Goal: Task Accomplishment & Management: Manage account settings

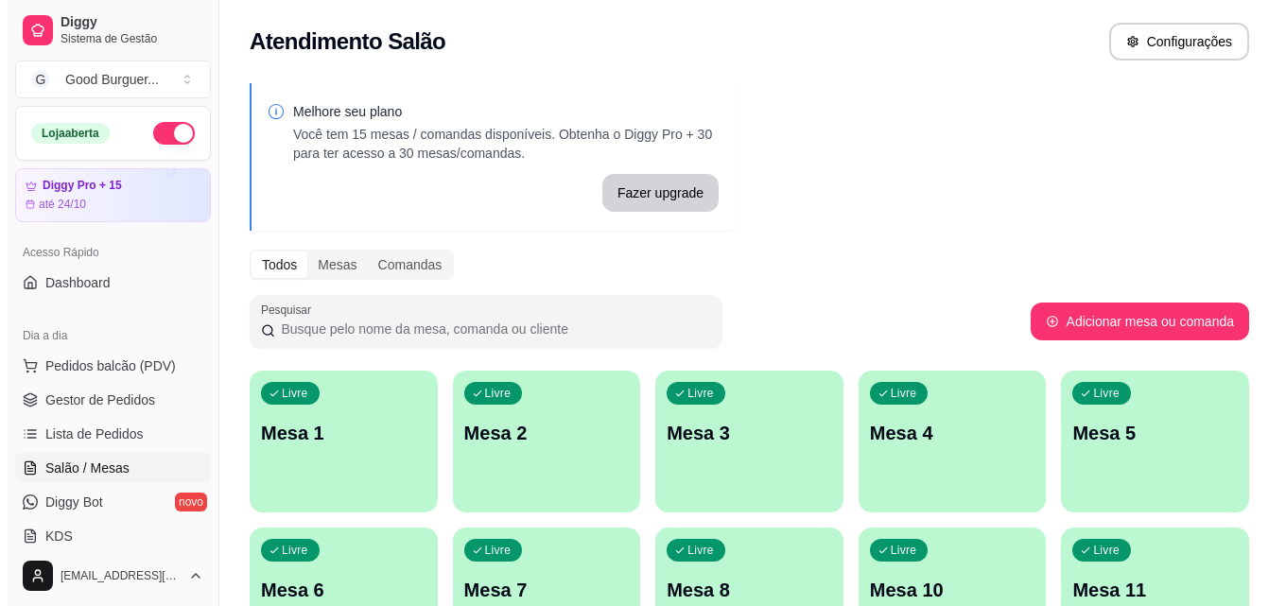
scroll to position [284, 0]
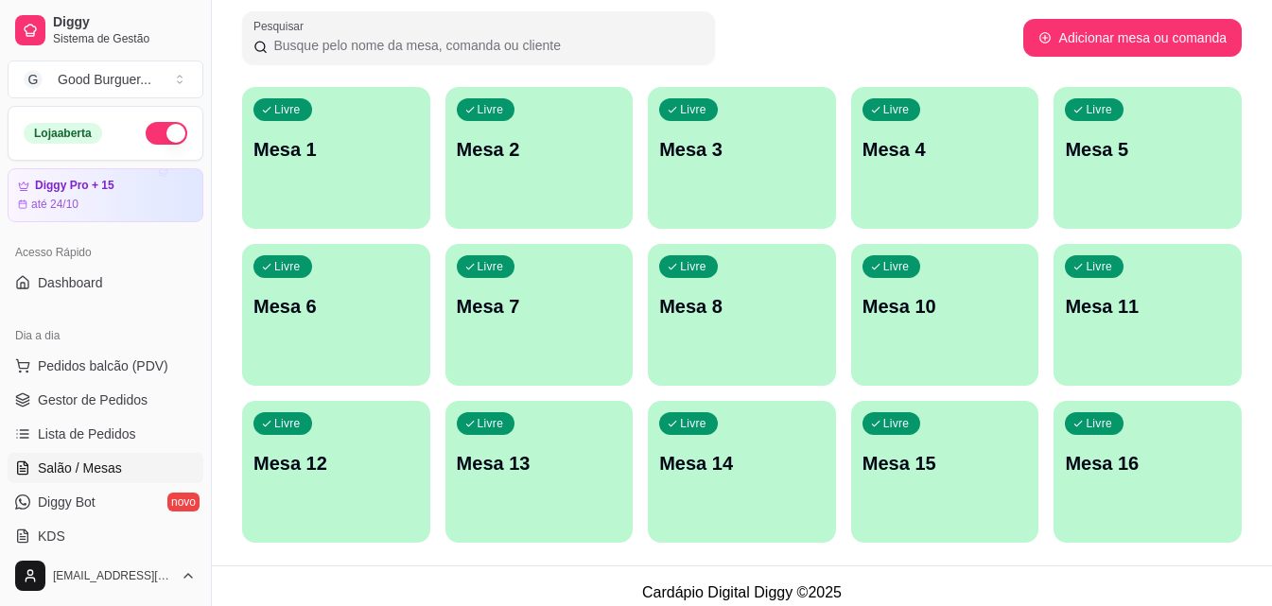
click at [299, 178] on div "Livre Mesa 1" at bounding box center [336, 146] width 188 height 119
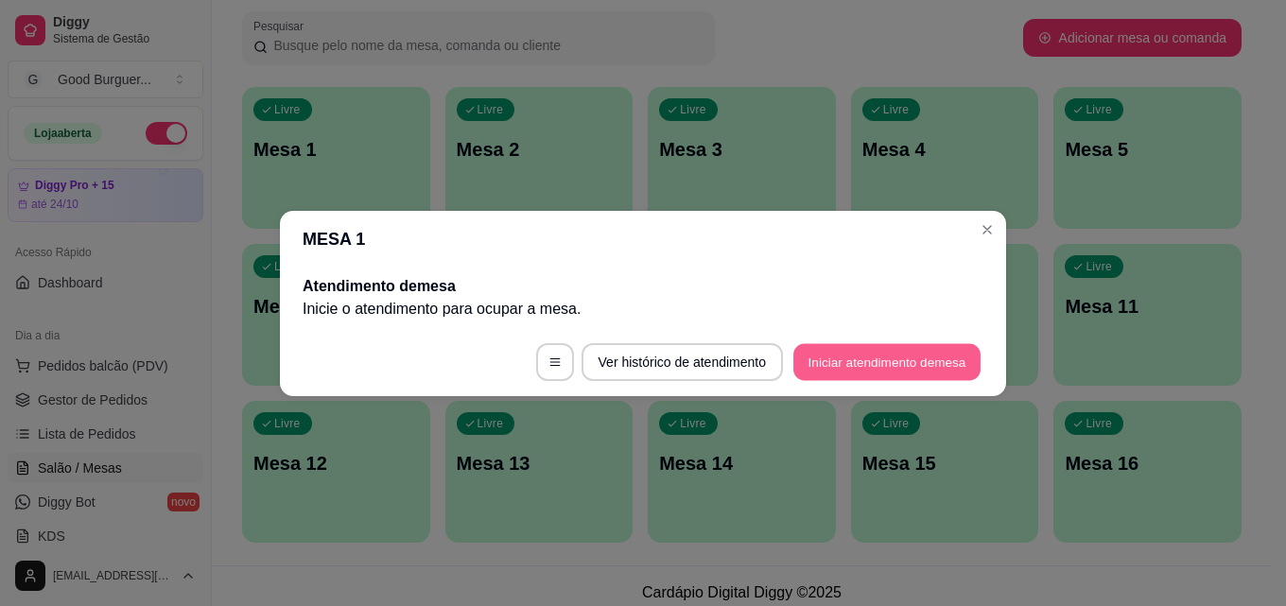
click at [895, 372] on button "Iniciar atendimento de mesa" at bounding box center [886, 361] width 187 height 37
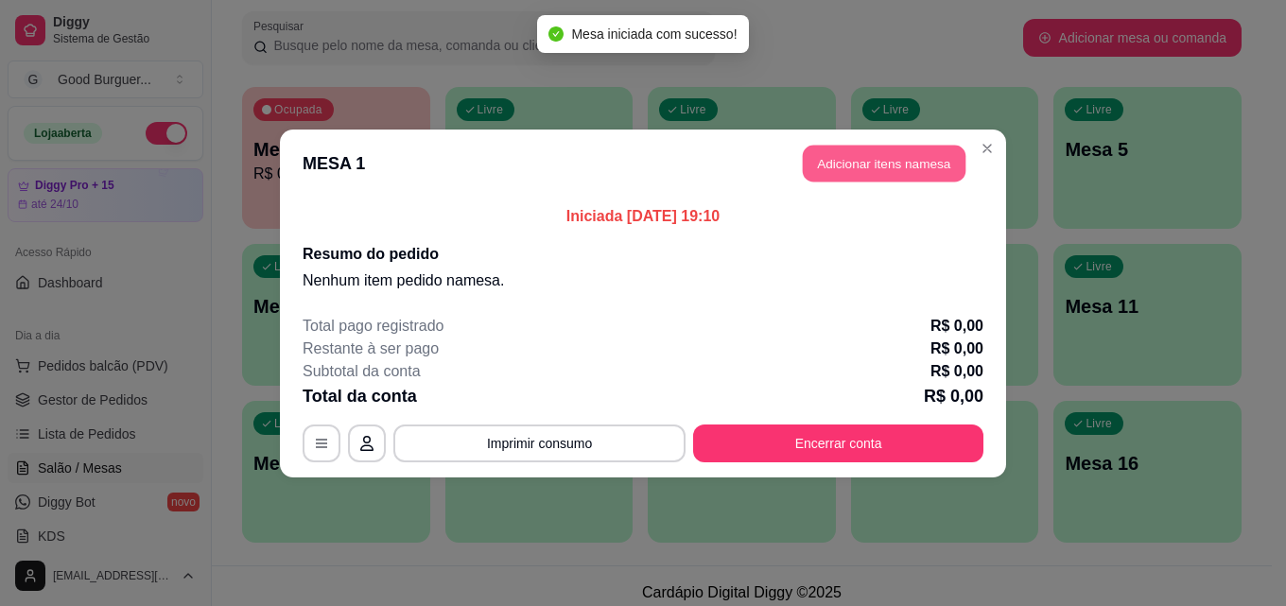
click at [861, 165] on button "Adicionar itens na mesa" at bounding box center [884, 163] width 163 height 37
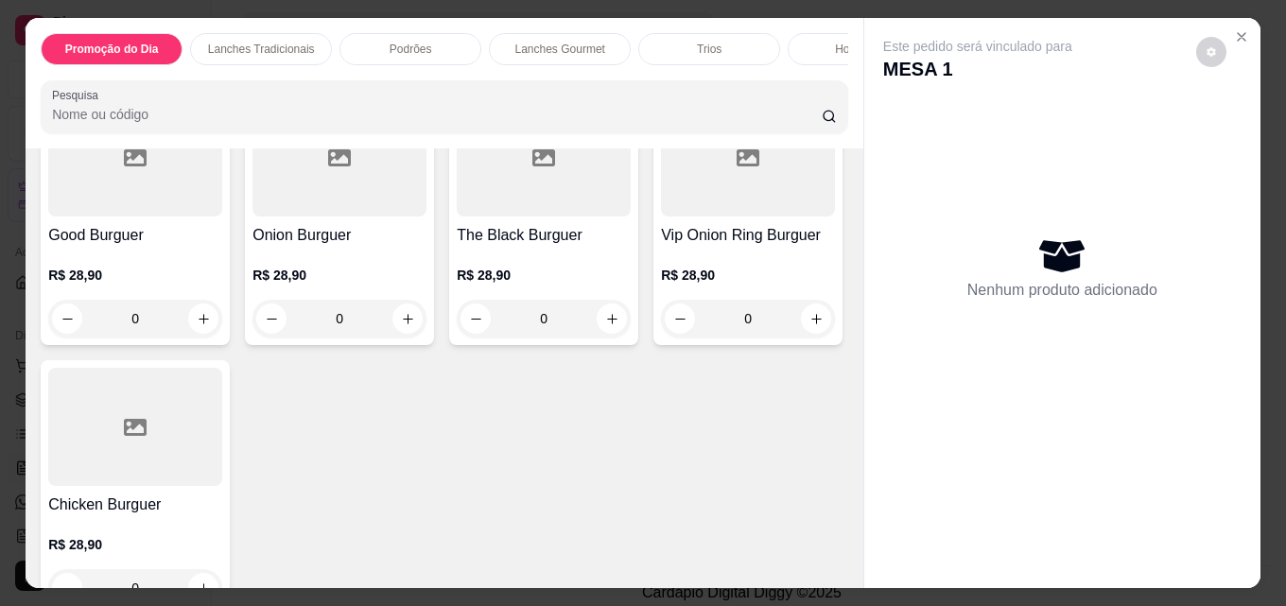
scroll to position [2080, 0]
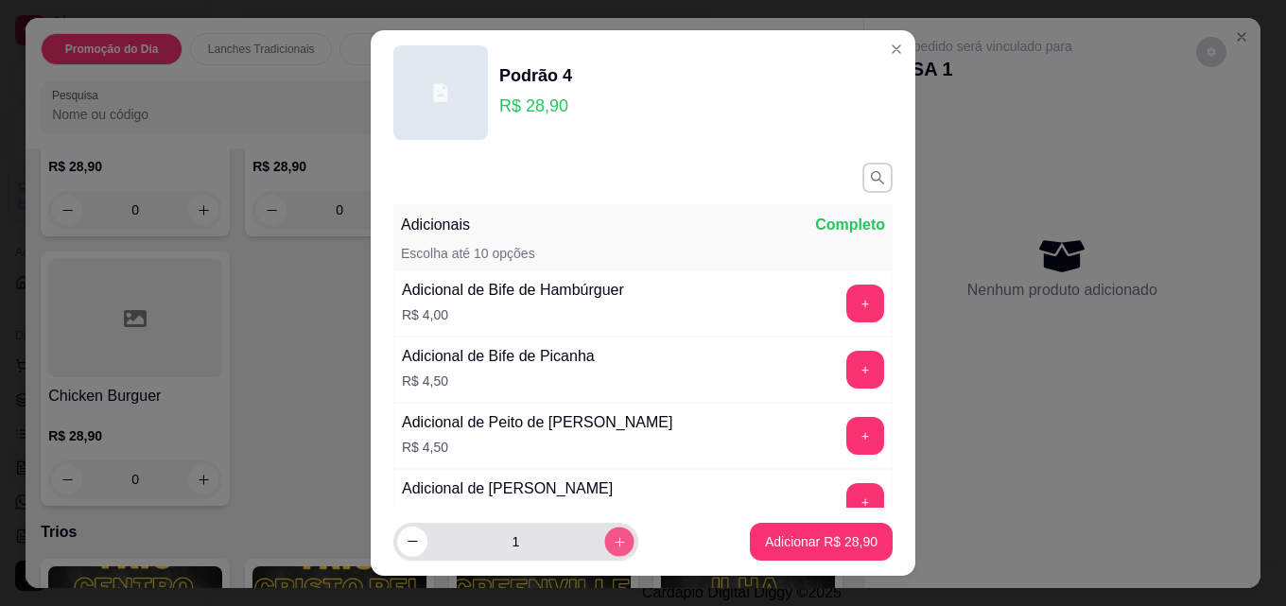
click at [615, 540] on icon "increase-product-quantity" at bounding box center [619, 541] width 9 height 9
type input "2"
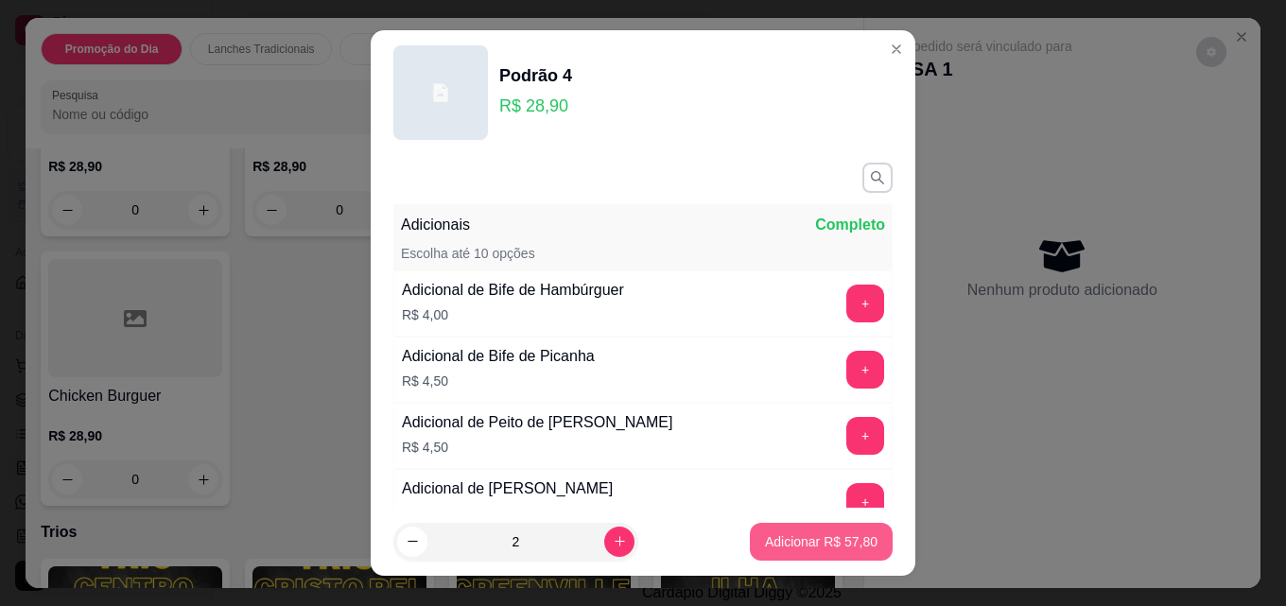
click at [850, 540] on p "Adicionar R$ 57,80" at bounding box center [821, 541] width 113 height 19
type input "2"
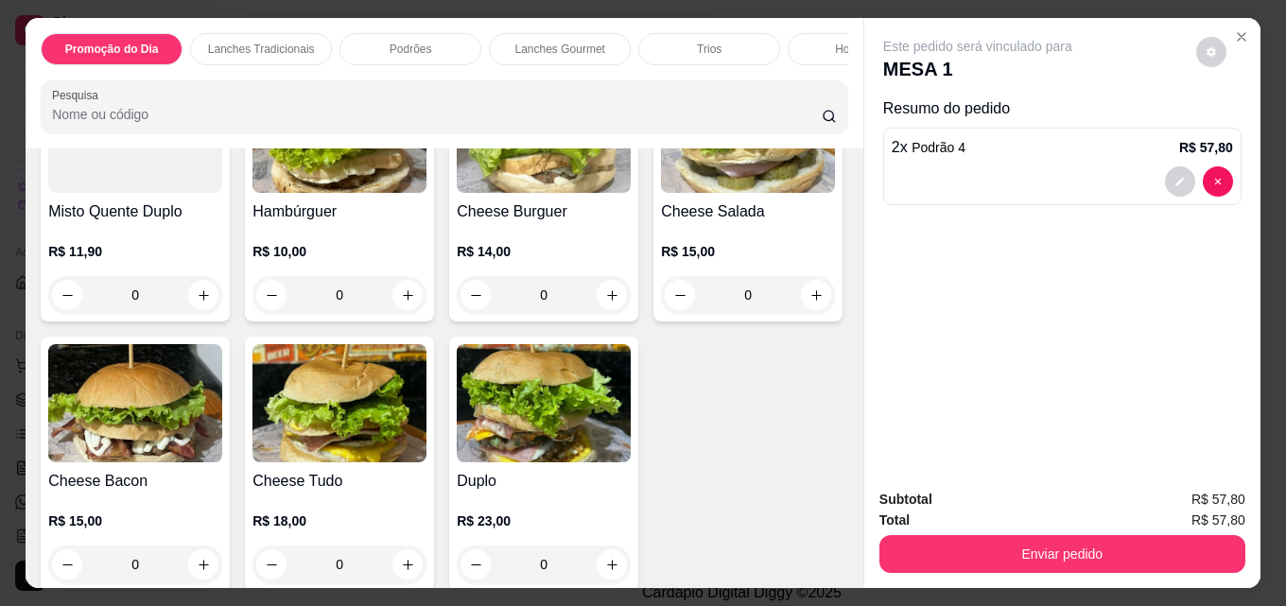
scroll to position [946, 0]
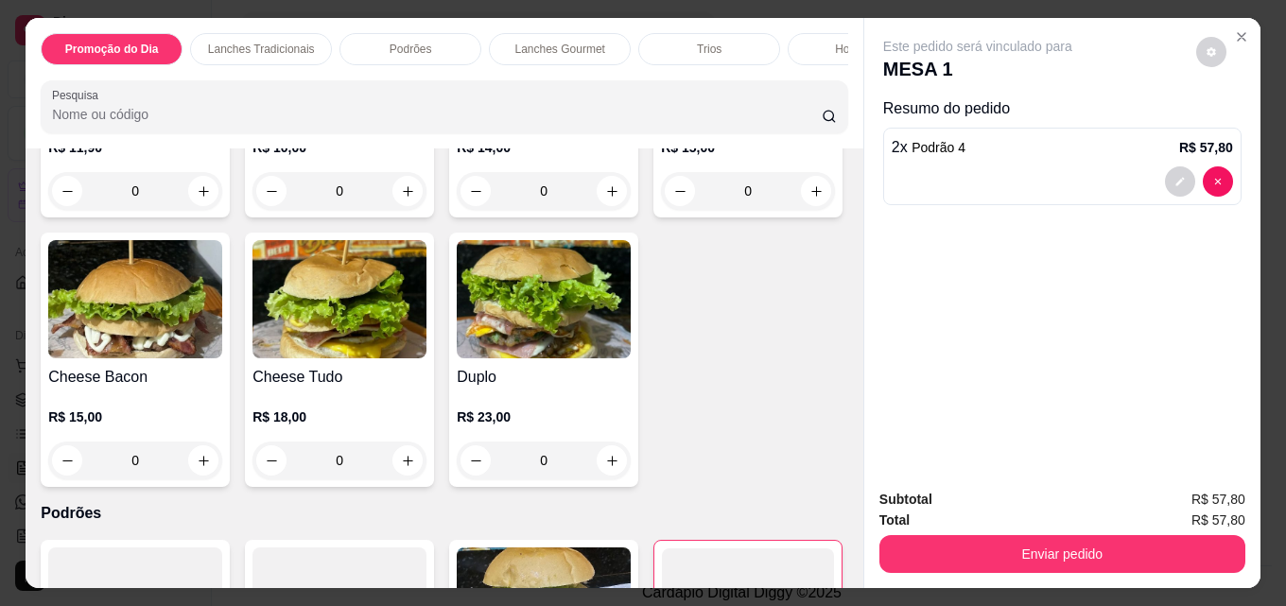
click at [350, 89] on img at bounding box center [339, 30] width 174 height 118
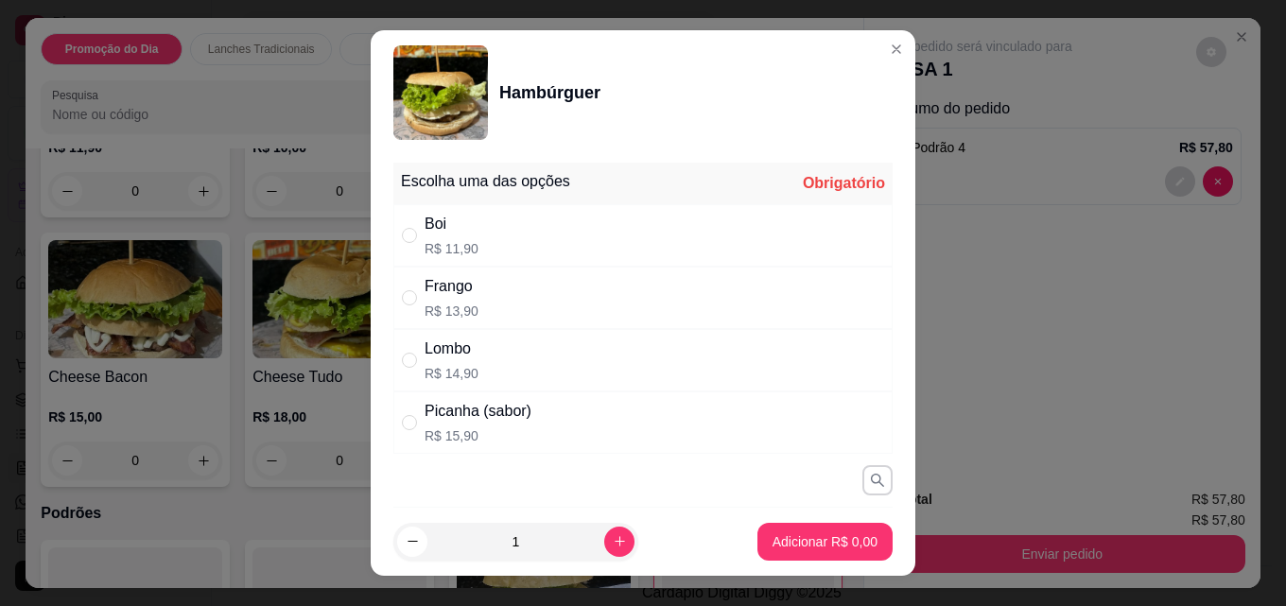
click at [454, 249] on p "R$ 11,90" at bounding box center [452, 248] width 54 height 19
radio input "true"
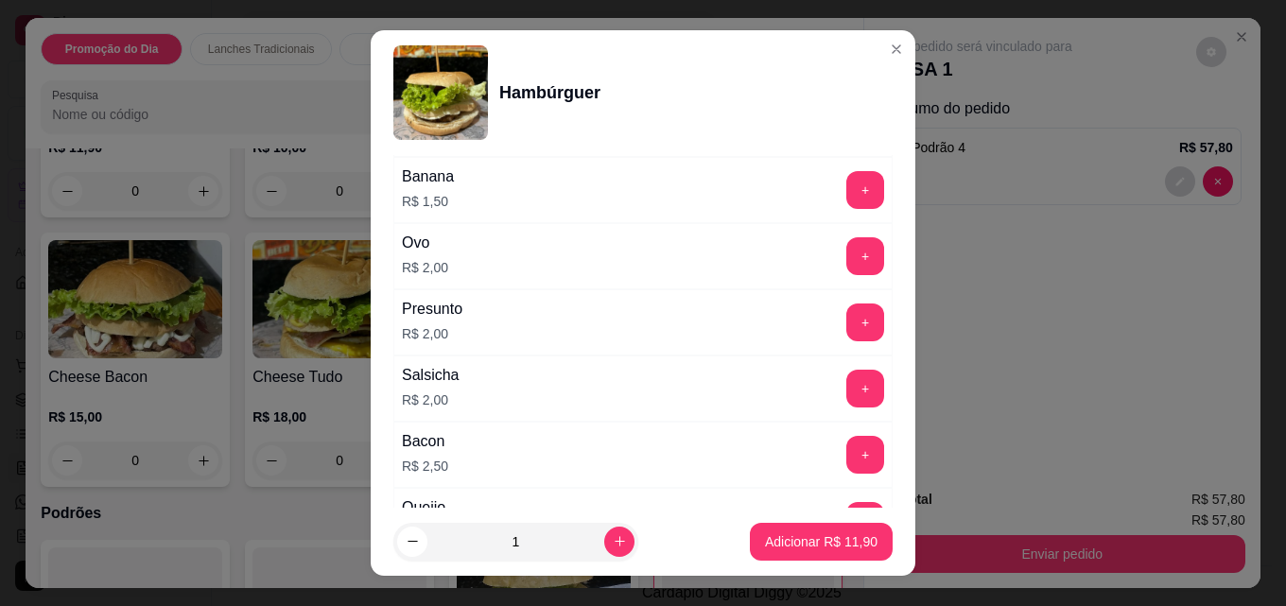
scroll to position [1040, 0]
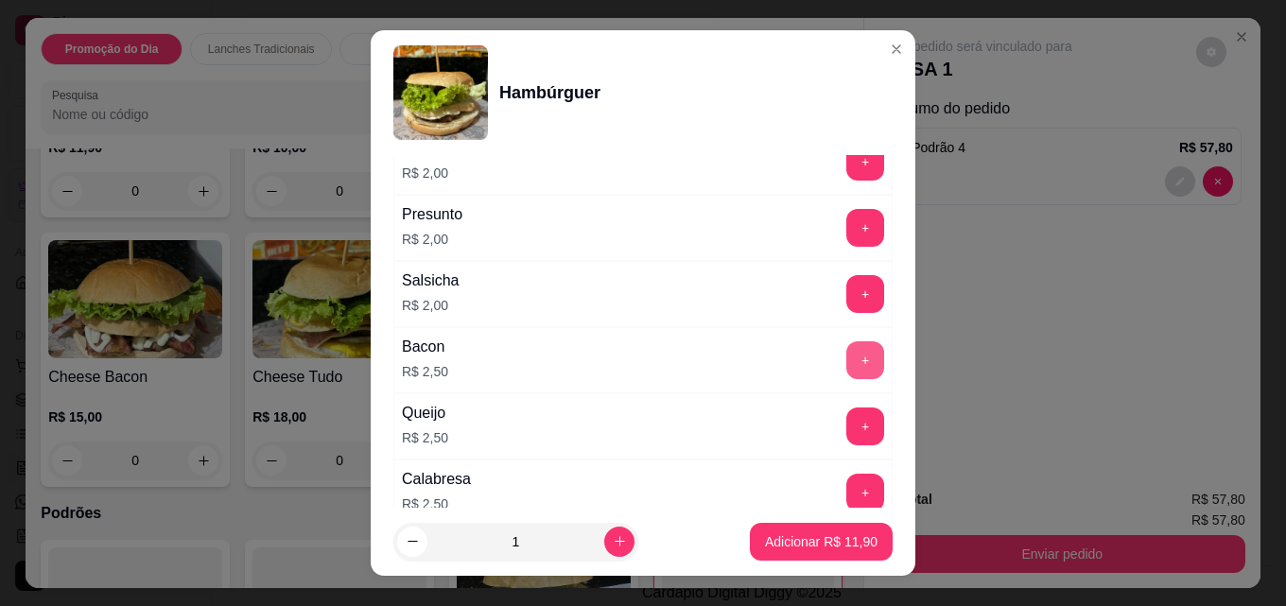
click at [846, 367] on button "+" at bounding box center [865, 360] width 38 height 38
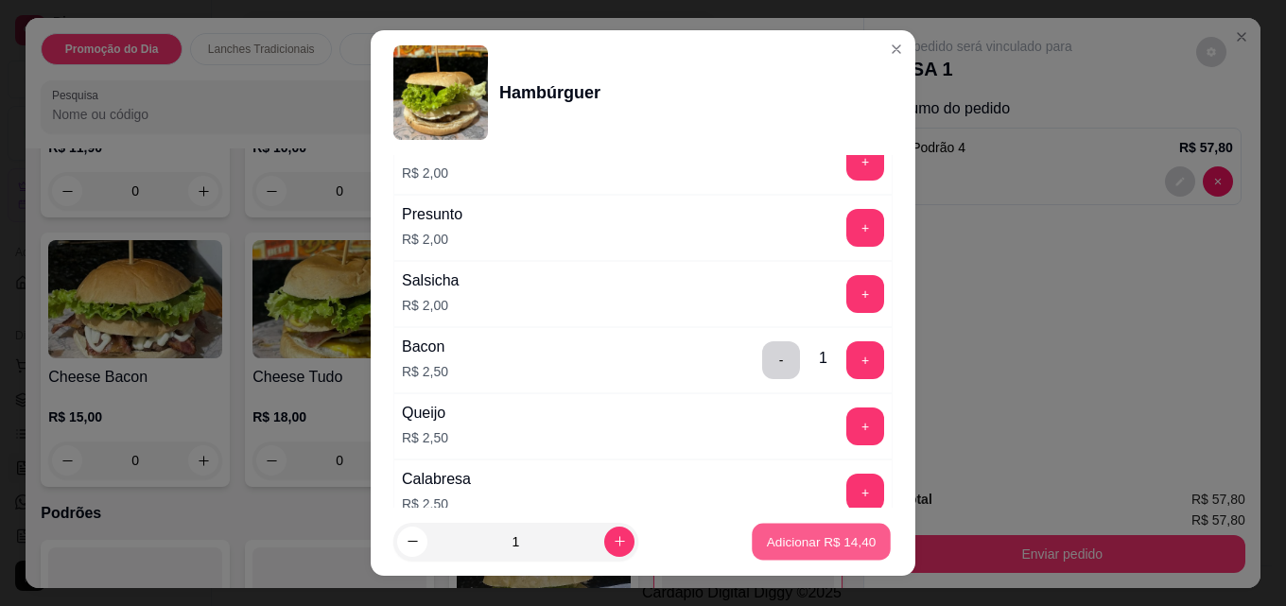
click at [796, 539] on p "Adicionar R$ 14,40" at bounding box center [822, 541] width 110 height 18
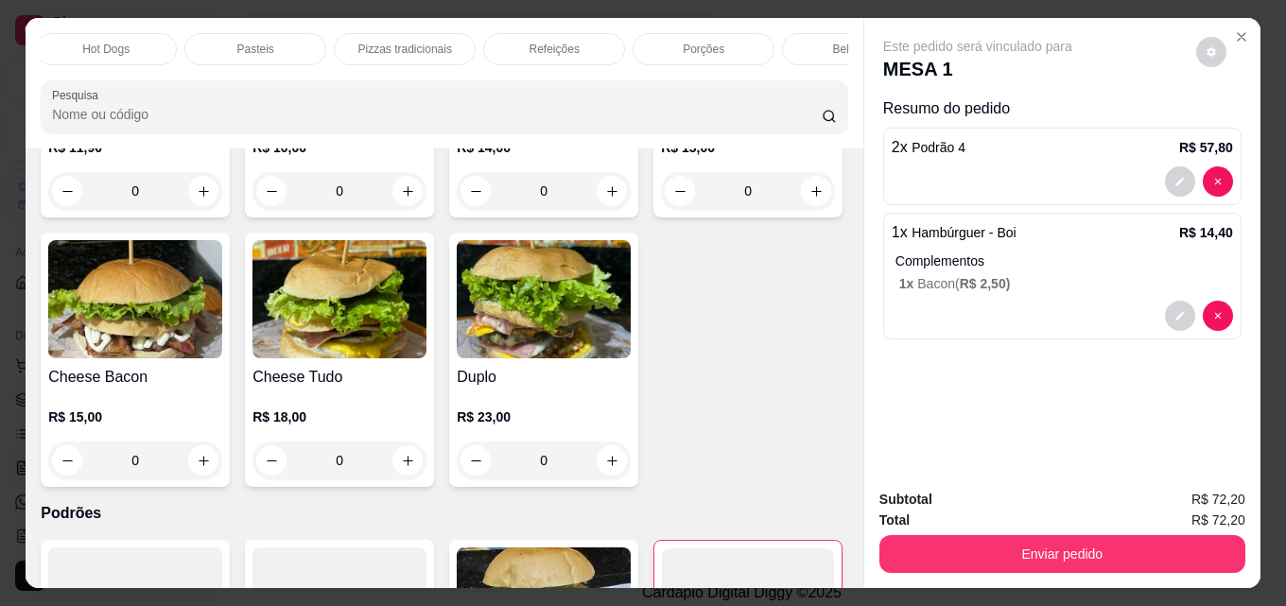
scroll to position [0, 828]
click at [757, 42] on p "Bebidas" at bounding box center [777, 49] width 41 height 15
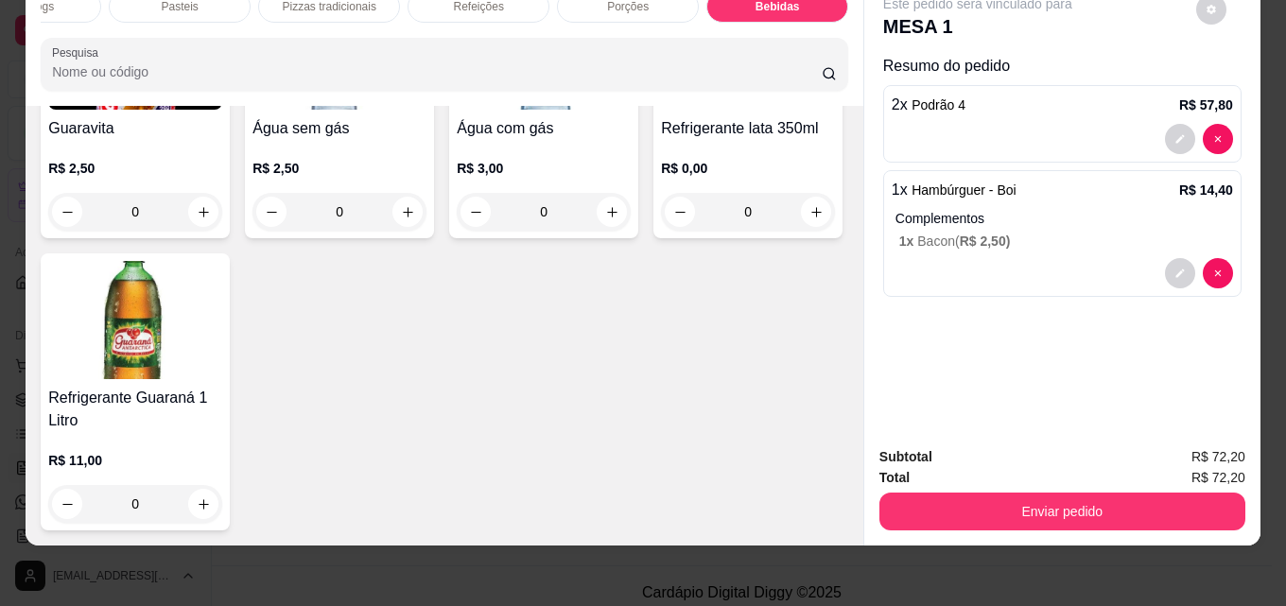
scroll to position [6696, 0]
click at [222, 379] on img at bounding box center [135, 320] width 174 height 118
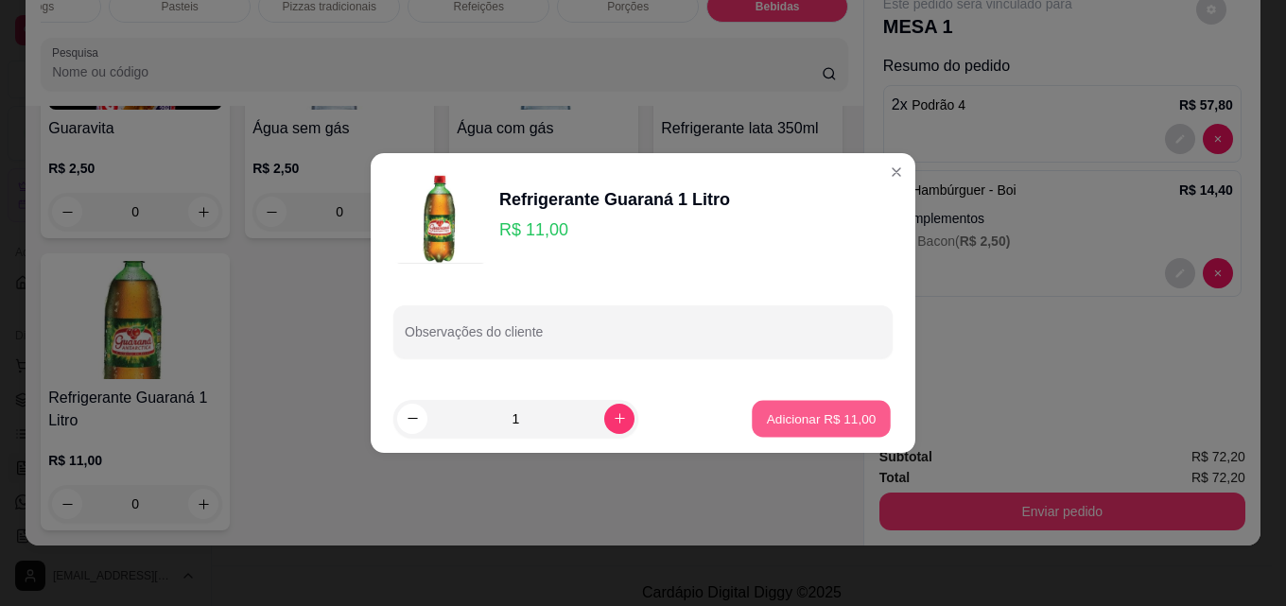
click at [803, 426] on p "Adicionar R$ 11,00" at bounding box center [822, 418] width 110 height 18
type input "1"
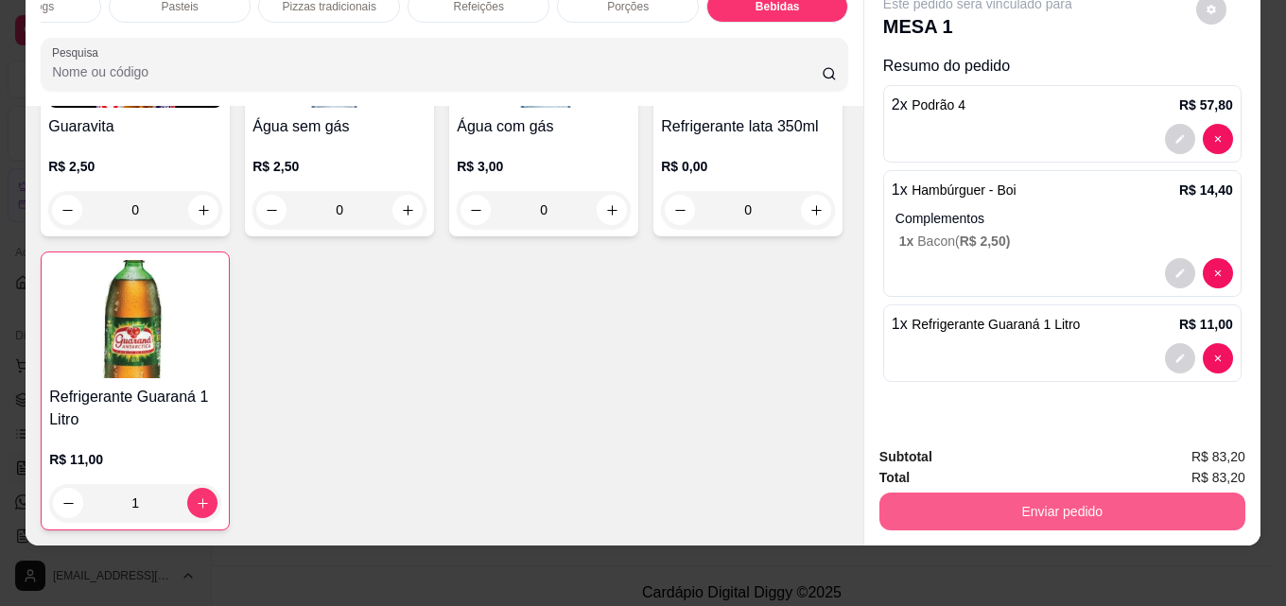
click at [1014, 493] on button "Enviar pedido" at bounding box center [1062, 512] width 366 height 38
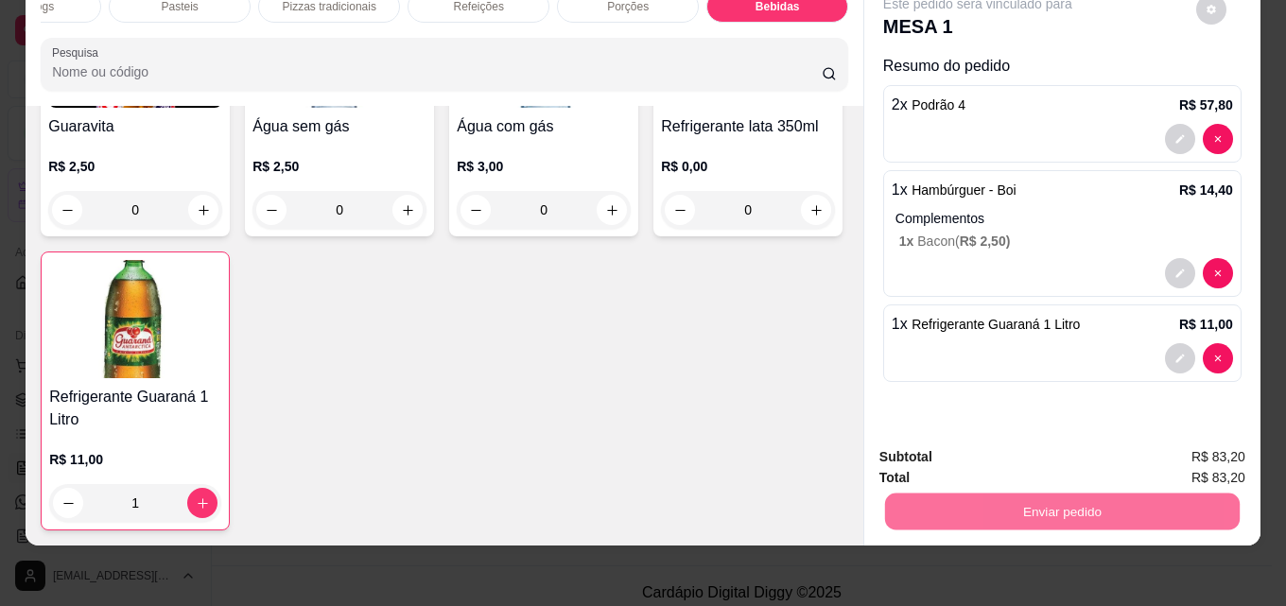
click at [1175, 448] on button "Enviar pedido" at bounding box center [1195, 451] width 107 height 36
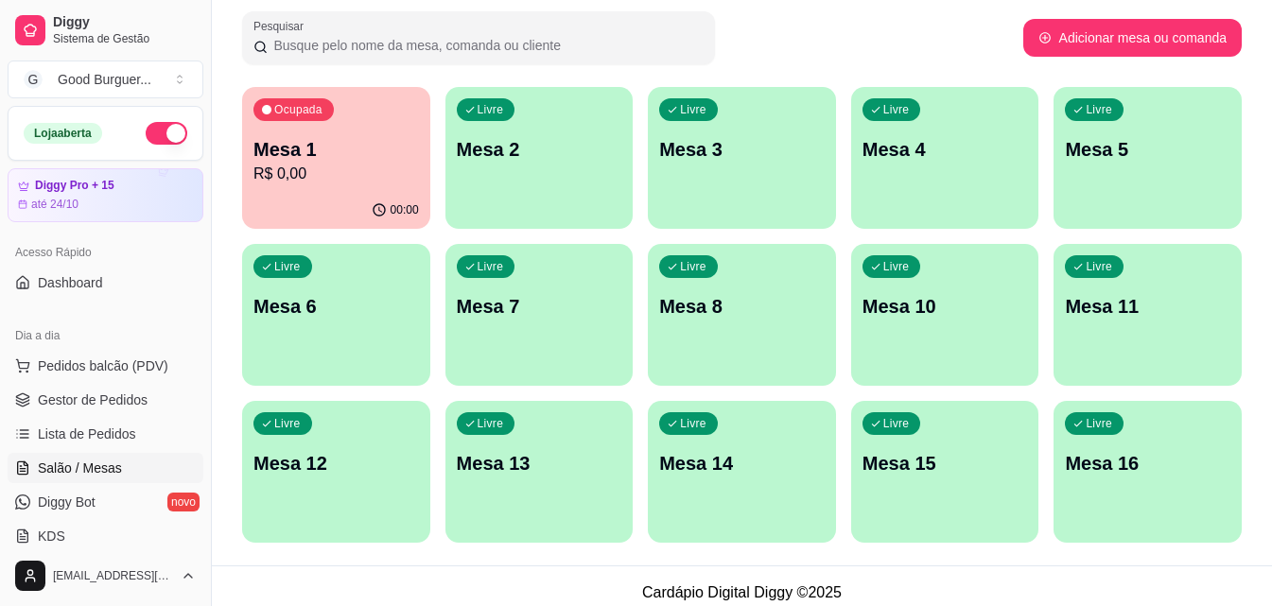
click at [513, 171] on div "Livre Mesa 2" at bounding box center [539, 146] width 188 height 119
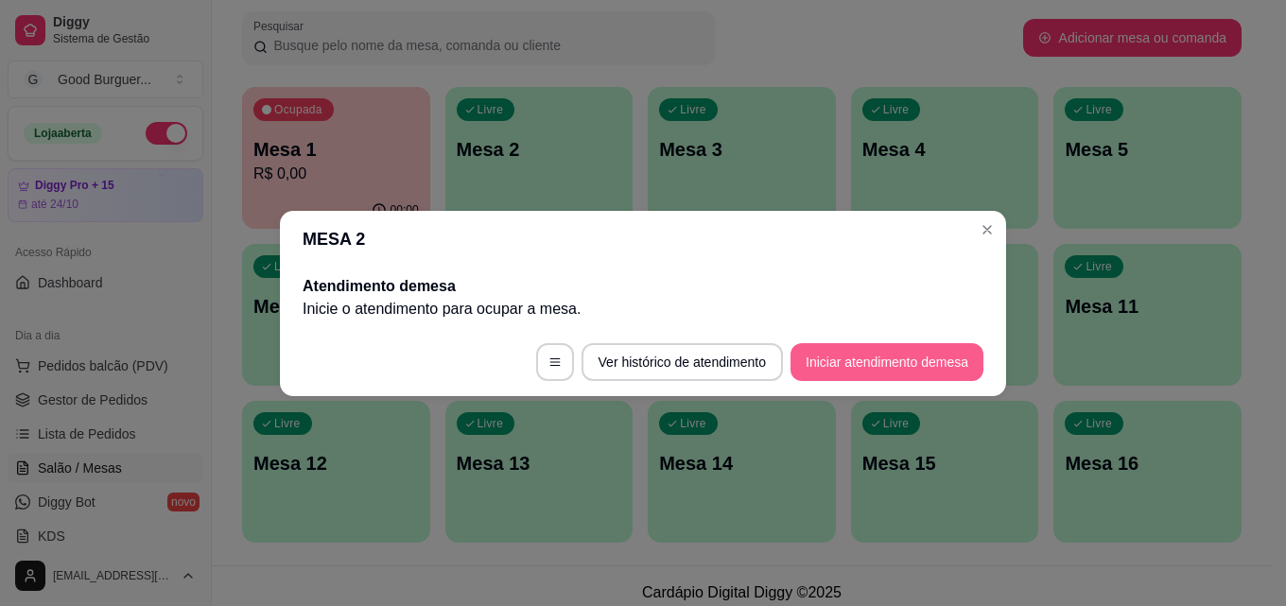
click at [899, 354] on button "Iniciar atendimento de mesa" at bounding box center [886, 362] width 193 height 38
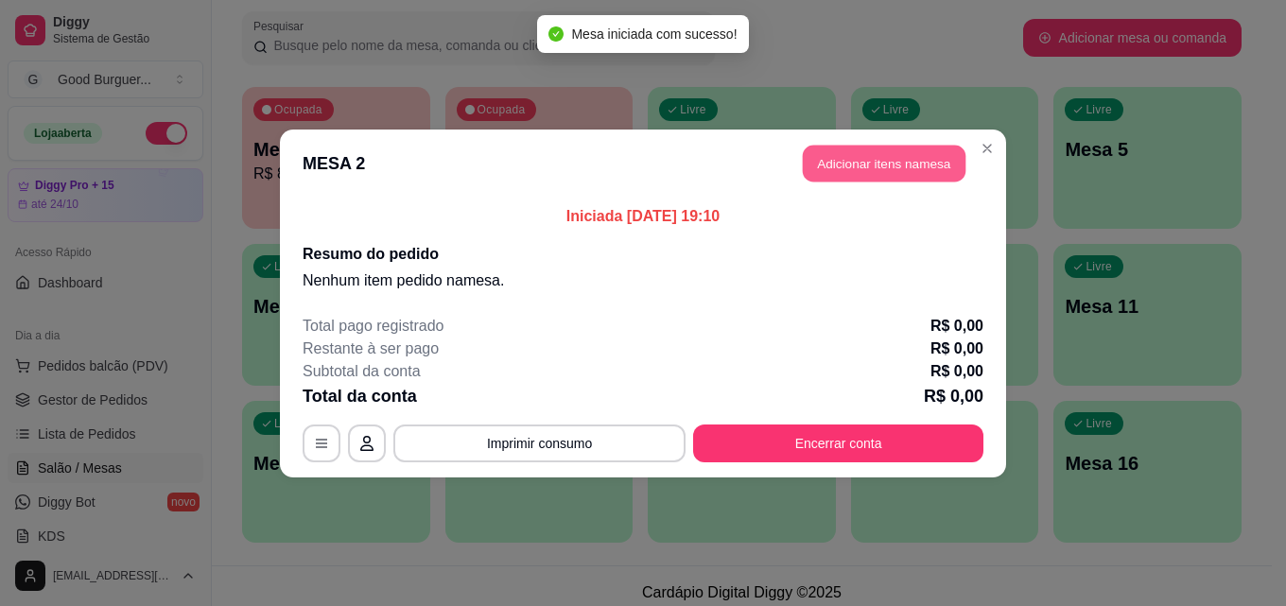
click at [902, 163] on button "Adicionar itens na mesa" at bounding box center [884, 163] width 163 height 37
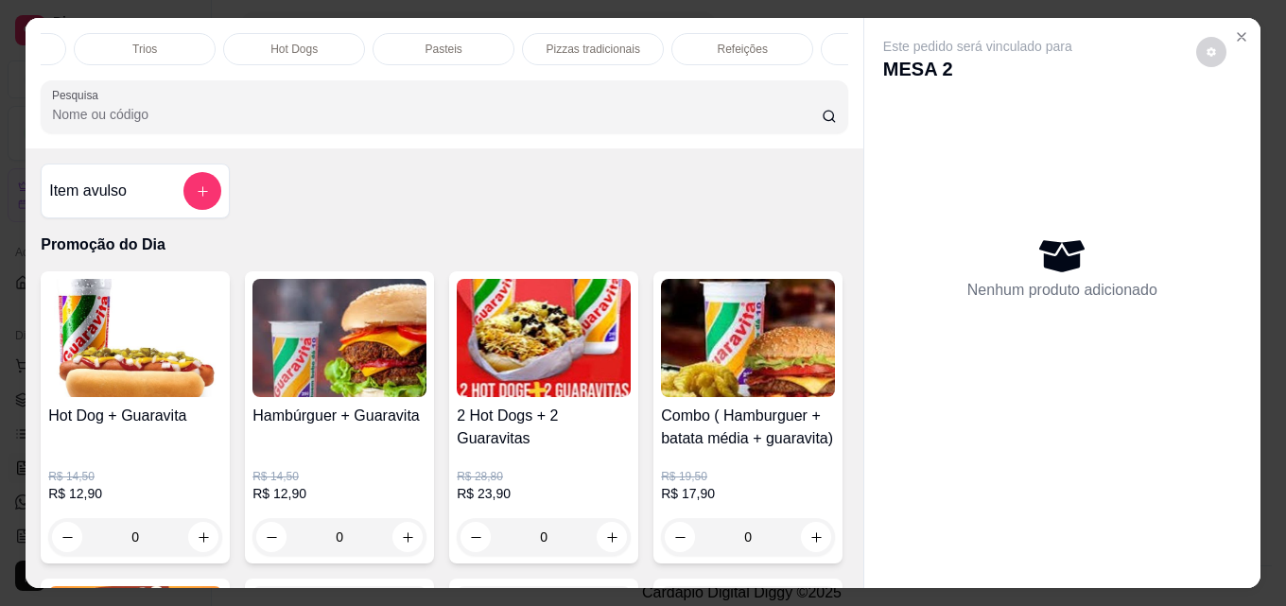
scroll to position [0, 605]
click at [132, 46] on div "Trios" at bounding box center [104, 49] width 142 height 32
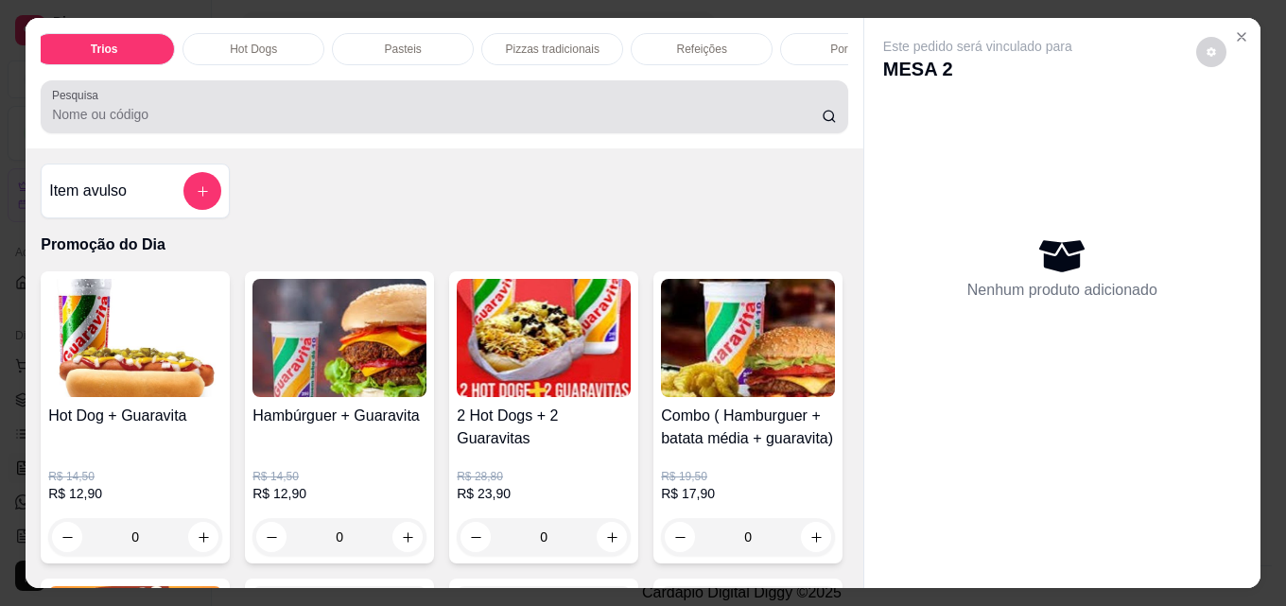
scroll to position [49, 0]
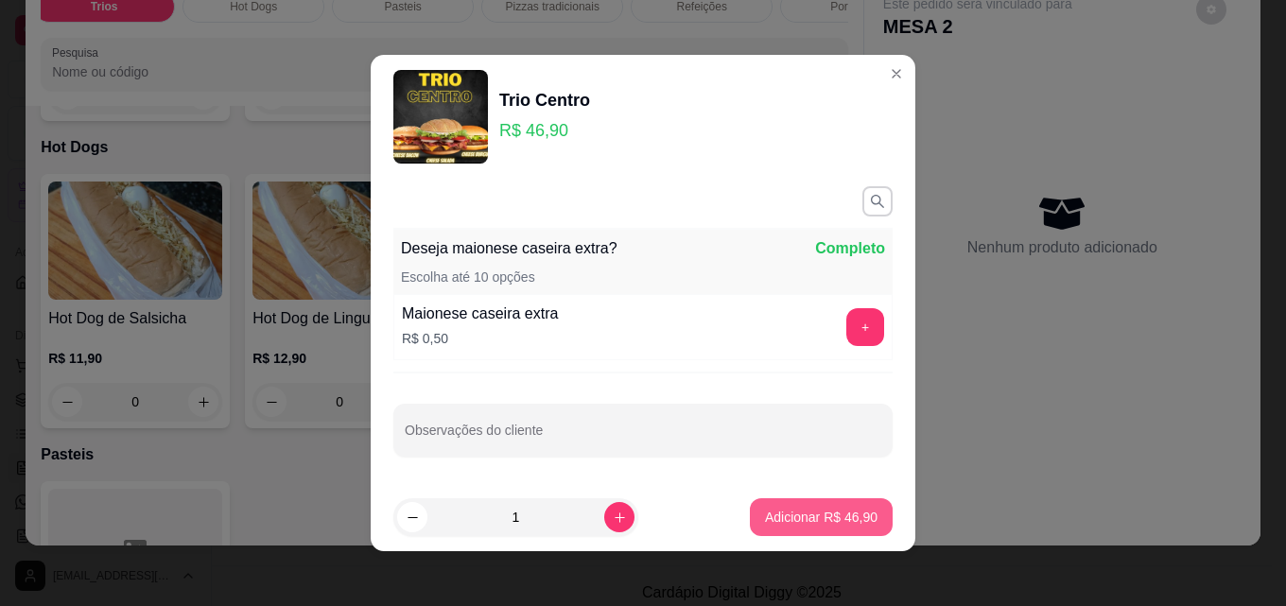
click at [790, 509] on p "Adicionar R$ 46,90" at bounding box center [821, 517] width 113 height 19
type input "1"
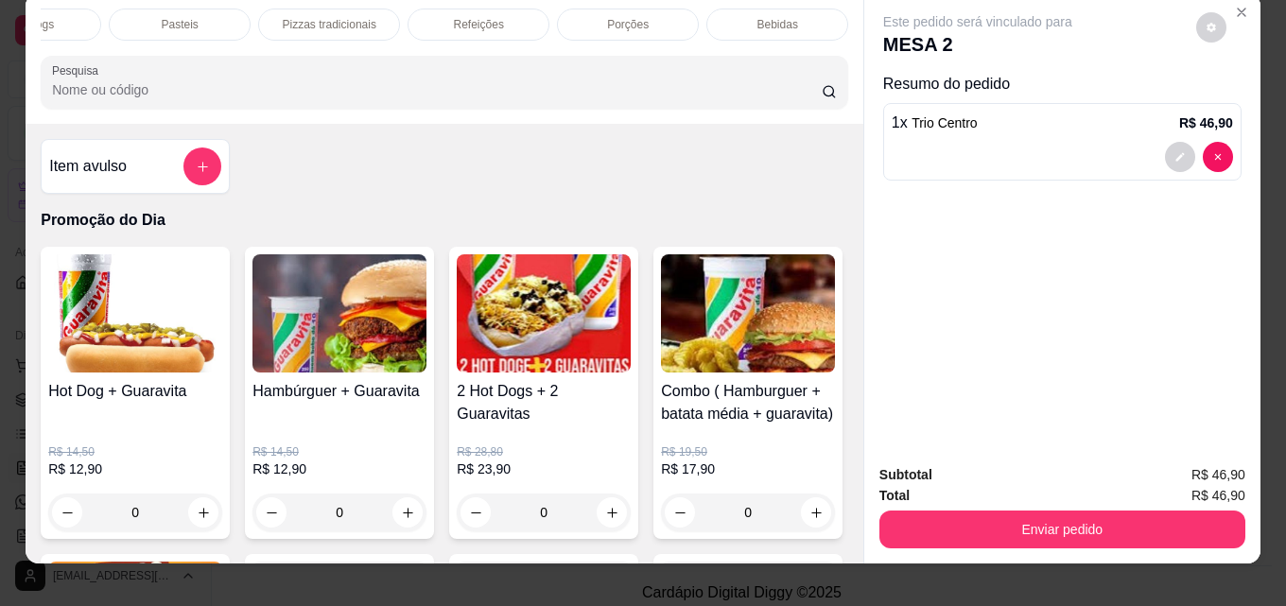
scroll to position [0, 0]
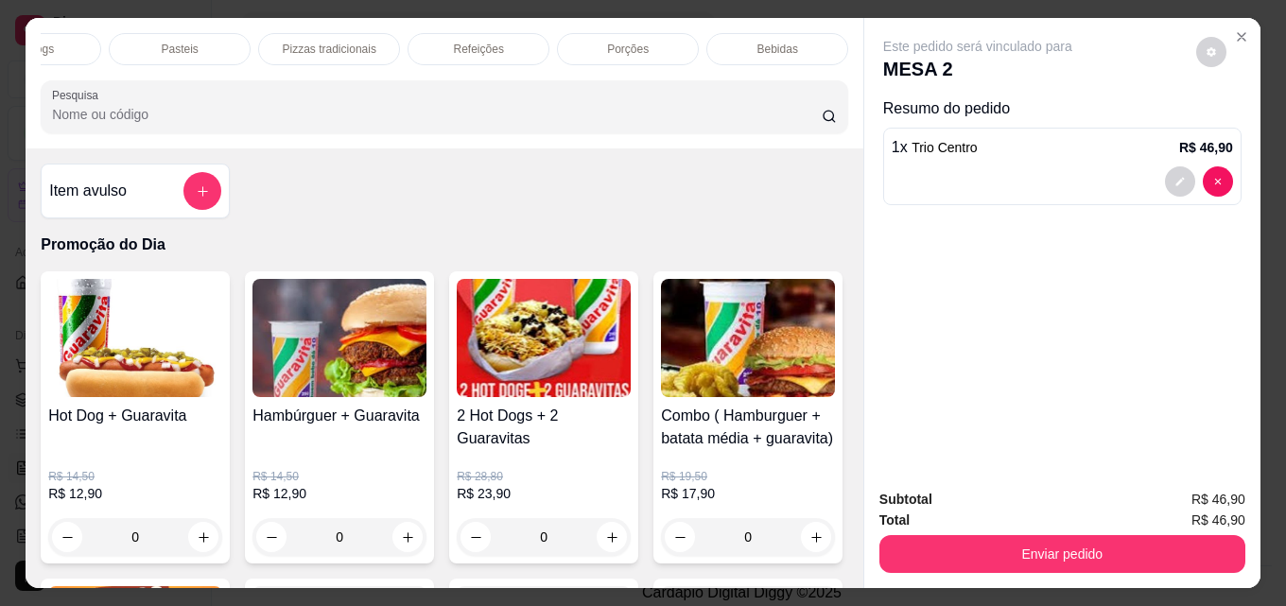
click at [803, 42] on div "Bebidas" at bounding box center [777, 49] width 142 height 32
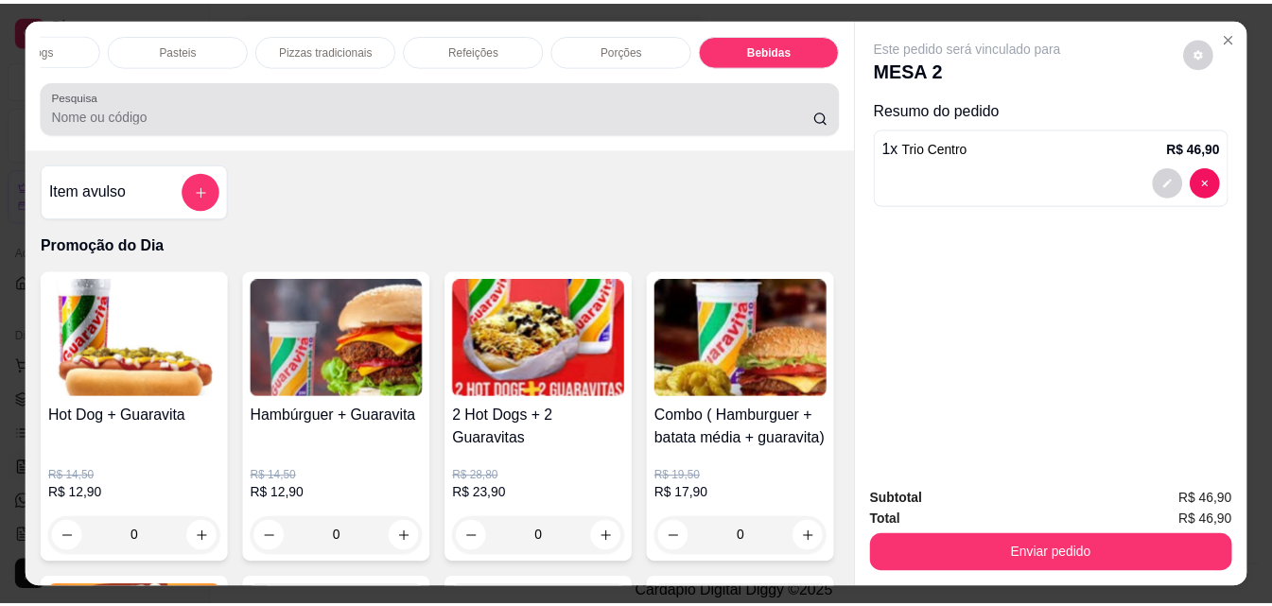
scroll to position [49, 0]
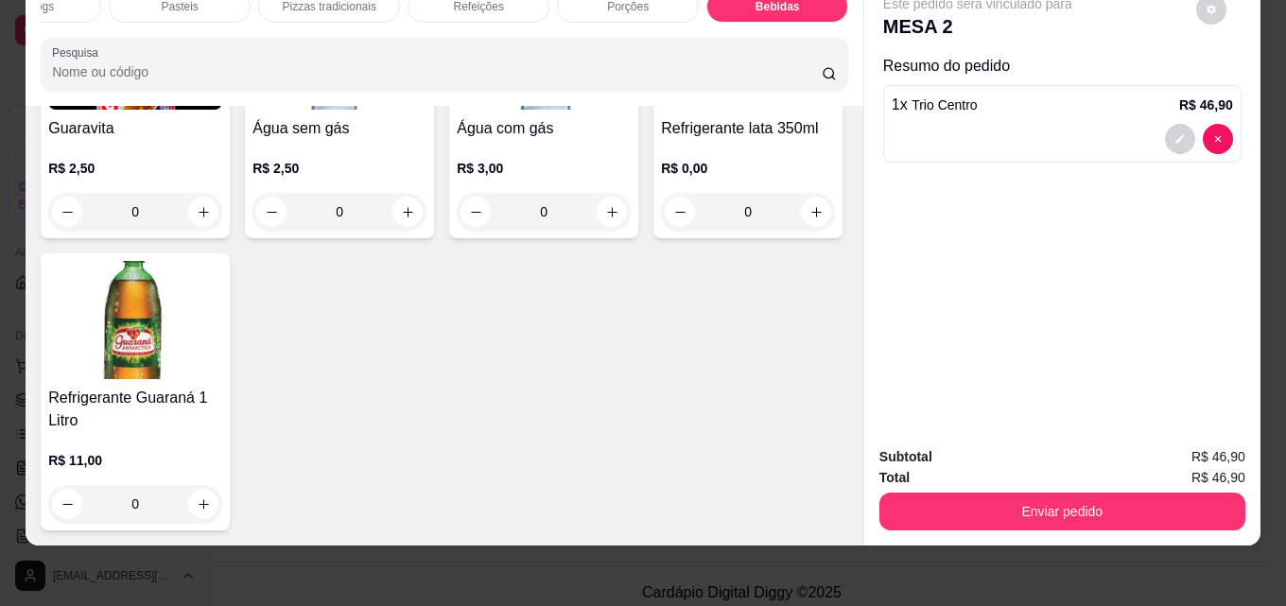
click at [222, 379] on img at bounding box center [135, 320] width 174 height 118
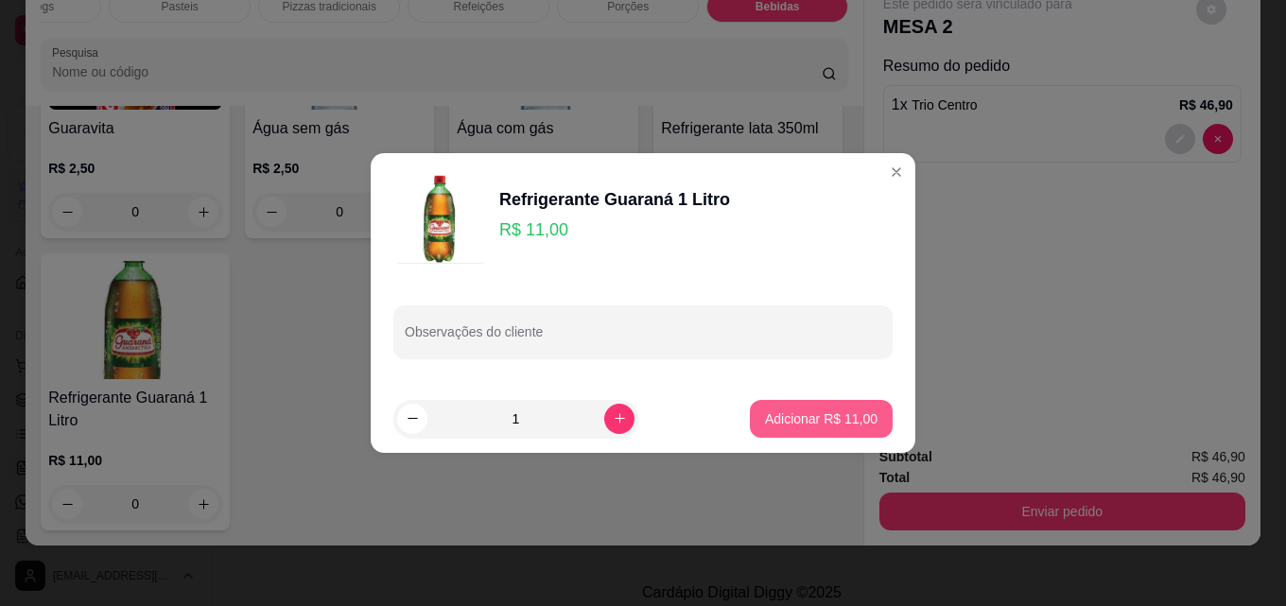
click at [818, 418] on p "Adicionar R$ 11,00" at bounding box center [821, 418] width 113 height 19
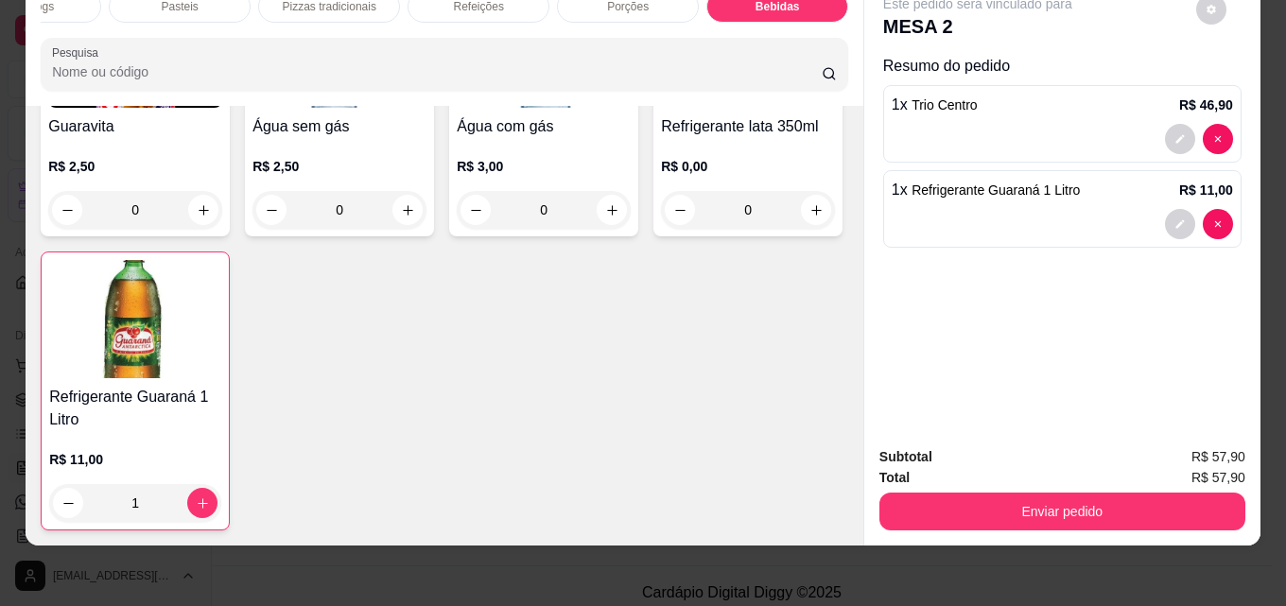
type input "1"
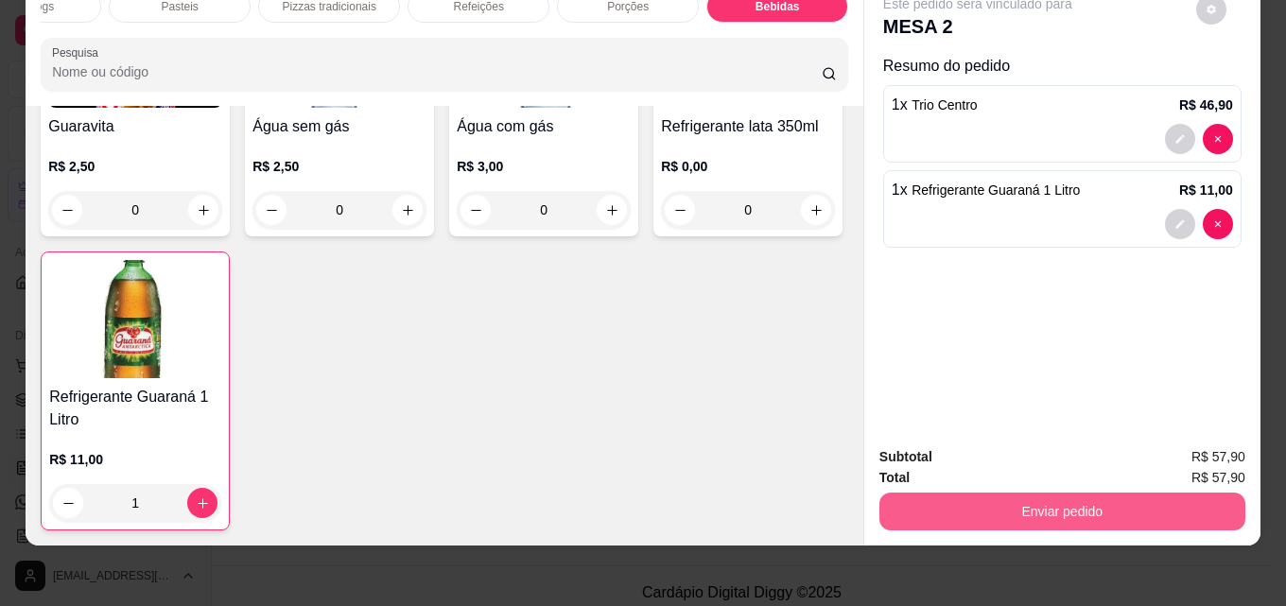
click at [1017, 493] on button "Enviar pedido" at bounding box center [1062, 512] width 366 height 38
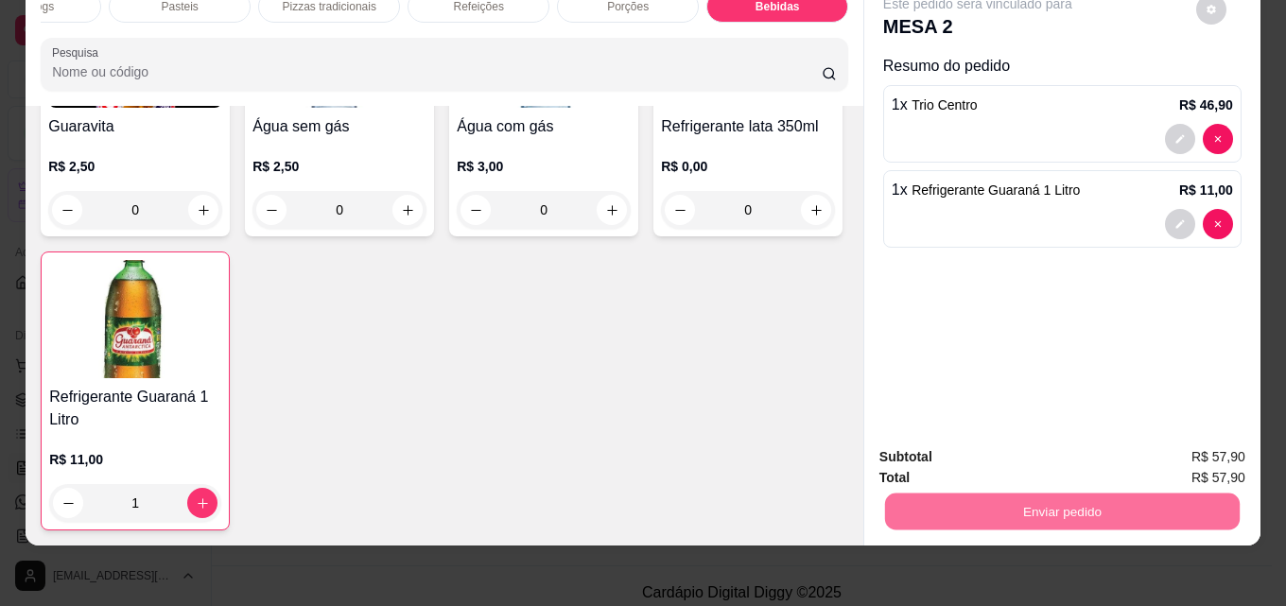
click at [1178, 447] on button "Enviar pedido" at bounding box center [1195, 451] width 107 height 36
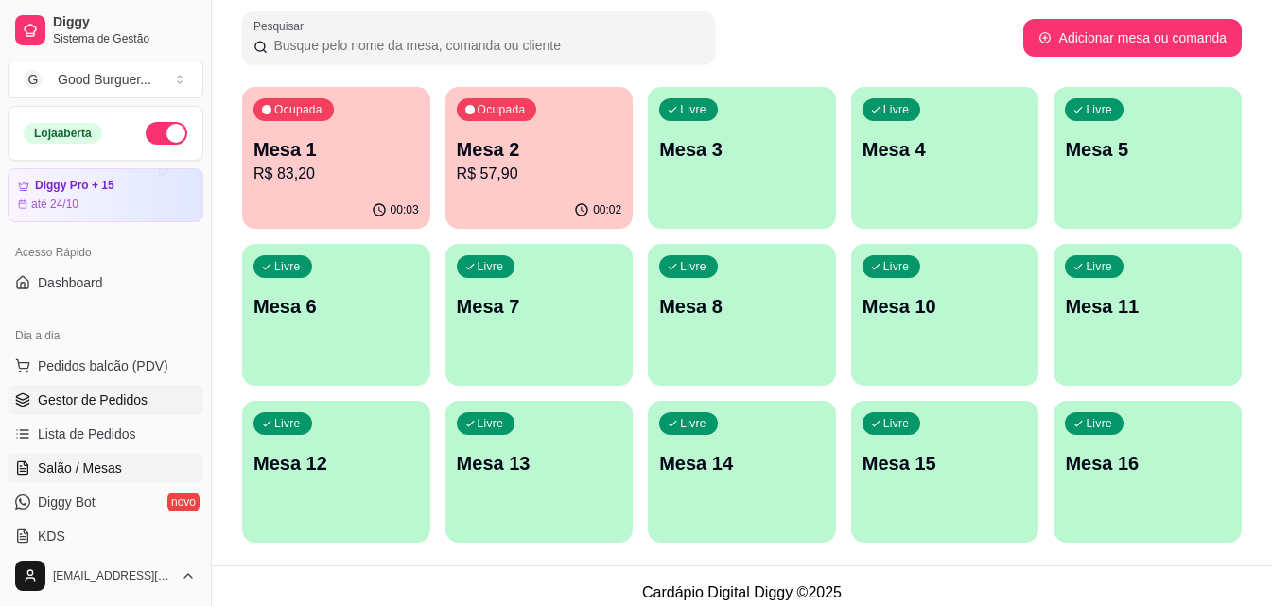
click at [123, 397] on span "Gestor de Pedidos" at bounding box center [93, 400] width 110 height 19
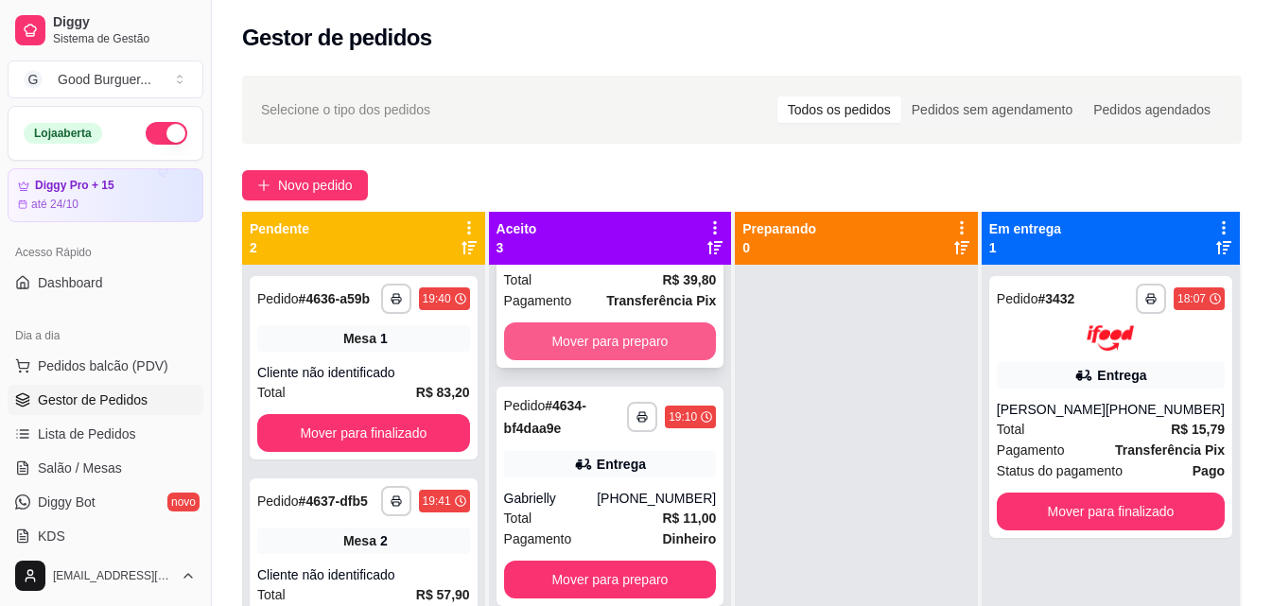
click at [600, 329] on button "Mover para preparo" at bounding box center [610, 341] width 213 height 38
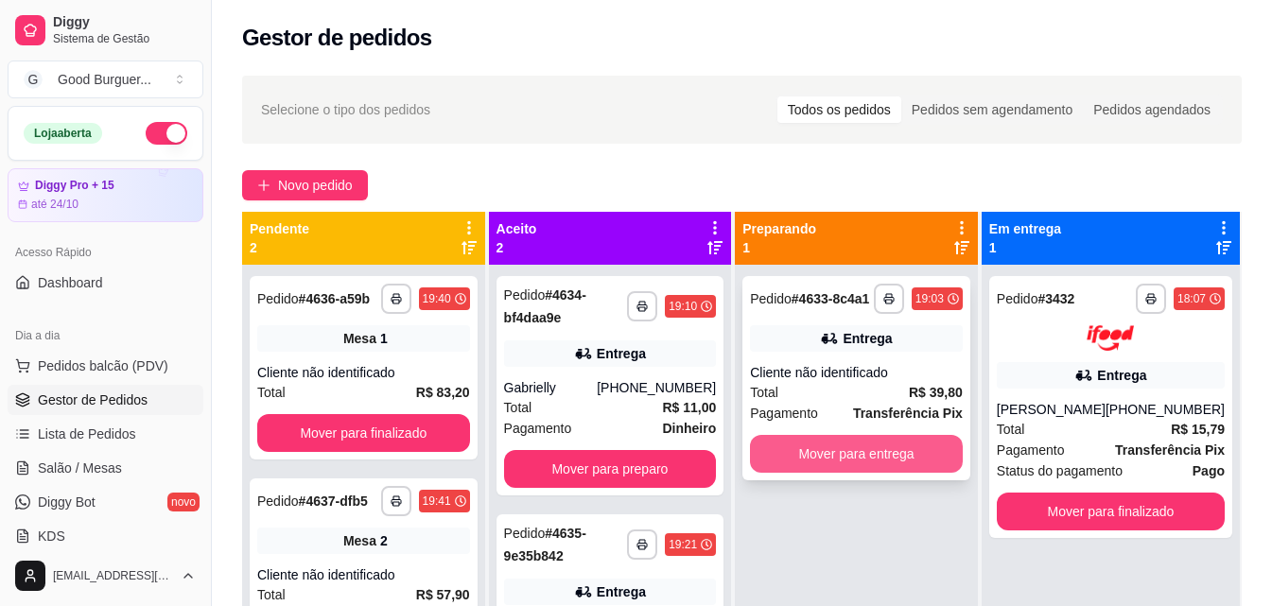
click at [842, 449] on button "Mover para entrega" at bounding box center [856, 454] width 213 height 38
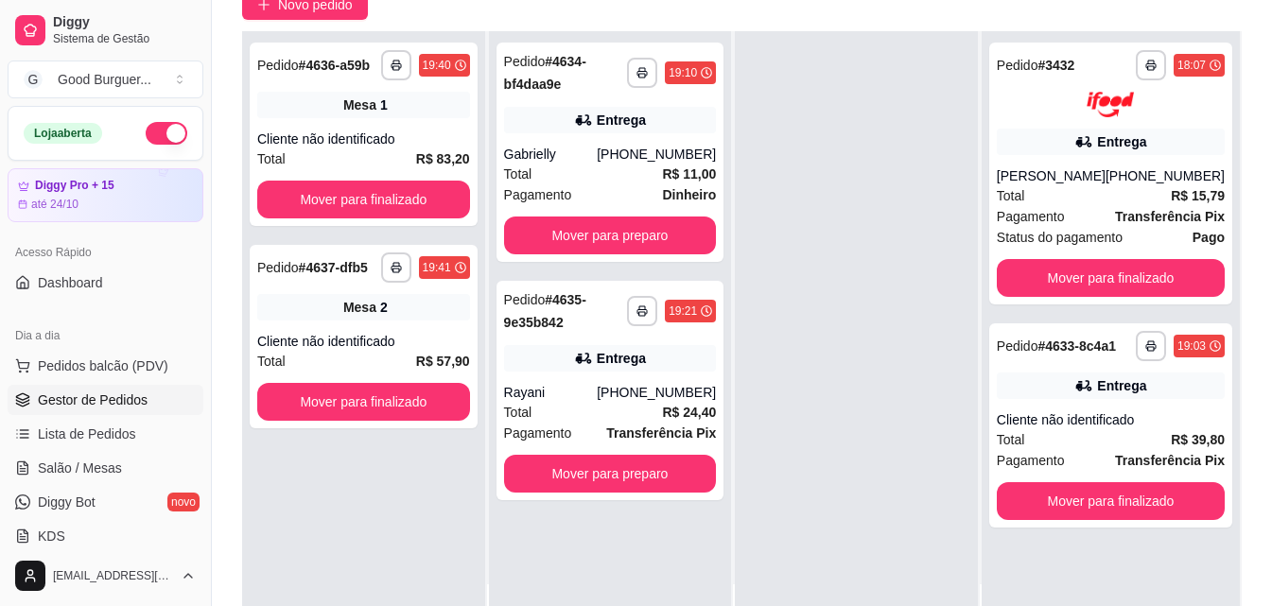
scroll to position [284, 0]
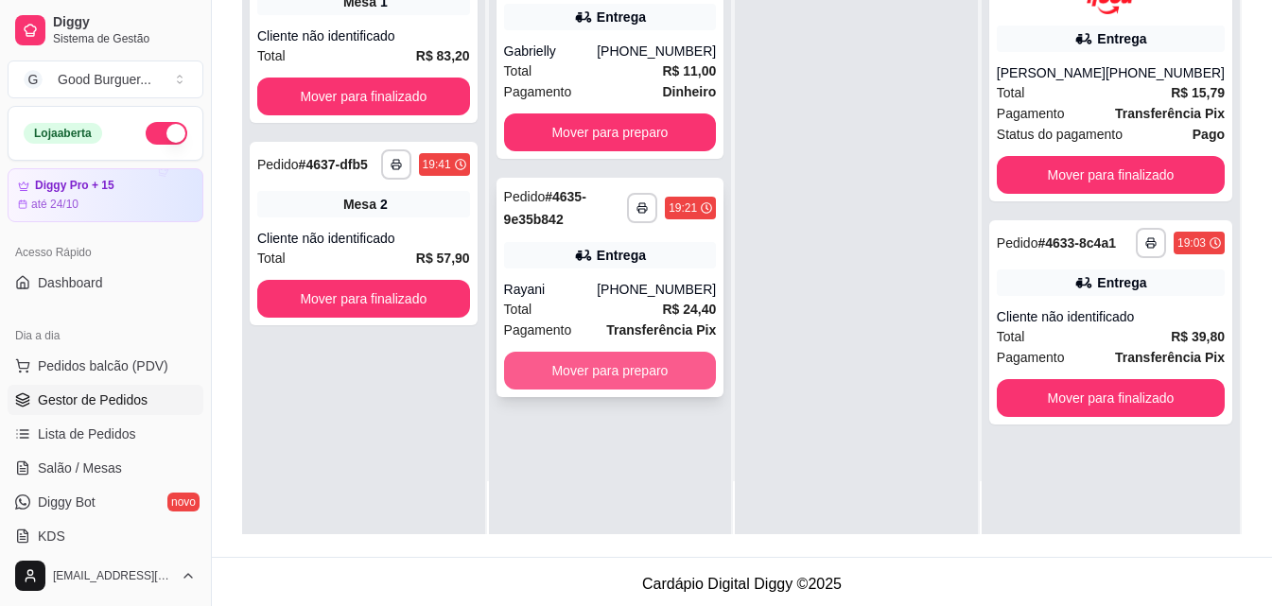
click at [609, 368] on button "Mover para preparo" at bounding box center [610, 371] width 213 height 38
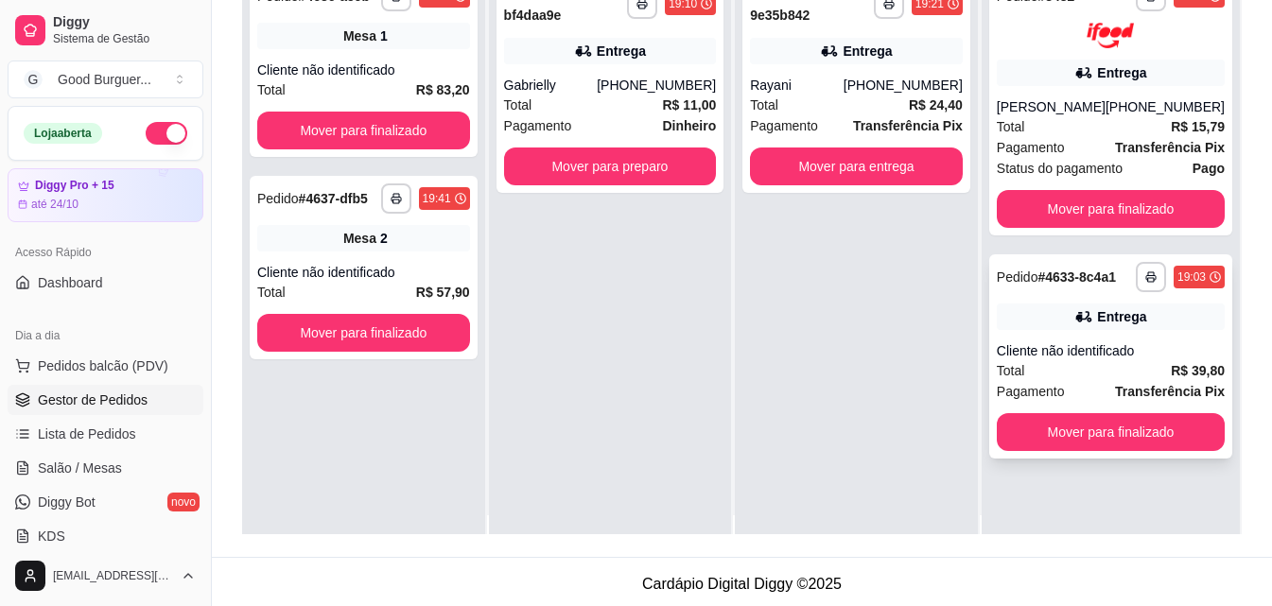
scroll to position [0, 0]
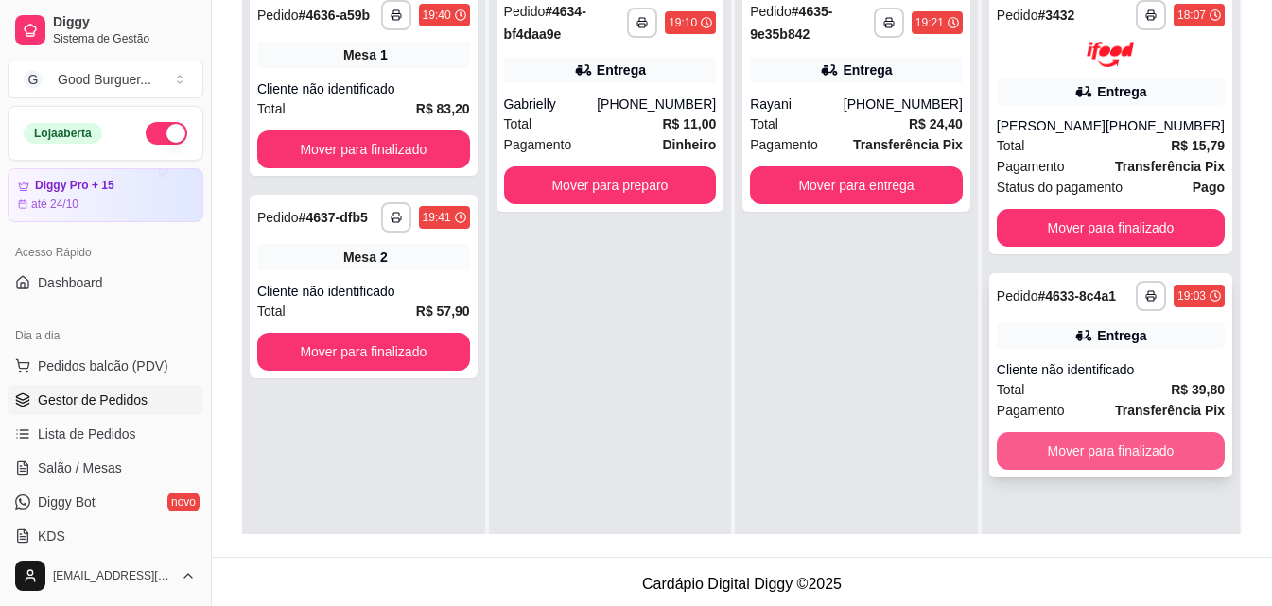
click at [1136, 448] on button "Mover para finalizado" at bounding box center [1111, 451] width 228 height 38
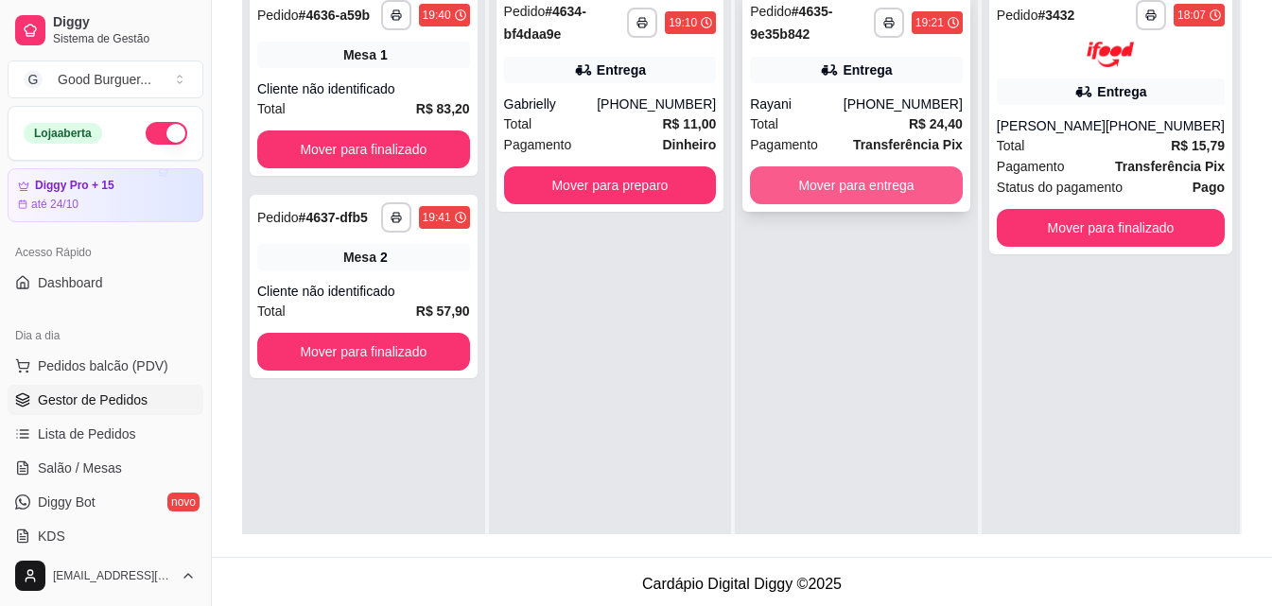
click at [865, 185] on button "Mover para entrega" at bounding box center [856, 185] width 213 height 38
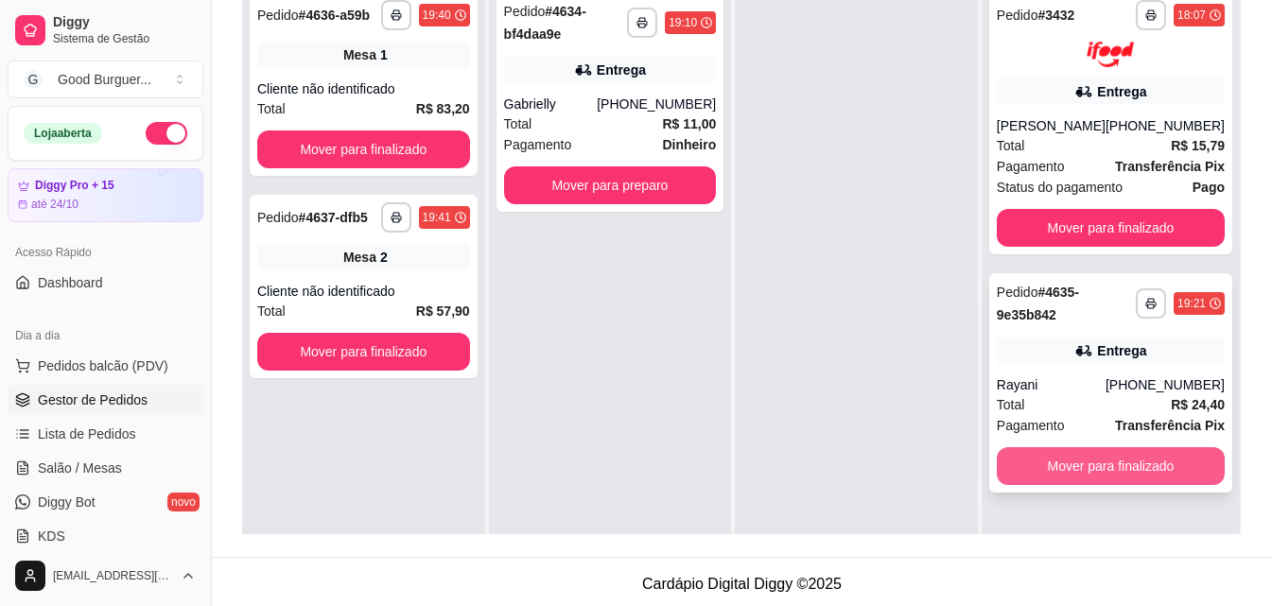
click at [1112, 460] on button "Mover para finalizado" at bounding box center [1111, 466] width 228 height 38
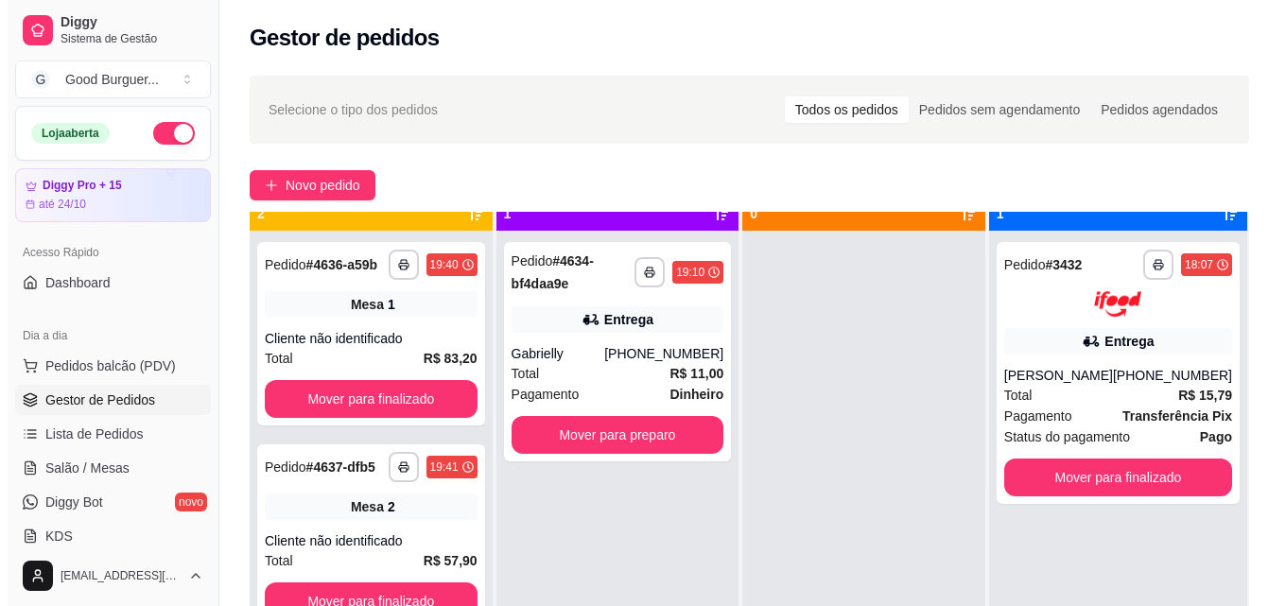
scroll to position [53, 0]
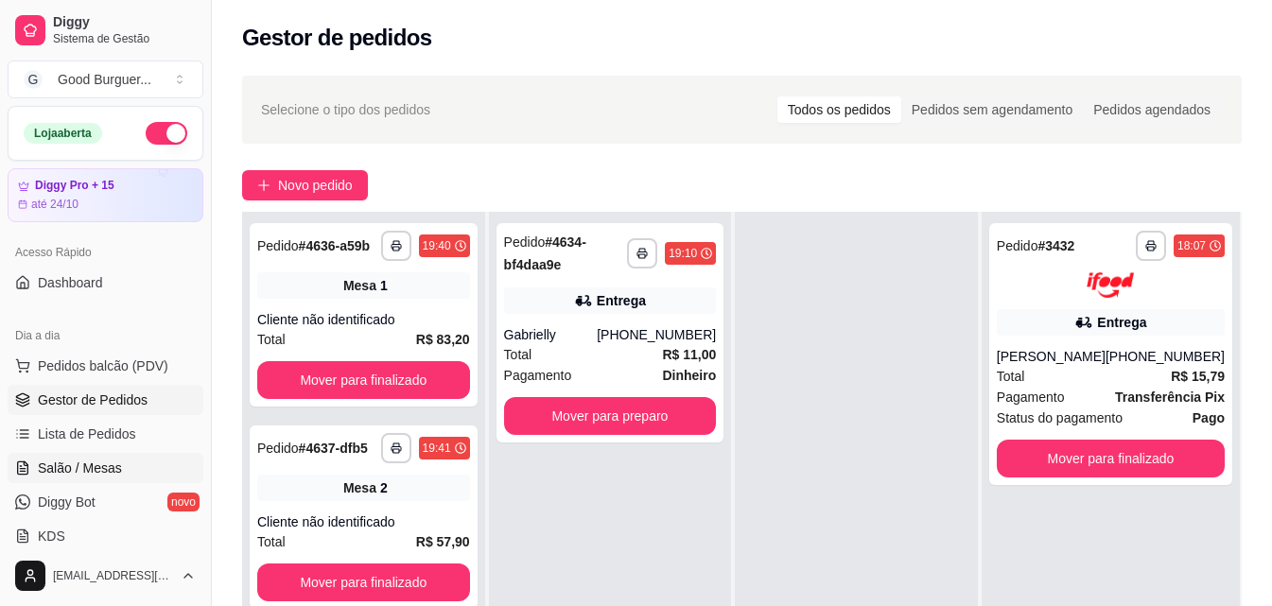
click at [110, 460] on span "Salão / Mesas" at bounding box center [80, 468] width 84 height 19
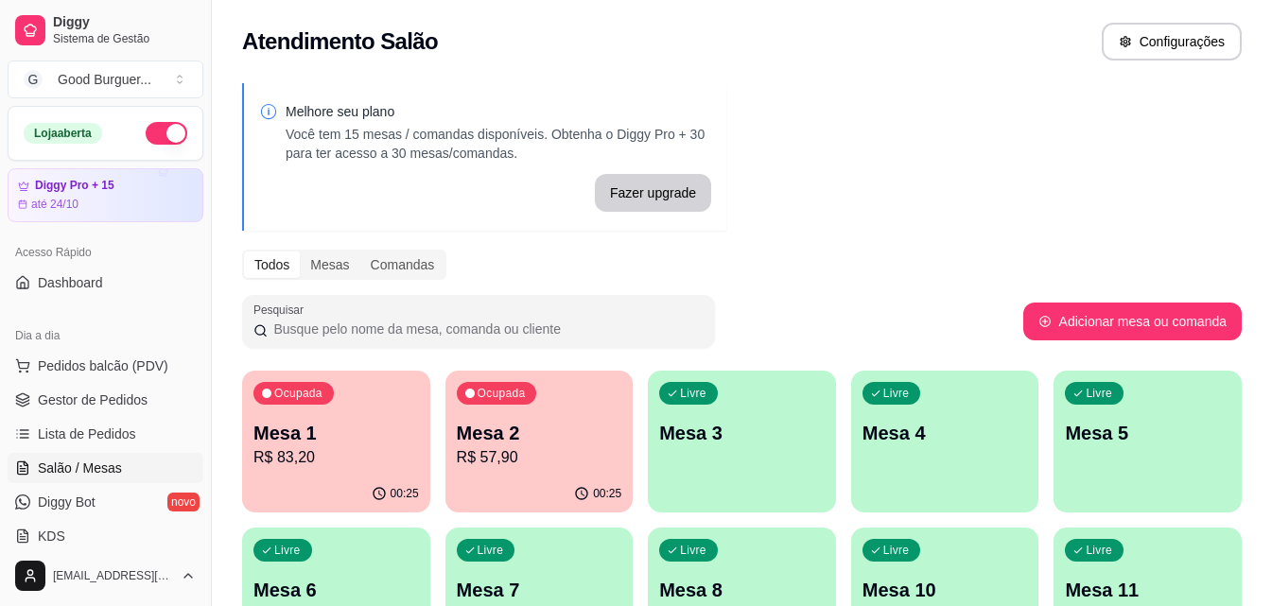
click at [298, 437] on p "Mesa 1" at bounding box center [335, 433] width 165 height 26
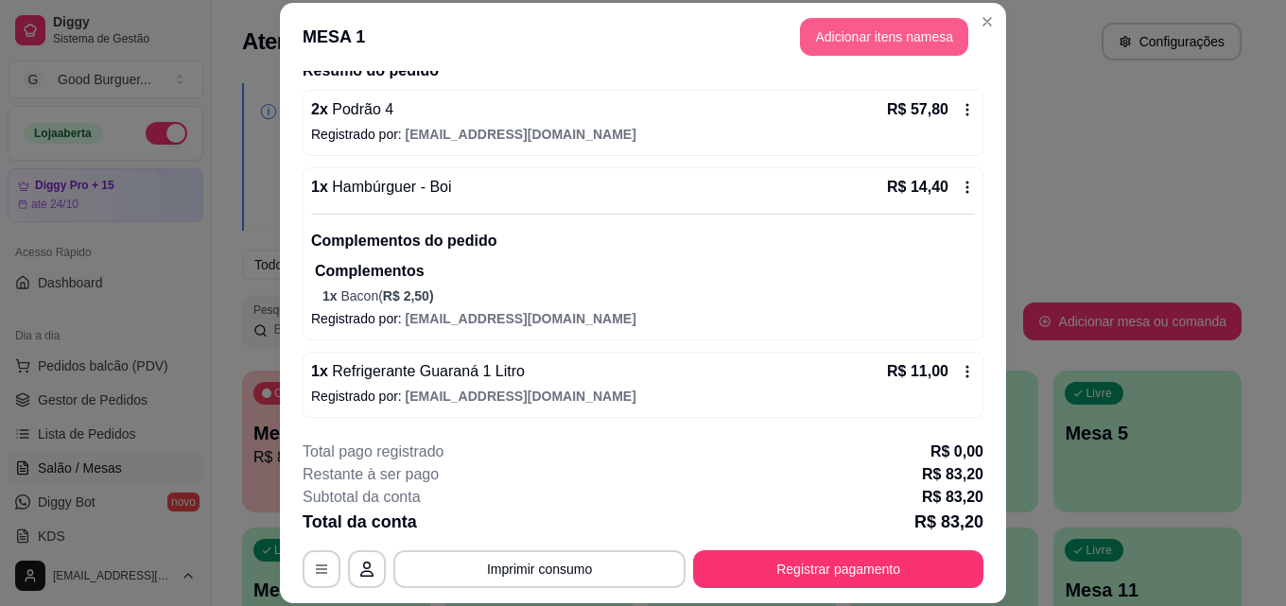
click at [876, 32] on button "Adicionar itens na mesa" at bounding box center [884, 37] width 168 height 38
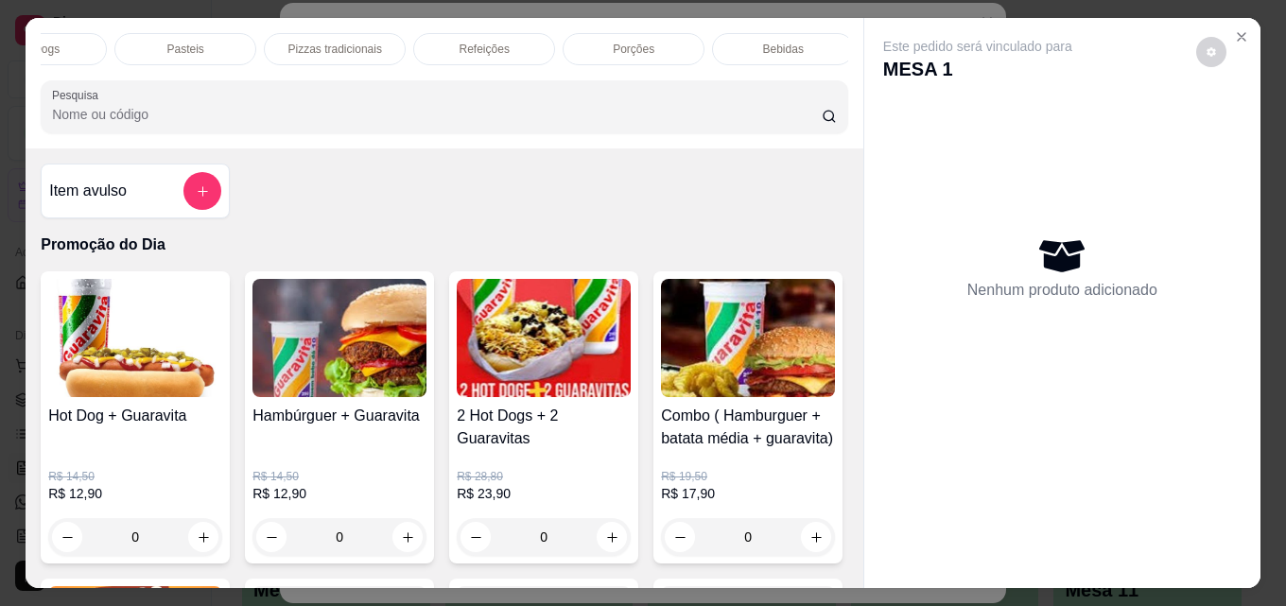
scroll to position [0, 828]
click at [774, 43] on p "Bebidas" at bounding box center [777, 49] width 41 height 15
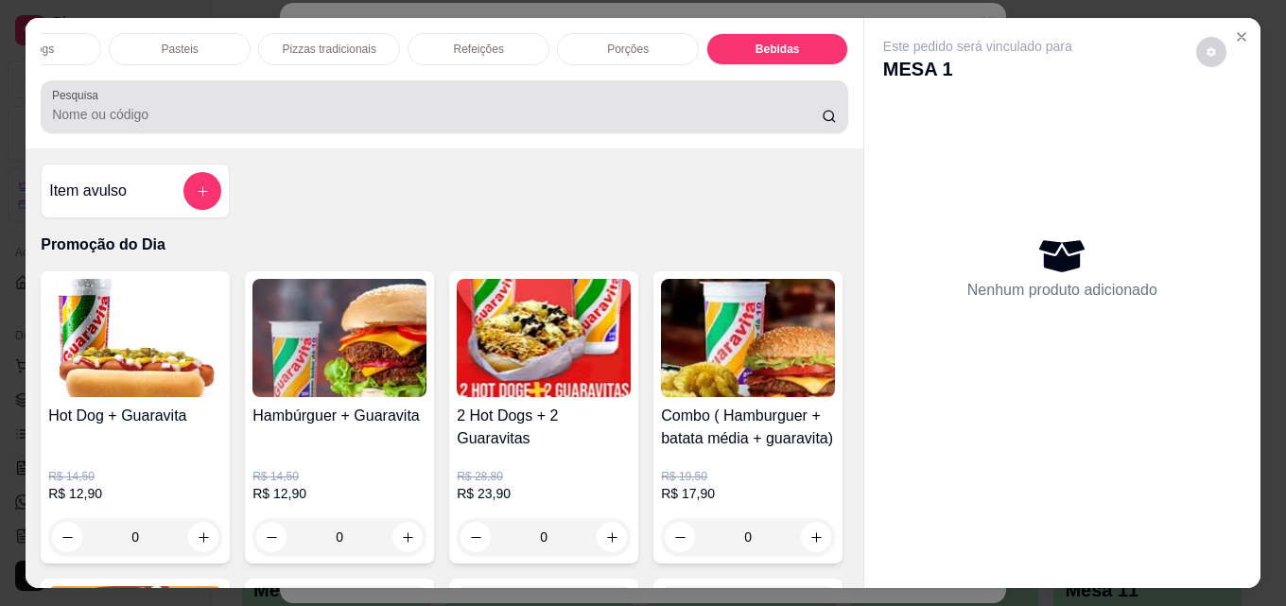
scroll to position [49, 0]
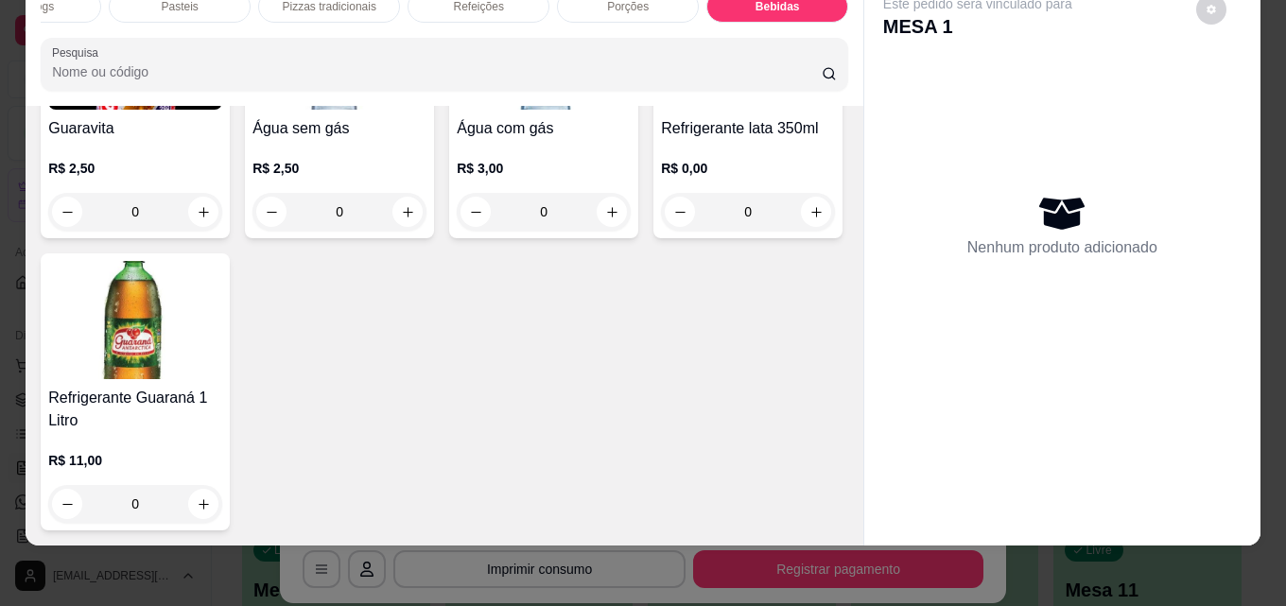
click at [82, 110] on img at bounding box center [135, 50] width 174 height 118
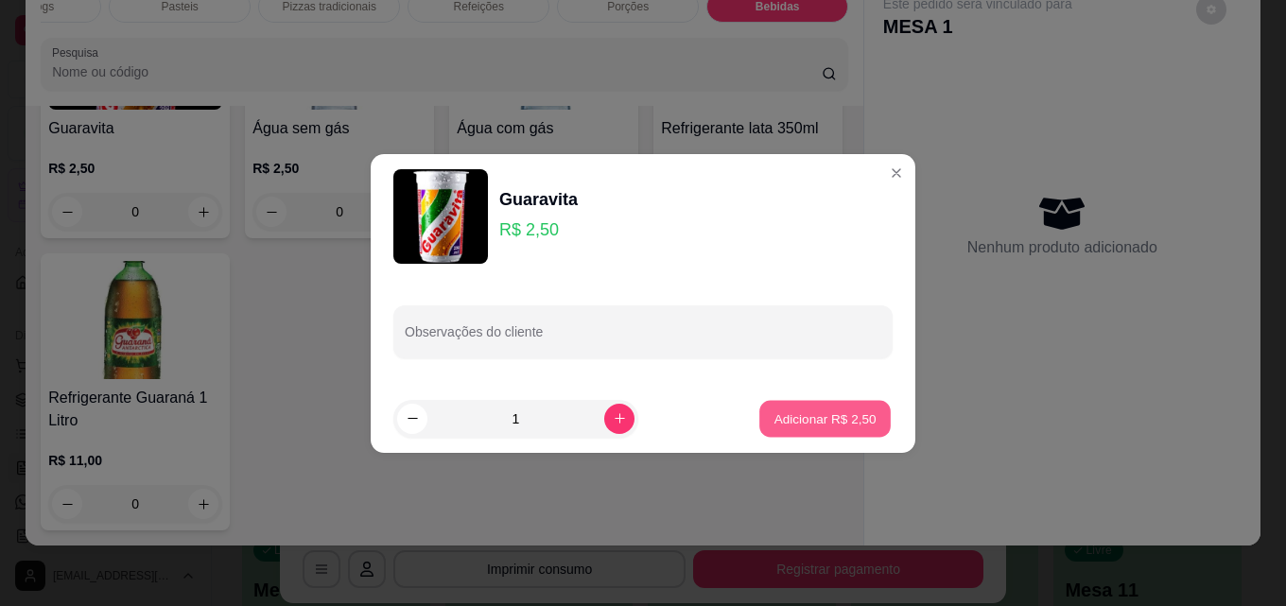
click at [852, 425] on p "Adicionar R$ 2,50" at bounding box center [824, 418] width 102 height 18
type input "1"
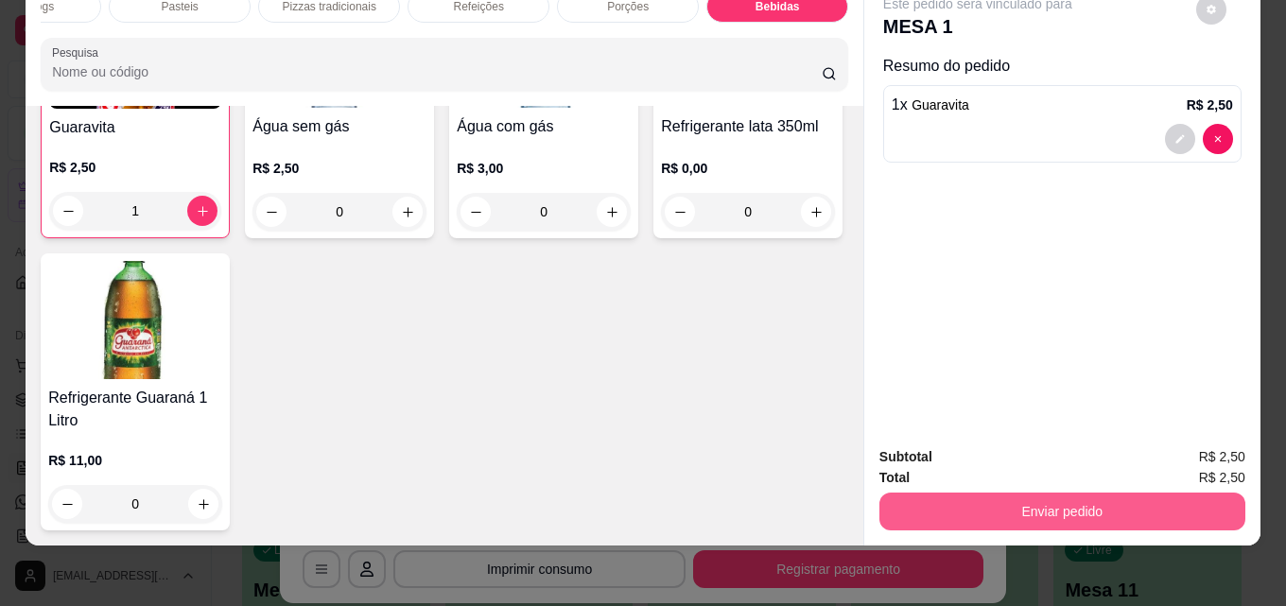
click at [1139, 499] on button "Enviar pedido" at bounding box center [1062, 512] width 366 height 38
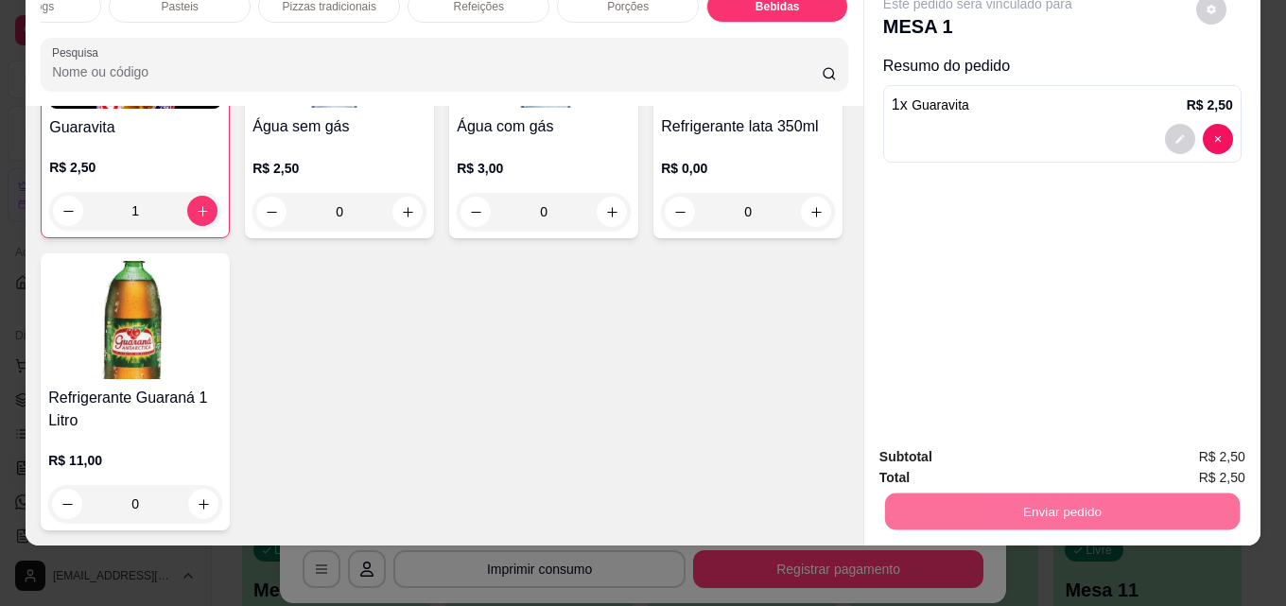
click at [1187, 441] on button "Enviar pedido" at bounding box center [1195, 451] width 107 height 36
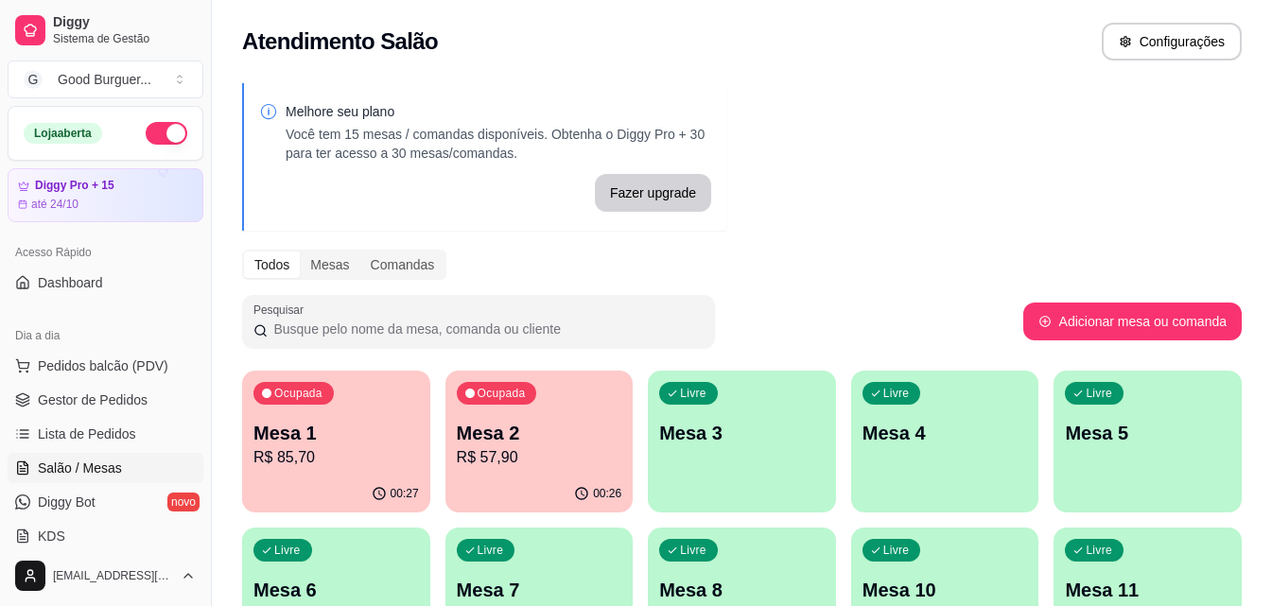
click at [726, 432] on p "Mesa 3" at bounding box center [741, 433] width 165 height 26
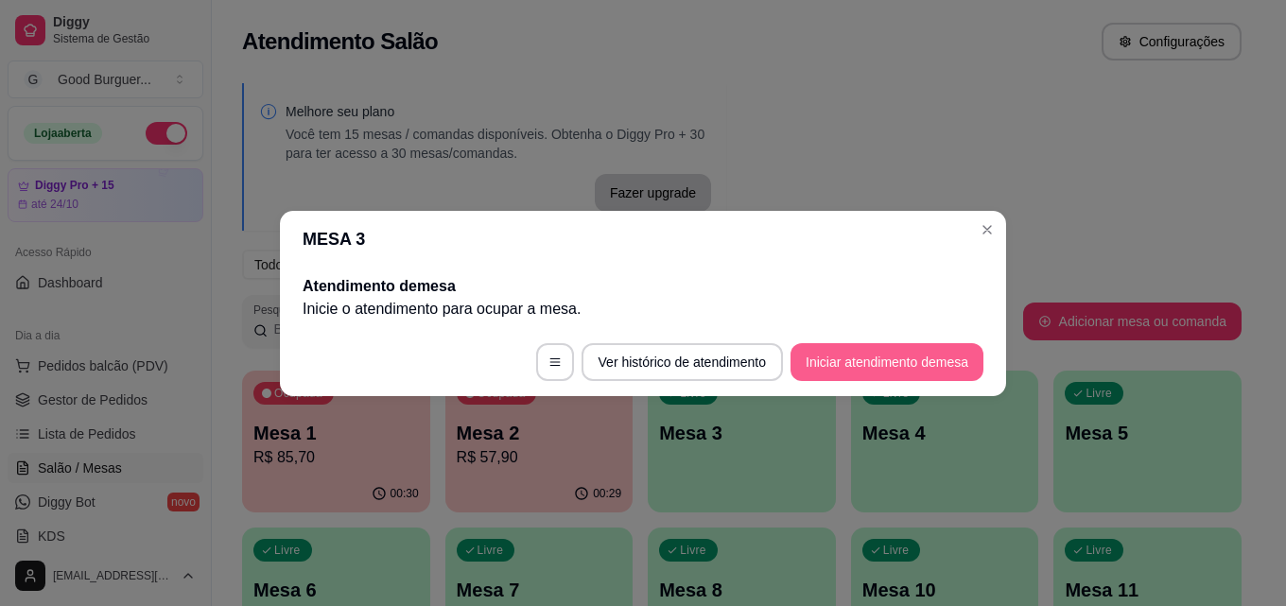
click at [968, 370] on button "Iniciar atendimento de mesa" at bounding box center [886, 362] width 193 height 38
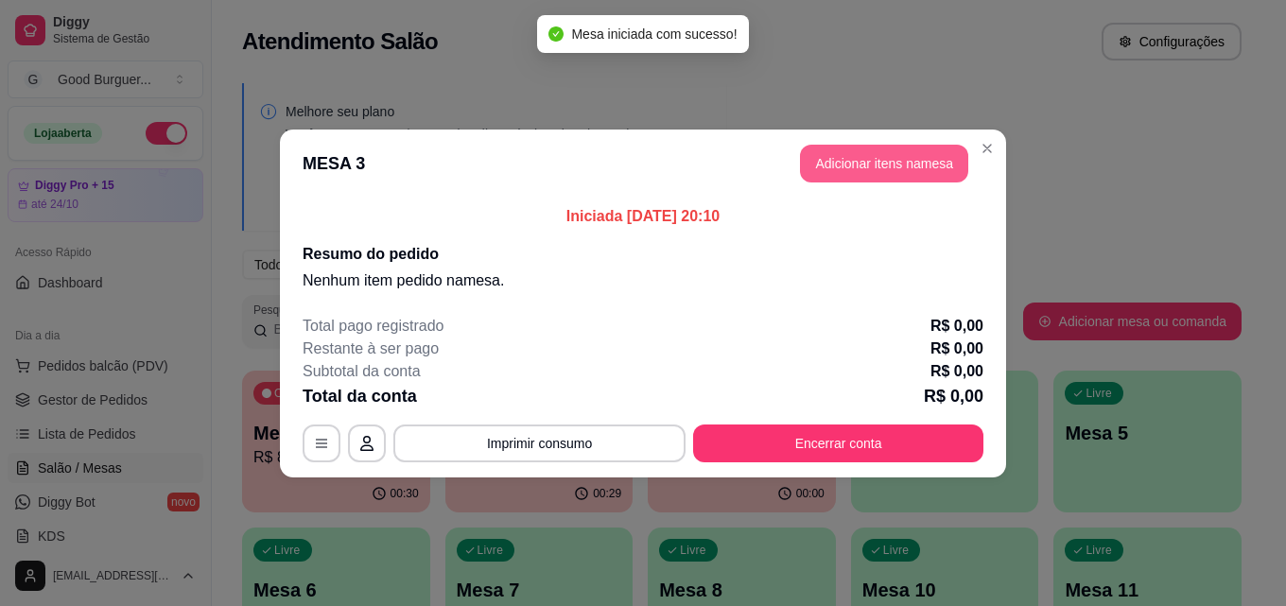
click at [921, 175] on button "Adicionar itens na mesa" at bounding box center [884, 164] width 168 height 38
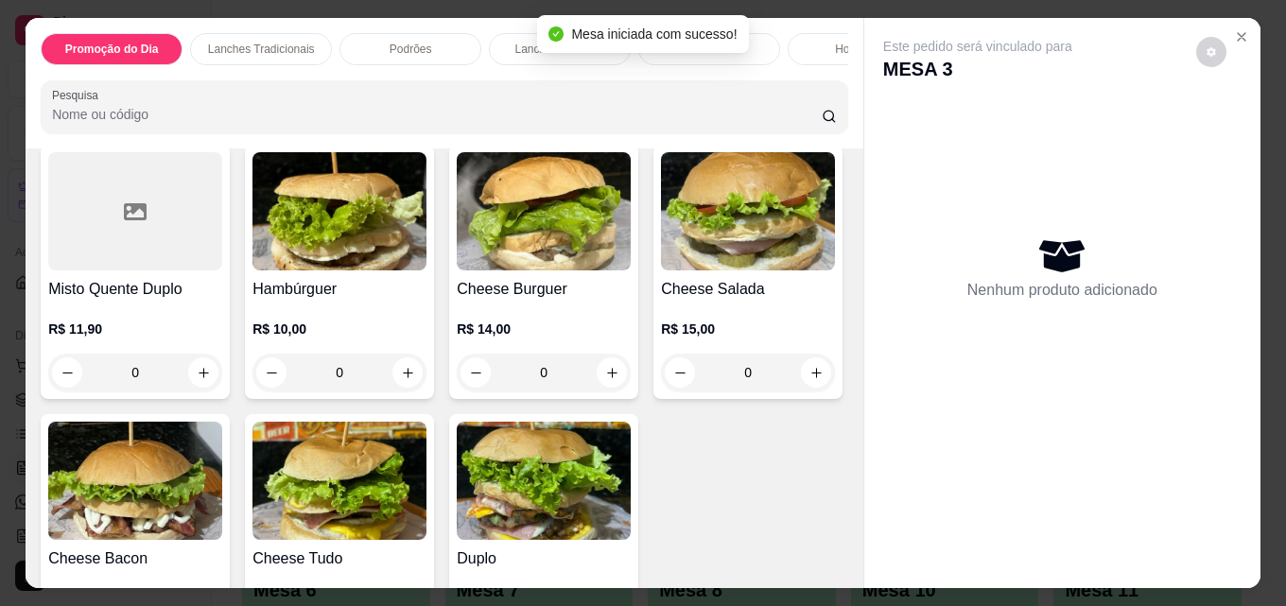
scroll to position [946, 0]
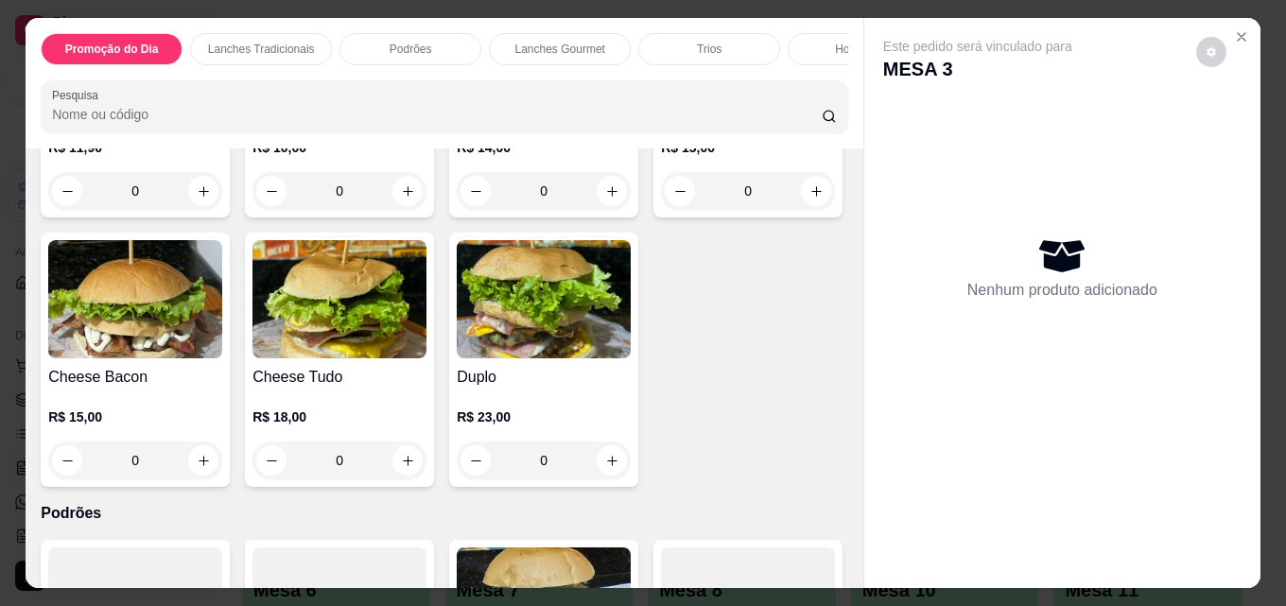
click at [290, 89] on img at bounding box center [339, 30] width 174 height 118
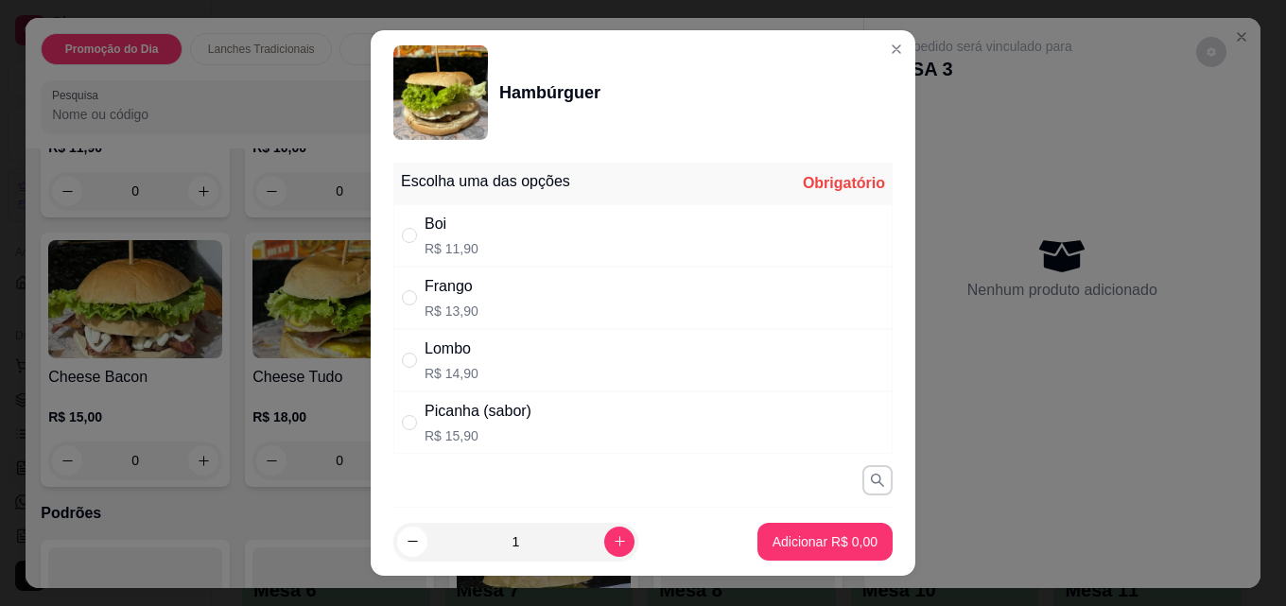
click at [541, 234] on div "Boi R$ 11,90" at bounding box center [642, 235] width 499 height 62
radio input "true"
click at [853, 532] on p "Adicionar R$ 11,90" at bounding box center [821, 541] width 113 height 19
type input "1"
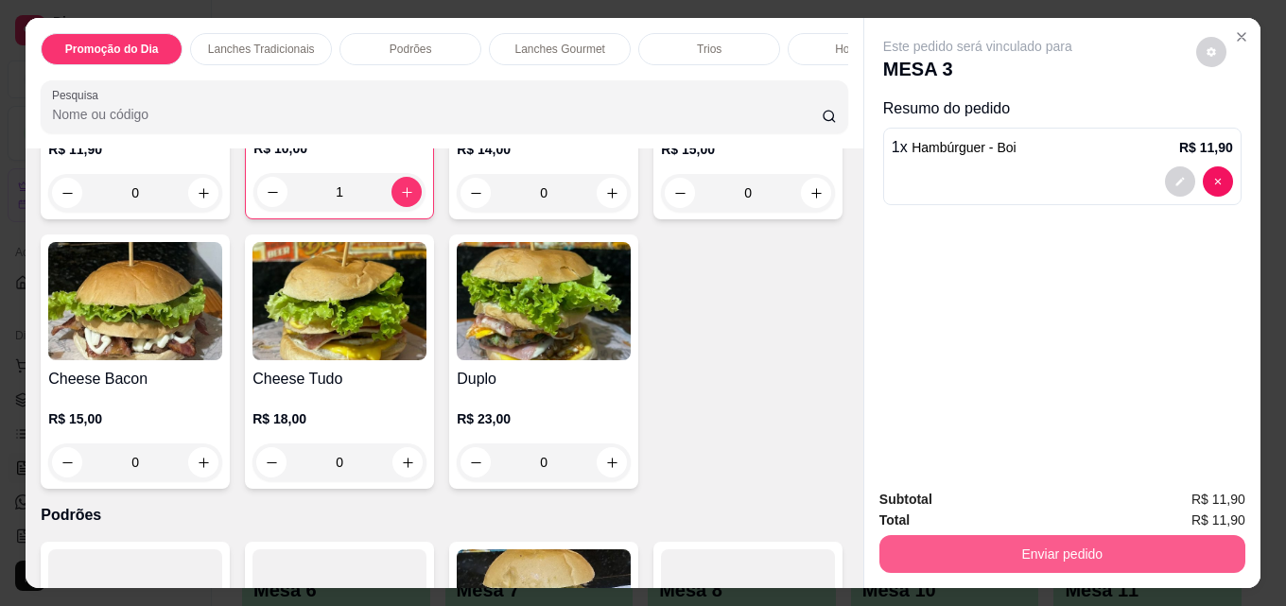
click at [1013, 545] on button "Enviar pedido" at bounding box center [1062, 554] width 366 height 38
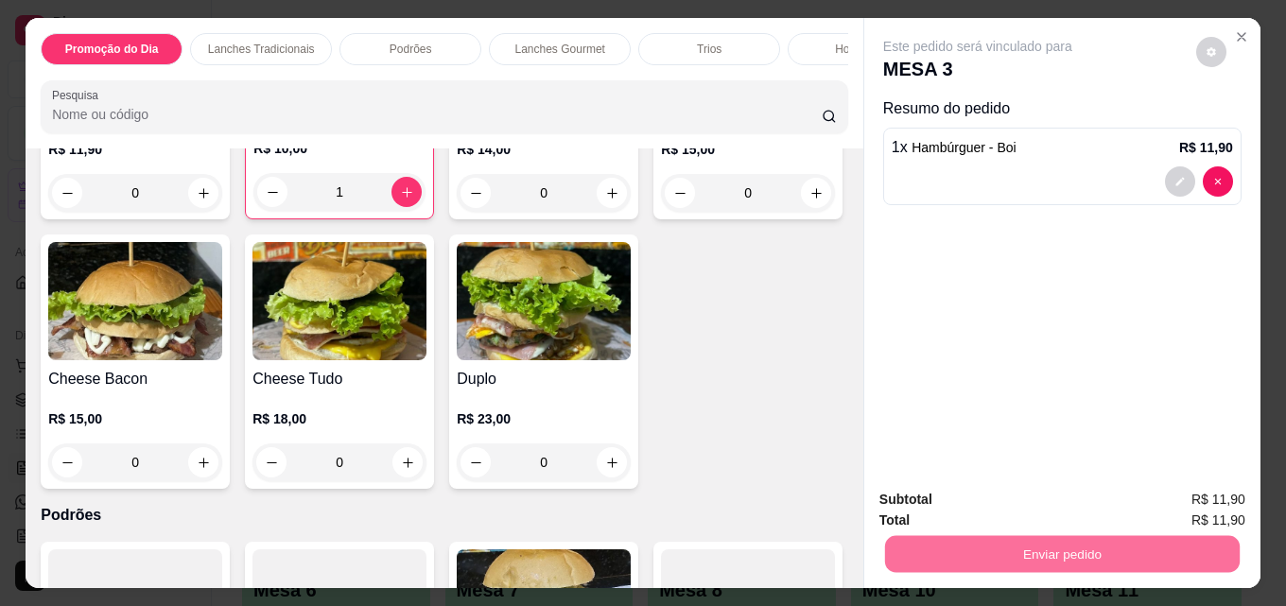
click at [1184, 501] on button "Enviar pedido" at bounding box center [1195, 500] width 107 height 36
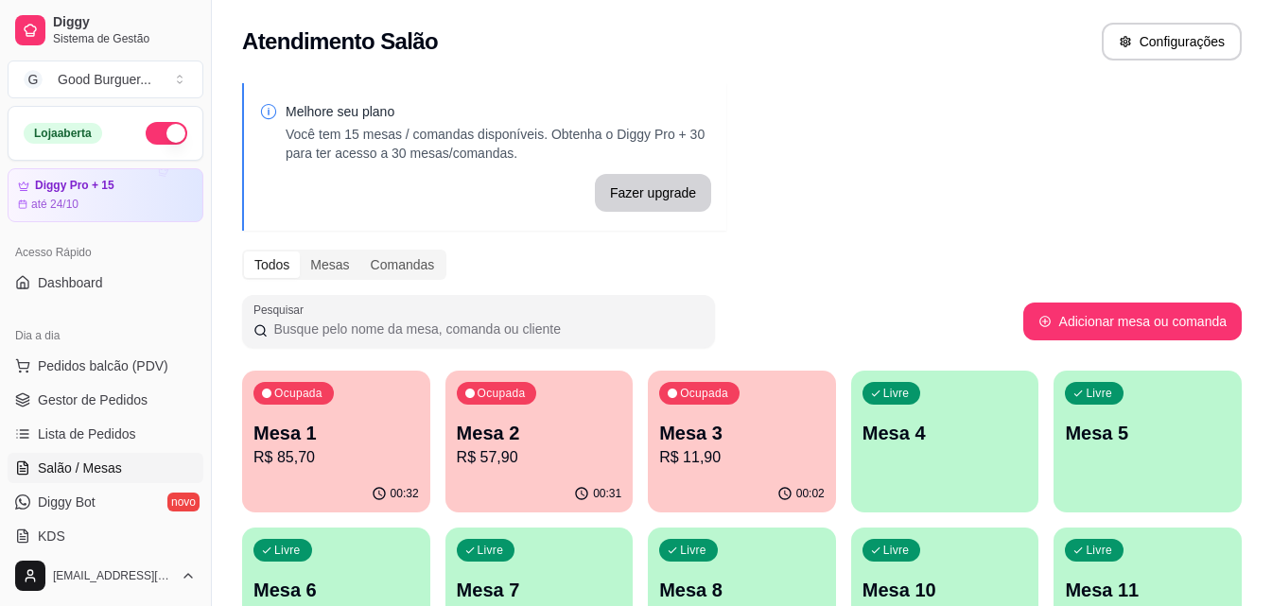
drag, startPoint x: 854, startPoint y: 235, endPoint x: 876, endPoint y: 262, distance: 34.3
click at [854, 235] on div "Melhore seu plano Você tem 15 mesas / comandas disponíveis. Obtenha o Diggy Pro…" at bounding box center [742, 460] width 1060 height 777
click at [898, 425] on p "Mesa 4" at bounding box center [944, 433] width 165 height 26
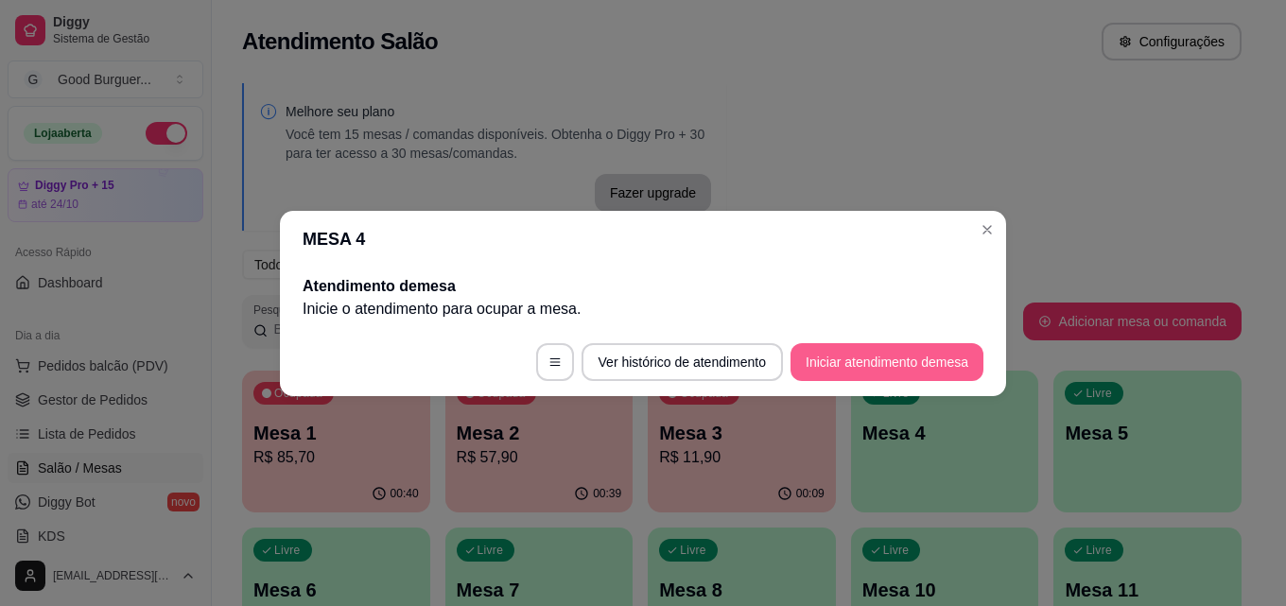
click at [911, 351] on button "Iniciar atendimento de mesa" at bounding box center [886, 362] width 193 height 38
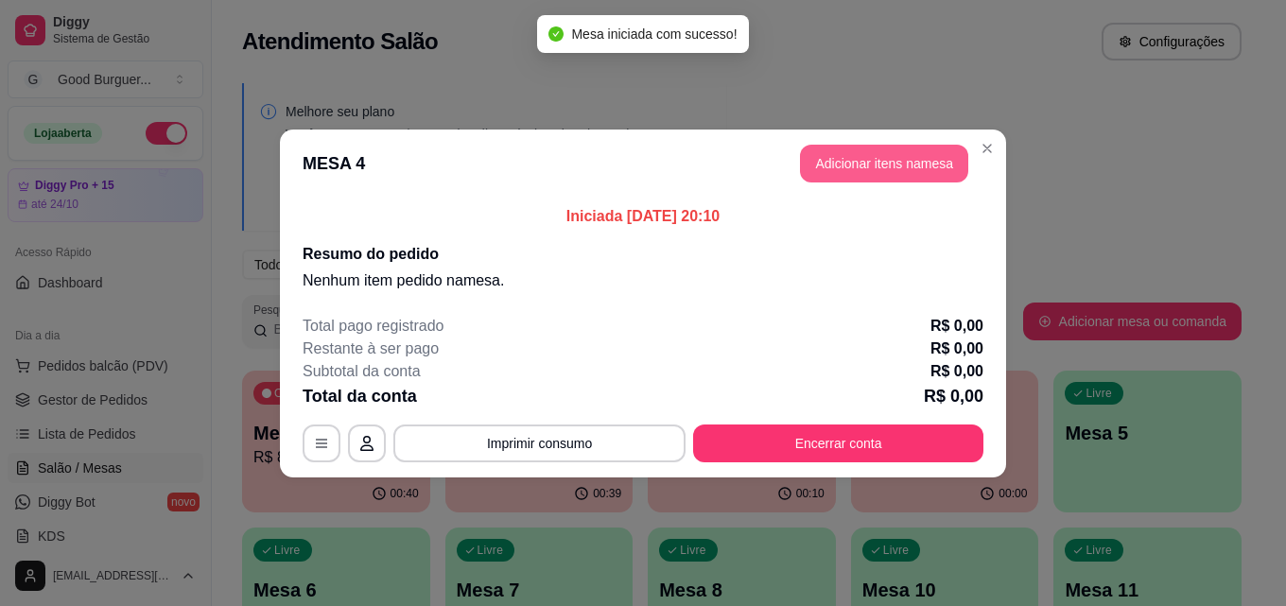
click at [918, 167] on button "Adicionar itens na mesa" at bounding box center [884, 164] width 168 height 38
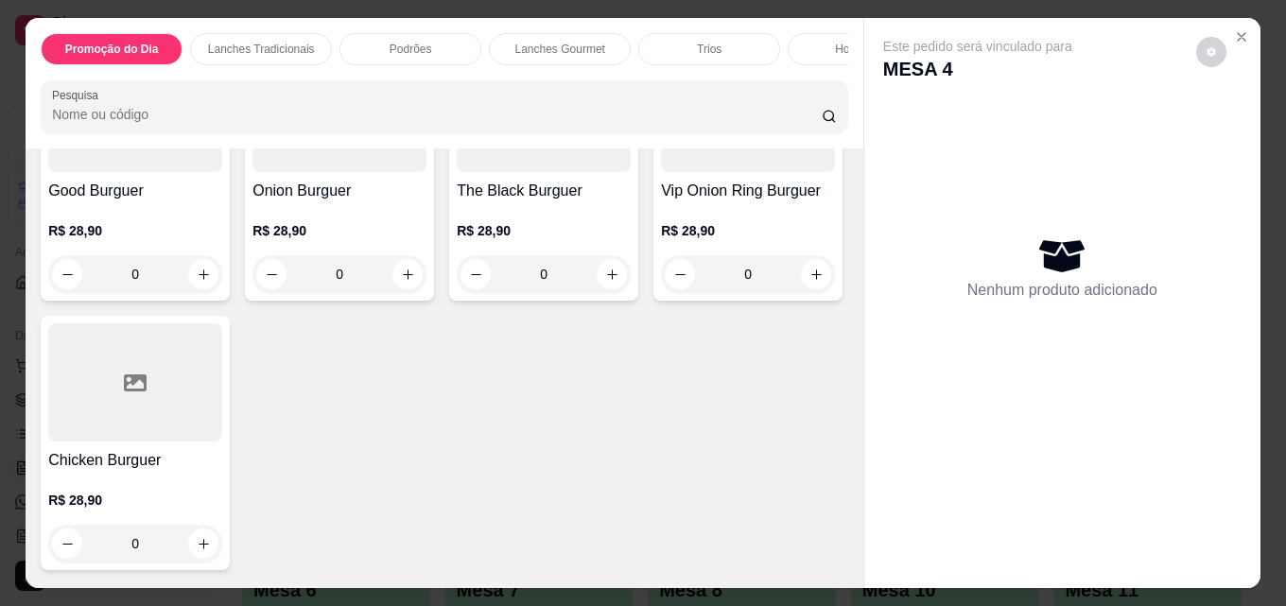
scroll to position [1986, 0]
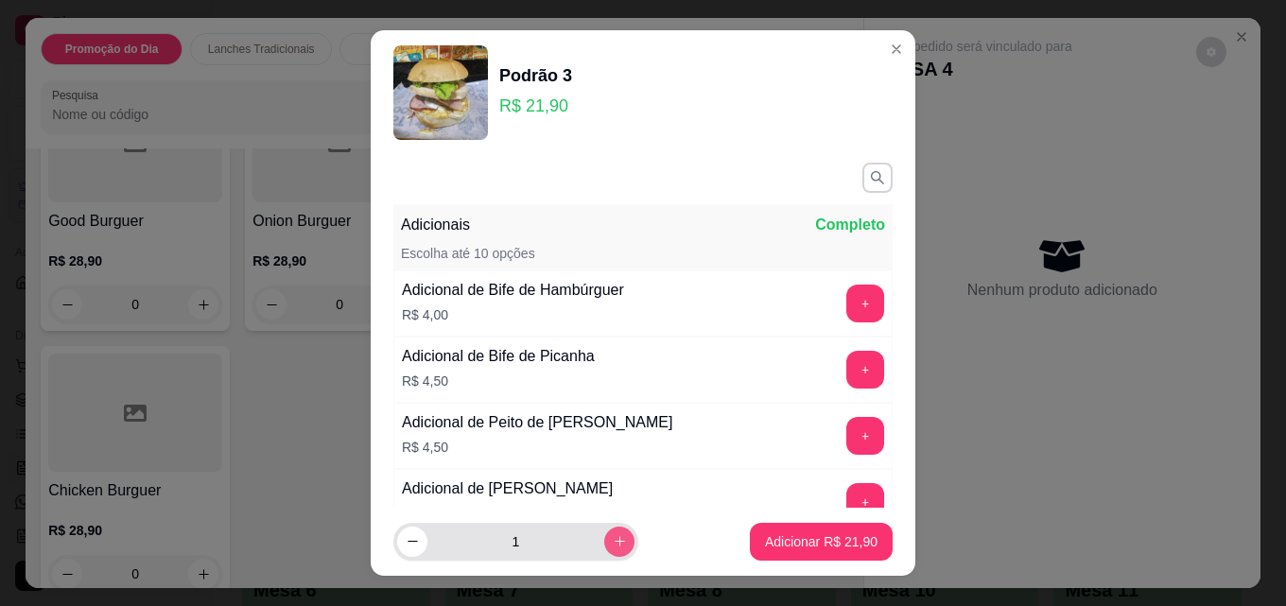
click at [613, 541] on icon "increase-product-quantity" at bounding box center [620, 541] width 14 height 14
type input "2"
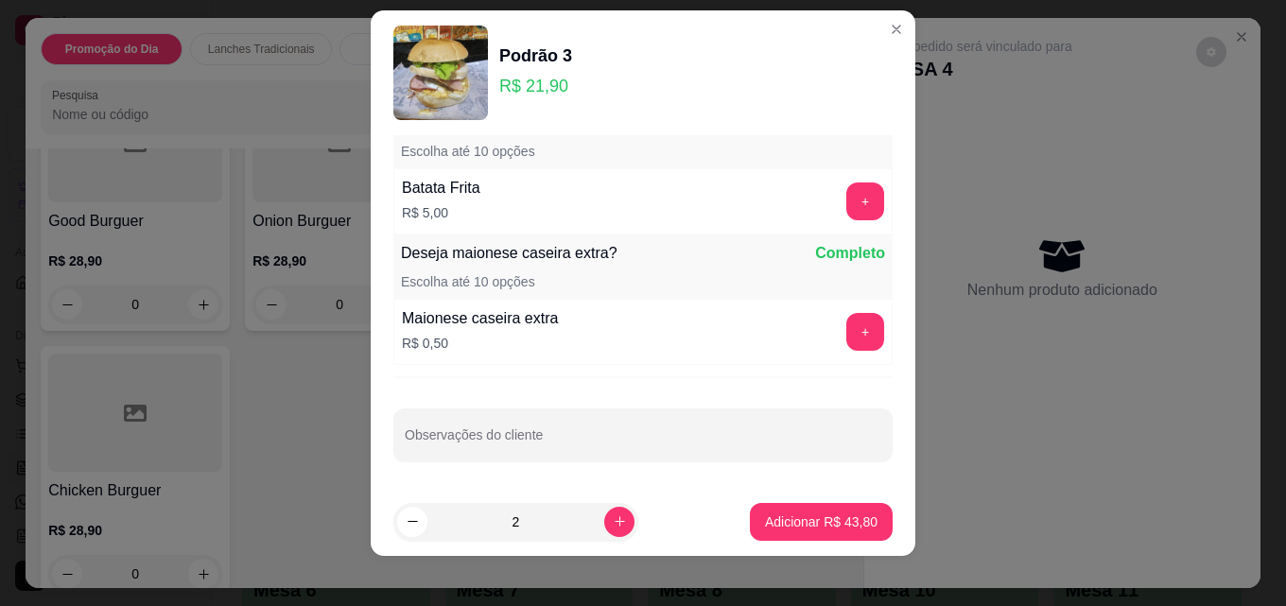
scroll to position [30, 0]
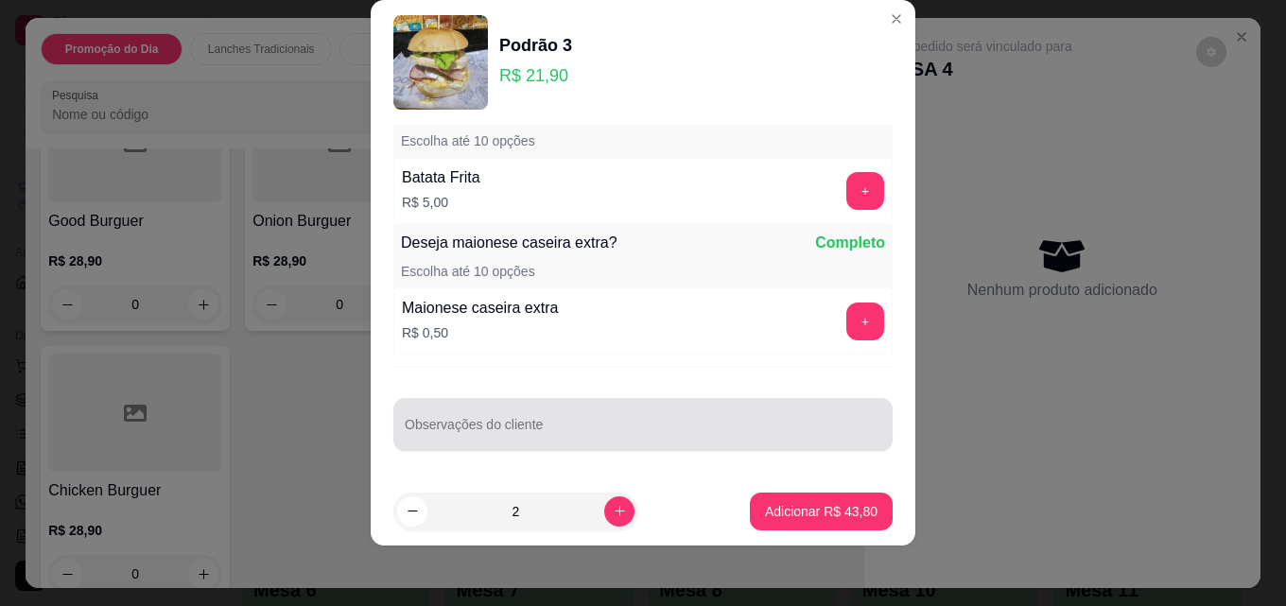
click at [515, 431] on input "Observações do cliente" at bounding box center [643, 432] width 477 height 19
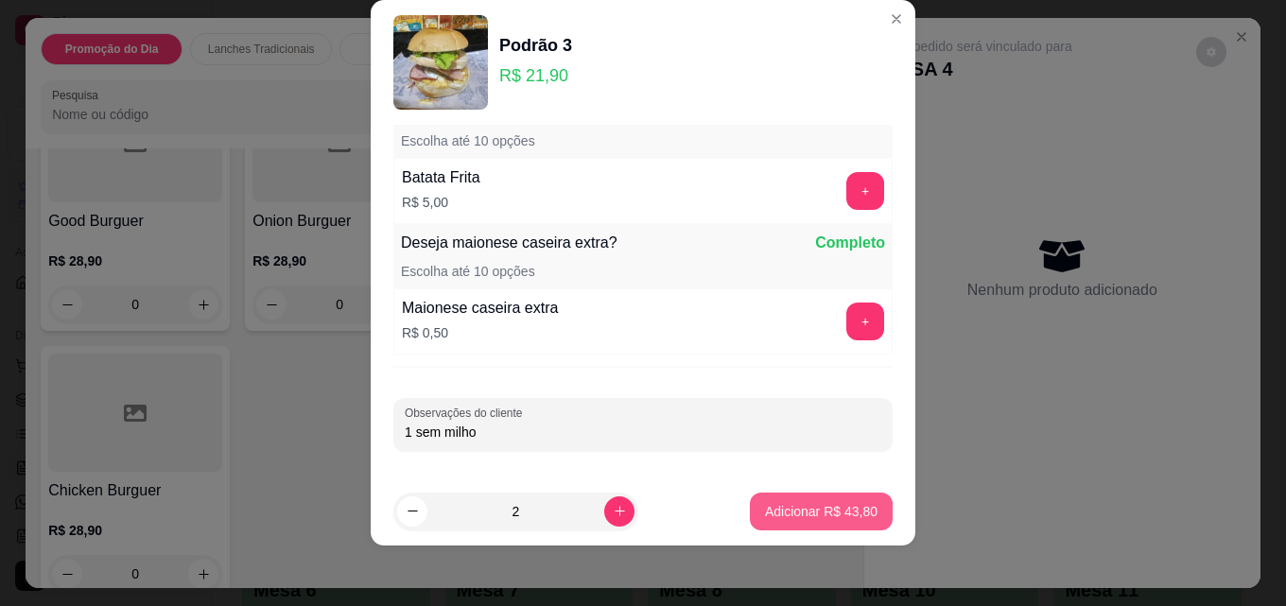
type input "1 sem milho"
click at [784, 510] on p "Adicionar R$ 43,80" at bounding box center [821, 511] width 113 height 19
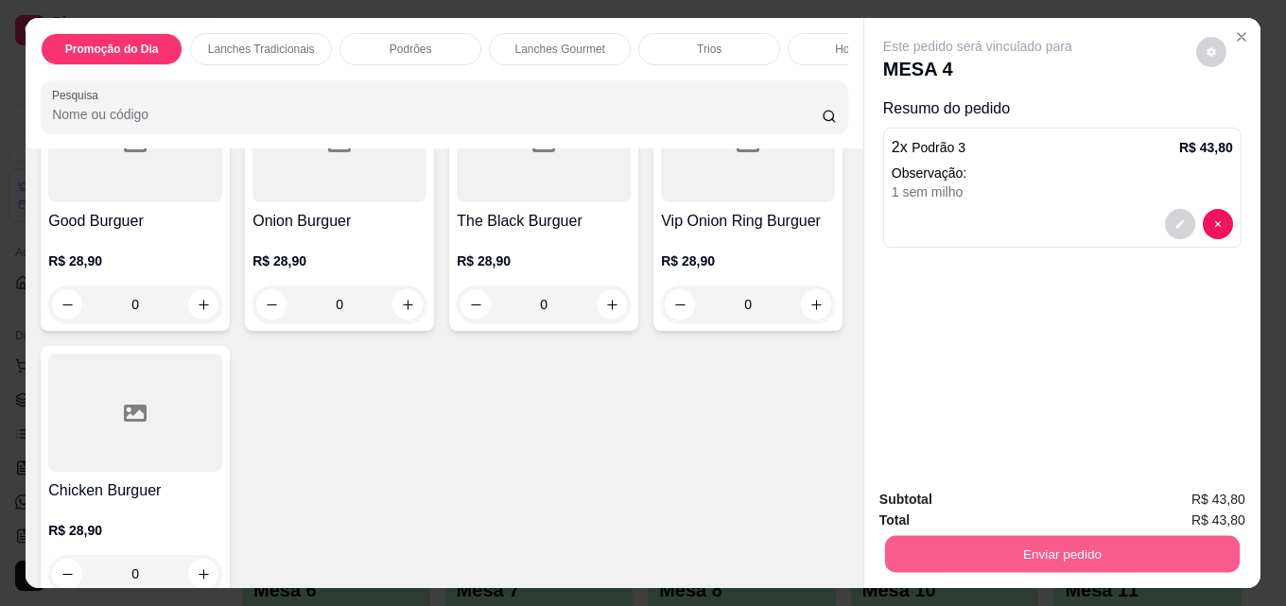
click at [1089, 547] on button "Enviar pedido" at bounding box center [1062, 553] width 355 height 37
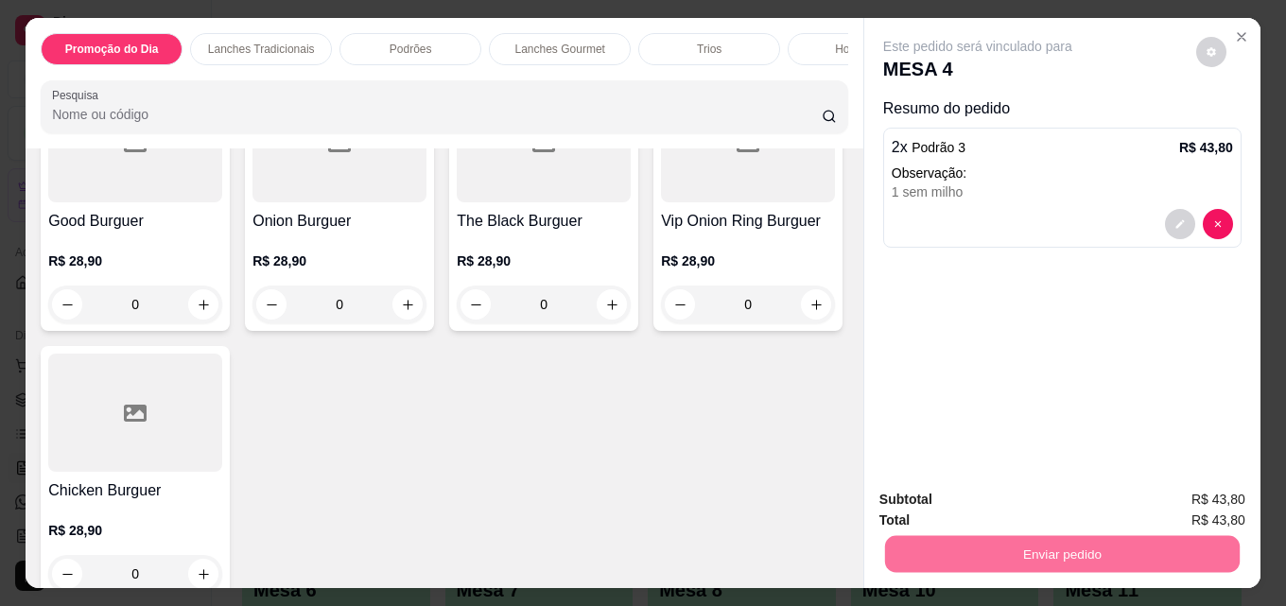
click at [1167, 490] on button "Enviar pedido" at bounding box center [1196, 499] width 104 height 35
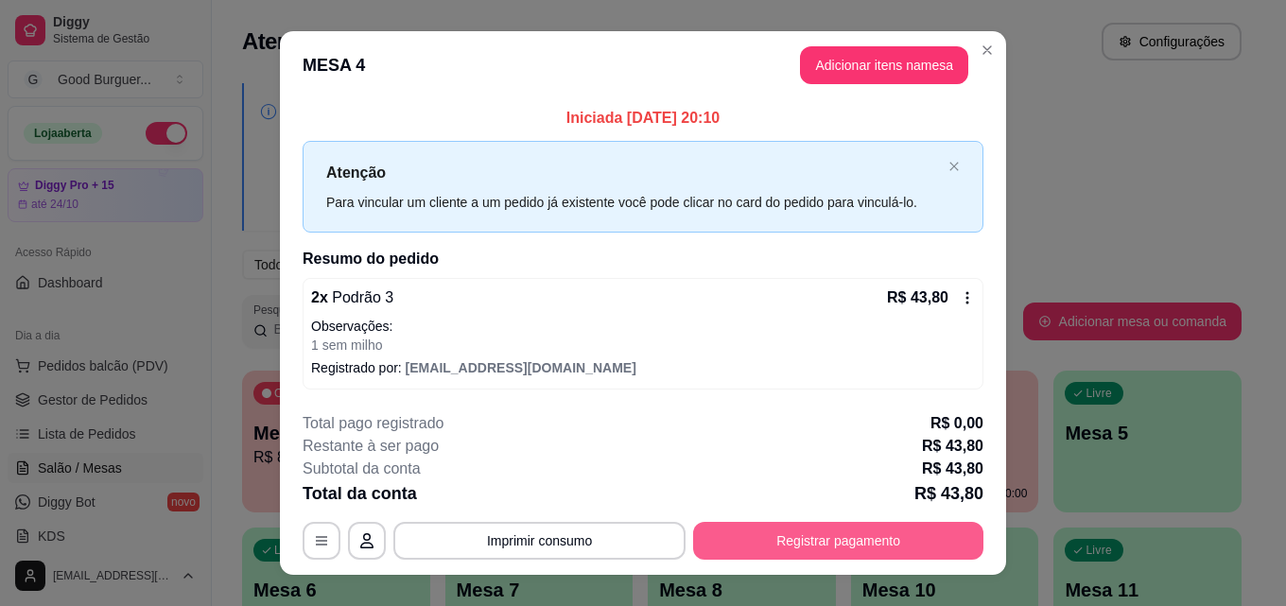
click at [896, 533] on button "Registrar pagamento" at bounding box center [838, 541] width 290 height 38
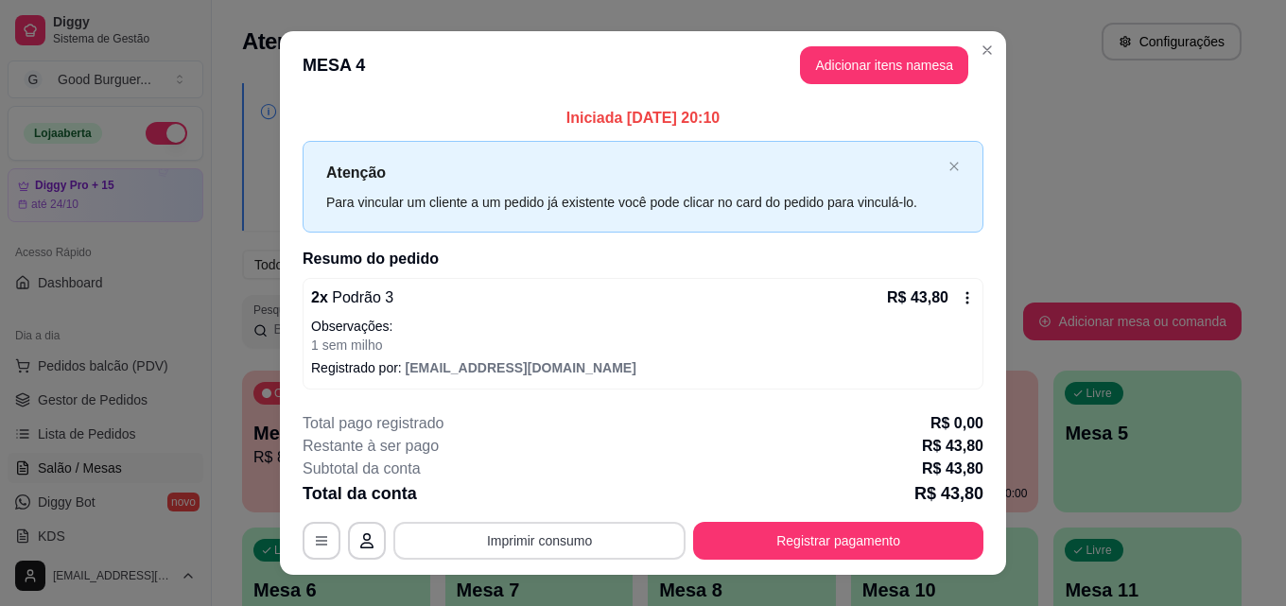
click at [530, 544] on button "Imprimir consumo" at bounding box center [539, 541] width 292 height 38
click at [546, 501] on button "IMPRESSORA" at bounding box center [538, 496] width 132 height 29
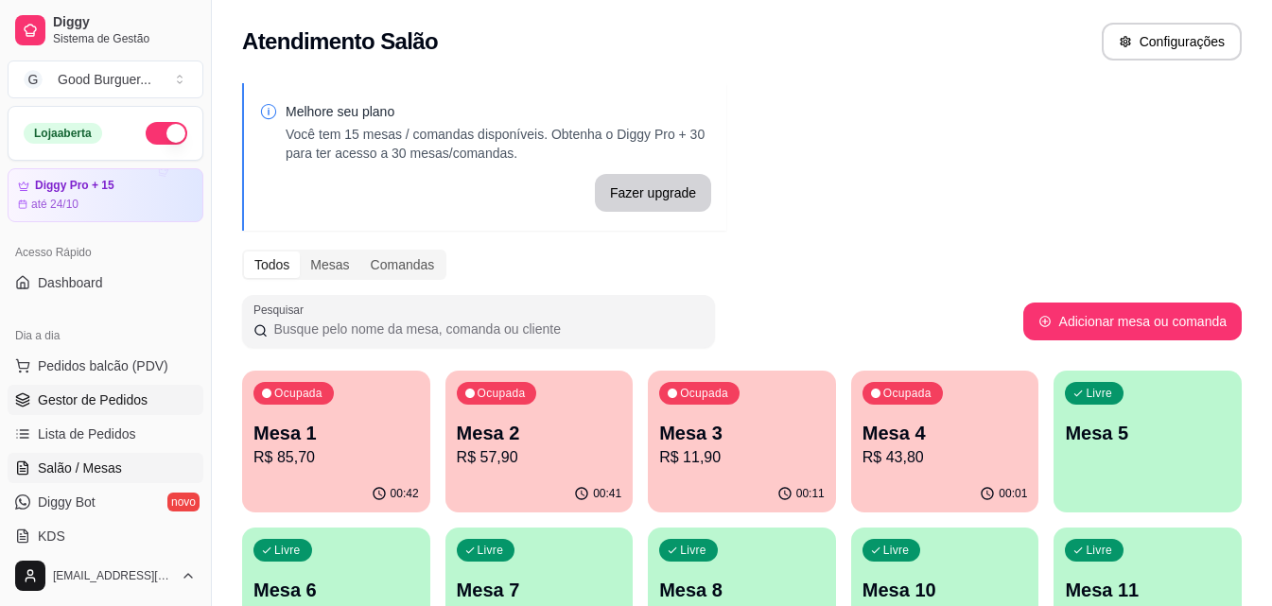
click at [80, 394] on span "Gestor de Pedidos" at bounding box center [93, 400] width 110 height 19
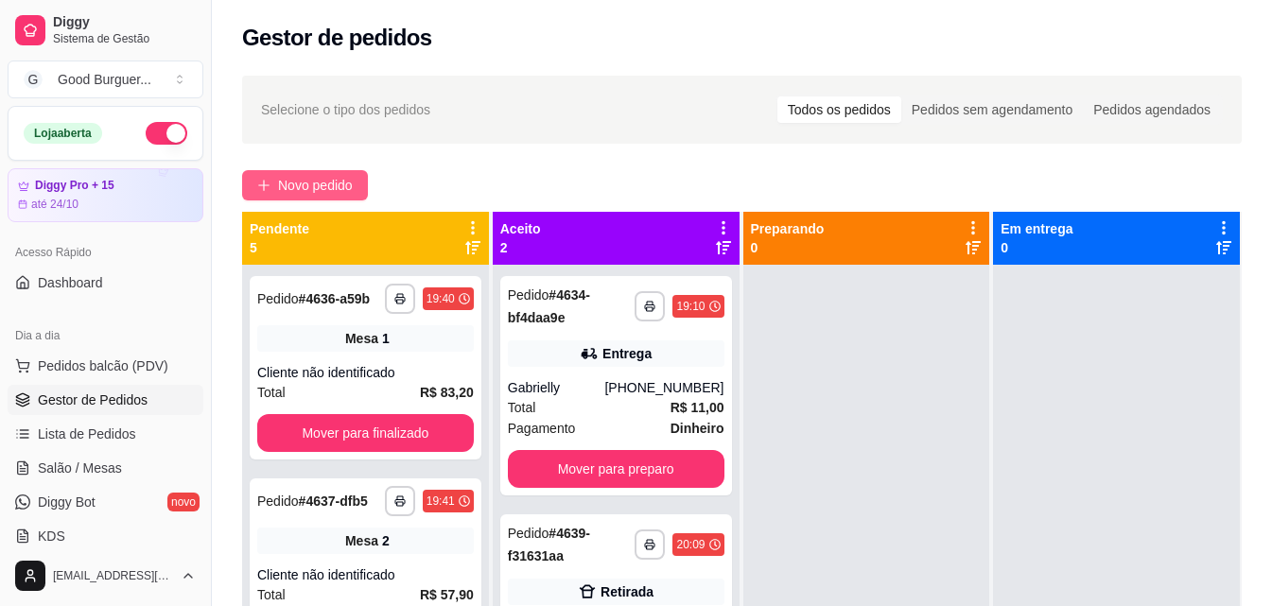
click at [278, 187] on span "Novo pedido" at bounding box center [315, 185] width 75 height 21
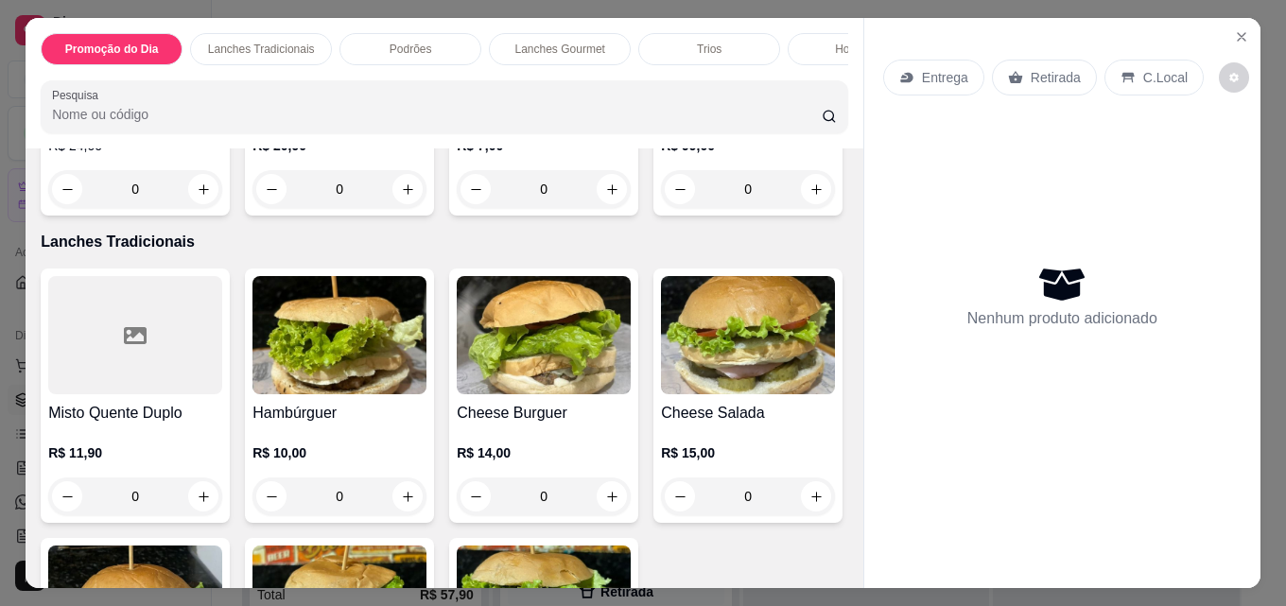
scroll to position [946, 0]
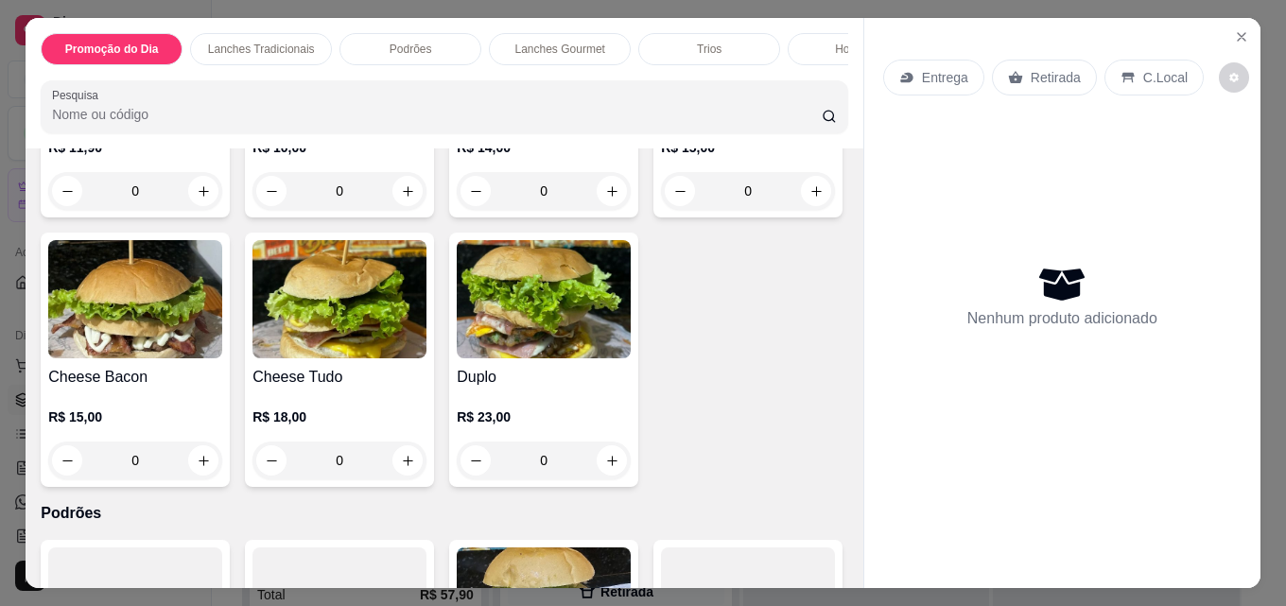
click at [316, 89] on img at bounding box center [339, 30] width 174 height 118
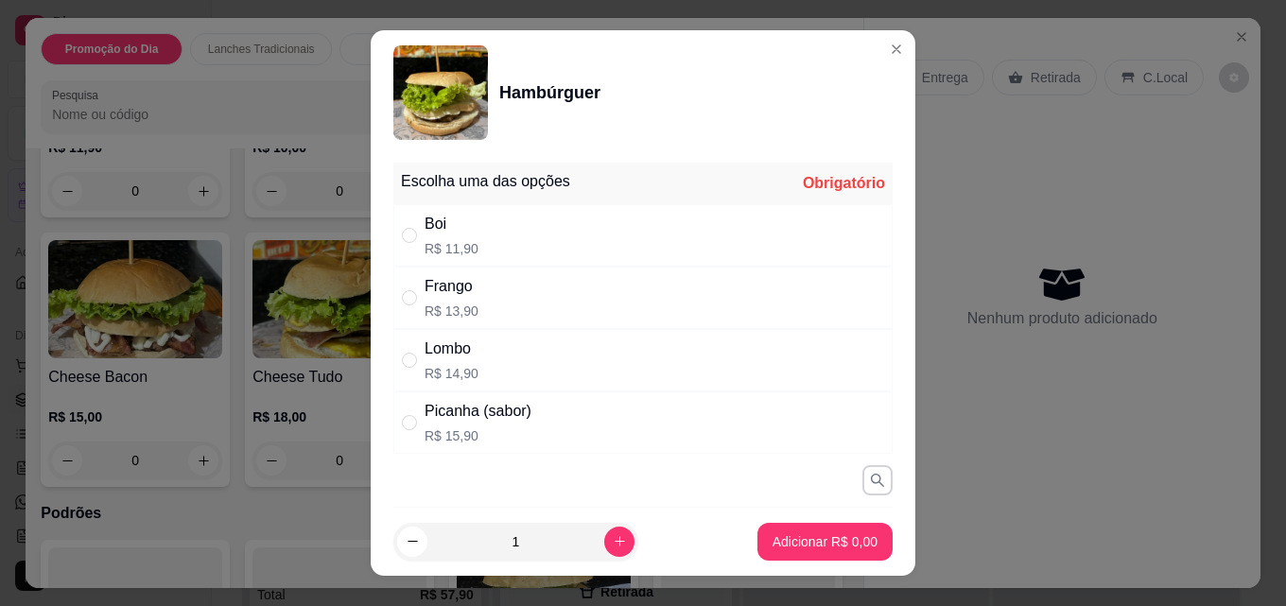
click at [453, 243] on p "R$ 11,90" at bounding box center [452, 248] width 54 height 19
radio input "true"
click at [791, 547] on p "Adicionar R$ 11,90" at bounding box center [822, 541] width 110 height 18
type input "1"
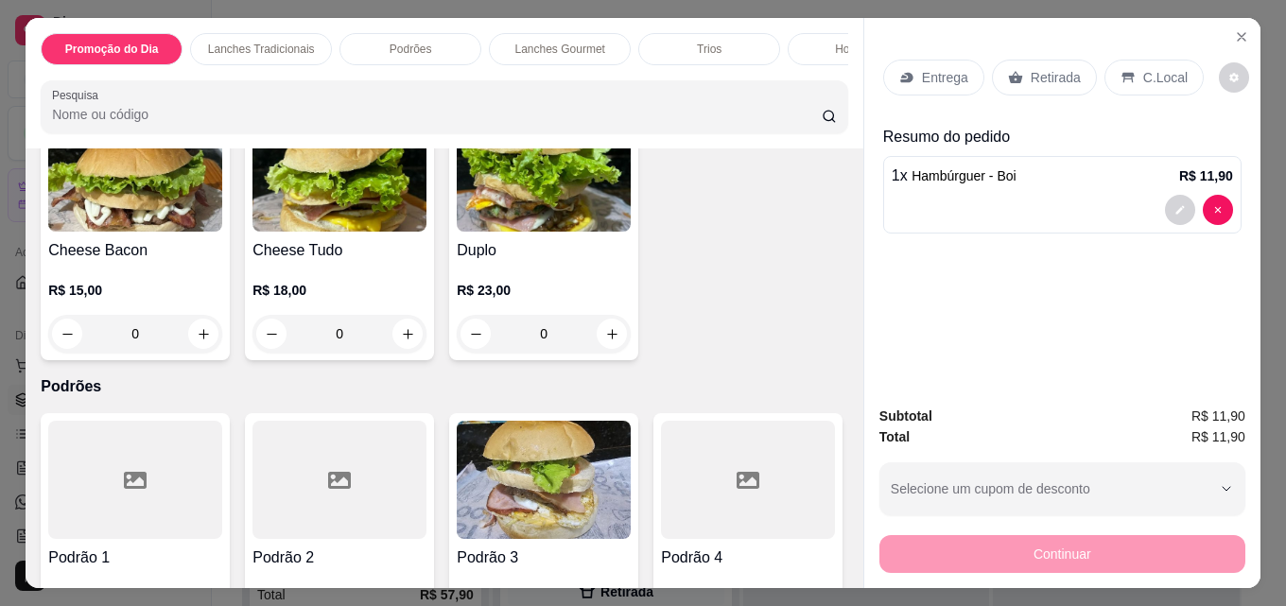
scroll to position [1040, 0]
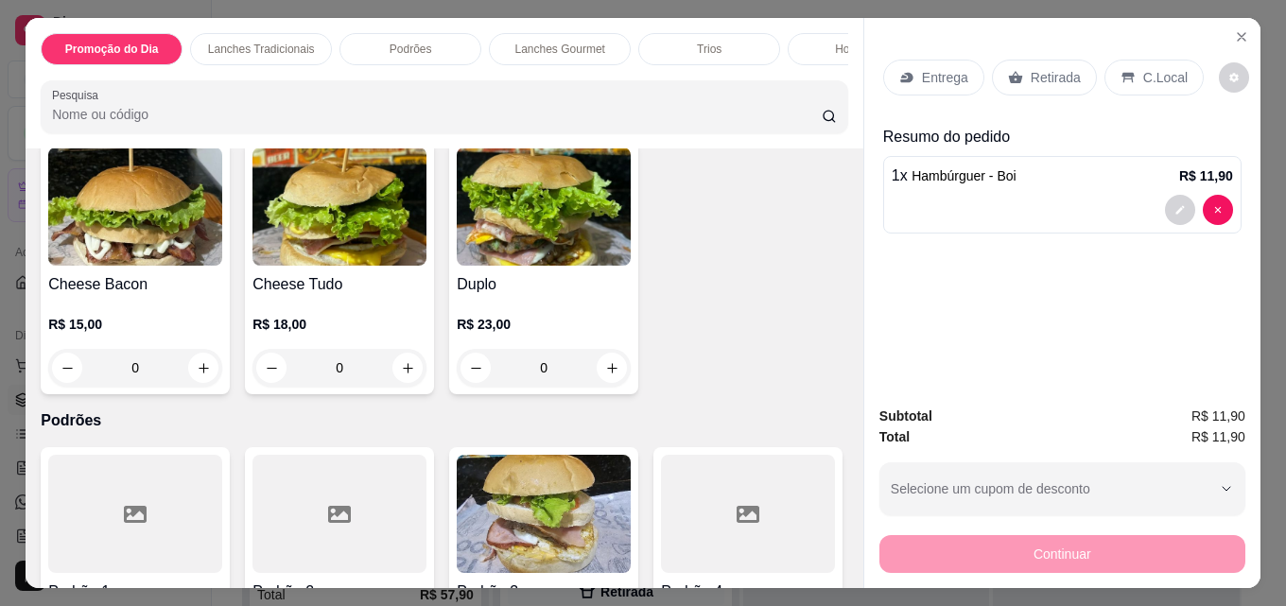
click at [83, 25] on h4 "Misto Quente Duplo" at bounding box center [135, 13] width 174 height 23
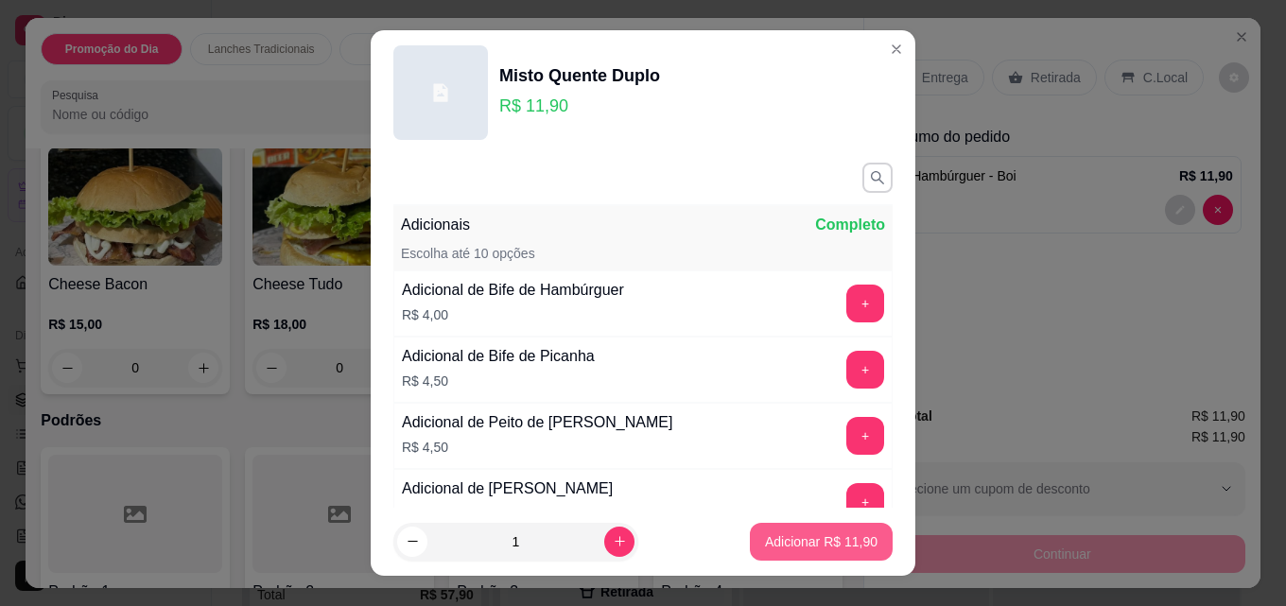
click at [771, 544] on p "Adicionar R$ 11,90" at bounding box center [821, 541] width 113 height 19
type input "1"
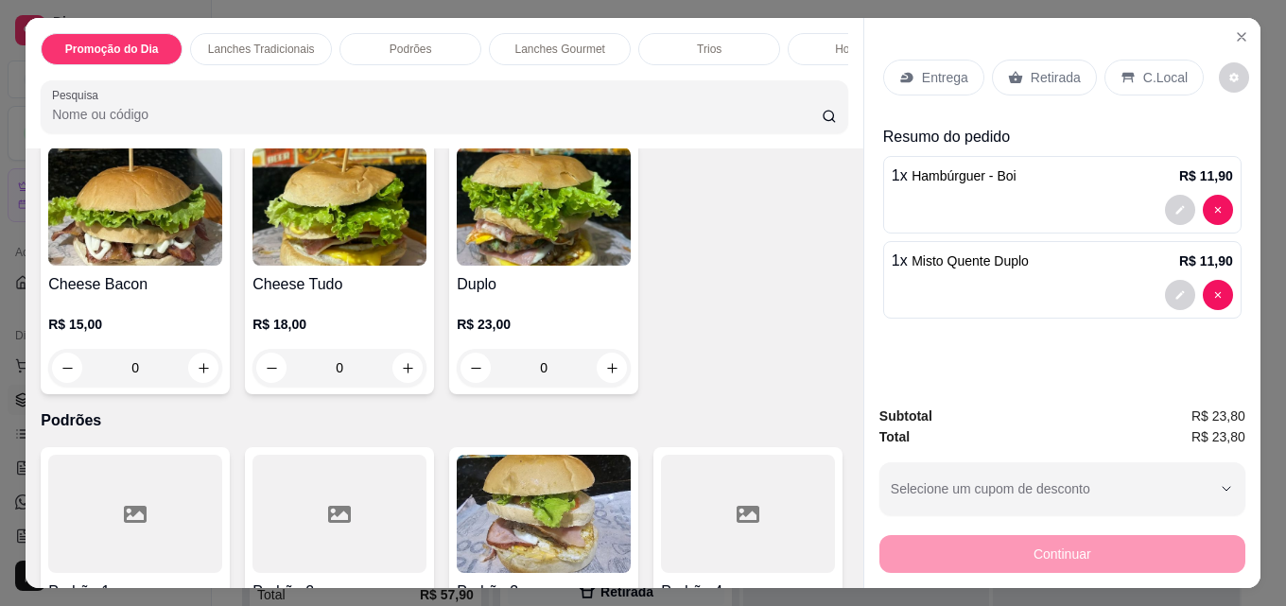
click at [964, 70] on div "Entrega" at bounding box center [933, 78] width 101 height 36
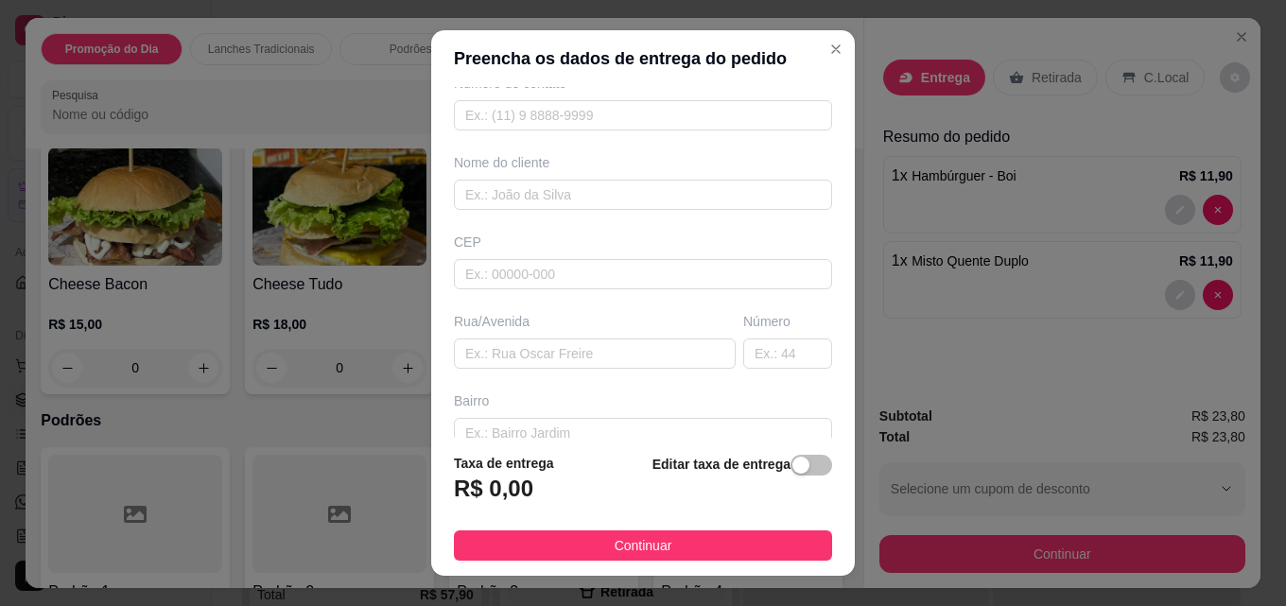
scroll to position [97, 0]
click at [755, 334] on div "Número" at bounding box center [787, 341] width 96 height 57
click at [755, 347] on input "text" at bounding box center [787, 354] width 89 height 30
type input "201"
click at [496, 354] on input "text" at bounding box center [595, 354] width 282 height 30
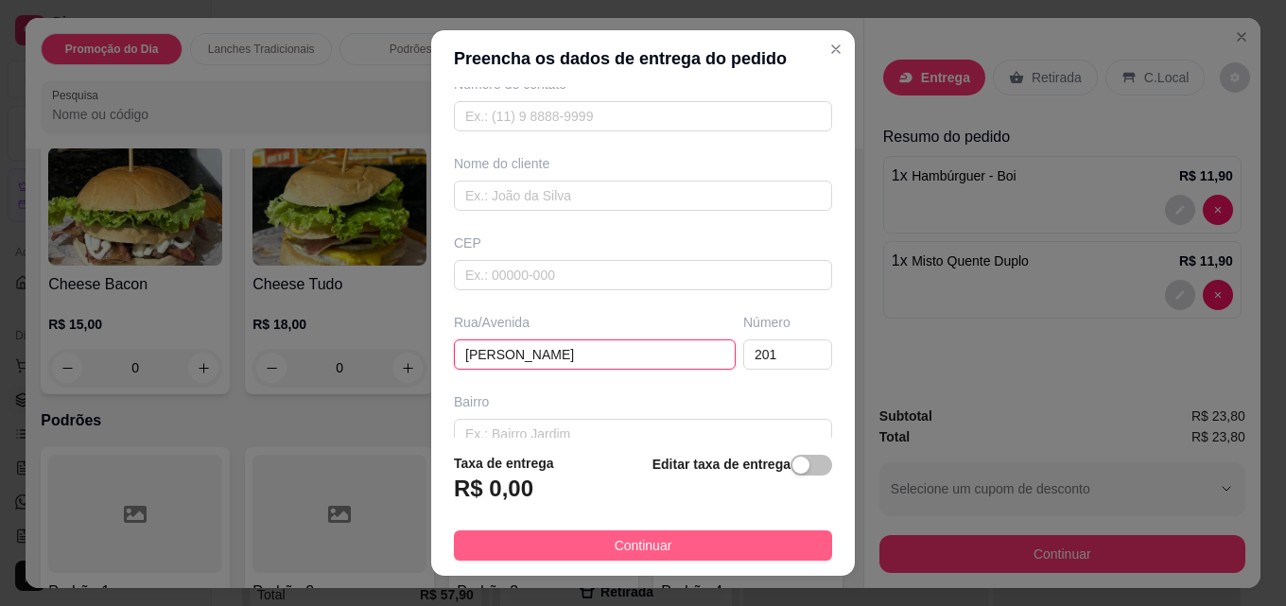
type input "[PERSON_NAME]"
click at [665, 547] on button "Continuar" at bounding box center [643, 545] width 378 height 30
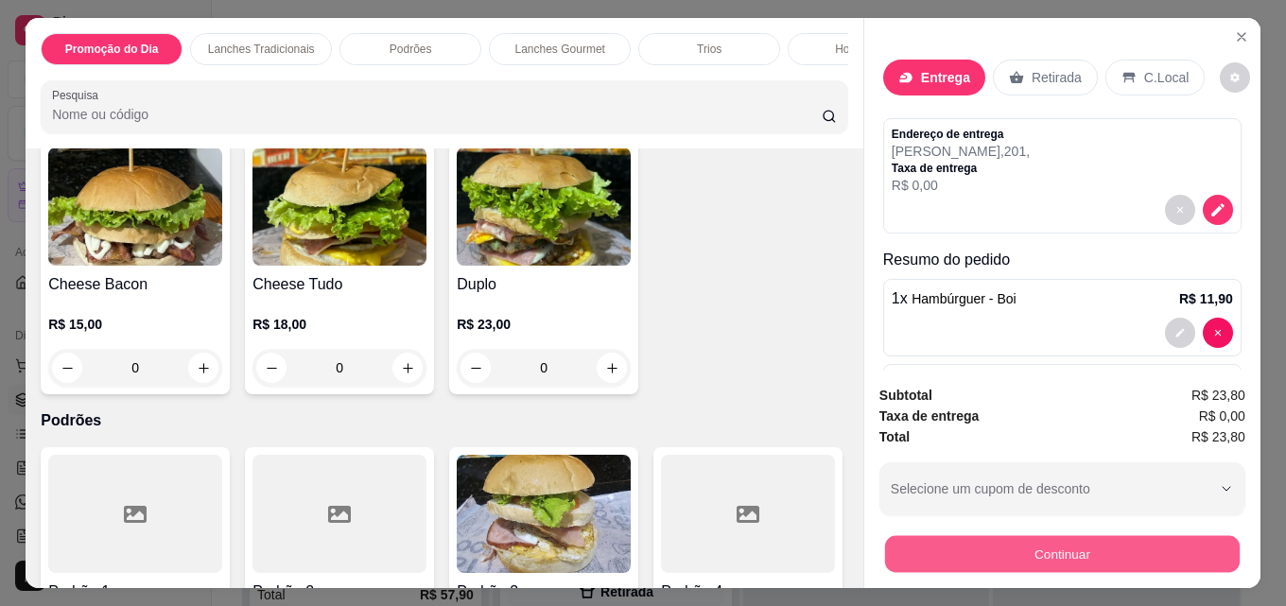
click at [1046, 536] on button "Continuar" at bounding box center [1062, 553] width 355 height 37
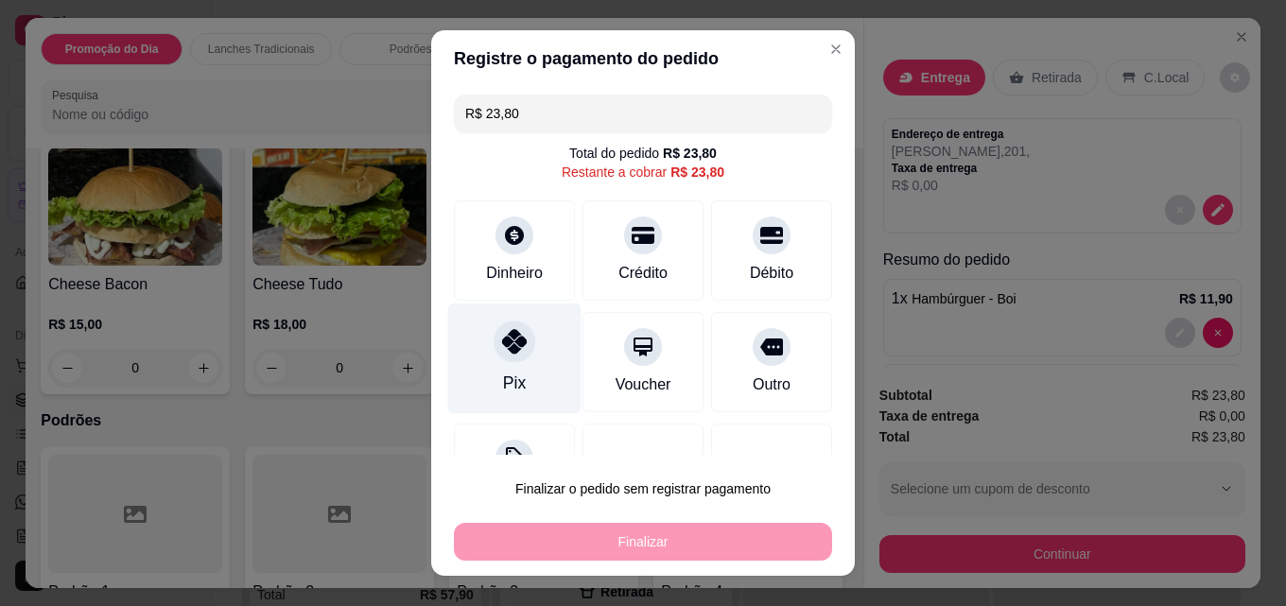
drag, startPoint x: 498, startPoint y: 352, endPoint x: 542, endPoint y: 378, distance: 50.9
click at [502, 353] on icon at bounding box center [514, 341] width 25 height 25
type input "R$ 0,00"
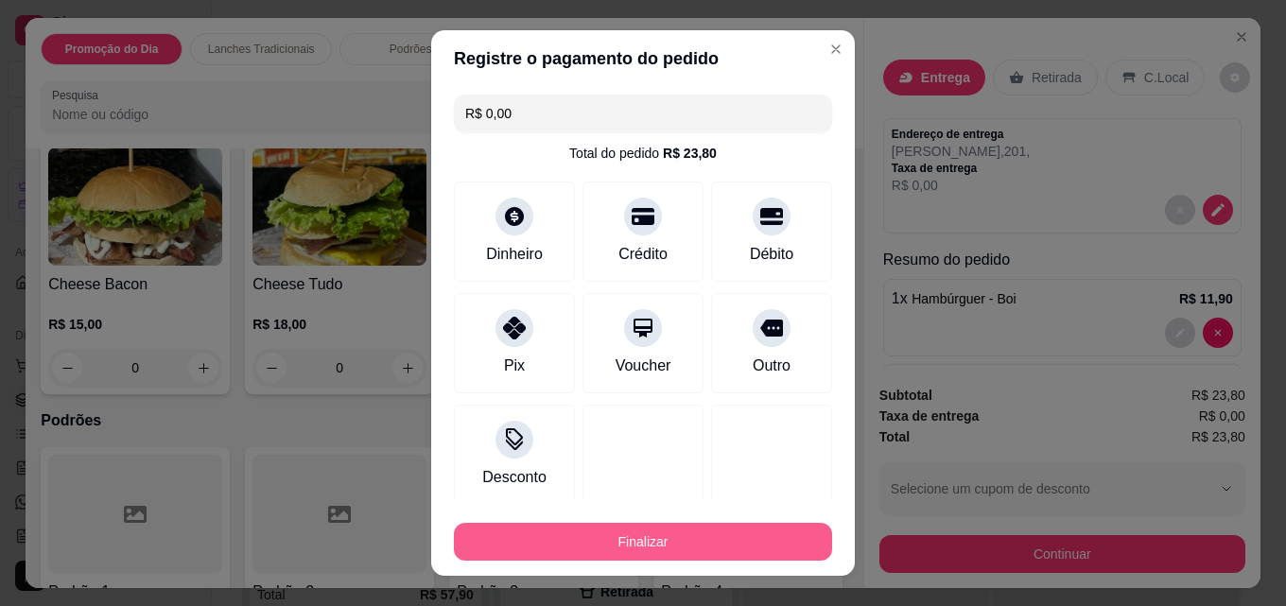
click at [601, 547] on button "Finalizar" at bounding box center [643, 542] width 378 height 38
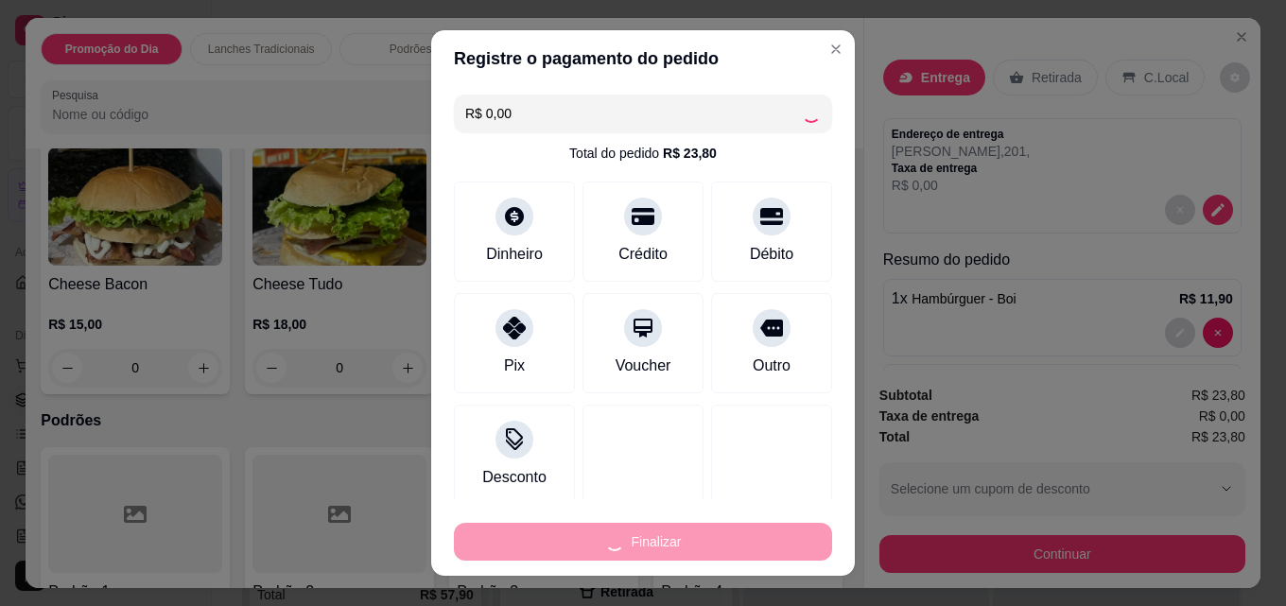
type input "0"
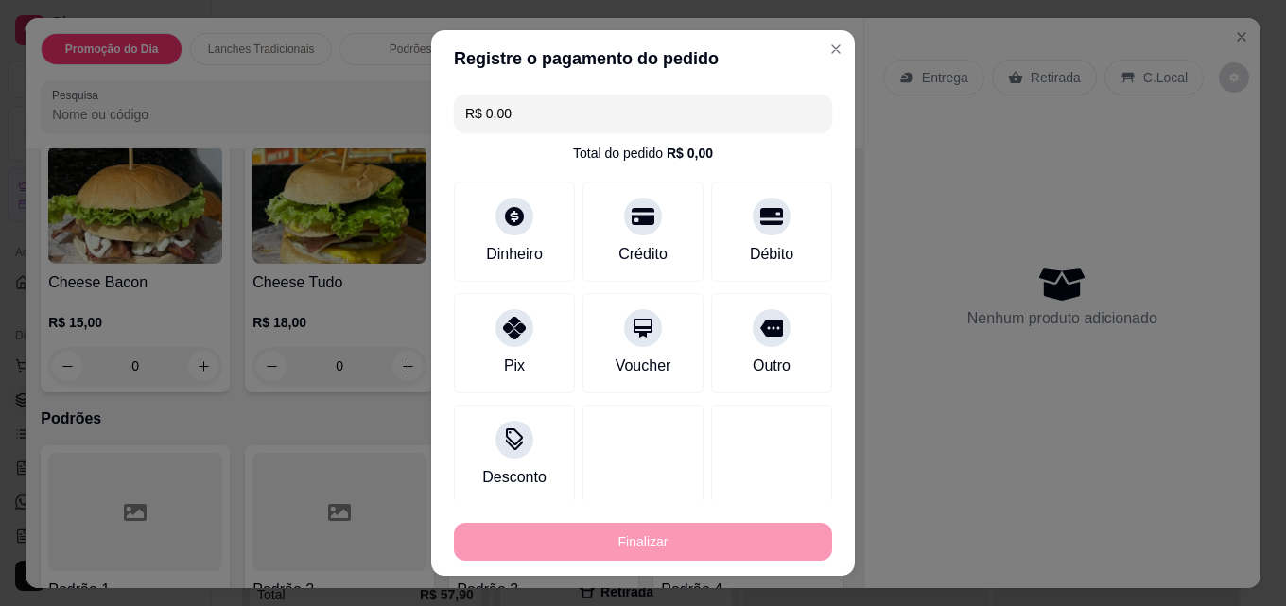
type input "-R$ 23,80"
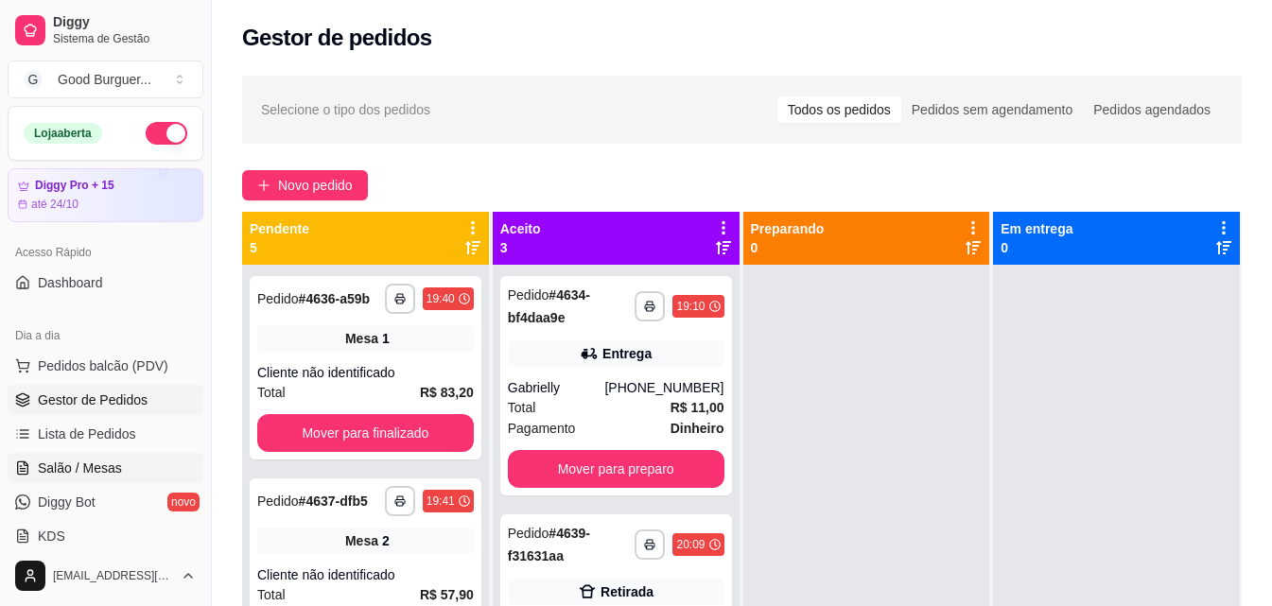
click at [121, 463] on link "Salão / Mesas" at bounding box center [106, 468] width 196 height 30
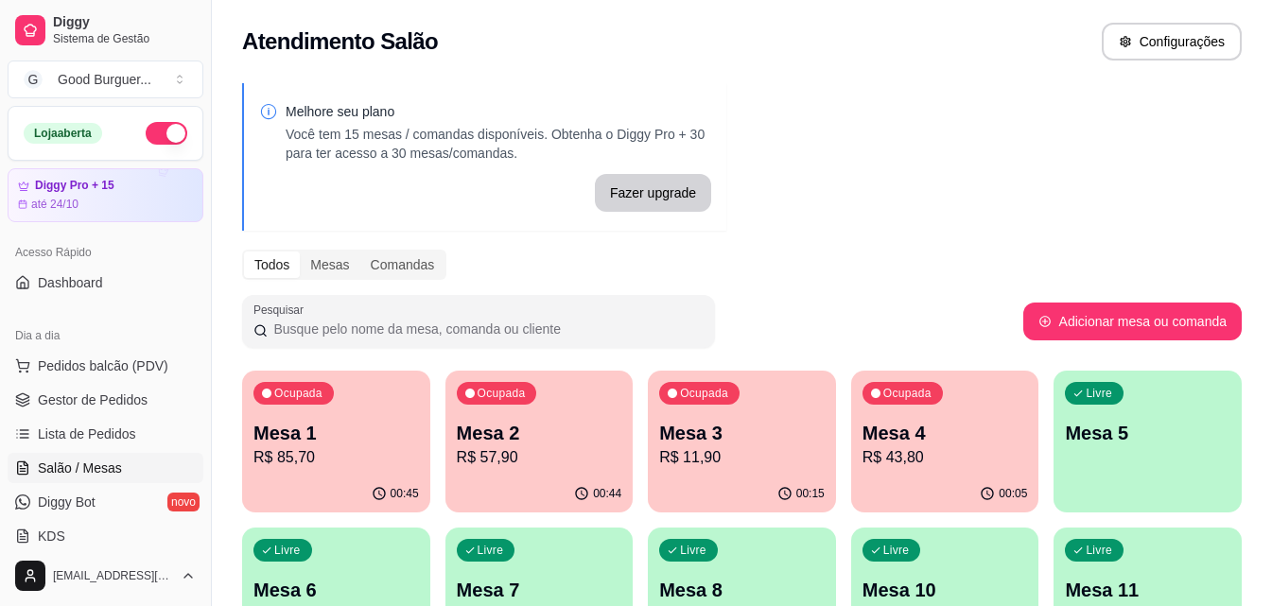
click at [1149, 448] on div "Livre Mesa 5" at bounding box center [1147, 430] width 188 height 119
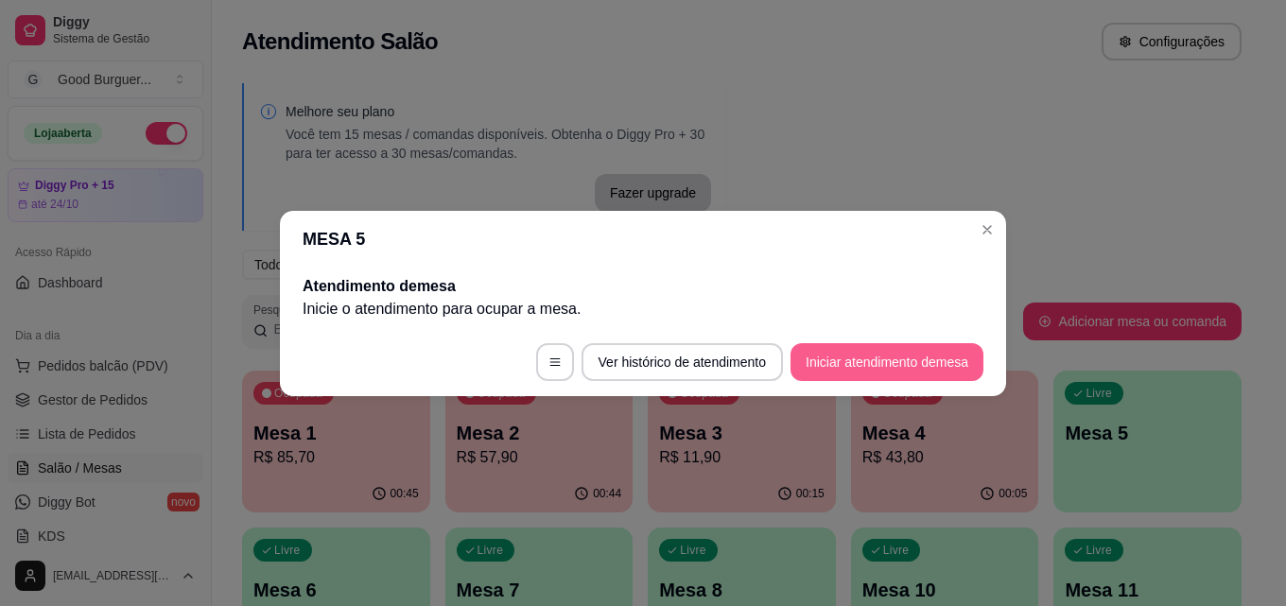
click at [943, 355] on button "Iniciar atendimento de mesa" at bounding box center [886, 362] width 193 height 38
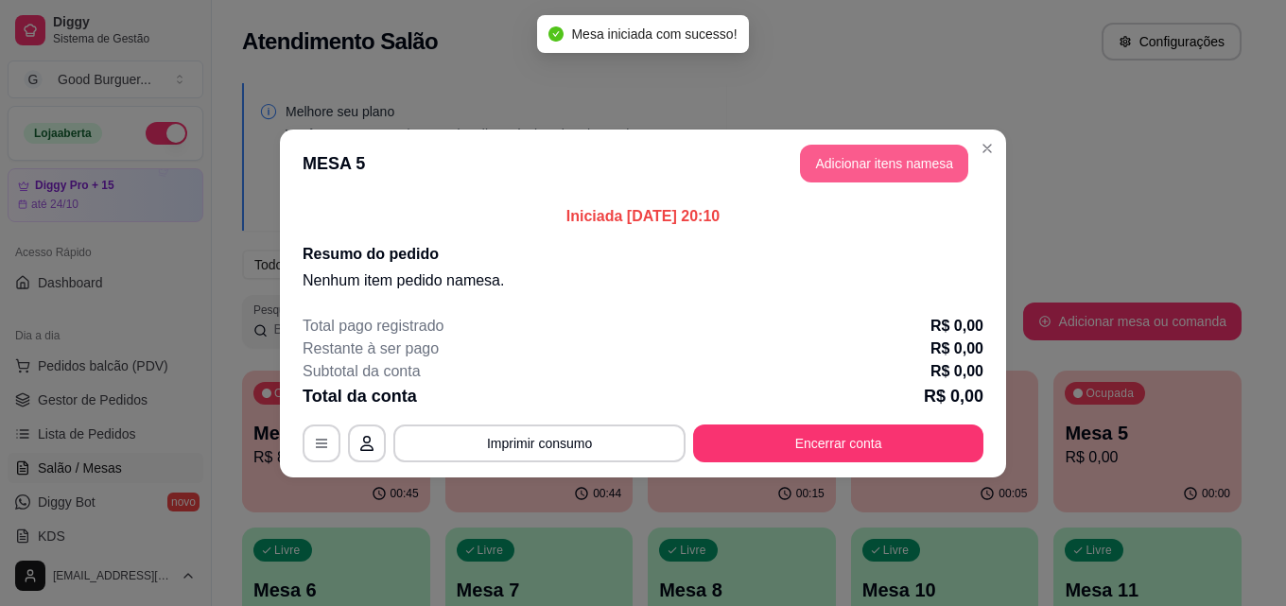
click at [955, 168] on button "Adicionar itens na mesa" at bounding box center [884, 164] width 168 height 38
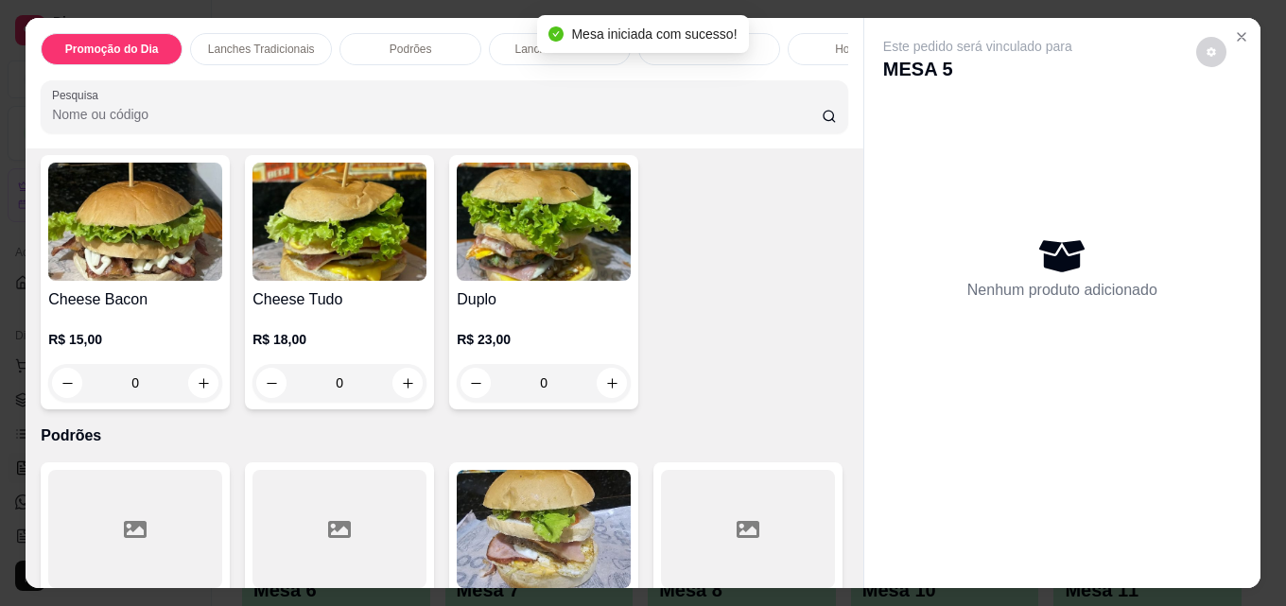
scroll to position [1040, 0]
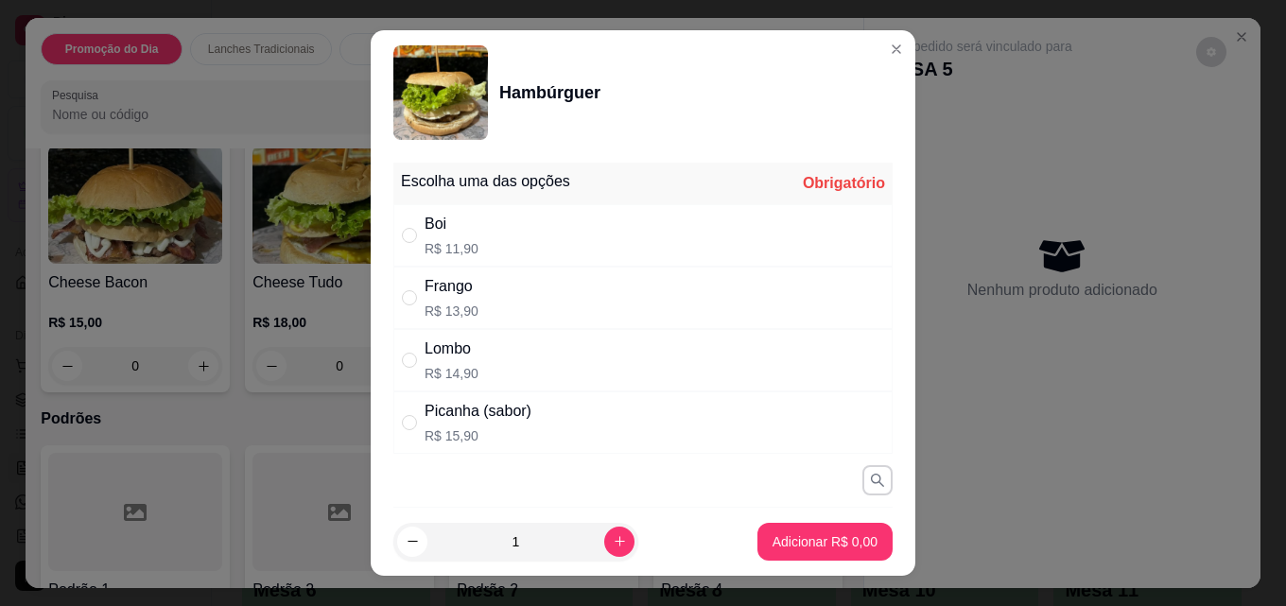
click at [493, 247] on div "Boi R$ 11,90" at bounding box center [642, 235] width 499 height 62
radio input "true"
click at [772, 546] on p "Adicionar R$ 11,90" at bounding box center [821, 541] width 113 height 19
type input "1"
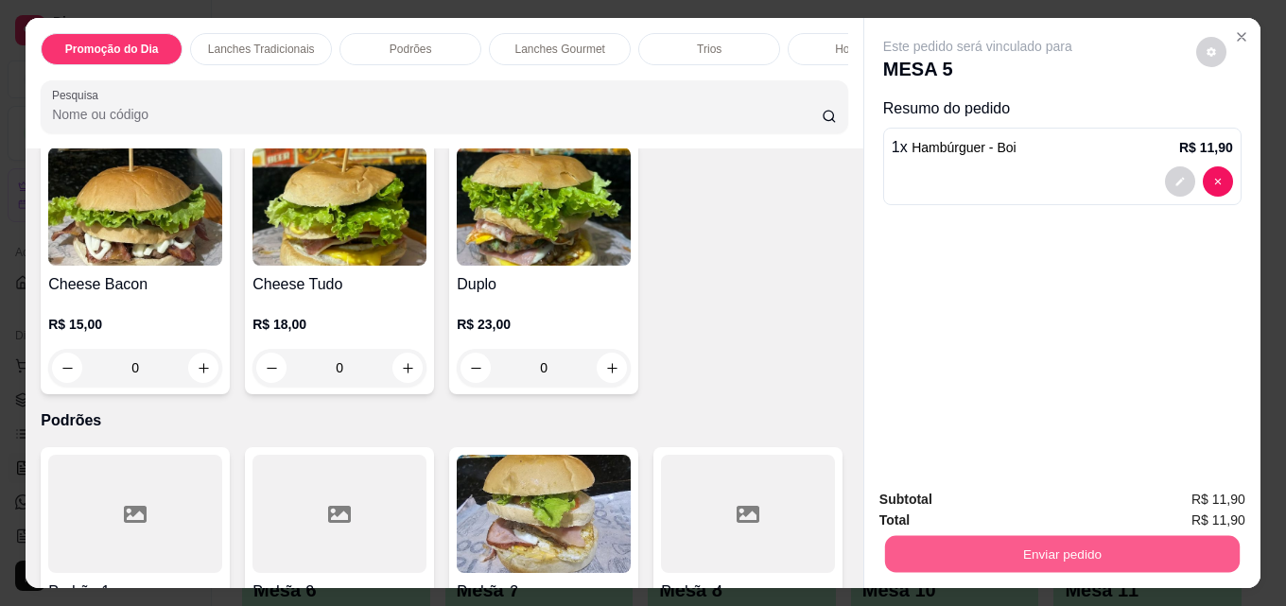
click at [965, 552] on button "Enviar pedido" at bounding box center [1062, 553] width 355 height 37
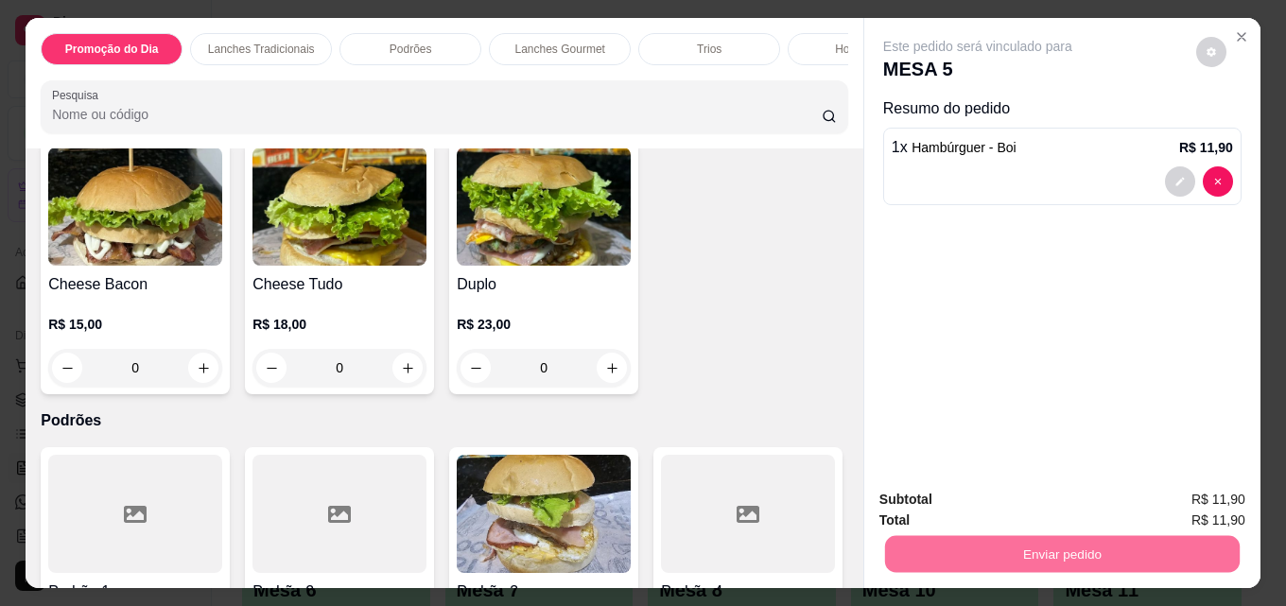
click at [1219, 504] on button "Enviar pedido" at bounding box center [1196, 499] width 104 height 35
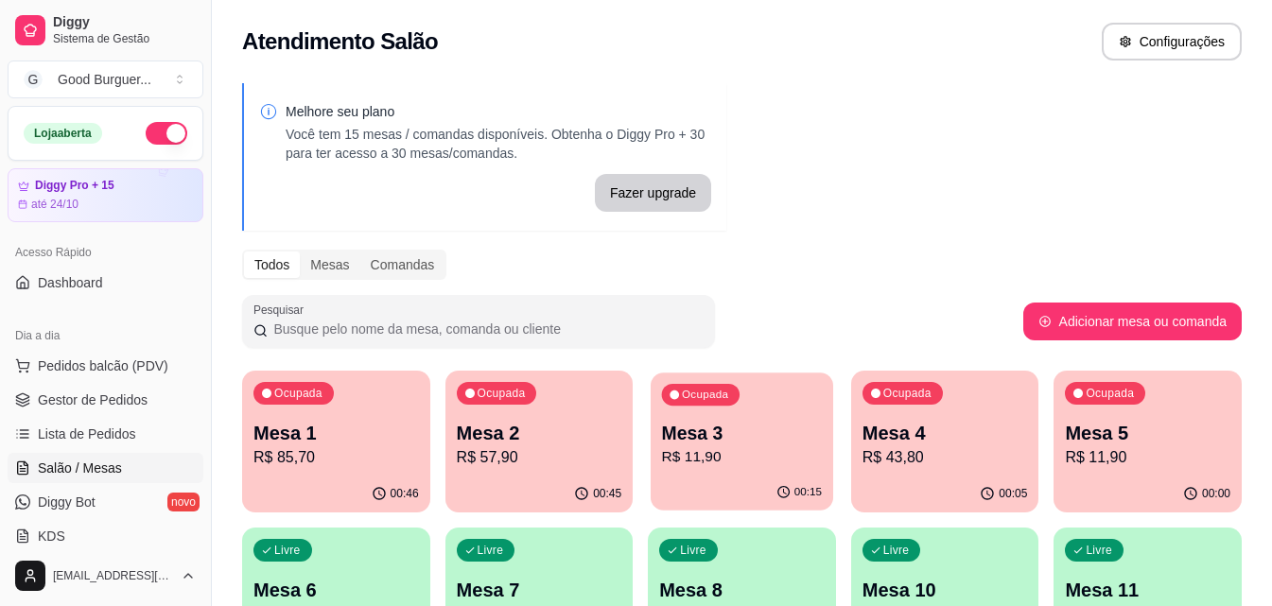
click at [771, 455] on p "R$ 11,90" at bounding box center [742, 457] width 160 height 22
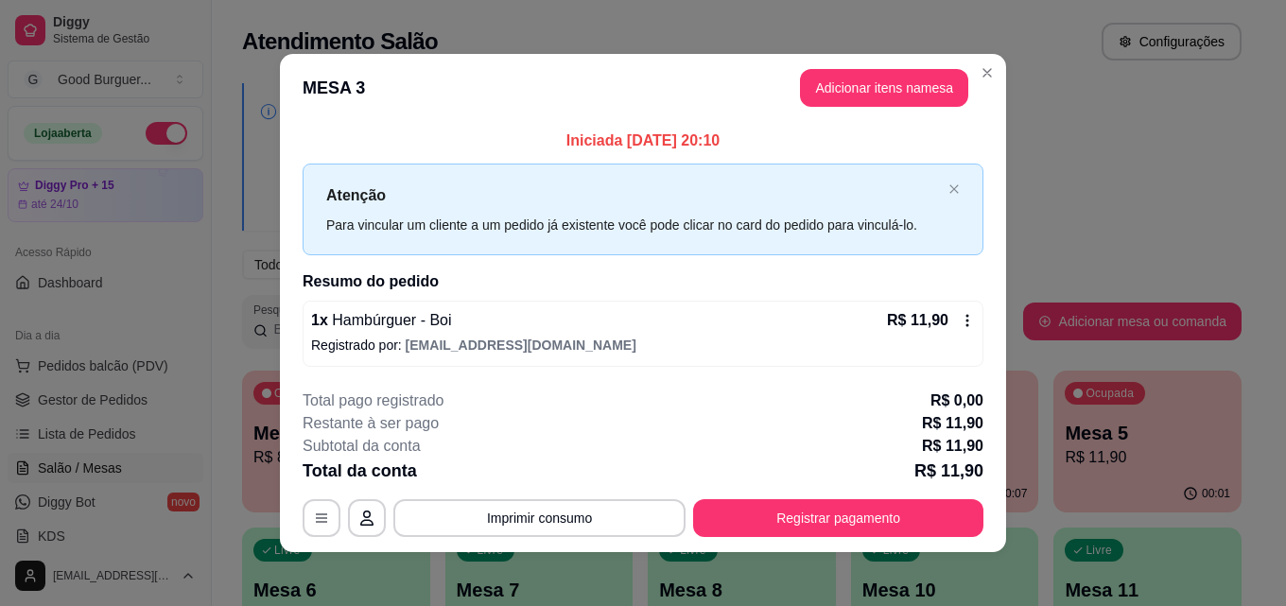
scroll to position [7, 0]
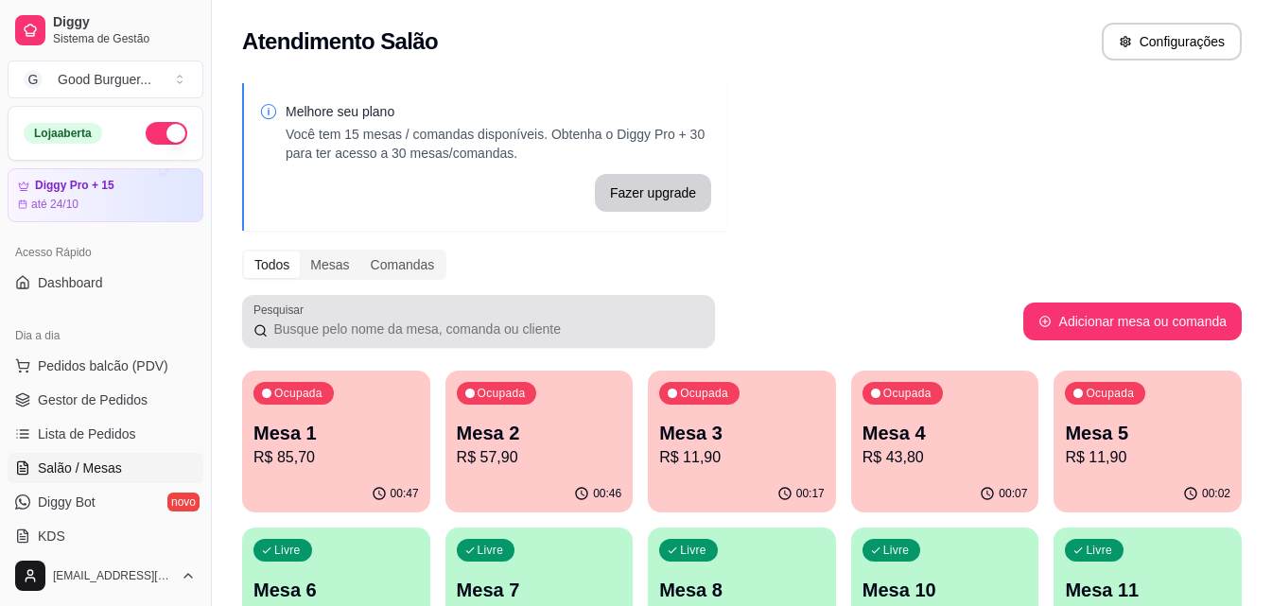
drag, startPoint x: 723, startPoint y: 335, endPoint x: 653, endPoint y: 303, distance: 77.0
click at [653, 303] on div at bounding box center [478, 322] width 450 height 38
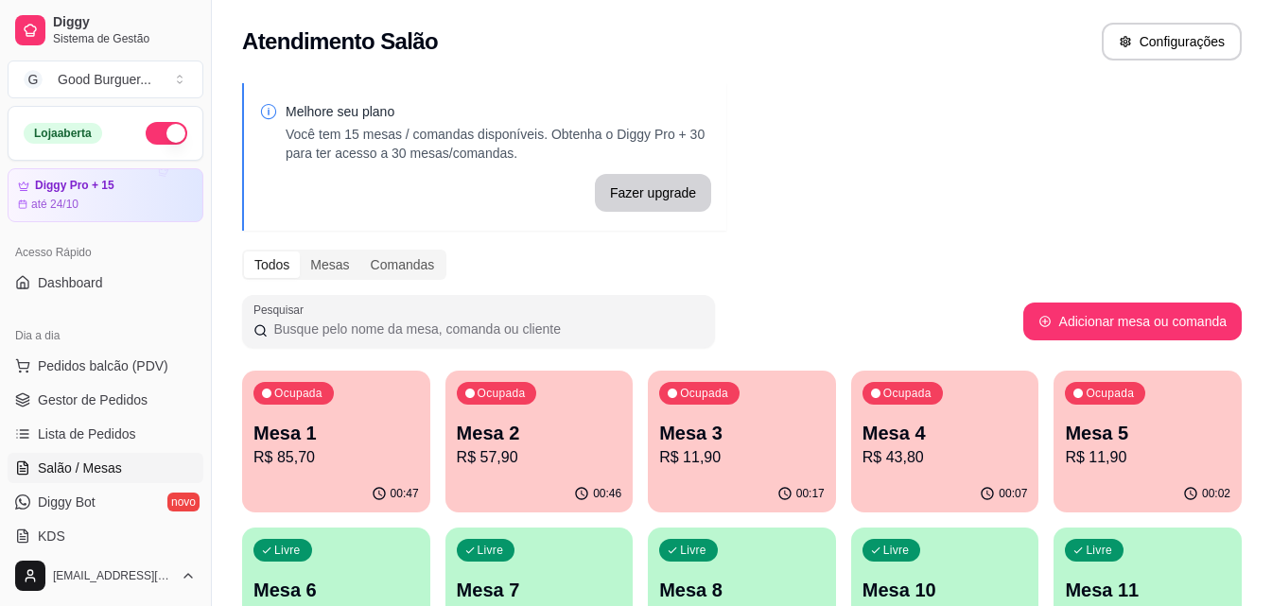
click at [548, 443] on p "Mesa 2" at bounding box center [539, 433] width 165 height 26
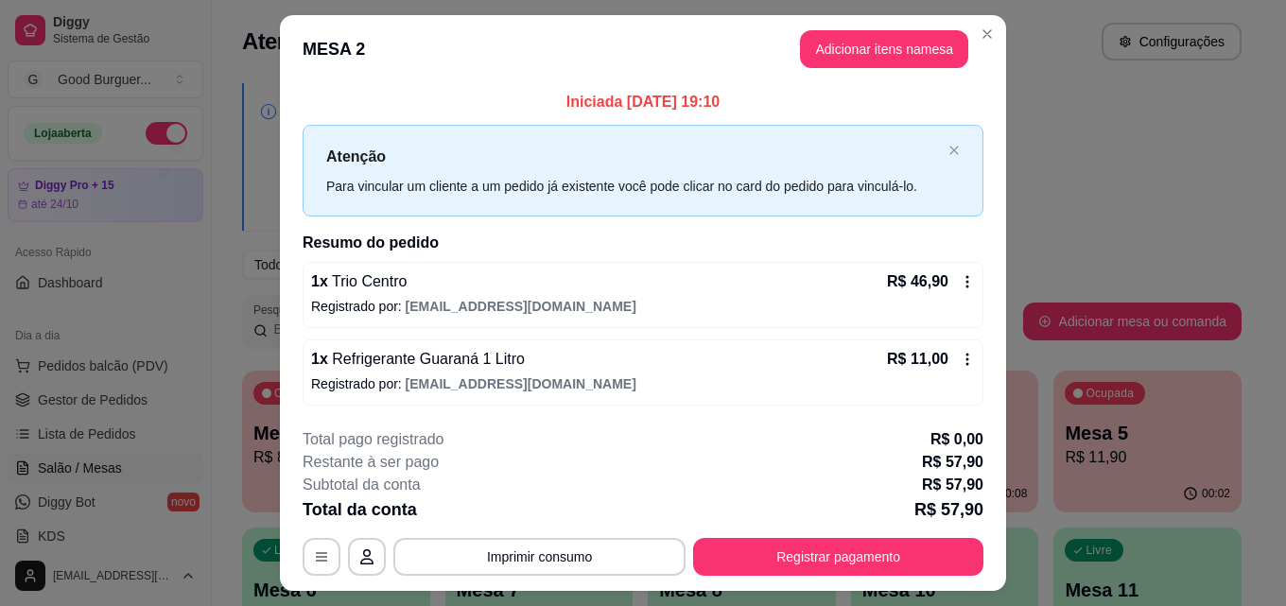
scroll to position [45, 0]
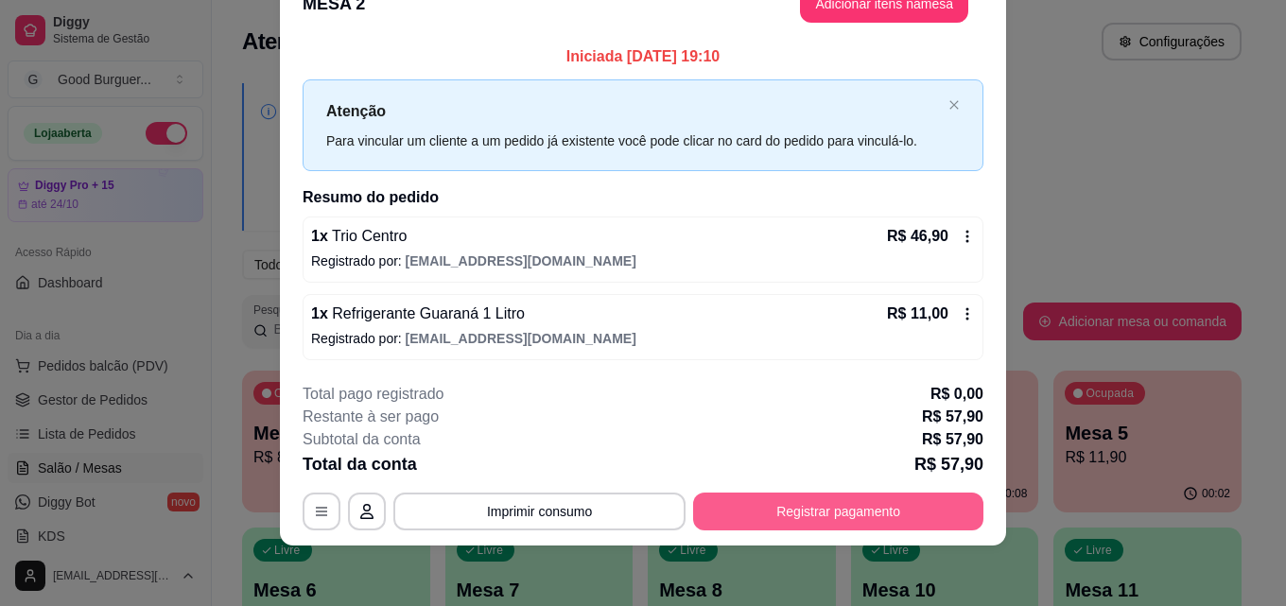
click at [844, 503] on button "Registrar pagamento" at bounding box center [838, 512] width 290 height 38
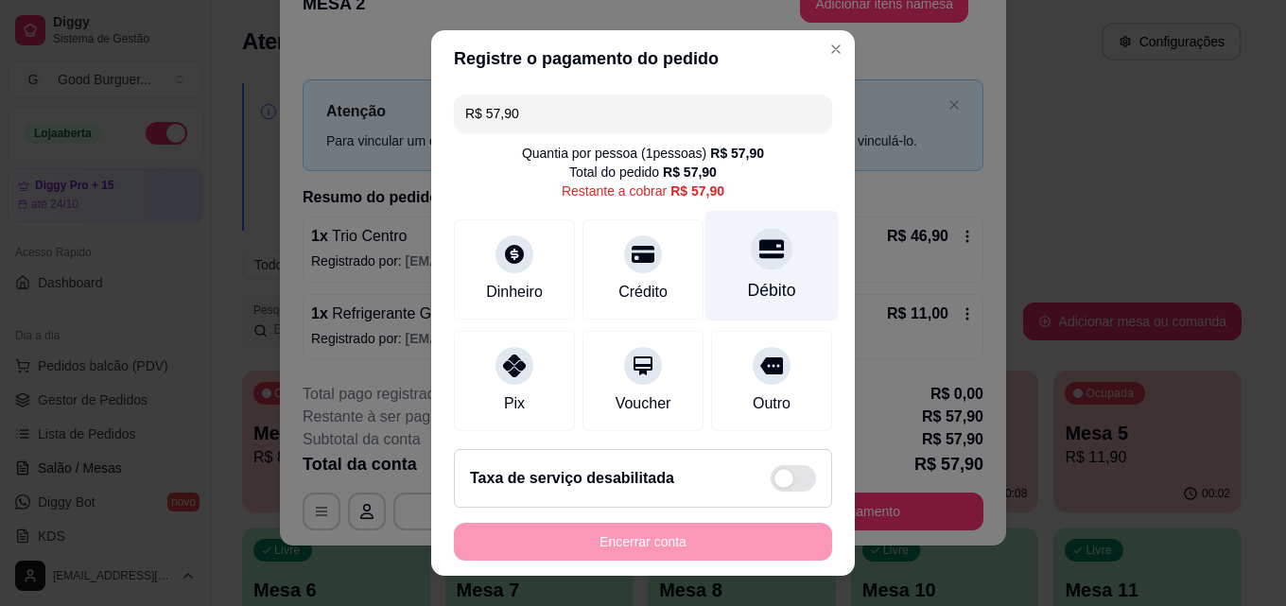
click at [759, 247] on icon at bounding box center [771, 249] width 25 height 19
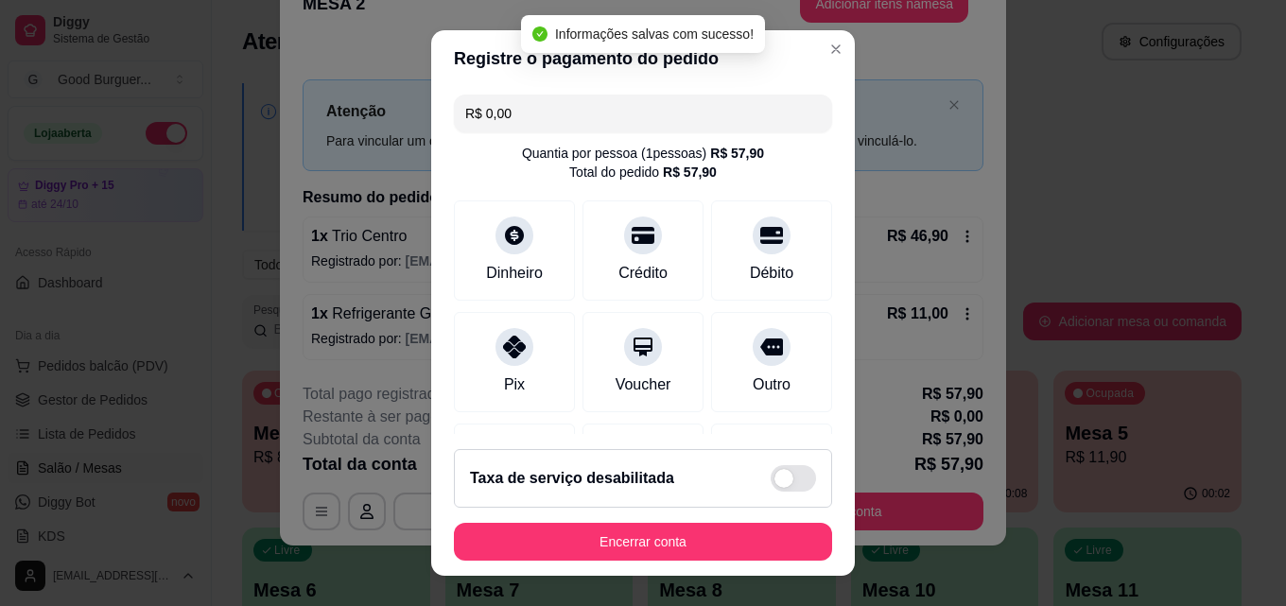
type input "R$ 0,00"
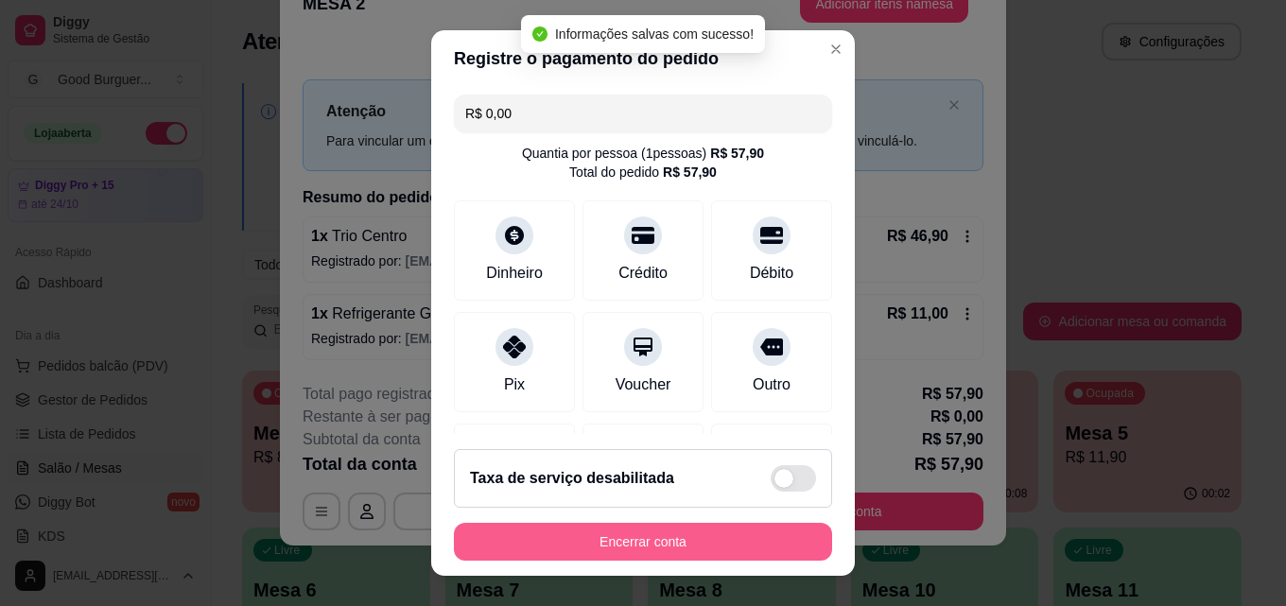
click at [663, 536] on button "Encerrar conta" at bounding box center [643, 542] width 378 height 38
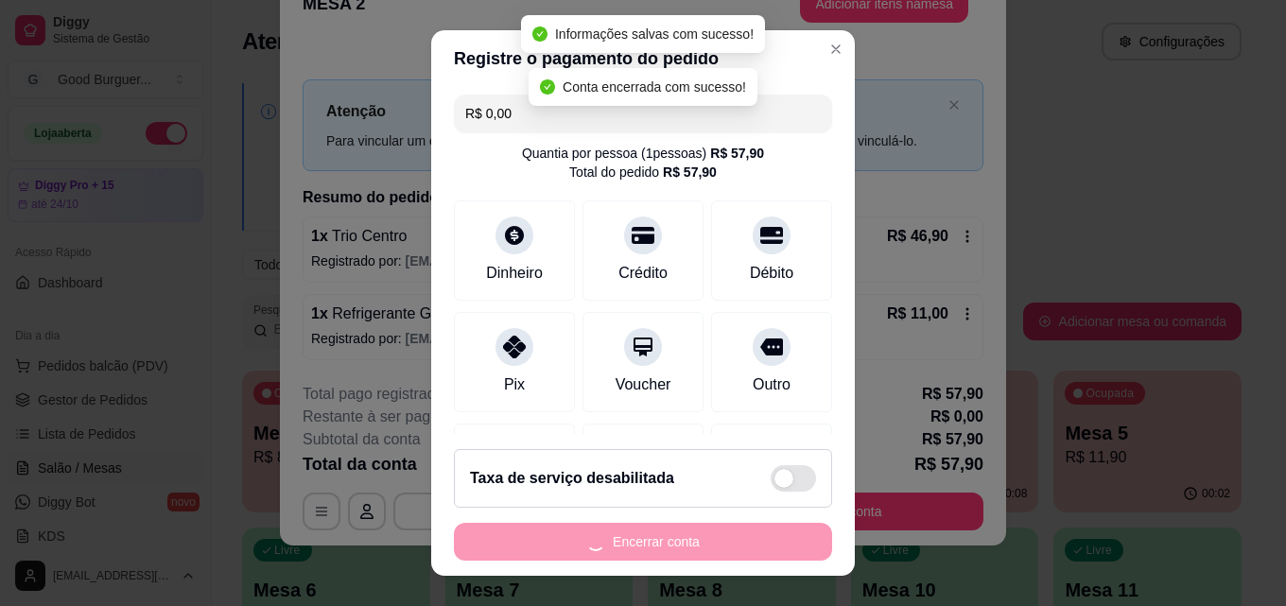
scroll to position [0, 0]
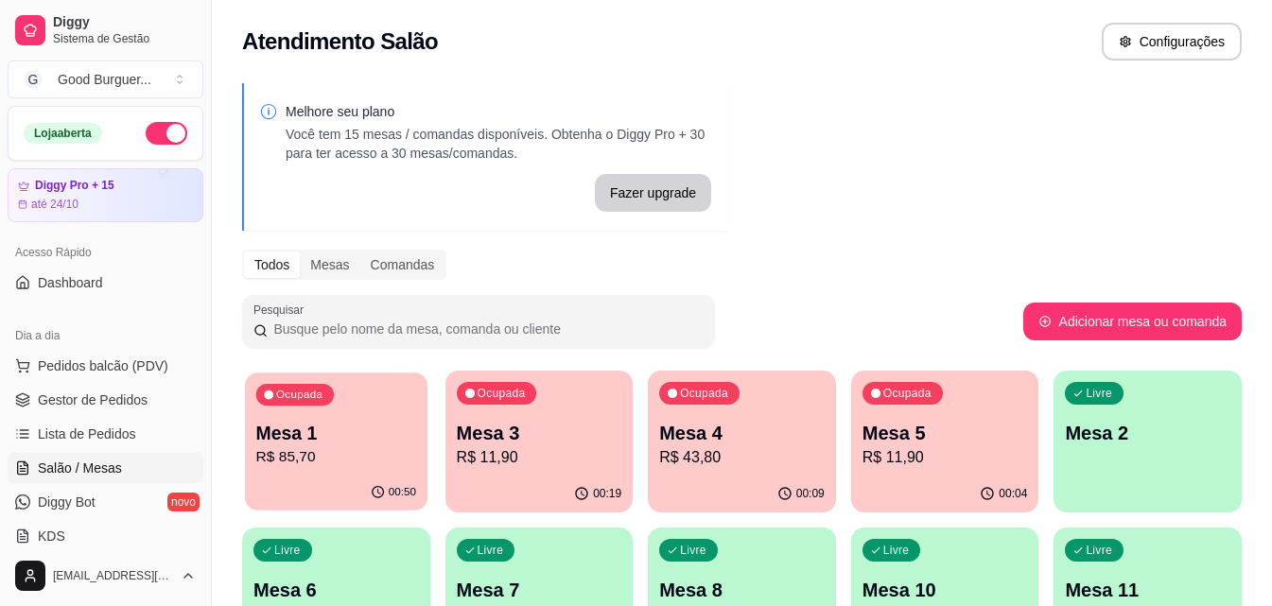
click at [310, 449] on p "R$ 85,70" at bounding box center [336, 457] width 160 height 22
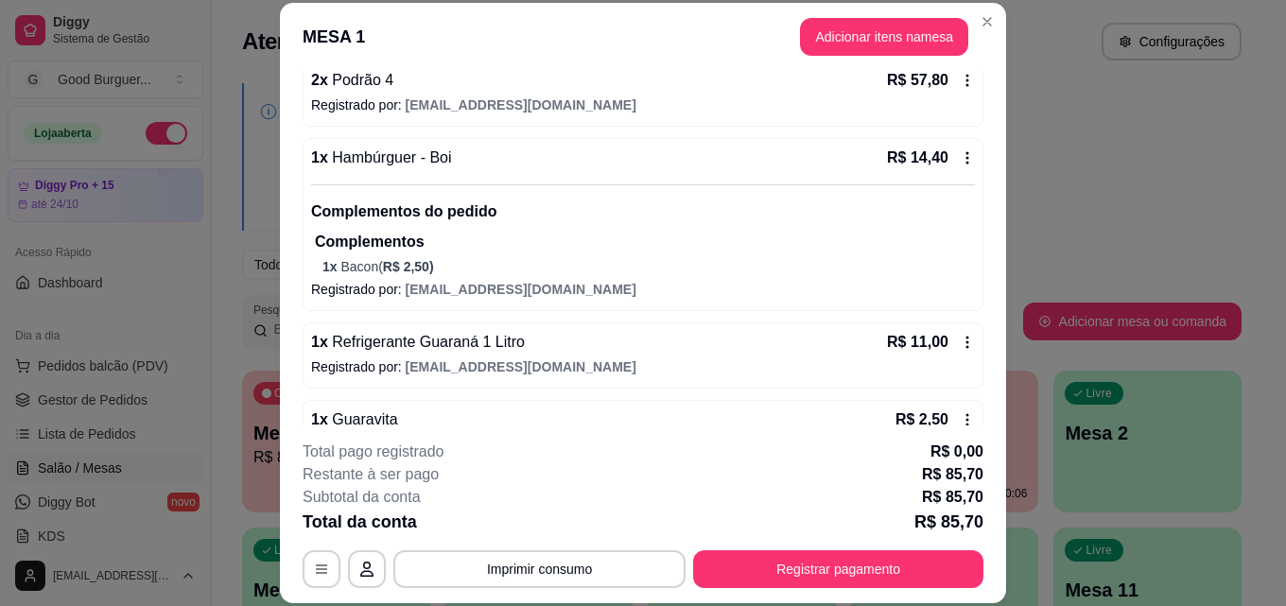
scroll to position [237, 0]
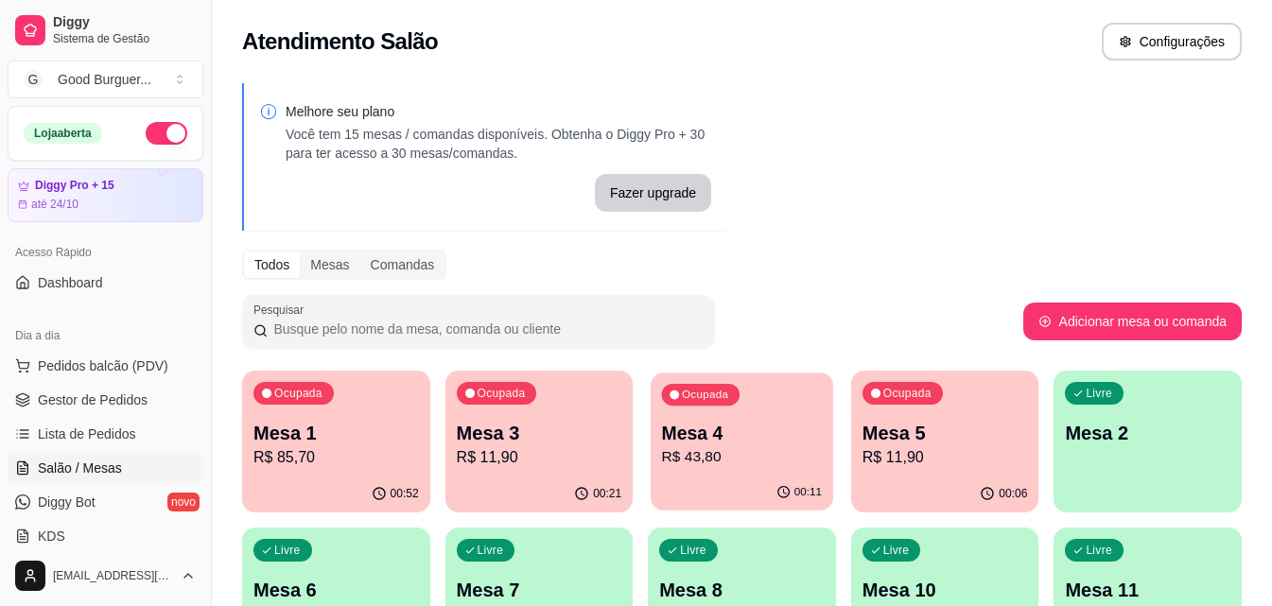
click at [746, 456] on p "R$ 43,80" at bounding box center [742, 457] width 160 height 22
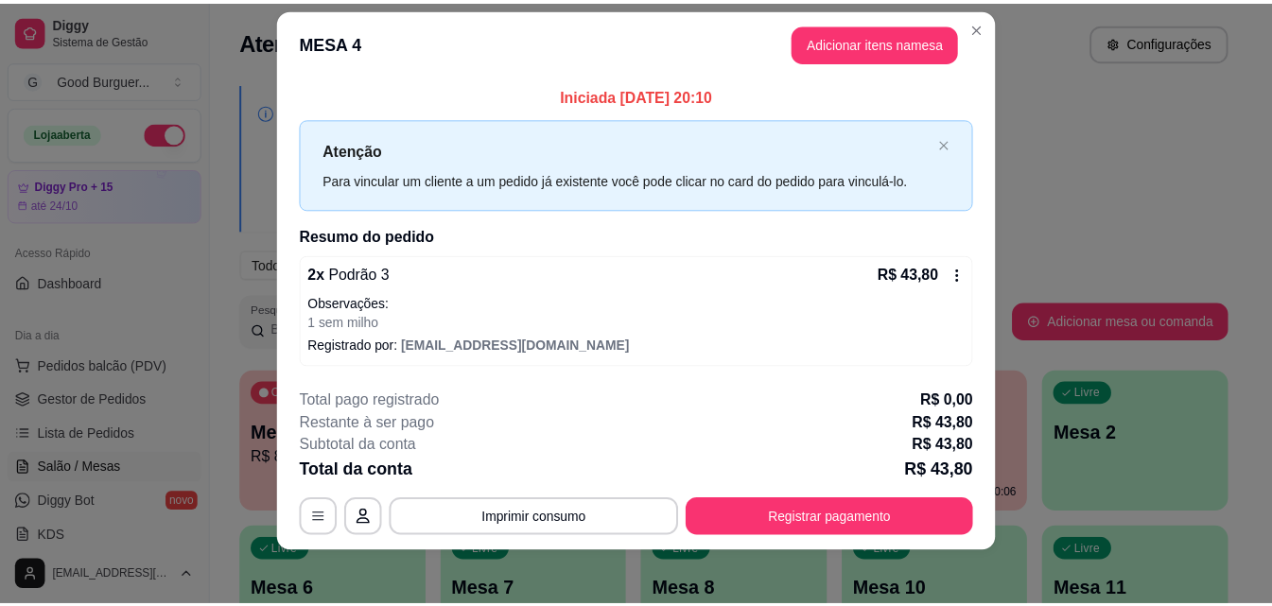
scroll to position [29, 0]
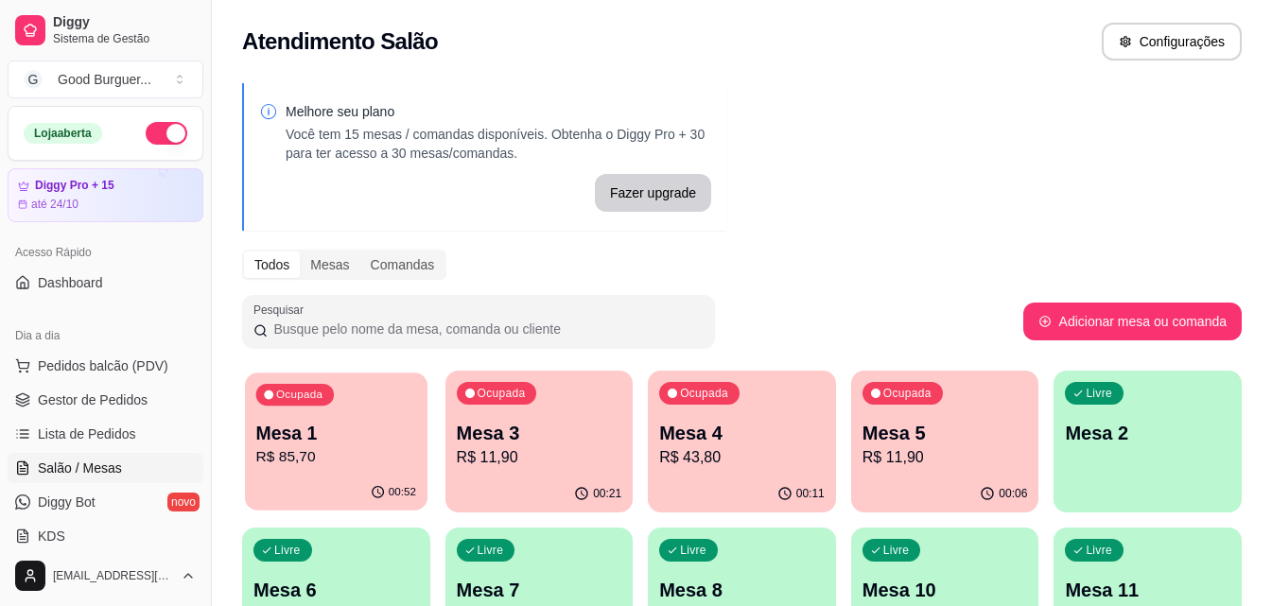
click at [360, 436] on p "Mesa 1" at bounding box center [336, 434] width 160 height 26
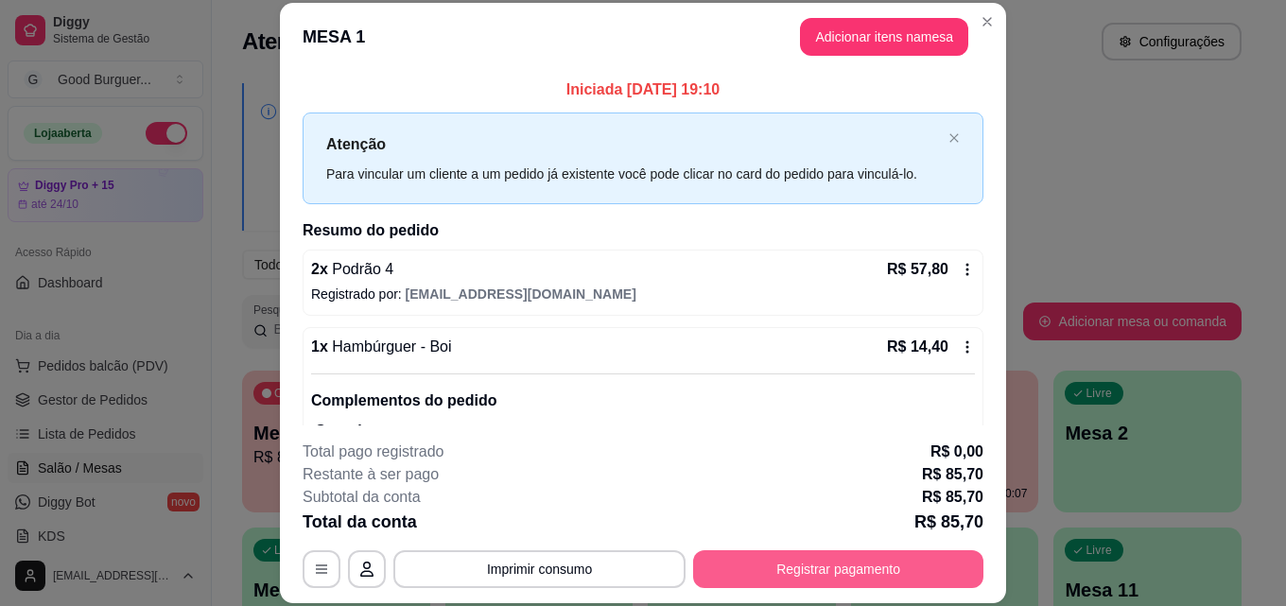
click at [829, 570] on button "Registrar pagamento" at bounding box center [838, 569] width 290 height 38
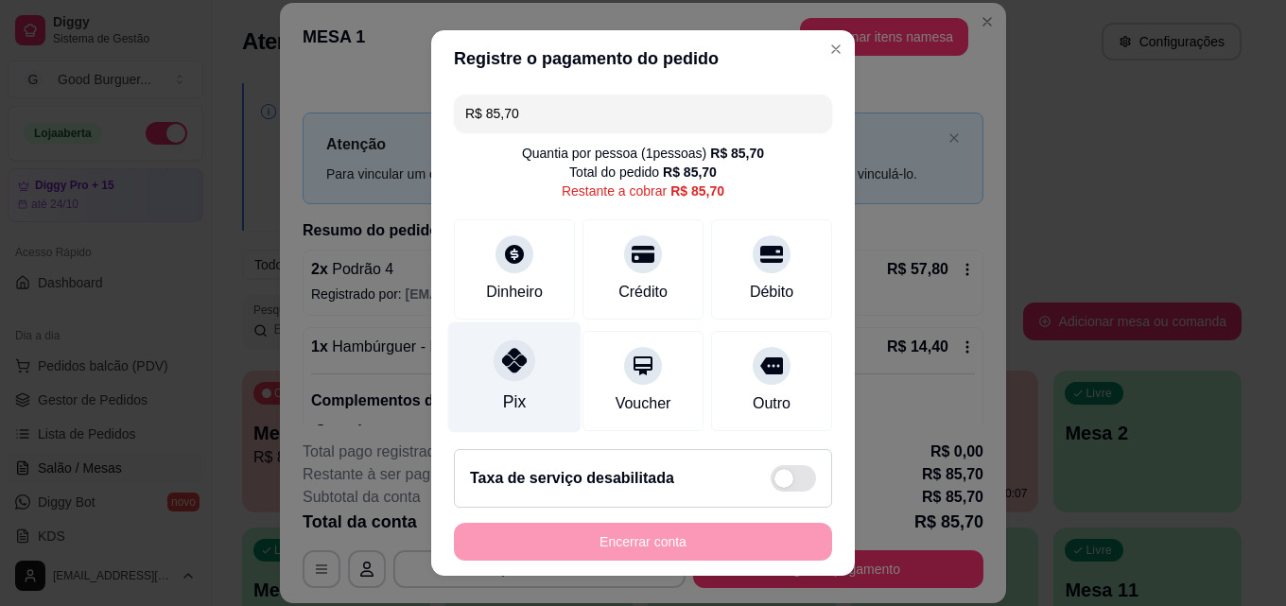
click at [515, 366] on icon at bounding box center [514, 360] width 25 height 25
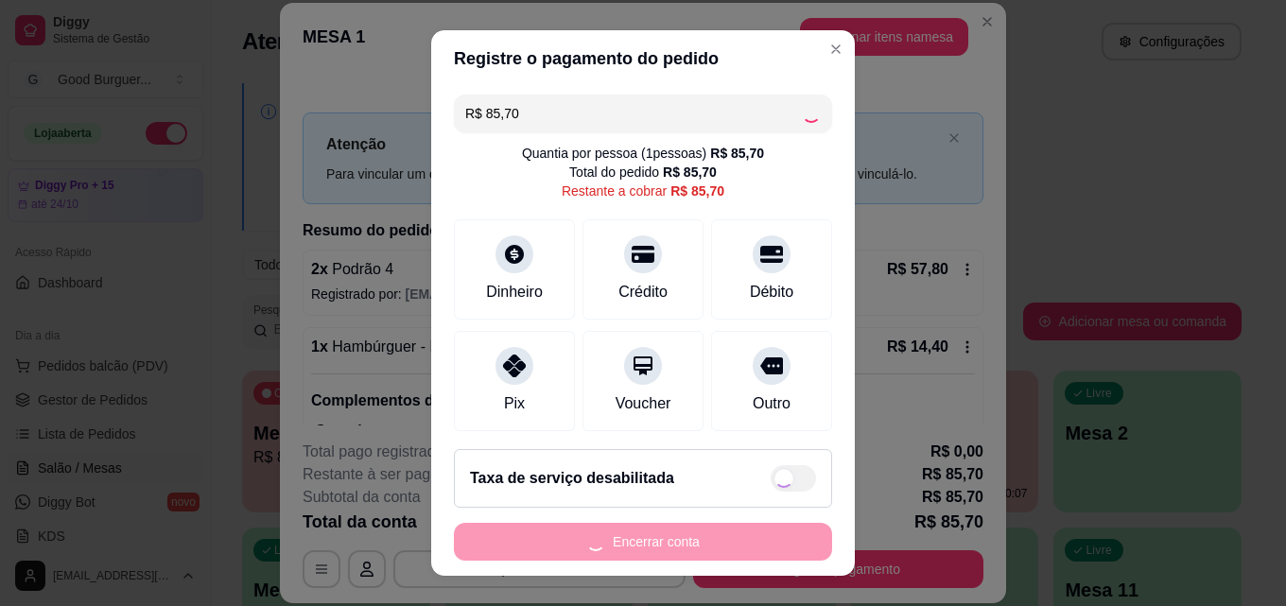
type input "R$ 0,00"
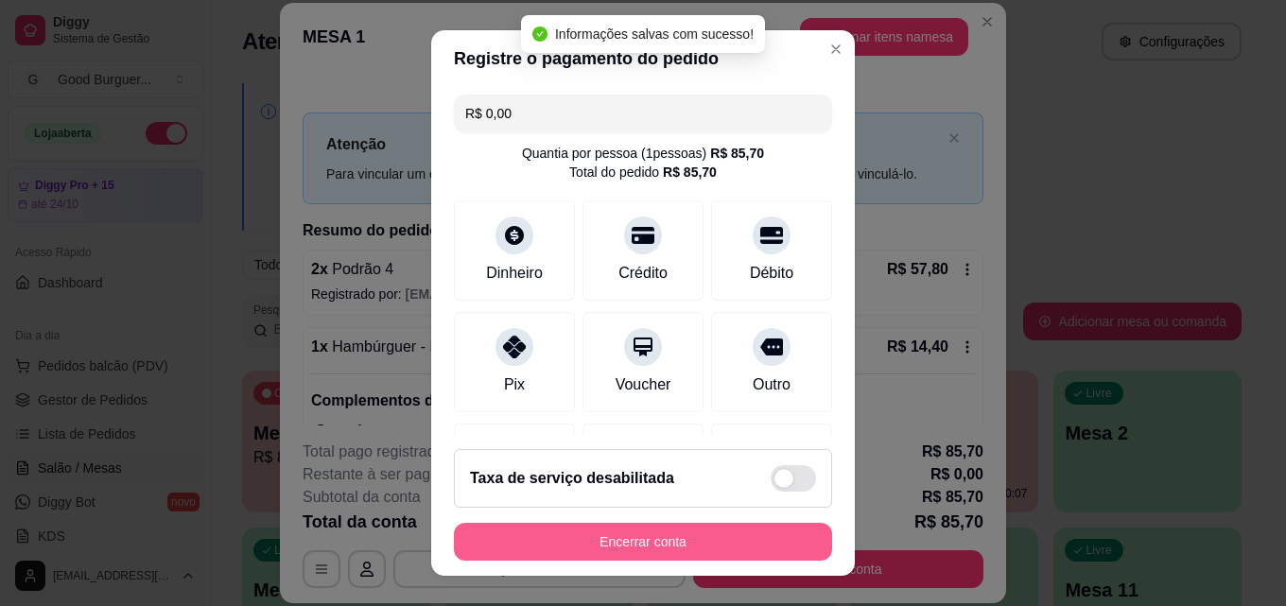
click at [735, 541] on button "Encerrar conta" at bounding box center [643, 542] width 378 height 38
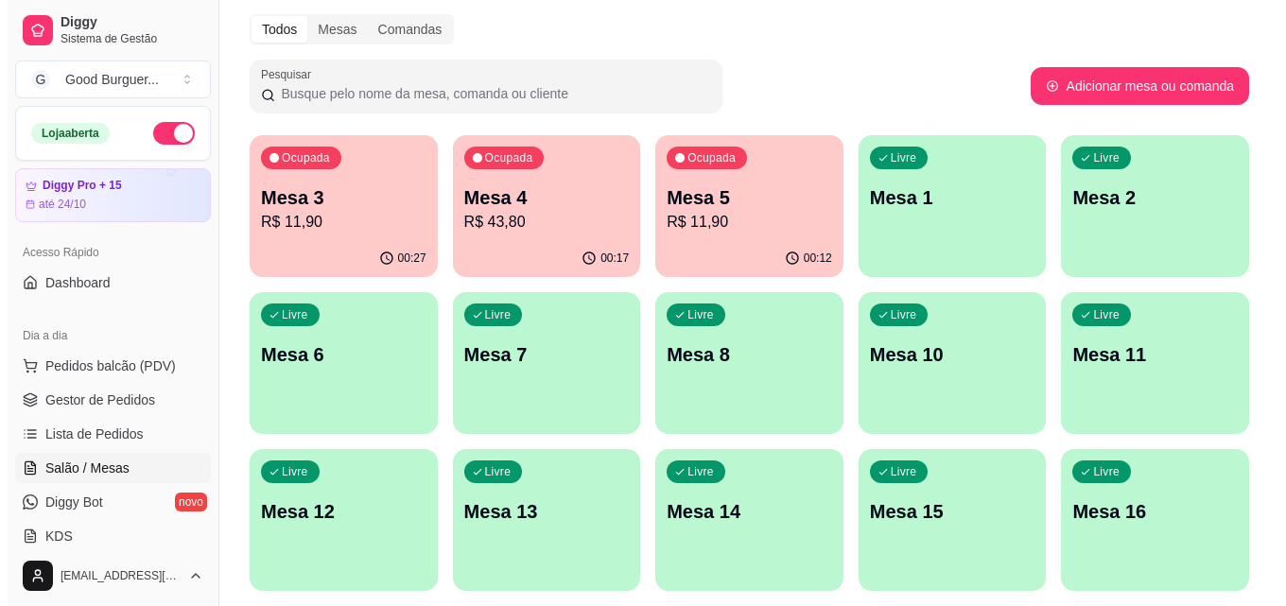
scroll to position [189, 0]
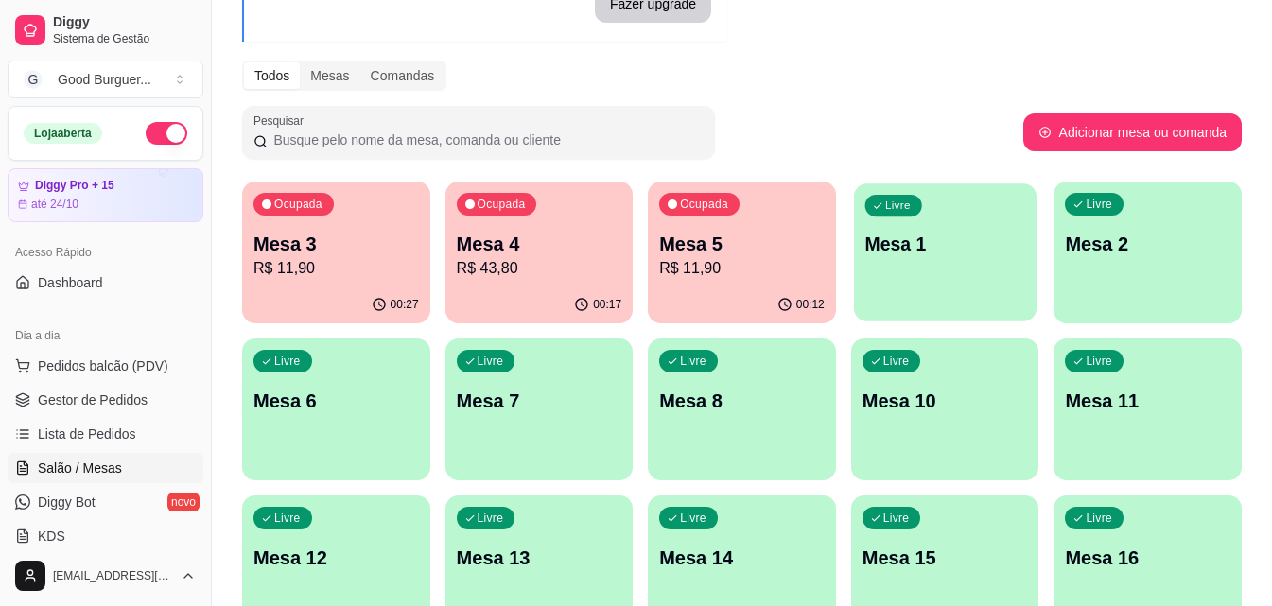
click at [851, 269] on div "Ocupada Mesa 3 R$ 11,90 00:27 Ocupada Mesa 4 R$ 43,80 00:17 Ocupada Mesa 5 R$ 1…" at bounding box center [741, 410] width 999 height 456
click at [933, 291] on div "Livre Mesa 1" at bounding box center [945, 241] width 188 height 119
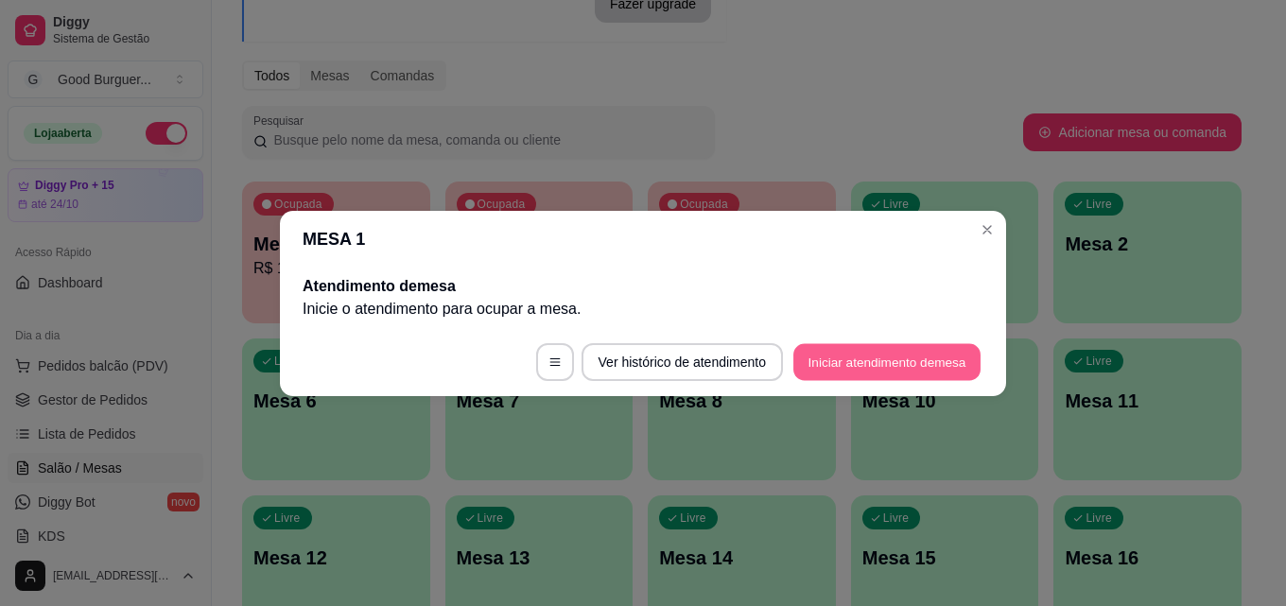
click at [932, 357] on button "Iniciar atendimento de mesa" at bounding box center [886, 361] width 187 height 37
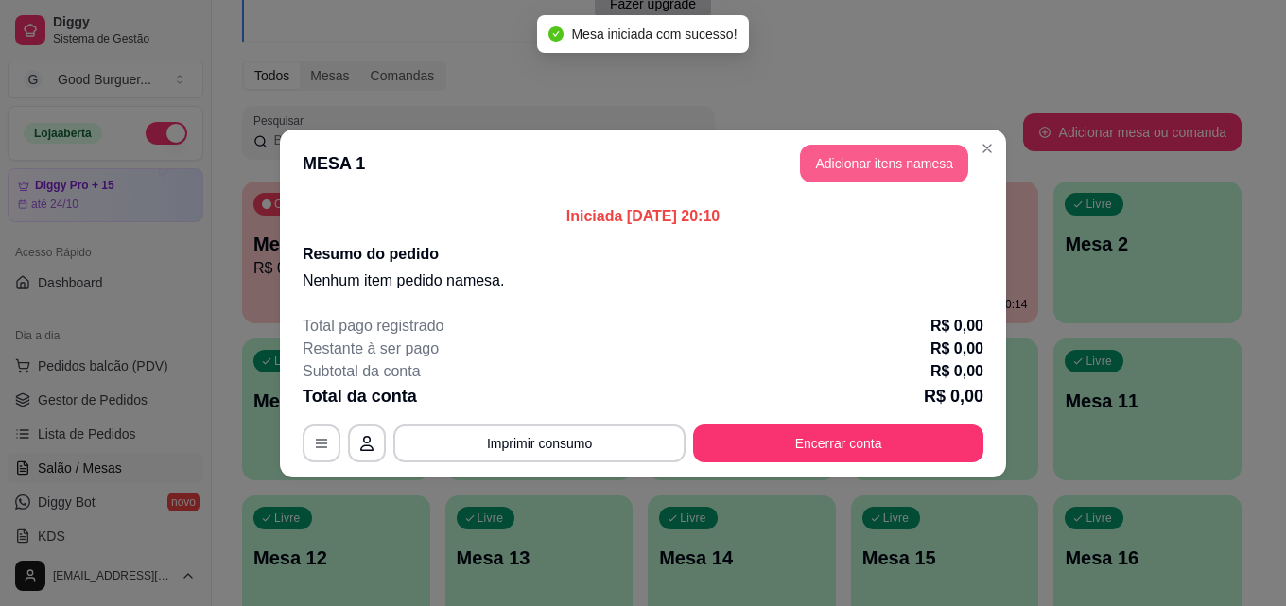
click at [931, 172] on button "Adicionar itens na mesa" at bounding box center [884, 164] width 168 height 38
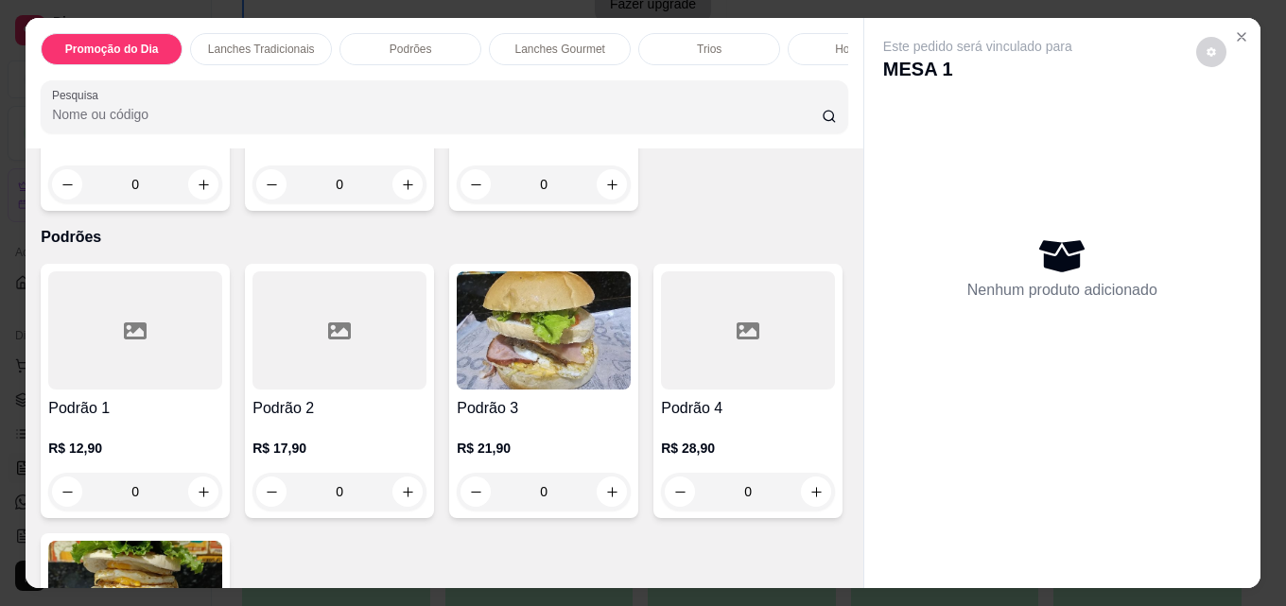
scroll to position [1229, 0]
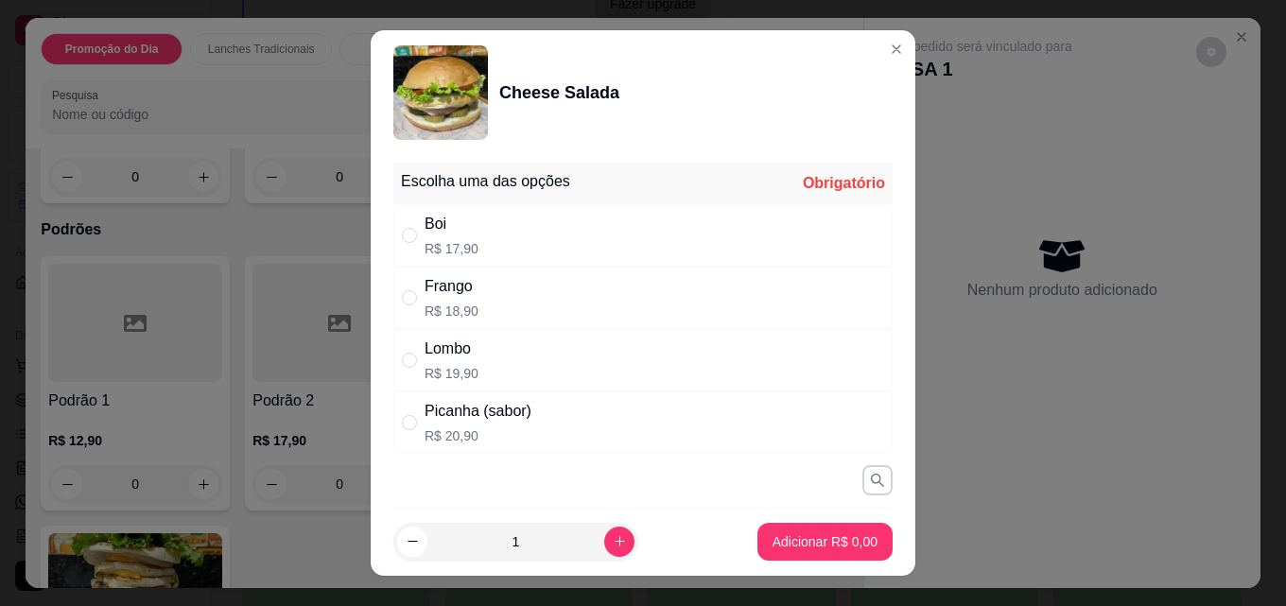
click at [504, 225] on div "Boi R$ 17,90" at bounding box center [642, 235] width 499 height 62
radio input "true"
click at [830, 530] on button "Adicionar R$ 17,90" at bounding box center [821, 542] width 143 height 38
type input "1"
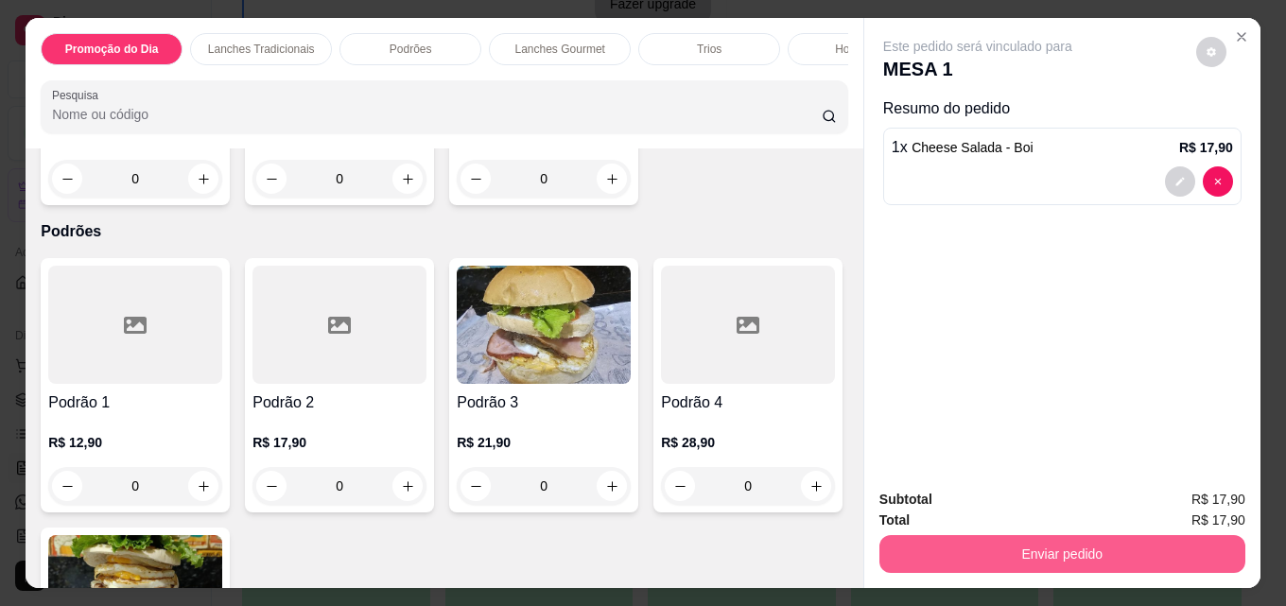
click at [963, 535] on button "Enviar pedido" at bounding box center [1062, 554] width 366 height 38
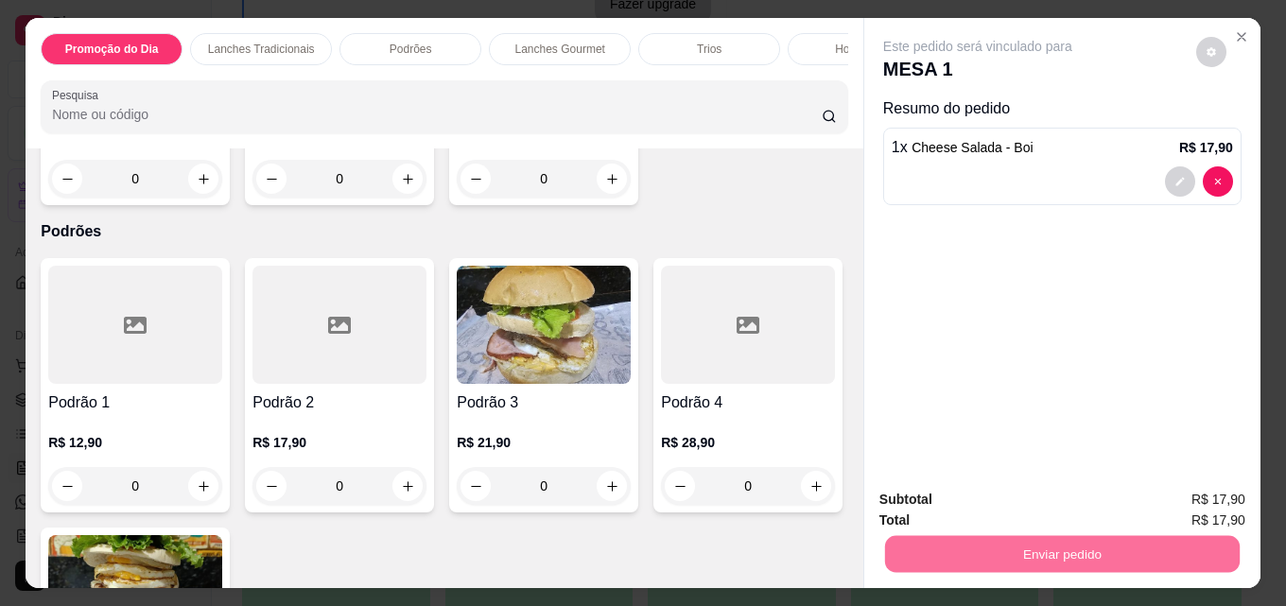
click at [1181, 498] on button "Enviar pedido" at bounding box center [1195, 500] width 107 height 36
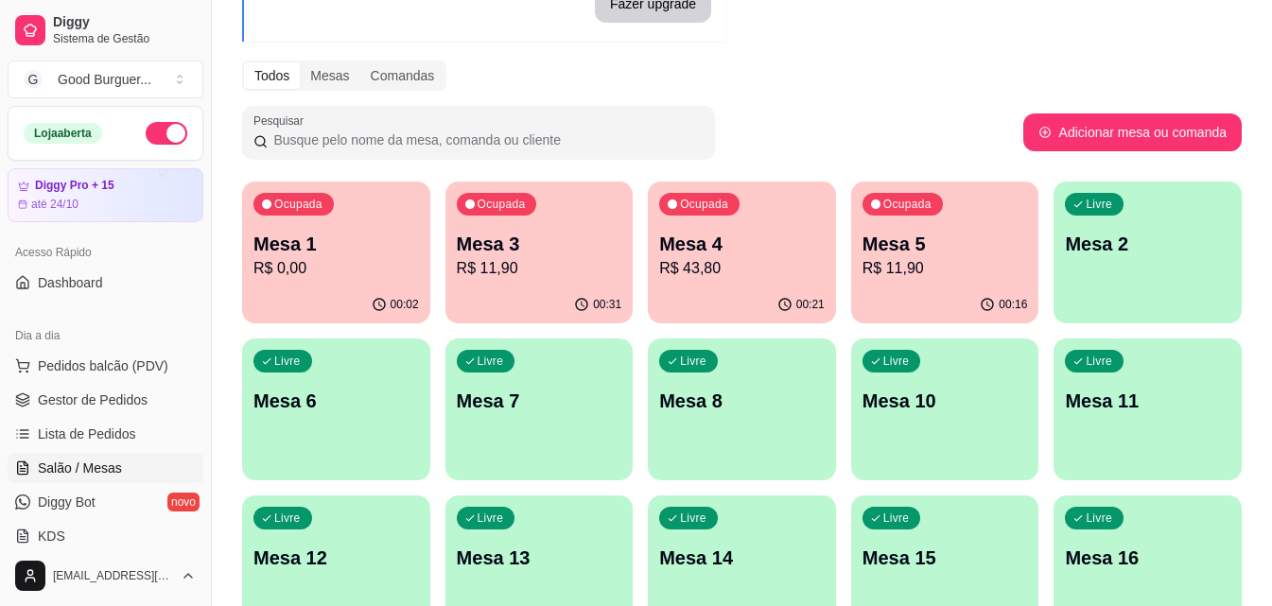
click at [358, 268] on p "R$ 0,00" at bounding box center [335, 268] width 165 height 23
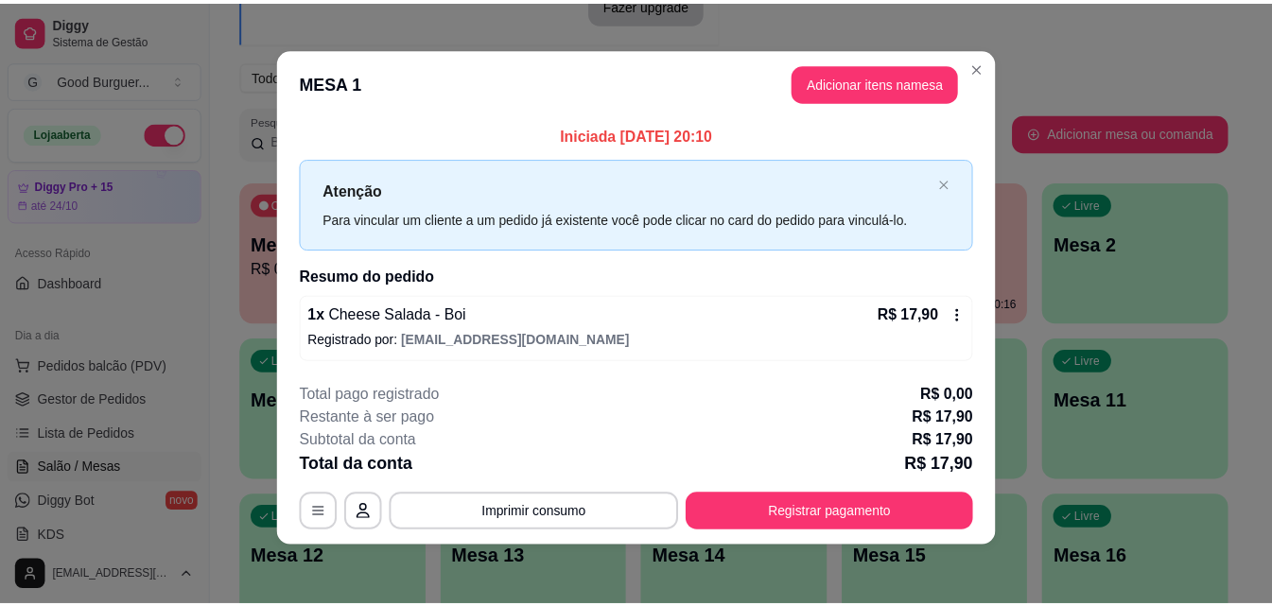
scroll to position [7, 0]
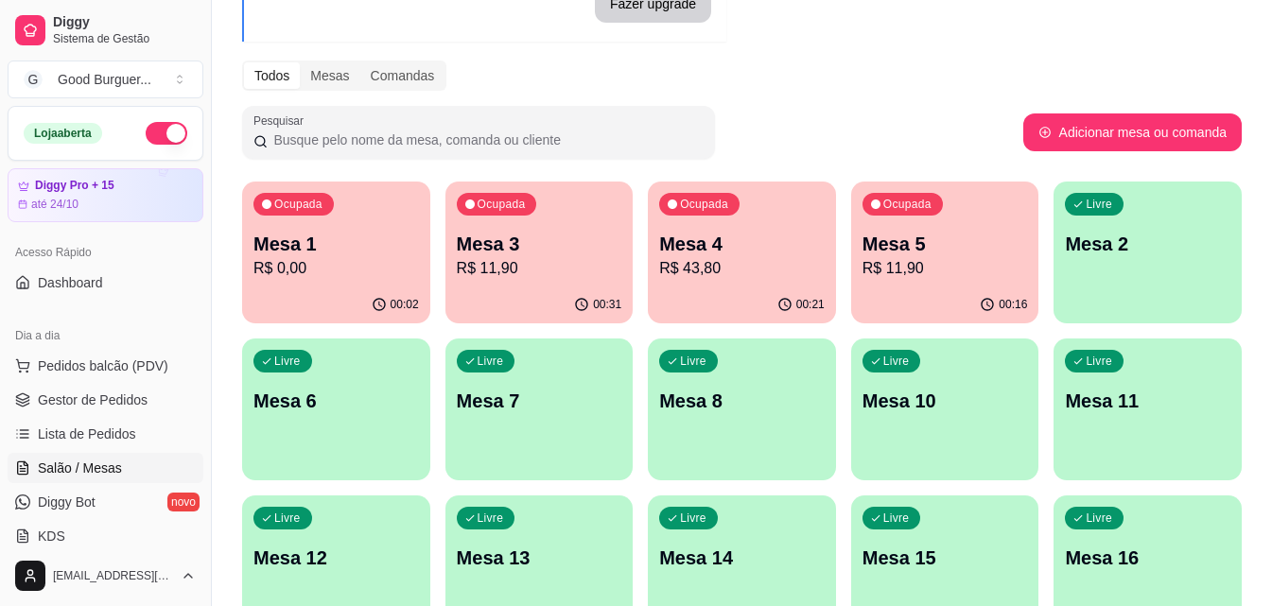
click at [554, 227] on div "Ocupada Mesa 3 R$ 11,90" at bounding box center [539, 234] width 188 height 105
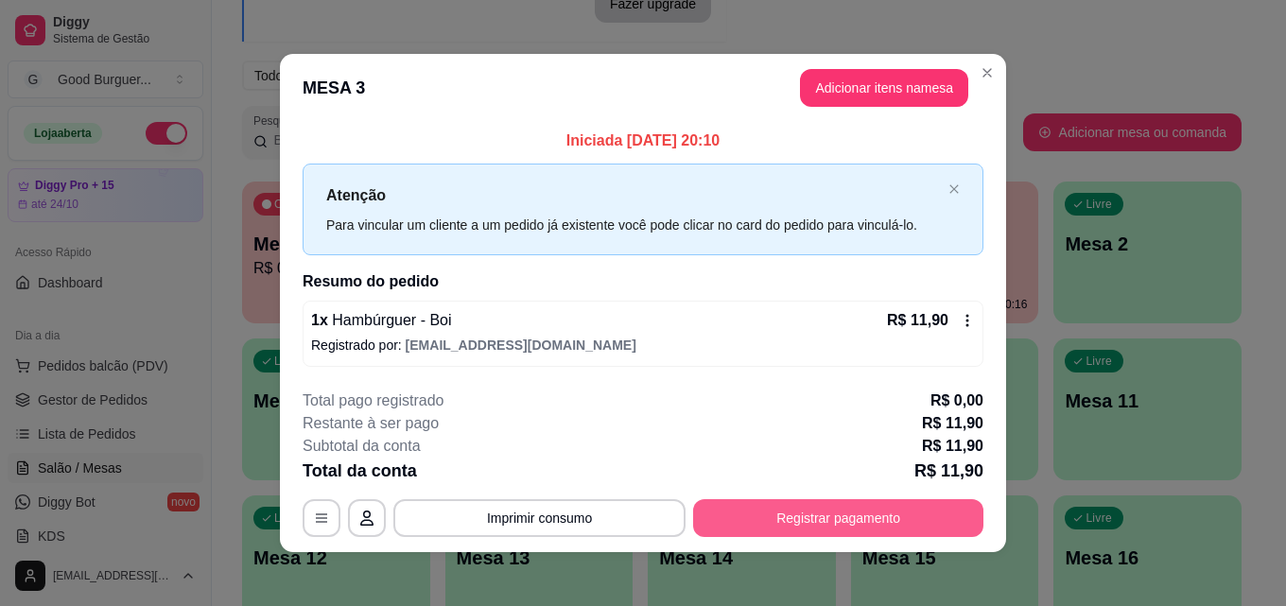
click at [836, 512] on button "Registrar pagamento" at bounding box center [838, 518] width 290 height 38
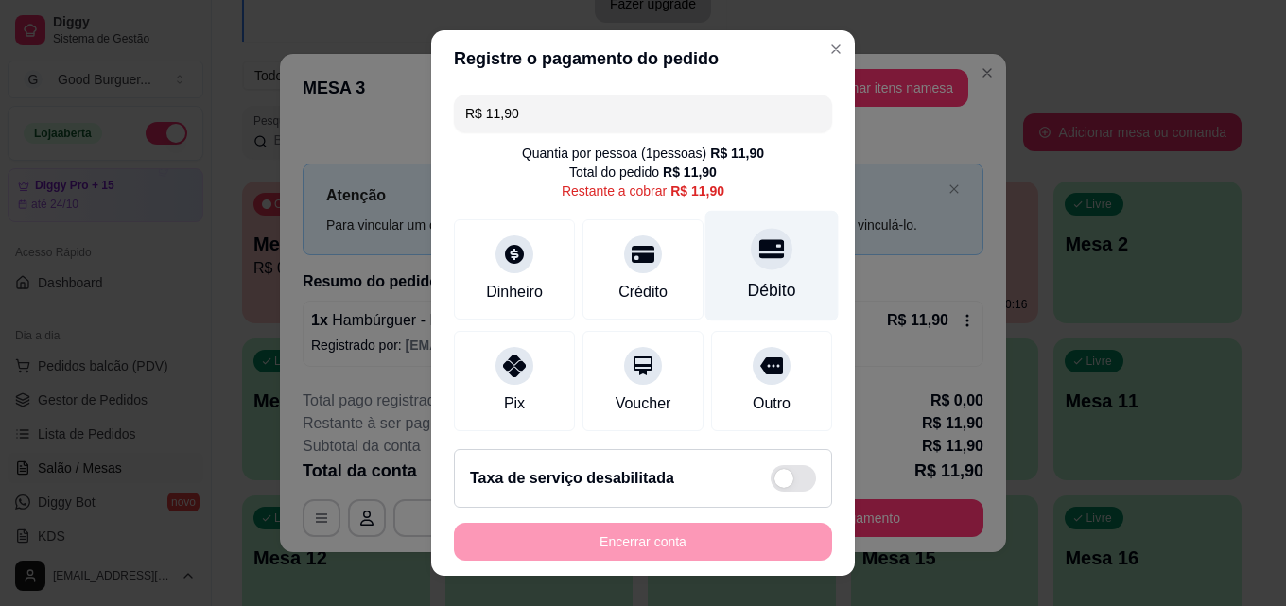
click at [759, 245] on icon at bounding box center [771, 249] width 25 height 19
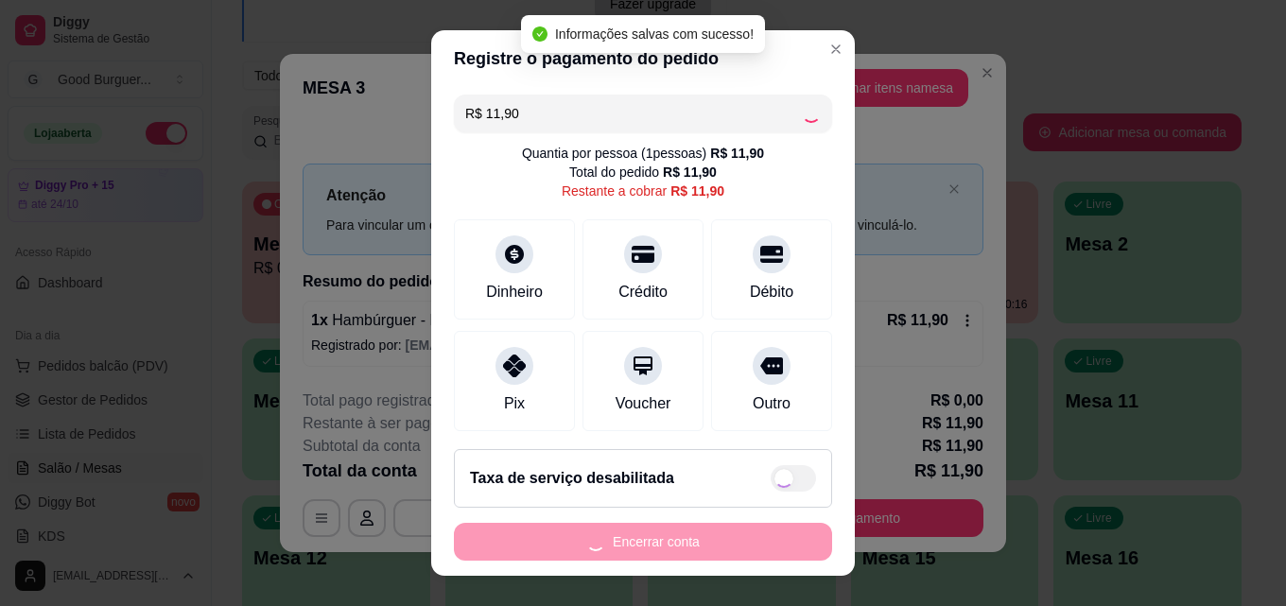
type input "R$ 0,00"
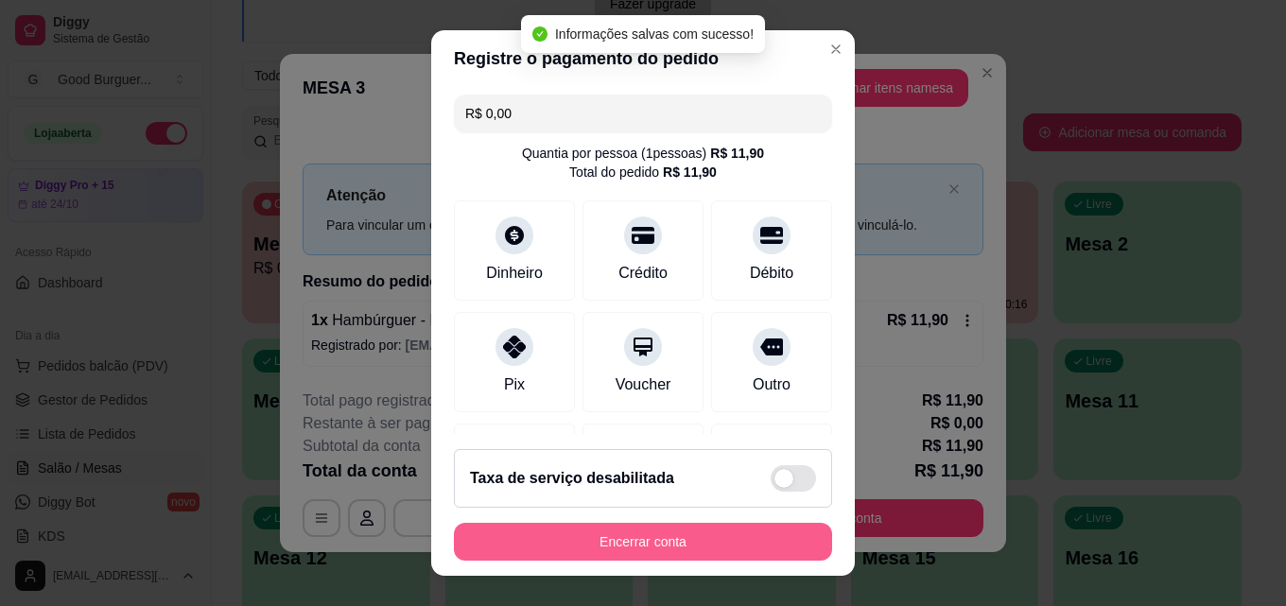
click at [668, 534] on button "Encerrar conta" at bounding box center [643, 542] width 378 height 38
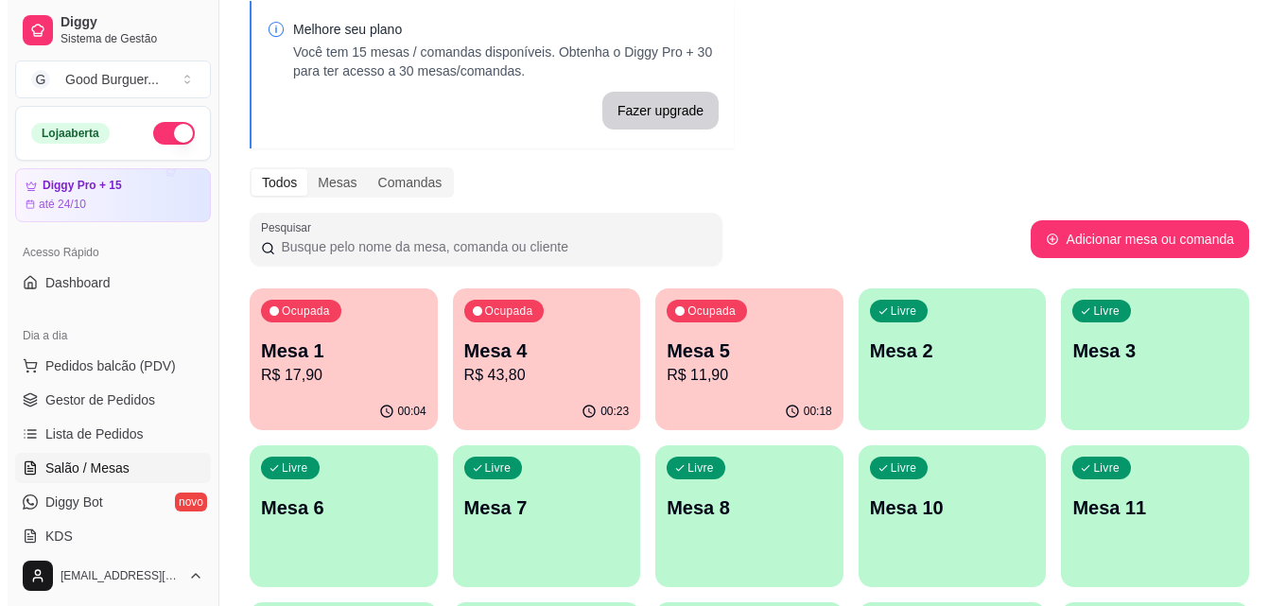
scroll to position [0, 0]
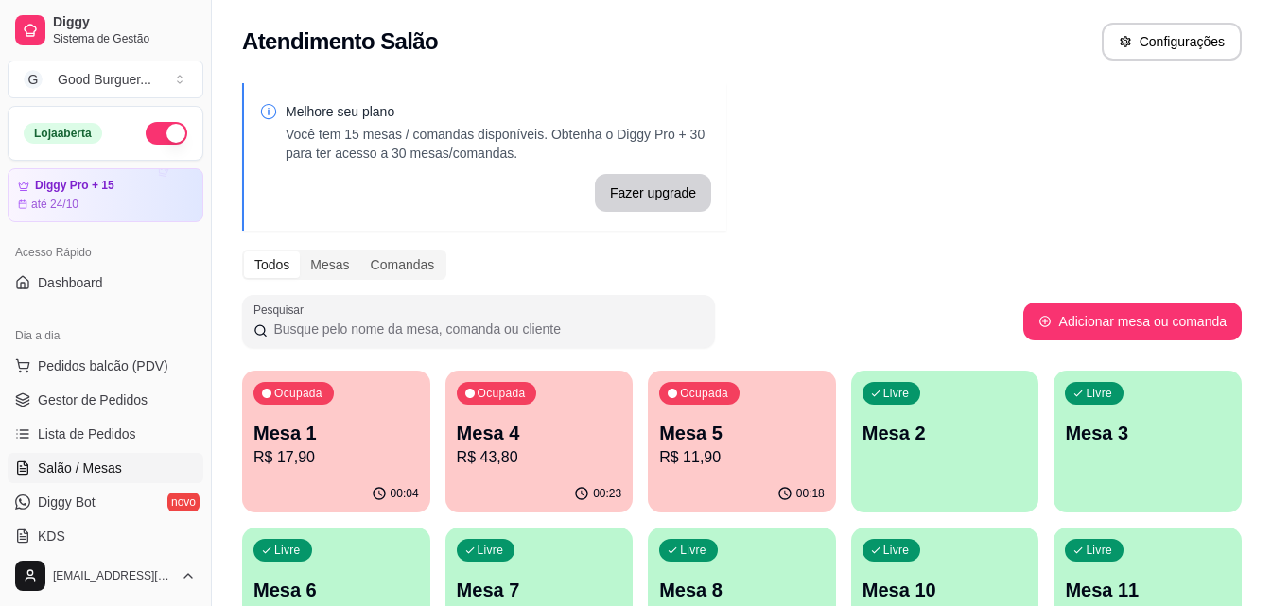
click at [872, 293] on div "Melhore seu plano Você tem 15 mesas / comandas disponíveis. Obtenha o Diggy Pro…" at bounding box center [742, 460] width 1060 height 777
click at [872, 295] on div "Pesquisar" at bounding box center [632, 321] width 781 height 53
click at [818, 274] on div "Todos Mesas Comandas" at bounding box center [741, 265] width 999 height 30
click at [326, 446] on div "Mesa 1 R$ 17,90" at bounding box center [336, 444] width 160 height 47
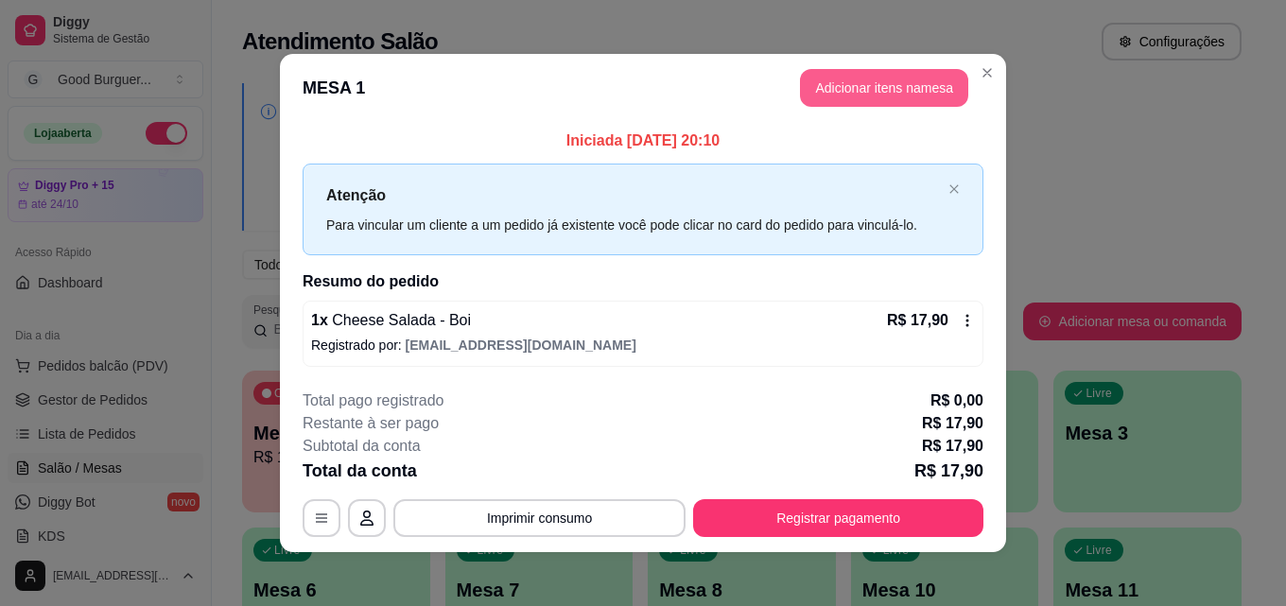
click at [919, 86] on button "Adicionar itens na mesa" at bounding box center [884, 88] width 168 height 38
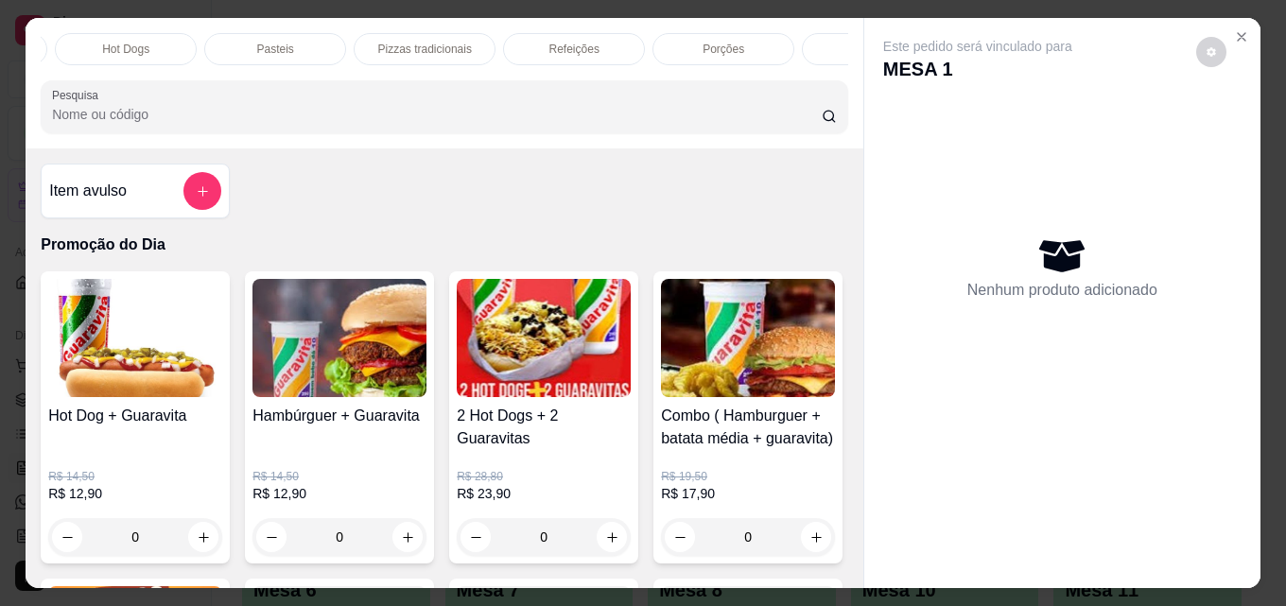
scroll to position [0, 828]
click at [793, 39] on div "Bebidas" at bounding box center [777, 49] width 142 height 32
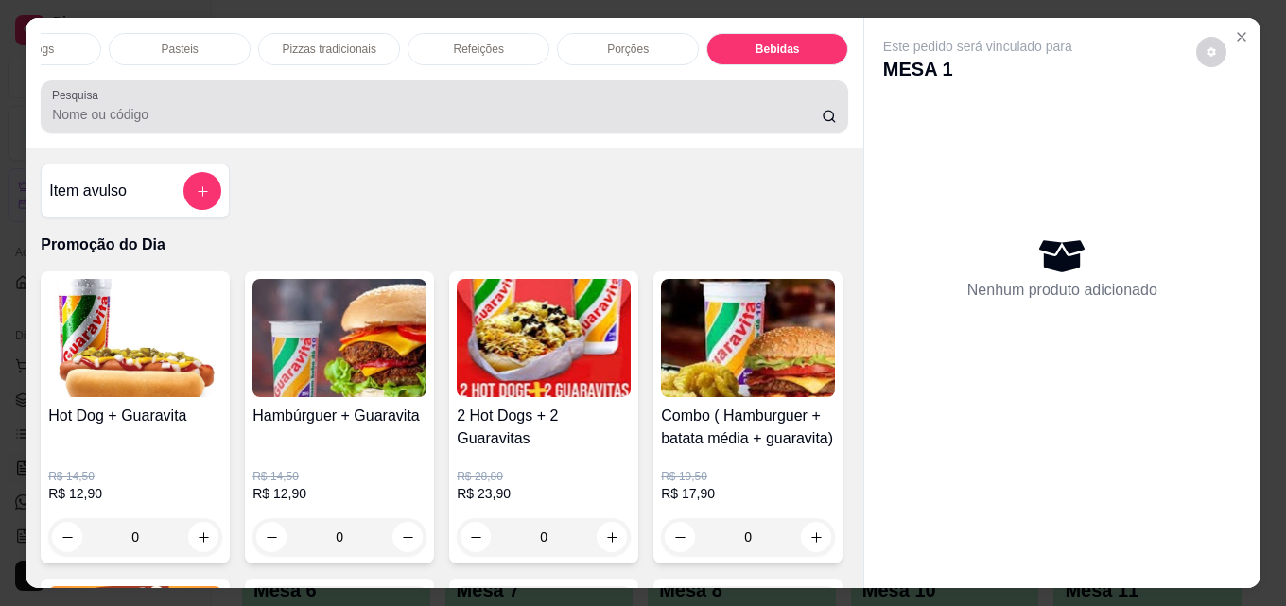
scroll to position [49, 0]
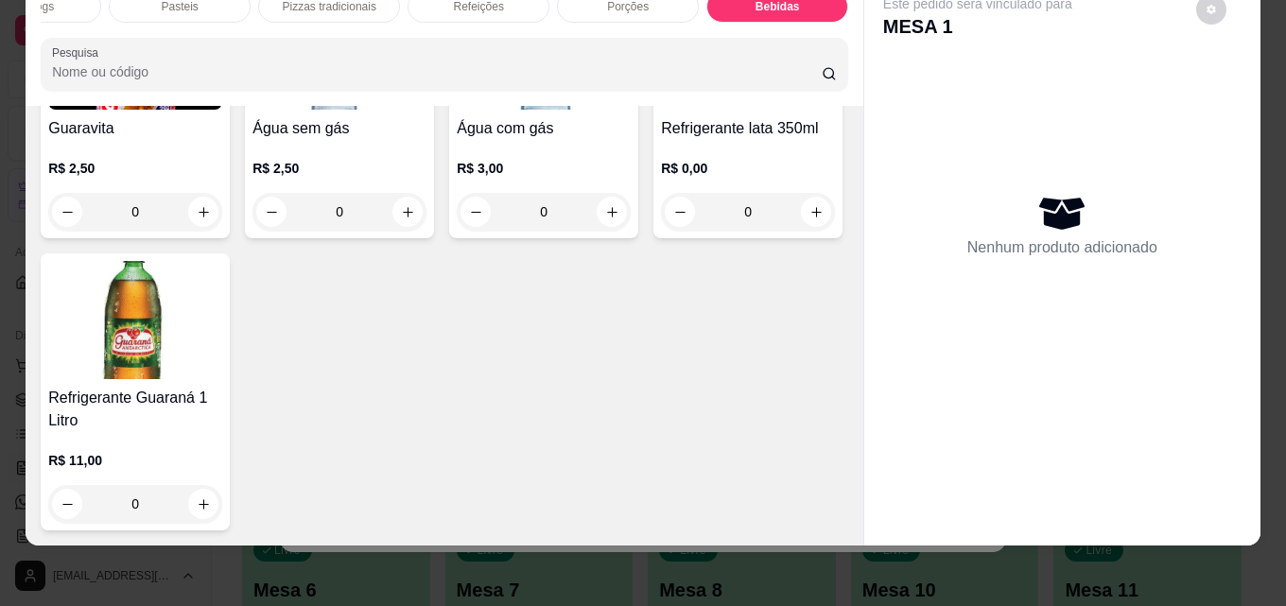
click at [168, 110] on img at bounding box center [135, 50] width 174 height 118
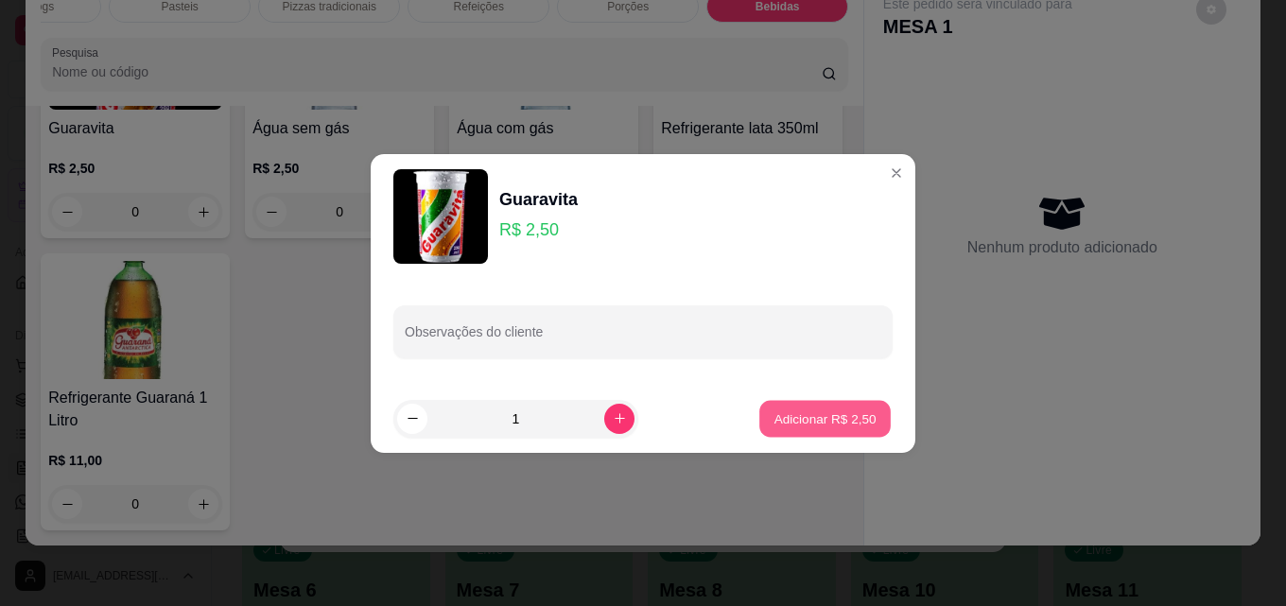
click at [780, 421] on p "Adicionar R$ 2,50" at bounding box center [824, 418] width 102 height 18
type input "1"
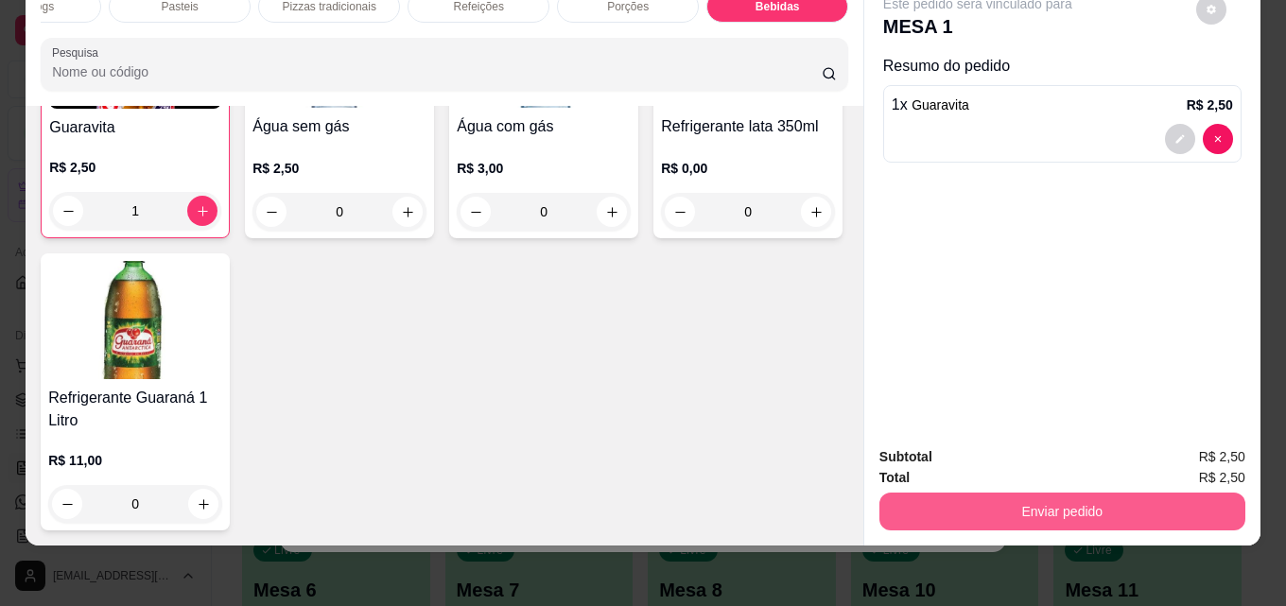
click at [1050, 504] on button "Enviar pedido" at bounding box center [1062, 512] width 366 height 38
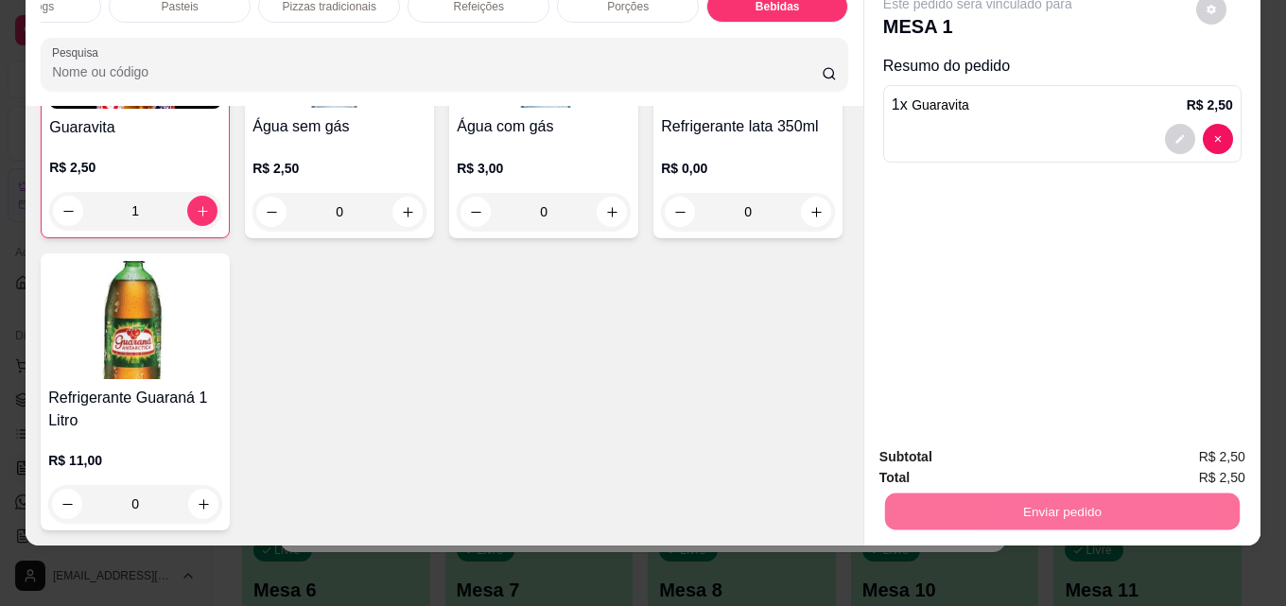
click at [1238, 444] on button "Enviar pedido" at bounding box center [1195, 451] width 107 height 36
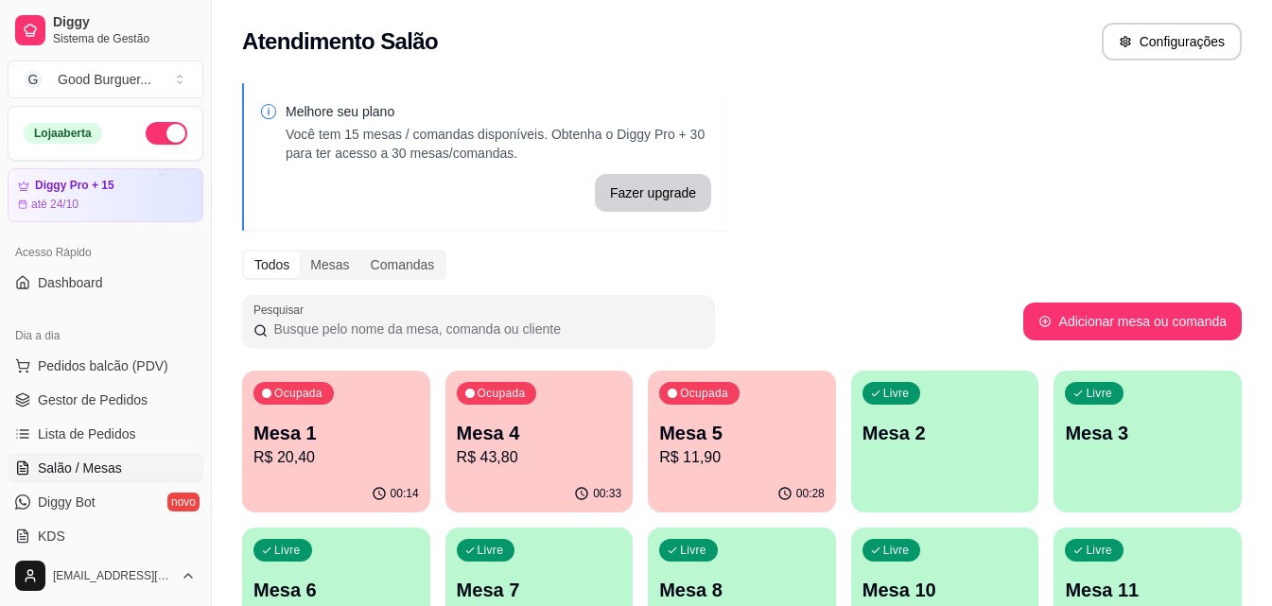
click at [367, 428] on p "Mesa 1" at bounding box center [335, 433] width 165 height 26
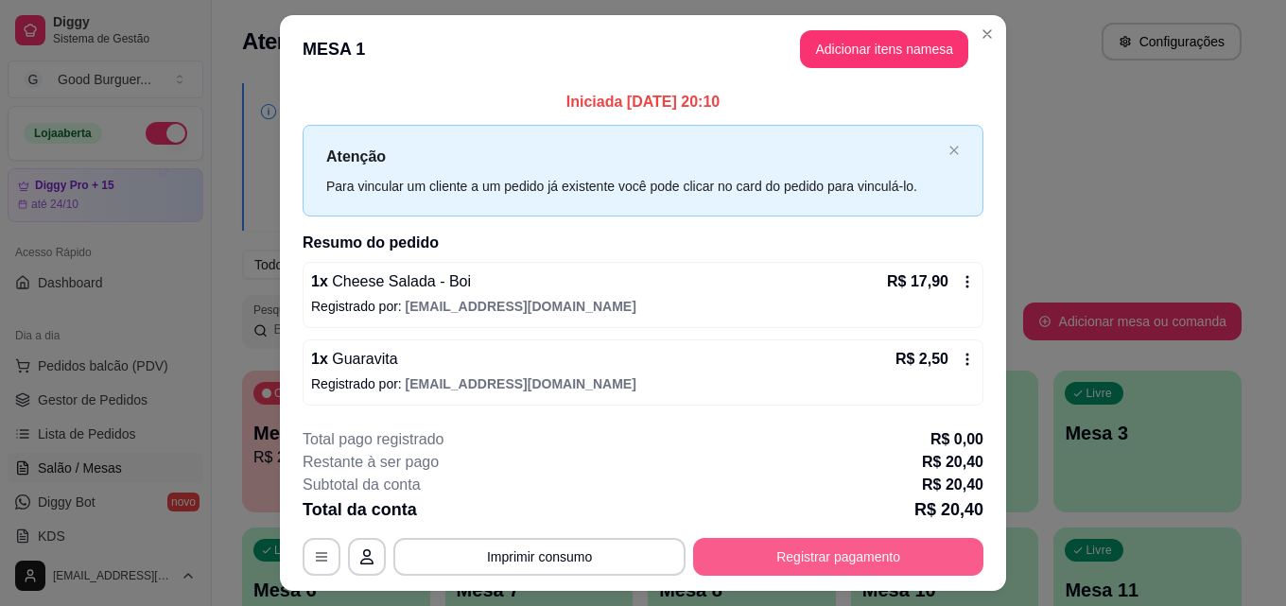
click at [876, 555] on button "Registrar pagamento" at bounding box center [838, 557] width 290 height 38
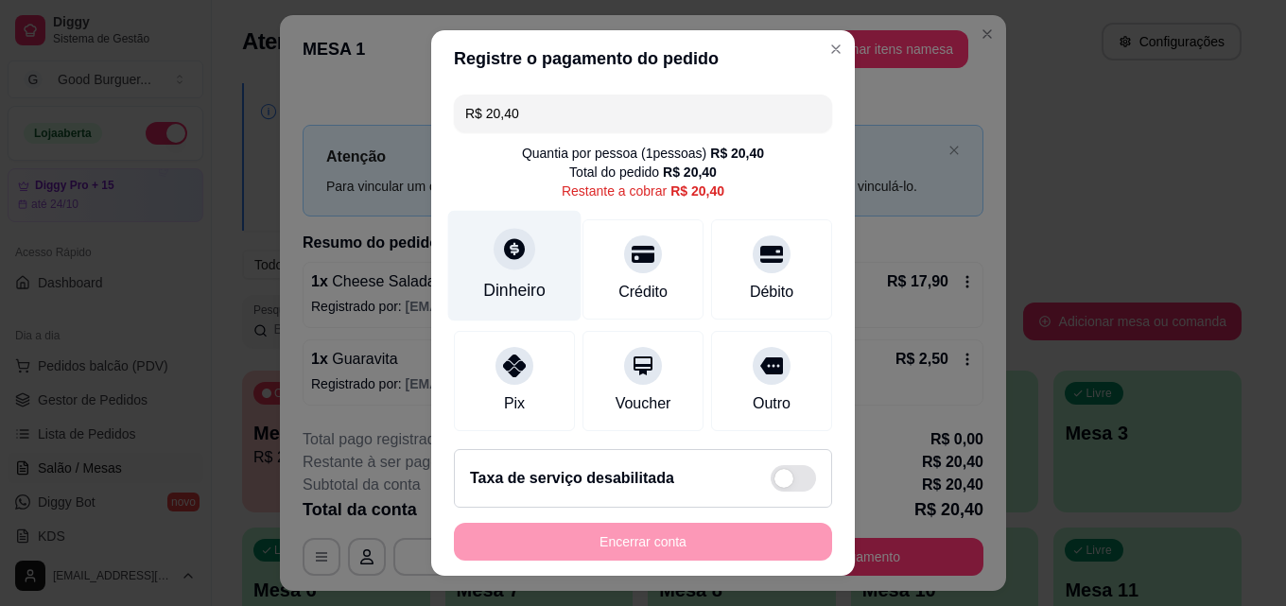
click at [494, 253] on div at bounding box center [515, 249] width 42 height 42
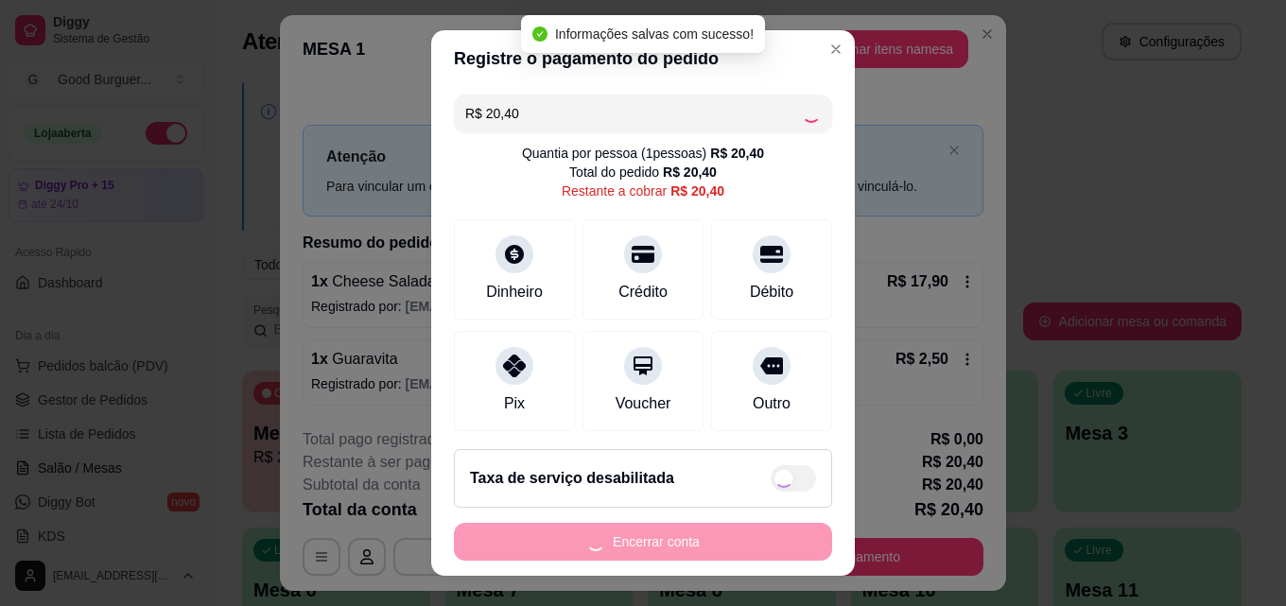
type input "R$ 0,00"
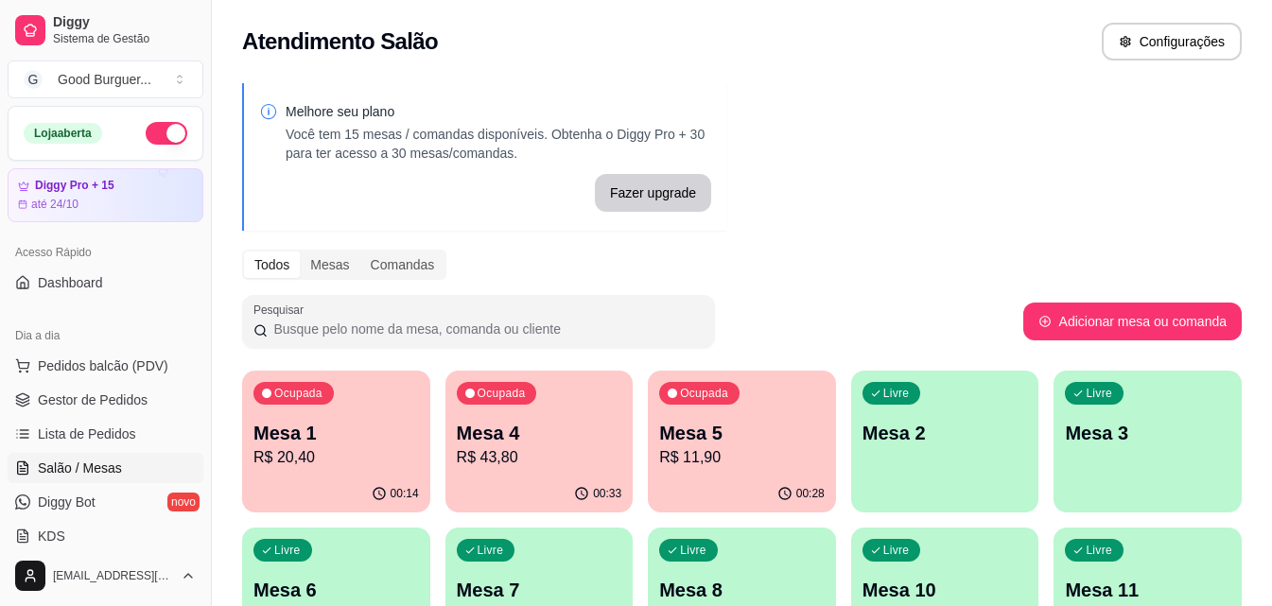
click at [578, 432] on p "Mesa 4" at bounding box center [539, 433] width 165 height 26
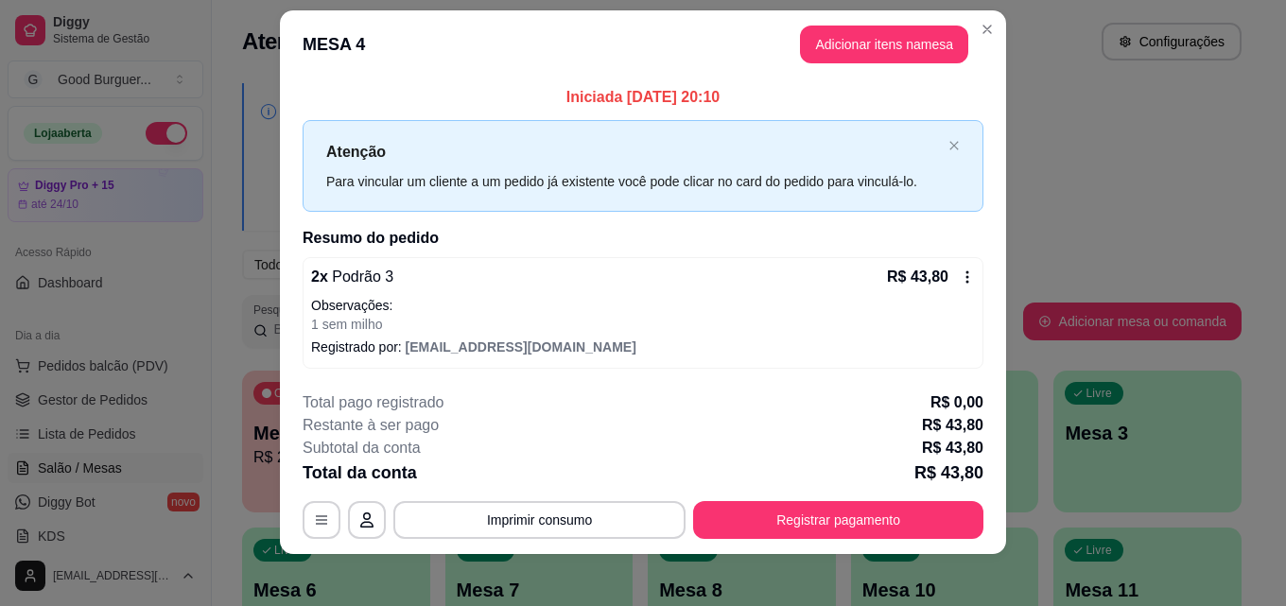
scroll to position [29, 0]
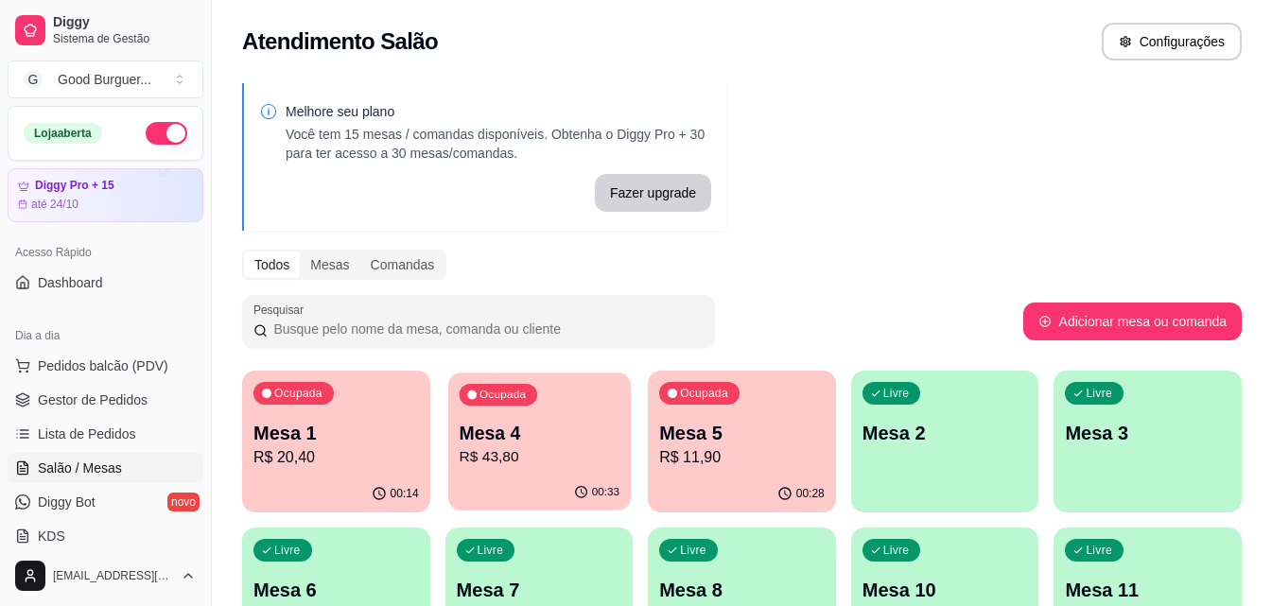
click at [592, 443] on p "Mesa 4" at bounding box center [539, 434] width 160 height 26
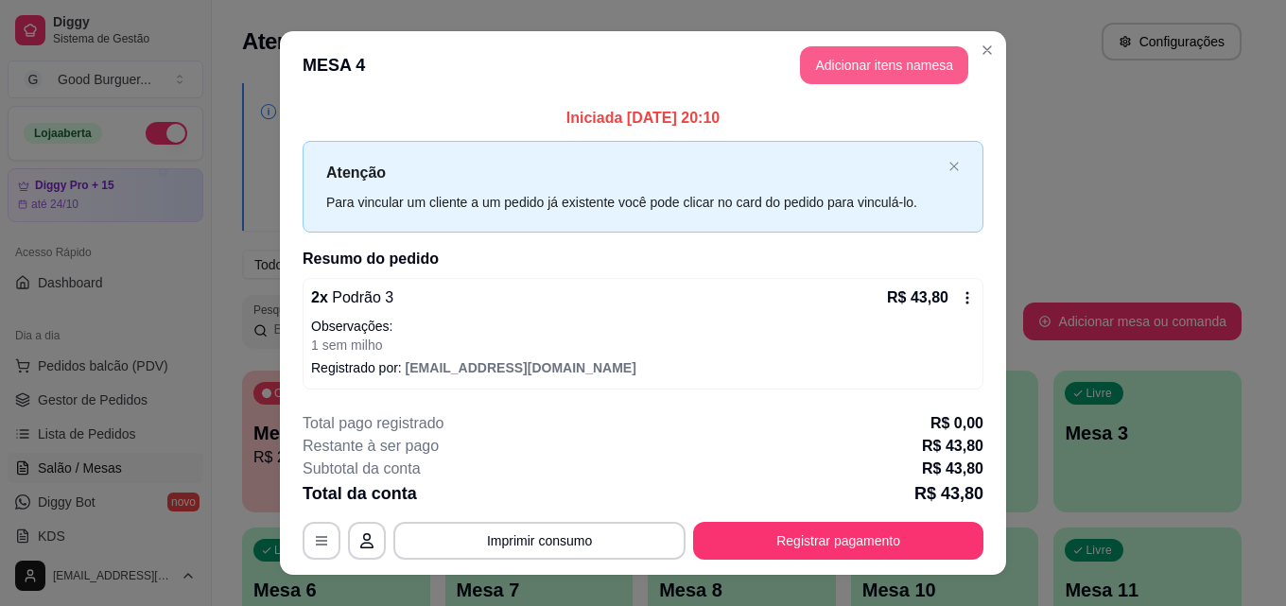
click at [879, 63] on button "Adicionar itens na mesa" at bounding box center [884, 65] width 168 height 38
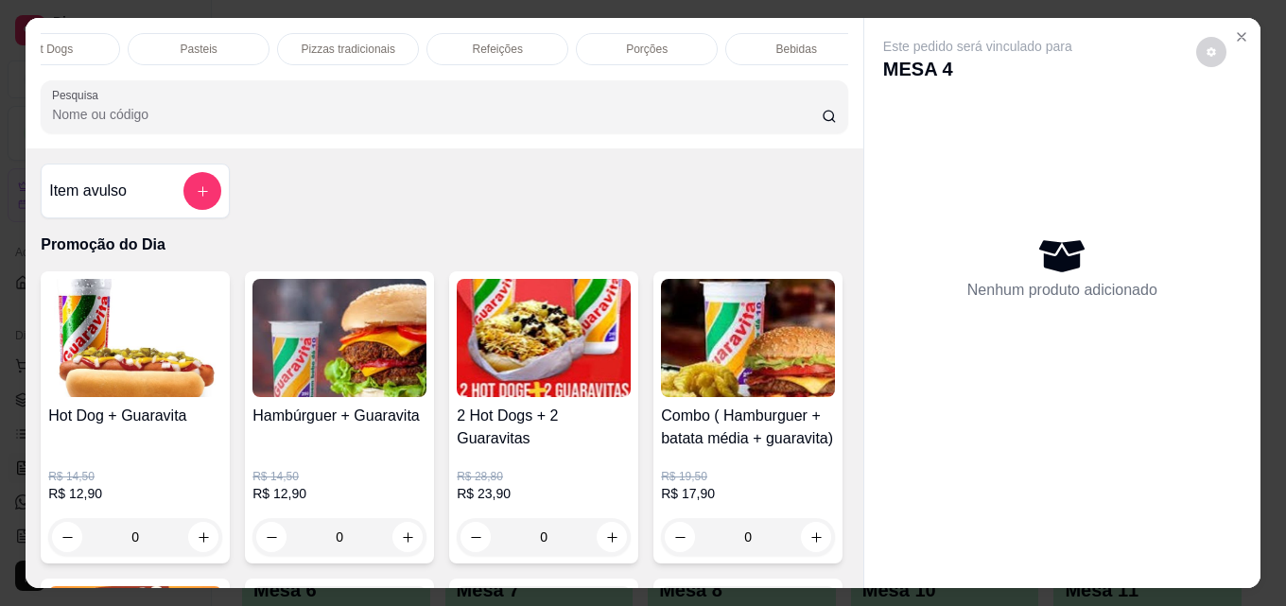
scroll to position [0, 828]
click at [799, 36] on div "Bebidas" at bounding box center [777, 49] width 142 height 32
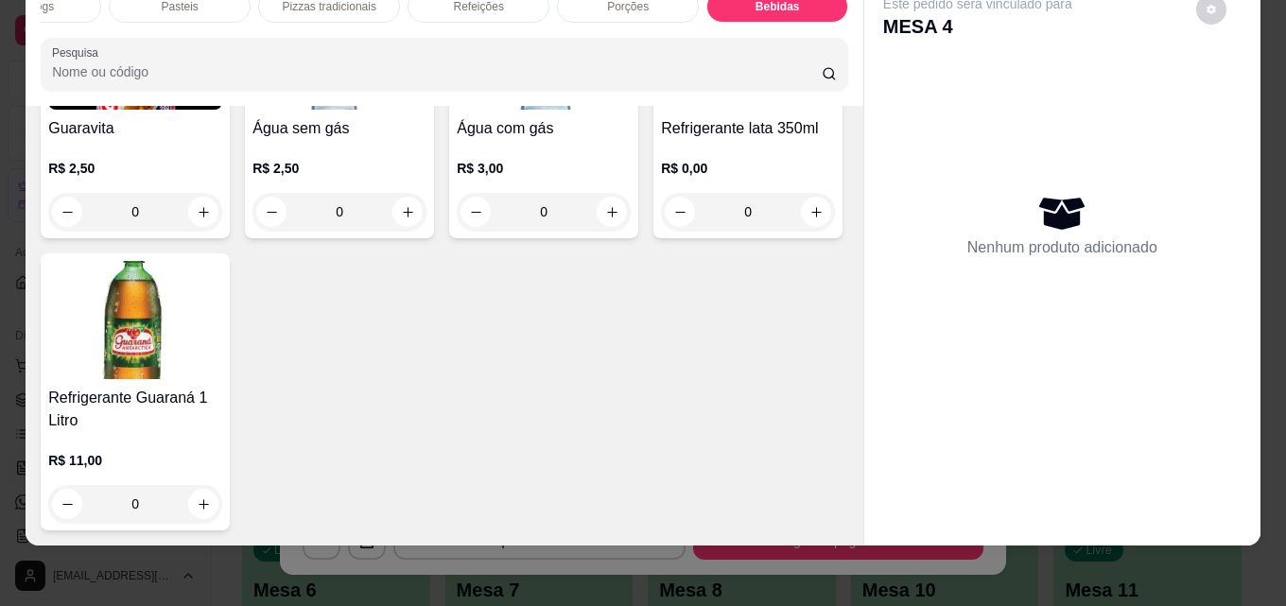
click at [223, 462] on div "Guaravita R$ 2,50 0 Água sem gás R$ 2,50 0 Água com gás R$ 3,00 0 Refrigerante …" at bounding box center [444, 257] width 807 height 547
click at [661, 110] on img at bounding box center [748, 50] width 174 height 118
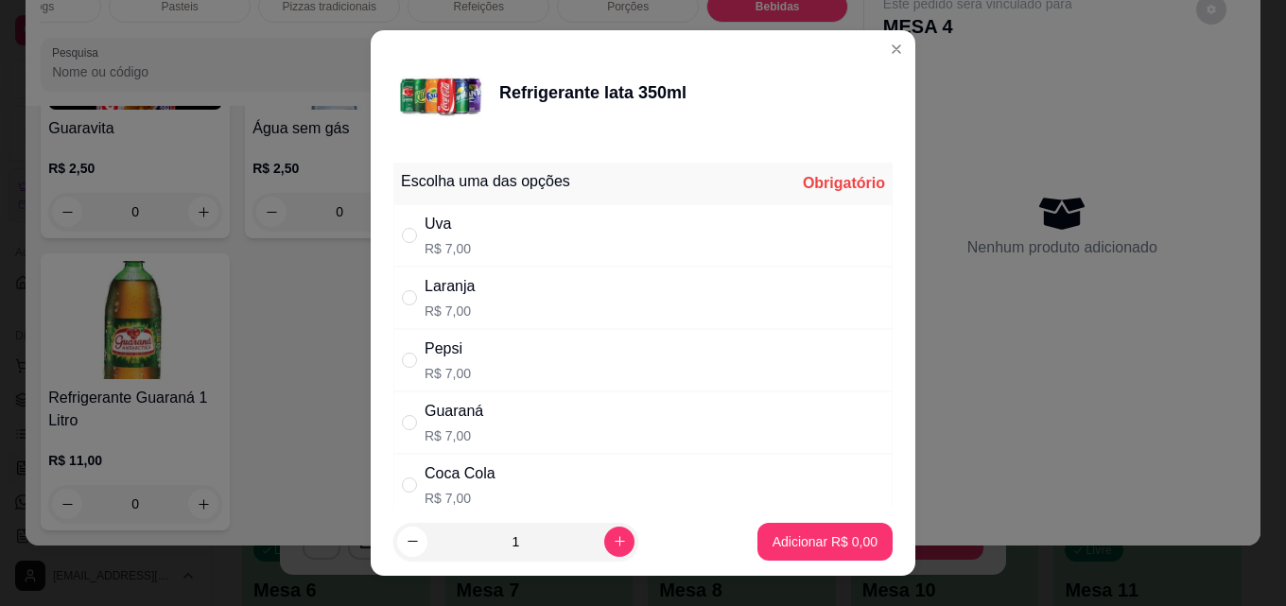
click at [468, 482] on div "Coca Cola" at bounding box center [460, 473] width 71 height 23
radio input "true"
click at [604, 549] on button "increase-product-quantity" at bounding box center [618, 541] width 29 height 29
type input "2"
click at [835, 532] on button "Adicionar R$ 14,00" at bounding box center [821, 542] width 139 height 37
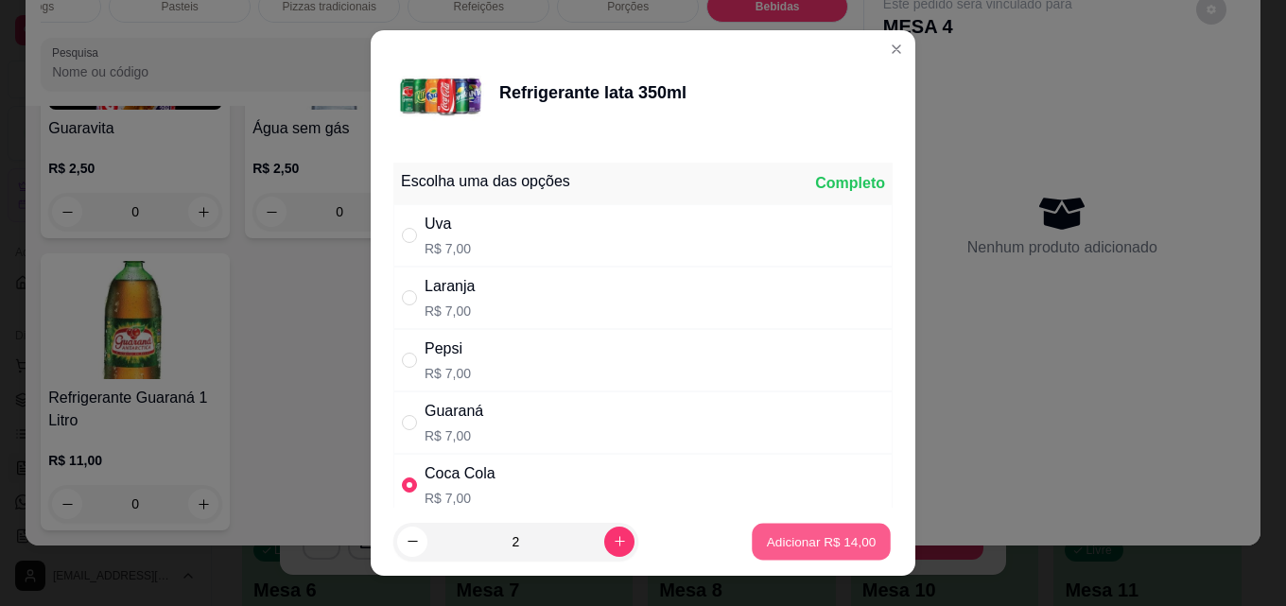
type input "2"
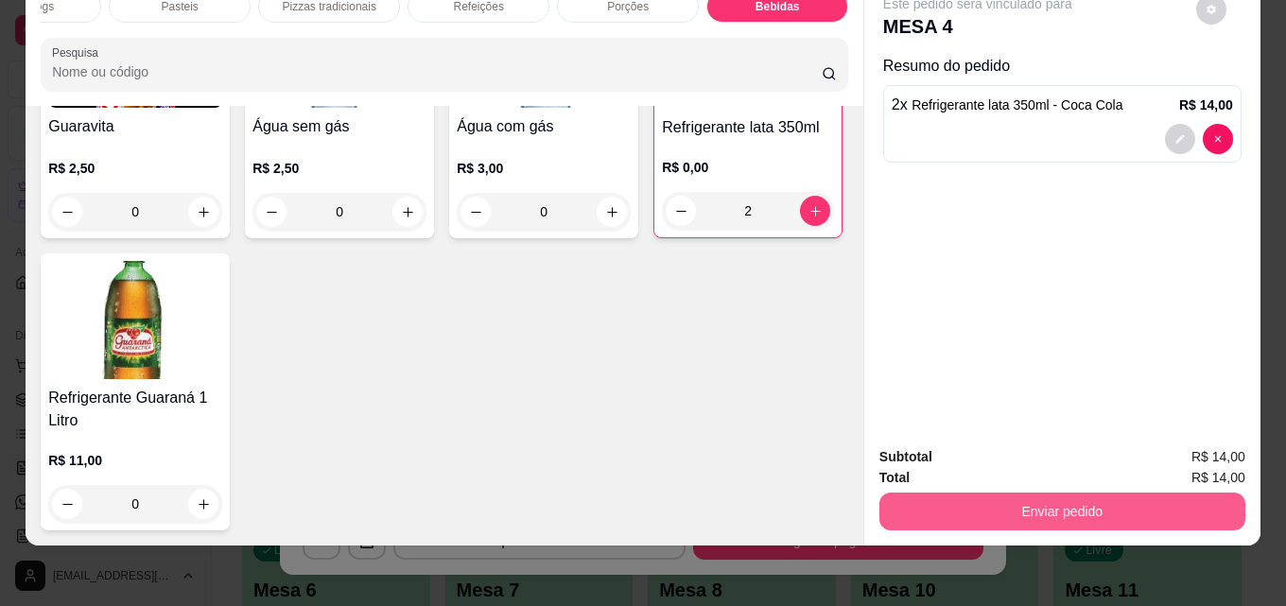
click at [1084, 488] on div "Enviar pedido" at bounding box center [1062, 509] width 366 height 43
click at [1092, 499] on button "Enviar pedido" at bounding box center [1062, 512] width 366 height 38
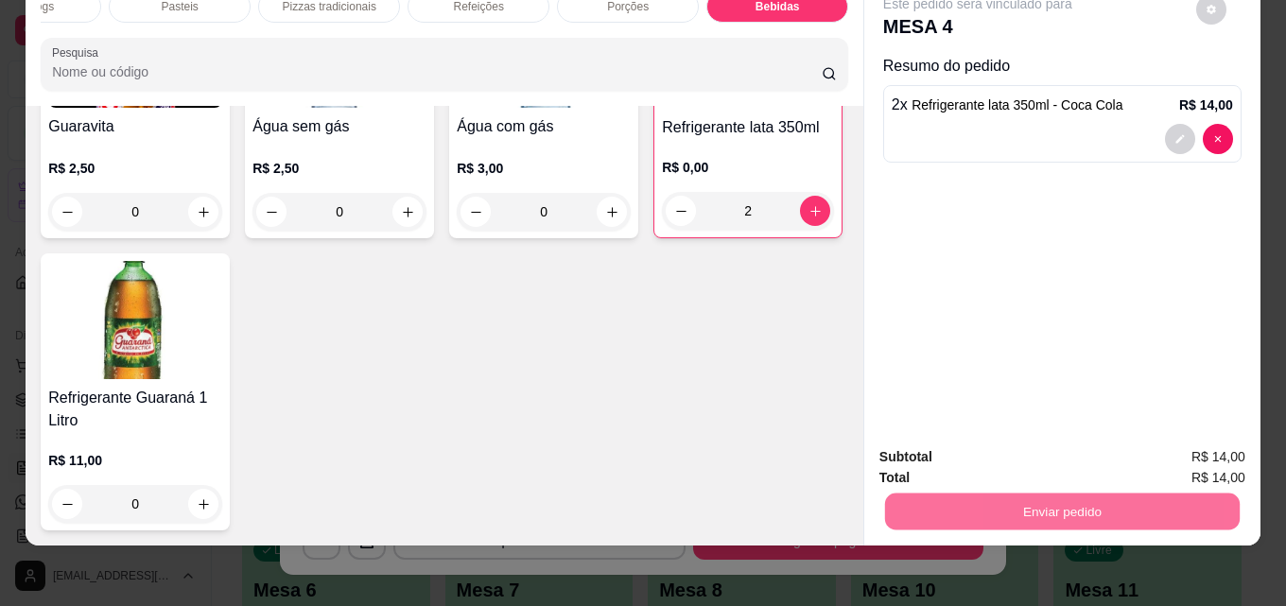
click at [1184, 448] on button "Enviar pedido" at bounding box center [1196, 450] width 104 height 35
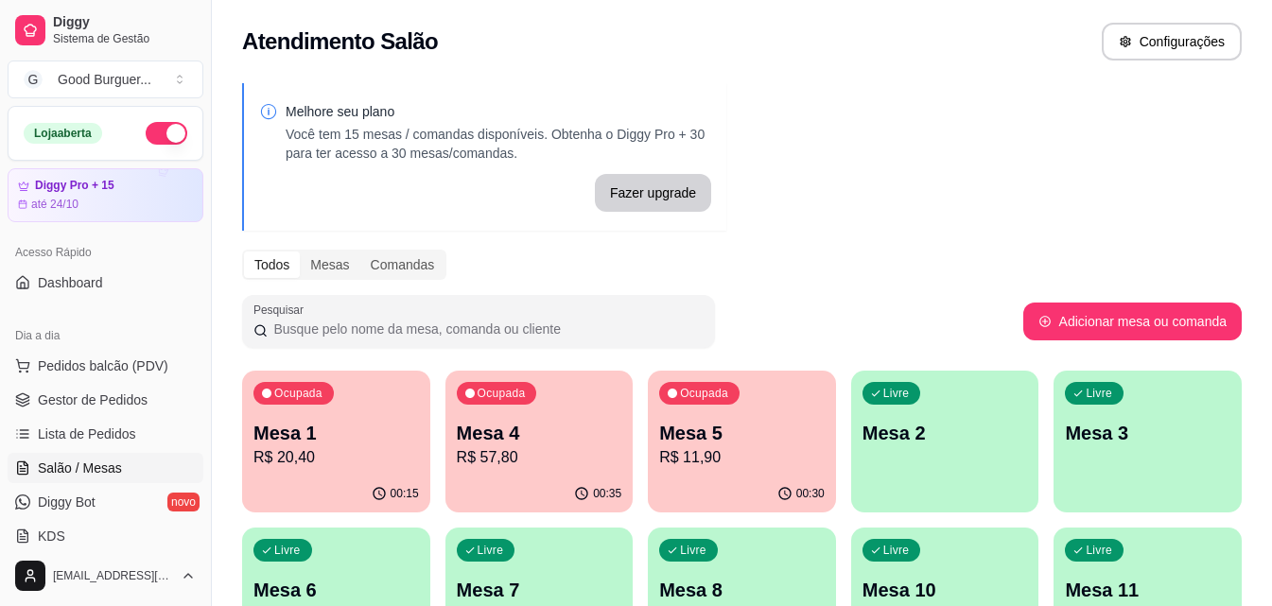
click at [792, 463] on p "R$ 11,90" at bounding box center [741, 457] width 165 height 23
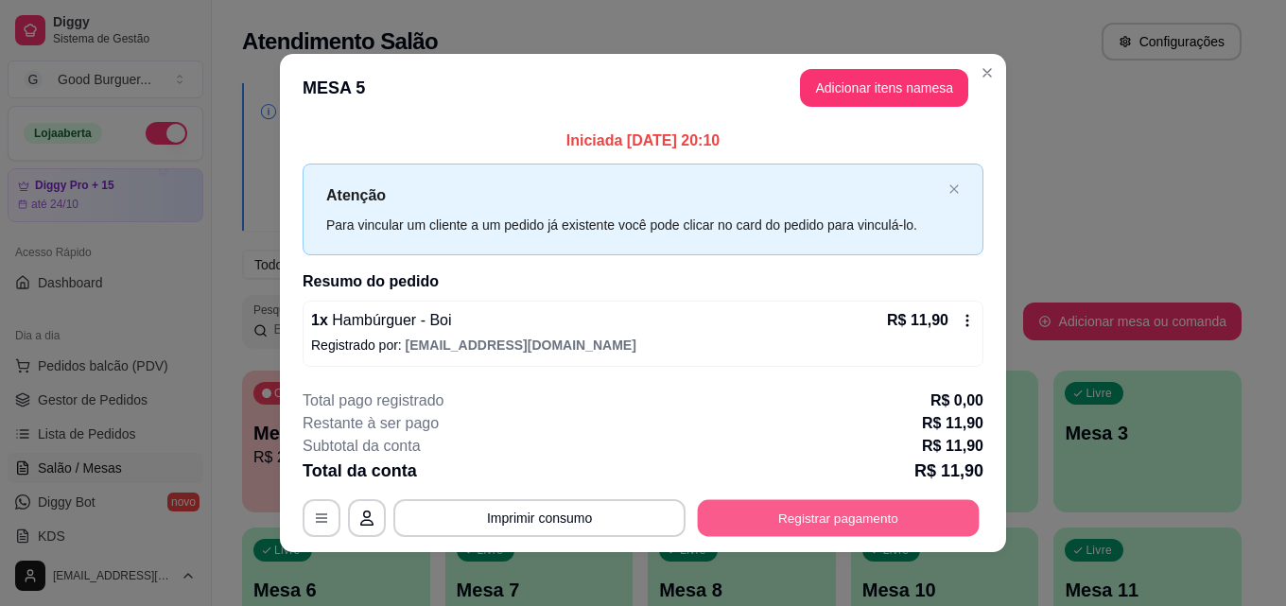
click at [822, 507] on button "Registrar pagamento" at bounding box center [839, 518] width 282 height 37
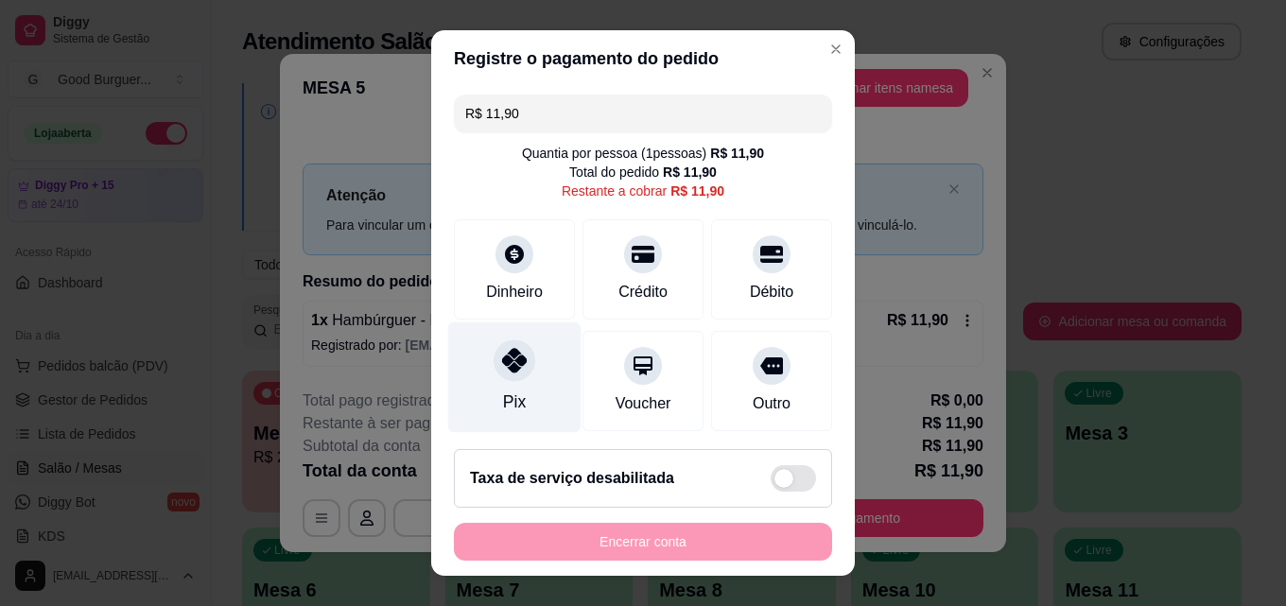
click at [477, 357] on div "Pix" at bounding box center [514, 377] width 133 height 111
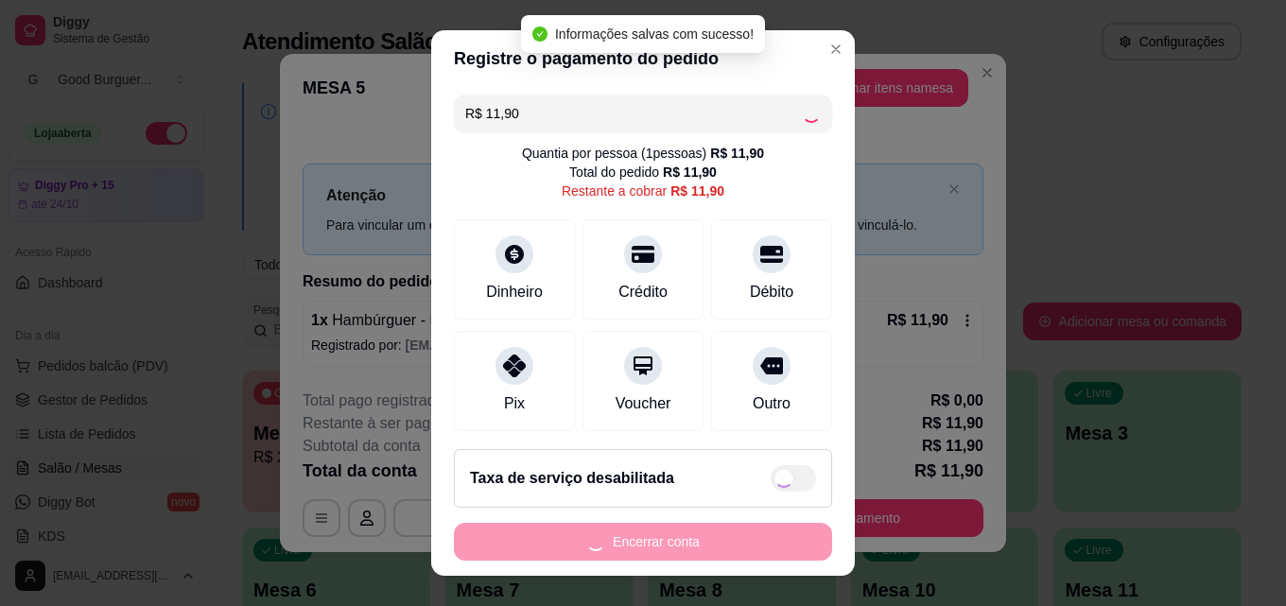
type input "R$ 0,00"
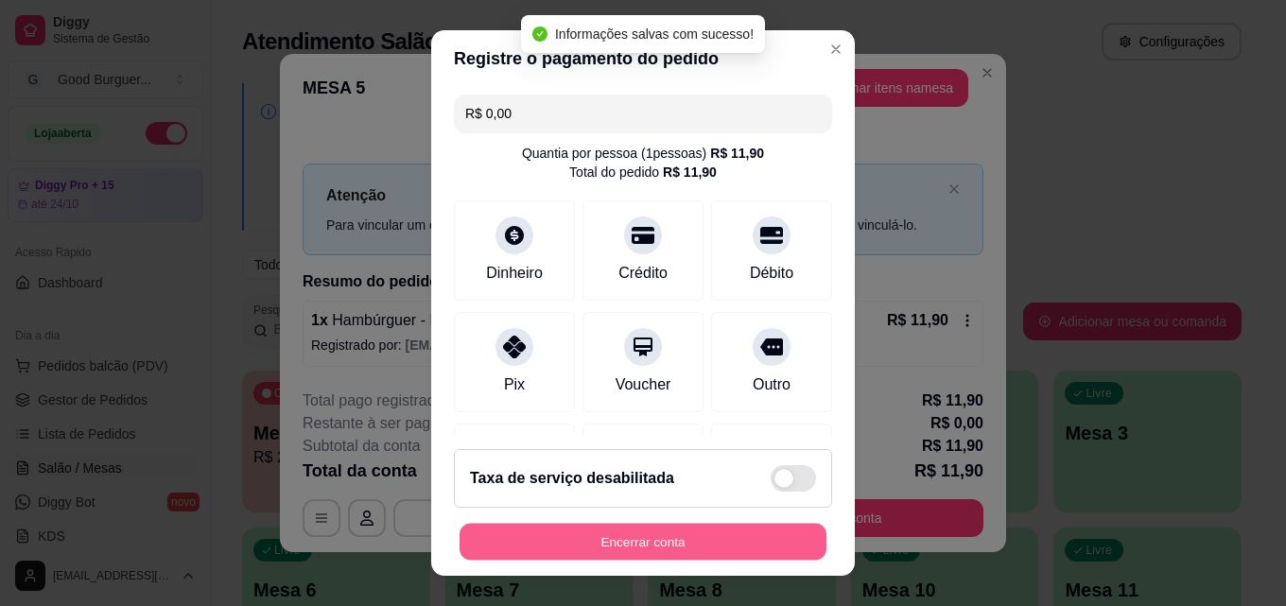
click at [629, 547] on button "Encerrar conta" at bounding box center [643, 542] width 367 height 37
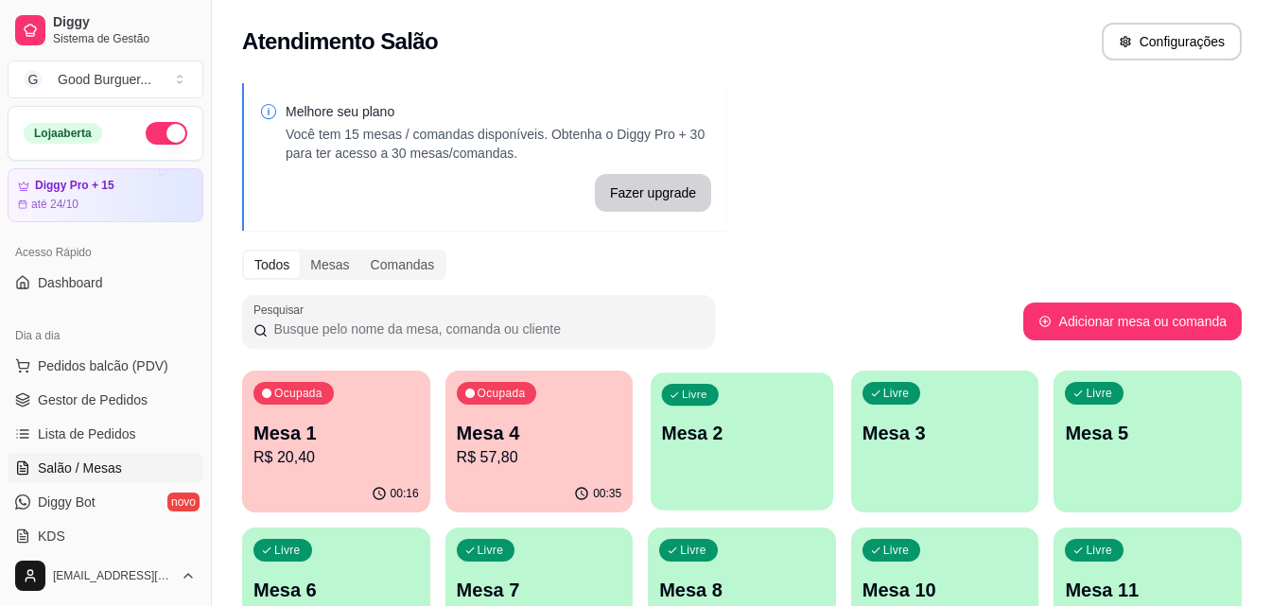
click at [679, 470] on div "Livre Mesa 2" at bounding box center [742, 430] width 182 height 115
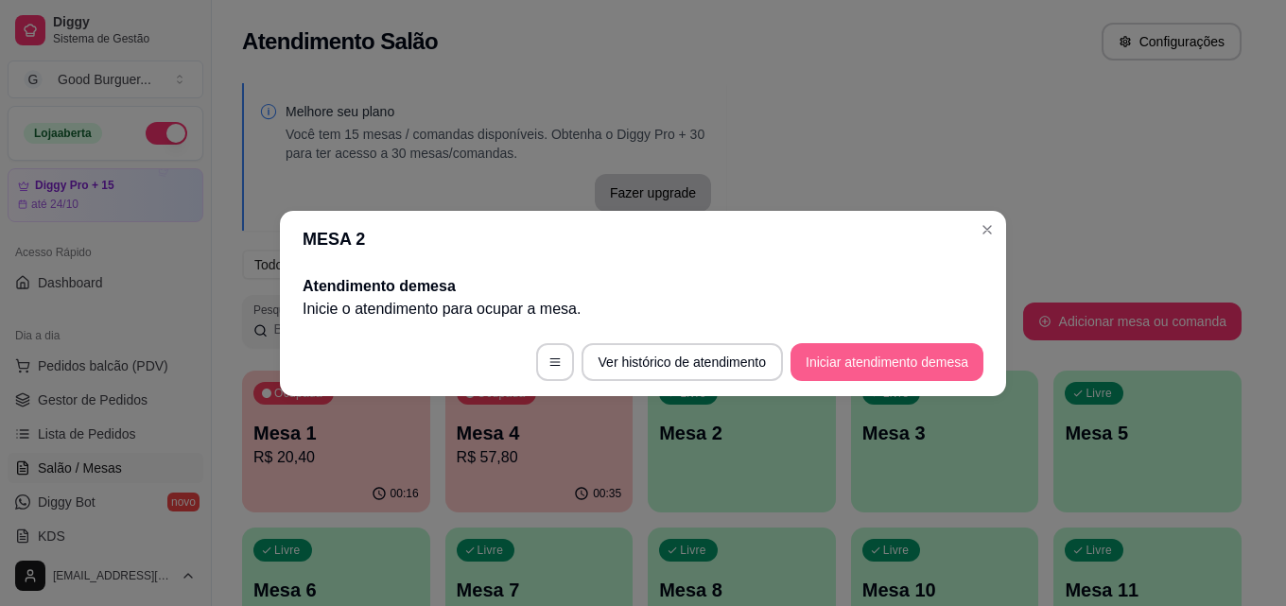
click at [936, 352] on button "Iniciar atendimento de mesa" at bounding box center [886, 362] width 193 height 38
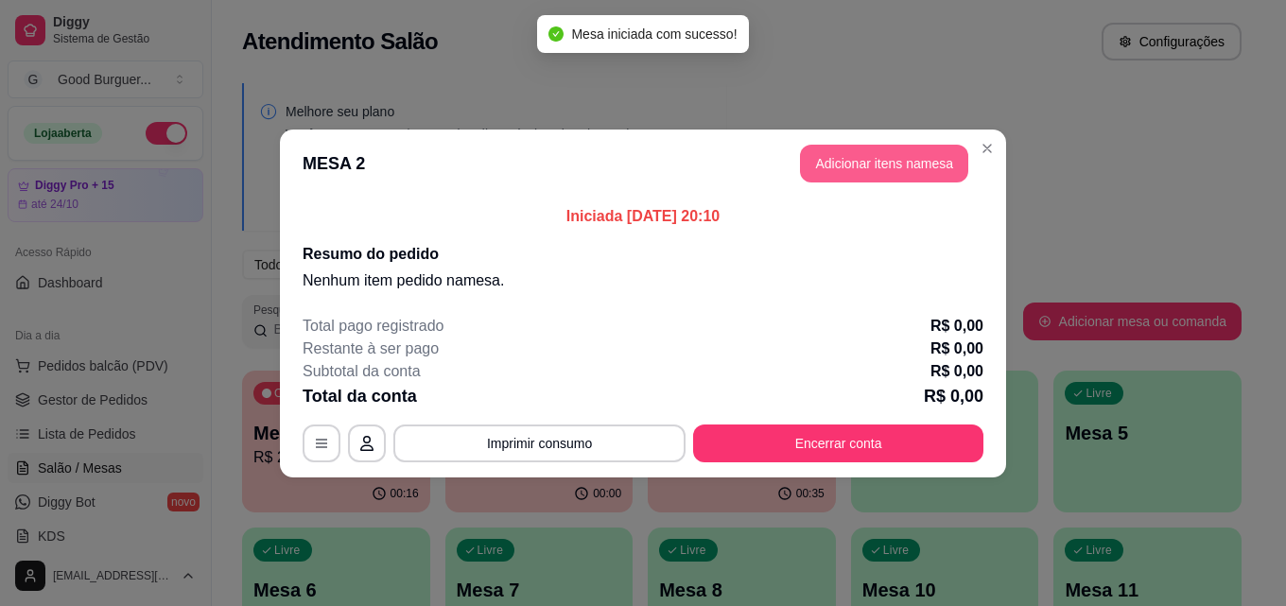
click at [931, 157] on button "Adicionar itens na mesa" at bounding box center [884, 164] width 168 height 38
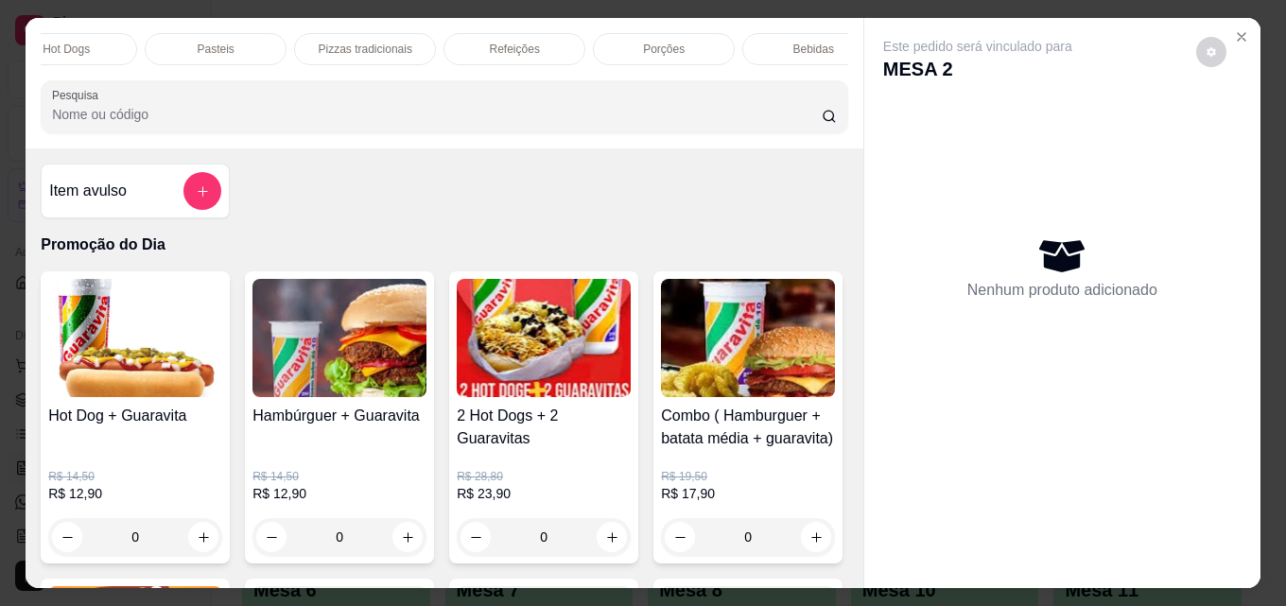
scroll to position [0, 828]
drag, startPoint x: 811, startPoint y: 35, endPoint x: 804, endPoint y: 43, distance: 10.7
click at [809, 37] on div "Bebidas" at bounding box center [777, 49] width 142 height 32
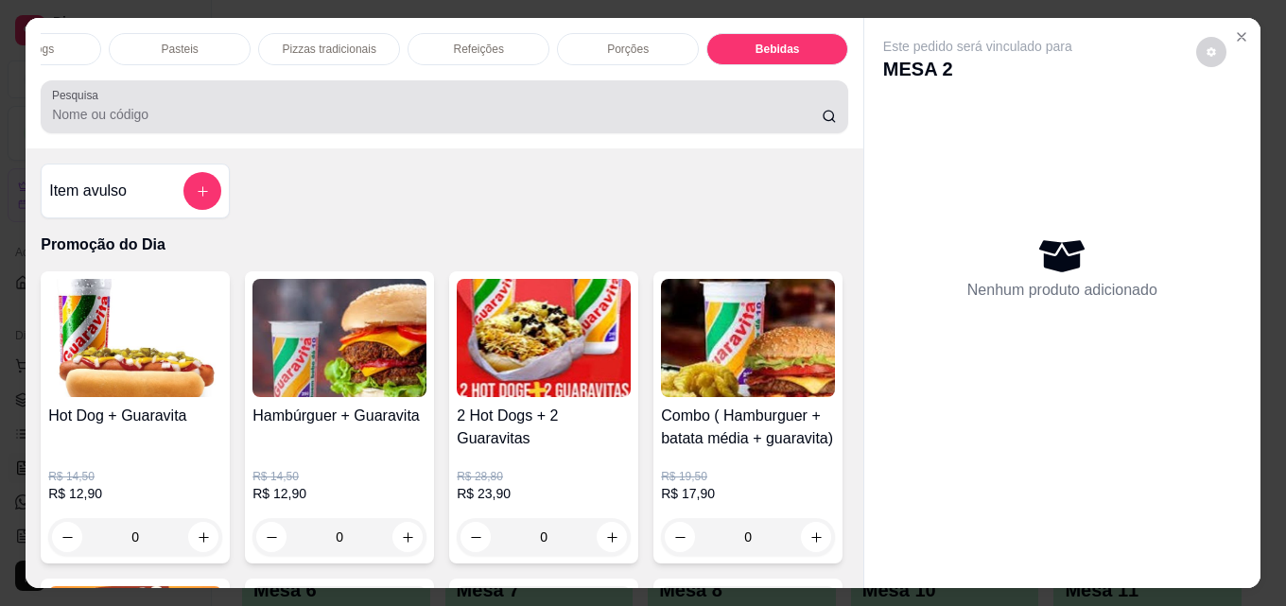
scroll to position [49, 0]
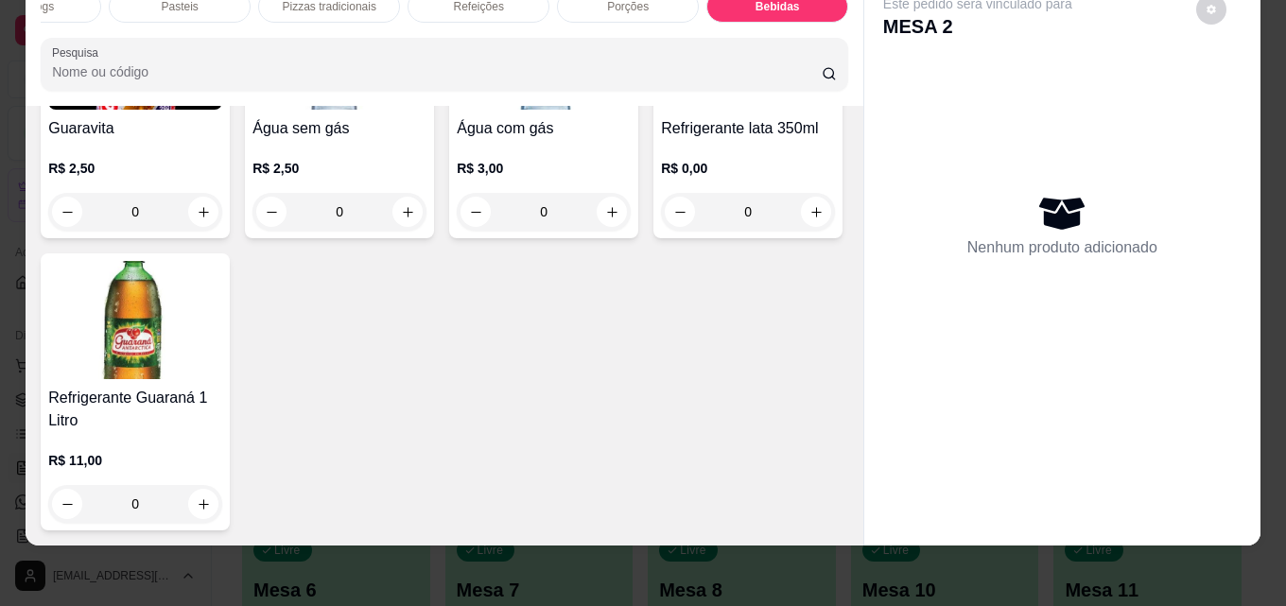
click at [222, 379] on img at bounding box center [135, 320] width 174 height 118
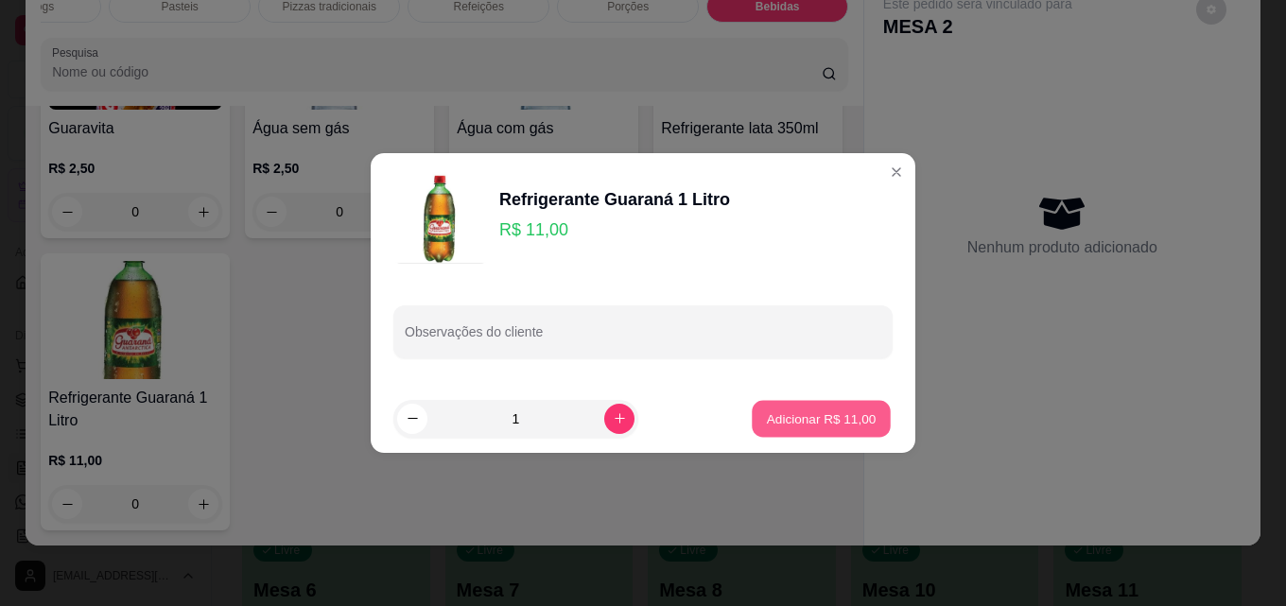
click at [782, 417] on p "Adicionar R$ 11,00" at bounding box center [822, 418] width 110 height 18
type input "1"
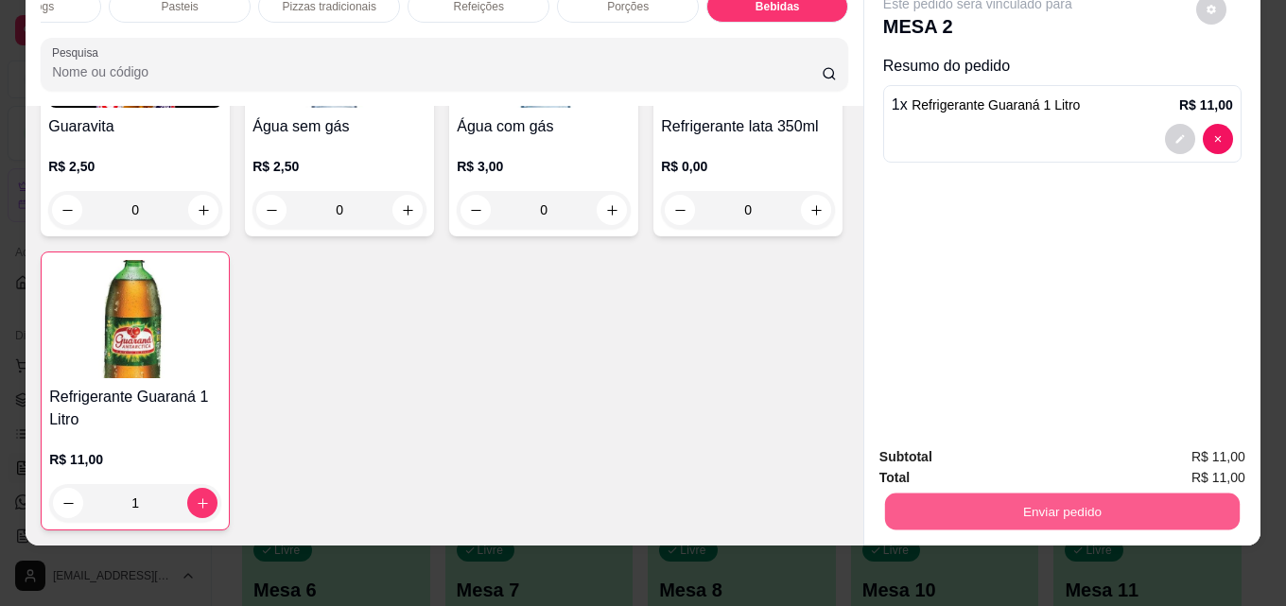
click at [981, 493] on button "Enviar pedido" at bounding box center [1062, 511] width 355 height 37
click at [1176, 445] on button "Enviar pedido" at bounding box center [1195, 451] width 107 height 36
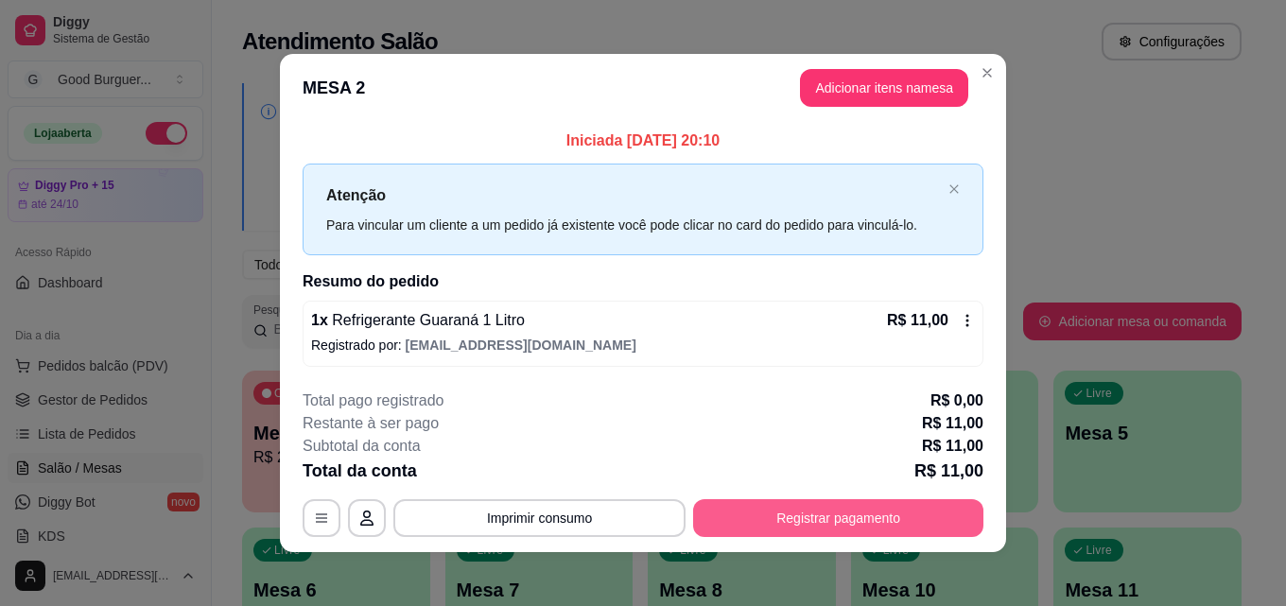
click at [868, 528] on button "Registrar pagamento" at bounding box center [838, 518] width 290 height 38
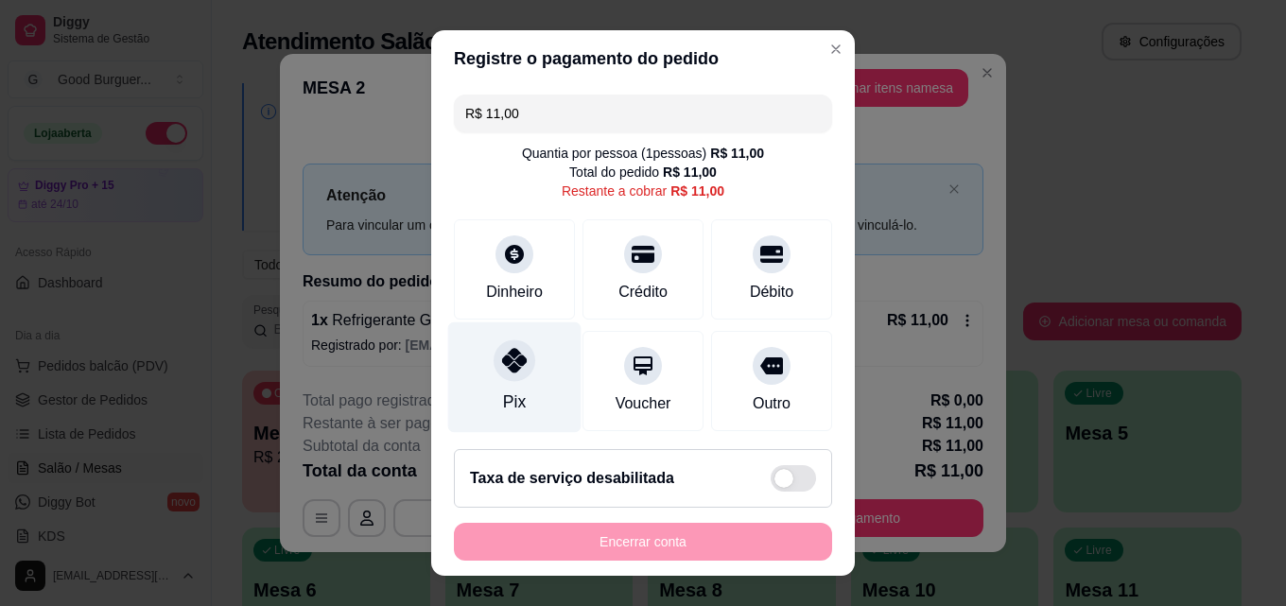
click at [502, 360] on icon at bounding box center [514, 360] width 25 height 25
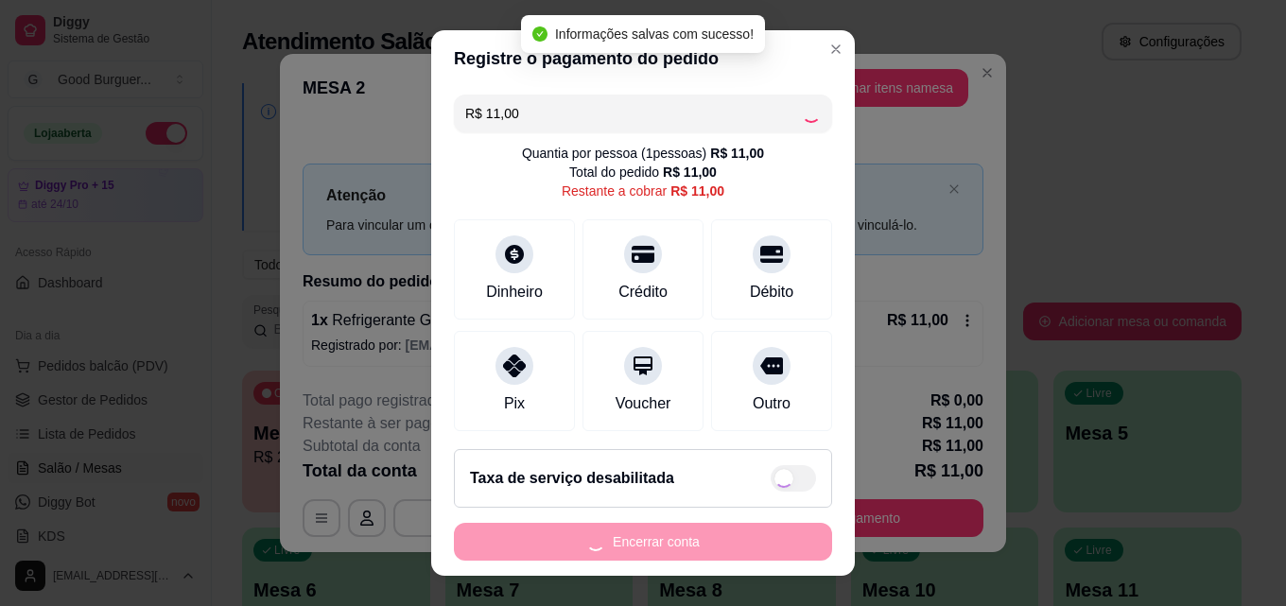
type input "R$ 0,00"
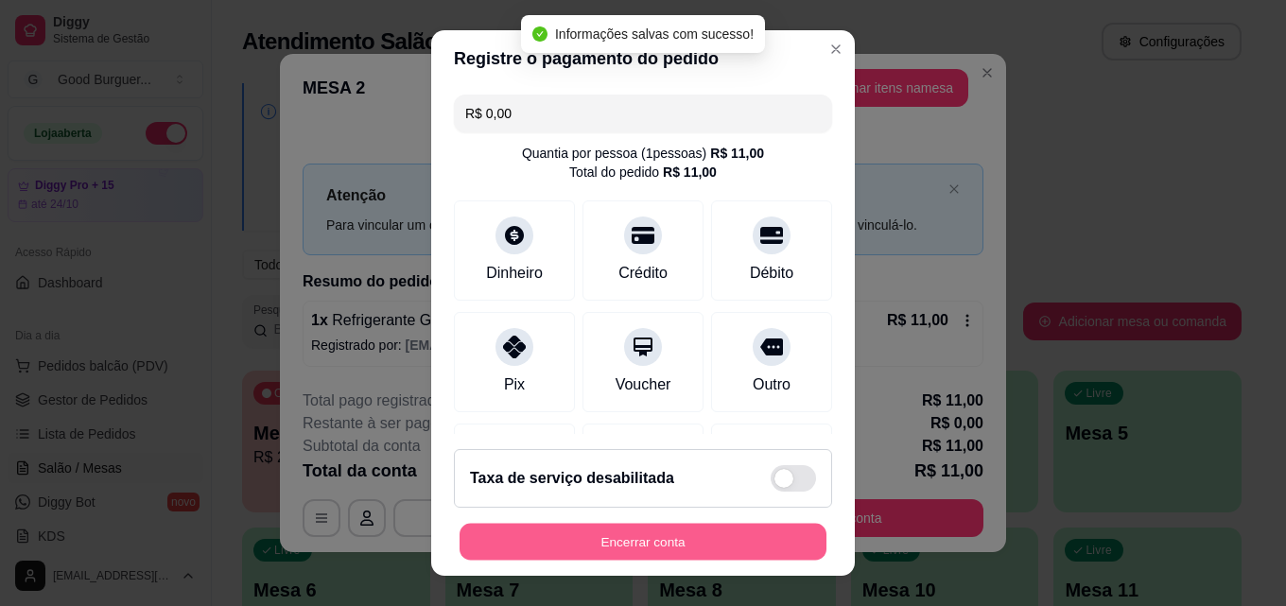
click at [703, 532] on button "Encerrar conta" at bounding box center [643, 542] width 367 height 37
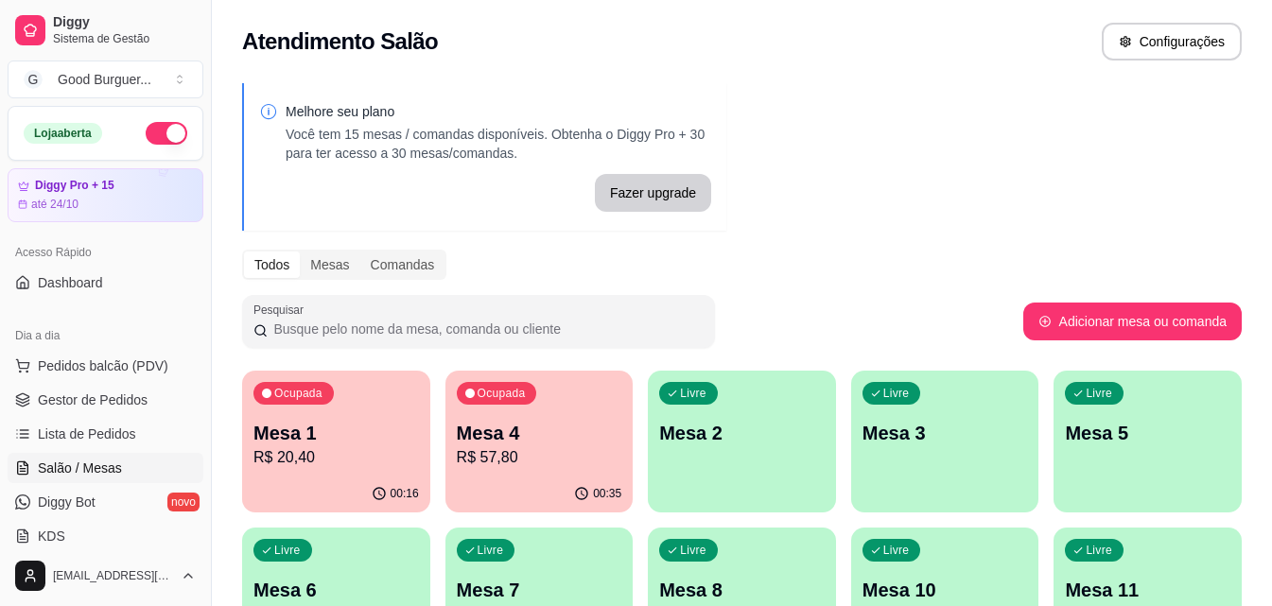
click at [593, 415] on div "Ocupada Mesa 4 R$ 57,80" at bounding box center [539, 423] width 188 height 105
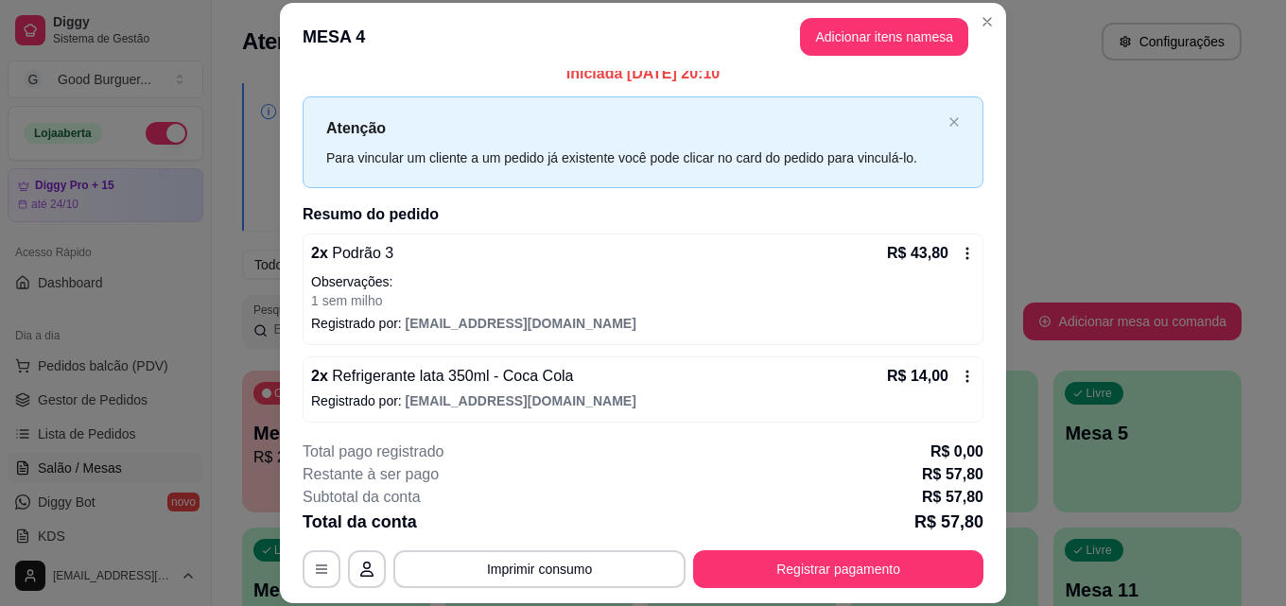
scroll to position [21, 0]
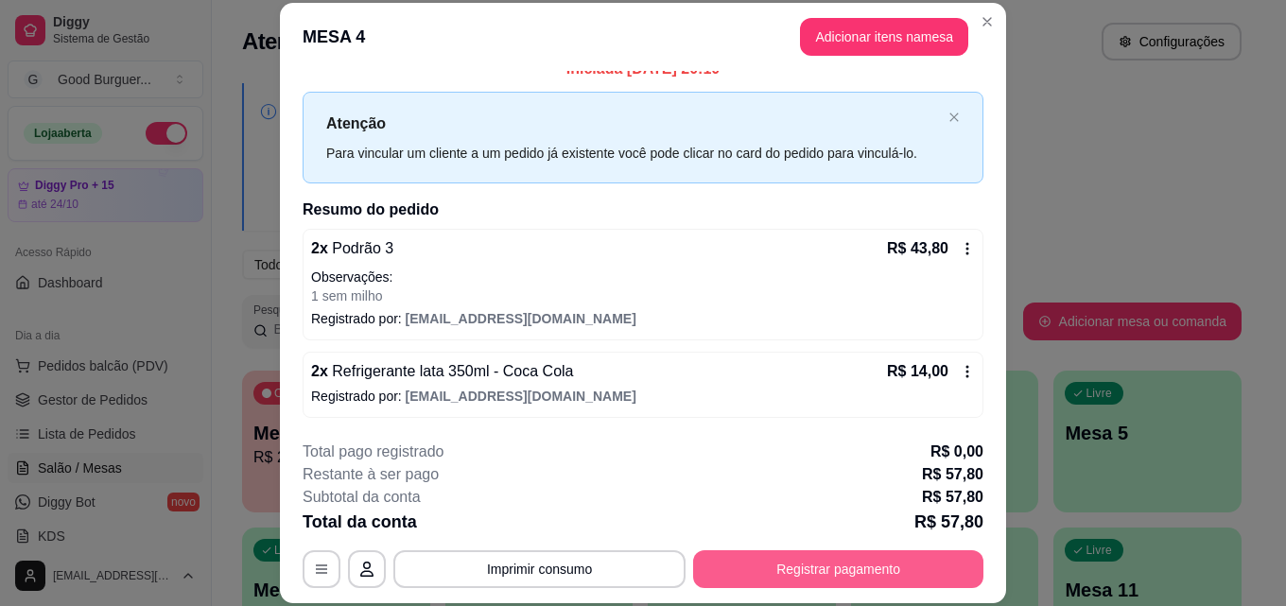
click at [842, 560] on button "Registrar pagamento" at bounding box center [838, 569] width 290 height 38
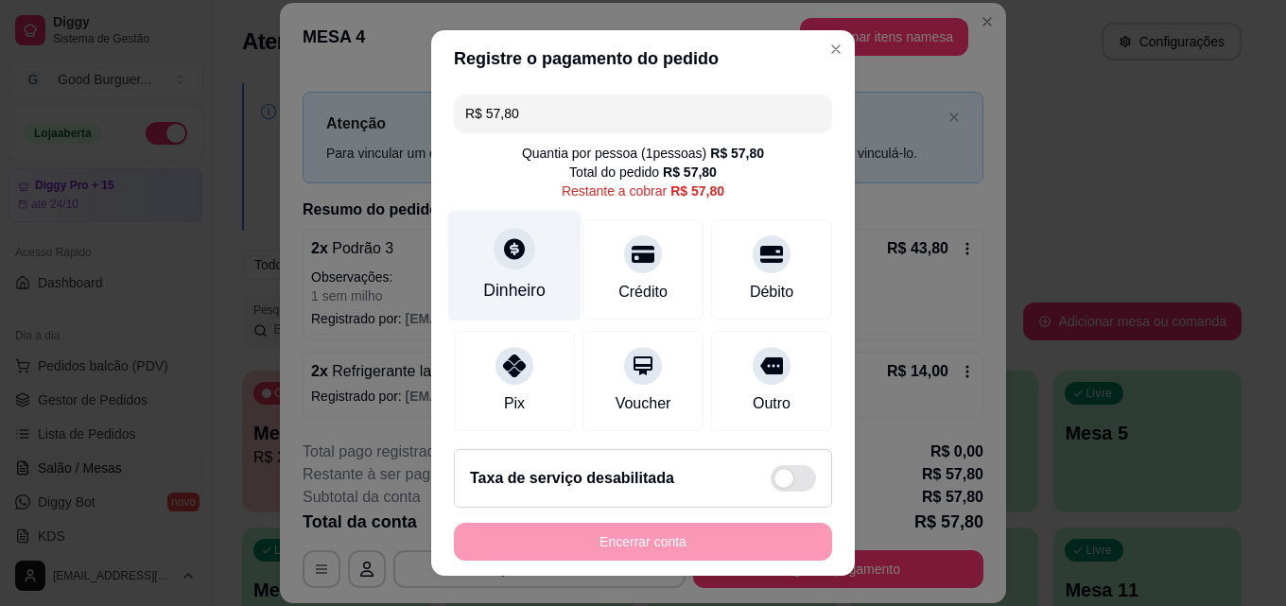
click at [510, 252] on icon at bounding box center [514, 248] width 21 height 21
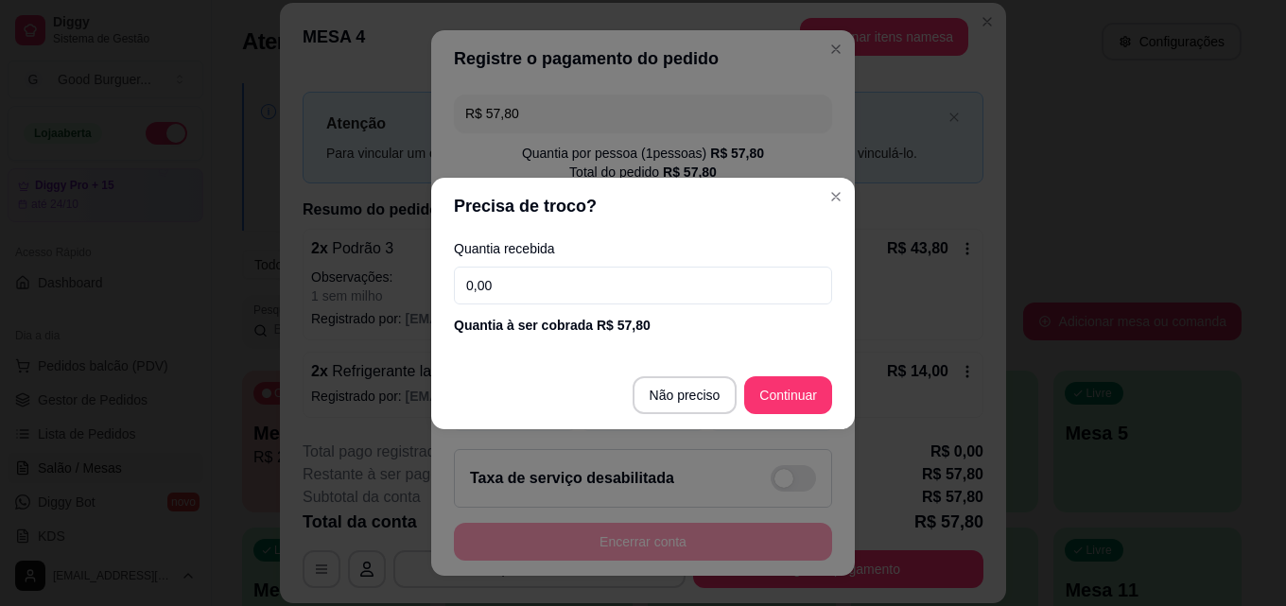
click at [643, 292] on input "0,00" at bounding box center [643, 286] width 378 height 38
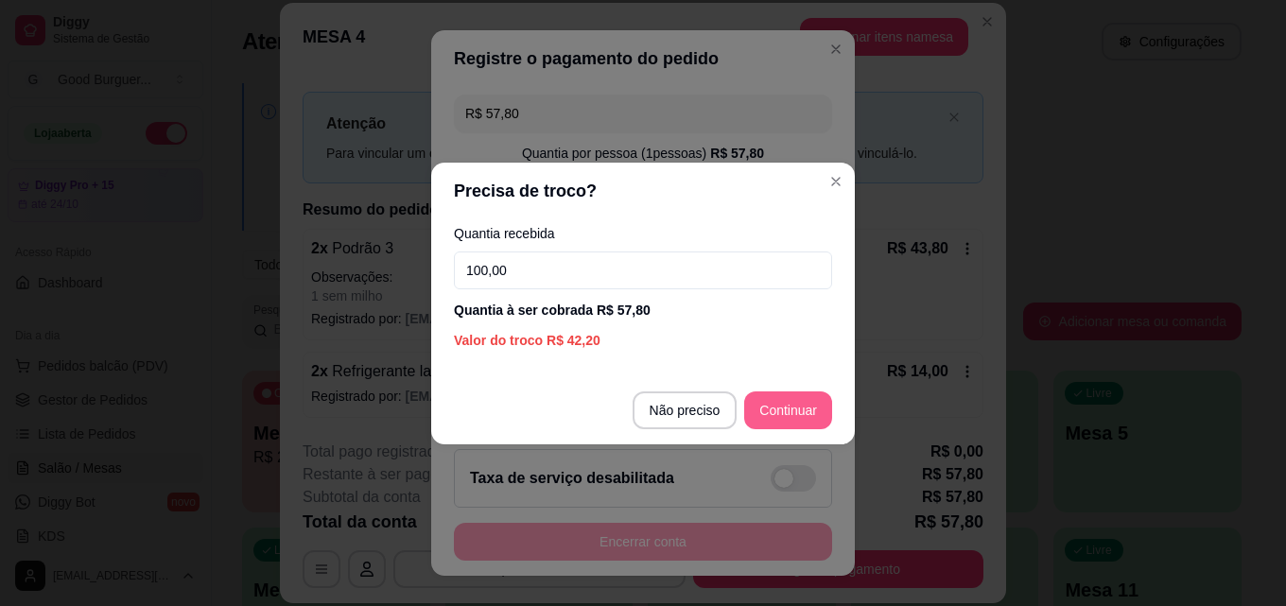
type input "100,00"
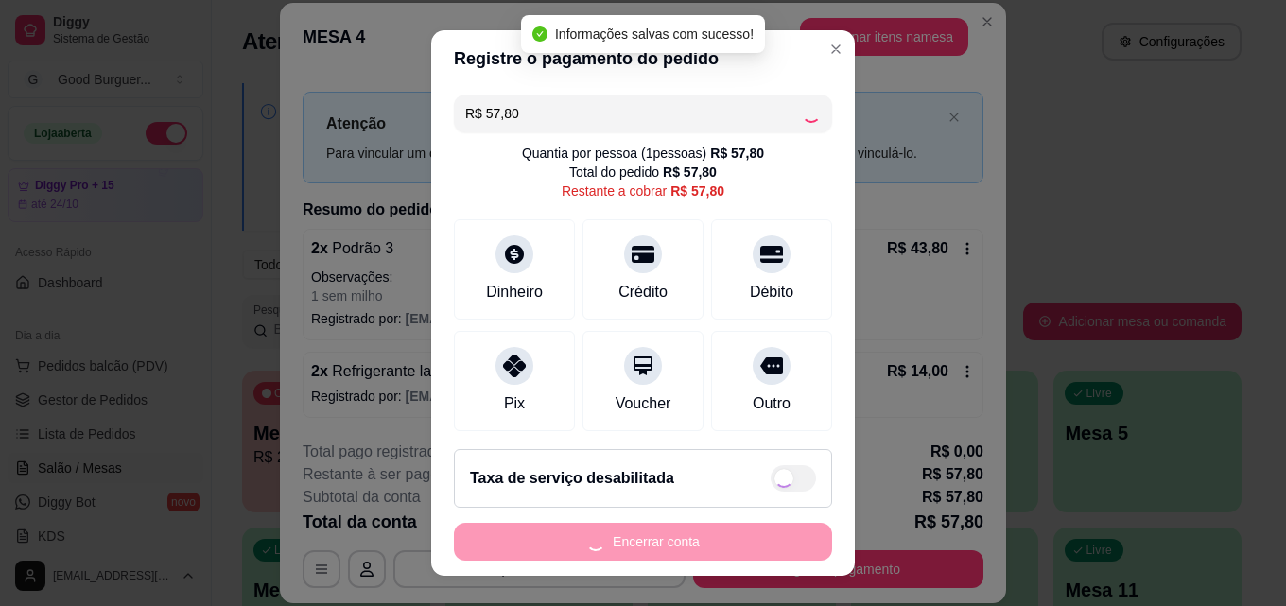
type input "R$ 0,00"
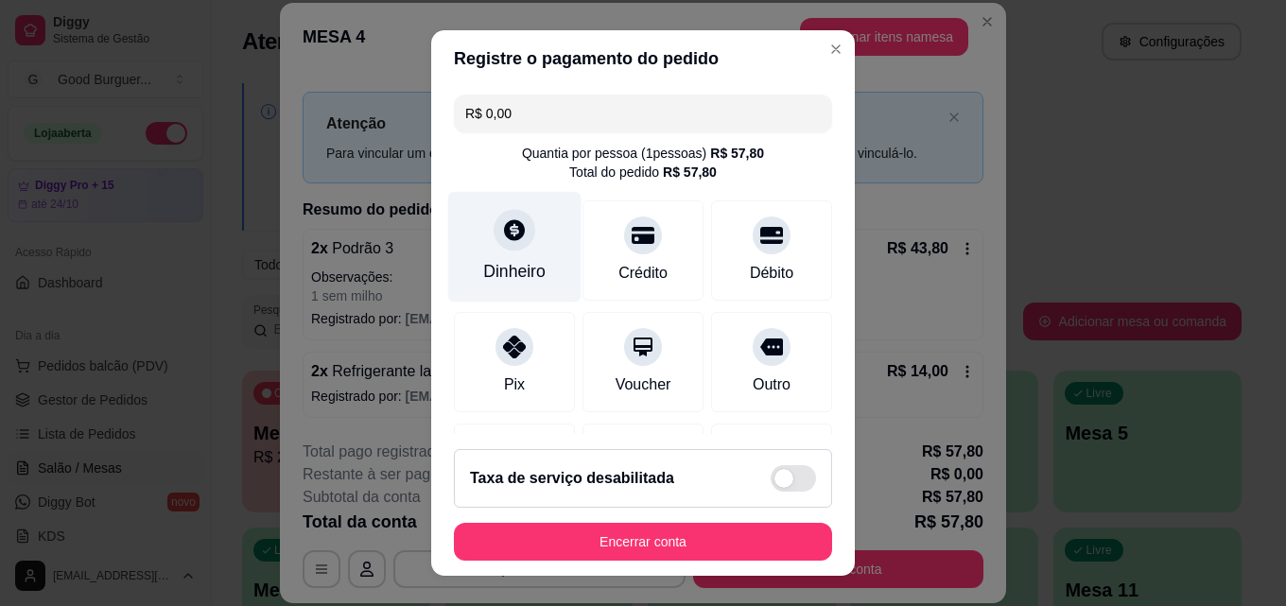
click at [478, 234] on div "Dinheiro" at bounding box center [514, 247] width 133 height 111
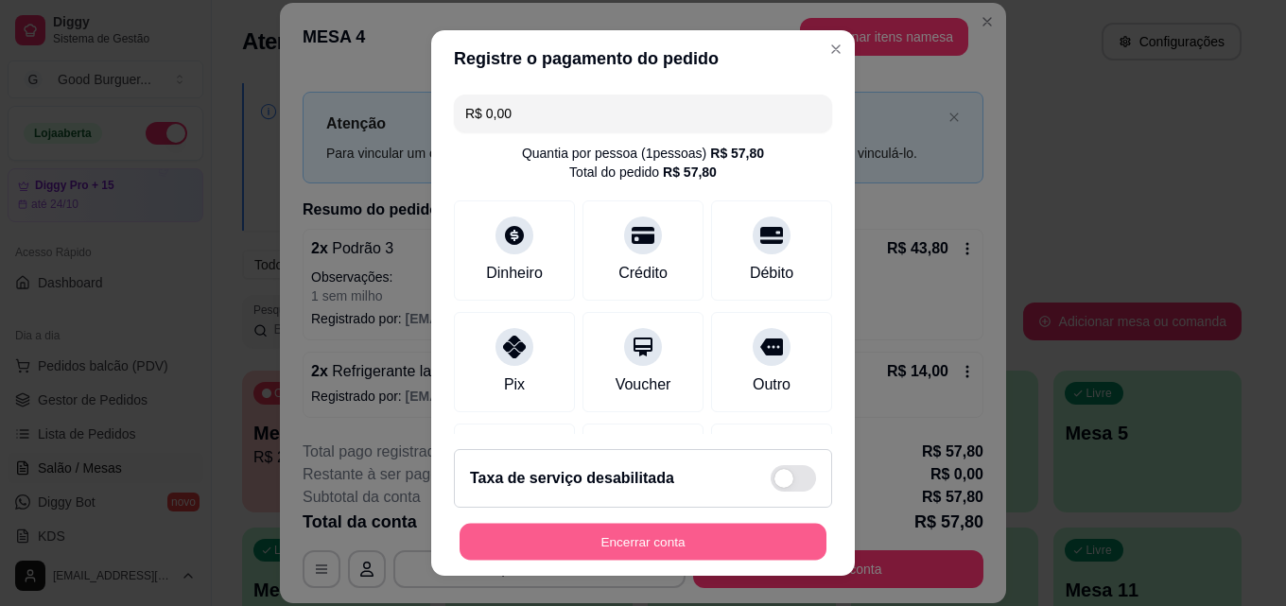
click at [720, 548] on button "Encerrar conta" at bounding box center [643, 542] width 367 height 37
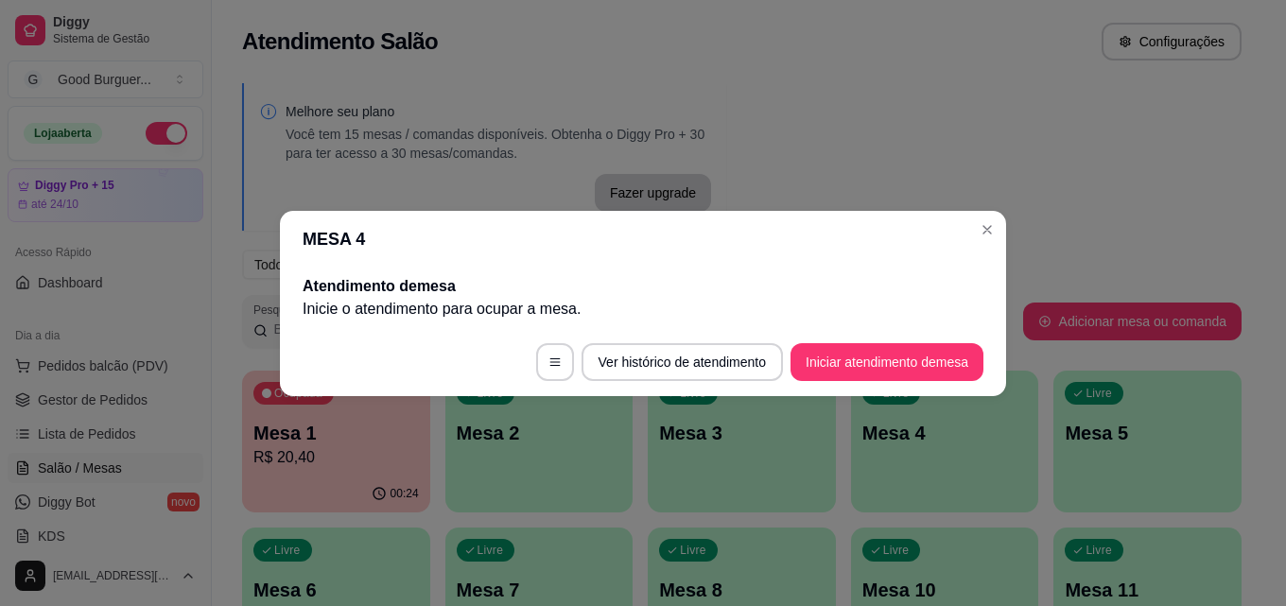
scroll to position [0, 0]
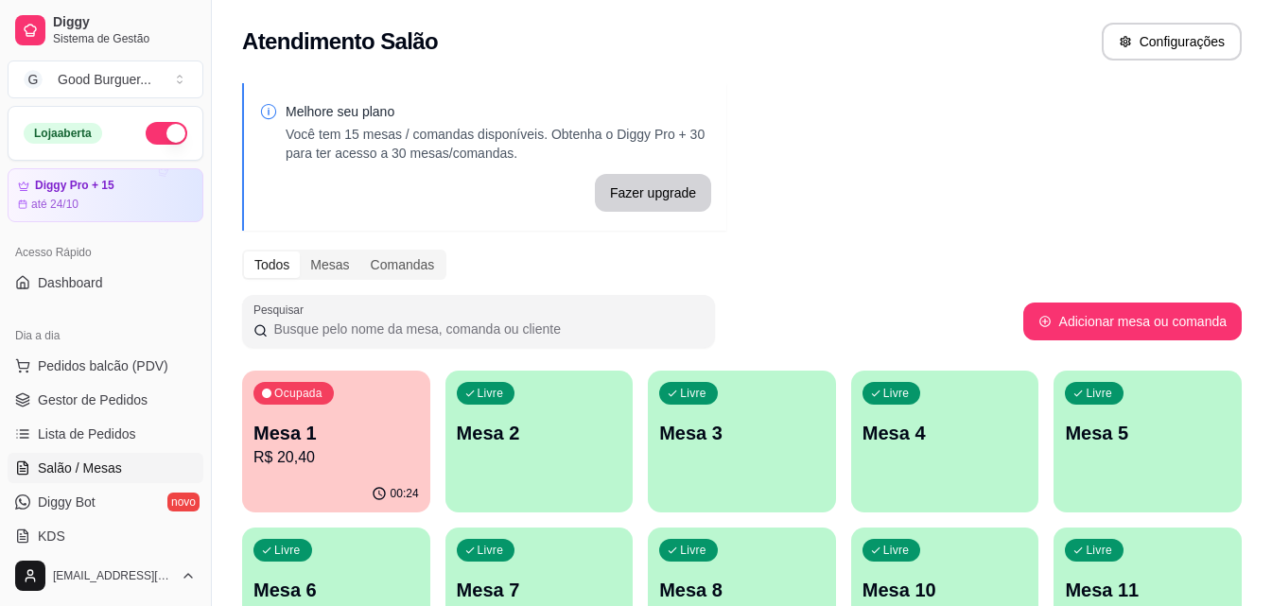
click at [310, 456] on p "R$ 20,40" at bounding box center [335, 457] width 165 height 23
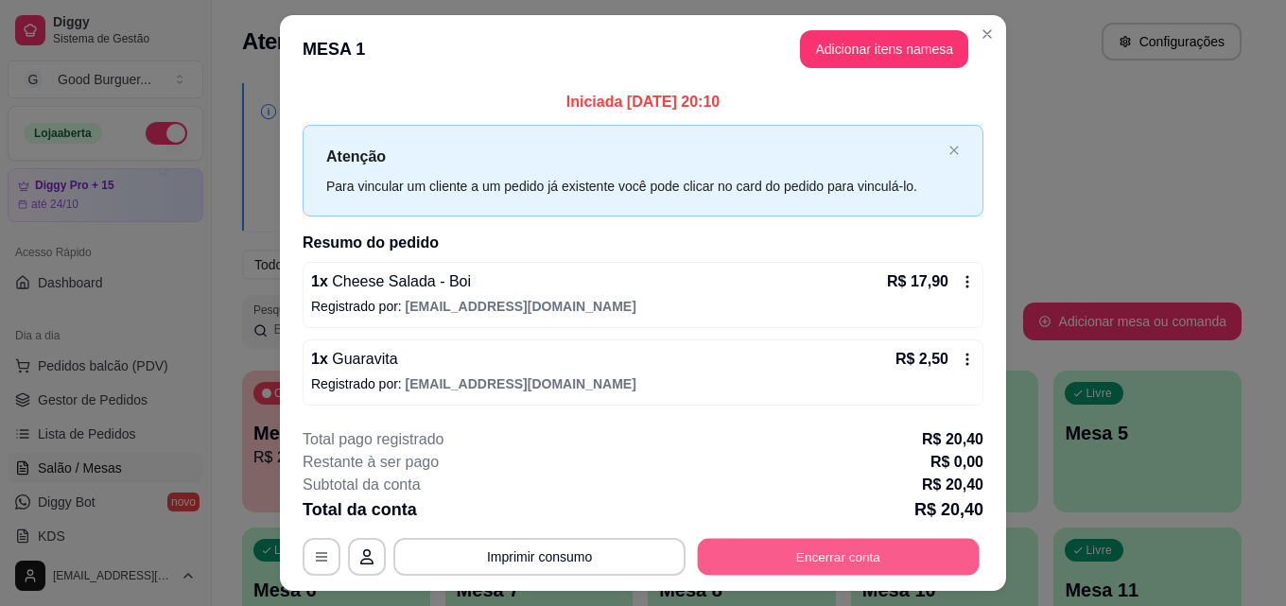
click at [839, 562] on button "Encerrar conta" at bounding box center [839, 557] width 282 height 37
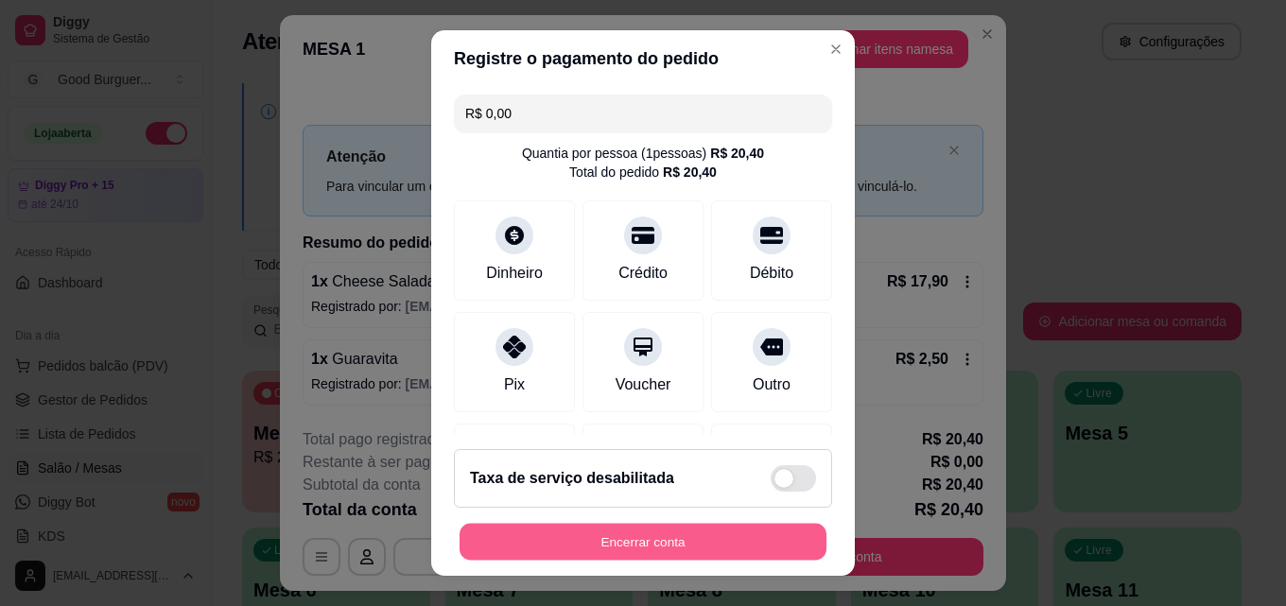
click at [635, 549] on button "Encerrar conta" at bounding box center [643, 542] width 367 height 37
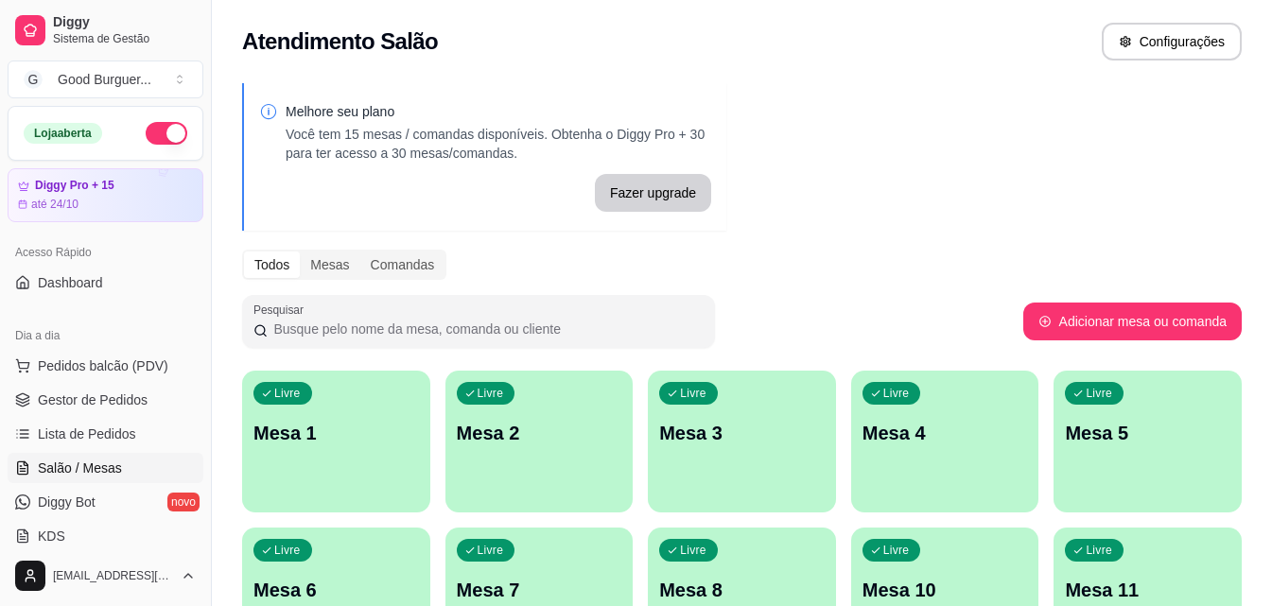
click at [432, 485] on div "Livre Mesa 1 Livre Mesa 2 Livre Mesa 3 Livre Mesa 4 Livre Mesa 5 Livre Mesa 6 L…" at bounding box center [741, 599] width 999 height 456
click at [408, 476] on div "Livre Mesa 1" at bounding box center [336, 430] width 188 height 119
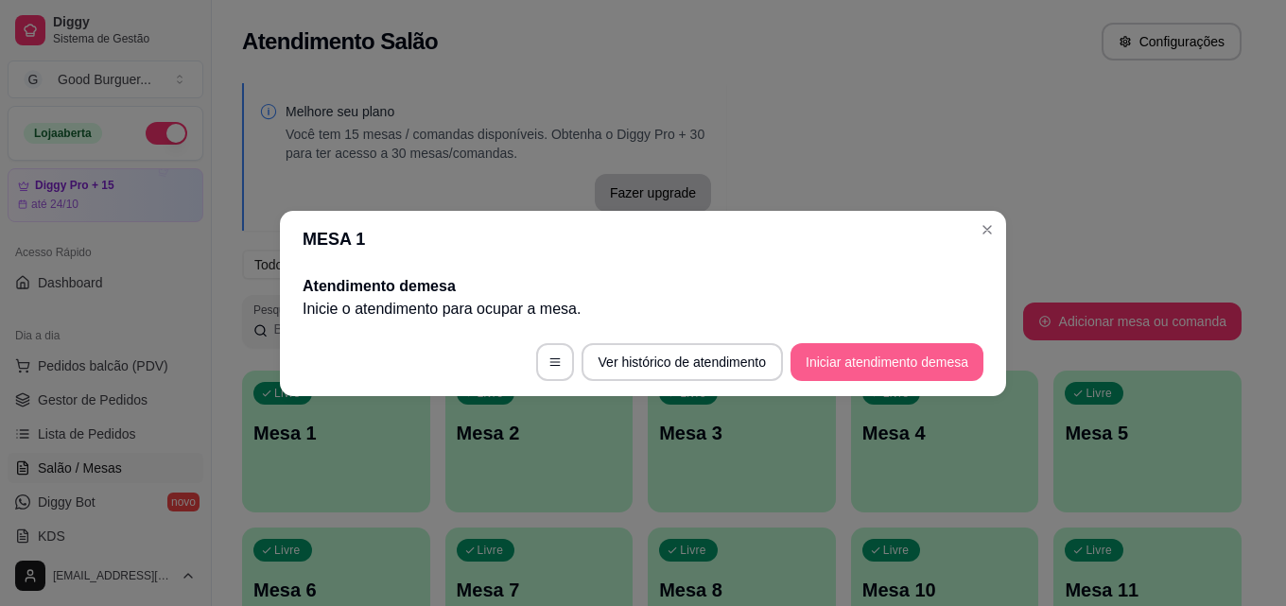
click at [955, 370] on button "Iniciar atendimento de mesa" at bounding box center [886, 362] width 193 height 38
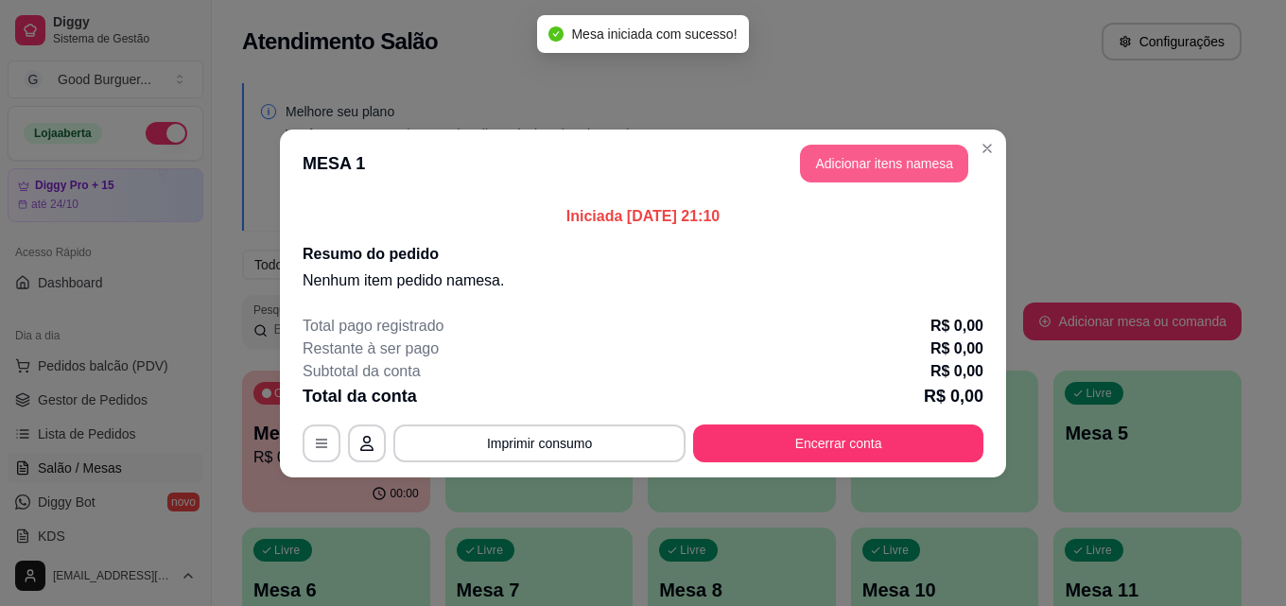
click at [865, 175] on button "Adicionar itens na mesa" at bounding box center [884, 164] width 168 height 38
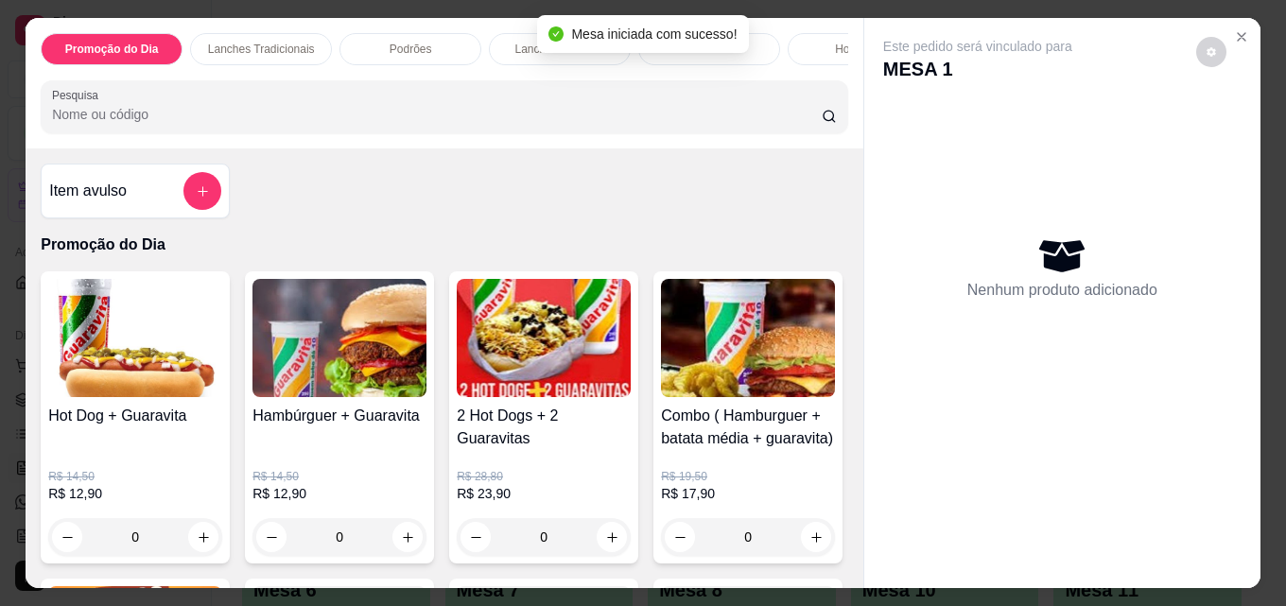
drag, startPoint x: 833, startPoint y: 57, endPoint x: 836, endPoint y: 67, distance: 10.8
click at [836, 65] on div "Promoção do Dia Lanches Tradicionais Podrões Lanches Gourmet Trios Hot Dogs Pas…" at bounding box center [444, 49] width 807 height 32
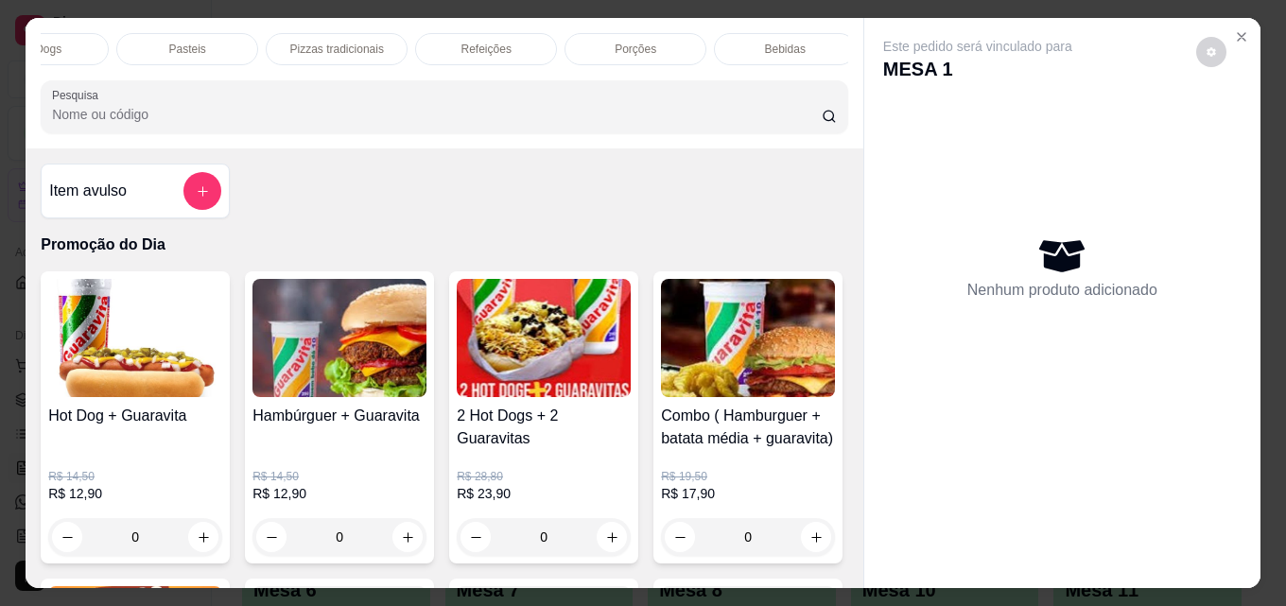
scroll to position [0, 828]
click at [639, 33] on div "Porções" at bounding box center [628, 49] width 142 height 32
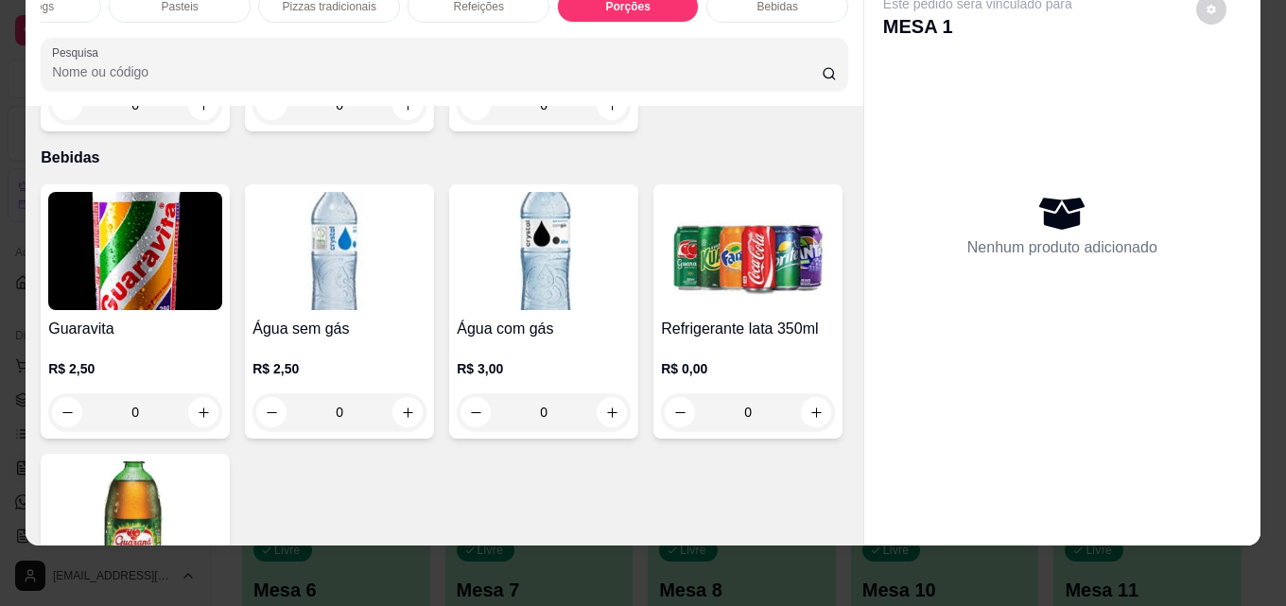
scroll to position [5416, 0]
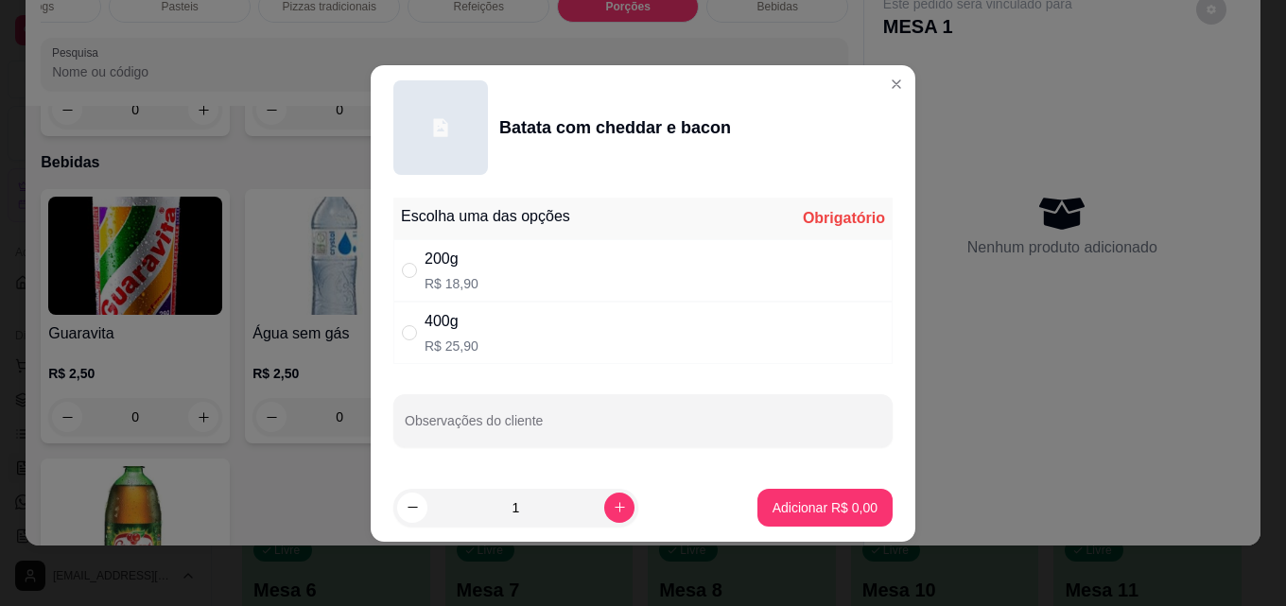
click at [475, 335] on div "400g R$ 25,90" at bounding box center [452, 332] width 54 height 45
radio input "true"
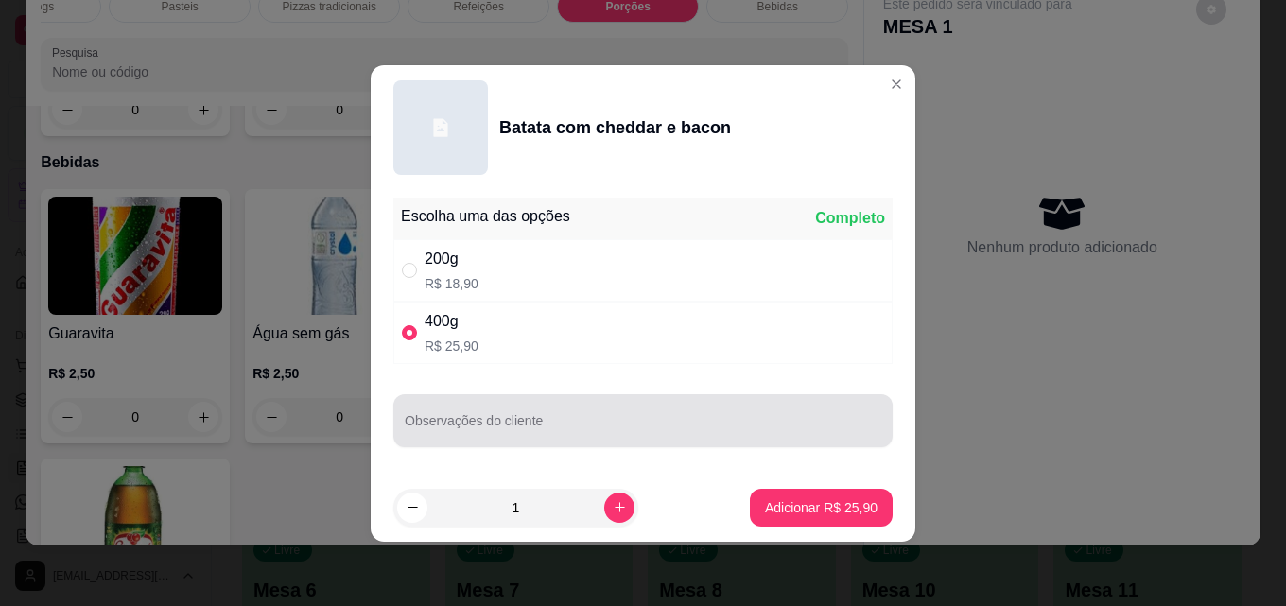
click at [518, 421] on div "Observações do cliente" at bounding box center [642, 420] width 499 height 53
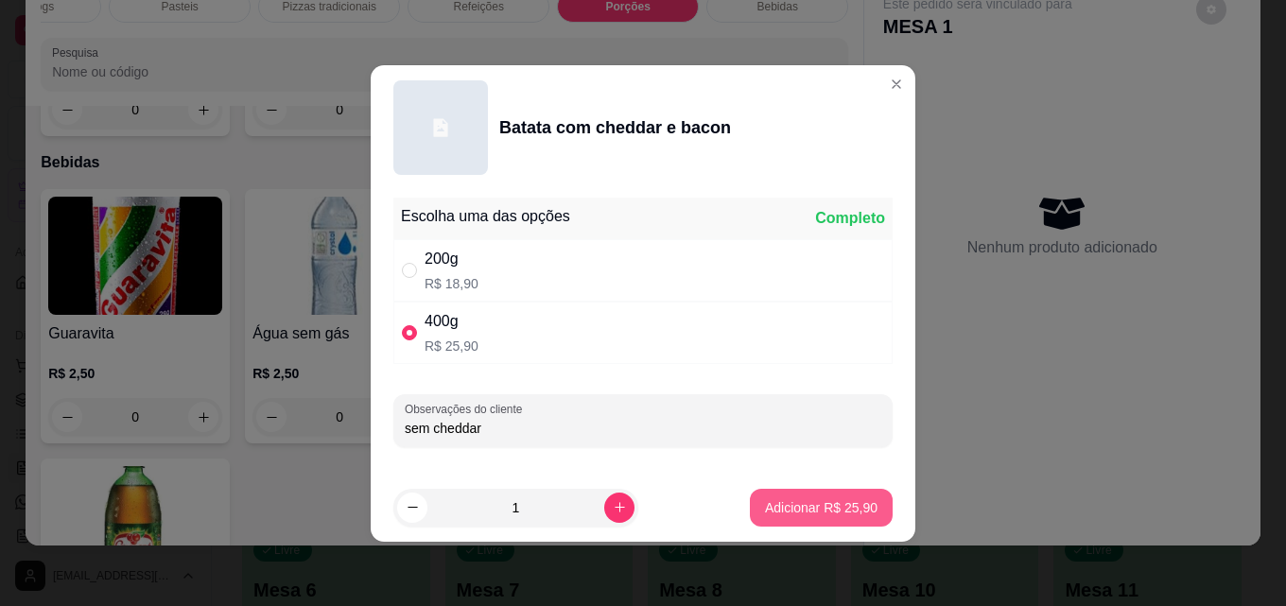
type input "sem cheddar"
click at [830, 506] on p "Adicionar R$ 25,90" at bounding box center [822, 507] width 110 height 18
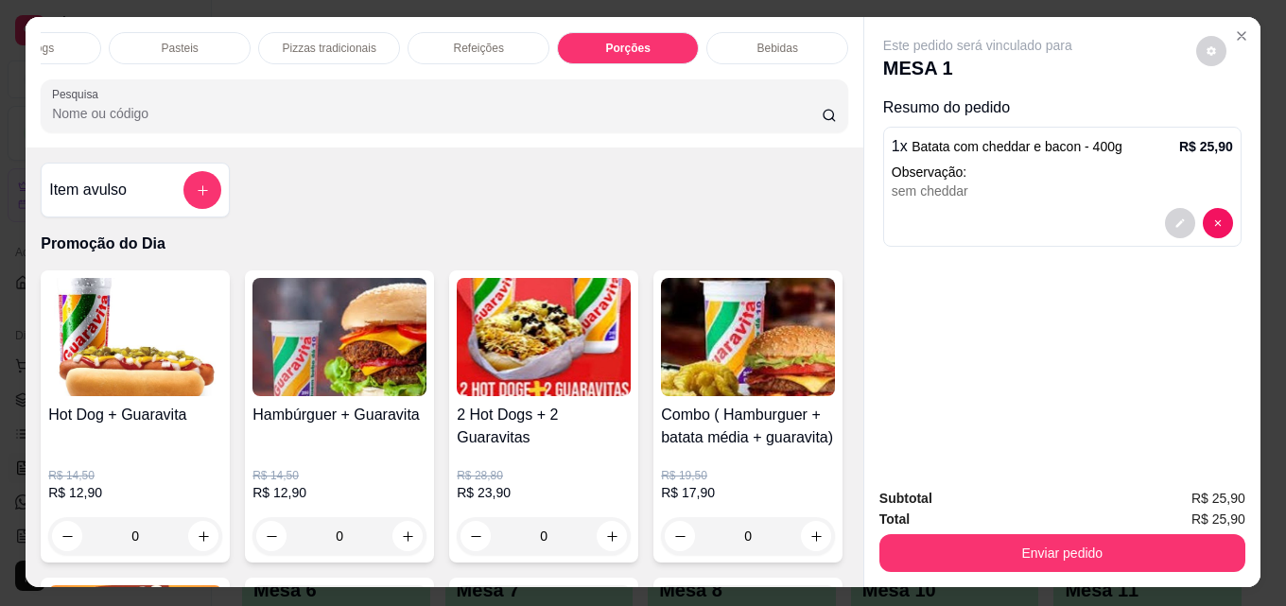
scroll to position [0, 0]
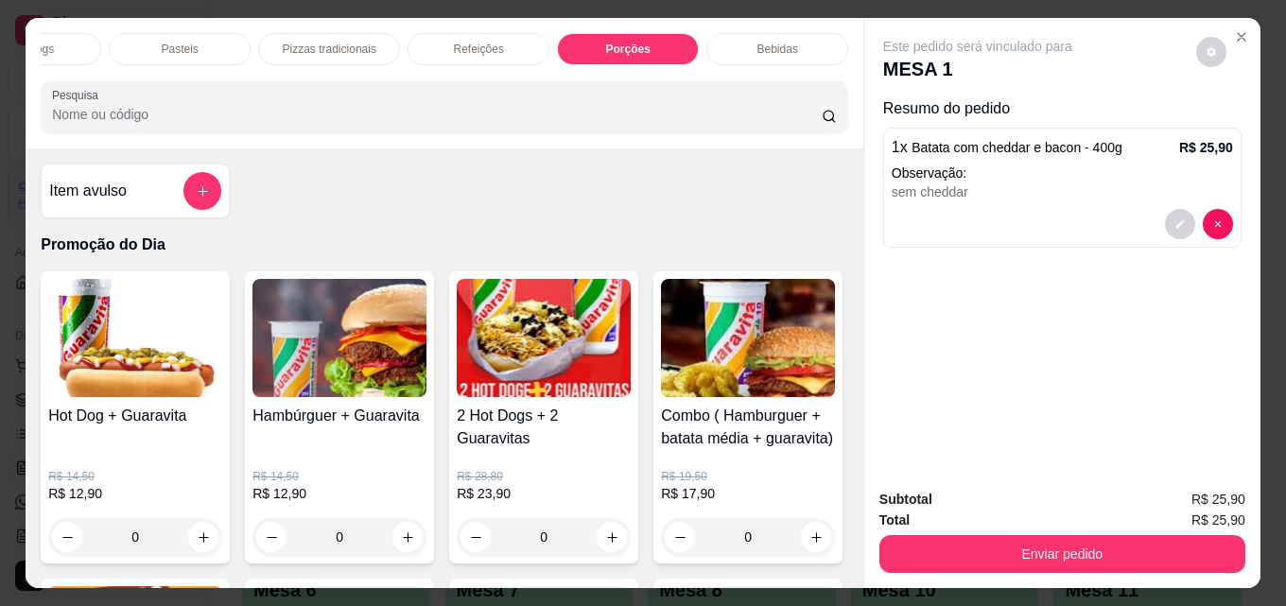
click at [45, 61] on div "Promoção do Dia Lanches Tradicionais Podrões Lanches Gourmet Trios Hot Dogs Pas…" at bounding box center [444, 49] width 807 height 32
drag, startPoint x: 157, startPoint y: 55, endPoint x: 161, endPoint y: 44, distance: 11.1
click at [158, 49] on div "Lanches Gourmet" at bounding box center [185, 49] width 142 height 32
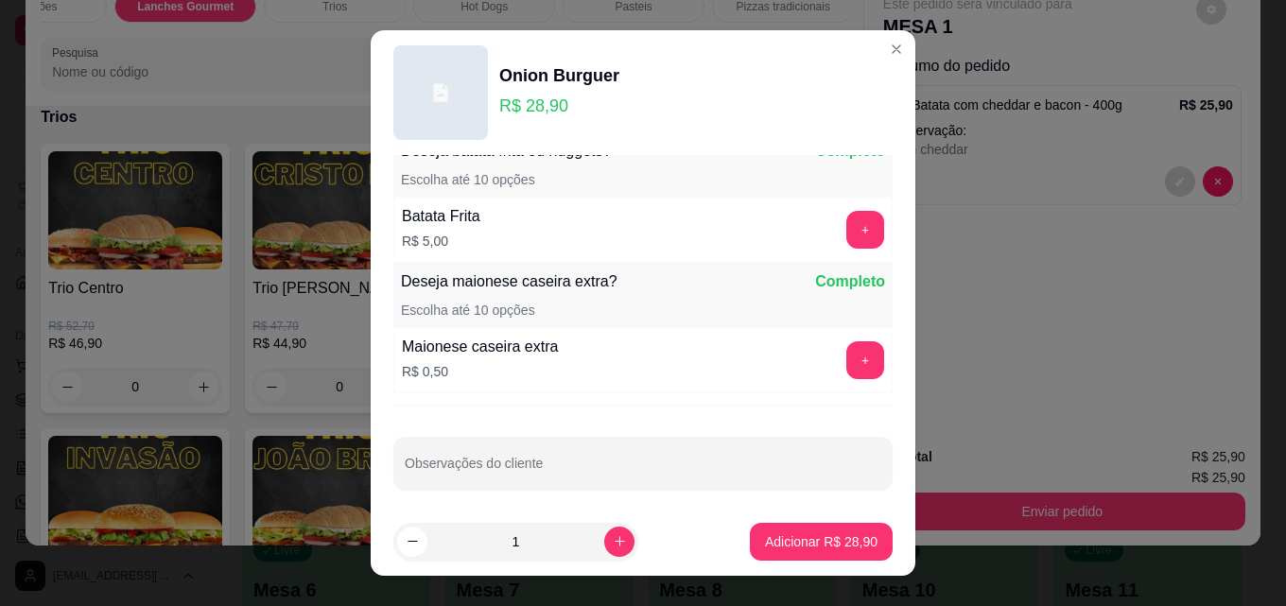
scroll to position [1338, 0]
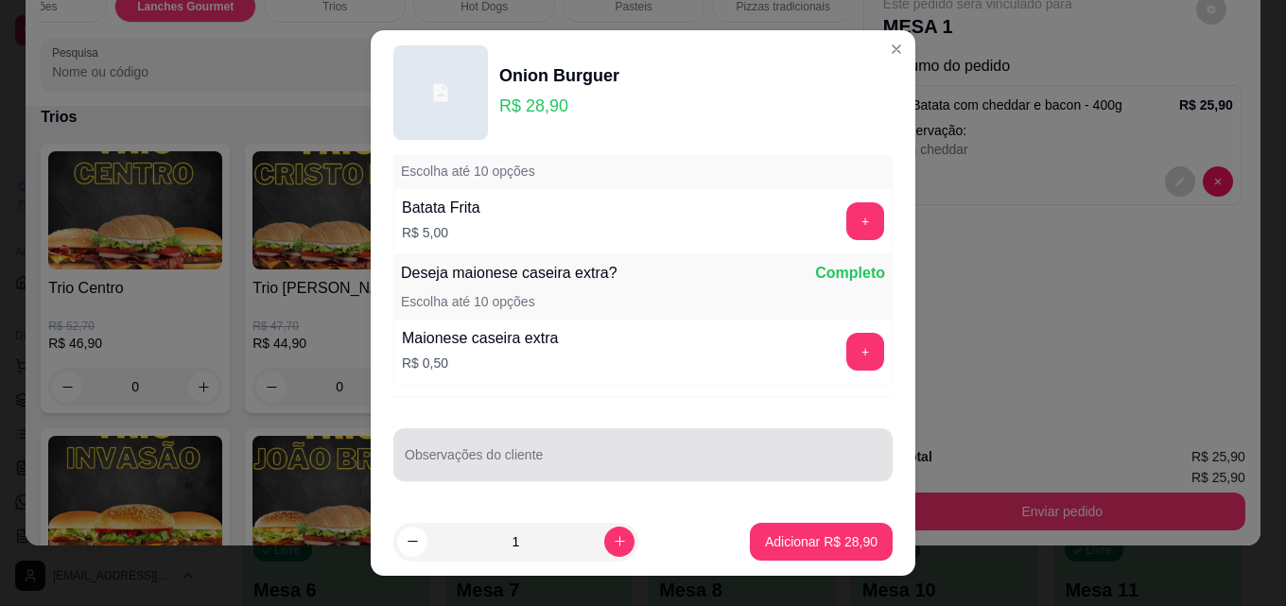
click at [535, 465] on input "Observações do cliente" at bounding box center [643, 462] width 477 height 19
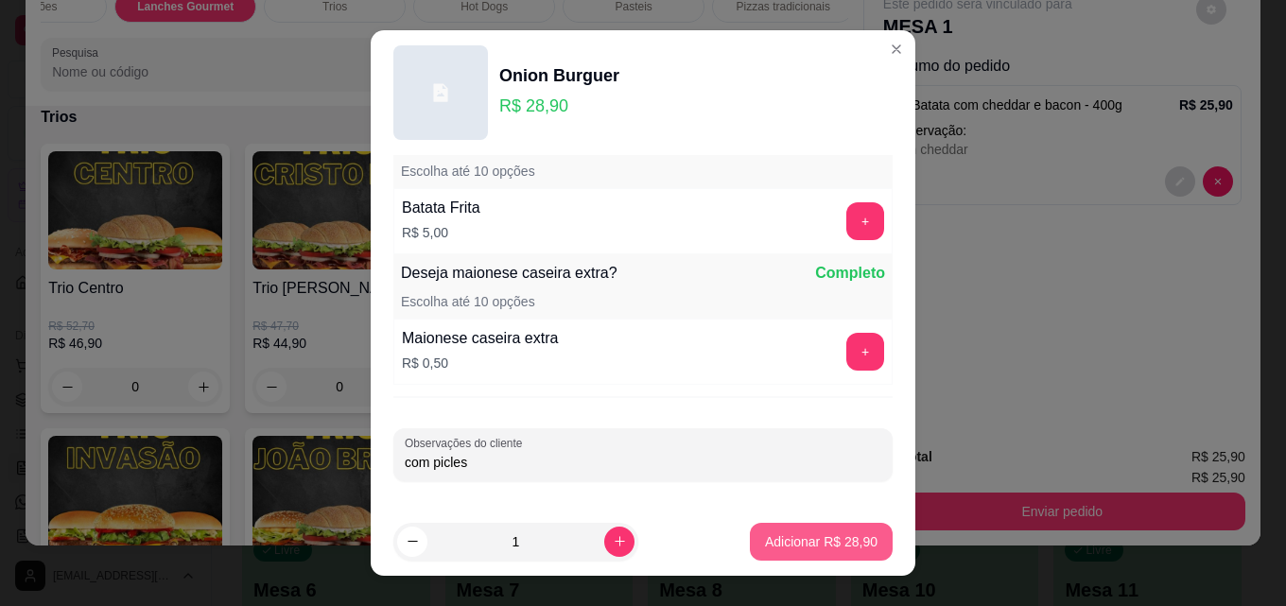
type input "com picles"
click at [833, 547] on p "Adicionar R$ 28,90" at bounding box center [821, 541] width 113 height 19
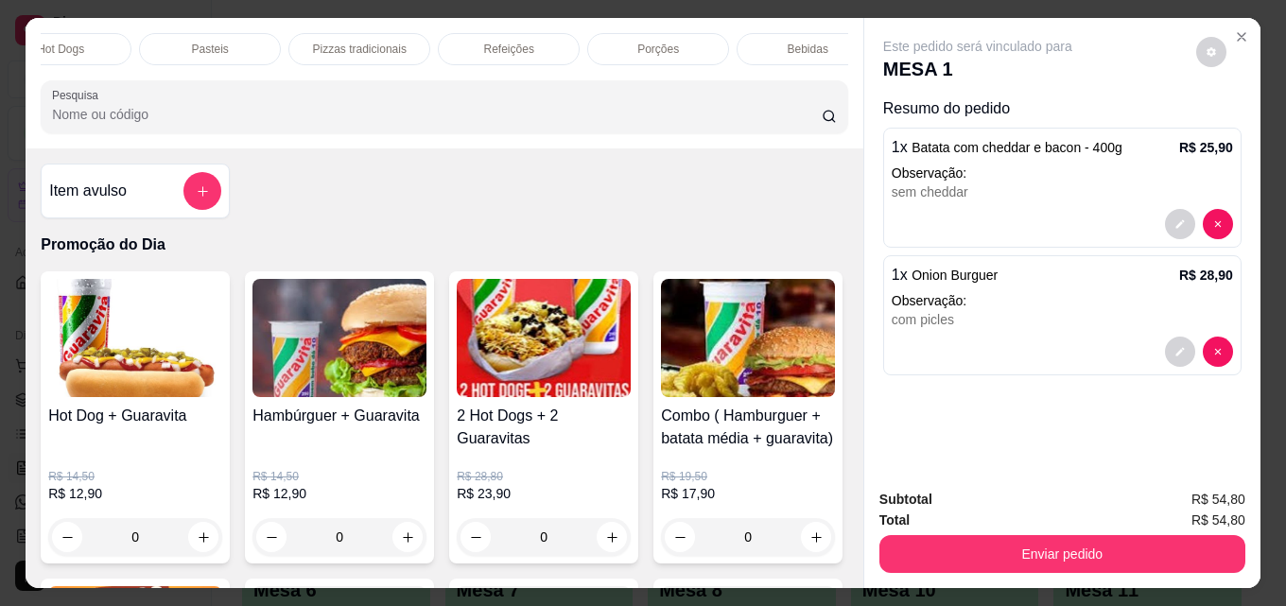
scroll to position [0, 828]
click at [794, 37] on div "Bebidas" at bounding box center [777, 49] width 142 height 32
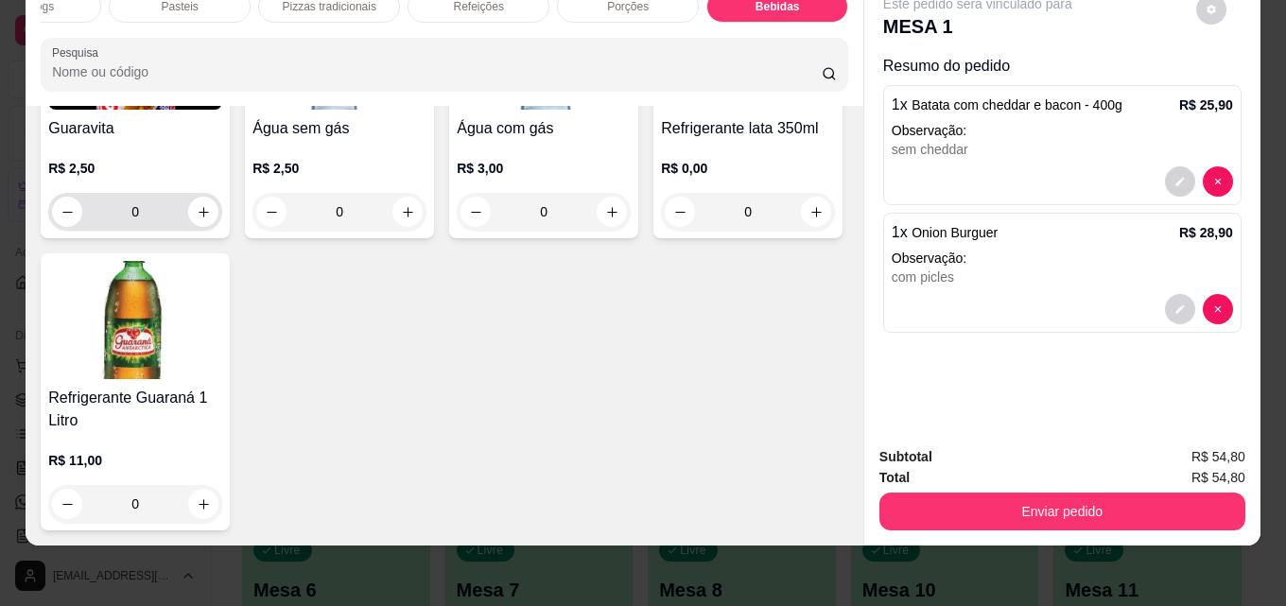
scroll to position [6694, 0]
click at [661, 110] on img at bounding box center [748, 50] width 174 height 118
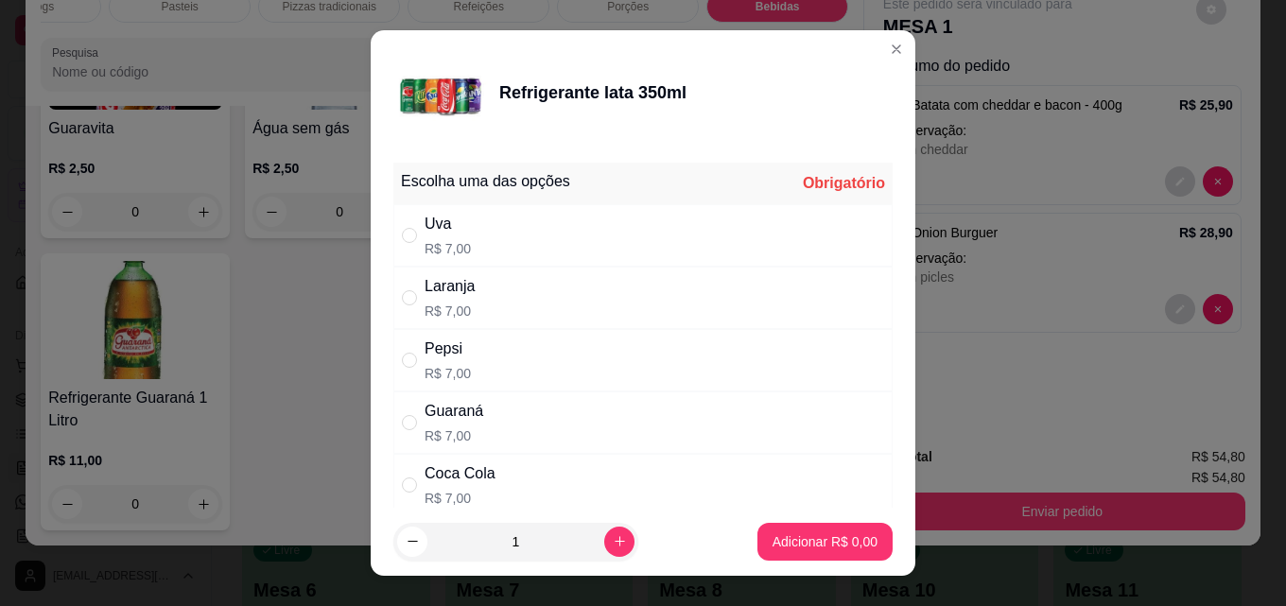
drag, startPoint x: 444, startPoint y: 483, endPoint x: 513, endPoint y: 501, distance: 71.3
click at [445, 483] on div "Coca Cola" at bounding box center [460, 473] width 71 height 23
radio input "true"
click at [613, 538] on icon "increase-product-quantity" at bounding box center [620, 541] width 14 height 14
type input "2"
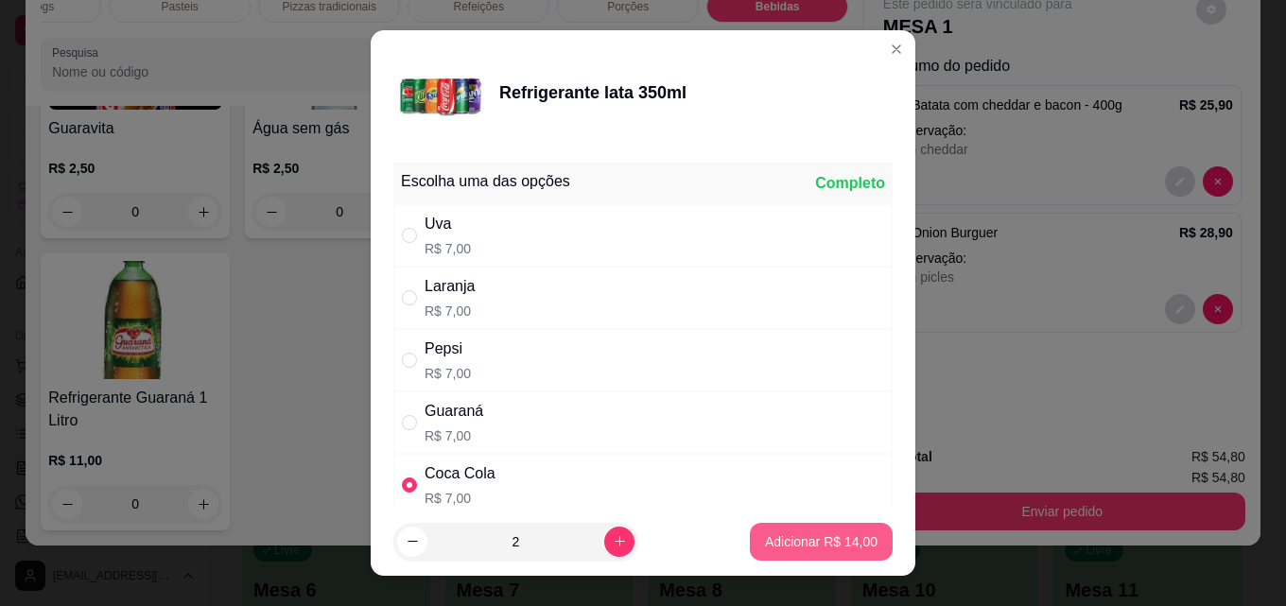
click at [795, 535] on p "Adicionar R$ 14,00" at bounding box center [821, 541] width 113 height 19
type input "2"
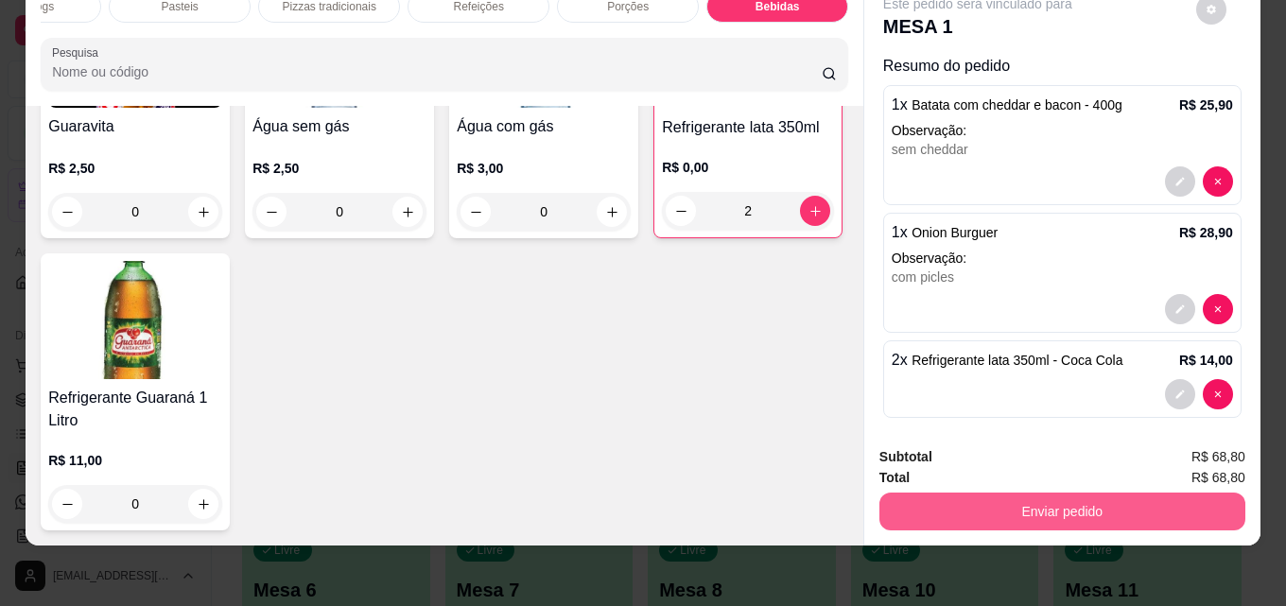
click at [1042, 493] on button "Enviar pedido" at bounding box center [1062, 512] width 366 height 38
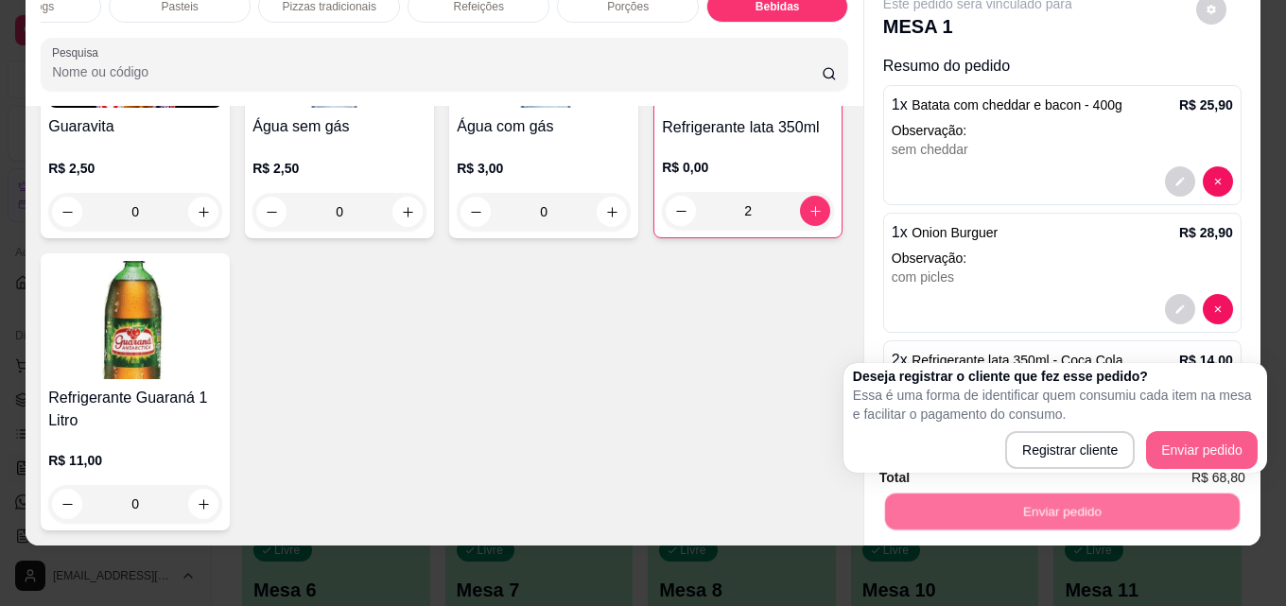
click at [1209, 427] on div "Deseja registrar o cliente que fez esse pedido? Essa é uma forma de identificar…" at bounding box center [1055, 418] width 405 height 102
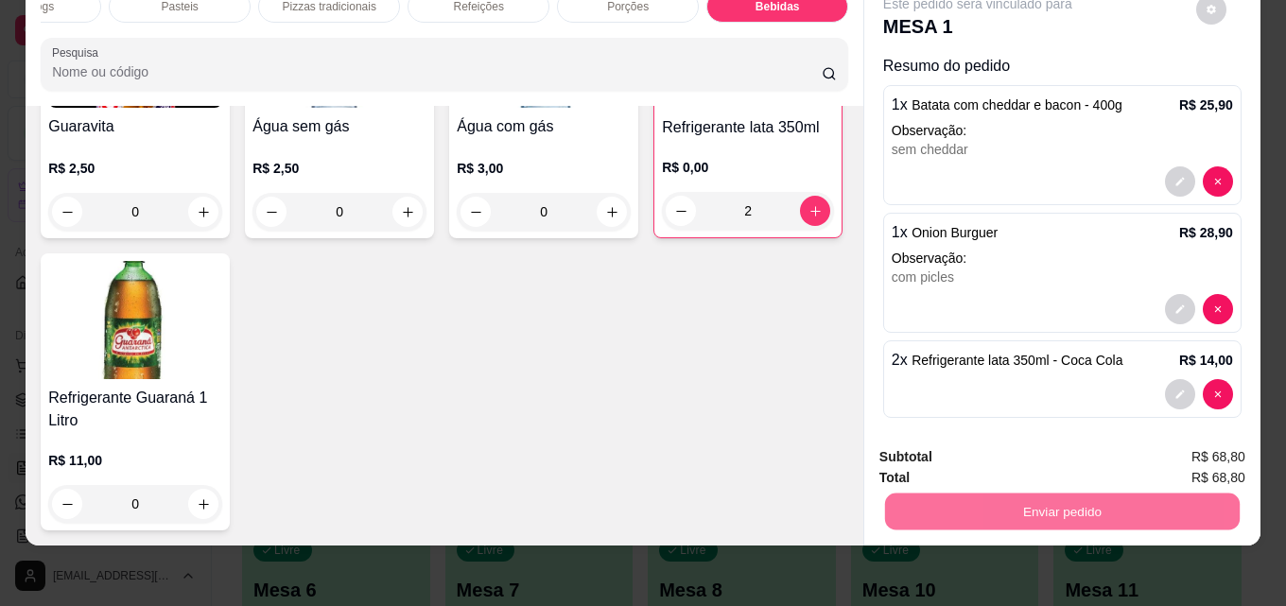
click at [1209, 440] on button "Enviar pedido" at bounding box center [1195, 451] width 107 height 36
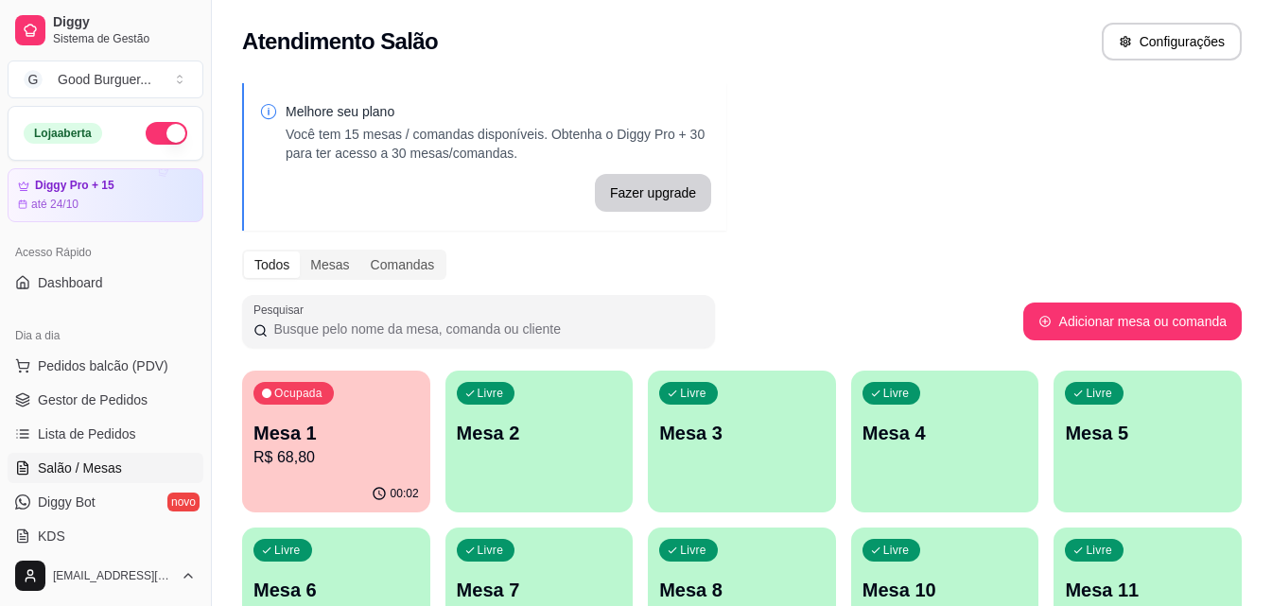
click at [997, 193] on div "Melhore seu plano Você tem 15 mesas / comandas disponíveis. Obtenha o Diggy Pro…" at bounding box center [742, 460] width 1060 height 777
drag, startPoint x: 967, startPoint y: 204, endPoint x: 959, endPoint y: 230, distance: 26.9
click at [962, 231] on div "Melhore seu plano Você tem 15 mesas / comandas disponíveis. Obtenha o Diggy Pro…" at bounding box center [742, 460] width 1060 height 777
click at [929, 233] on div "Melhore seu plano Você tem 15 mesas / comandas disponíveis. Obtenha o Diggy Pro…" at bounding box center [742, 460] width 1060 height 777
click at [411, 475] on div "Ocupada Mesa 1 R$ 68,80" at bounding box center [336, 423] width 188 height 105
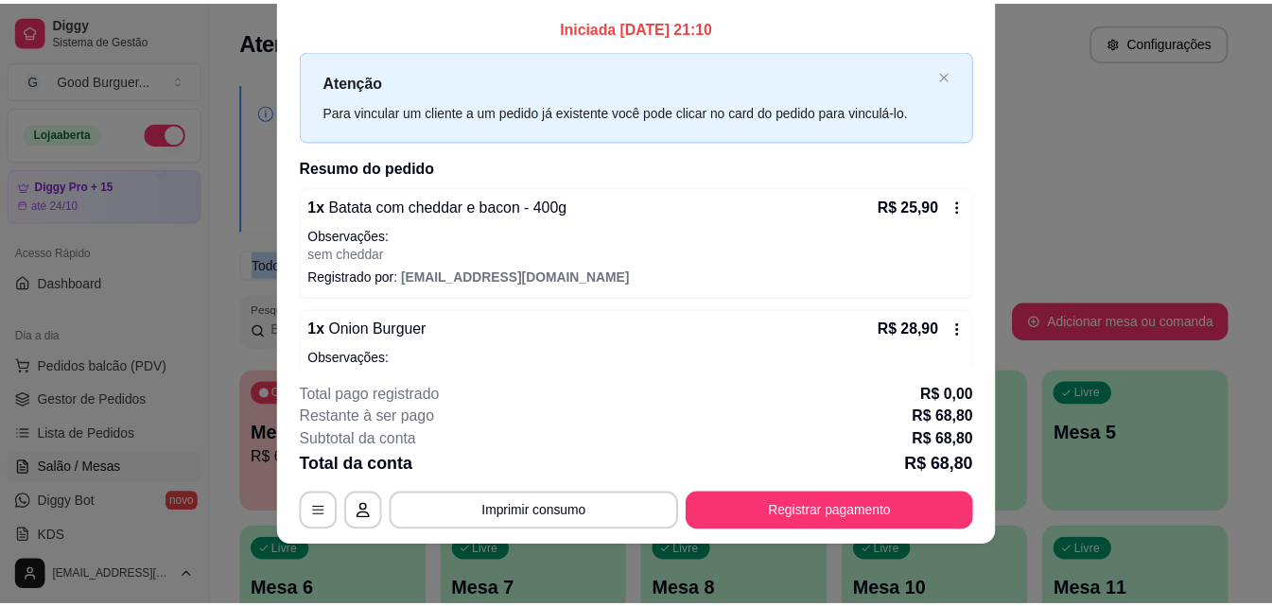
scroll to position [0, 0]
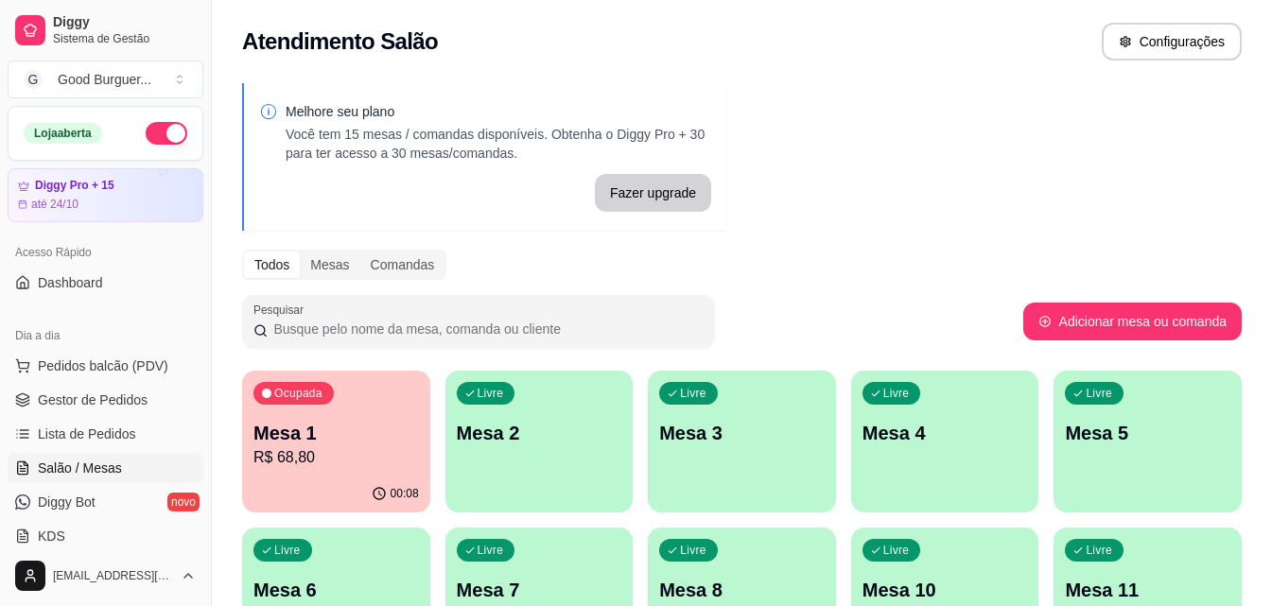
click at [976, 182] on div "Melhore seu plano Você tem 15 mesas / comandas disponíveis. Obtenha o Diggy Pro…" at bounding box center [742, 460] width 1060 height 777
drag, startPoint x: 997, startPoint y: 200, endPoint x: 807, endPoint y: 168, distance: 192.6
click at [955, 207] on div "Melhore seu plano Você tem 15 mesas / comandas disponíveis. Obtenha o Diggy Pro…" at bounding box center [742, 460] width 1060 height 777
click at [1003, 81] on div "Melhore seu plano Você tem 15 mesas / comandas disponíveis. Obtenha o Diggy Pro…" at bounding box center [742, 460] width 1060 height 777
click at [1145, 319] on button "Adicionar mesa ou comanda" at bounding box center [1132, 322] width 218 height 38
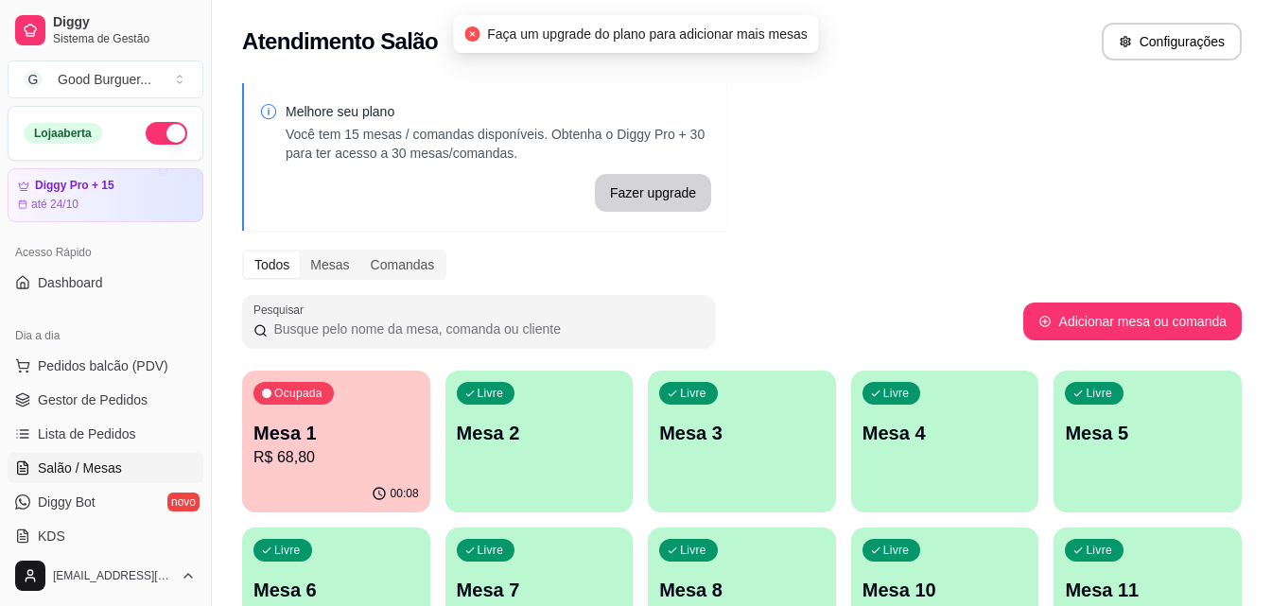
click at [1084, 200] on div "Melhore seu plano Você tem 15 mesas / comandas disponíveis. Obtenha o Diggy Pro…" at bounding box center [742, 460] width 1060 height 777
click at [906, 149] on div "Melhore seu plano Você tem 15 mesas / comandas disponíveis. Obtenha o Diggy Pro…" at bounding box center [742, 460] width 1060 height 777
click at [900, 157] on div "Melhore seu plano Você tem 15 mesas / comandas disponíveis. Obtenha o Diggy Pro…" at bounding box center [742, 460] width 1060 height 777
click at [898, 158] on div "Melhore seu plano Você tem 15 mesas / comandas disponíveis. Obtenha o Diggy Pro…" at bounding box center [742, 460] width 1060 height 777
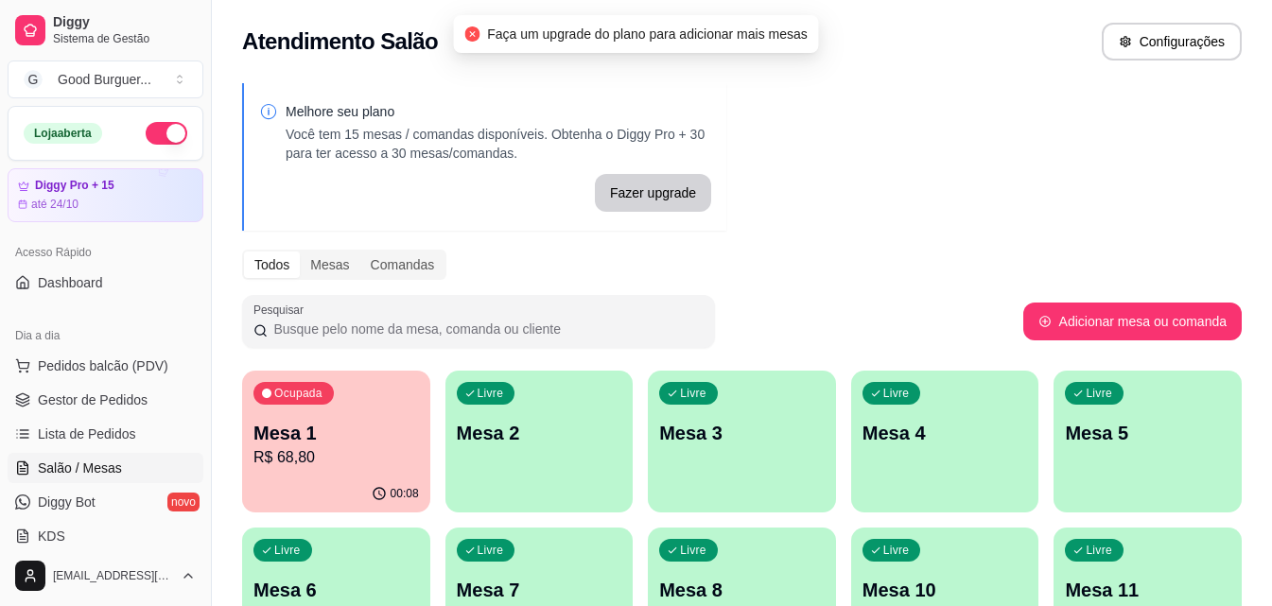
click at [896, 159] on div "Melhore seu plano Você tem 15 mesas / comandas disponíveis. Obtenha o Diggy Pro…" at bounding box center [742, 460] width 1060 height 777
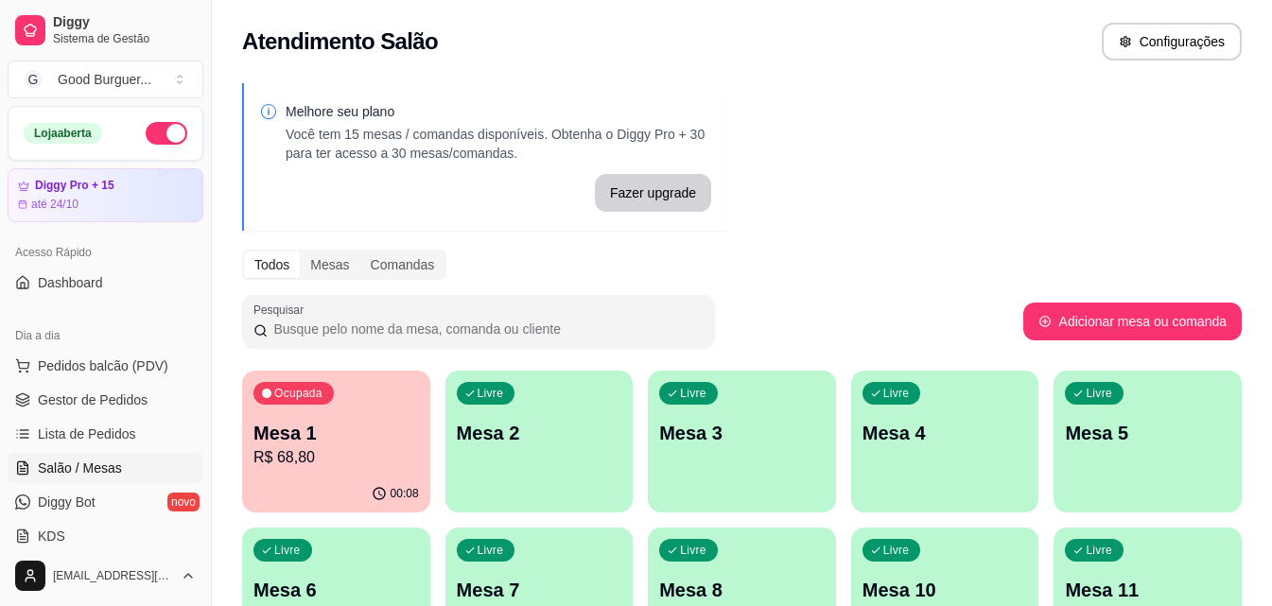
drag, startPoint x: 1047, startPoint y: 103, endPoint x: 1047, endPoint y: 113, distance: 10.4
click at [1047, 107] on div "Melhore seu plano Você tem 15 mesas / comandas disponíveis. Obtenha o Diggy Pro…" at bounding box center [742, 460] width 1060 height 777
click at [1004, 232] on div "Melhore seu plano Você tem 15 mesas / comandas disponíveis. Obtenha o Diggy Pro…" at bounding box center [742, 460] width 1060 height 777
click at [385, 464] on p "R$ 68,80" at bounding box center [336, 457] width 160 height 22
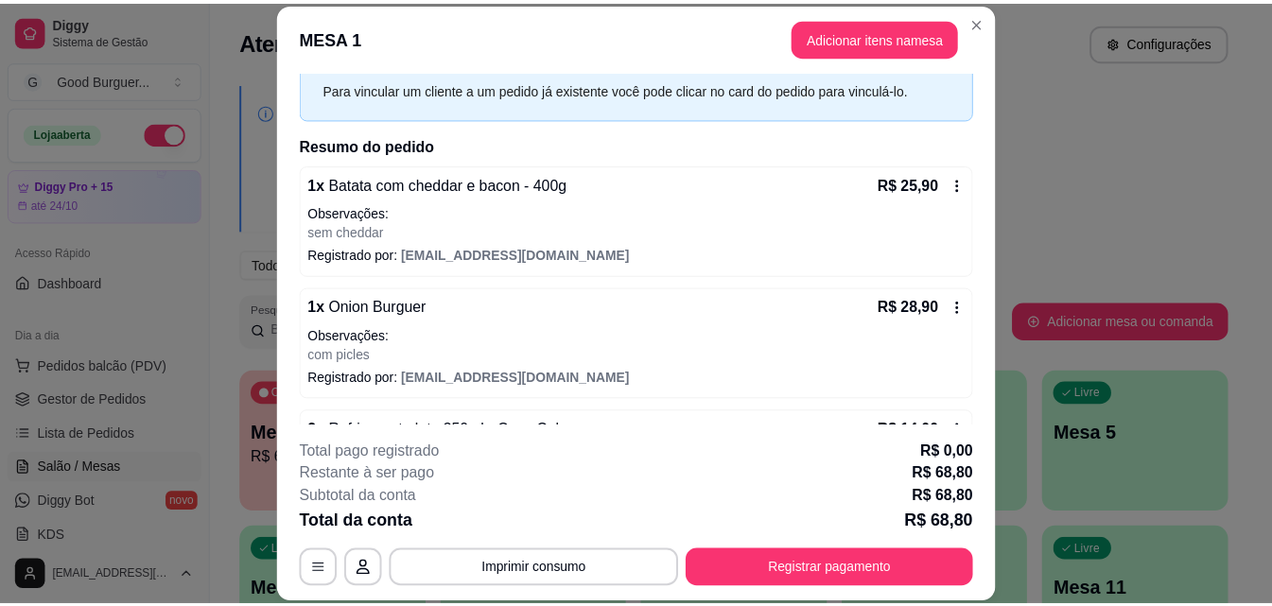
scroll to position [144, 0]
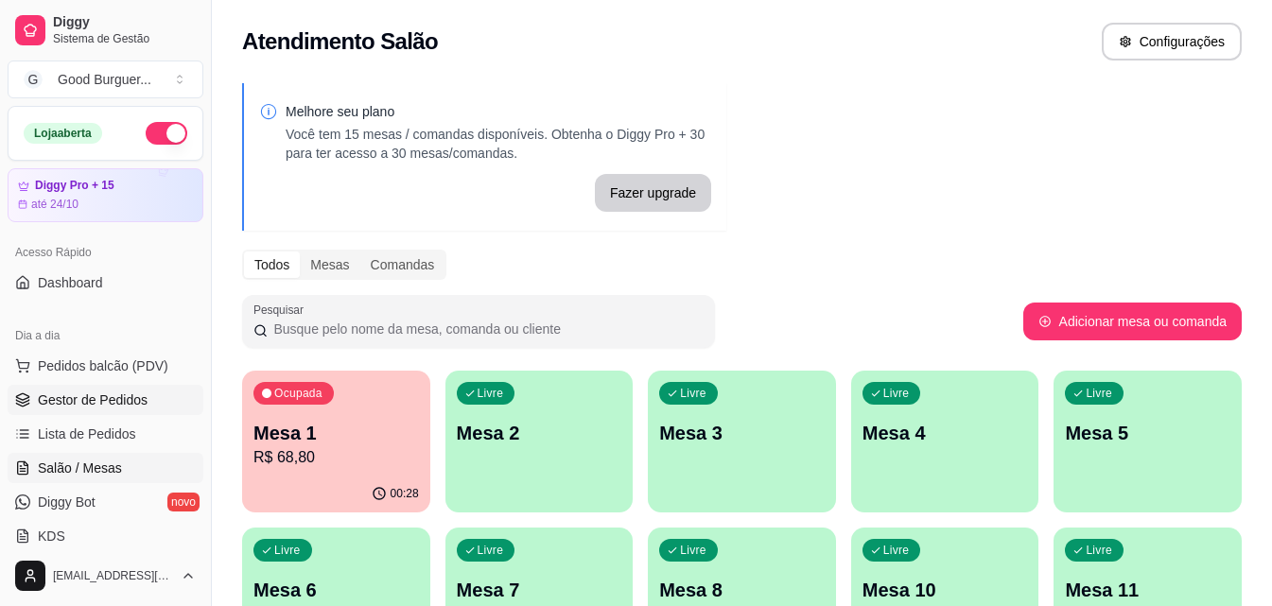
click at [126, 396] on span "Gestor de Pedidos" at bounding box center [93, 400] width 110 height 19
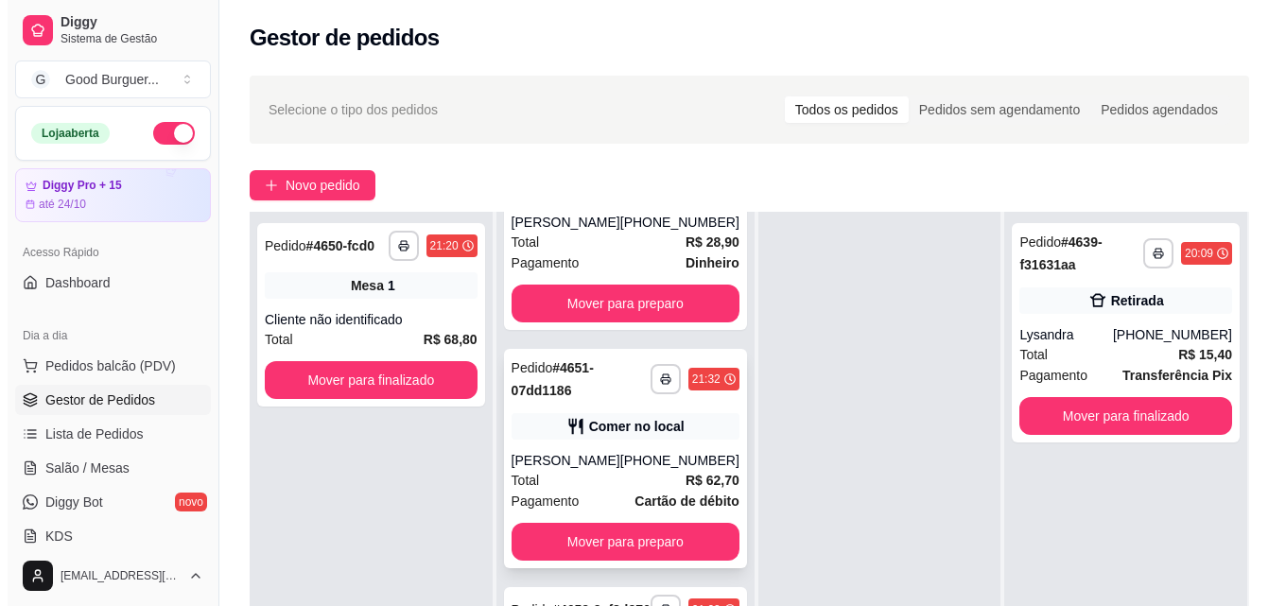
scroll to position [95, 0]
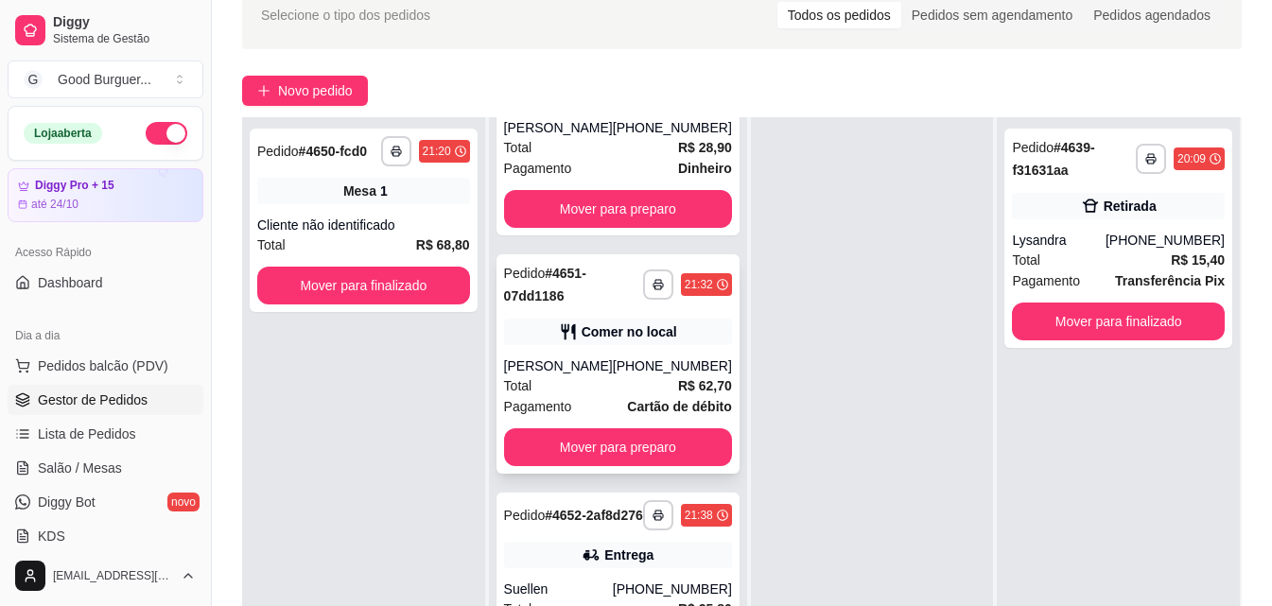
click at [617, 375] on div "Total R$ 62,70" at bounding box center [618, 385] width 228 height 21
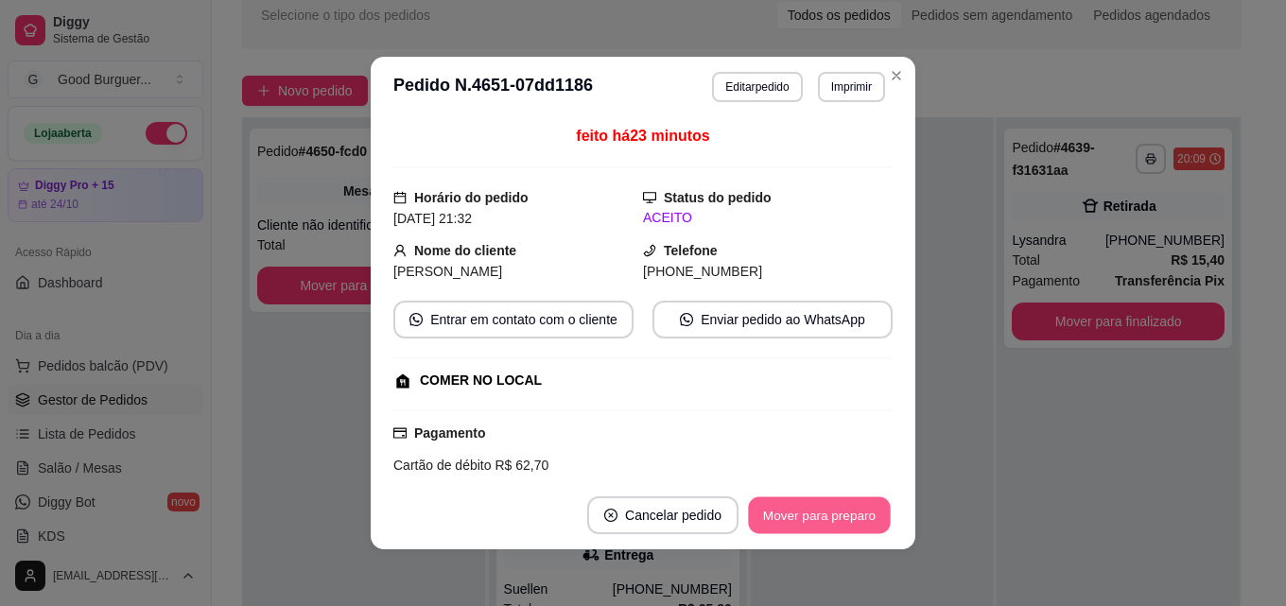
click at [829, 517] on button "Mover para preparo" at bounding box center [819, 515] width 142 height 37
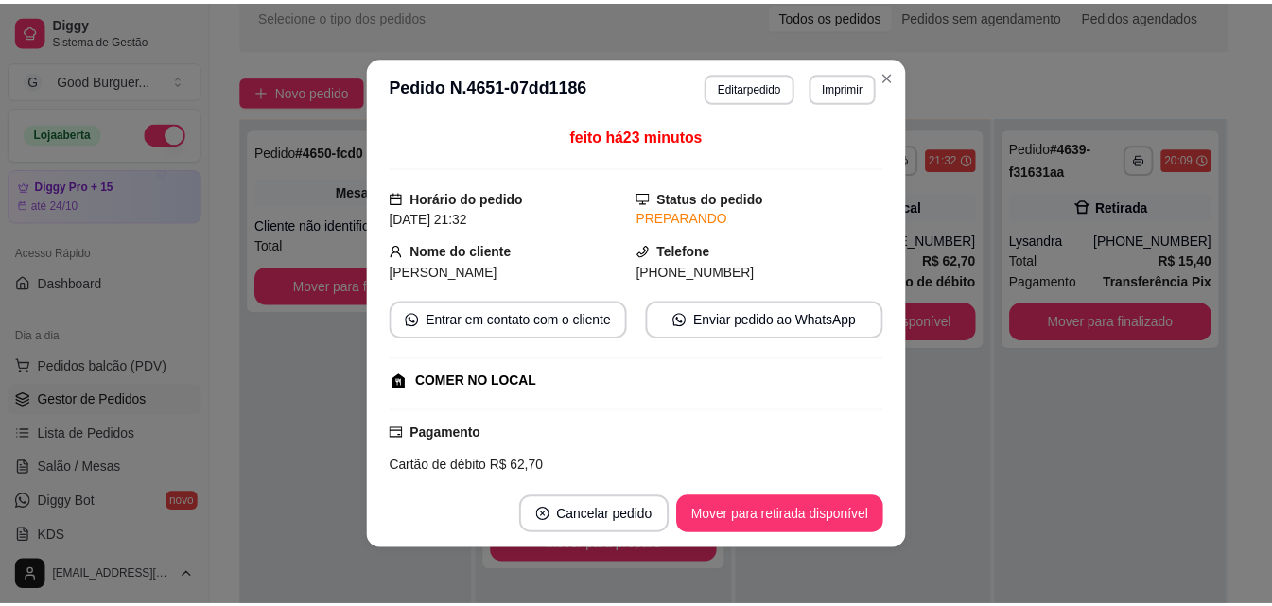
scroll to position [0, 0]
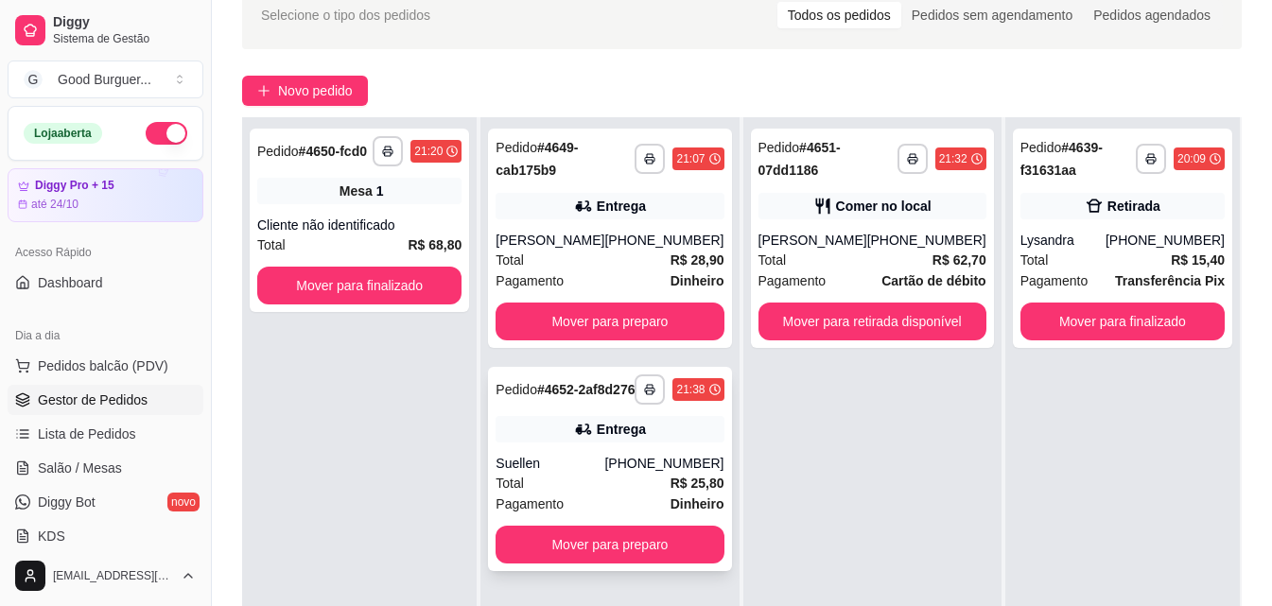
click at [664, 429] on div "**********" at bounding box center [609, 469] width 243 height 204
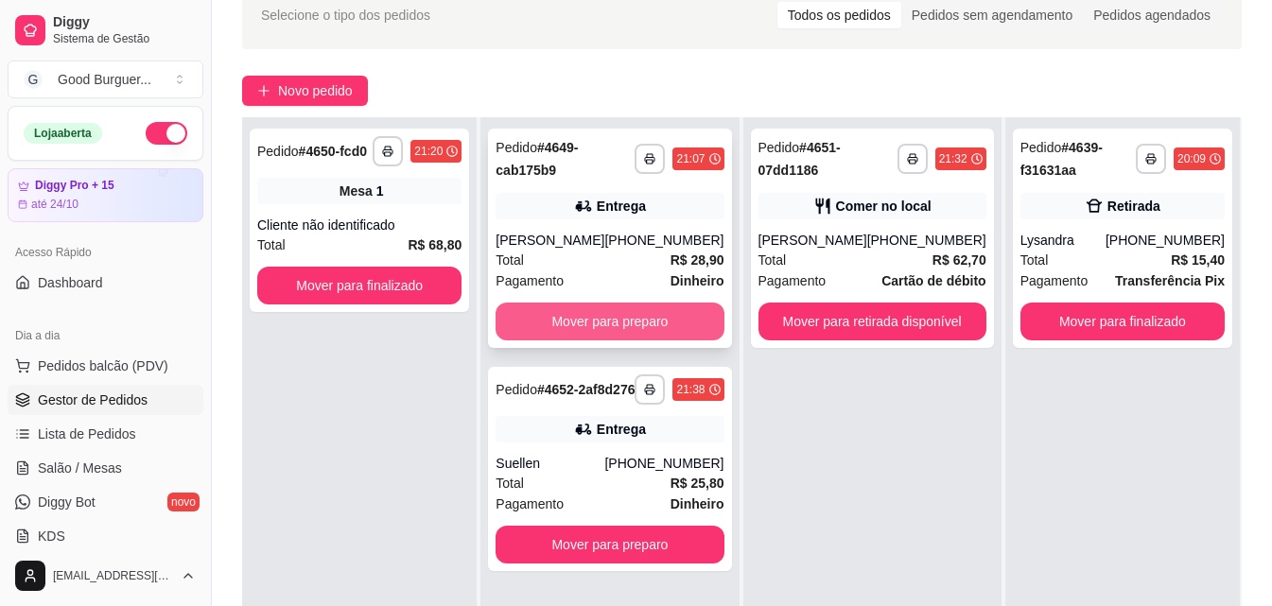
click at [602, 313] on button "Mover para preparo" at bounding box center [609, 322] width 228 height 38
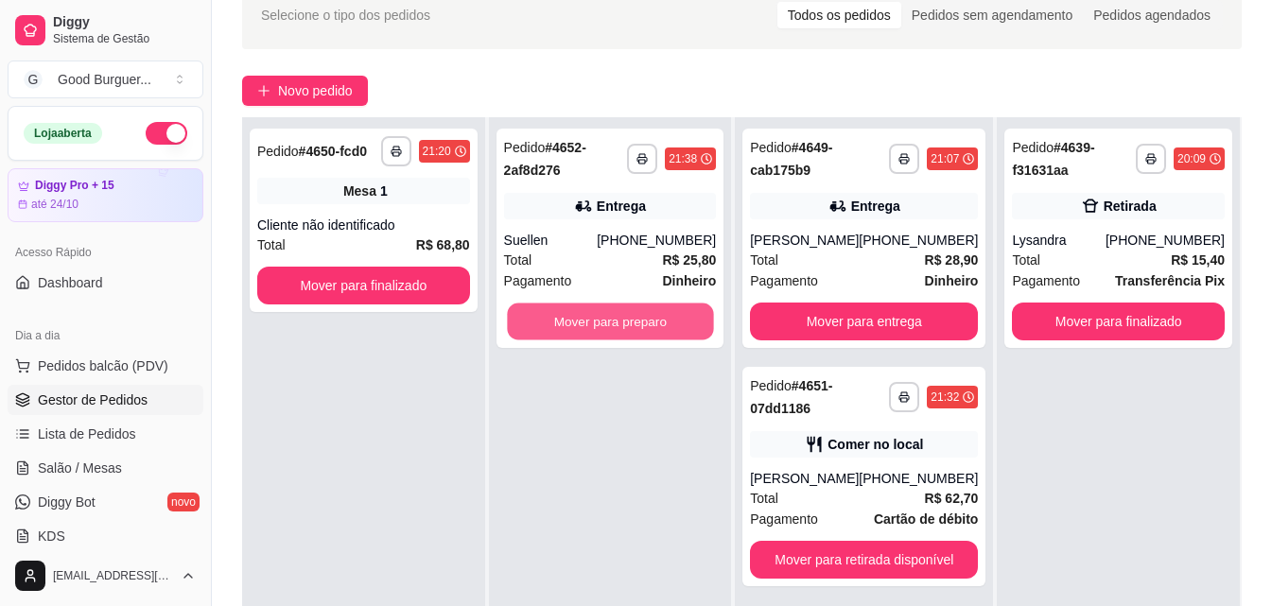
click at [602, 313] on button "Mover para preparo" at bounding box center [610, 322] width 206 height 37
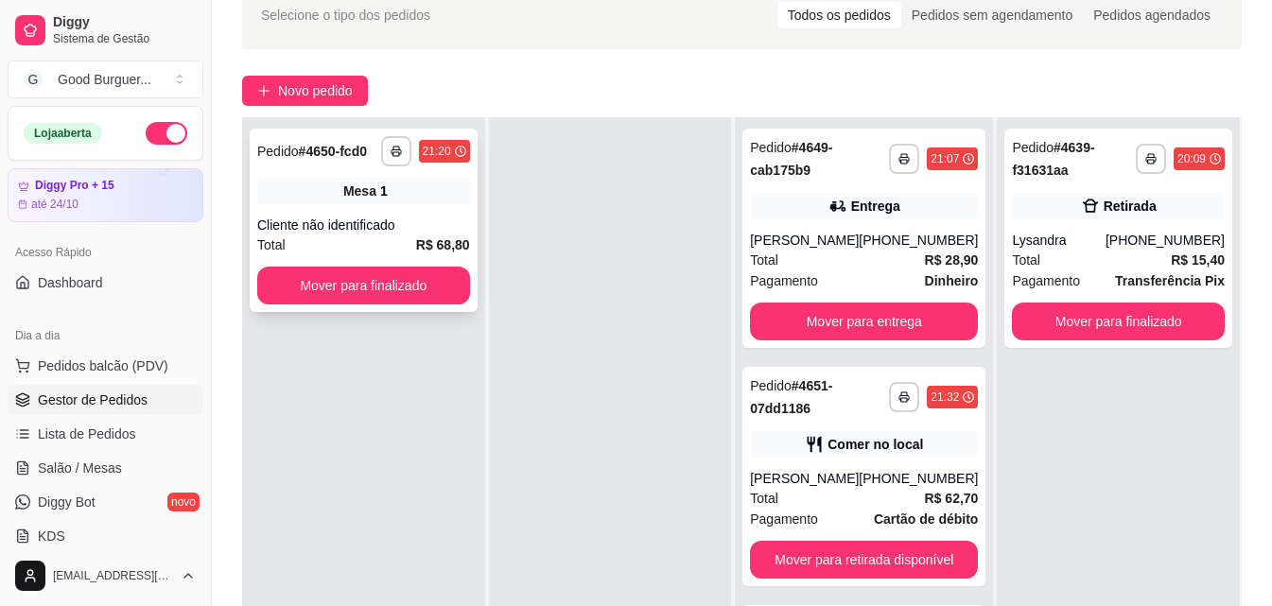
click at [404, 234] on div "Total R$ 68,80" at bounding box center [363, 244] width 213 height 21
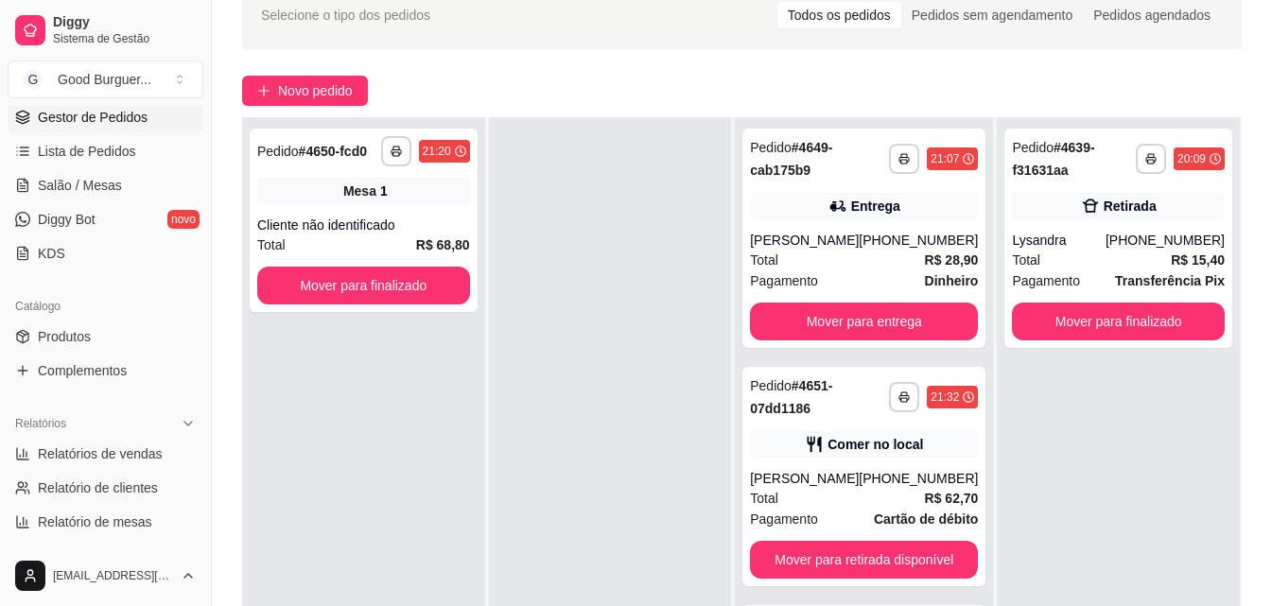
scroll to position [284, 0]
click at [81, 347] on link "Produtos" at bounding box center [106, 336] width 196 height 30
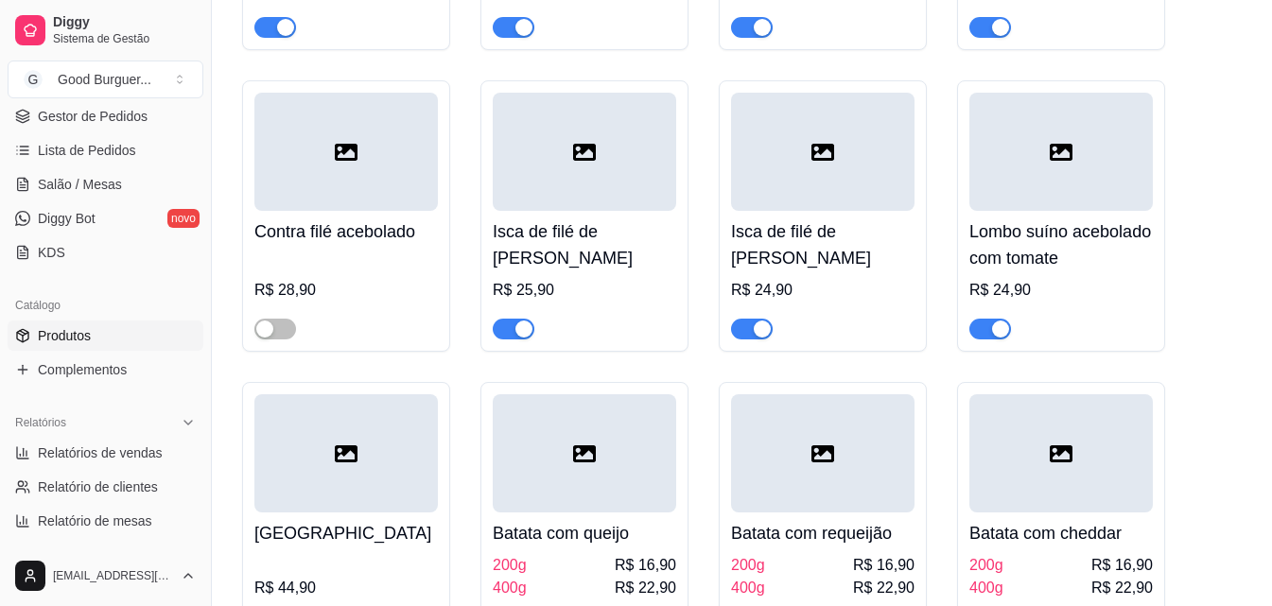
scroll to position [6713, 0]
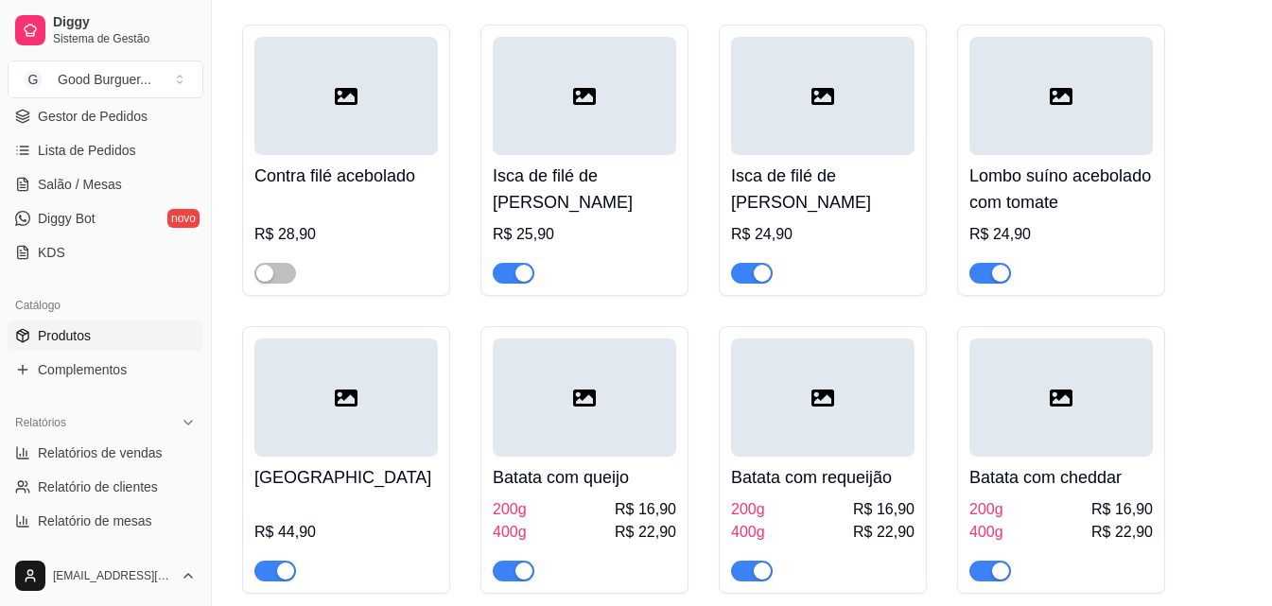
click at [521, 284] on button "button" at bounding box center [514, 273] width 42 height 21
click at [762, 282] on div "button" at bounding box center [762, 273] width 17 height 17
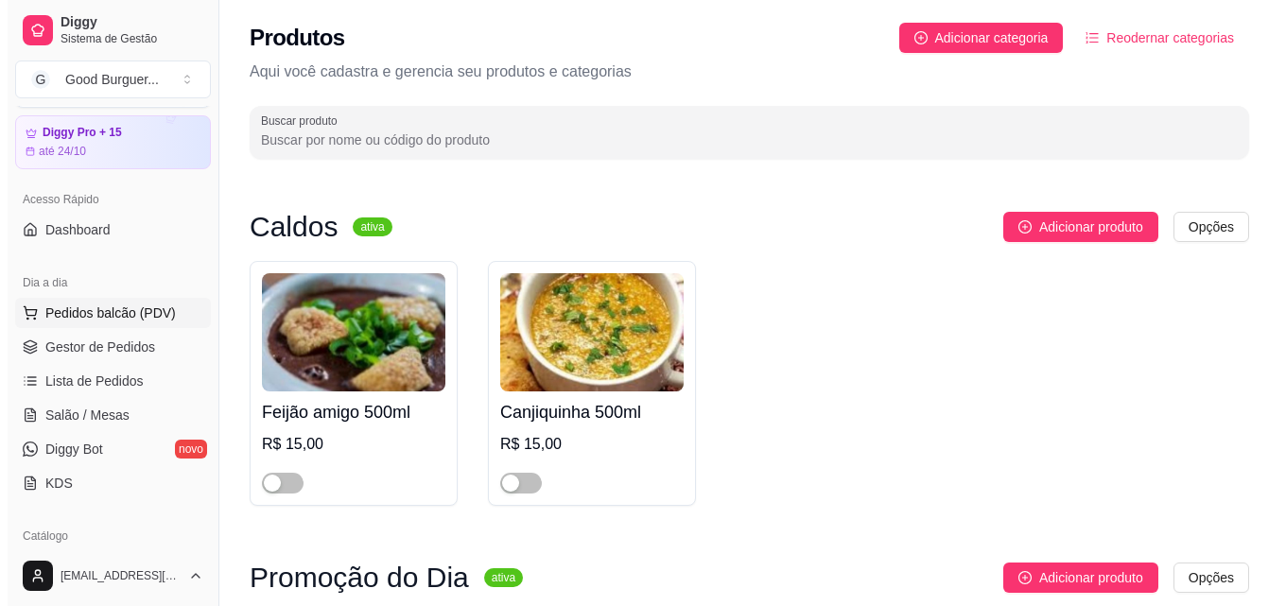
scroll to position [0, 0]
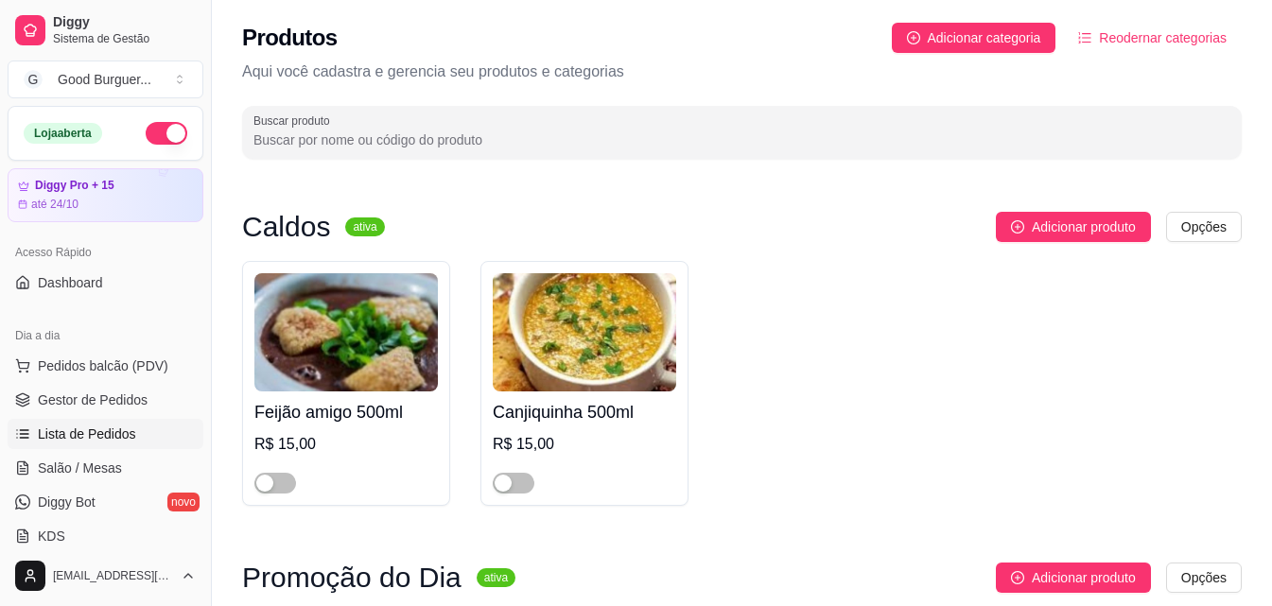
click at [117, 425] on span "Lista de Pedidos" at bounding box center [87, 434] width 98 height 19
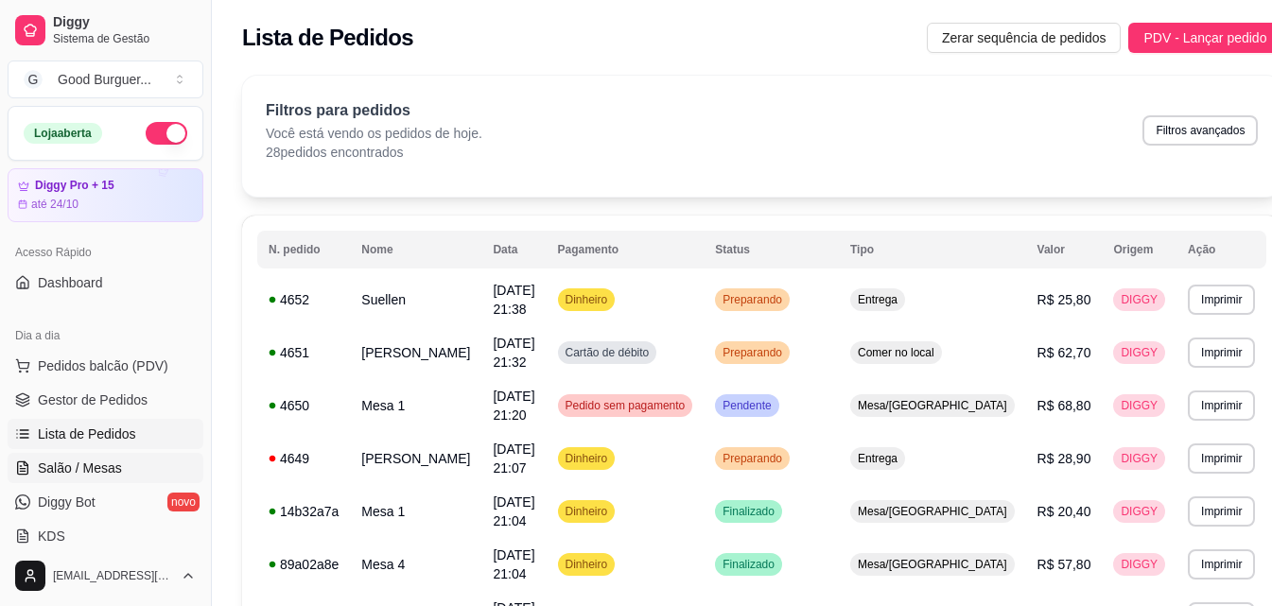
click at [112, 465] on span "Salão / Mesas" at bounding box center [80, 468] width 84 height 19
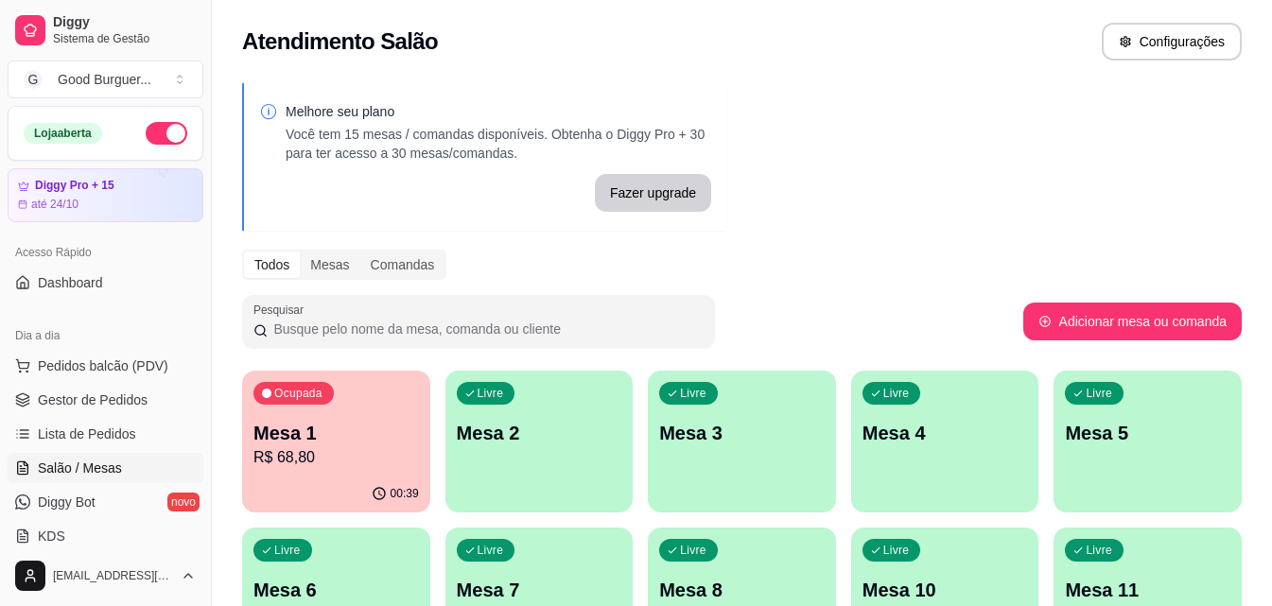
click at [893, 286] on div "Melhore seu plano Você tem 15 mesas / comandas disponíveis. Obtenha o Diggy Pro…" at bounding box center [742, 460] width 1060 height 777
click at [544, 462] on div "Livre Mesa 2" at bounding box center [539, 430] width 188 height 119
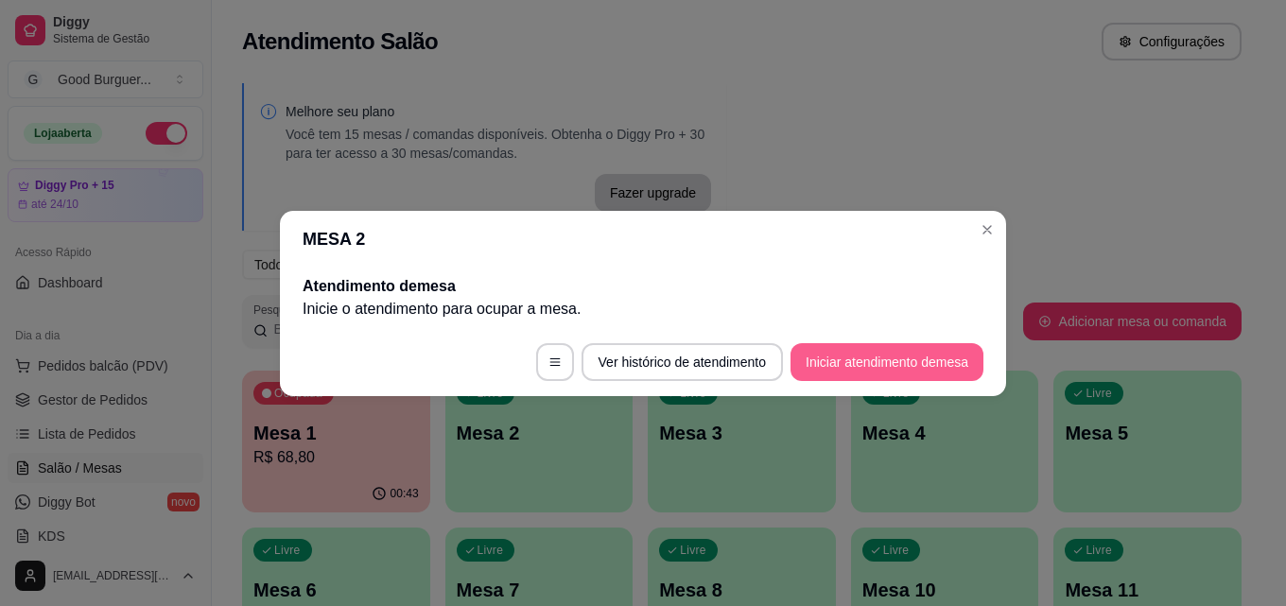
click at [929, 352] on button "Iniciar atendimento de mesa" at bounding box center [886, 362] width 193 height 38
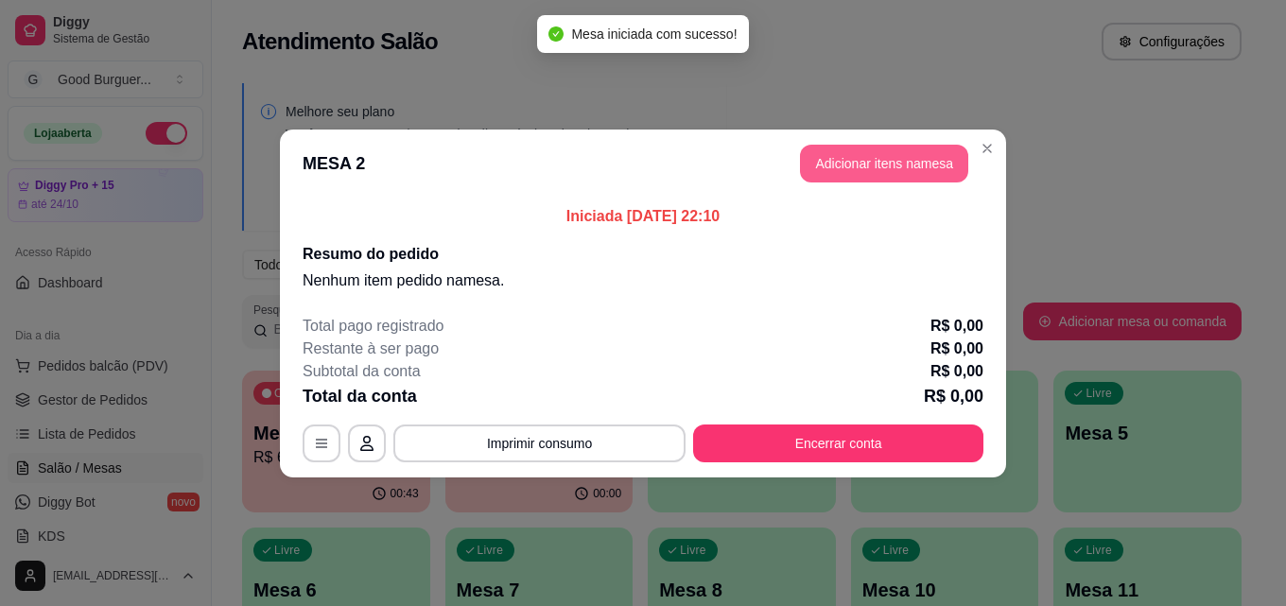
click at [870, 163] on button "Adicionar itens na mesa" at bounding box center [884, 164] width 168 height 38
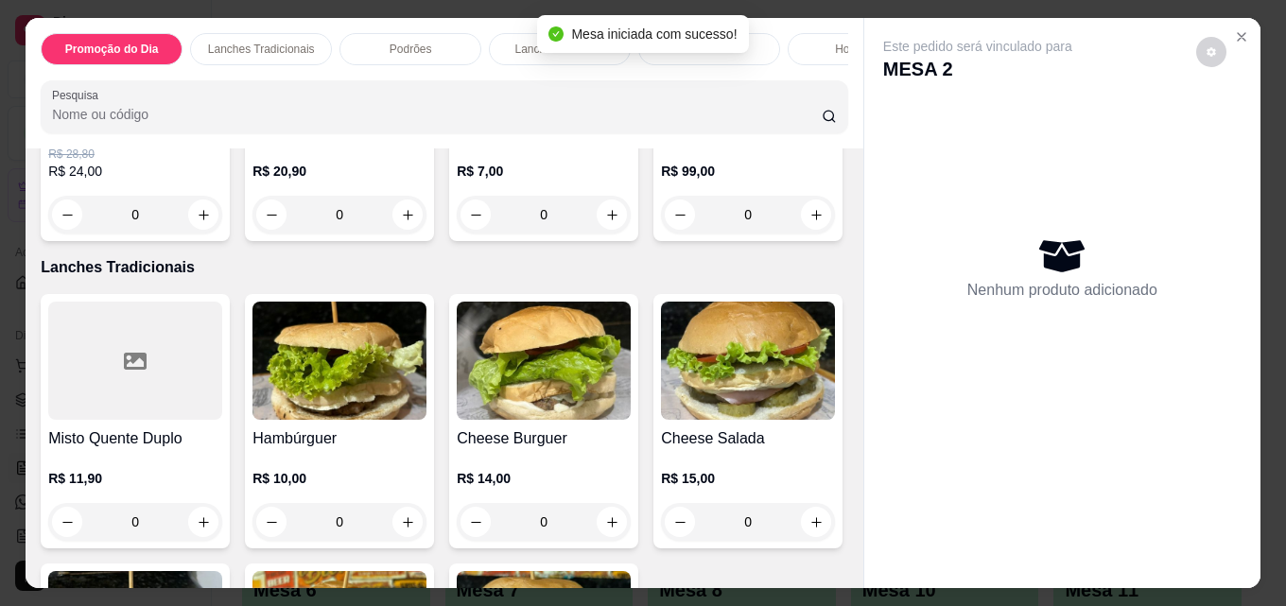
scroll to position [946, 0]
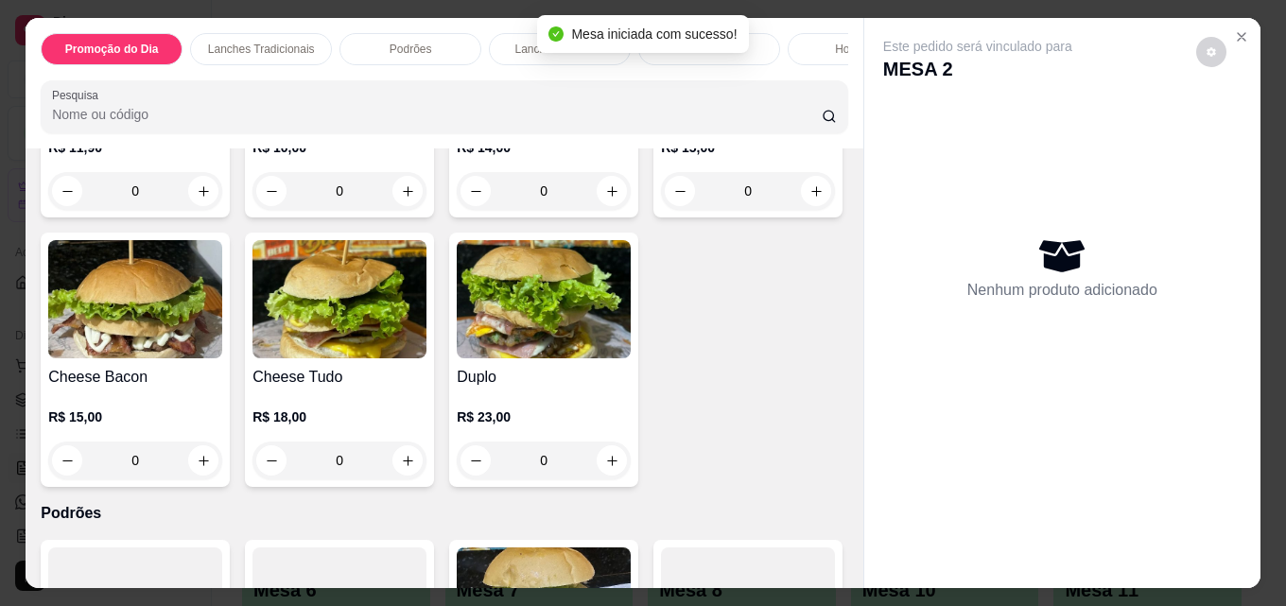
click at [345, 89] on img at bounding box center [339, 30] width 174 height 118
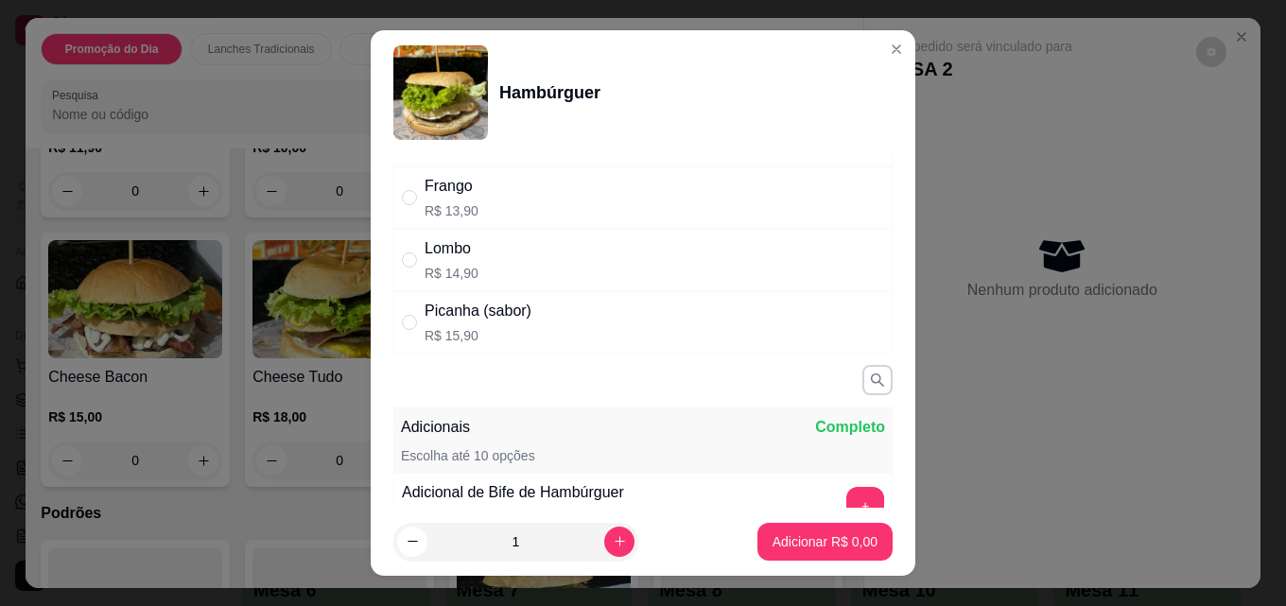
scroll to position [0, 0]
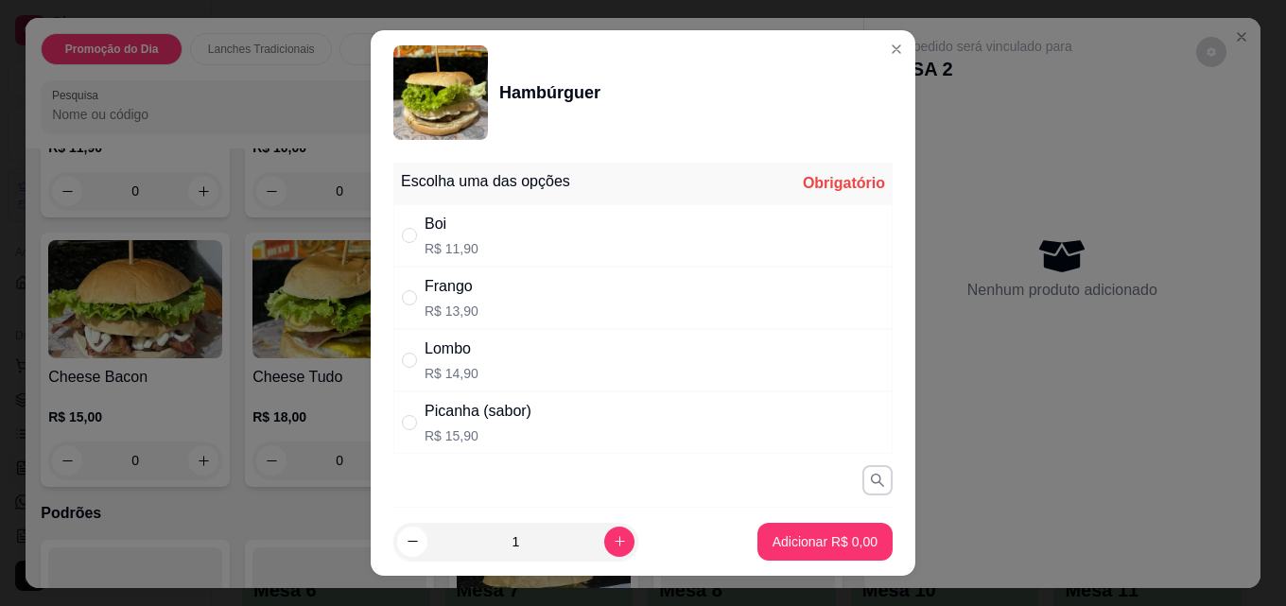
click at [477, 232] on div "Boi R$ 11,90" at bounding box center [642, 235] width 499 height 62
radio input "true"
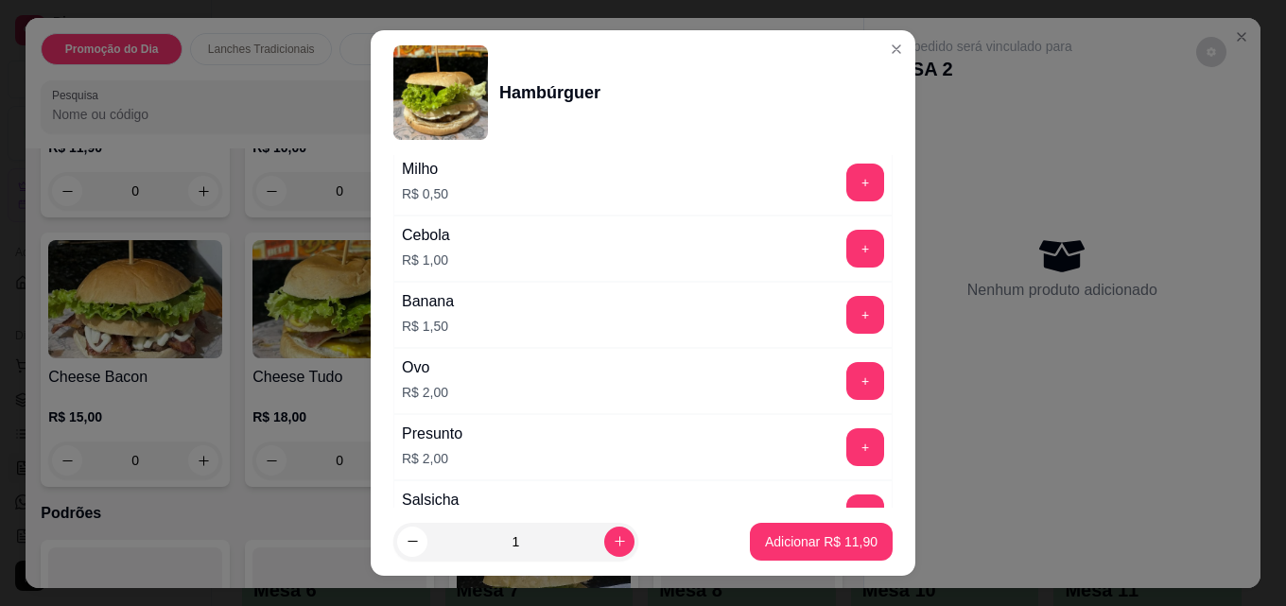
scroll to position [851, 0]
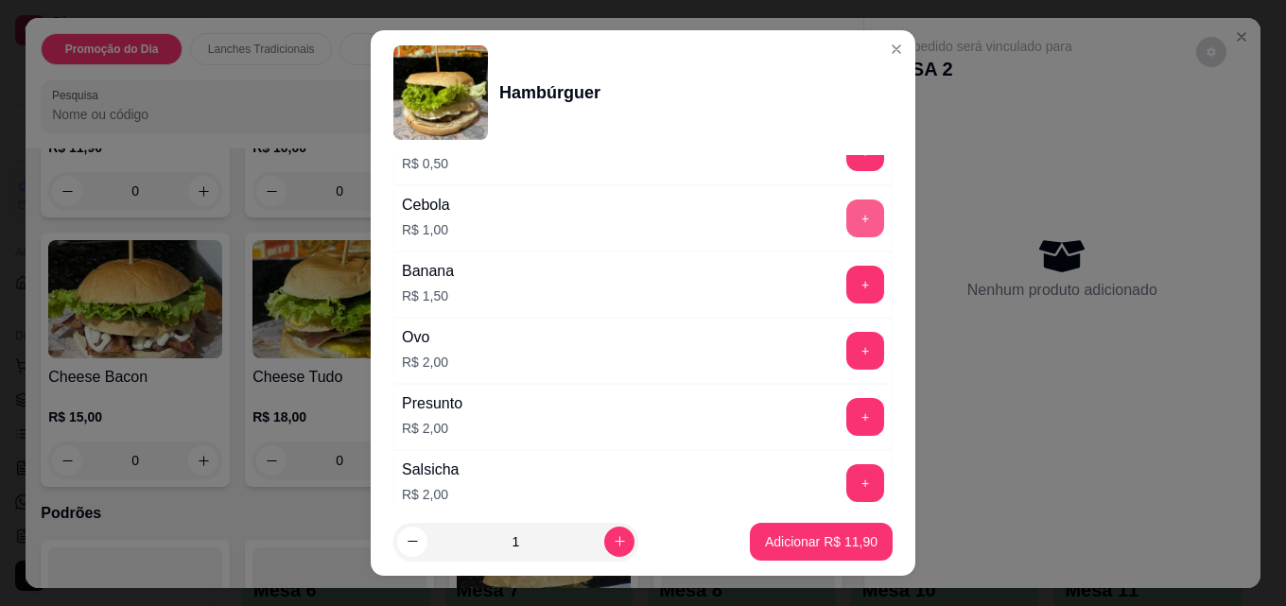
click at [846, 219] on button "+" at bounding box center [865, 219] width 38 height 38
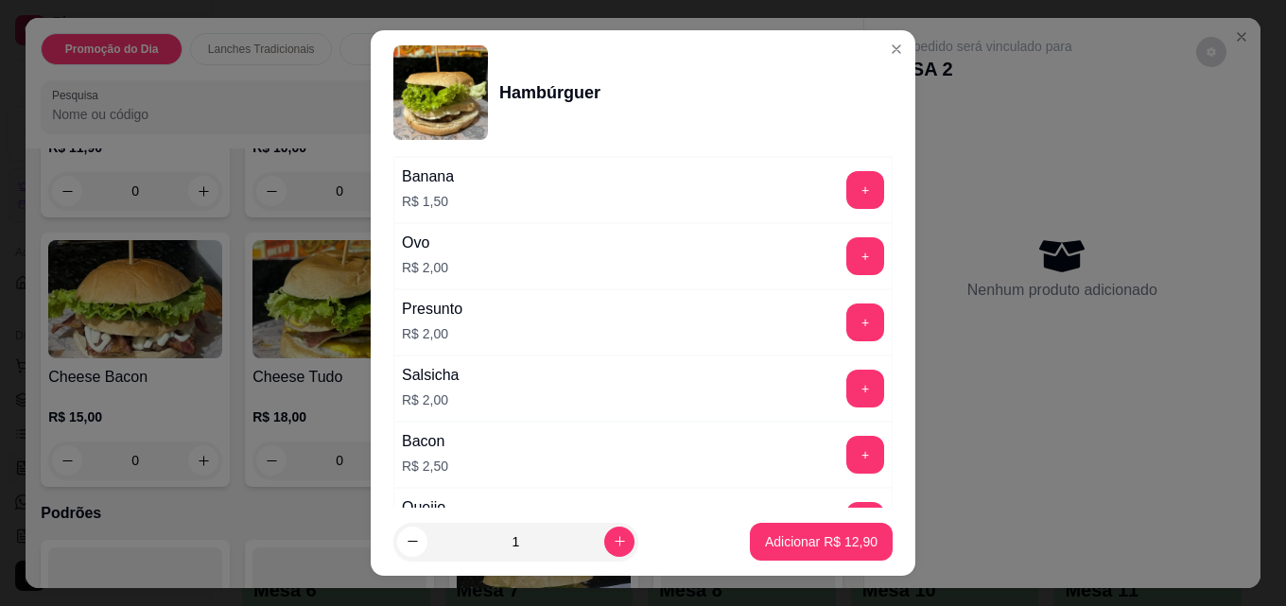
scroll to position [1040, 0]
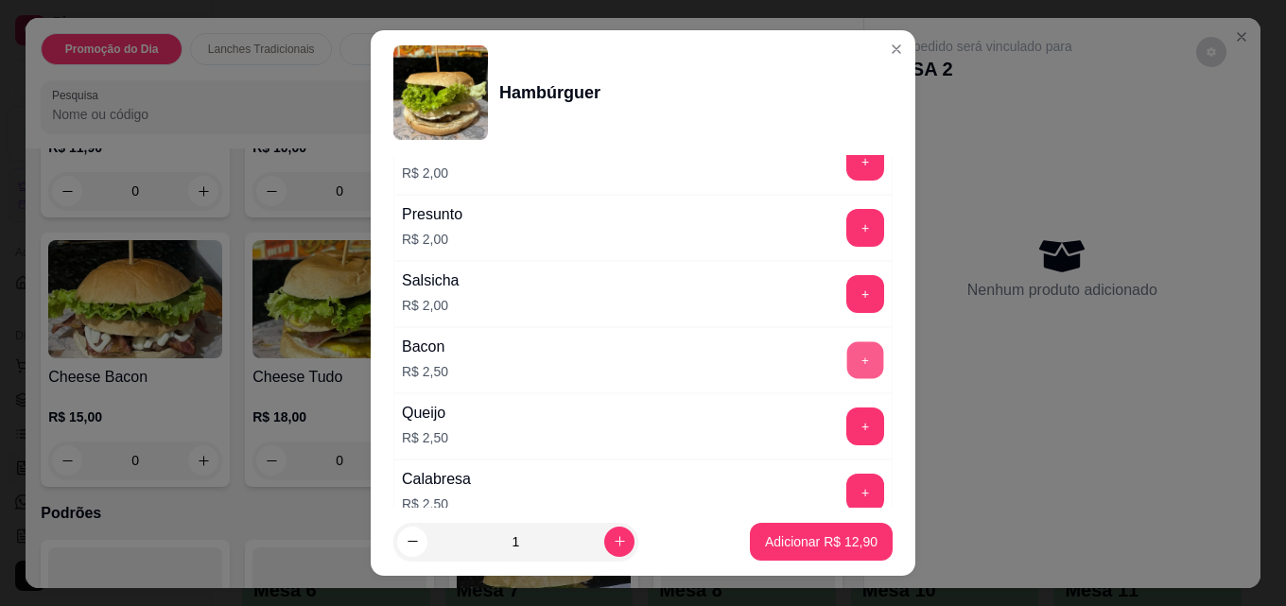
click at [847, 360] on button "+" at bounding box center [865, 360] width 37 height 37
click at [815, 546] on p "Adicionar R$ 15,40" at bounding box center [821, 541] width 113 height 19
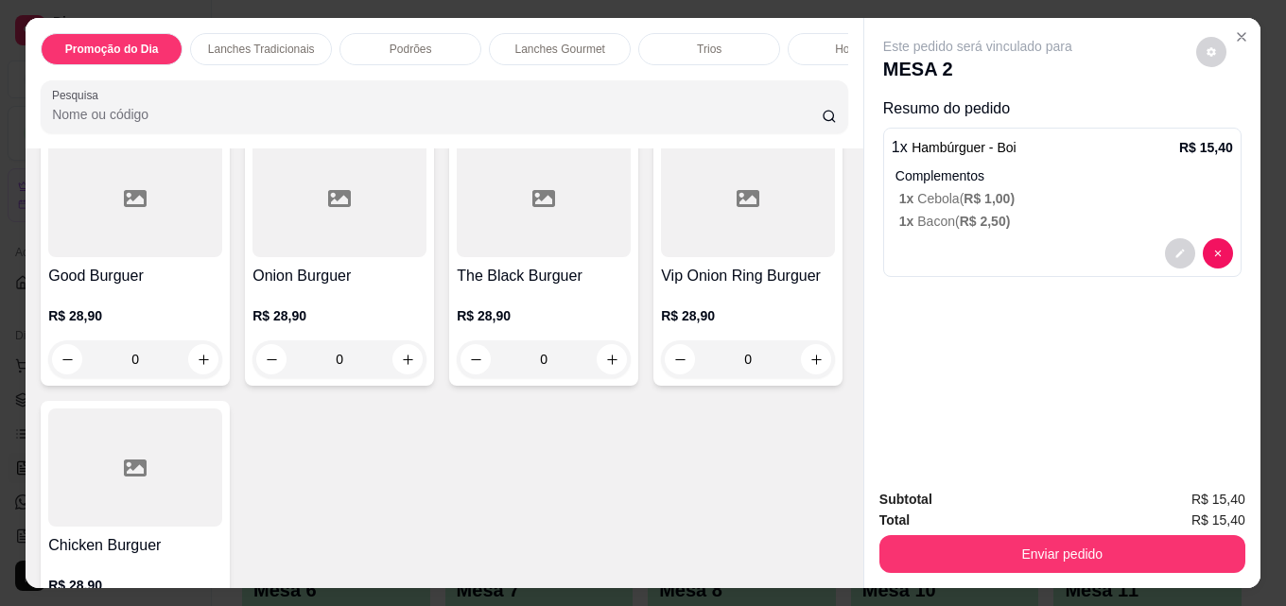
scroll to position [1891, 0]
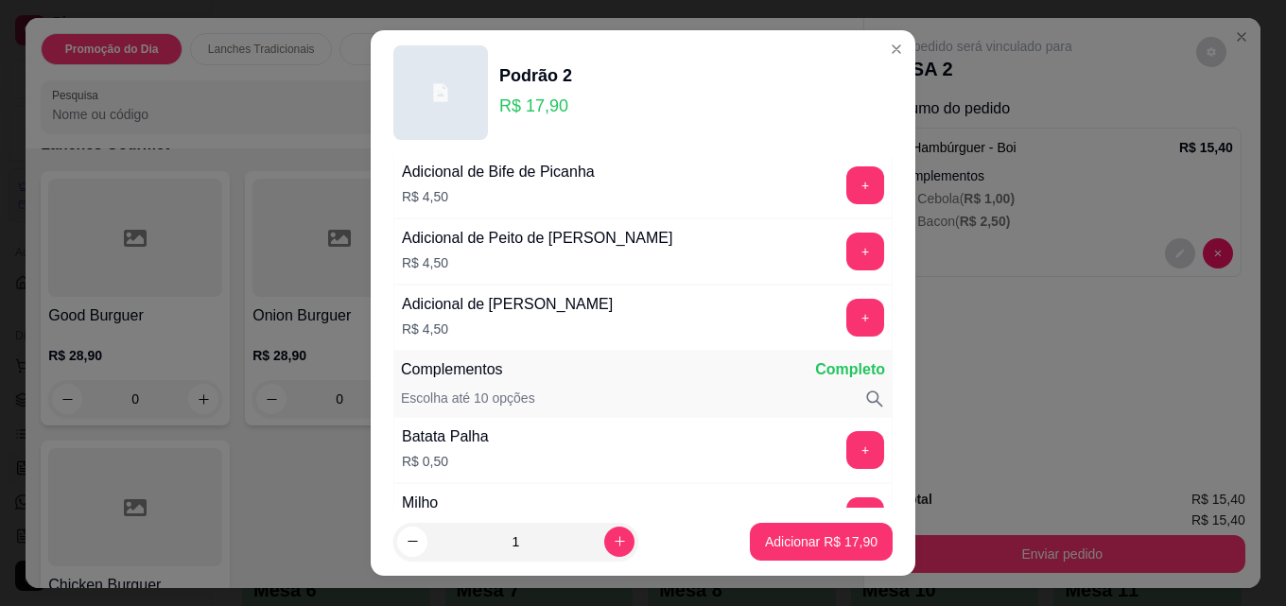
scroll to position [473, 0]
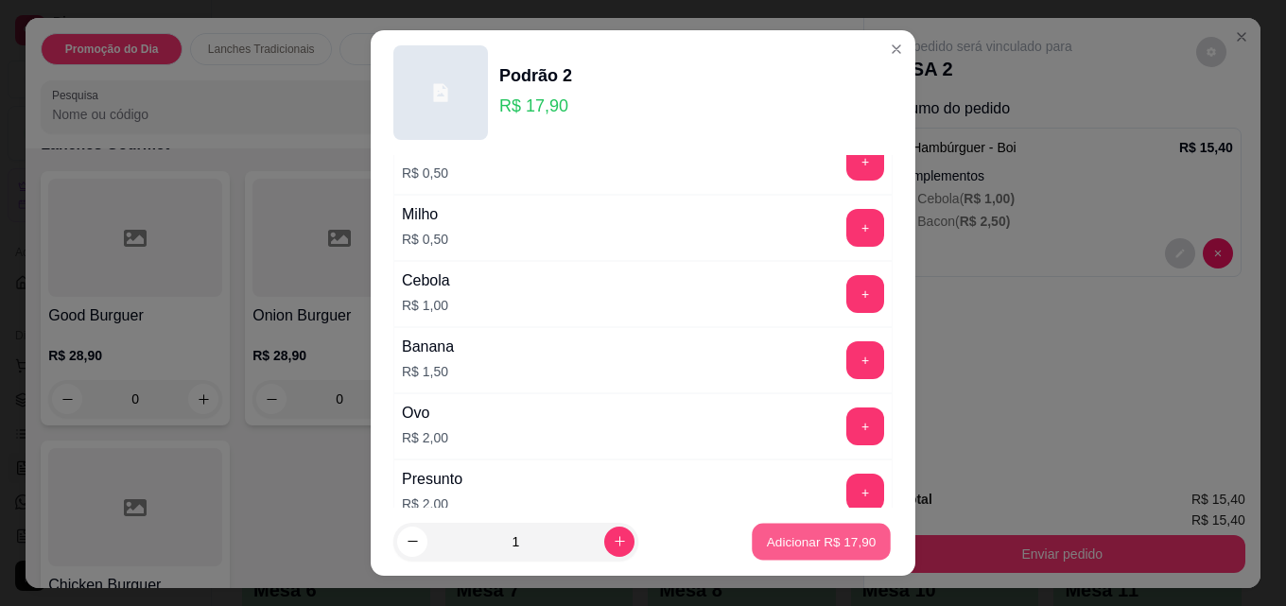
click at [796, 544] on p "Adicionar R$ 17,90" at bounding box center [822, 541] width 110 height 18
type input "1"
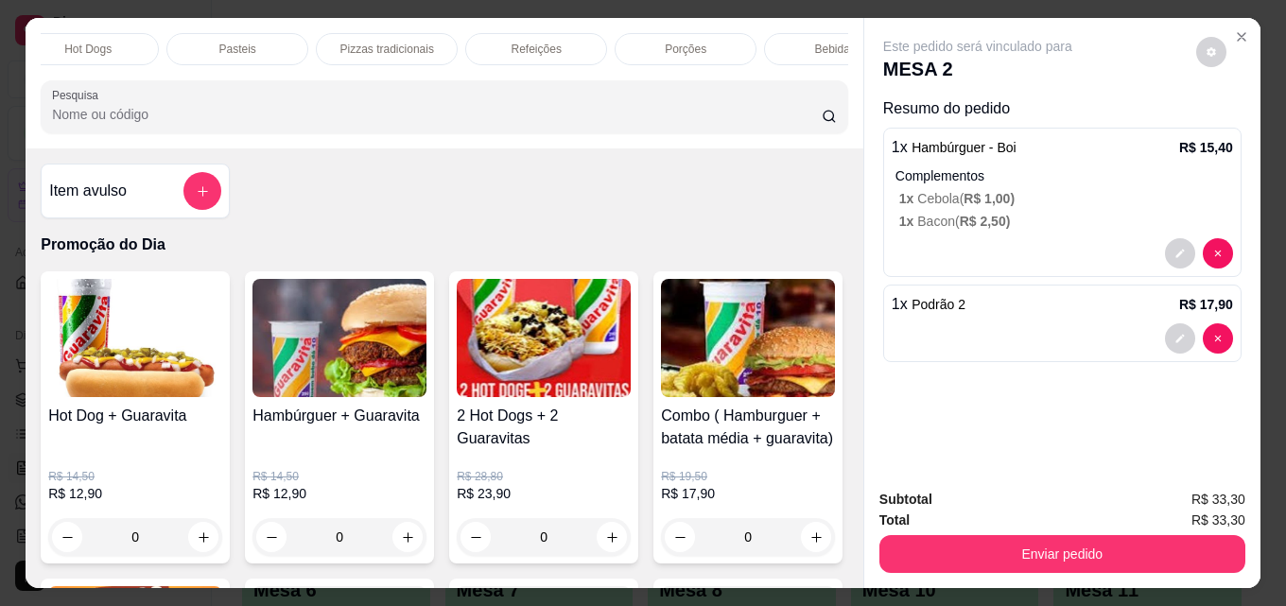
scroll to position [0, 828]
click at [763, 42] on p "Bebidas" at bounding box center [777, 49] width 41 height 15
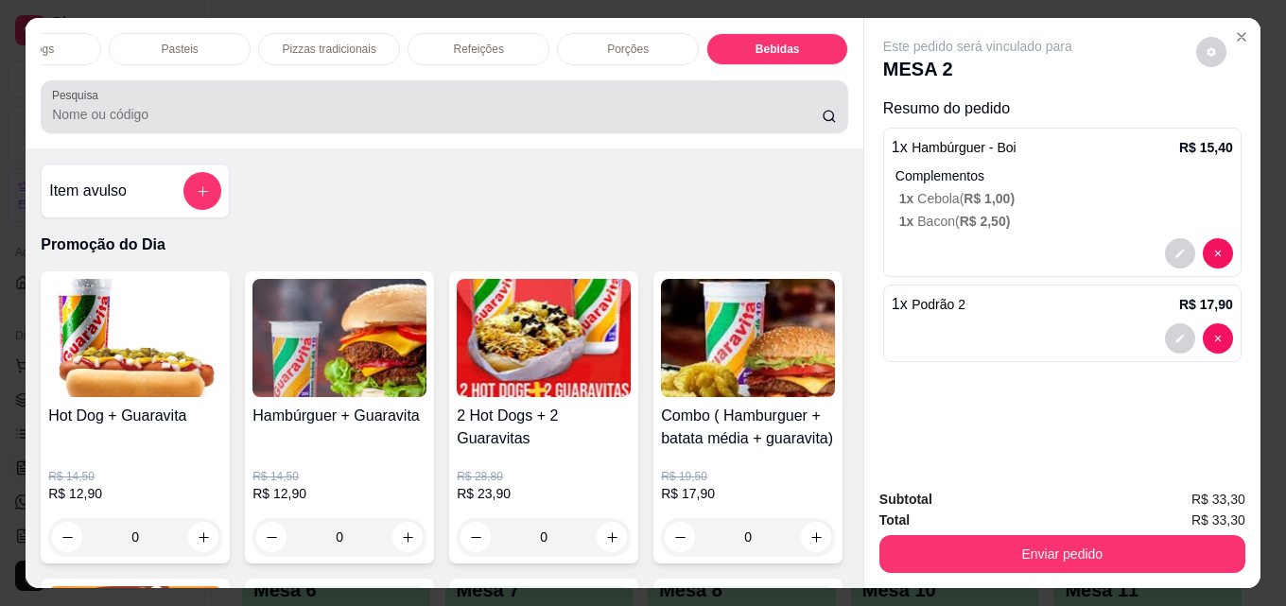
scroll to position [49, 0]
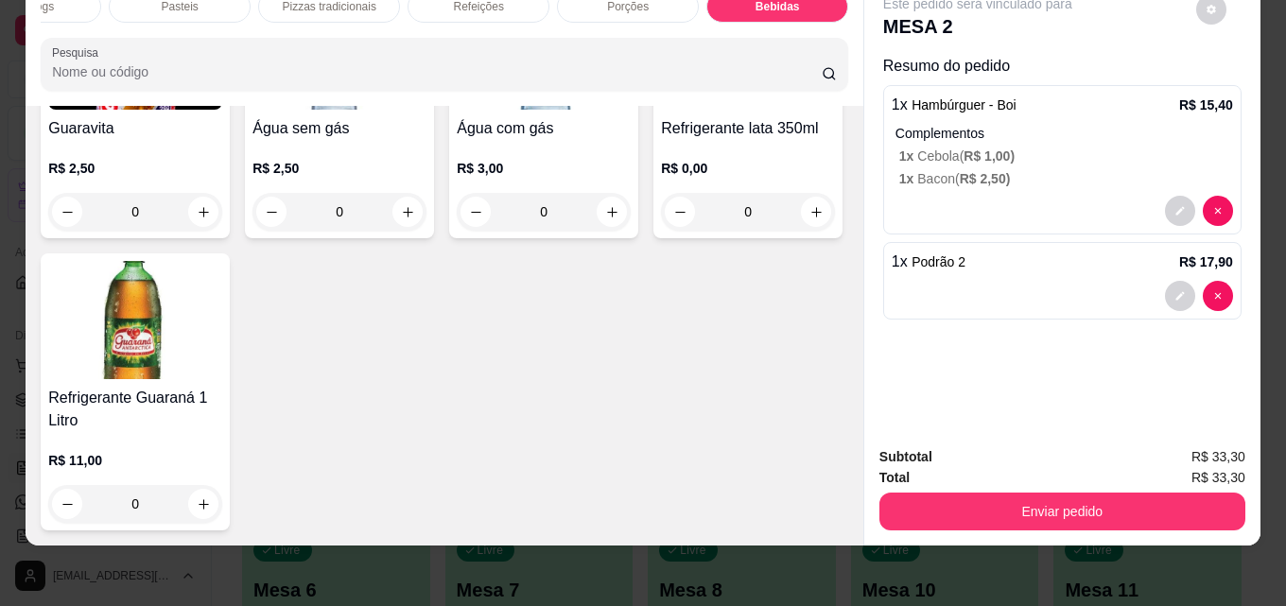
click at [102, 110] on img at bounding box center [135, 50] width 174 height 118
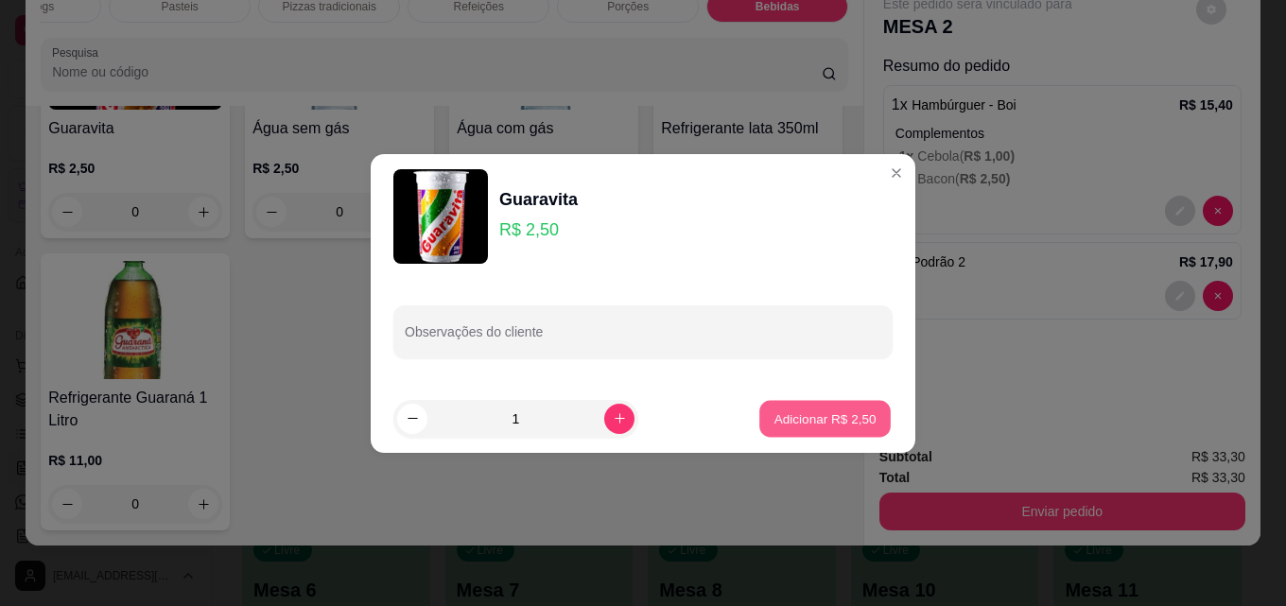
click at [833, 420] on p "Adicionar R$ 2,50" at bounding box center [824, 418] width 102 height 18
type input "1"
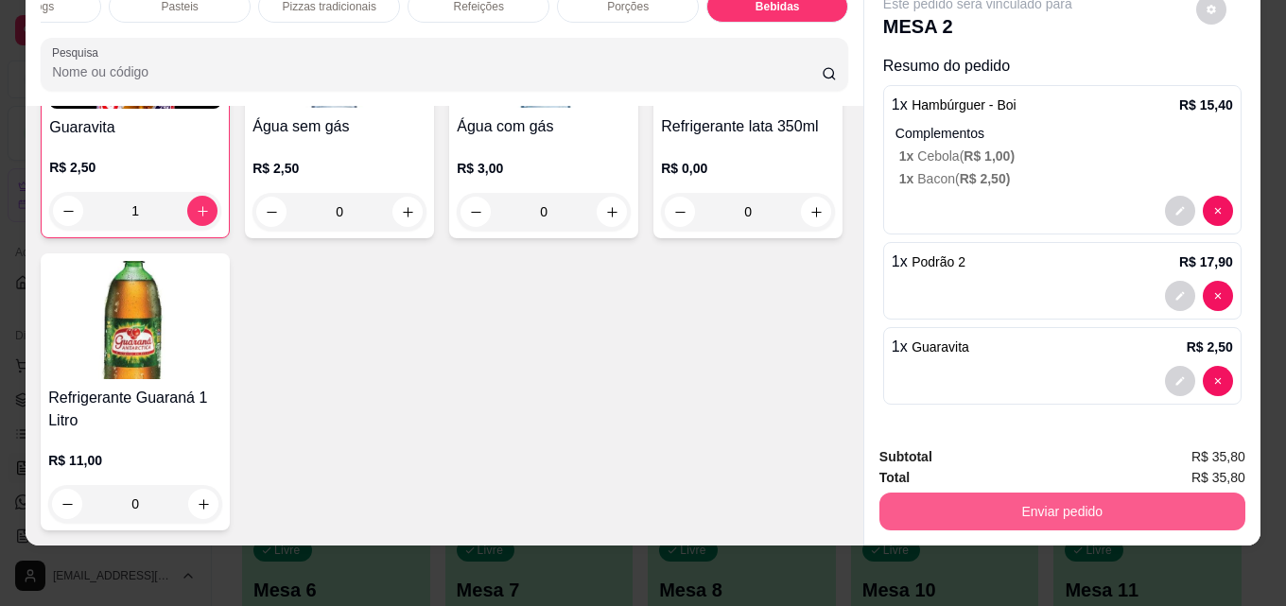
click at [979, 493] on button "Enviar pedido" at bounding box center [1062, 512] width 366 height 38
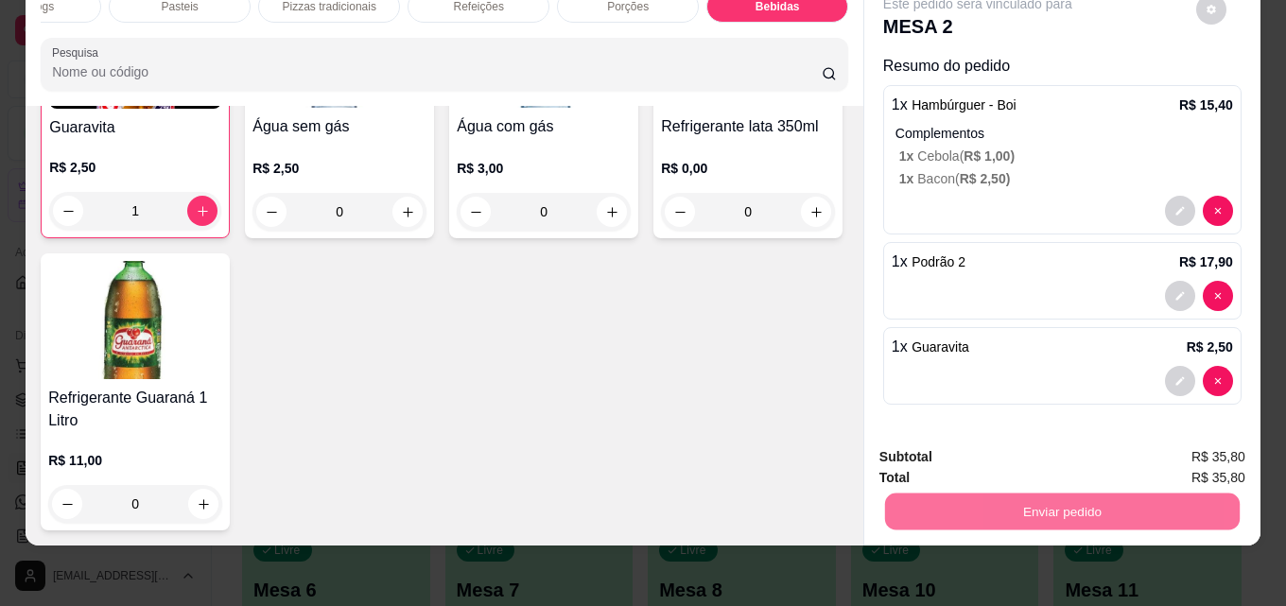
click at [1190, 460] on button "Enviar pedido" at bounding box center [1195, 451] width 107 height 36
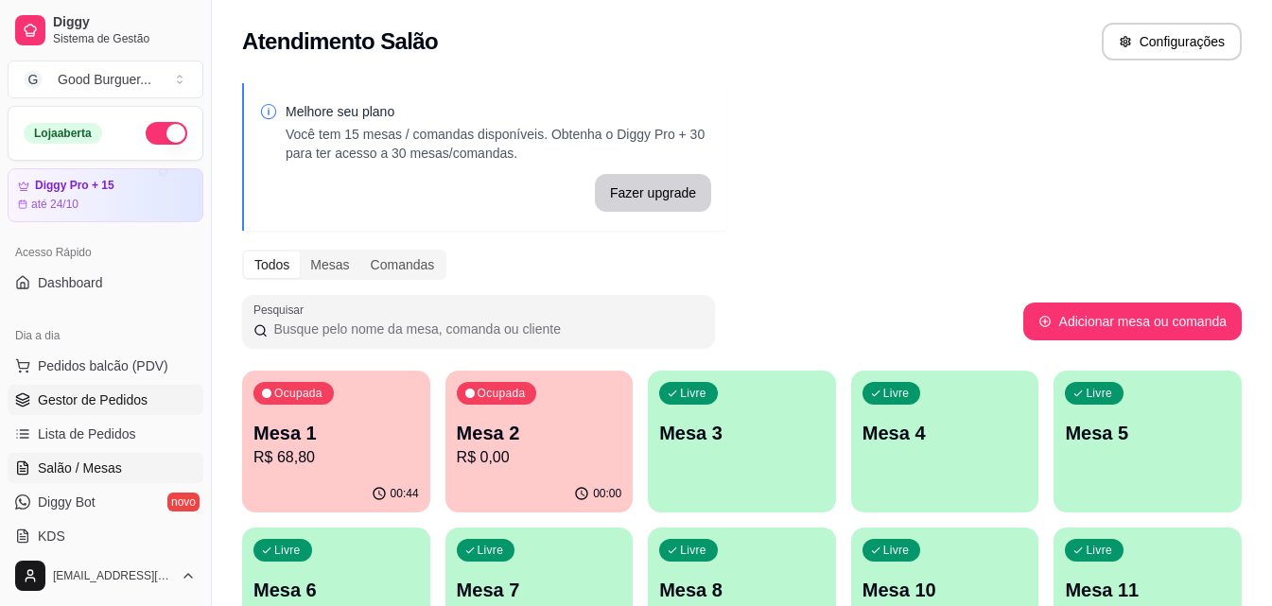
click at [129, 401] on span "Gestor de Pedidos" at bounding box center [93, 400] width 110 height 19
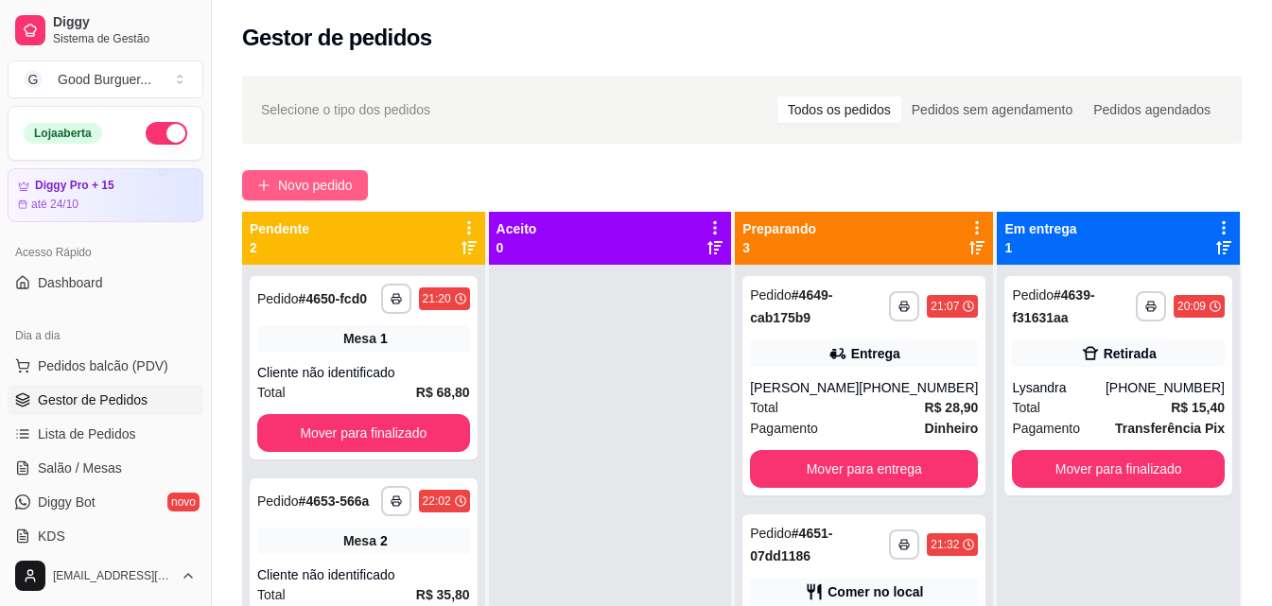
click at [351, 190] on span "Novo pedido" at bounding box center [315, 185] width 75 height 21
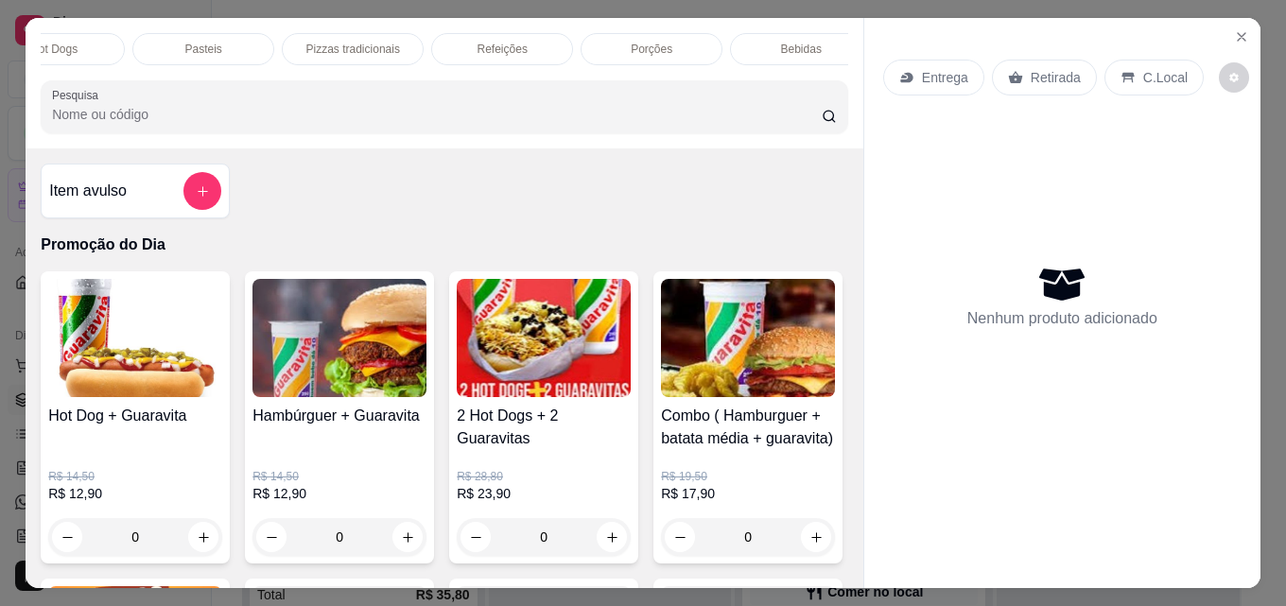
scroll to position [0, 828]
click at [807, 38] on div "Bebidas" at bounding box center [777, 49] width 142 height 32
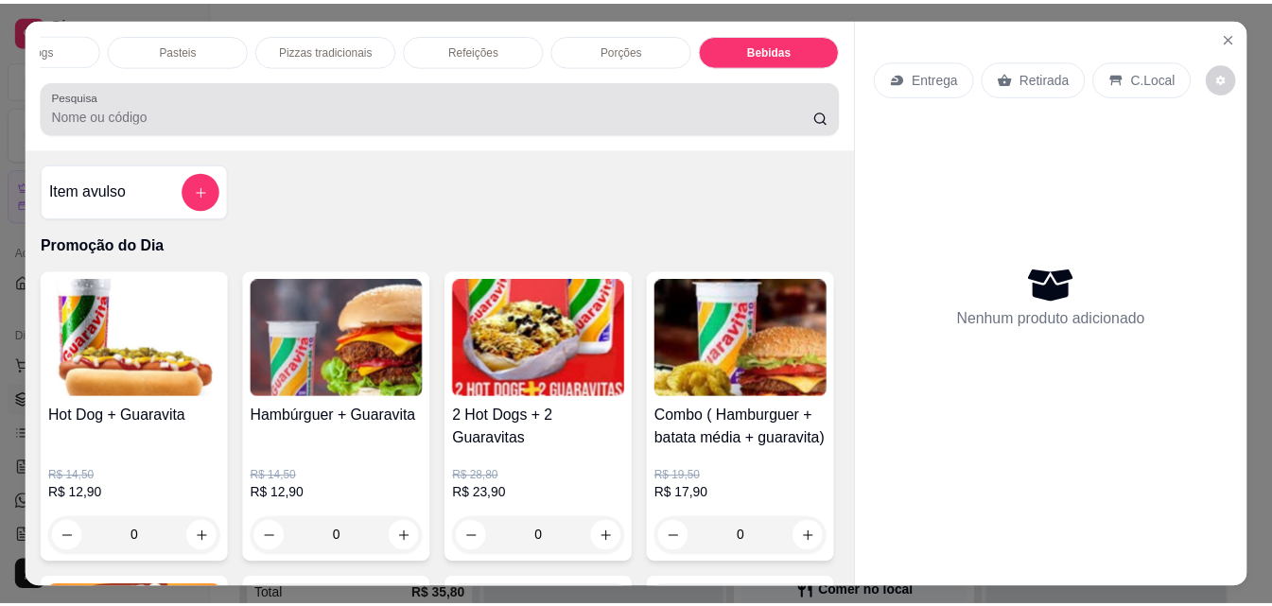
scroll to position [49, 0]
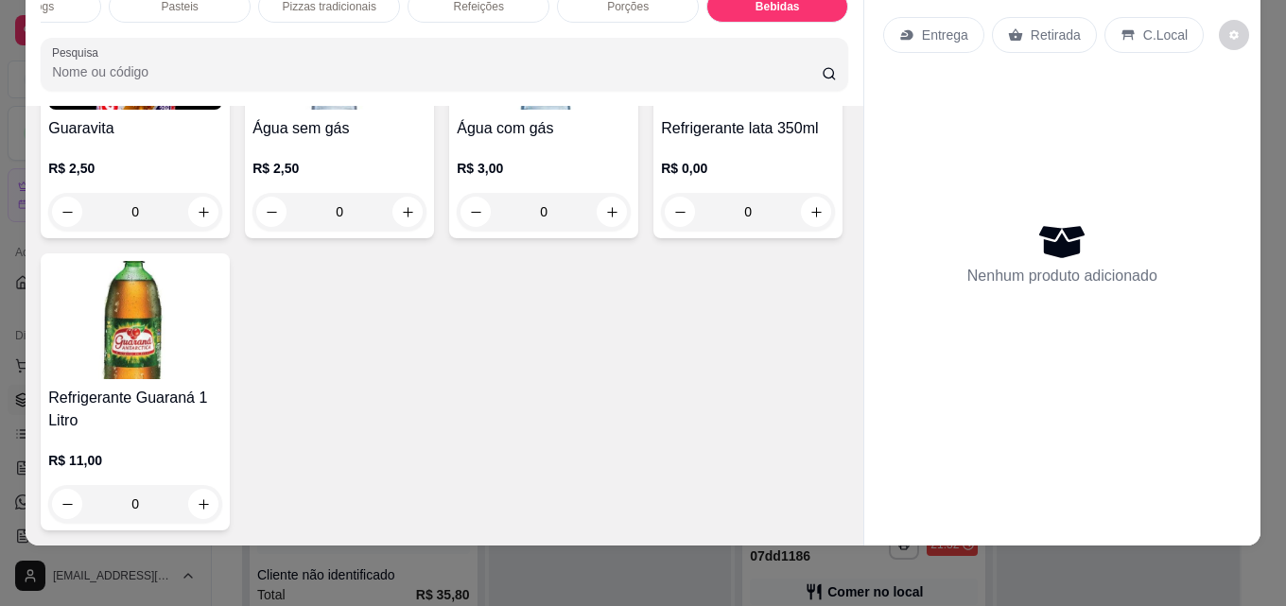
click at [193, 110] on img at bounding box center [135, 50] width 174 height 118
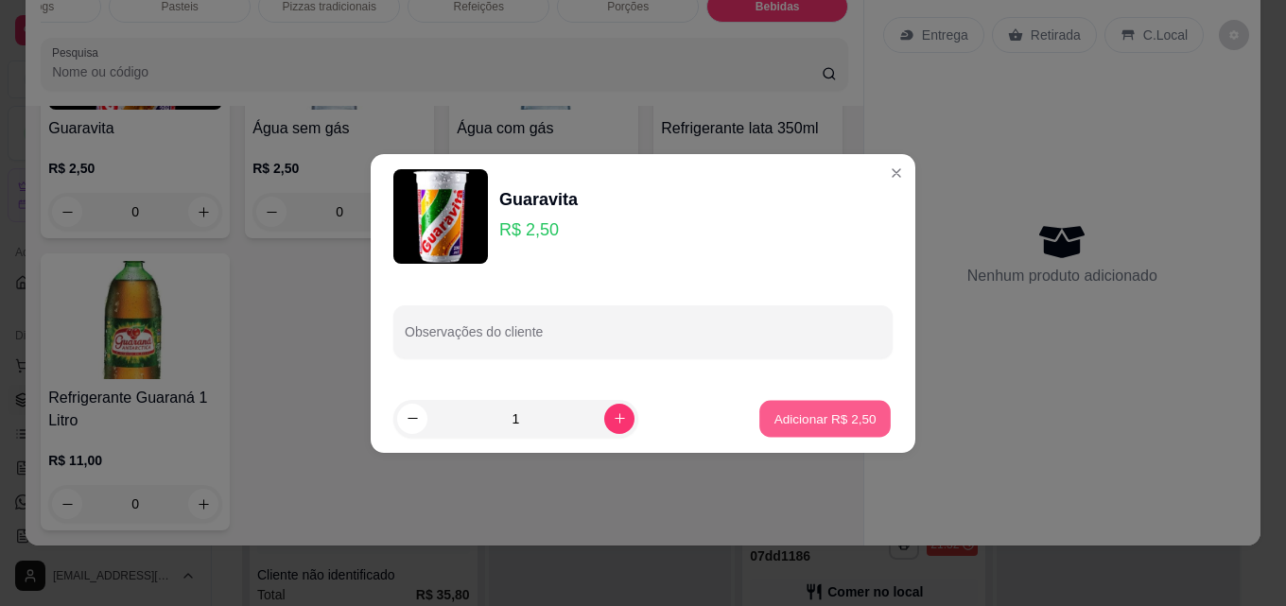
click at [824, 415] on p "Adicionar R$ 2,50" at bounding box center [824, 418] width 102 height 18
type input "1"
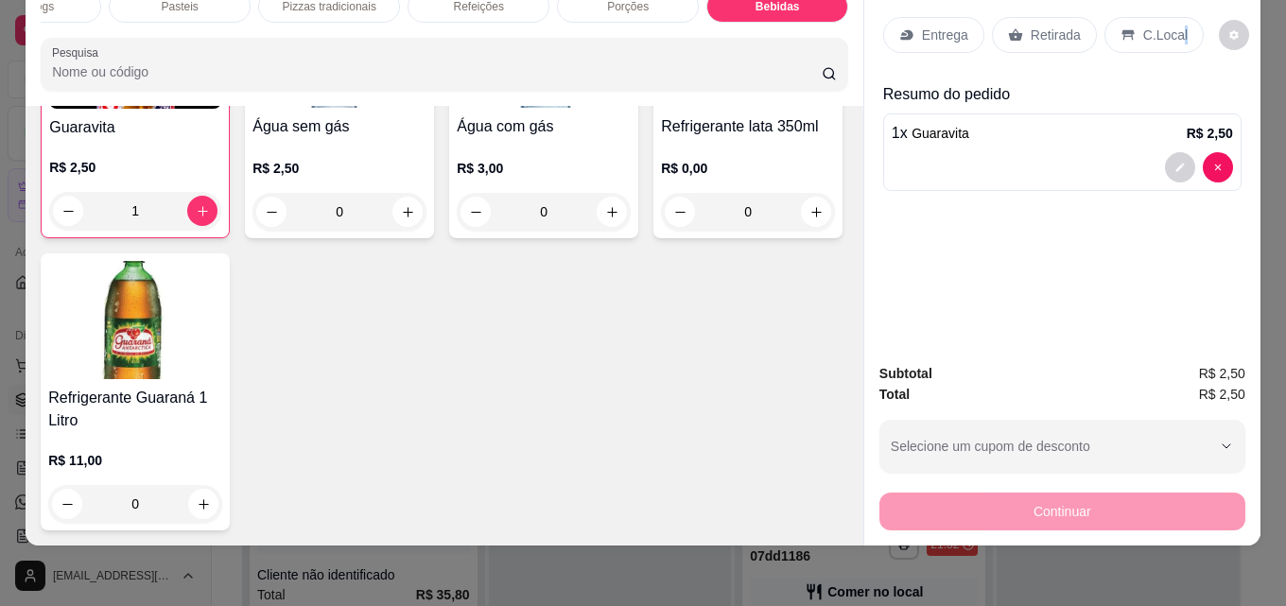
click at [1172, 26] on div "C.Local" at bounding box center [1153, 35] width 99 height 36
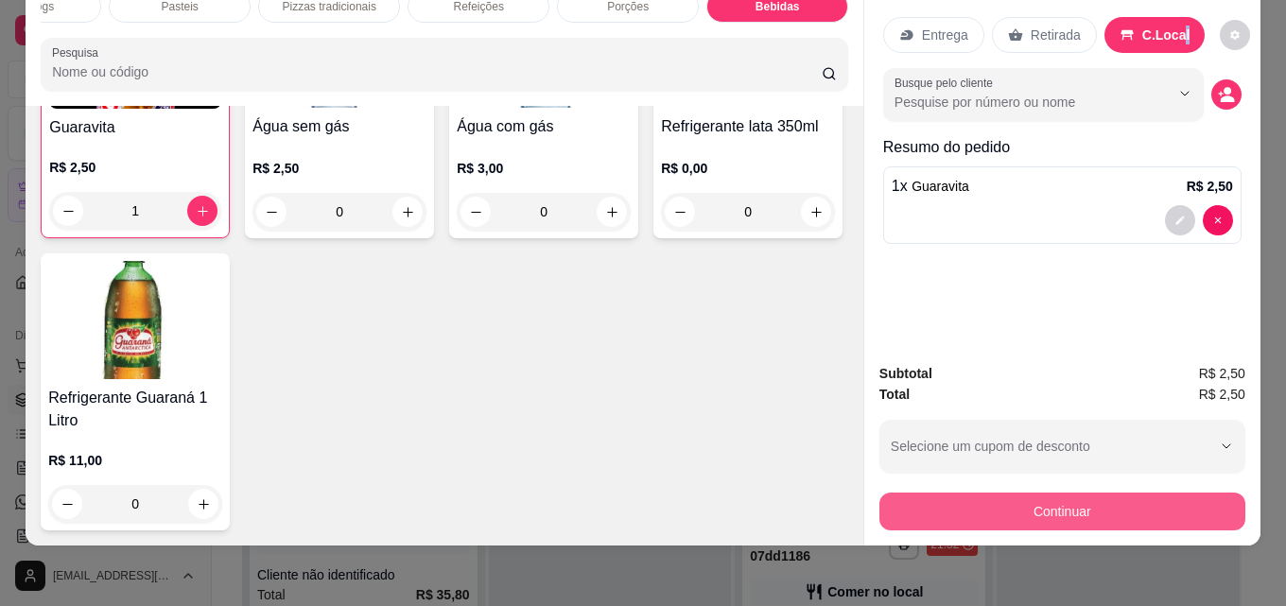
click at [1097, 493] on button "Continuar" at bounding box center [1062, 512] width 366 height 38
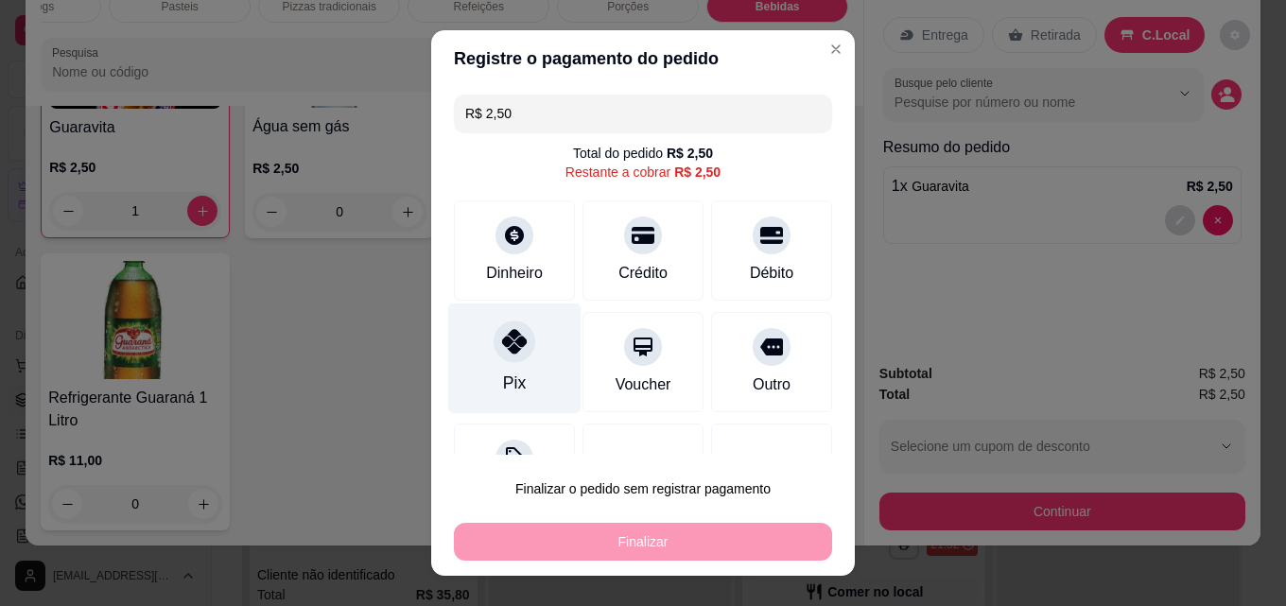
click at [511, 348] on icon at bounding box center [514, 341] width 25 height 25
type input "R$ 0,00"
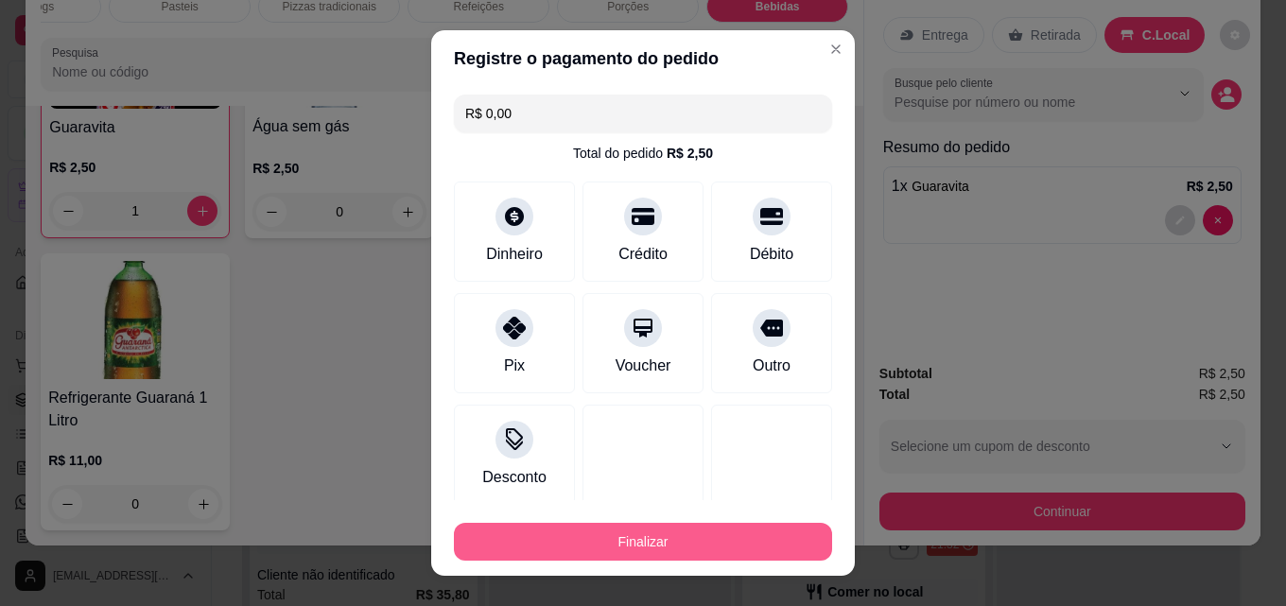
click at [703, 538] on button "Finalizar" at bounding box center [643, 542] width 378 height 38
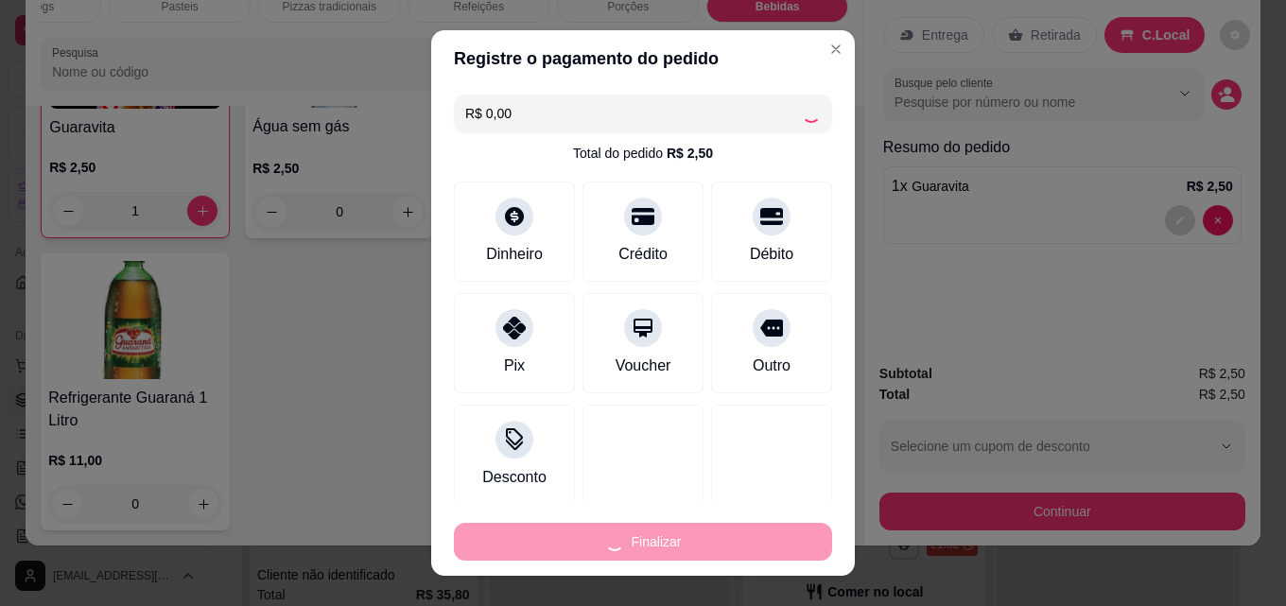
type input "0"
type input "-R$ 2,50"
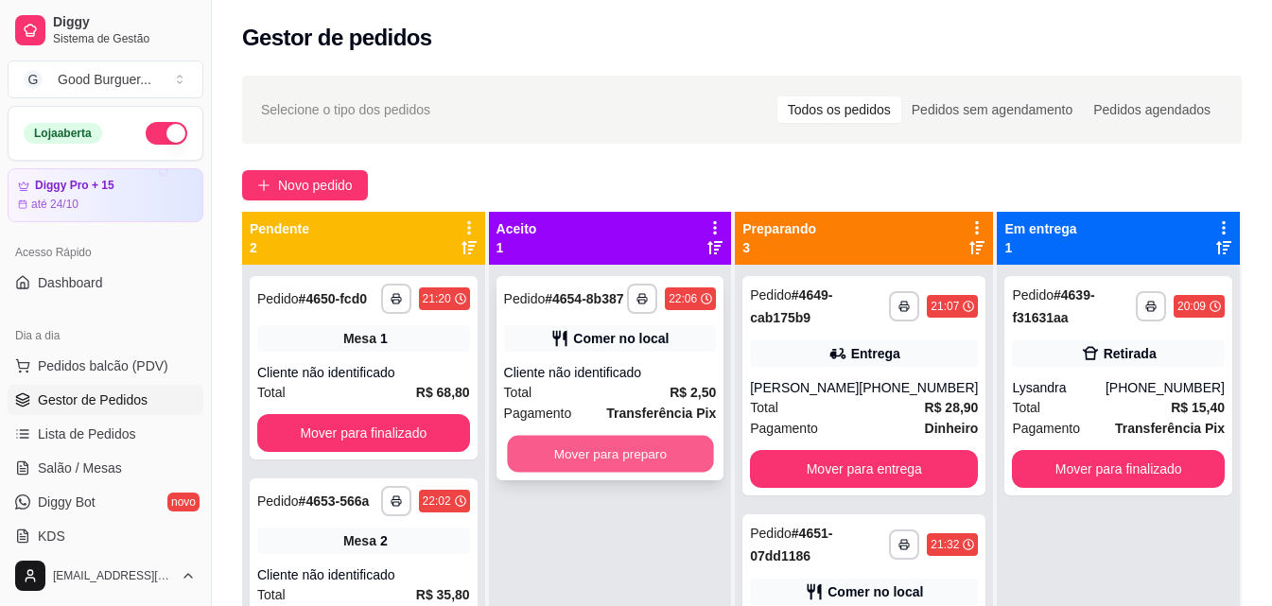
click at [666, 470] on button "Mover para preparo" at bounding box center [610, 454] width 206 height 37
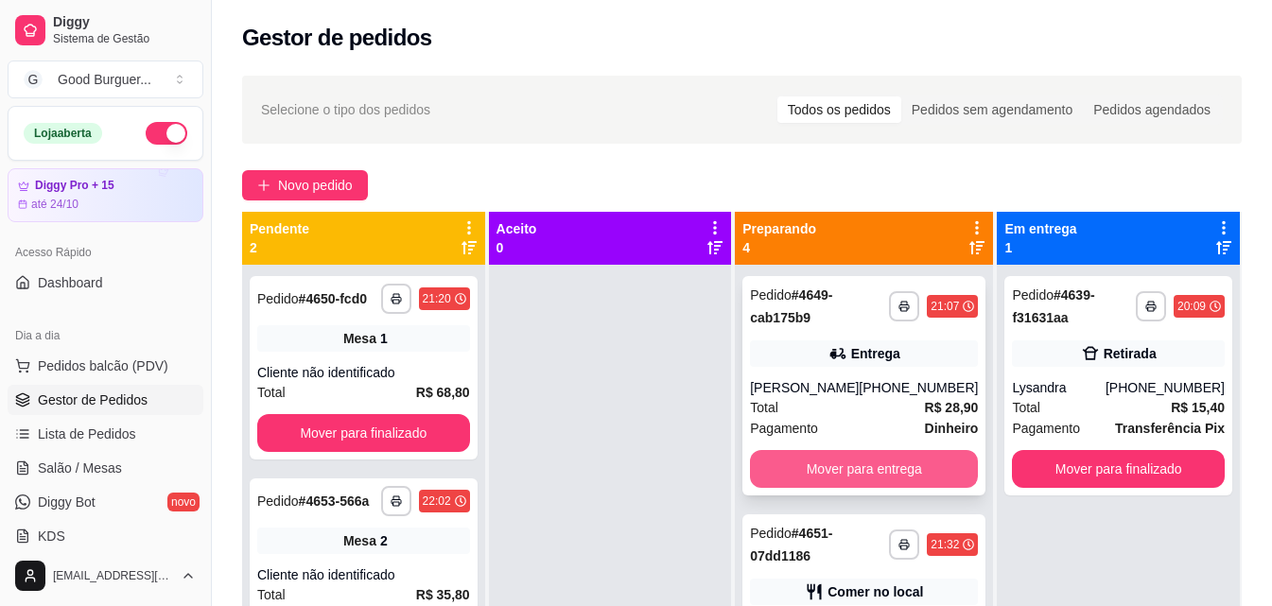
click at [911, 464] on button "Mover para entrega" at bounding box center [864, 469] width 228 height 38
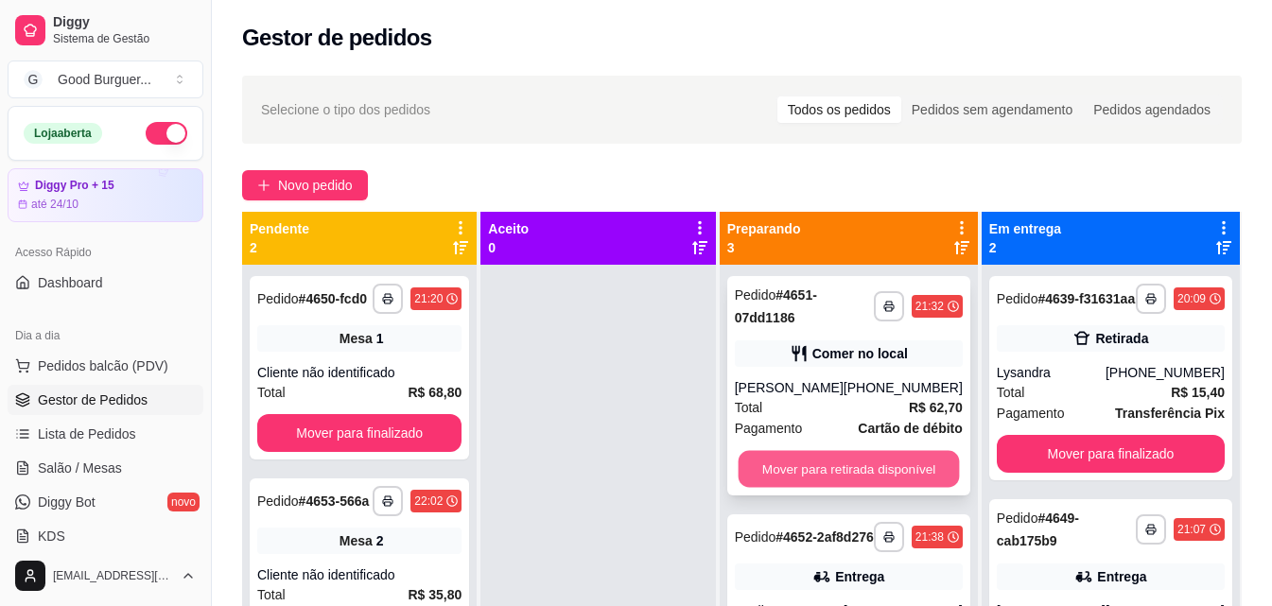
click at [909, 463] on button "Mover para retirada disponível" at bounding box center [848, 469] width 221 height 37
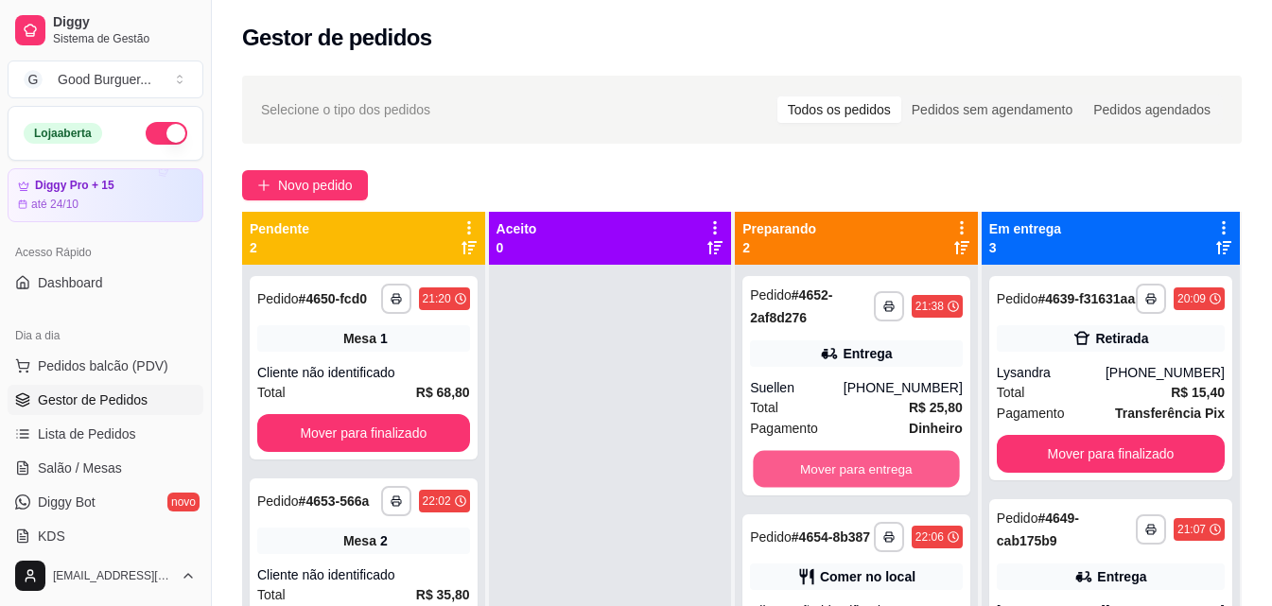
click at [908, 463] on button "Mover para entrega" at bounding box center [857, 469] width 206 height 37
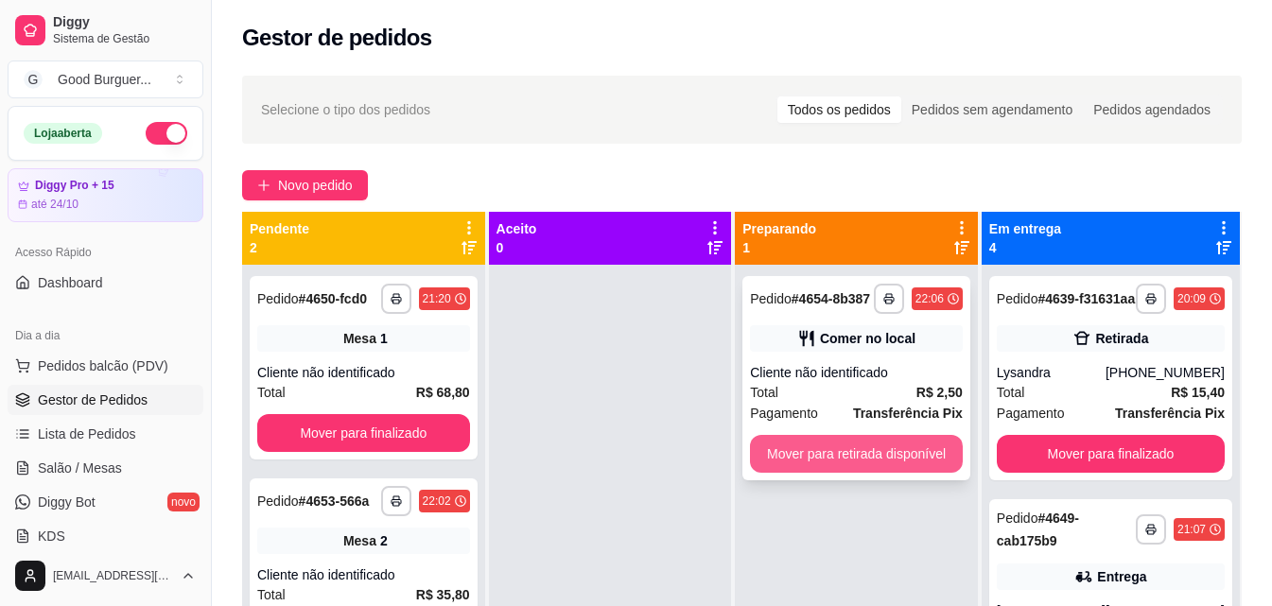
click at [908, 443] on button "Mover para retirada disponível" at bounding box center [856, 454] width 213 height 38
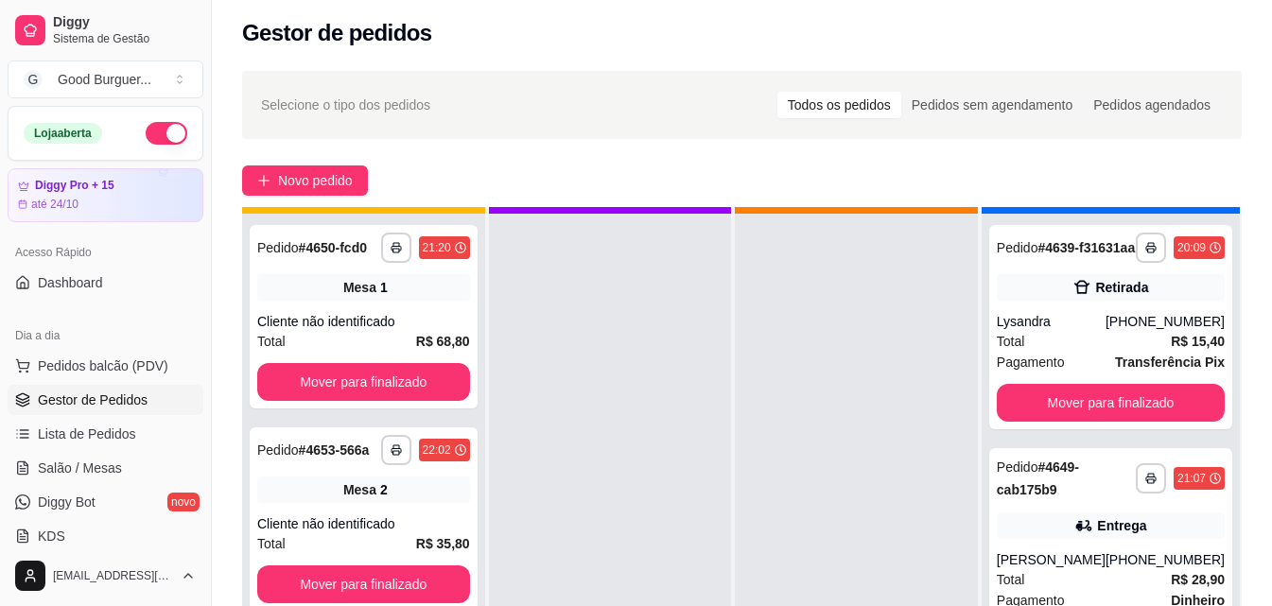
scroll to position [53, 0]
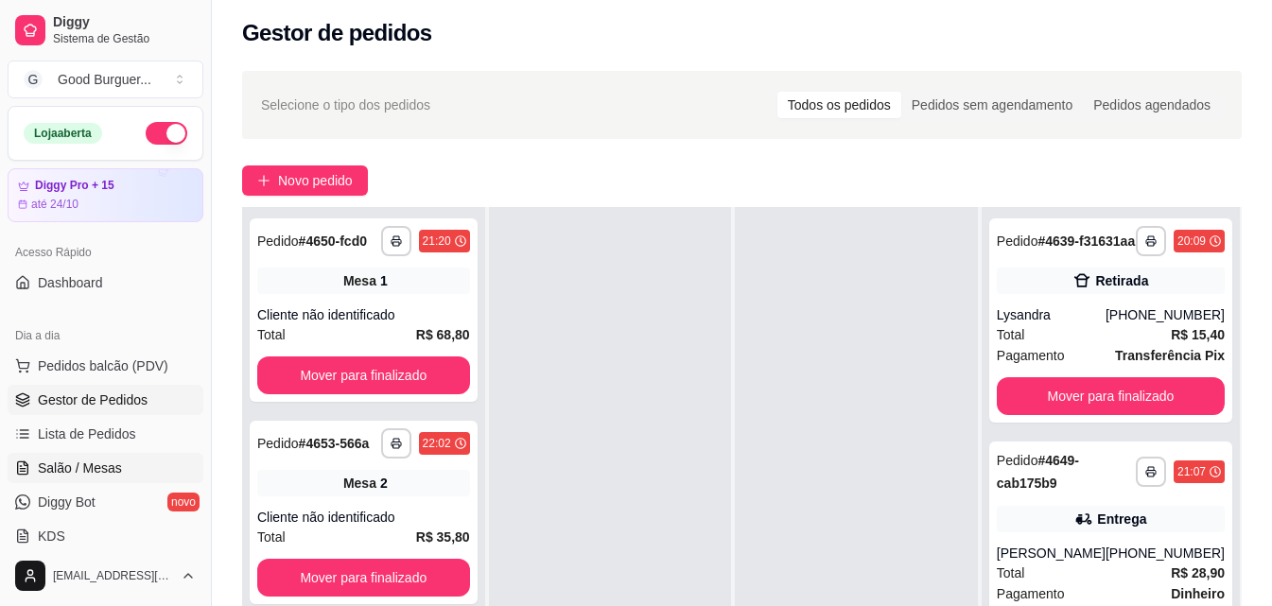
click at [90, 460] on span "Salão / Mesas" at bounding box center [80, 468] width 84 height 19
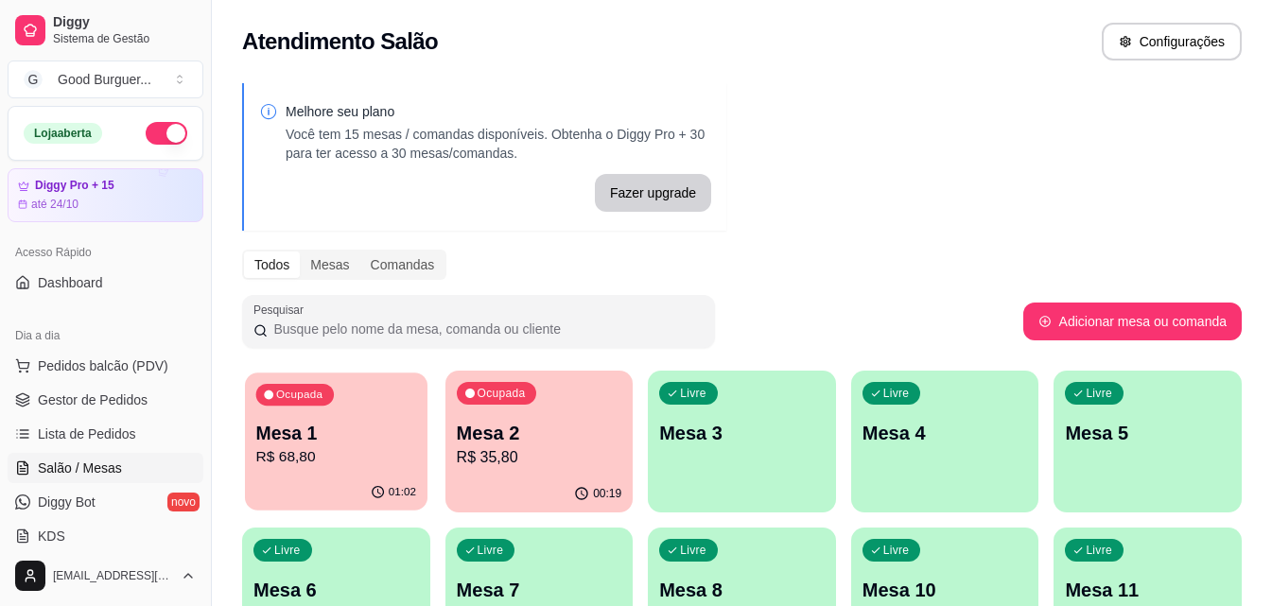
click at [387, 440] on p "Mesa 1" at bounding box center [336, 434] width 160 height 26
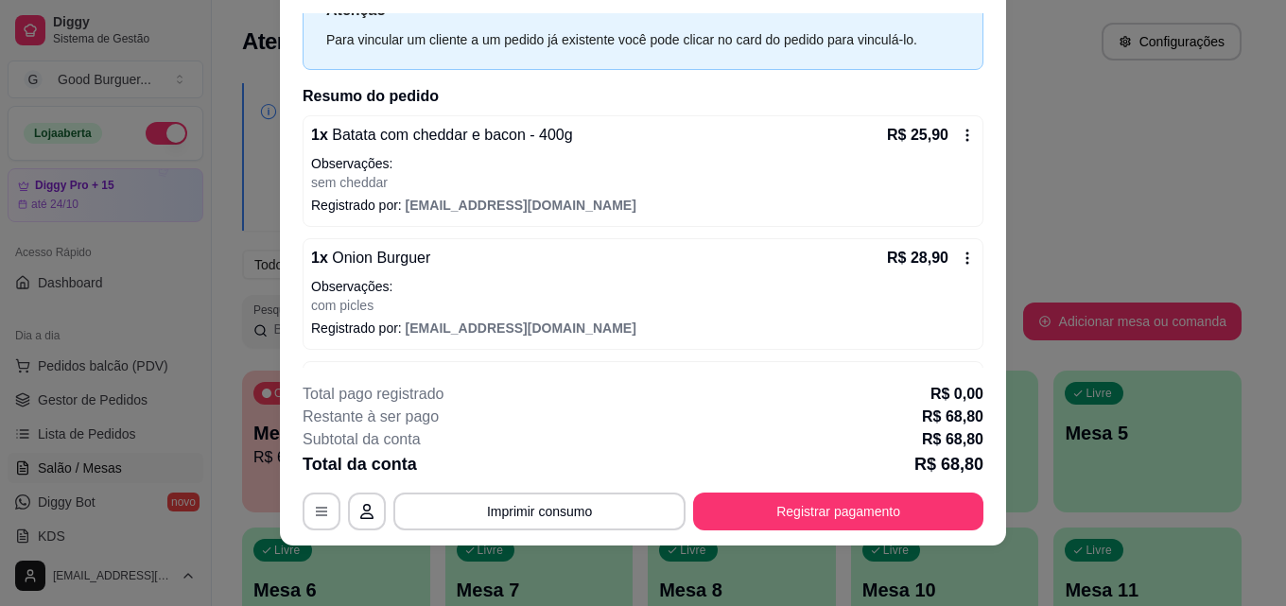
scroll to position [144, 0]
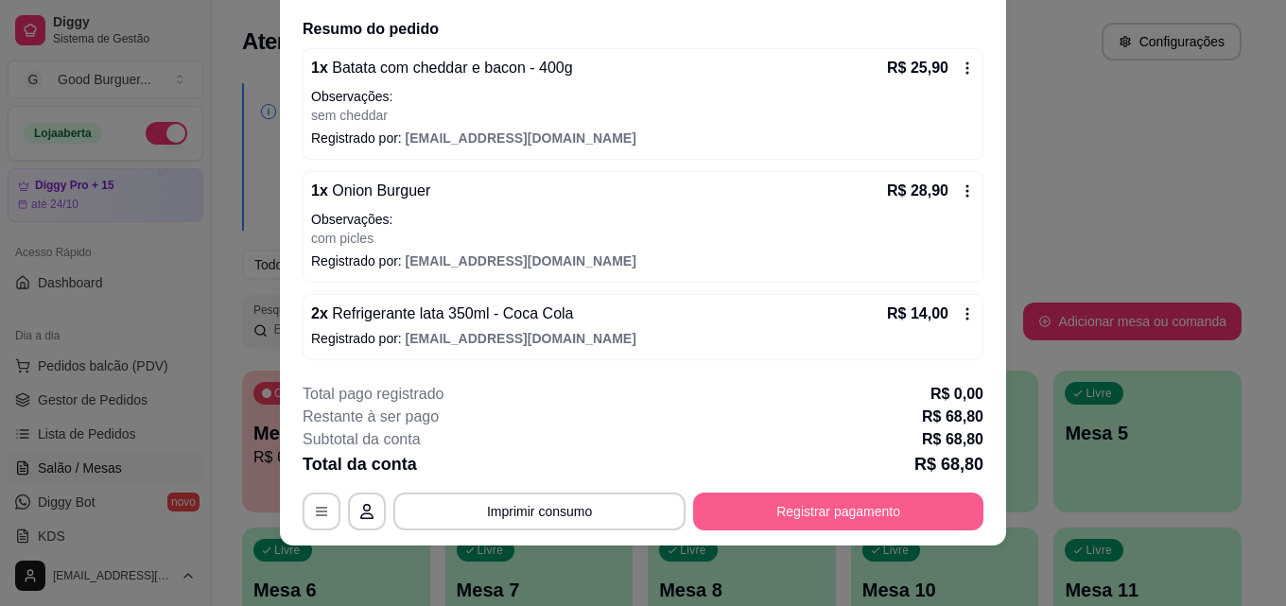
click at [881, 520] on button "Registrar pagamento" at bounding box center [838, 512] width 290 height 38
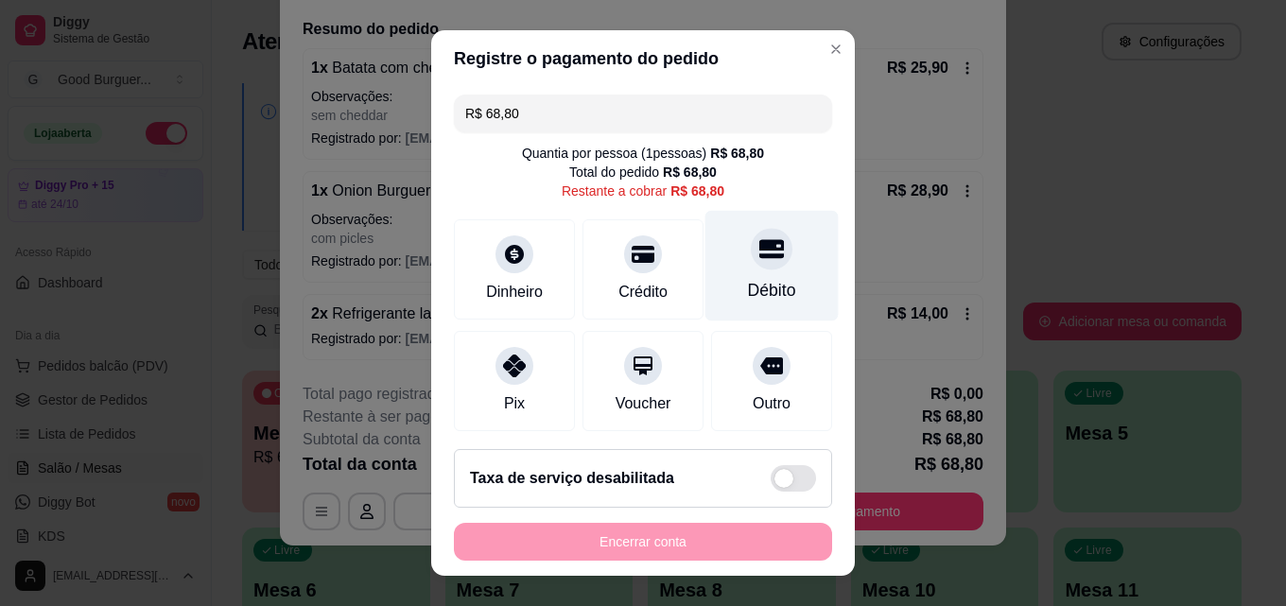
click at [759, 240] on icon at bounding box center [771, 249] width 25 height 19
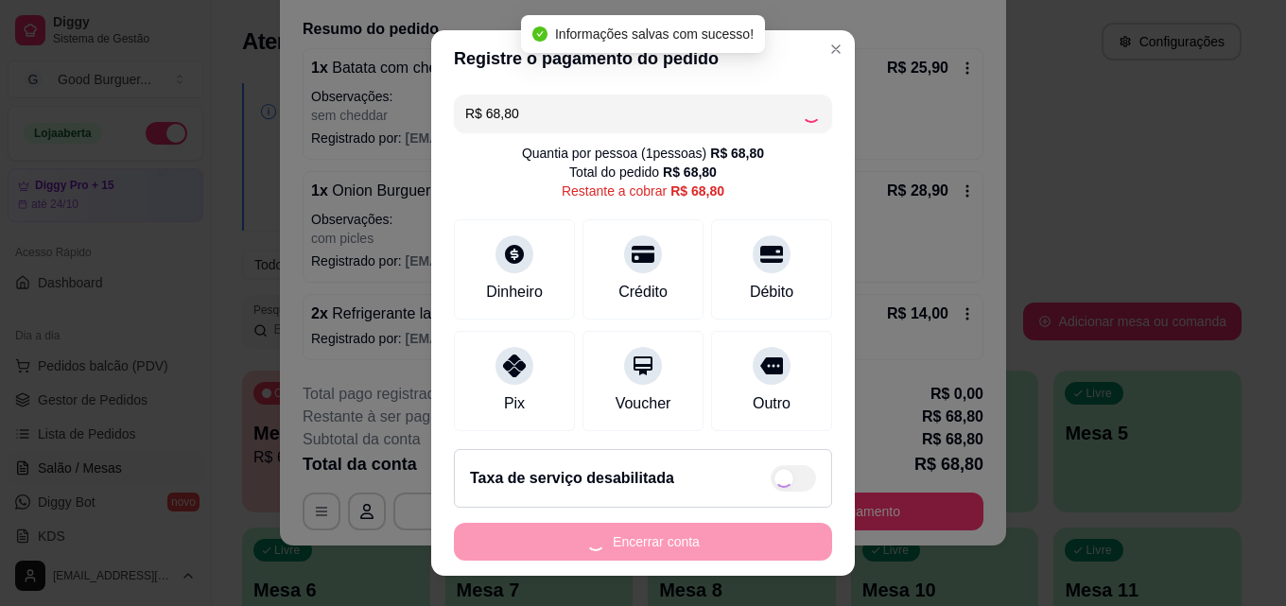
type input "R$ 0,00"
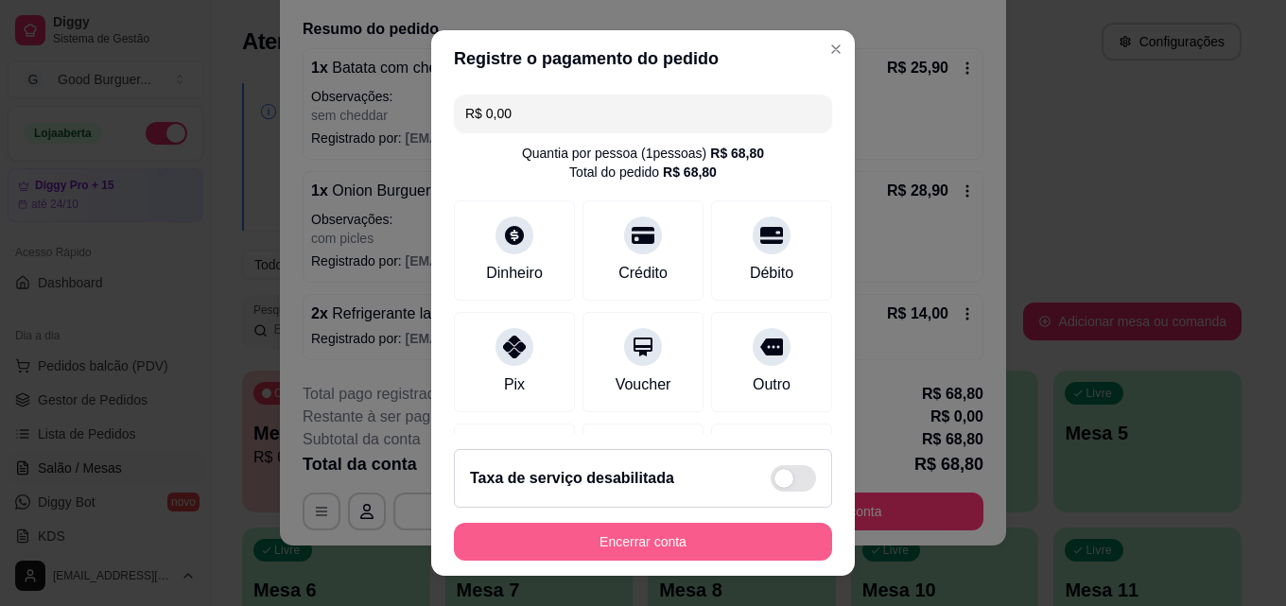
click at [652, 547] on button "Encerrar conta" at bounding box center [643, 542] width 378 height 38
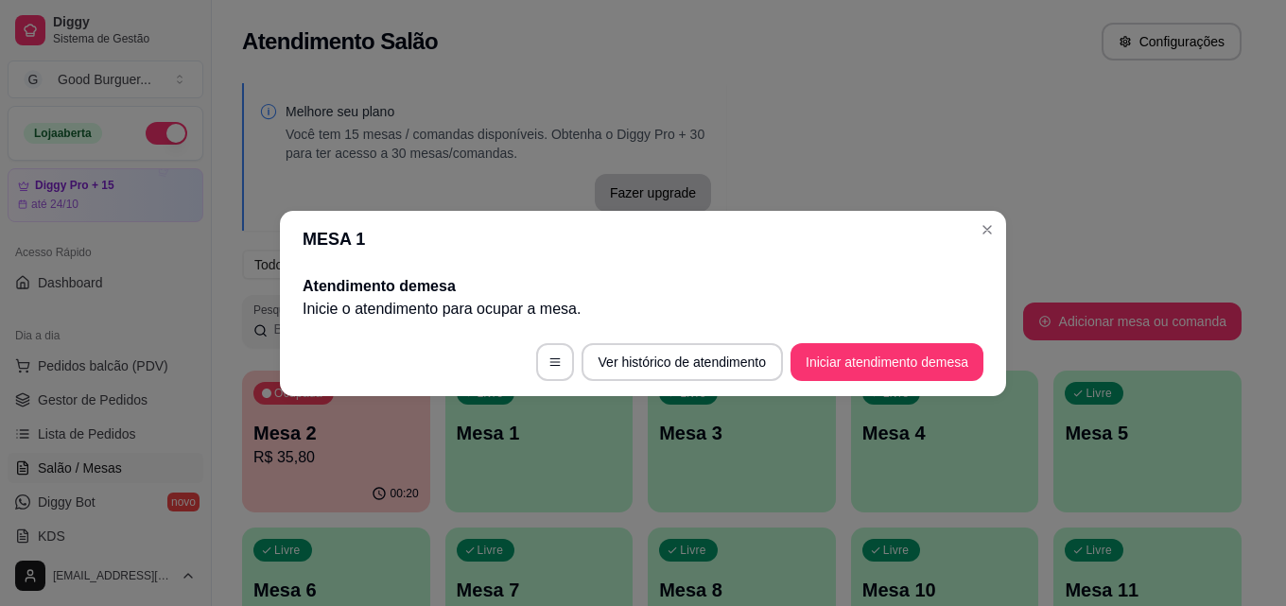
scroll to position [0, 0]
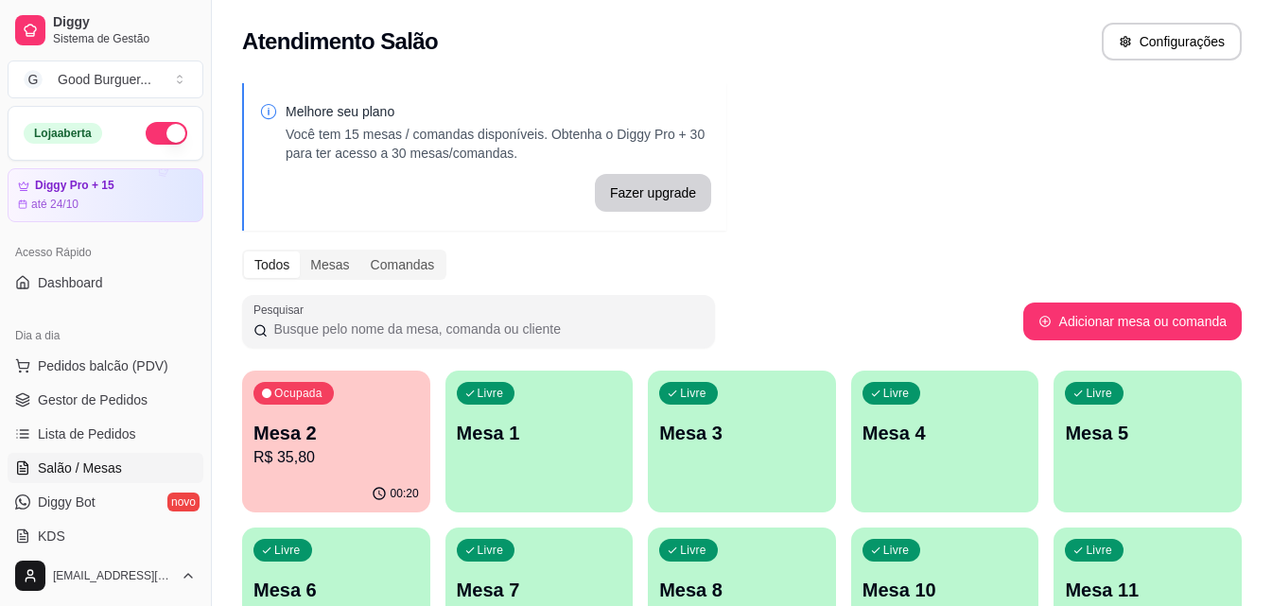
click at [316, 462] on p "R$ 35,80" at bounding box center [335, 457] width 165 height 23
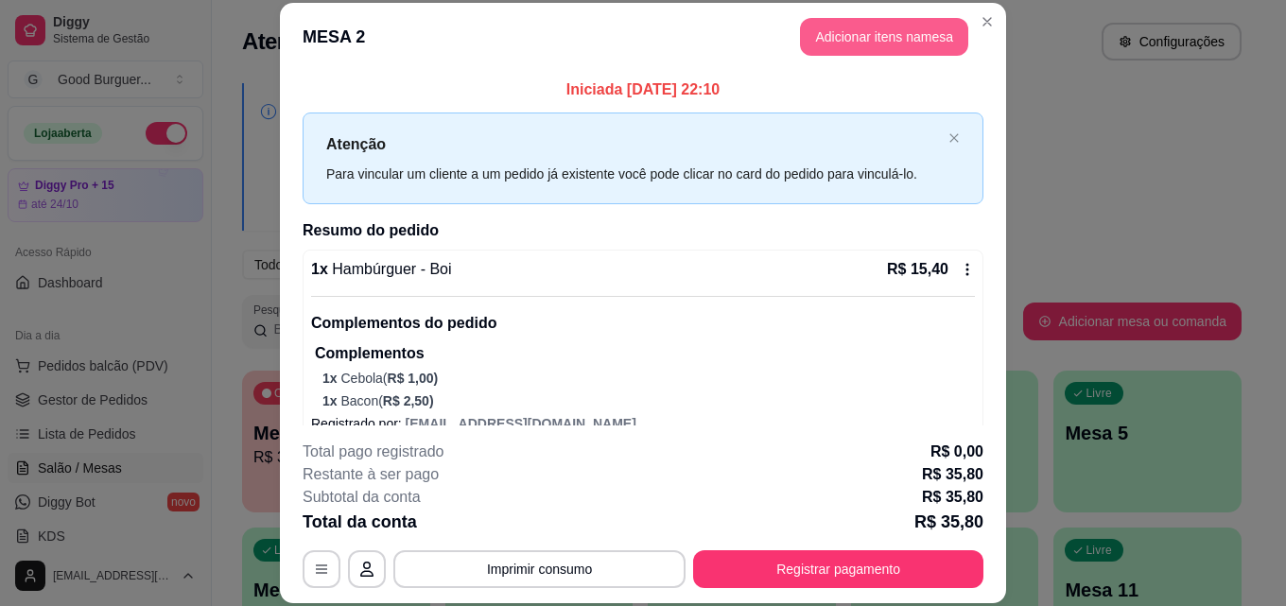
click at [897, 37] on button "Adicionar itens na mesa" at bounding box center [884, 37] width 168 height 38
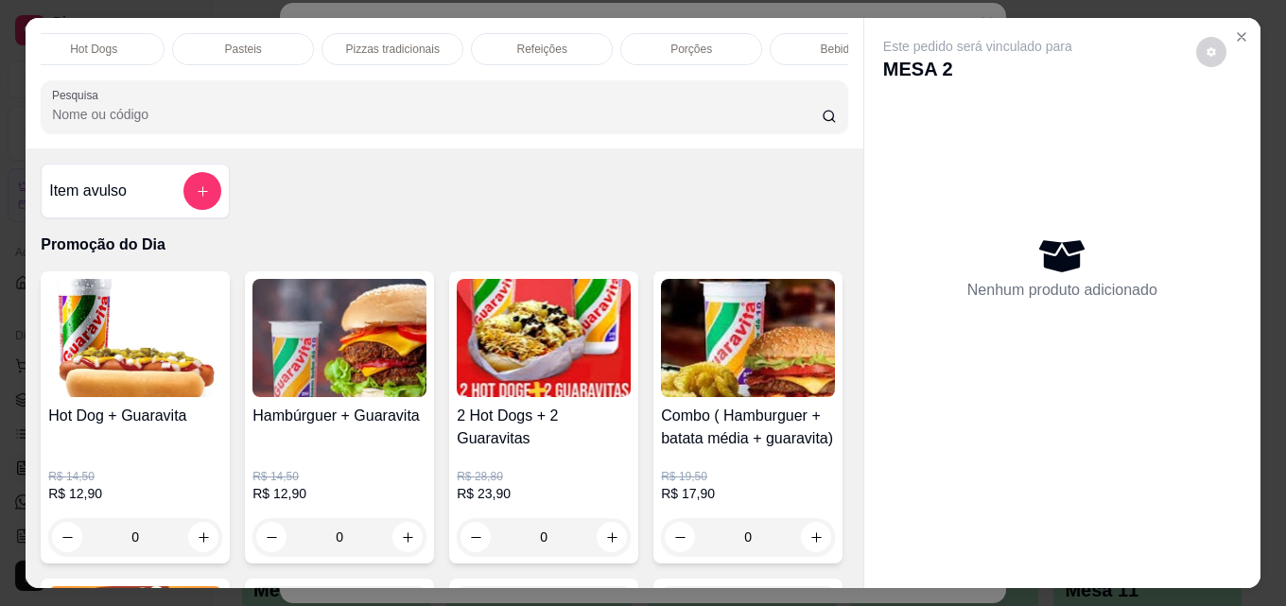
scroll to position [0, 828]
click at [757, 45] on p "Bebidas" at bounding box center [777, 49] width 41 height 15
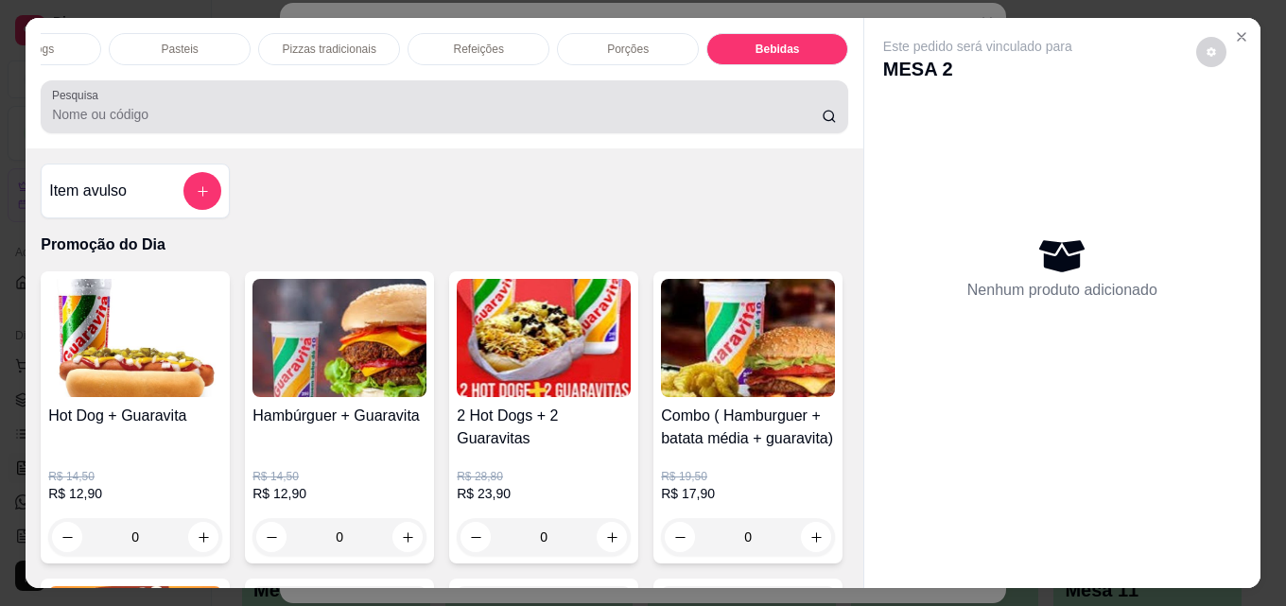
scroll to position [49, 0]
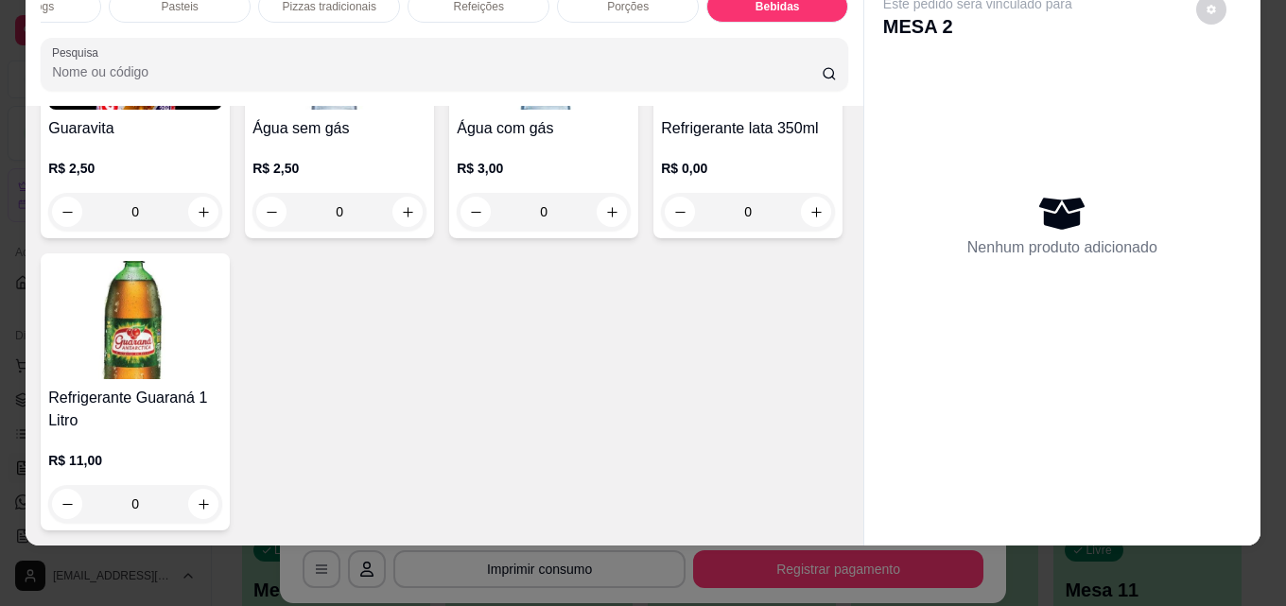
click at [193, 110] on img at bounding box center [135, 50] width 174 height 118
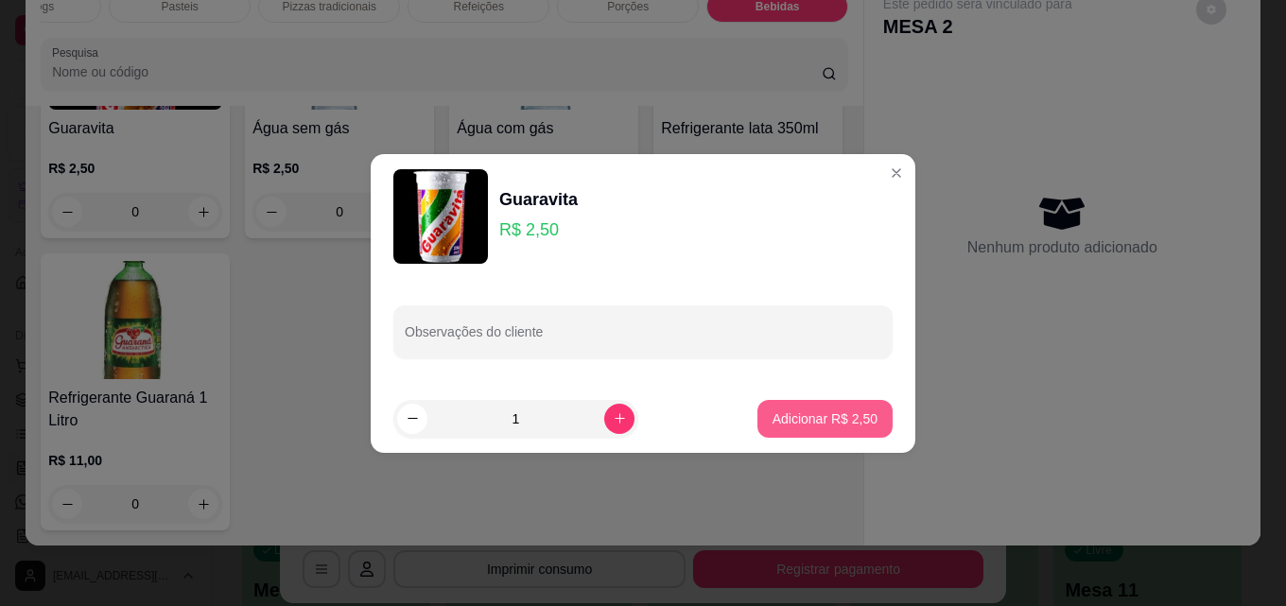
click at [814, 428] on button "Adicionar R$ 2,50" at bounding box center [824, 419] width 135 height 38
type input "1"
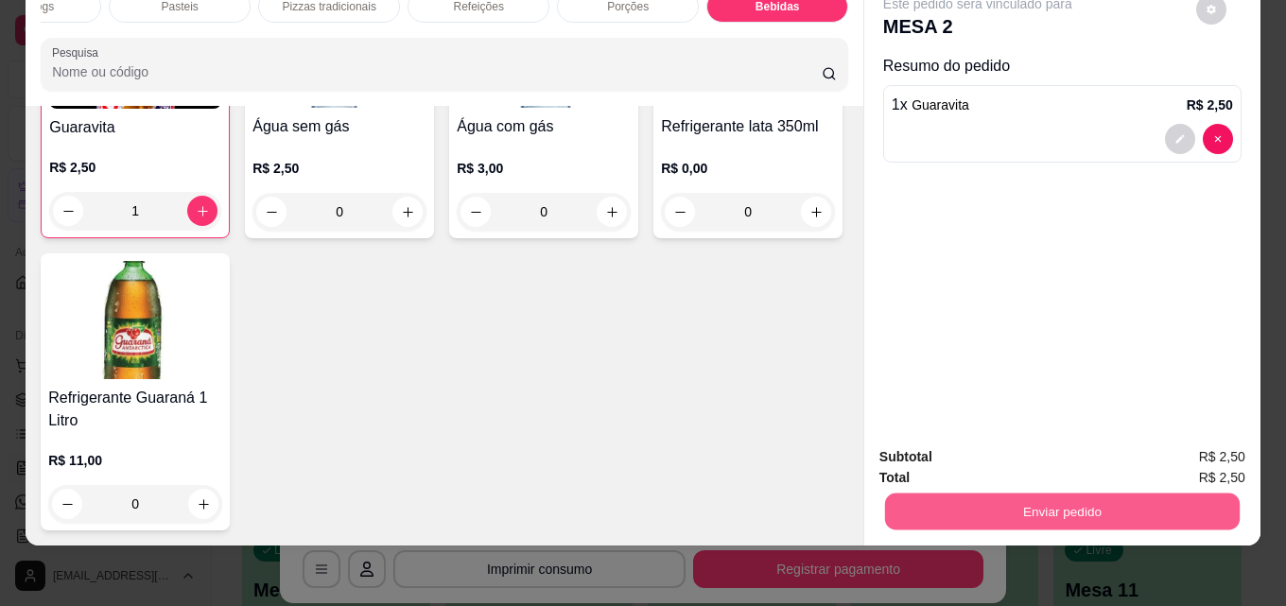
click at [1122, 508] on button "Enviar pedido" at bounding box center [1062, 511] width 355 height 37
click at [1223, 453] on button "Enviar pedido" at bounding box center [1195, 451] width 107 height 36
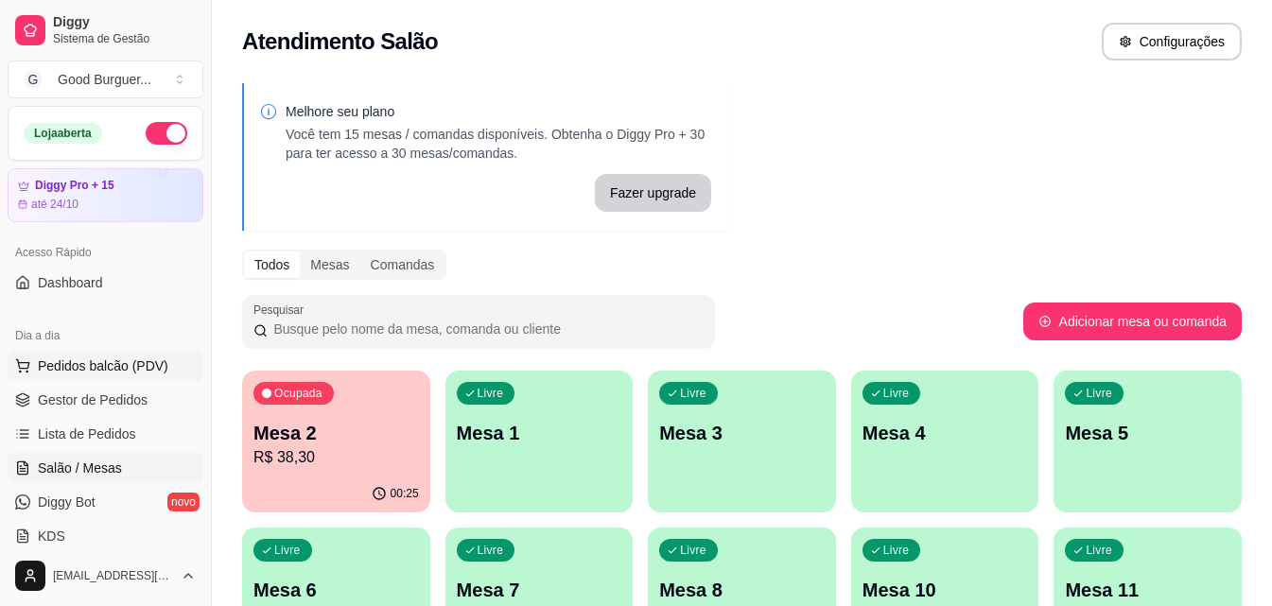
click at [103, 364] on span "Pedidos balcão (PDV)" at bounding box center [103, 365] width 130 height 19
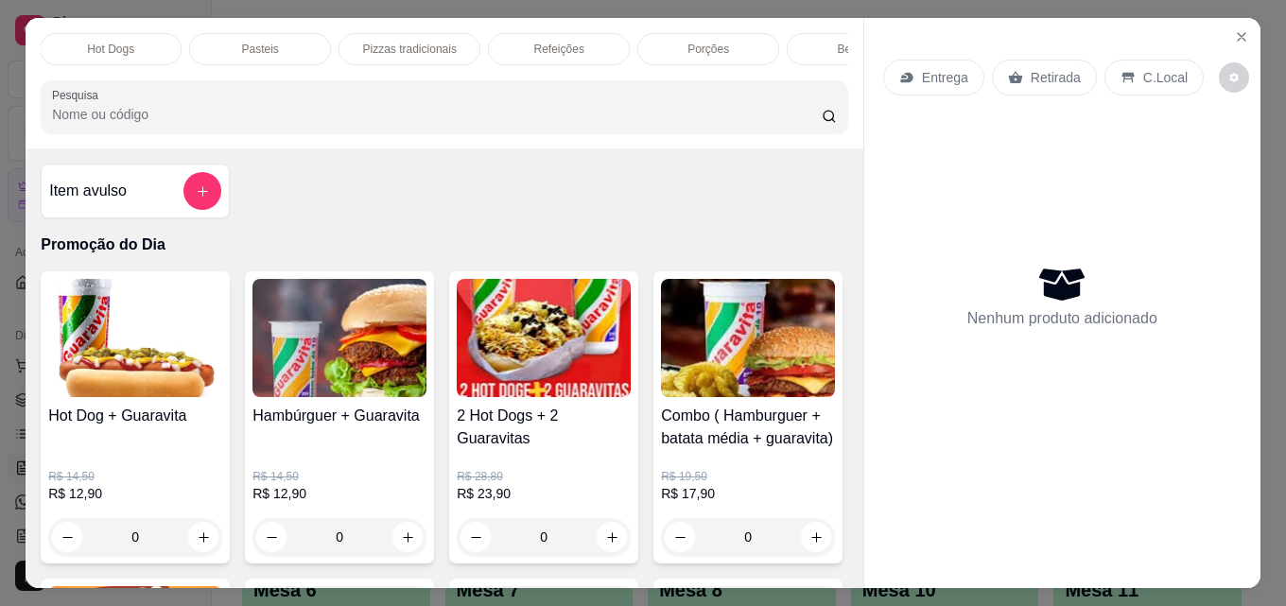
scroll to position [0, 828]
click at [807, 44] on div "Bebidas" at bounding box center [777, 49] width 142 height 32
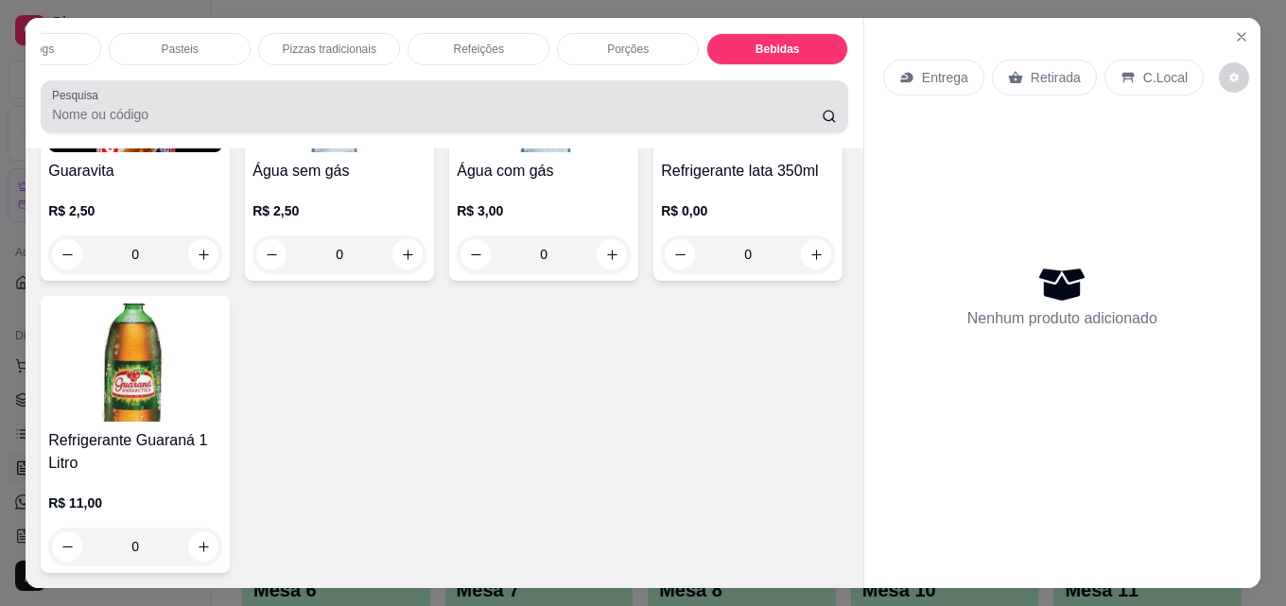
scroll to position [49, 0]
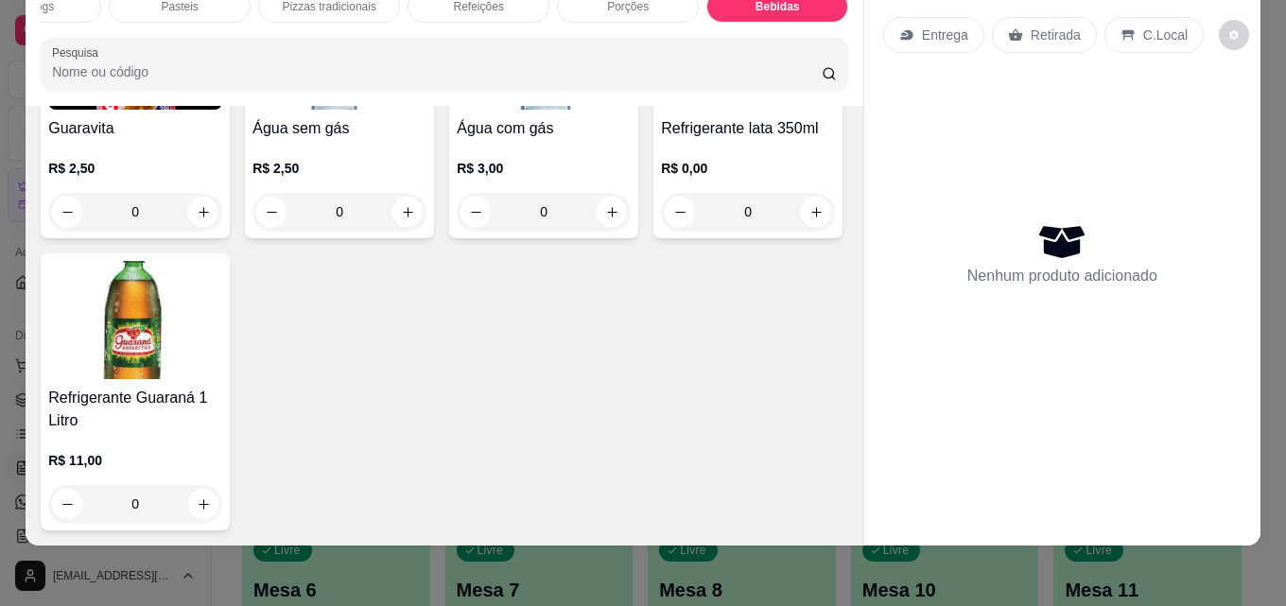
click at [661, 110] on img at bounding box center [748, 50] width 174 height 118
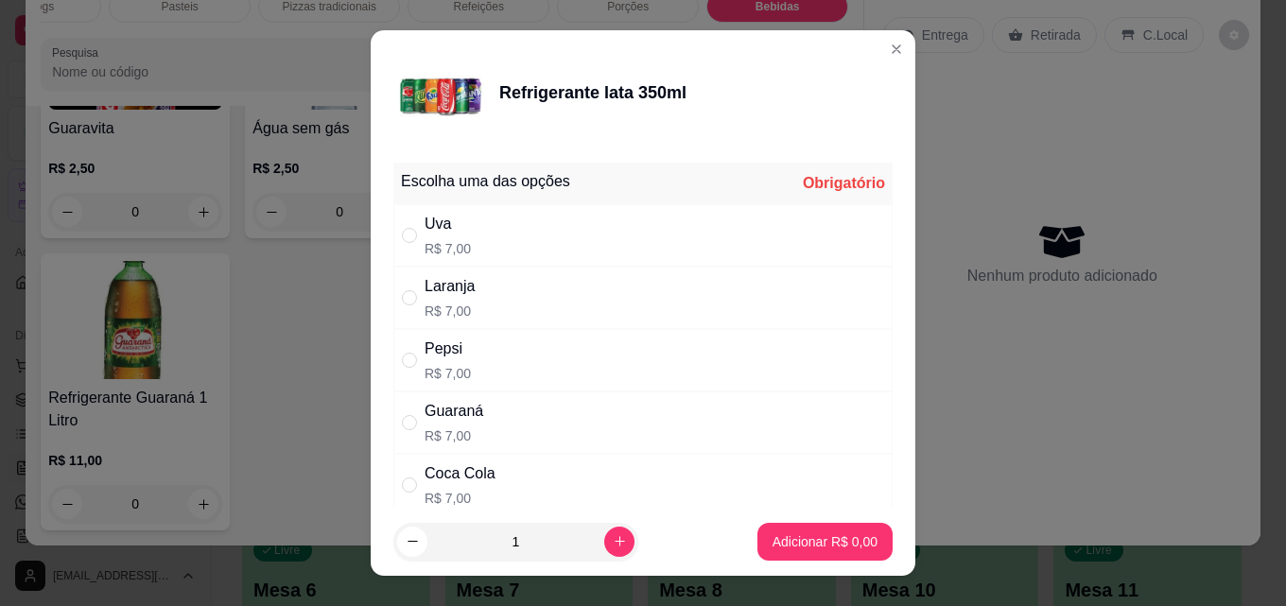
click at [477, 469] on div "Coca Cola" at bounding box center [460, 473] width 71 height 23
radio input "true"
click at [859, 539] on button "Adicionar R$ 7,00" at bounding box center [824, 542] width 131 height 37
type input "1"
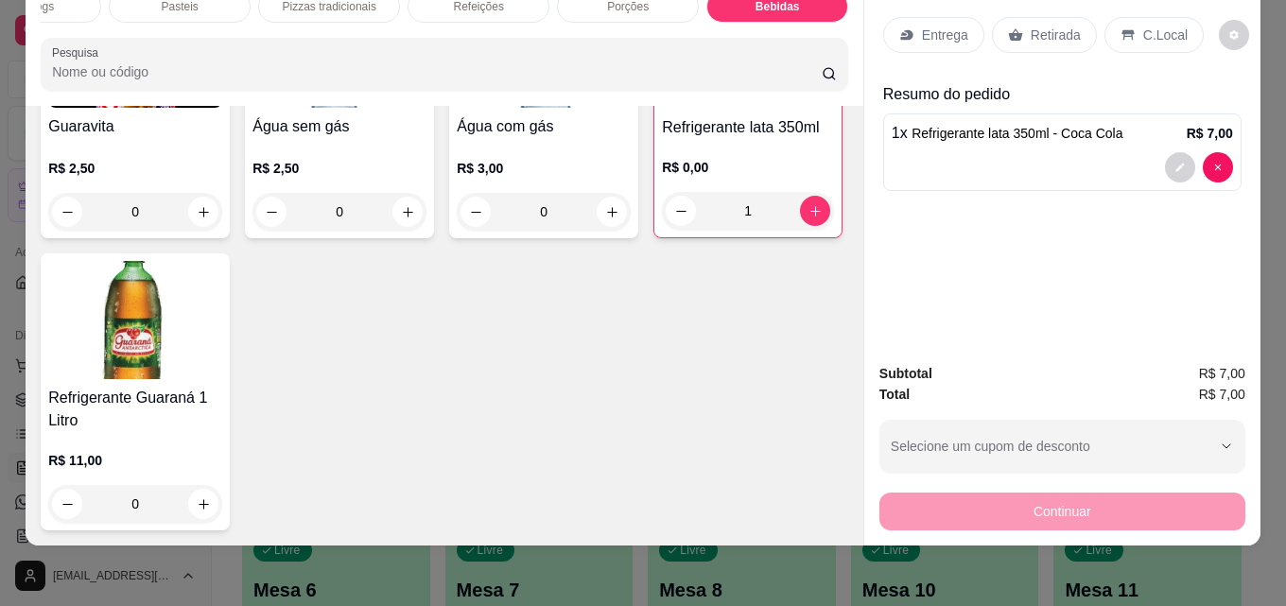
click at [1149, 17] on div "C.Local" at bounding box center [1153, 35] width 99 height 36
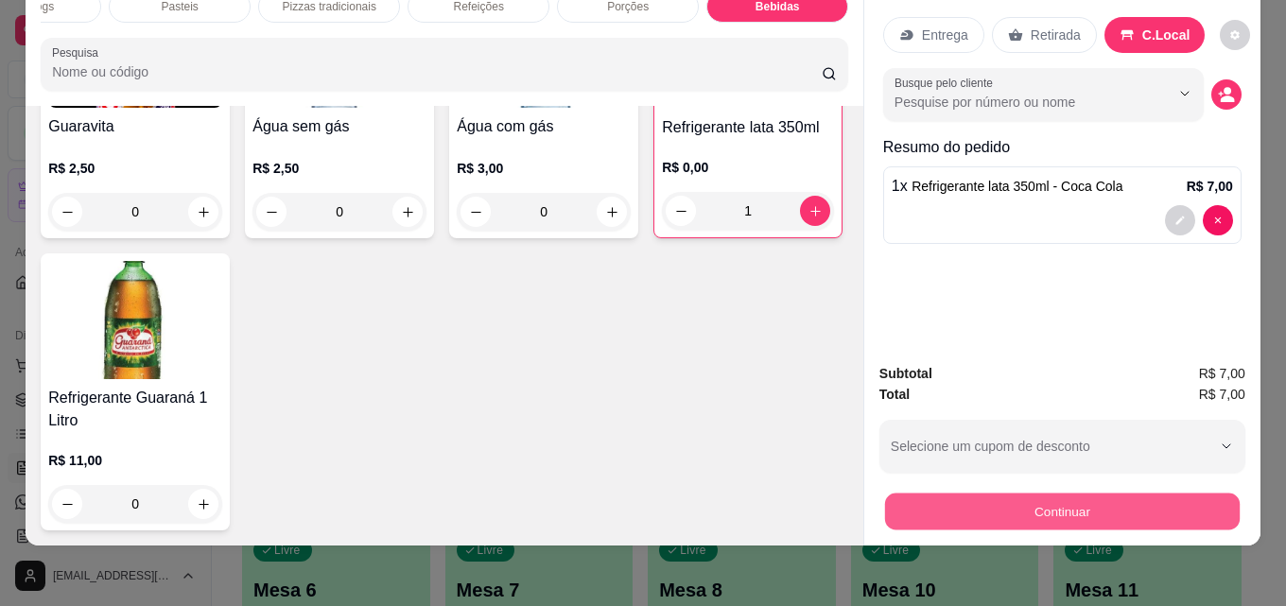
click at [1070, 500] on button "Continuar" at bounding box center [1062, 511] width 355 height 37
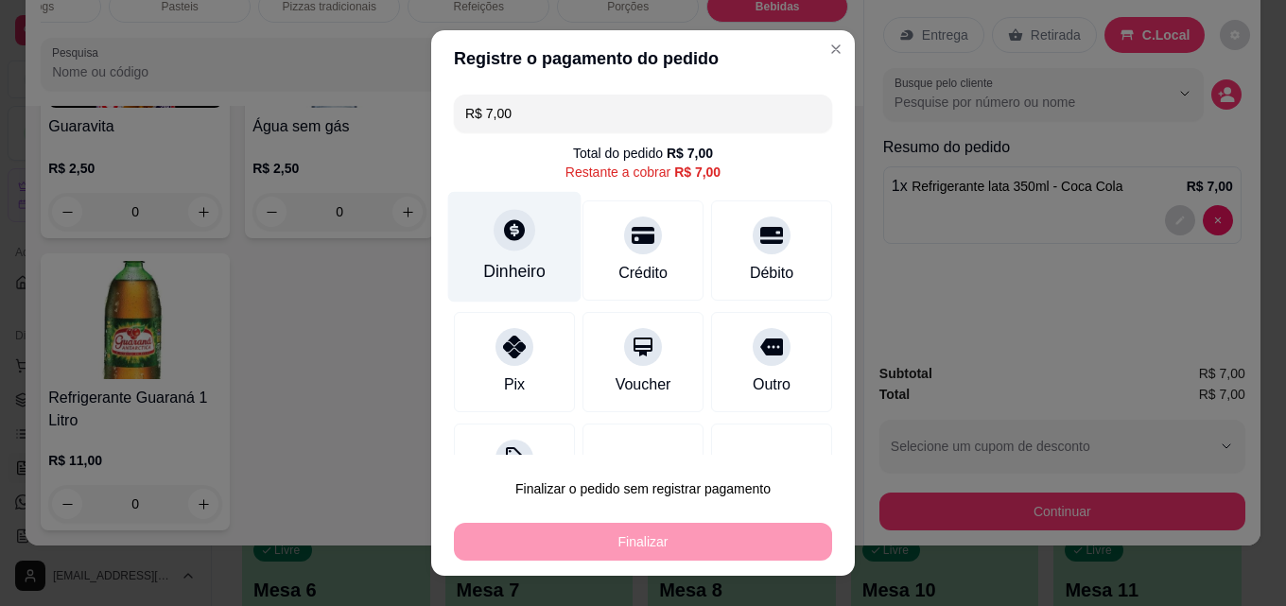
click at [522, 227] on div at bounding box center [515, 230] width 42 height 42
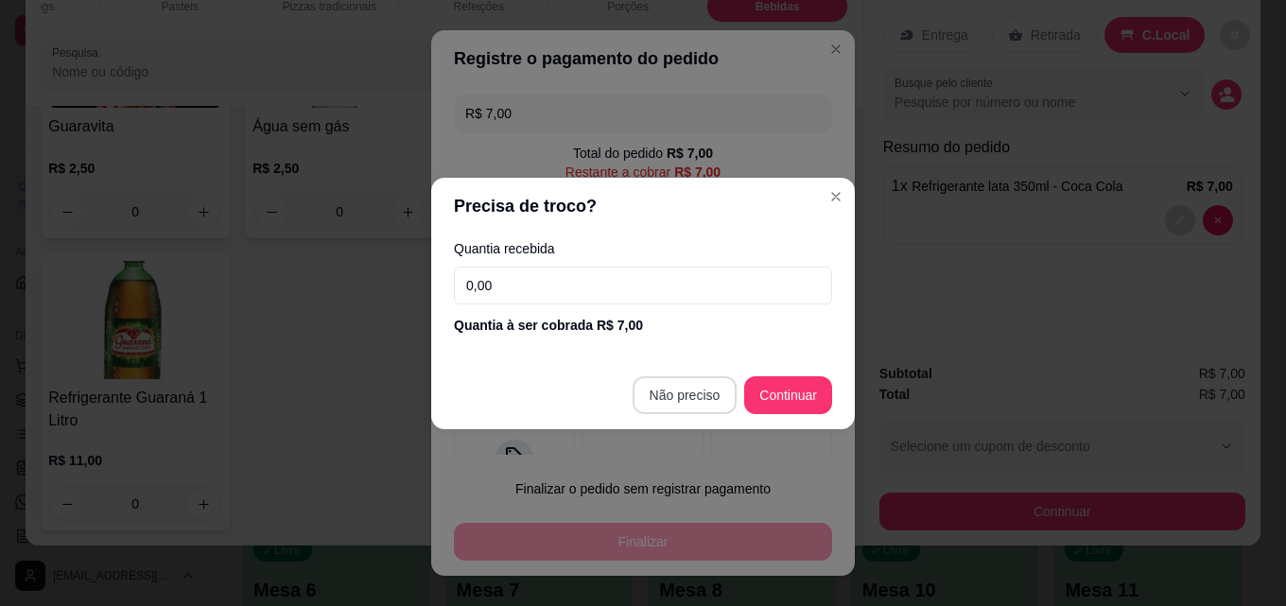
type input "R$ 0,00"
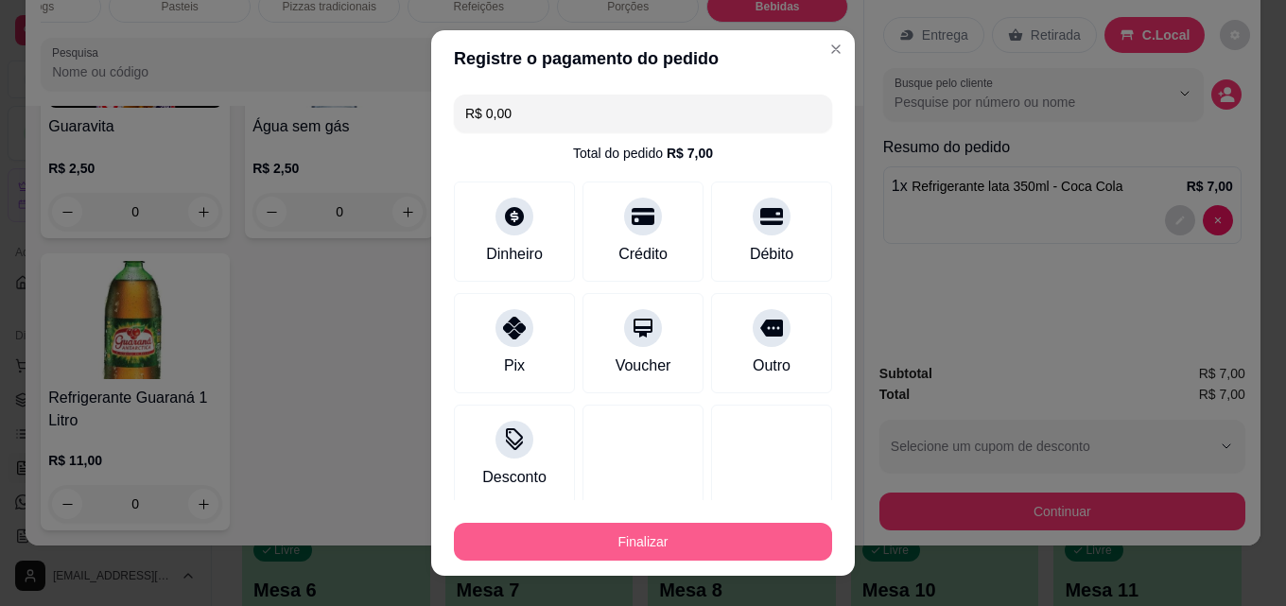
click at [735, 551] on button "Finalizar" at bounding box center [643, 542] width 378 height 38
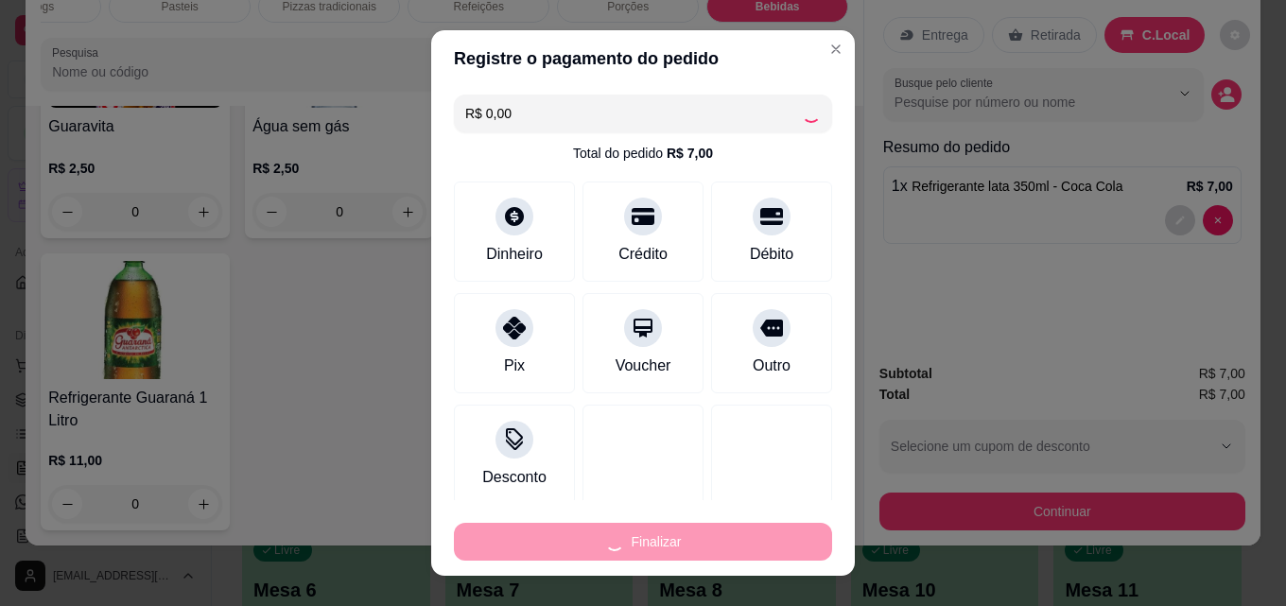
type input "0"
type input "-R$ 7,00"
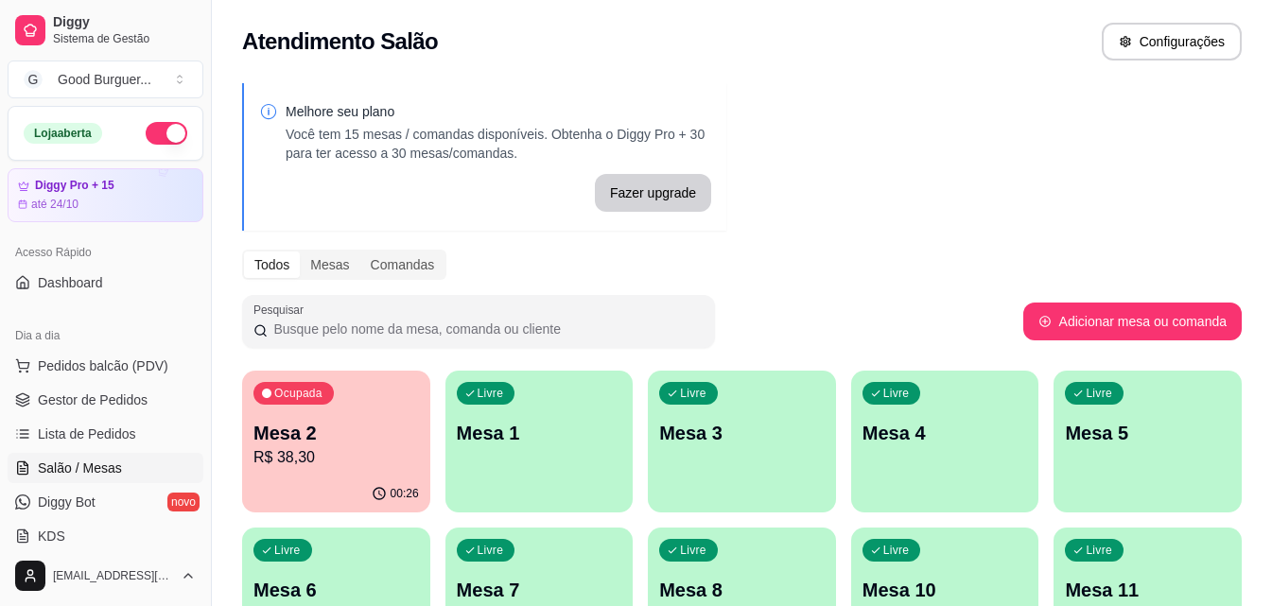
click at [563, 449] on div "Livre Mesa 1" at bounding box center [539, 430] width 188 height 119
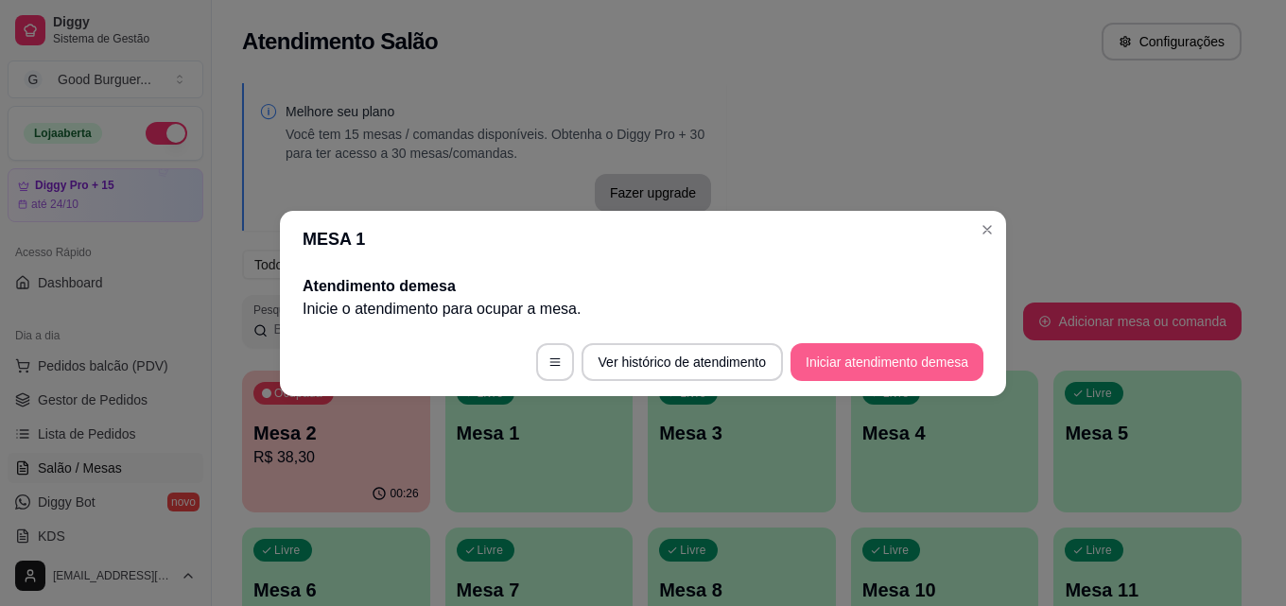
click at [880, 359] on button "Iniciar atendimento de mesa" at bounding box center [886, 362] width 193 height 38
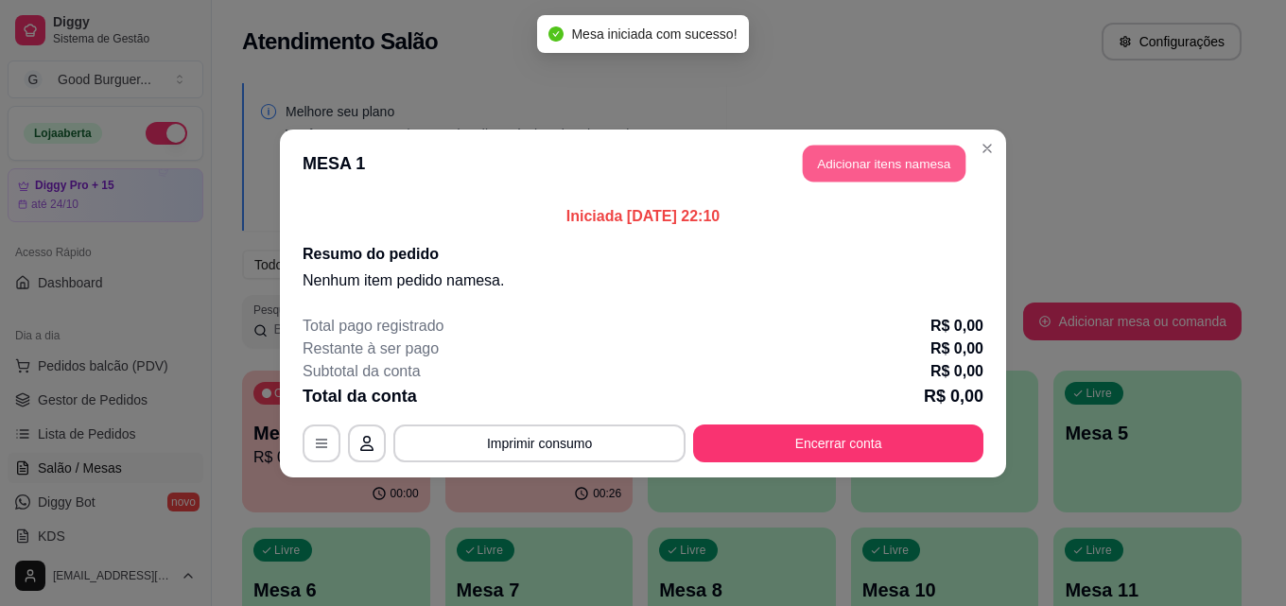
click at [911, 167] on button "Adicionar itens na mesa" at bounding box center [884, 163] width 163 height 37
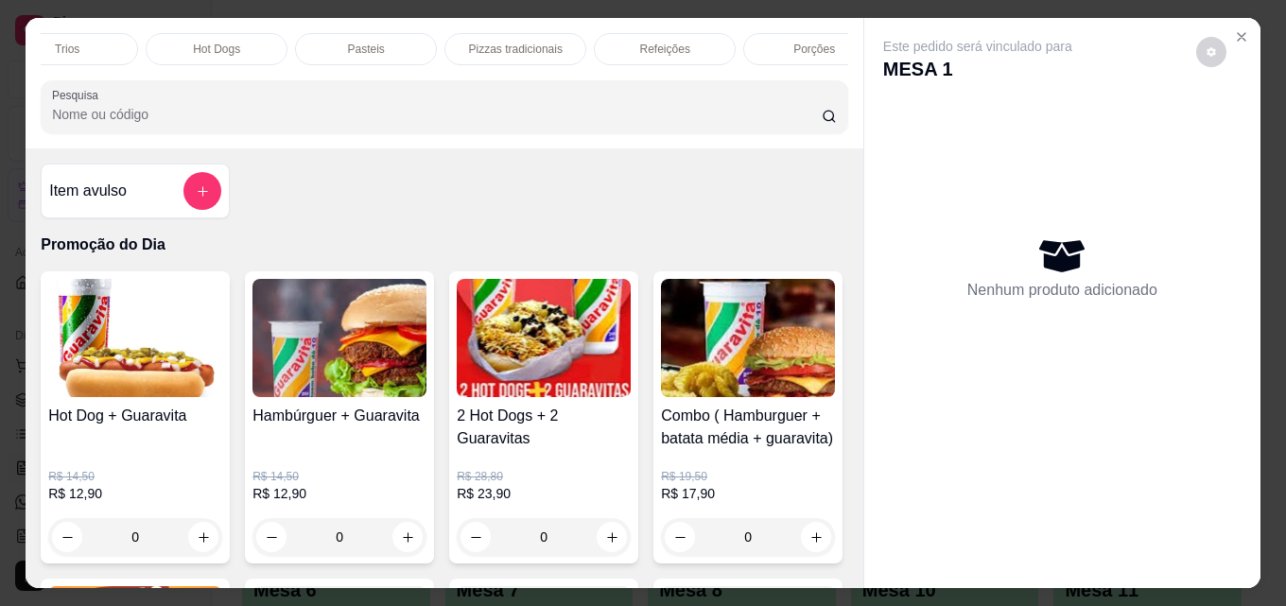
scroll to position [0, 643]
click at [356, 42] on p "Pasteis" at bounding box center [365, 49] width 37 height 15
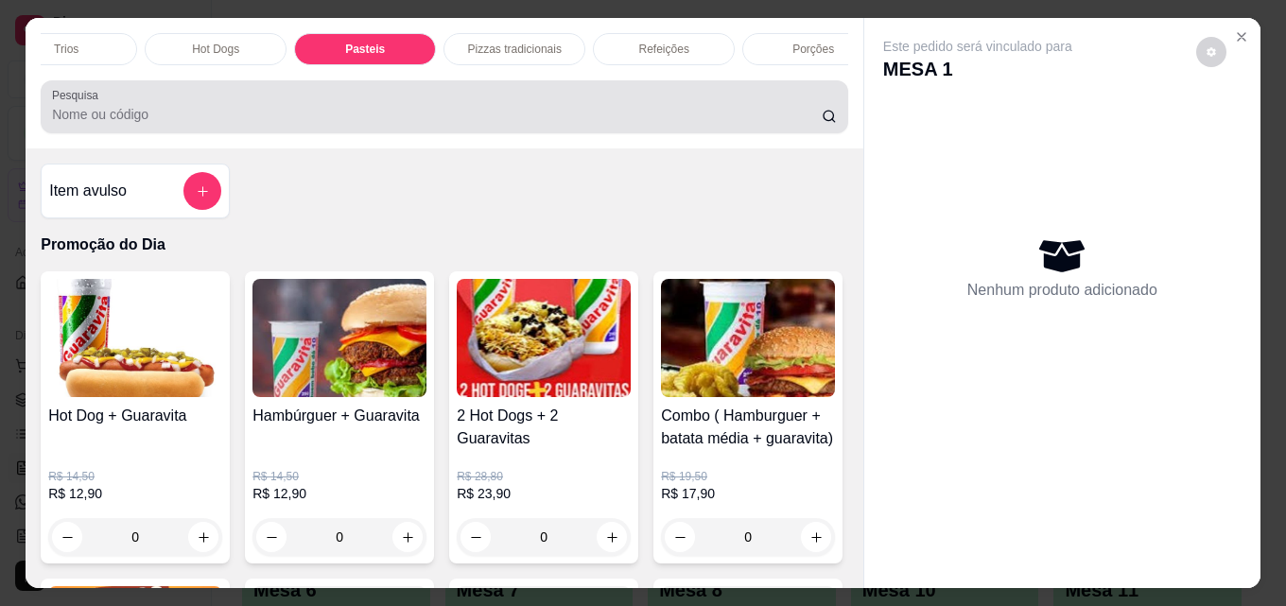
scroll to position [49, 0]
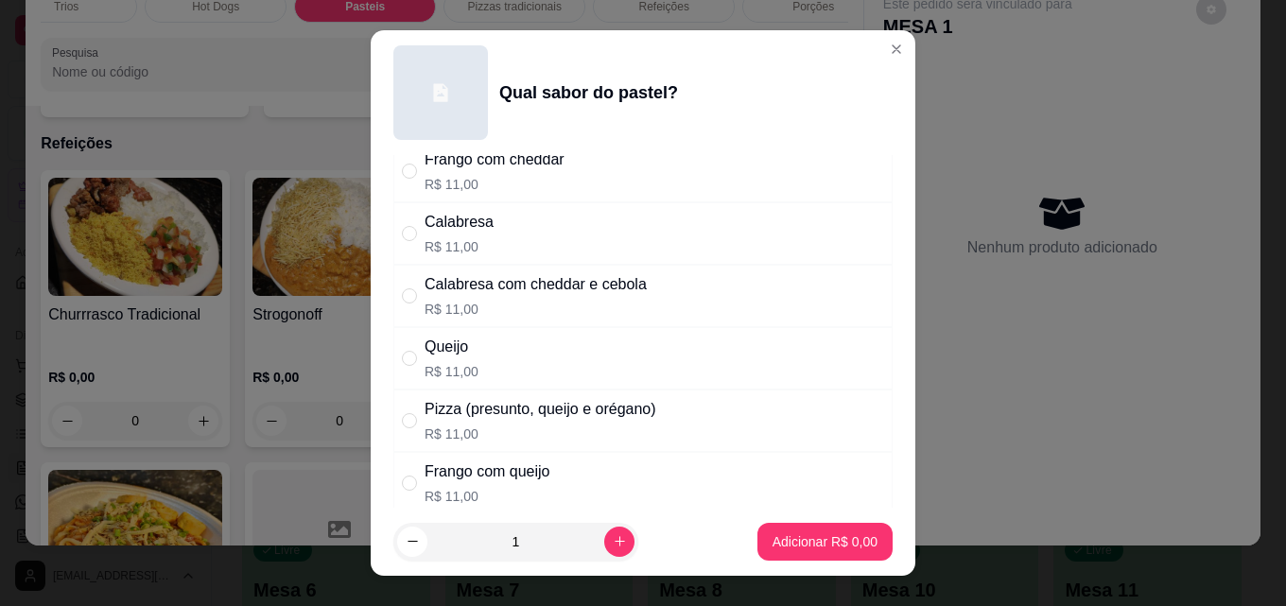
scroll to position [473, 0]
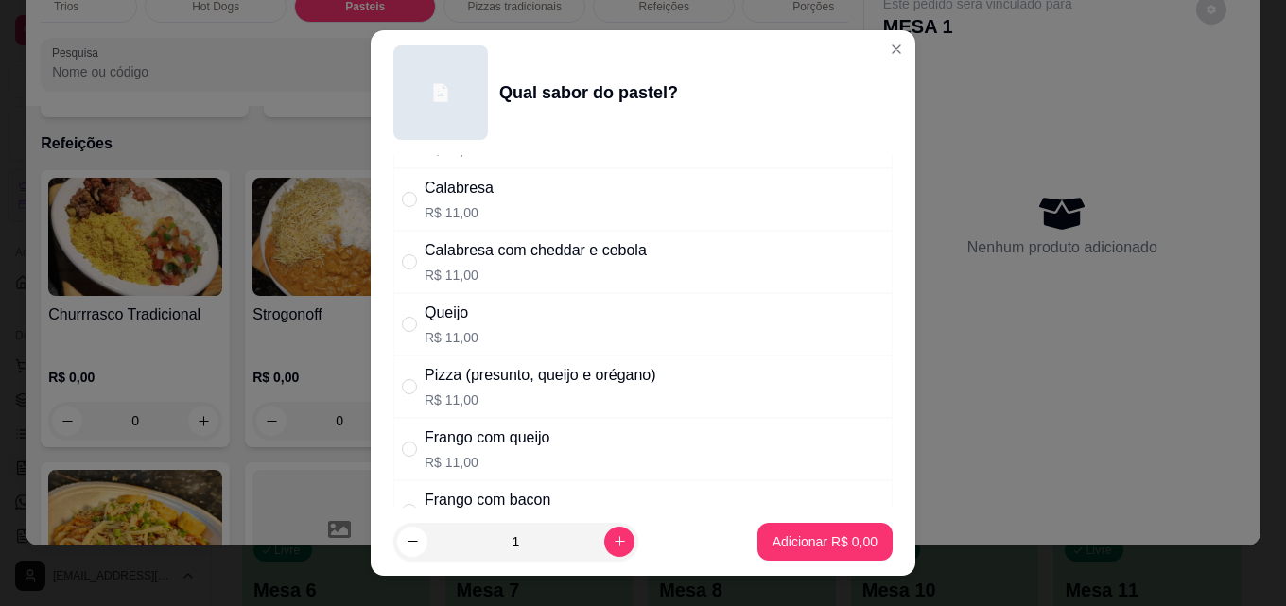
click at [456, 323] on div "Queijo" at bounding box center [452, 313] width 54 height 23
radio input "true"
click at [788, 535] on p "Adicionar R$ 11,00" at bounding box center [821, 541] width 113 height 19
type input "1"
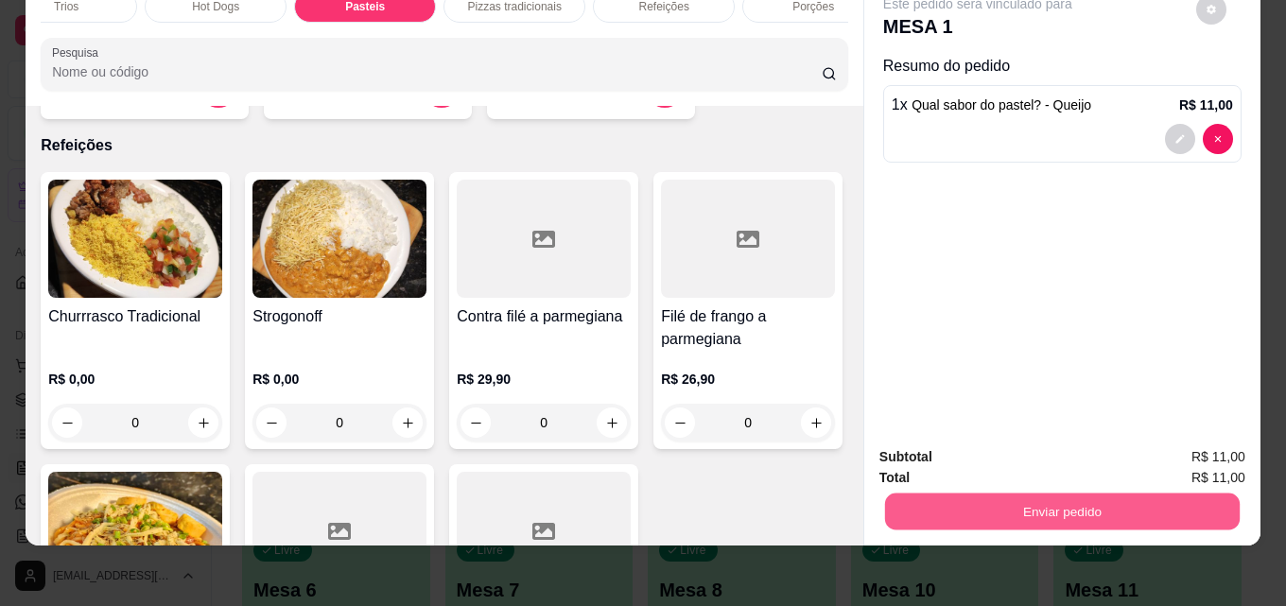
click at [1042, 497] on button "Enviar pedido" at bounding box center [1062, 511] width 355 height 37
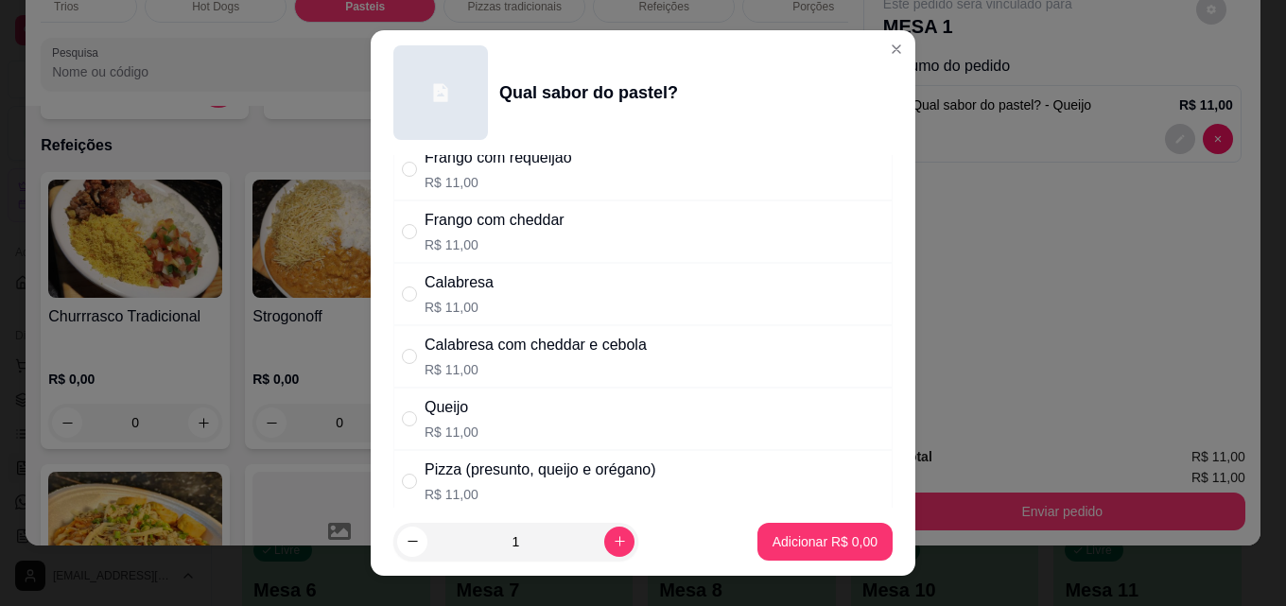
scroll to position [284, 0]
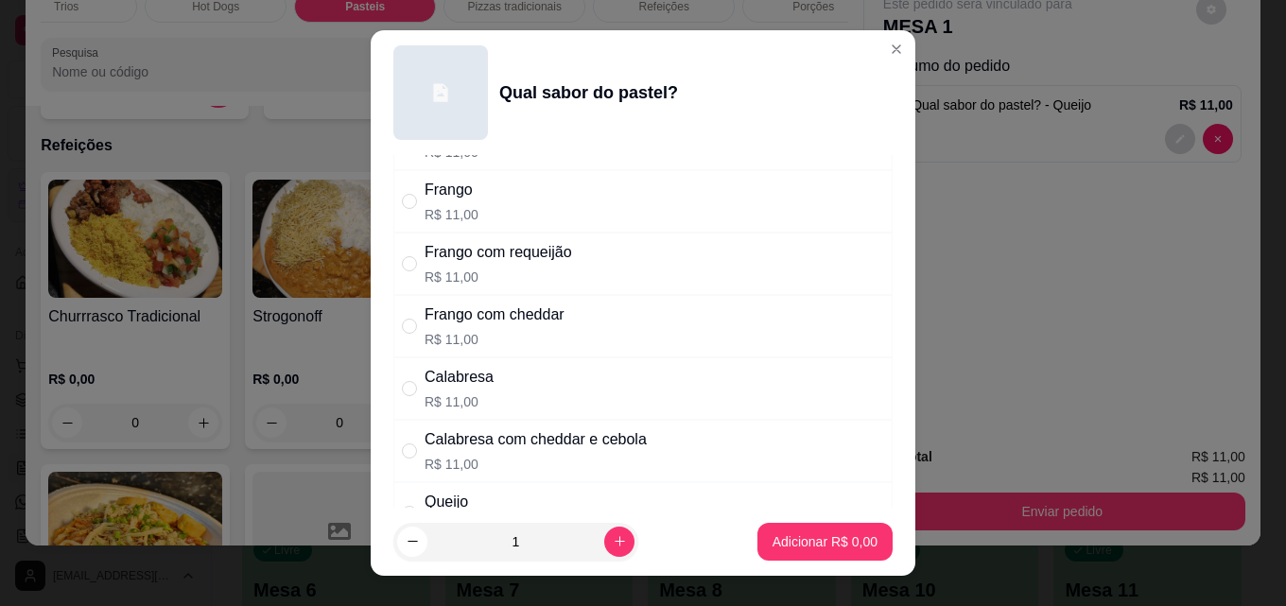
click at [550, 334] on p "R$ 11,00" at bounding box center [495, 339] width 140 height 19
radio input "true"
click at [789, 531] on button "Adicionar R$ 11,00" at bounding box center [821, 542] width 139 height 37
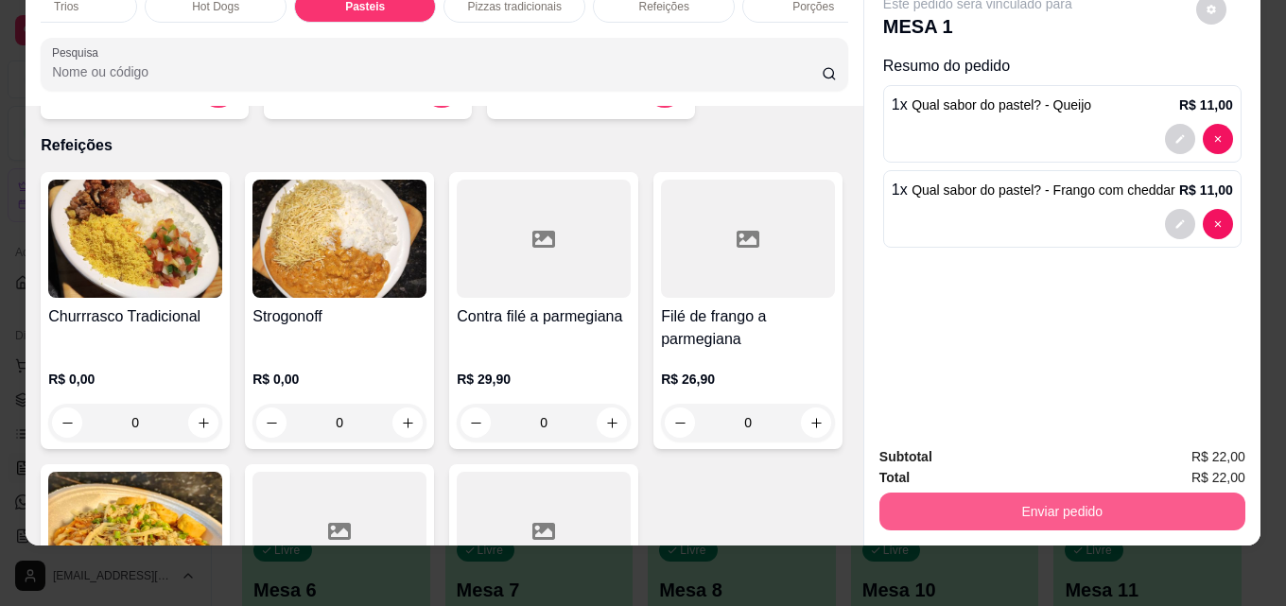
click at [1005, 501] on button "Enviar pedido" at bounding box center [1062, 512] width 366 height 38
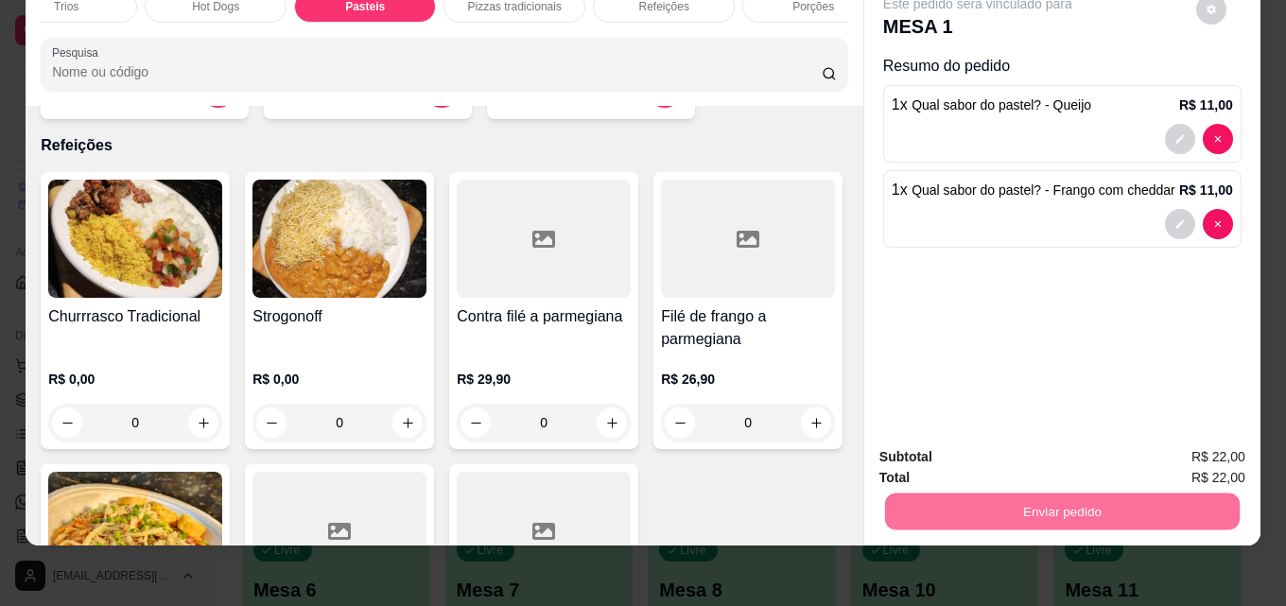
click at [1224, 446] on button "Enviar pedido" at bounding box center [1195, 451] width 107 height 36
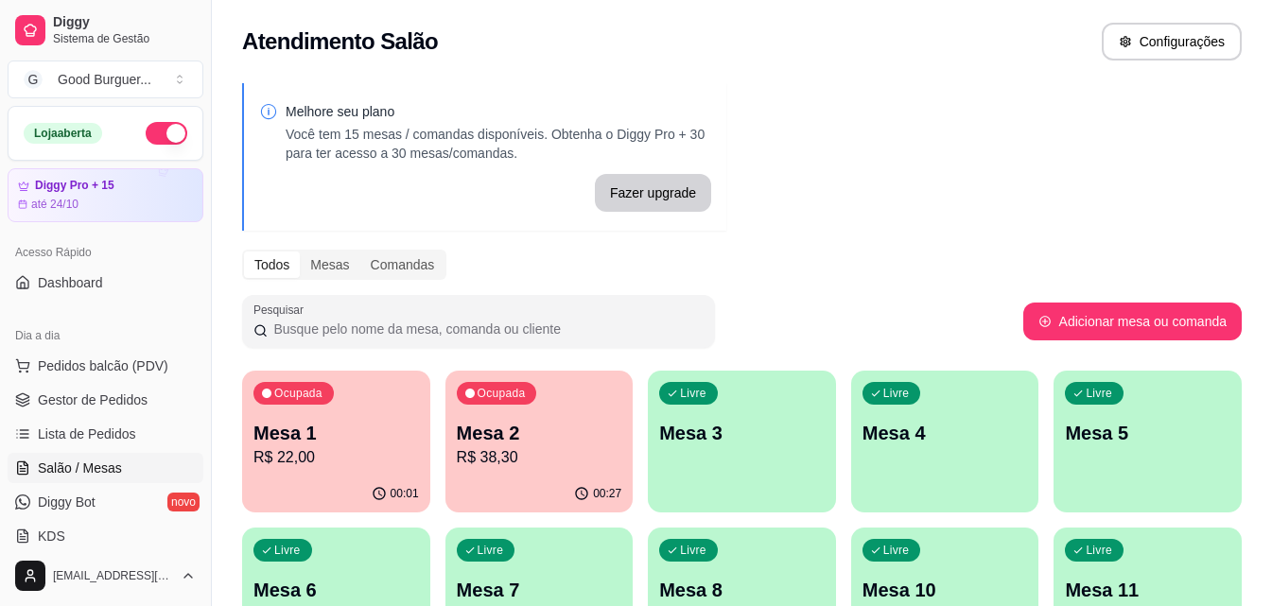
click at [500, 431] on p "Mesa 2" at bounding box center [539, 433] width 165 height 26
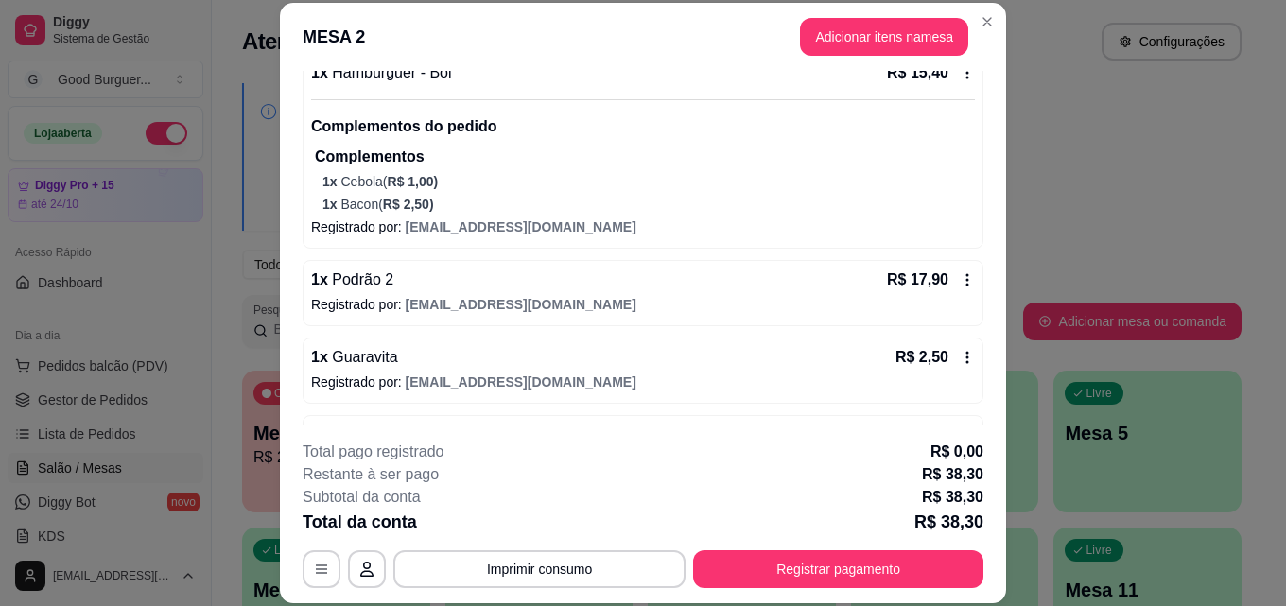
scroll to position [260, 0]
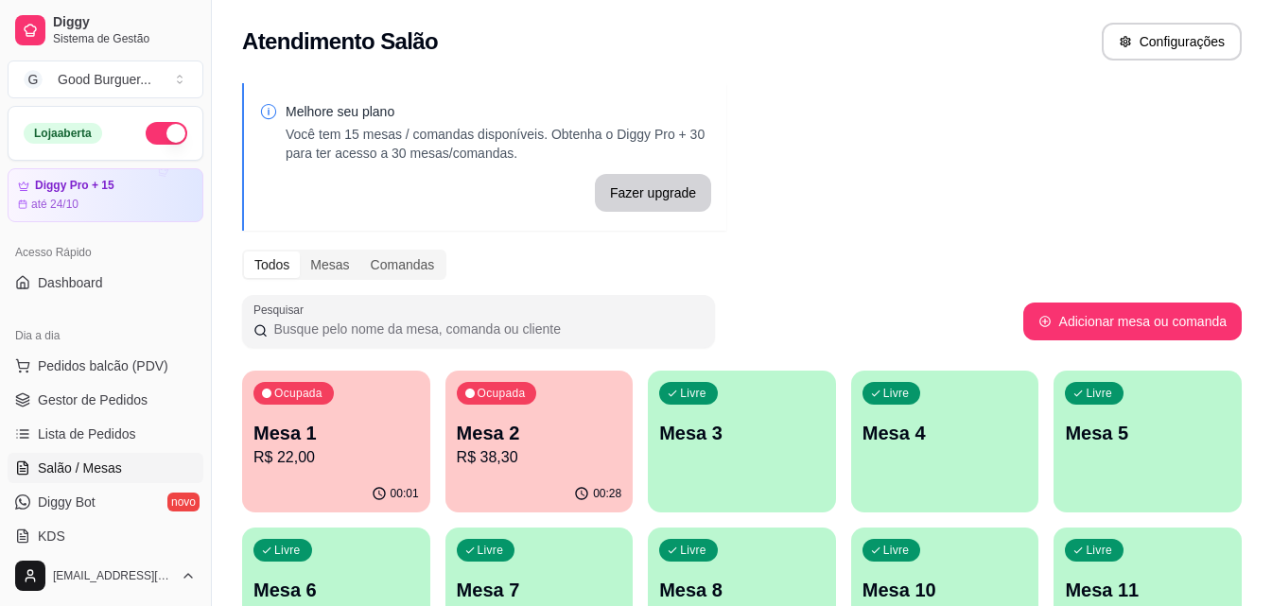
click at [733, 454] on div "Livre Mesa 3" at bounding box center [742, 430] width 188 height 119
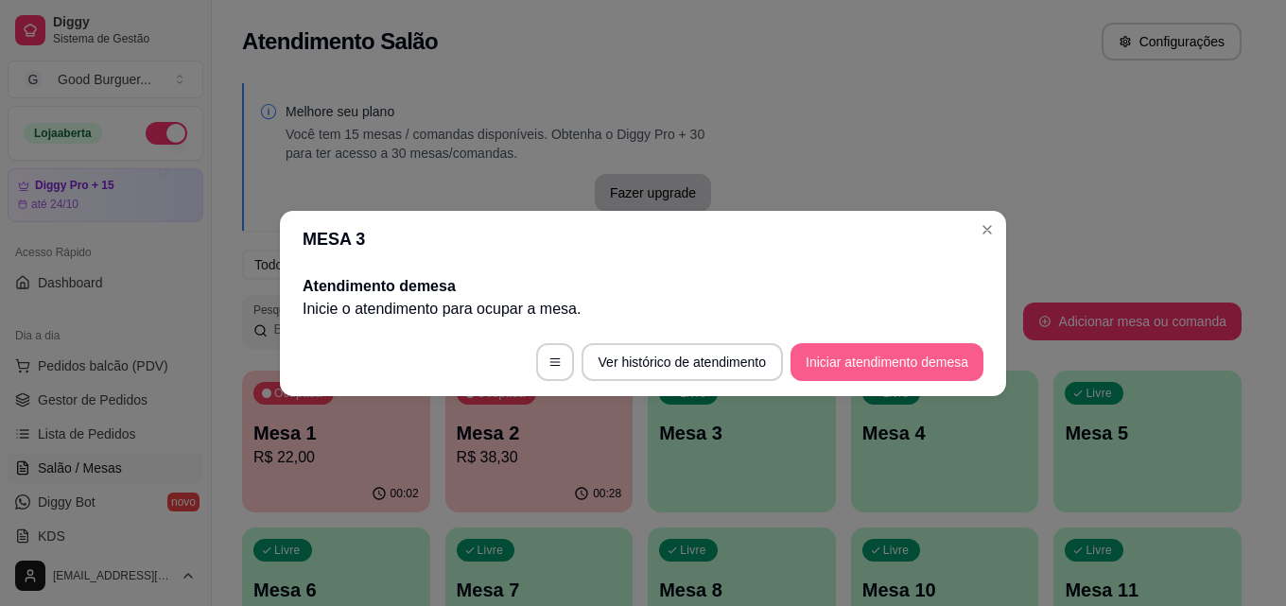
click at [834, 351] on button "Iniciar atendimento de mesa" at bounding box center [886, 362] width 193 height 38
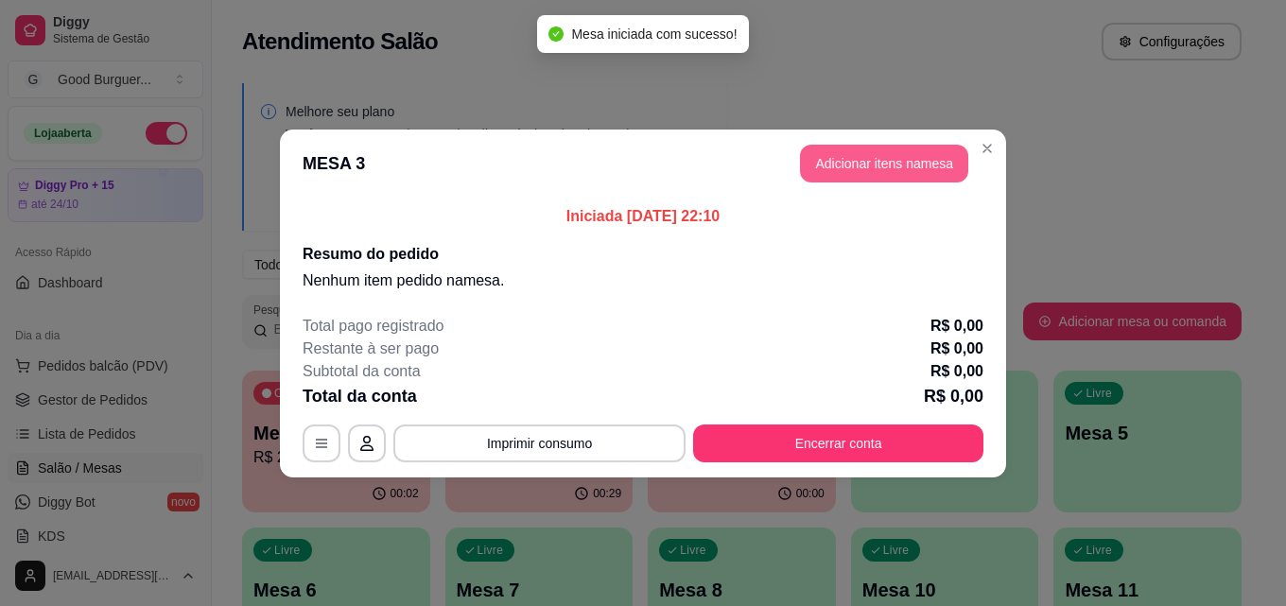
click at [890, 149] on button "Adicionar itens na mesa" at bounding box center [884, 164] width 168 height 38
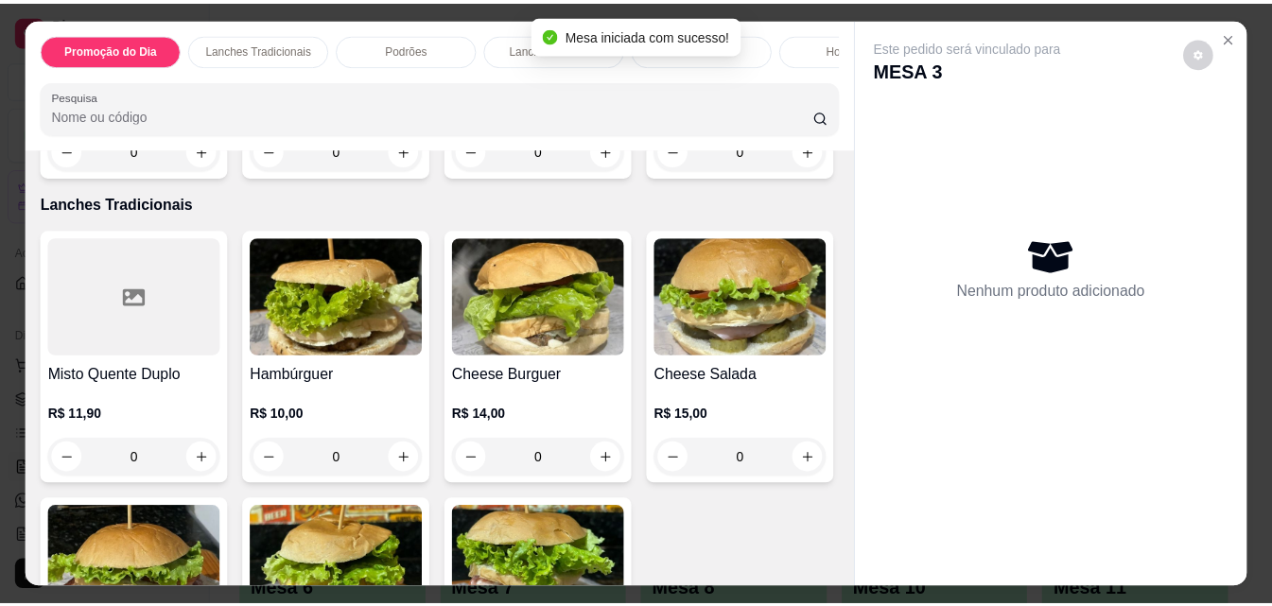
scroll to position [851, 0]
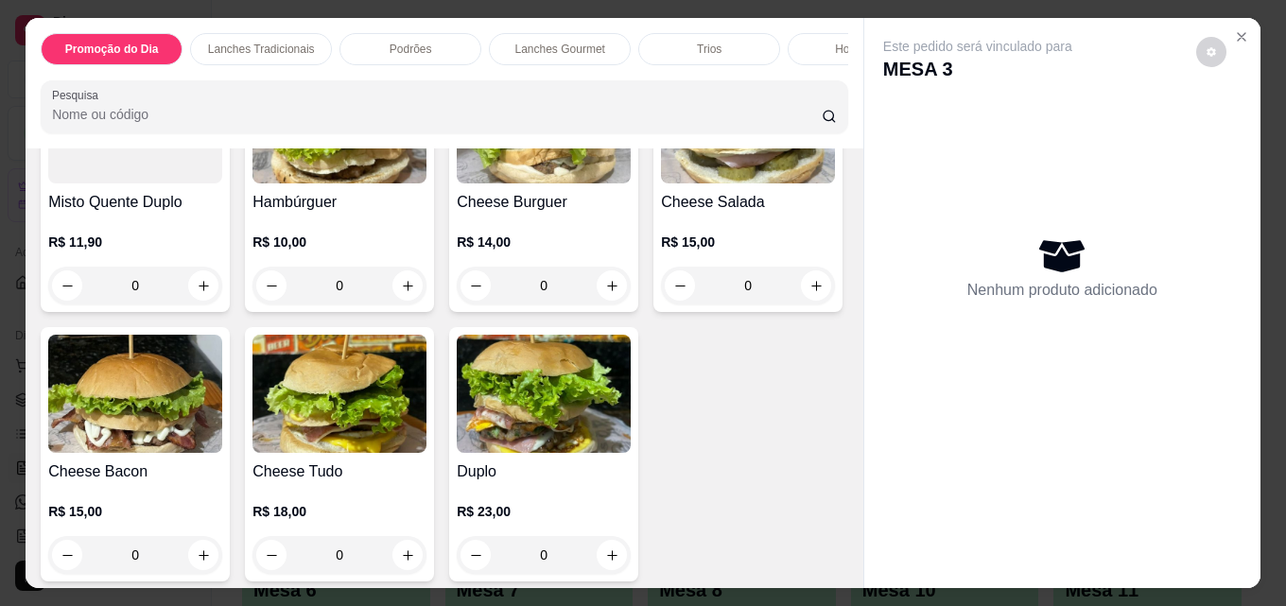
click at [311, 183] on img at bounding box center [339, 124] width 174 height 118
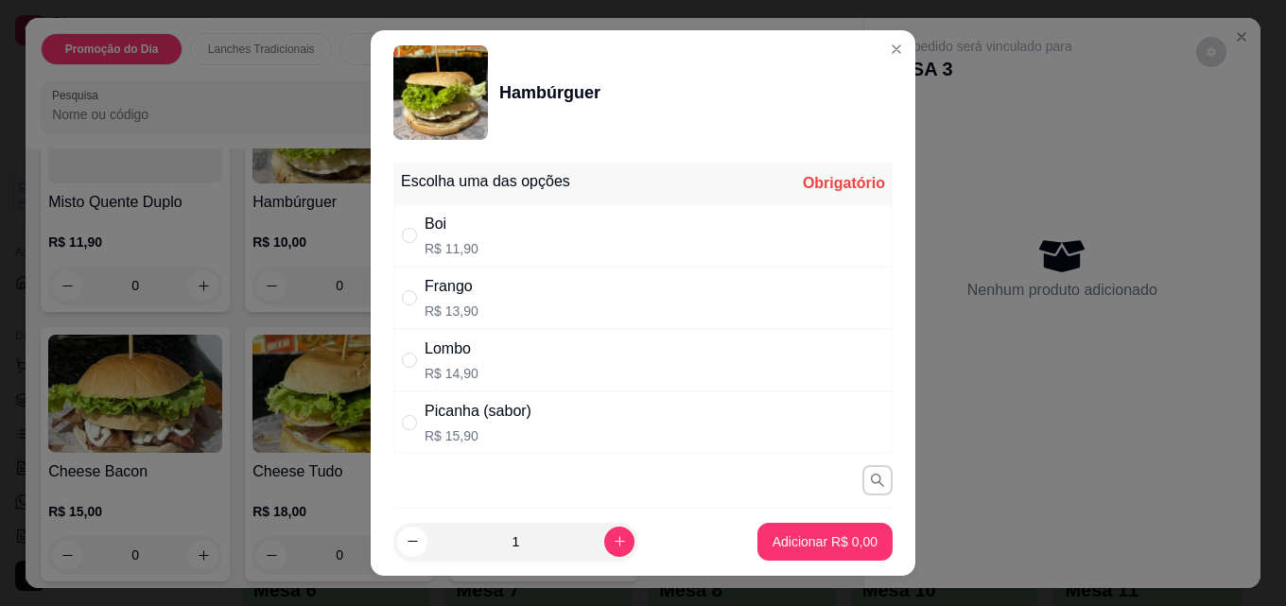
click at [504, 250] on div "Boi R$ 11,90" at bounding box center [642, 235] width 499 height 62
radio input "true"
click at [791, 541] on p "Adicionar R$ 11,90" at bounding box center [822, 541] width 110 height 18
type input "1"
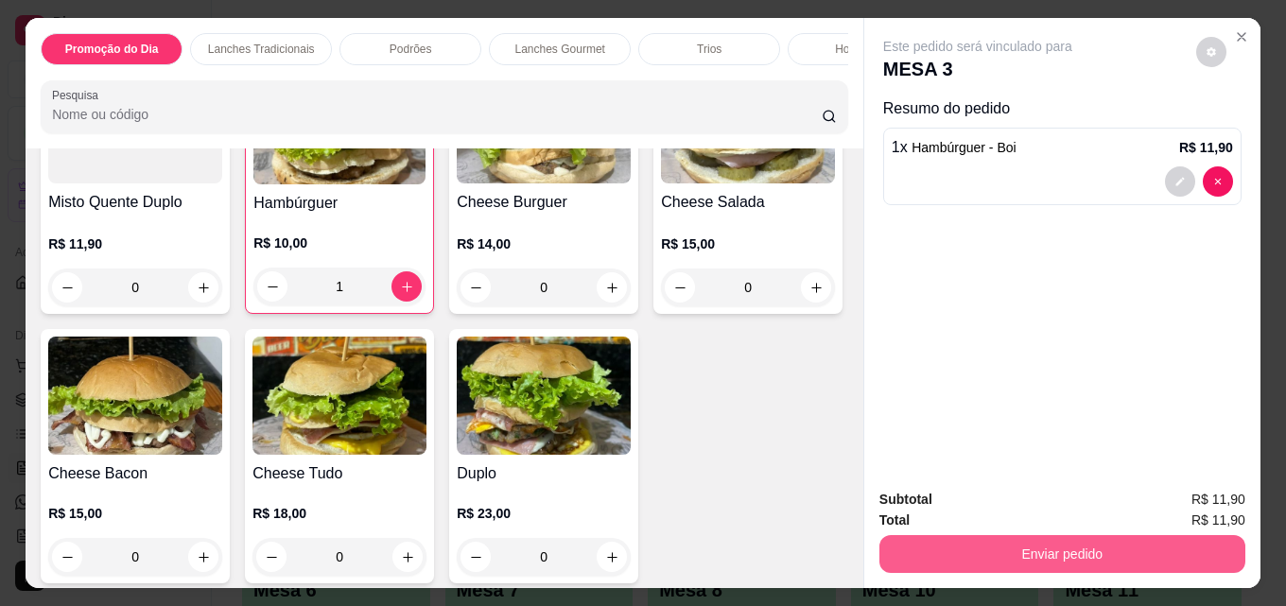
click at [940, 556] on button "Enviar pedido" at bounding box center [1062, 554] width 366 height 38
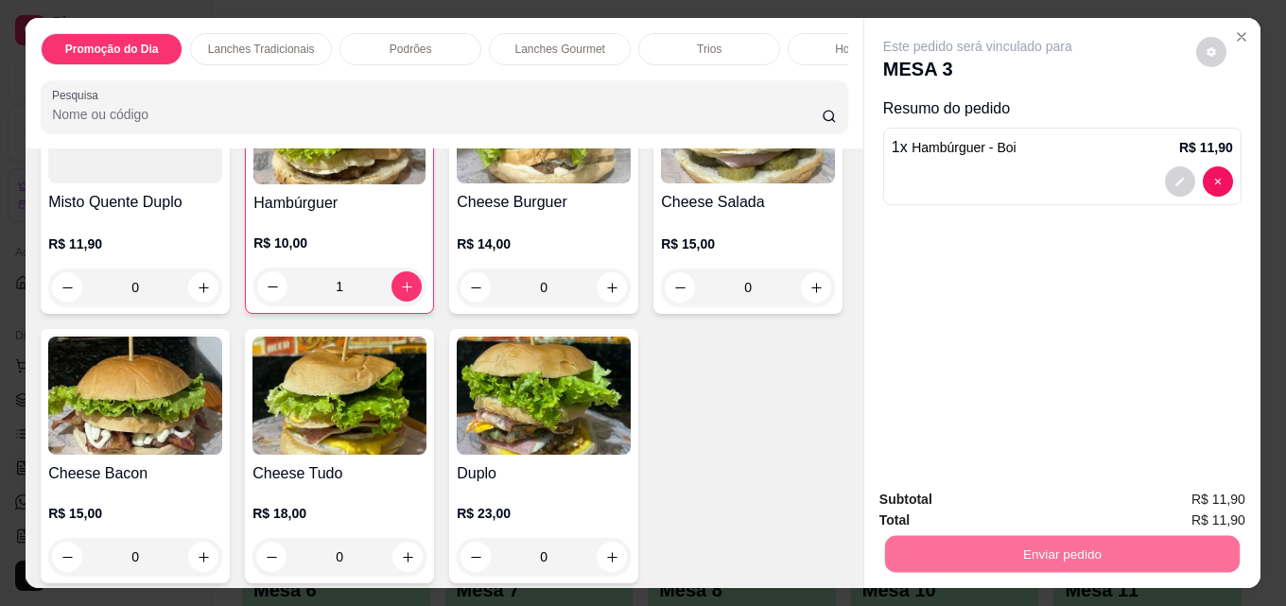
click at [1189, 495] on button "Enviar pedido" at bounding box center [1195, 500] width 107 height 36
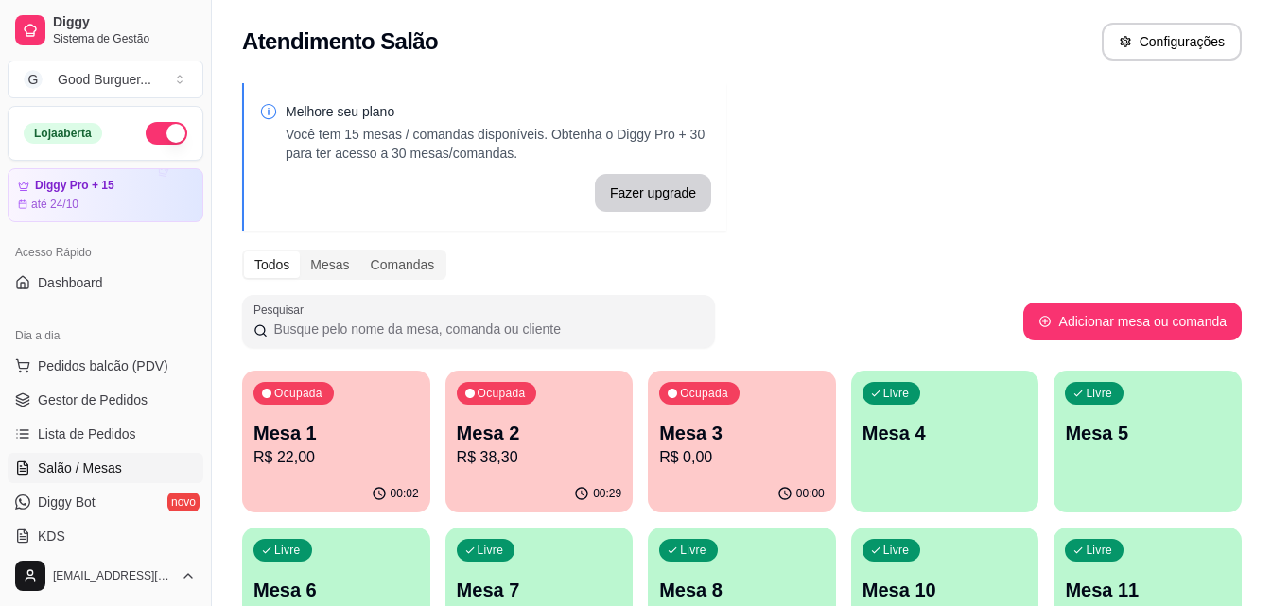
click at [928, 268] on div "Todos Mesas Comandas" at bounding box center [741, 265] width 999 height 30
click at [551, 409] on div "Ocupada Mesa 2 R$ 38,30" at bounding box center [539, 423] width 188 height 105
click at [83, 398] on span "Gestor de Pedidos" at bounding box center [93, 400] width 110 height 19
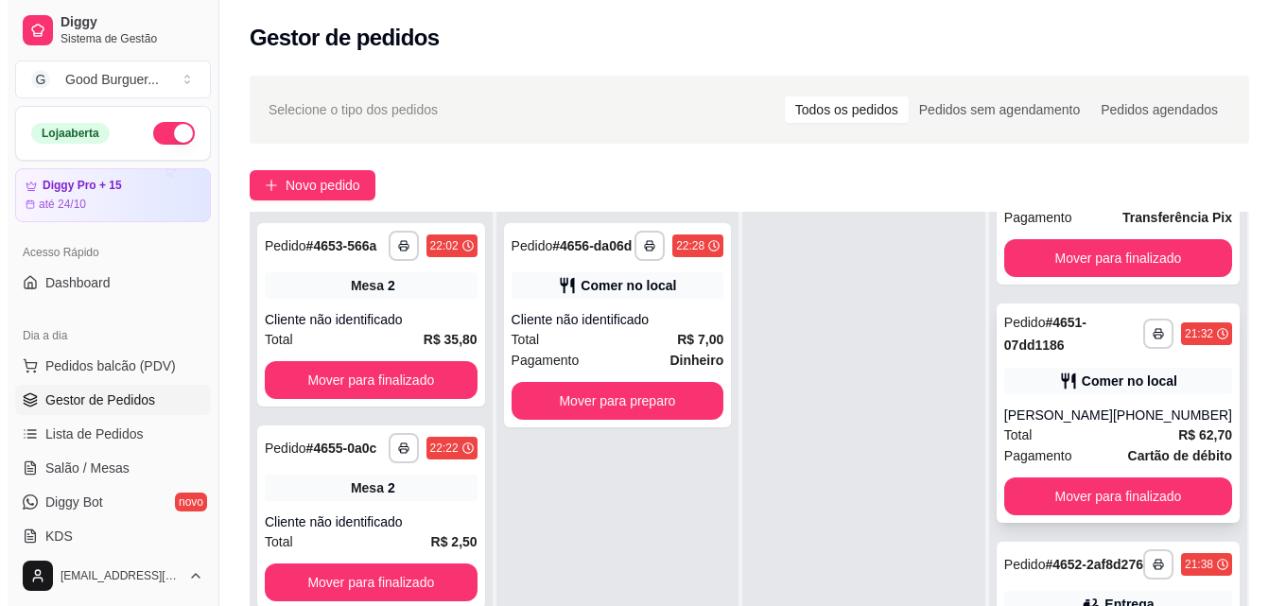
scroll to position [284, 0]
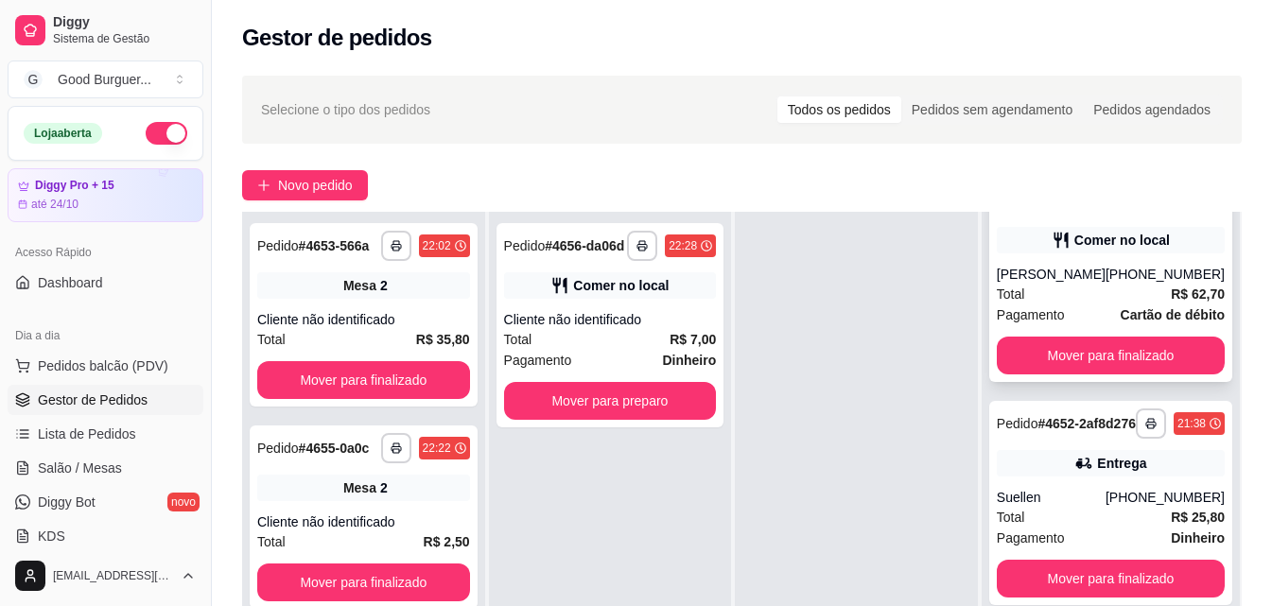
click at [1133, 304] on div "Total R$ 62,70" at bounding box center [1111, 294] width 228 height 21
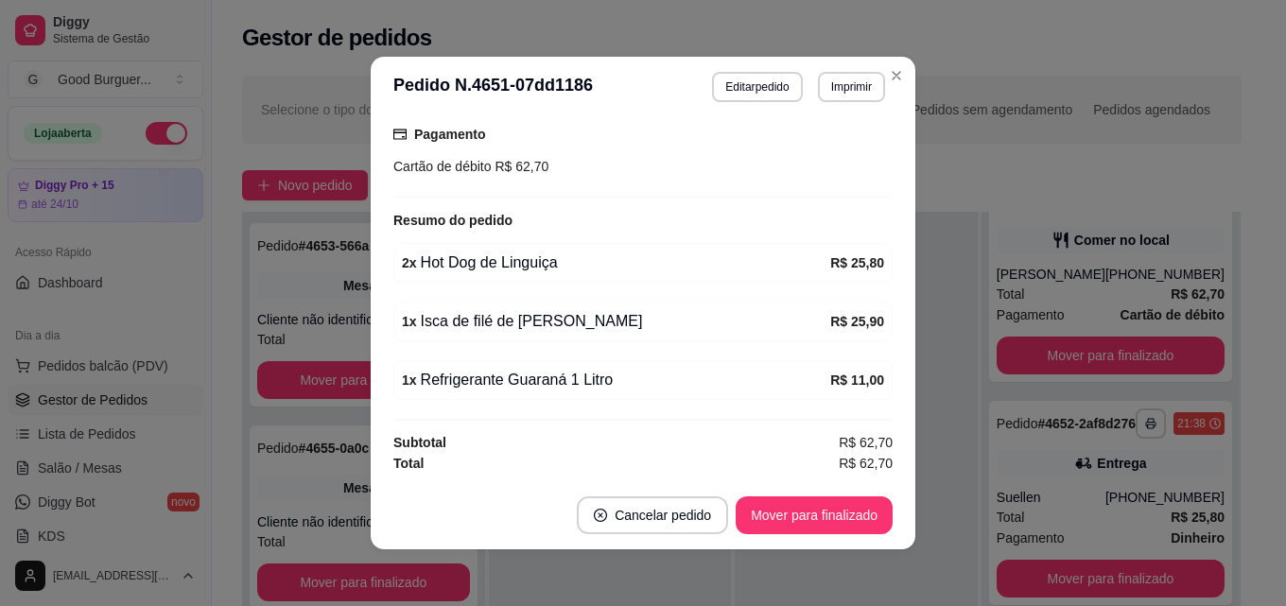
scroll to position [4, 0]
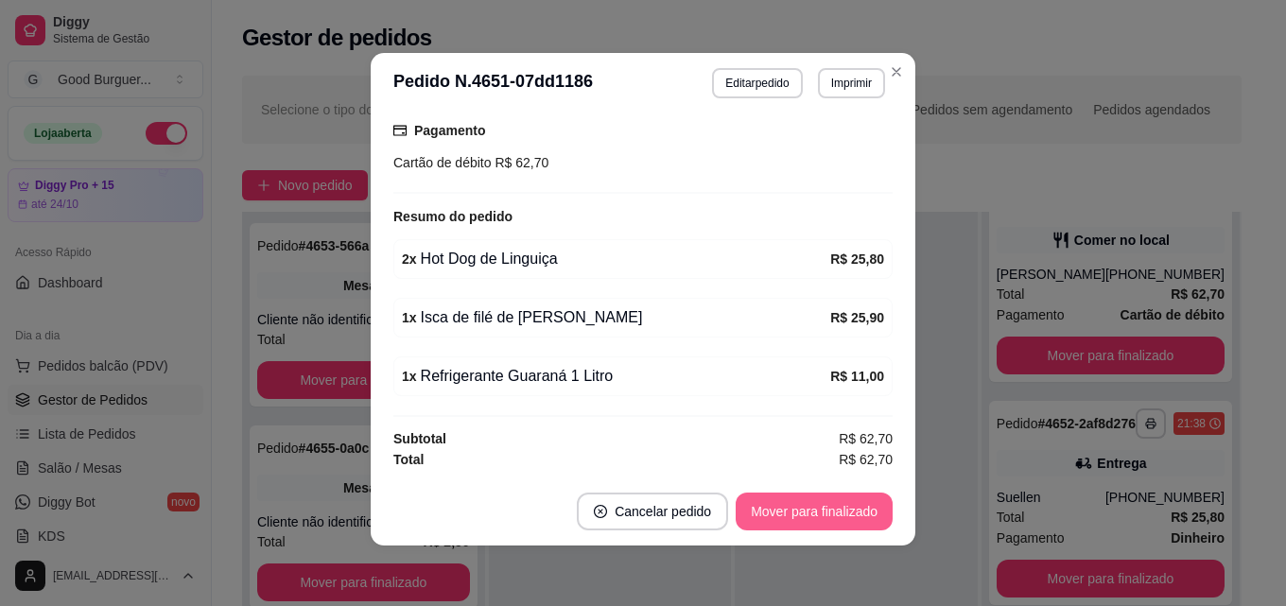
click at [833, 513] on button "Mover para finalizado" at bounding box center [814, 512] width 157 height 38
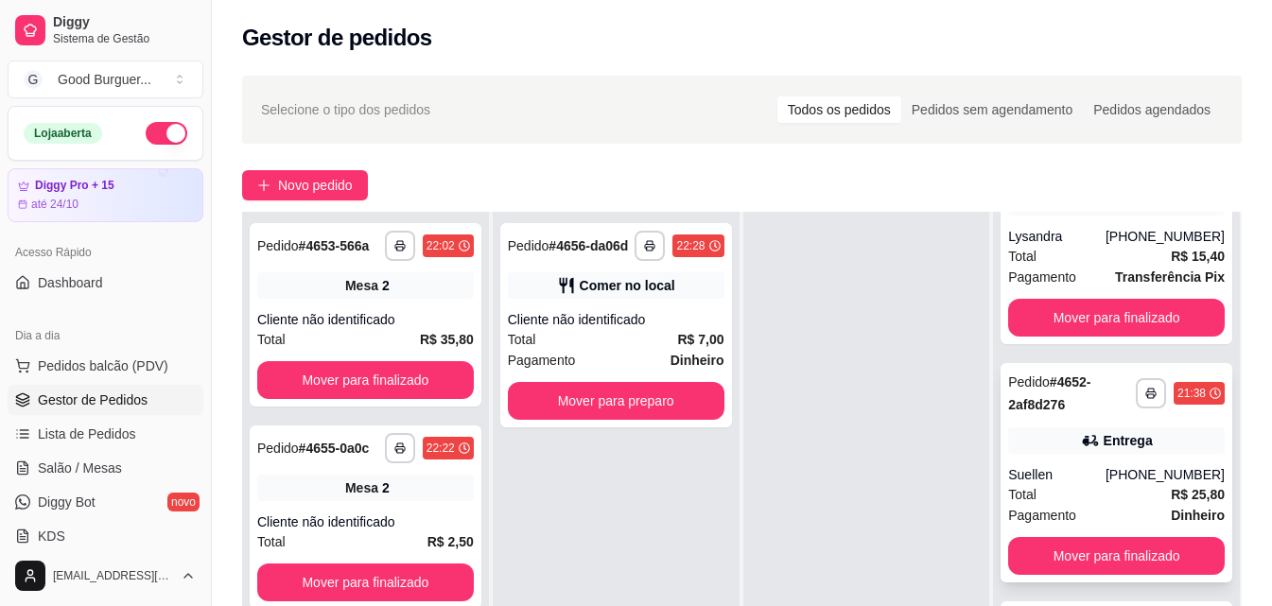
scroll to position [128, 0]
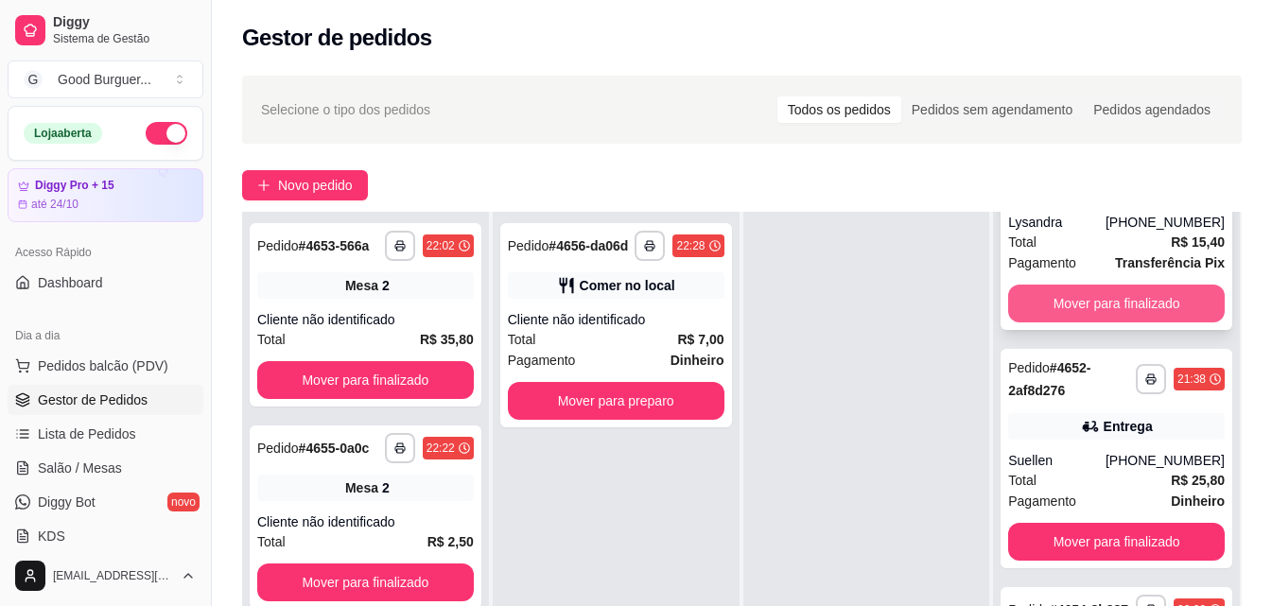
click at [1102, 285] on button "Mover para finalizado" at bounding box center [1116, 304] width 217 height 38
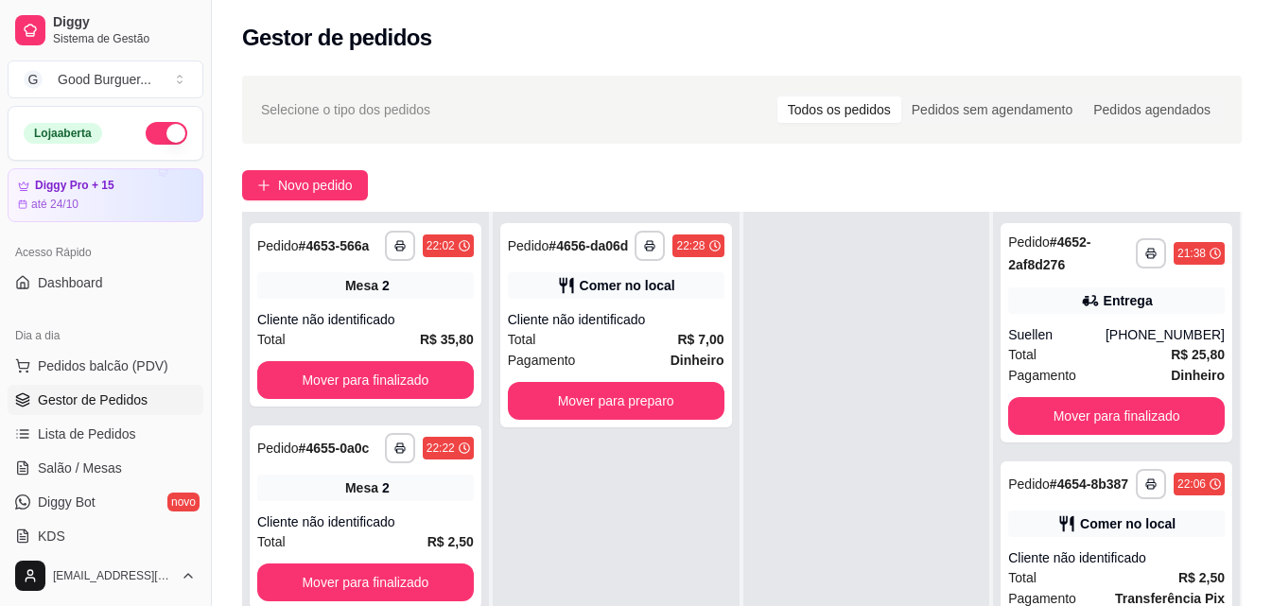
click at [1102, 283] on div "**********" at bounding box center [1116, 332] width 232 height 219
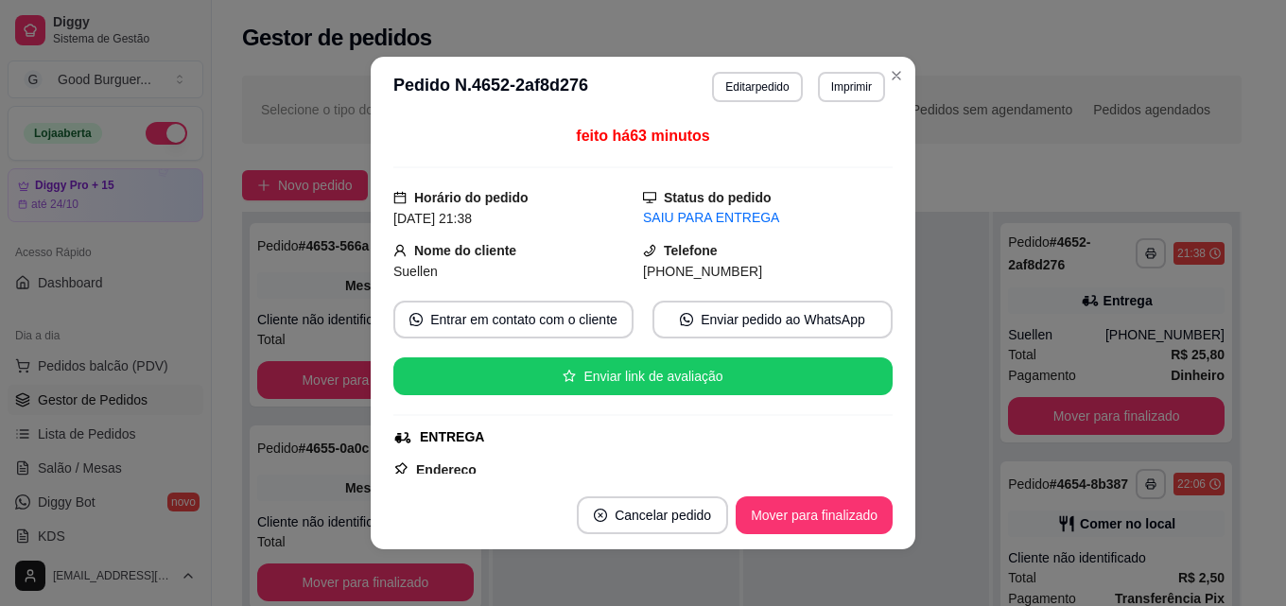
click at [908, 401] on div "feito há 63 minutos Horário do pedido [DATE] 21:38 Status do pedido SAIU PARA E…" at bounding box center [643, 299] width 545 height 364
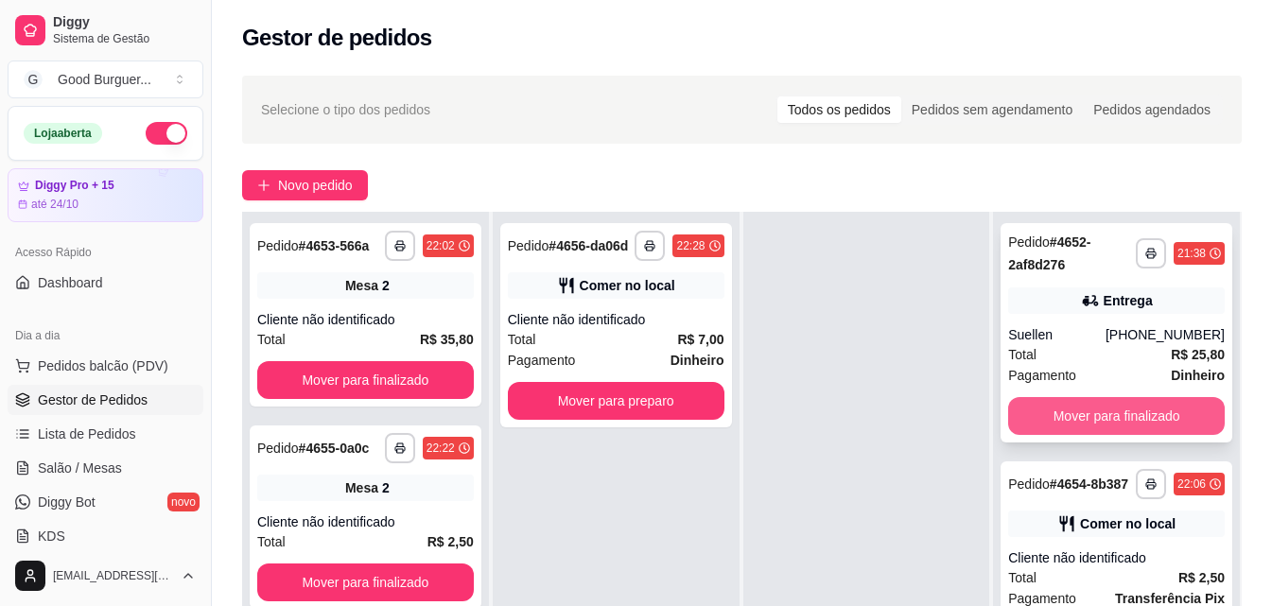
click at [1089, 411] on button "Mover para finalizado" at bounding box center [1116, 416] width 217 height 38
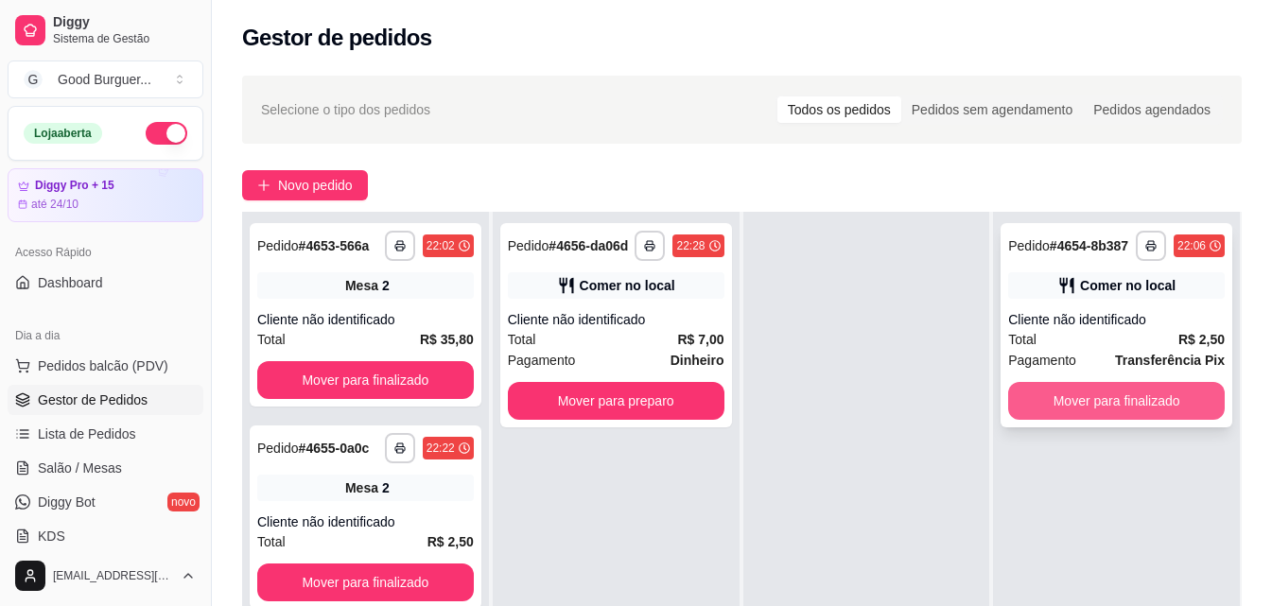
click at [1071, 393] on button "Mover para finalizado" at bounding box center [1116, 401] width 217 height 38
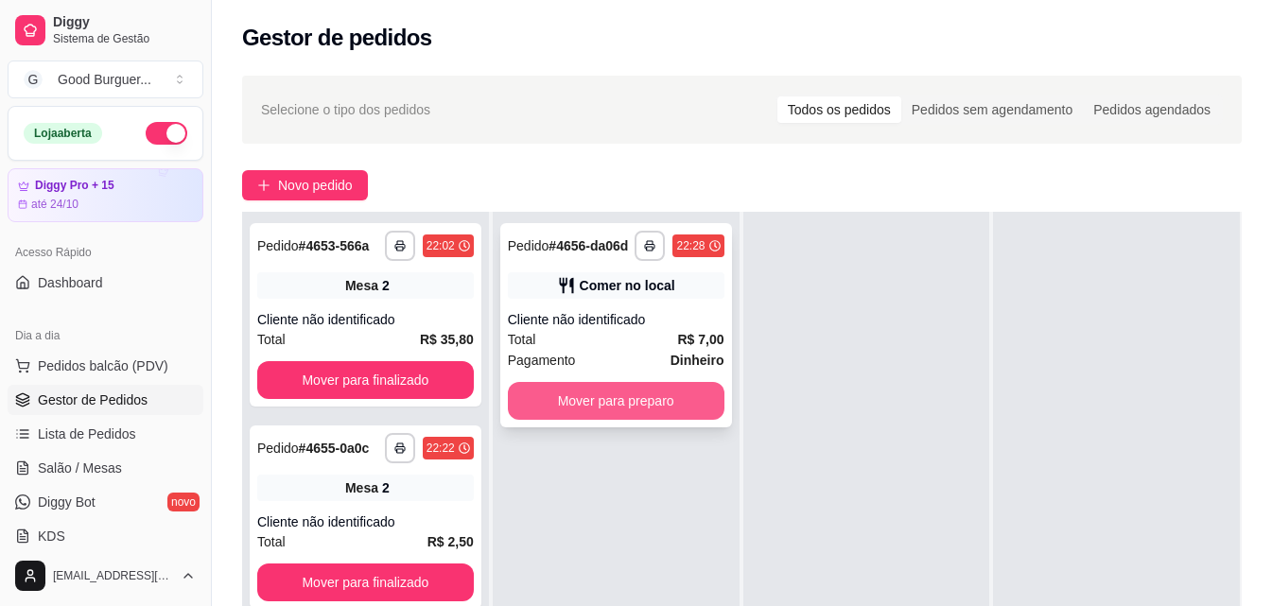
click at [666, 401] on button "Mover para preparo" at bounding box center [616, 401] width 217 height 38
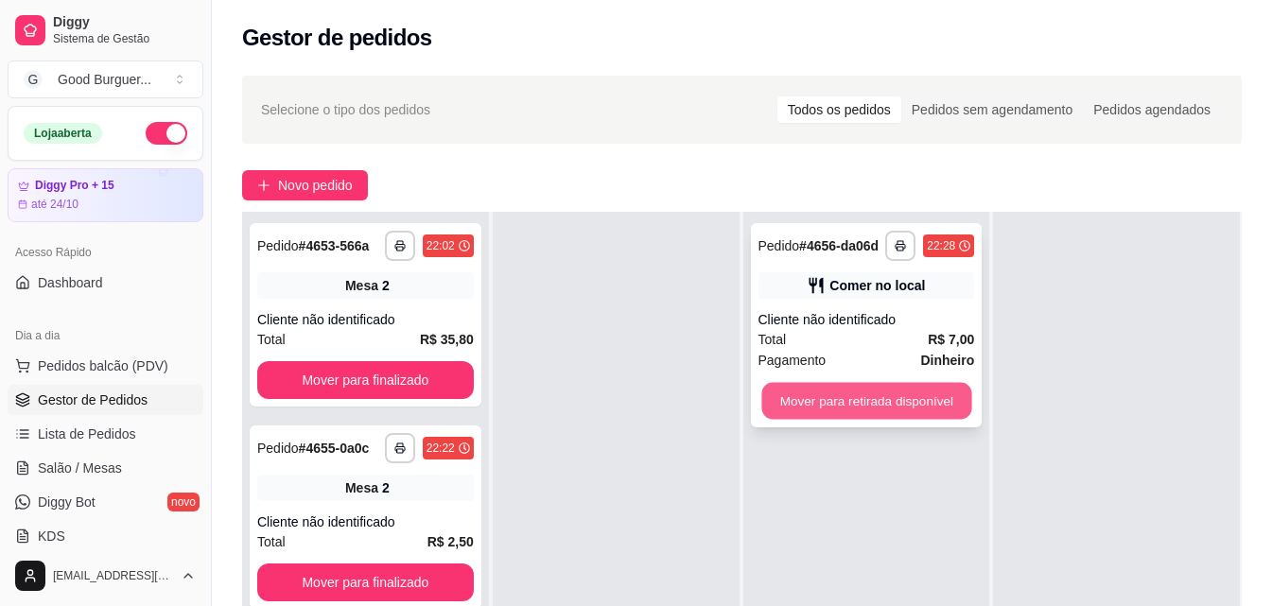
click at [930, 394] on button "Mover para retirada disponível" at bounding box center [866, 401] width 210 height 37
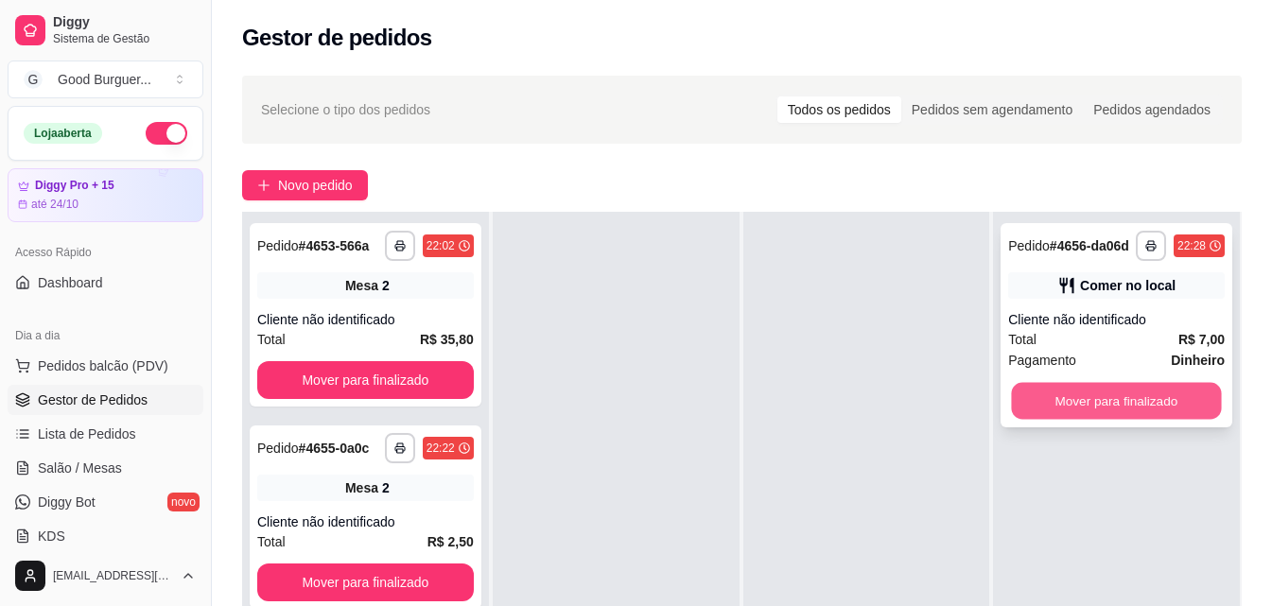
click at [1072, 393] on button "Mover para finalizado" at bounding box center [1117, 401] width 210 height 37
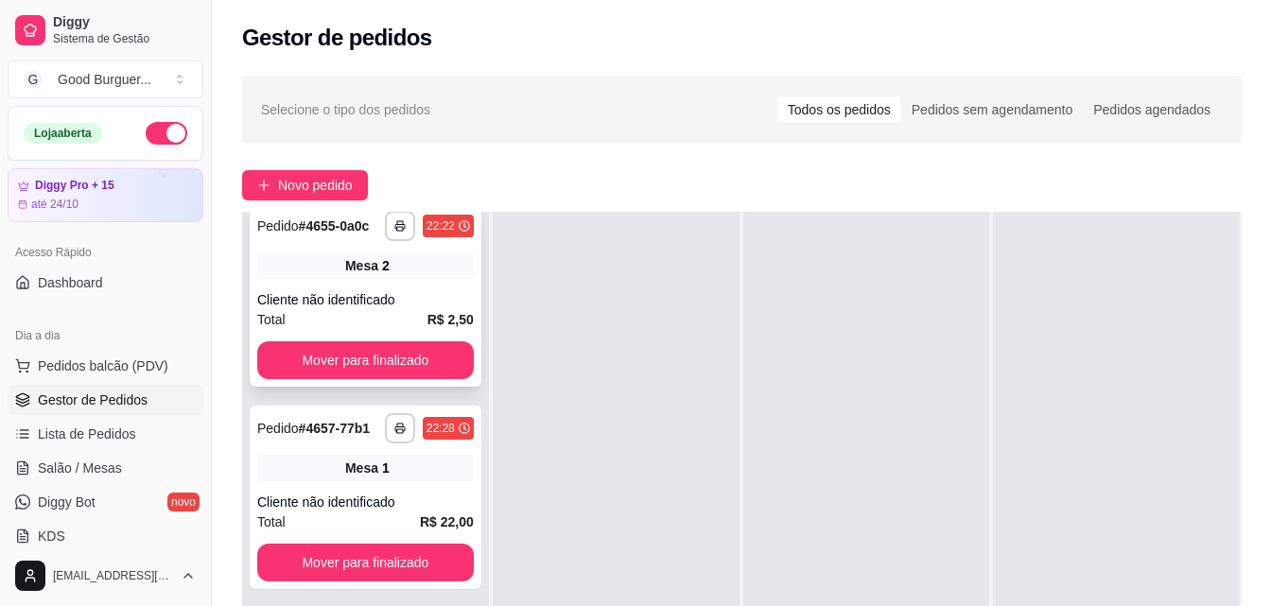
scroll to position [283, 0]
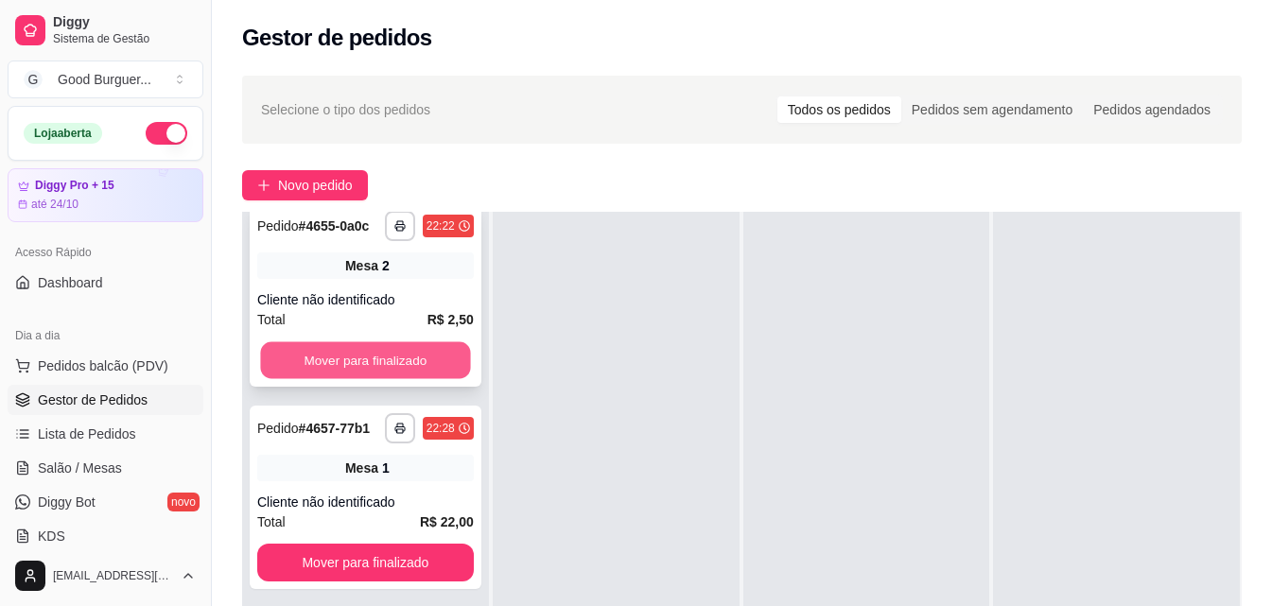
click at [397, 342] on button "Mover para finalizado" at bounding box center [365, 360] width 210 height 37
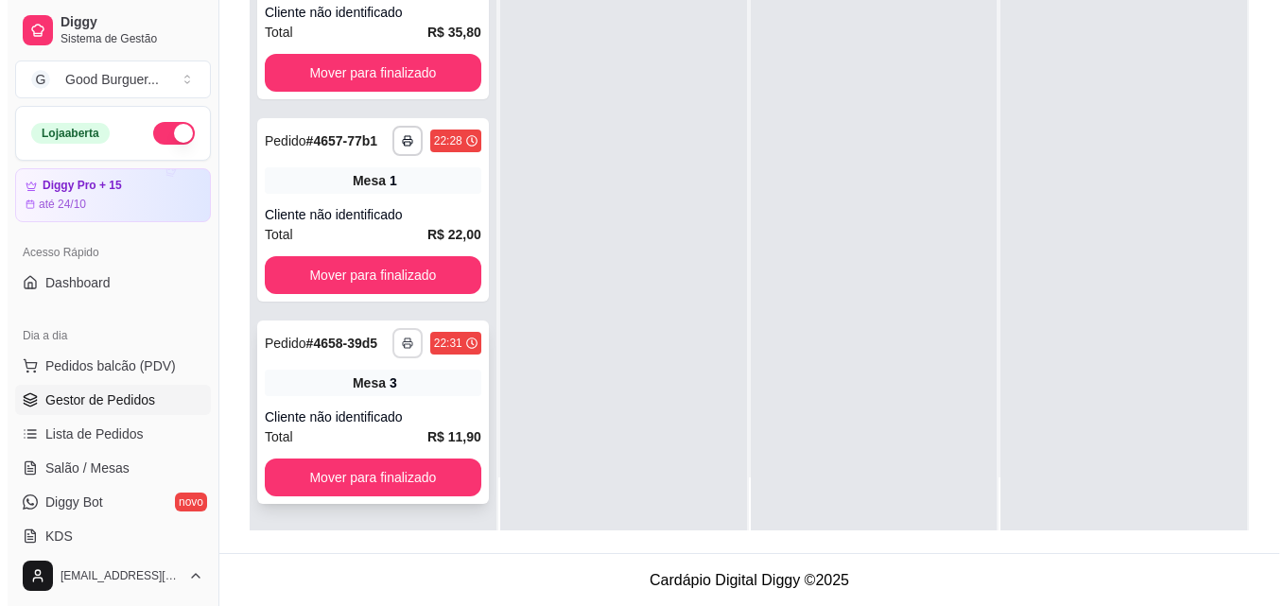
scroll to position [288, 0]
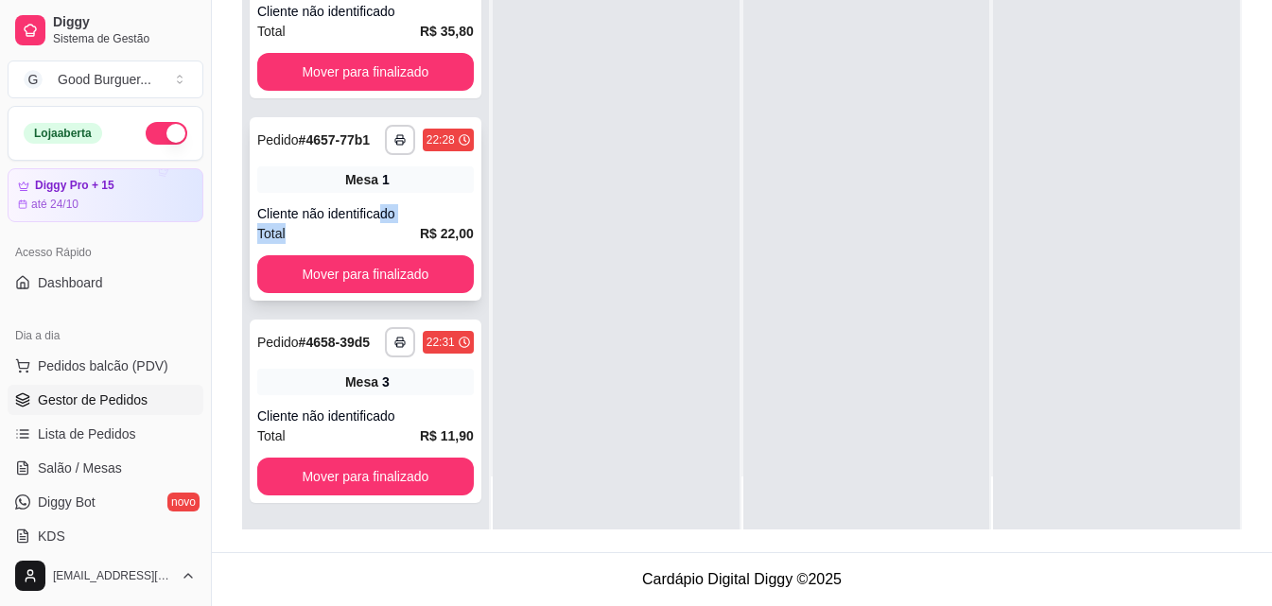
click at [385, 206] on div "**********" at bounding box center [366, 208] width 232 height 183
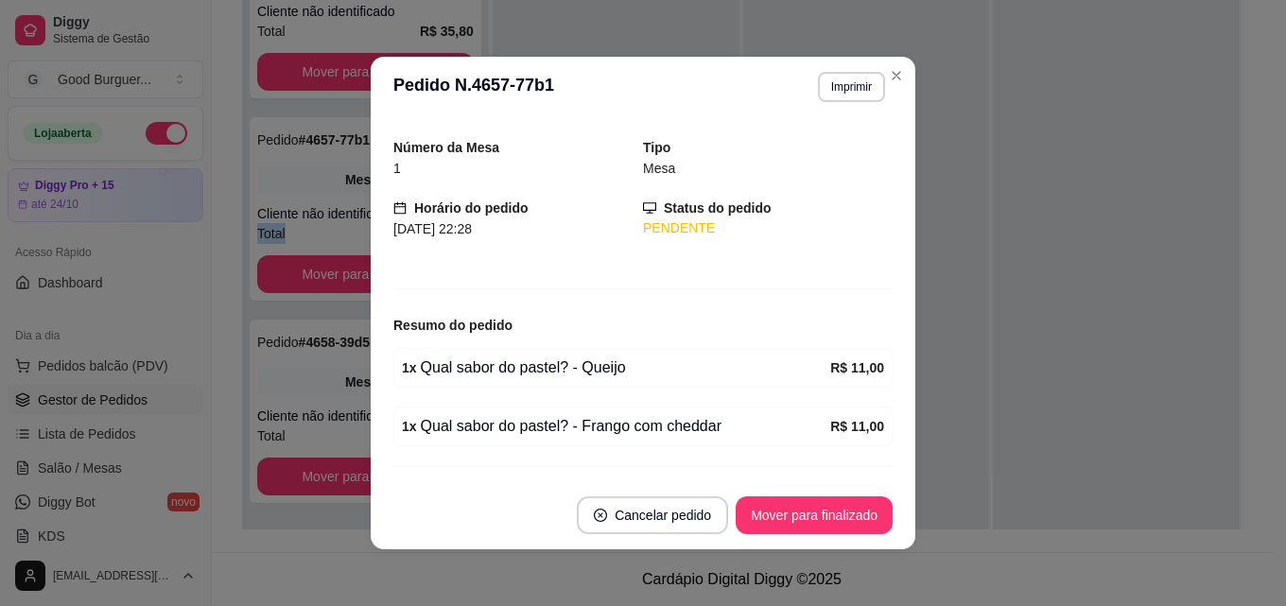
scroll to position [96, 0]
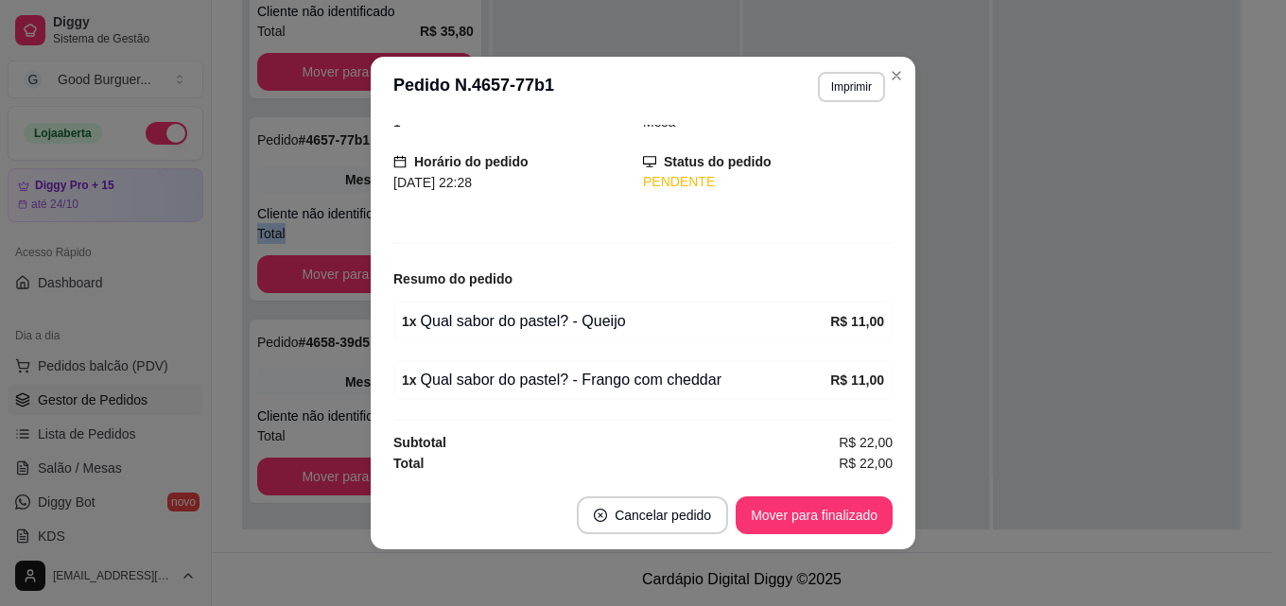
click at [1014, 198] on div at bounding box center [1116, 226] width 247 height 606
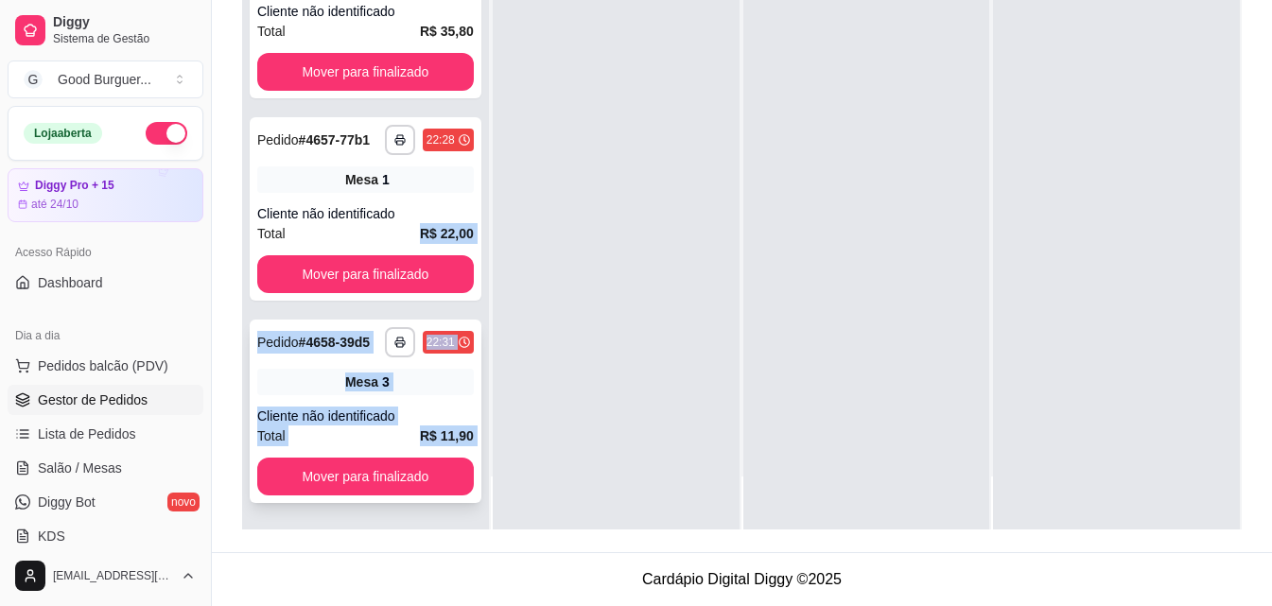
click at [385, 377] on div "Mesa 3" at bounding box center [365, 382] width 217 height 26
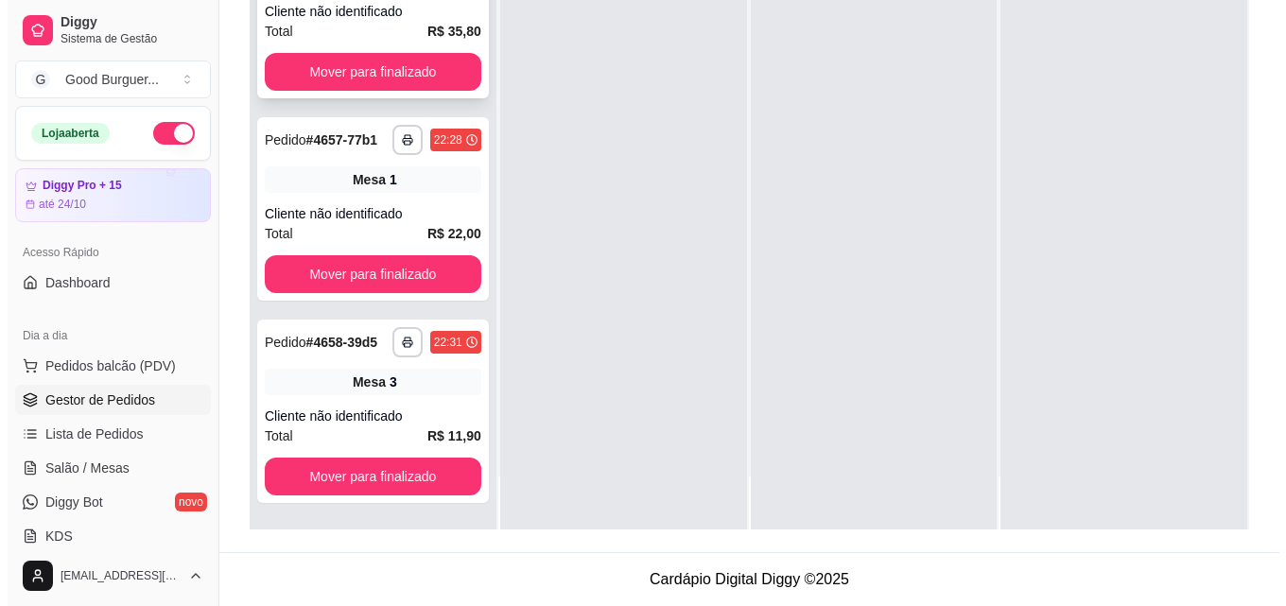
scroll to position [50, 0]
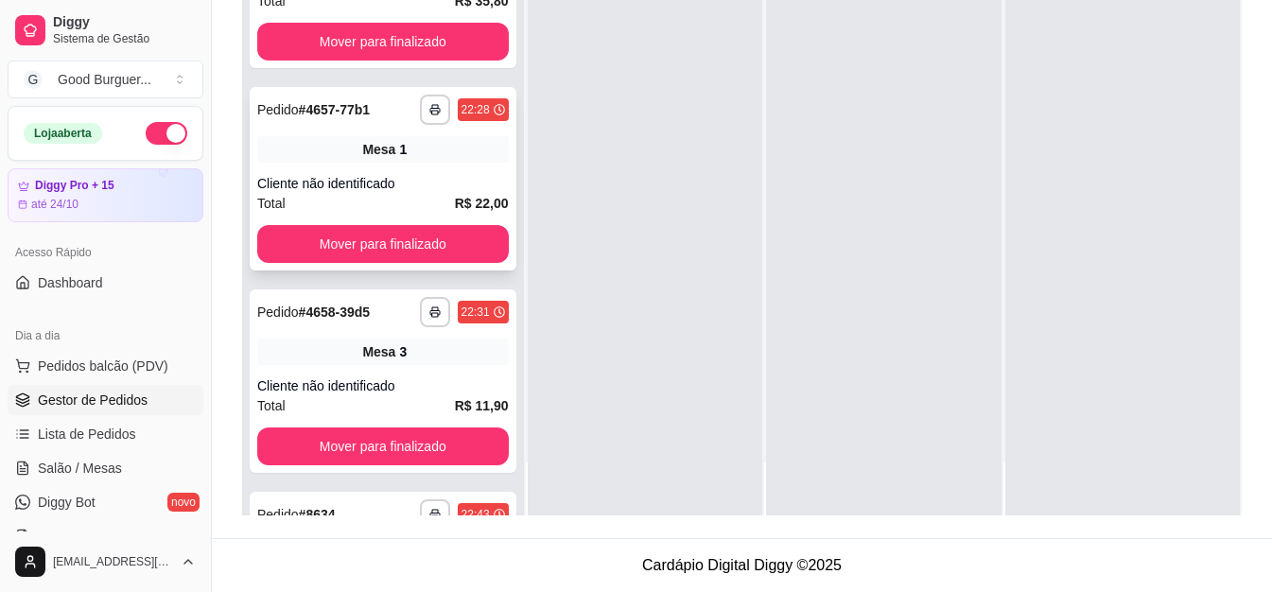
click at [472, 152] on div "Mesa 1" at bounding box center [383, 149] width 252 height 26
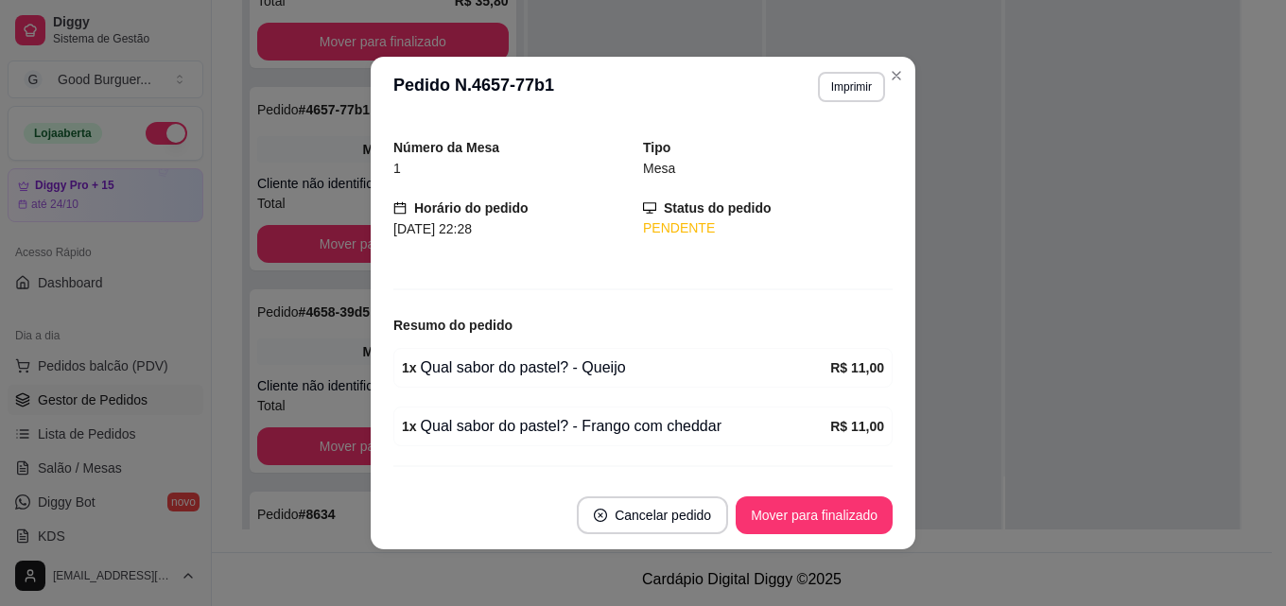
scroll to position [96, 0]
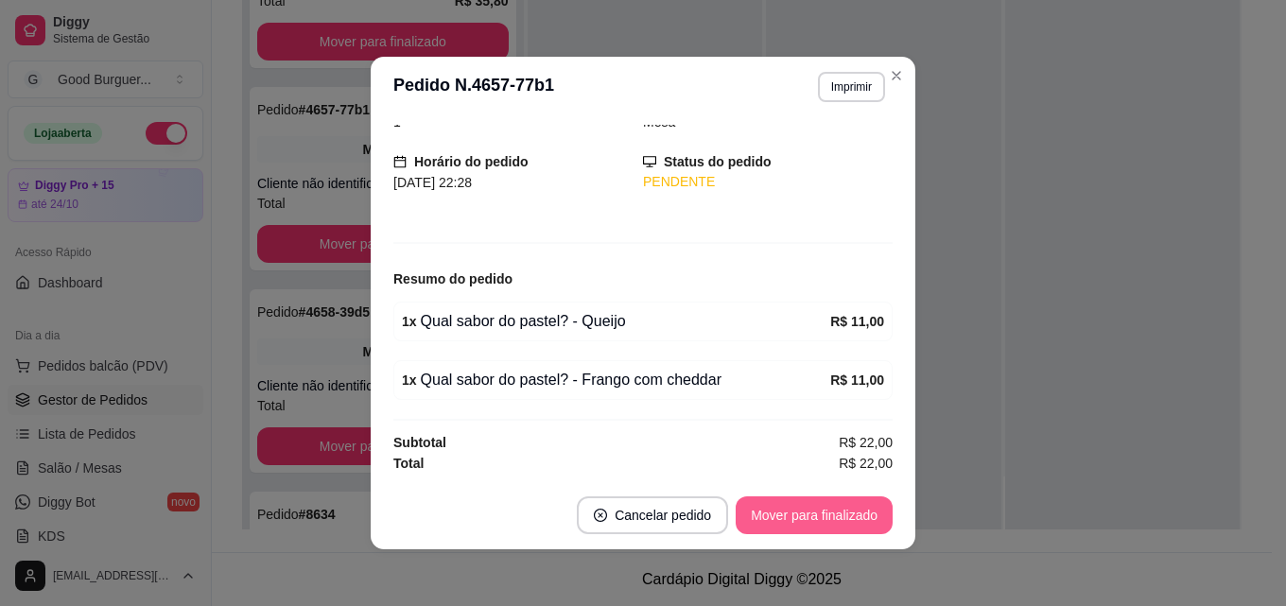
click at [795, 511] on button "Mover para finalizado" at bounding box center [814, 515] width 157 height 38
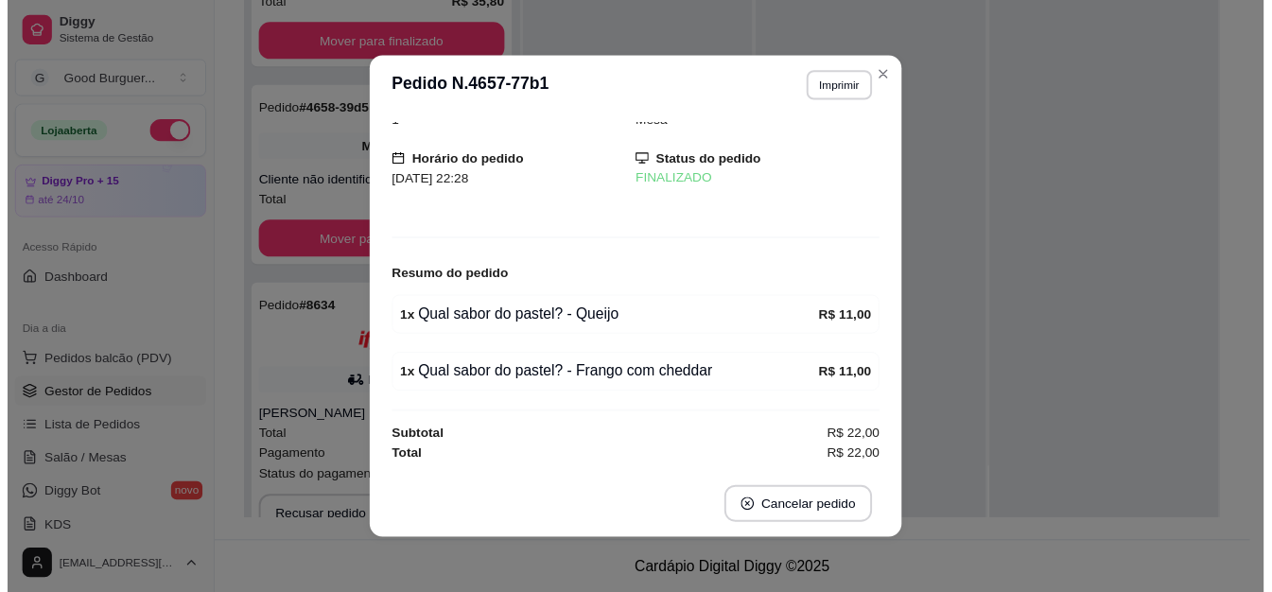
scroll to position [34, 0]
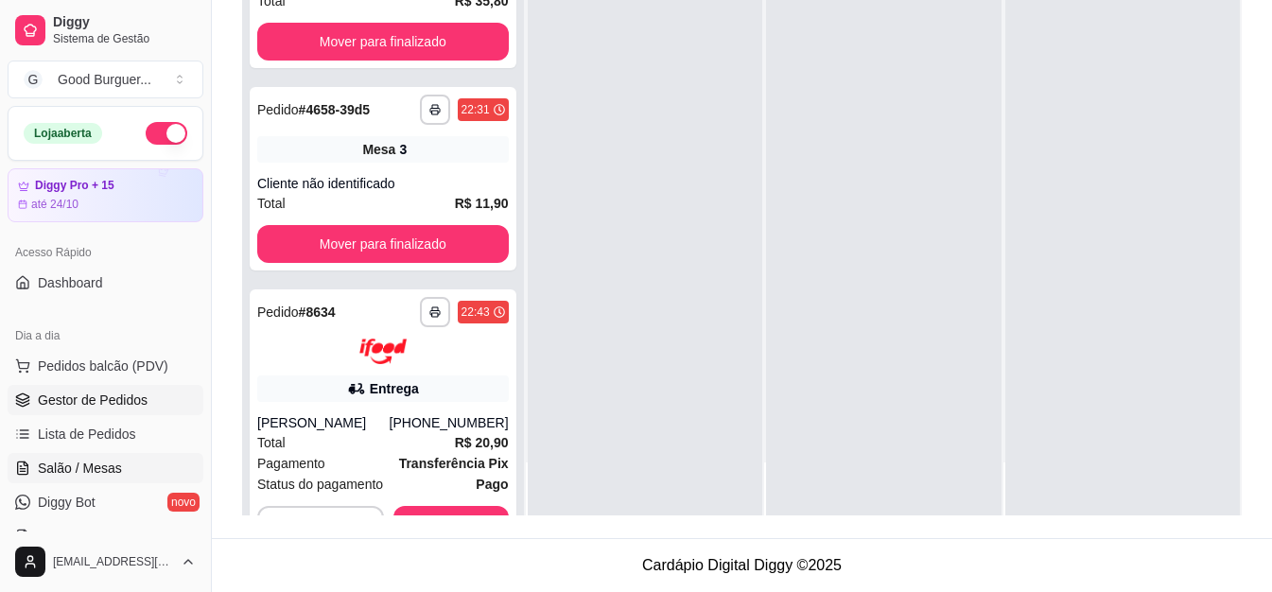
click at [66, 471] on span "Salão / Mesas" at bounding box center [80, 468] width 84 height 19
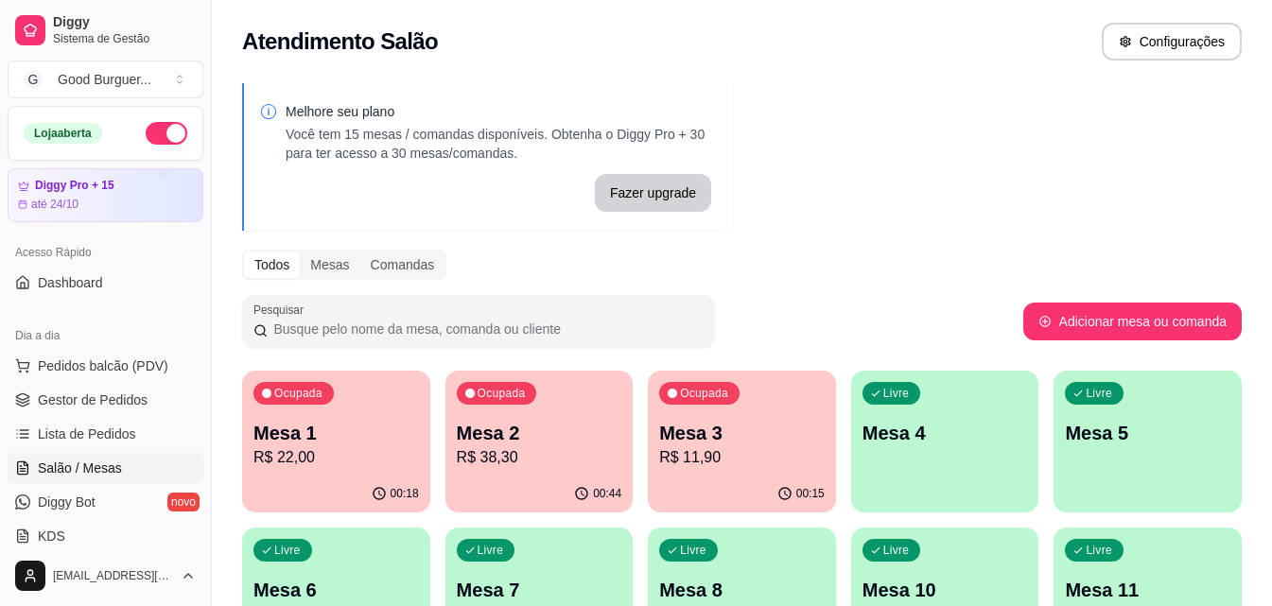
click at [729, 463] on p "R$ 11,90" at bounding box center [741, 457] width 165 height 23
click at [337, 404] on div "Ocupada Mesa 1 R$ 22,00" at bounding box center [336, 423] width 188 height 105
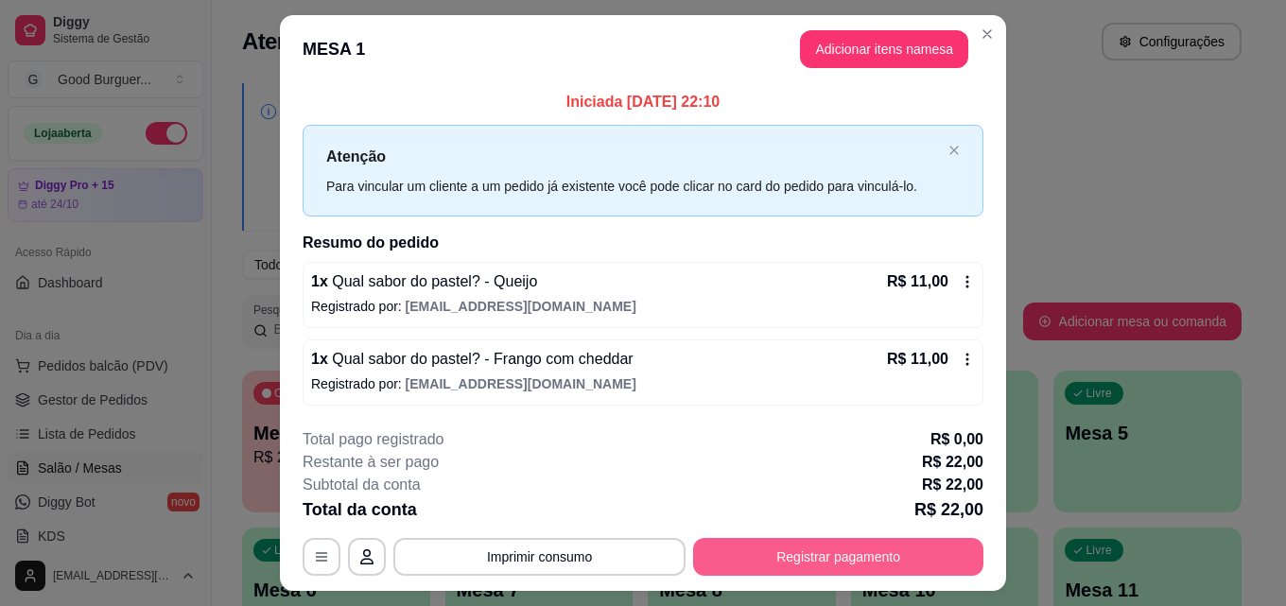
click at [862, 549] on button "Registrar pagamento" at bounding box center [838, 557] width 290 height 38
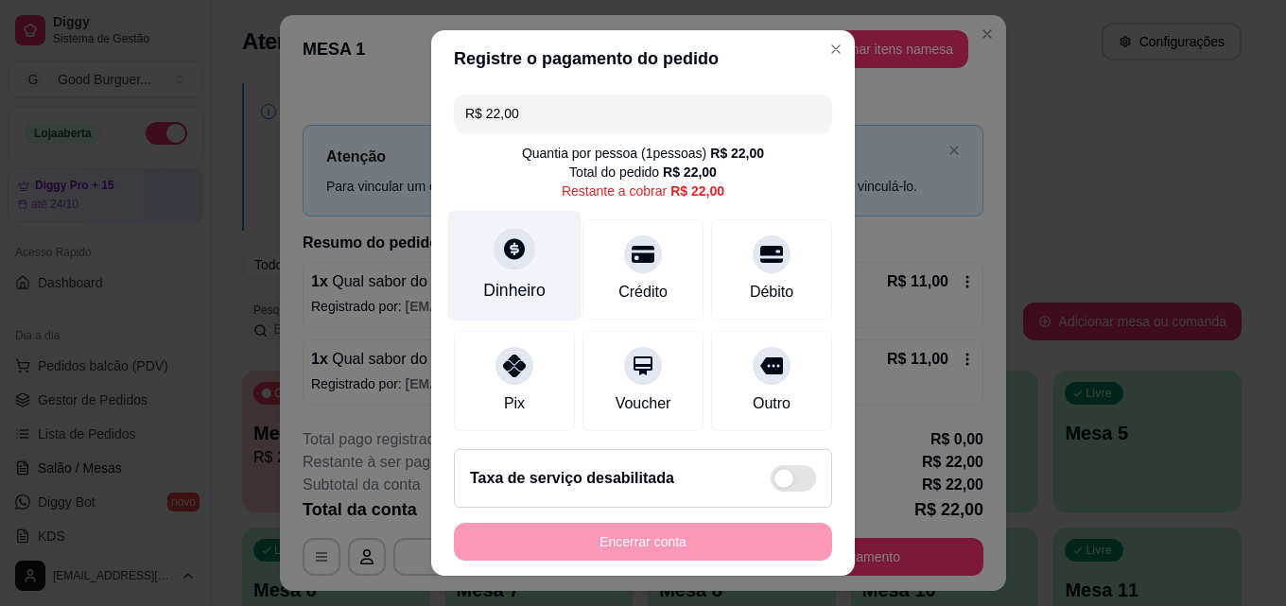
click at [480, 238] on div "Dinheiro" at bounding box center [514, 266] width 133 height 111
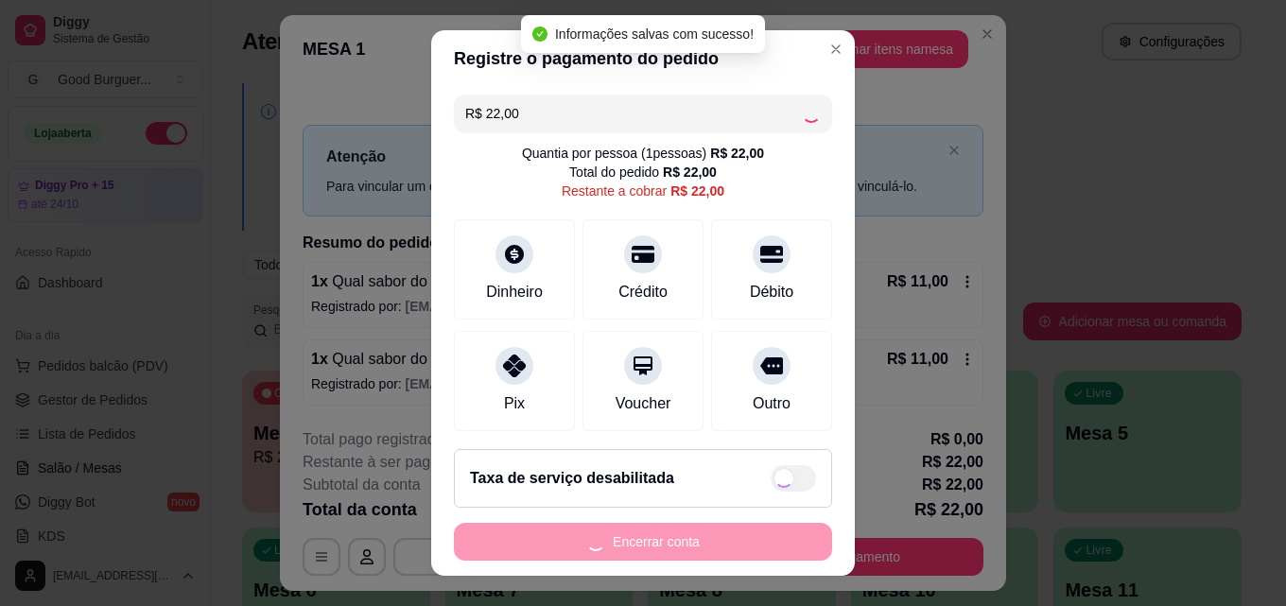
type input "R$ 0,00"
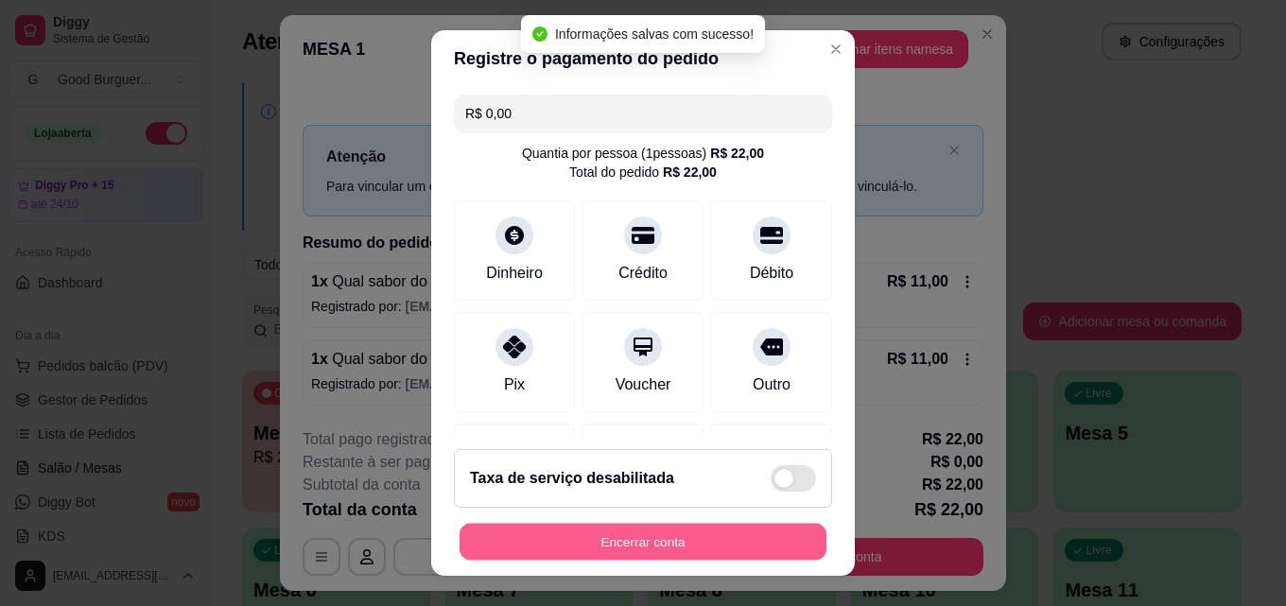
click at [696, 531] on button "Encerrar conta" at bounding box center [643, 542] width 367 height 37
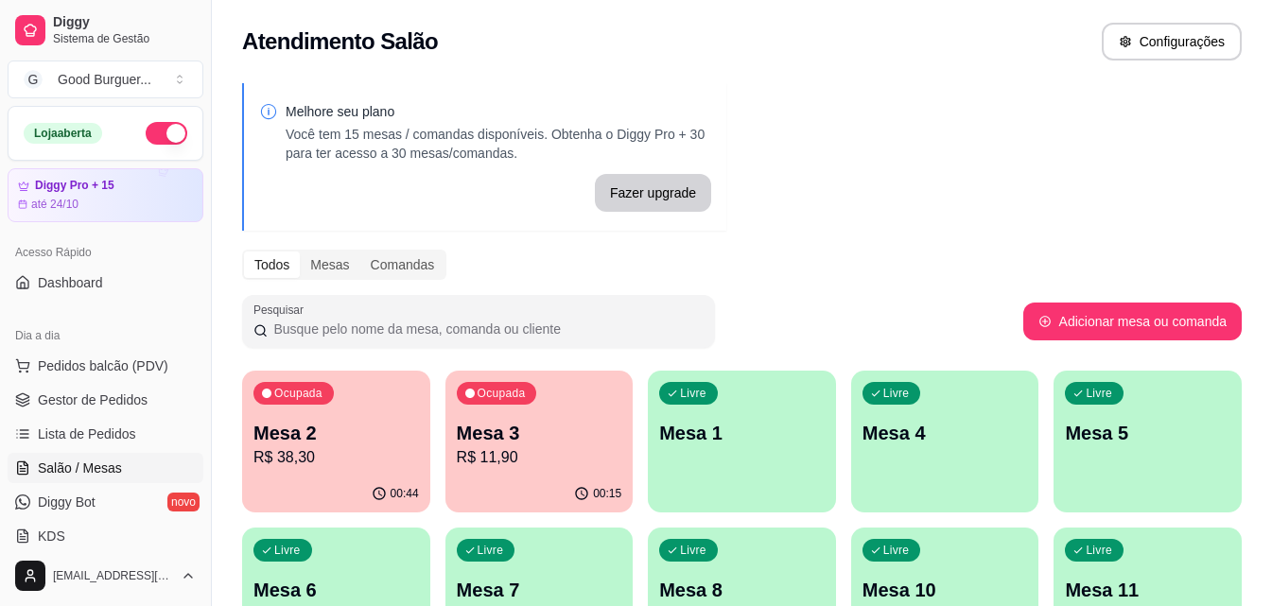
click at [1073, 166] on div "Melhore seu plano Você tem 15 mesas / comandas disponíveis. Obtenha o Diggy Pro…" at bounding box center [742, 460] width 1060 height 777
click at [726, 433] on p "Mesa 1" at bounding box center [741, 433] width 165 height 26
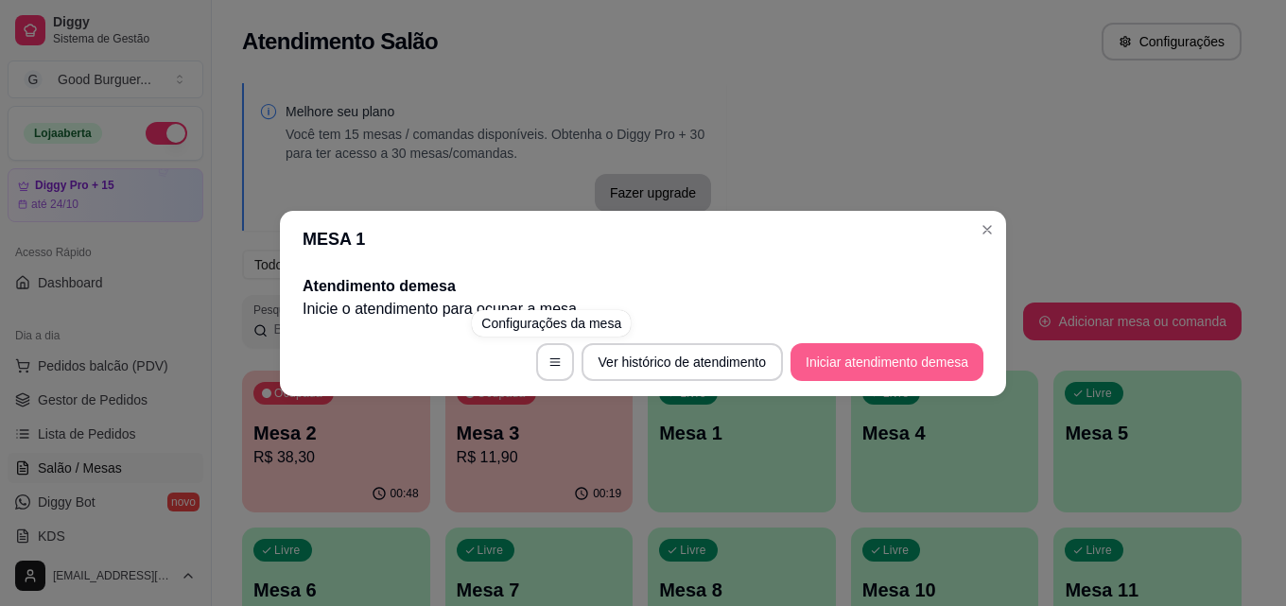
click at [907, 357] on button "Iniciar atendimento de mesa" at bounding box center [886, 362] width 193 height 38
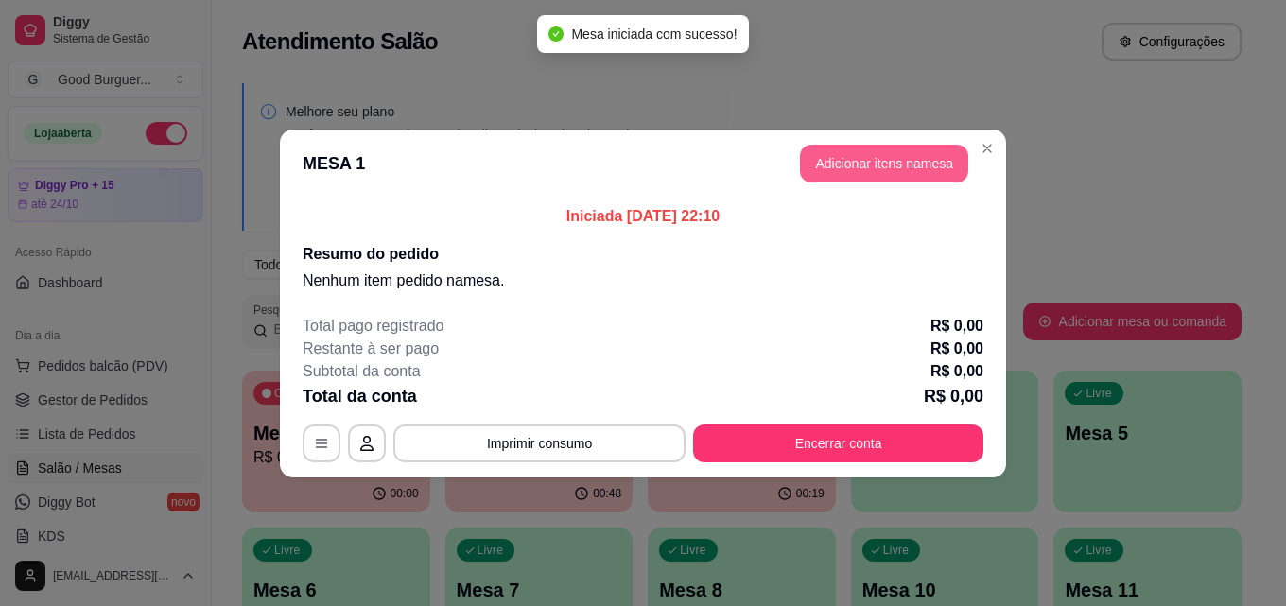
click at [912, 161] on button "Adicionar itens na mesa" at bounding box center [884, 164] width 168 height 38
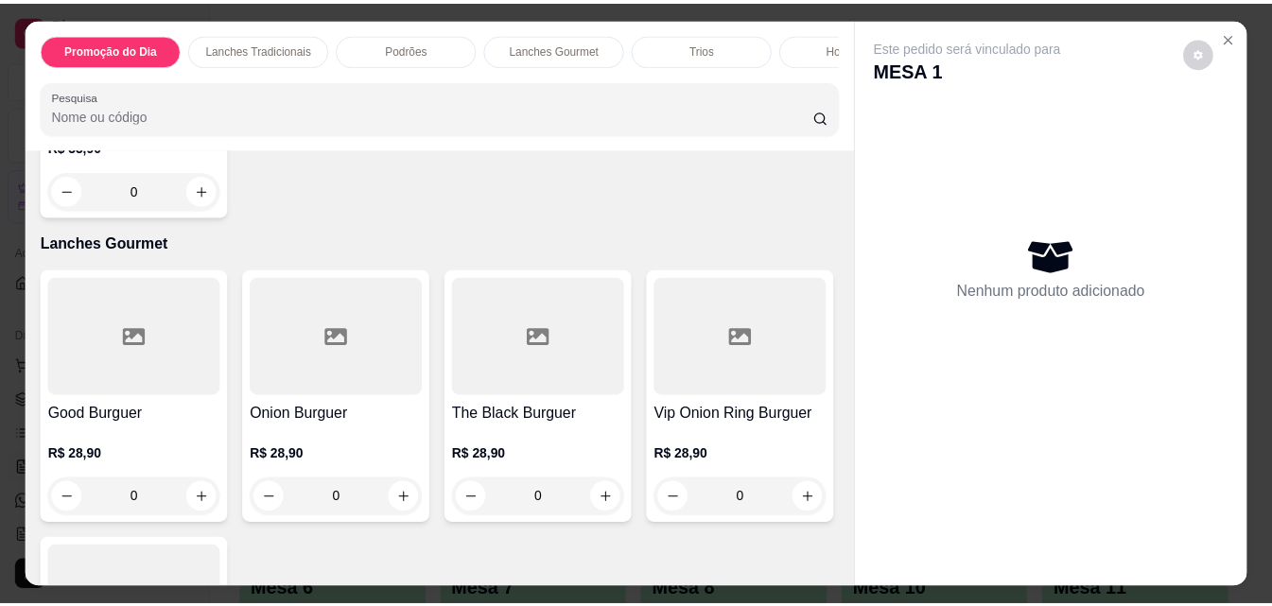
scroll to position [1796, 0]
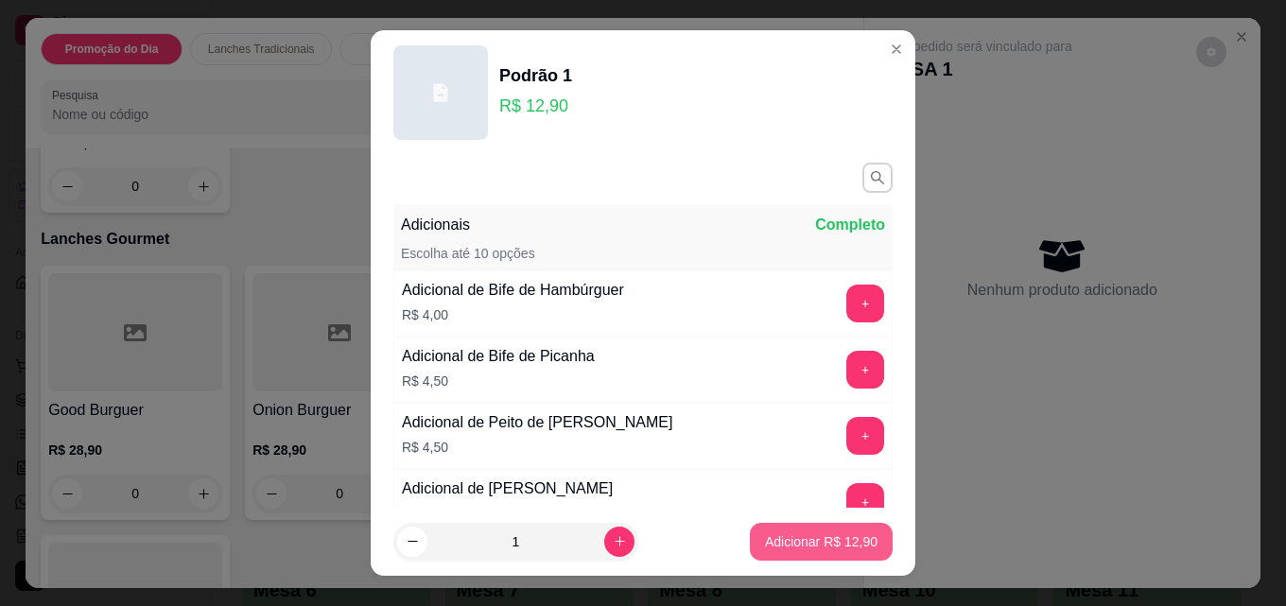
click at [805, 545] on p "Adicionar R$ 12,90" at bounding box center [821, 541] width 113 height 19
type input "1"
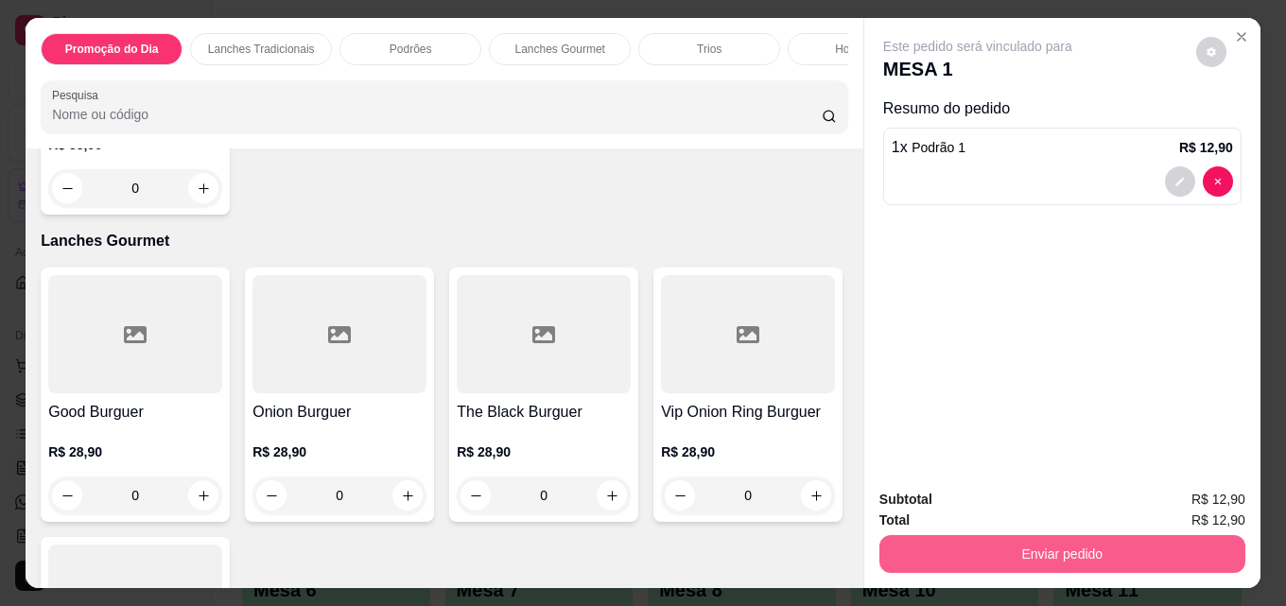
click at [979, 558] on button "Enviar pedido" at bounding box center [1062, 554] width 366 height 38
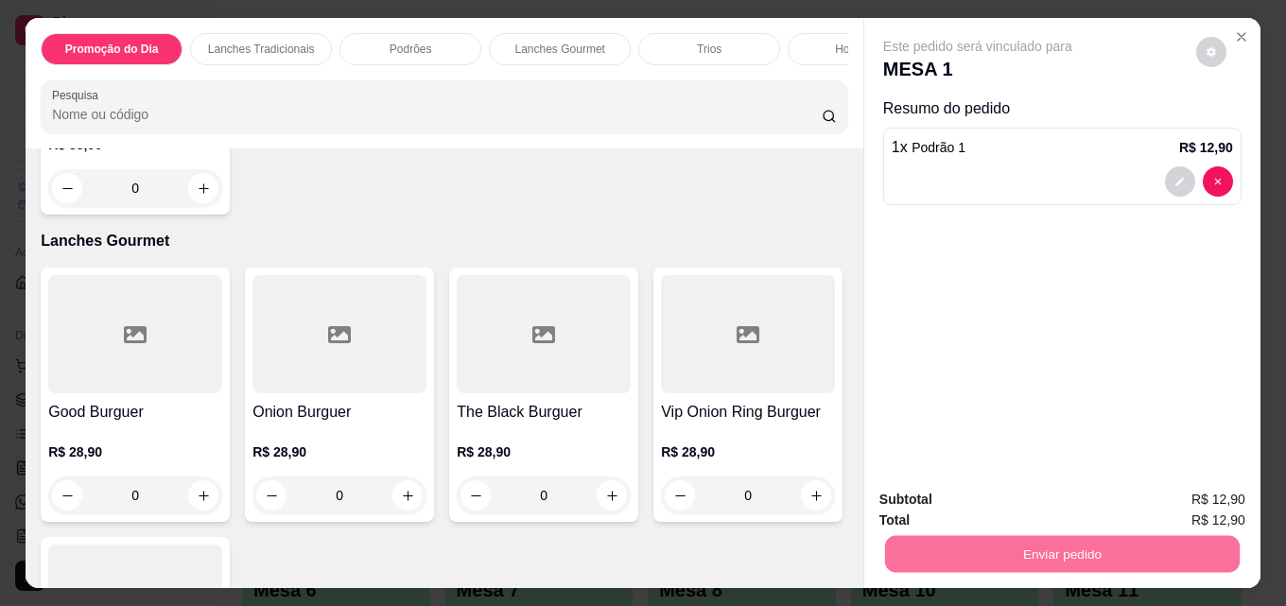
click at [1183, 510] on button "Enviar pedido" at bounding box center [1195, 500] width 107 height 36
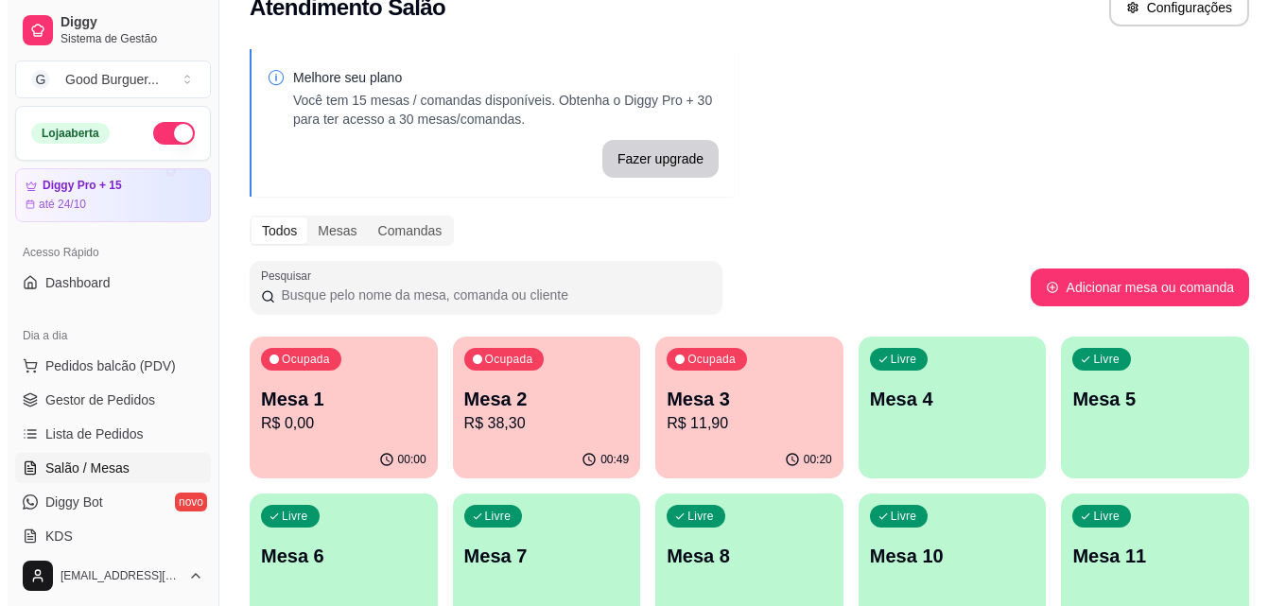
scroll to position [0, 0]
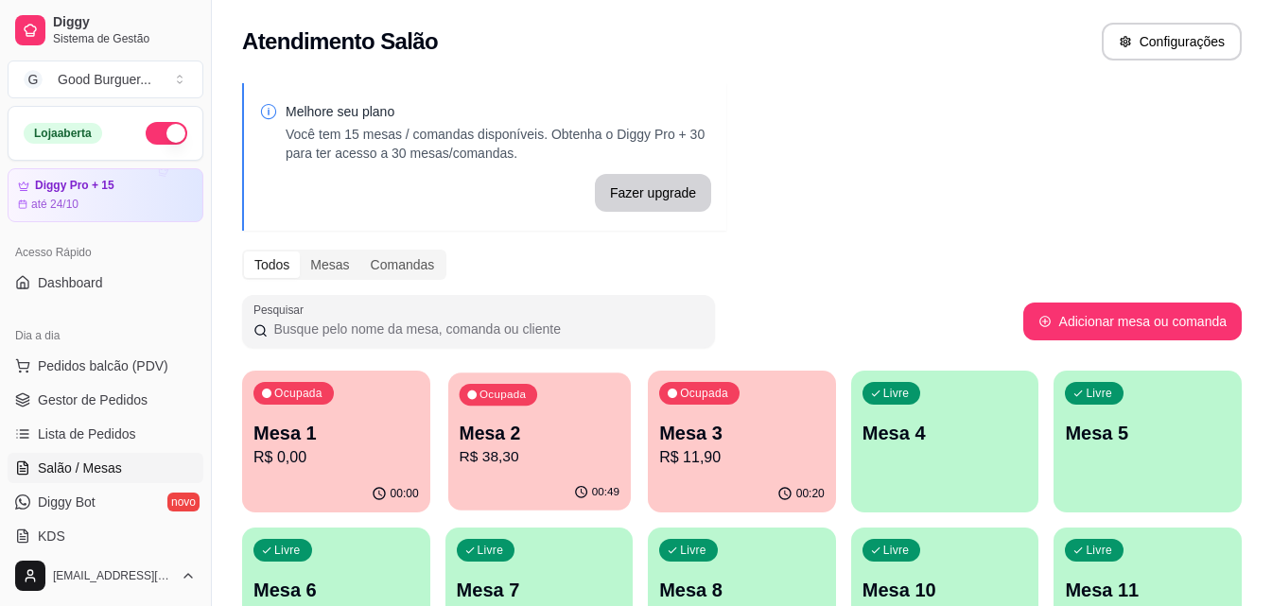
click at [566, 443] on p "Mesa 2" at bounding box center [539, 434] width 160 height 26
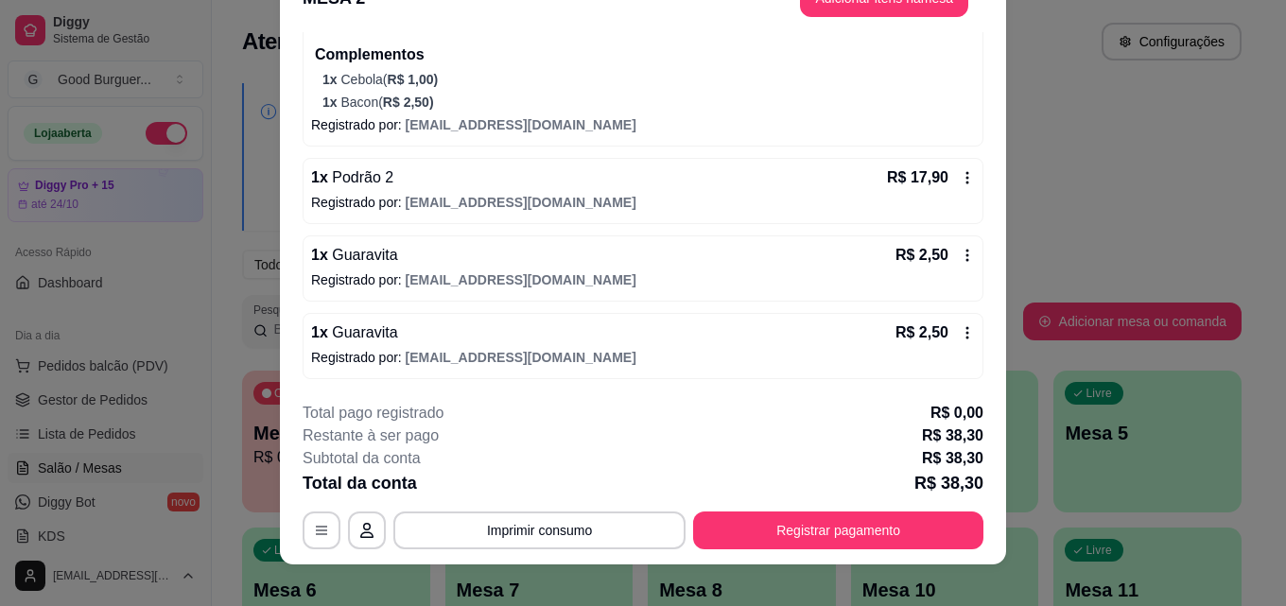
scroll to position [58, 0]
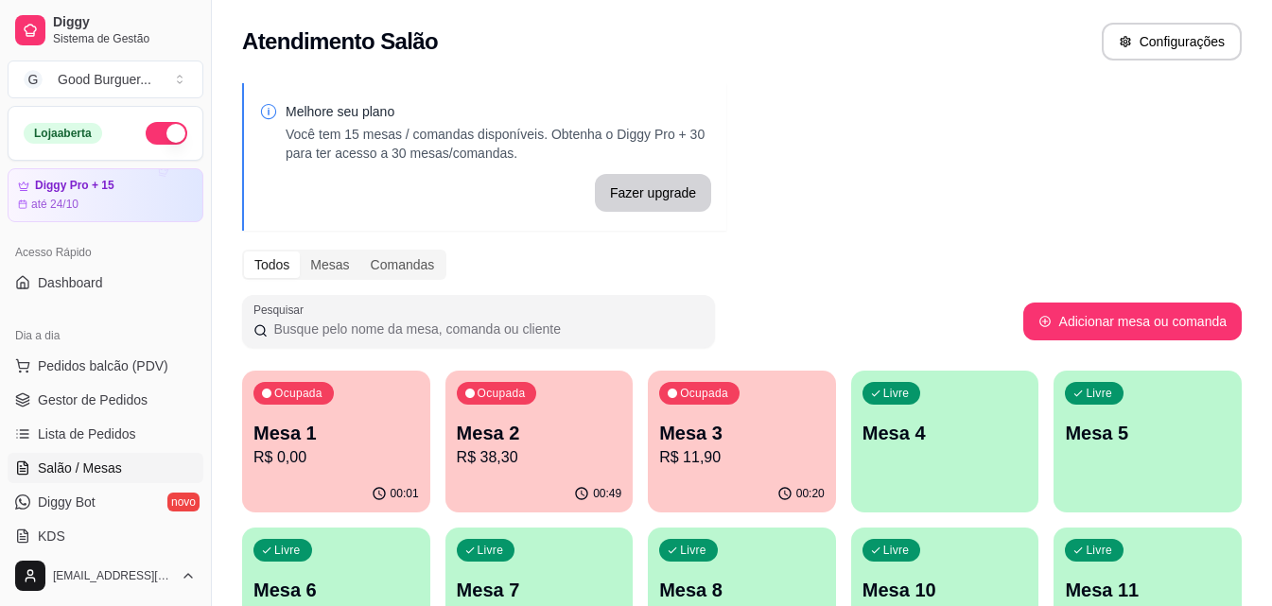
drag, startPoint x: 997, startPoint y: 326, endPoint x: 1220, endPoint y: 187, distance: 262.9
click at [1220, 187] on div "Melhore seu plano Você tem 15 mesas / comandas disponíveis. Obtenha o Diggy Pro…" at bounding box center [742, 460] width 1060 height 777
click at [283, 460] on p "R$ 0,00" at bounding box center [335, 457] width 165 height 23
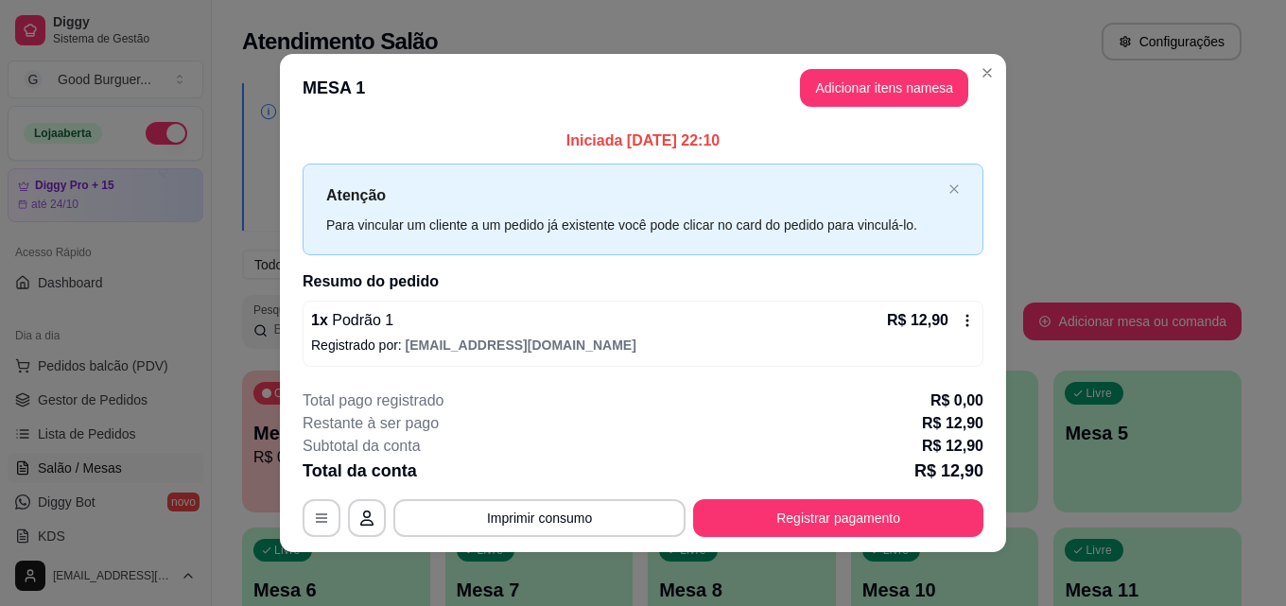
scroll to position [7, 0]
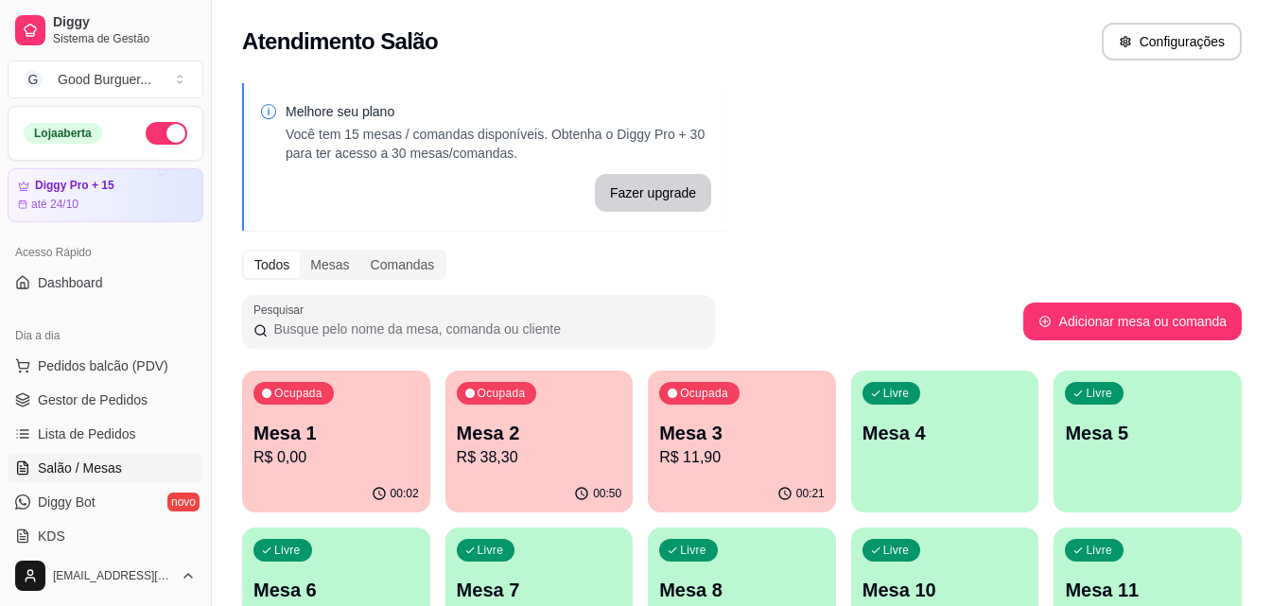
click at [357, 447] on p "R$ 0,00" at bounding box center [335, 457] width 165 height 23
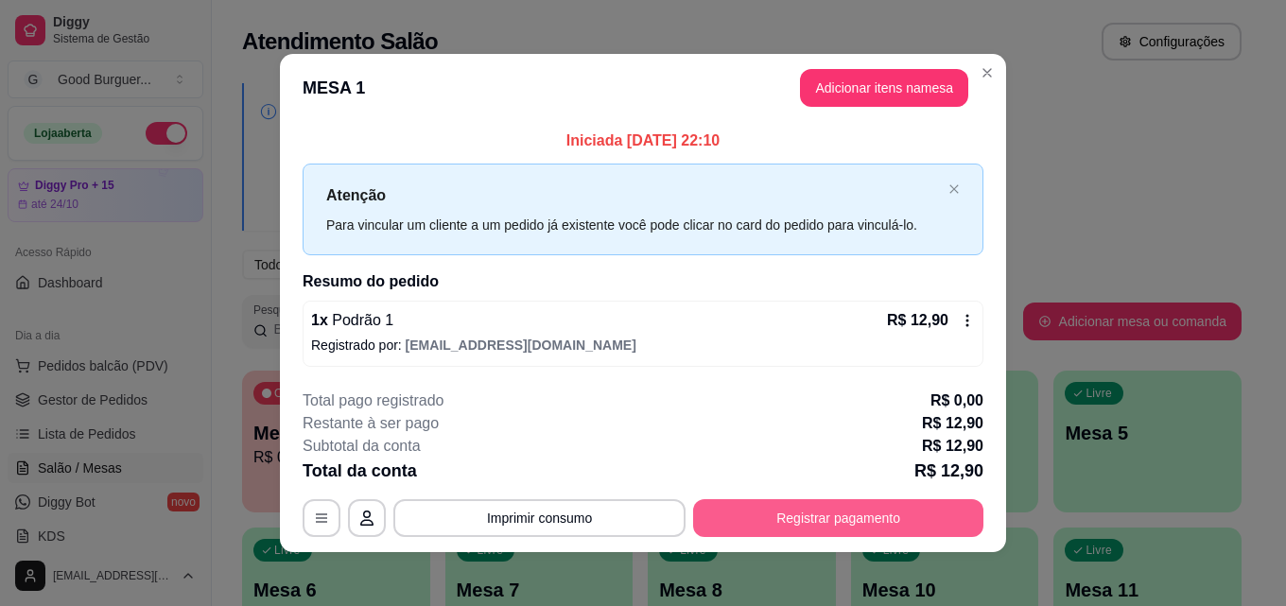
click at [928, 520] on button "Registrar pagamento" at bounding box center [838, 518] width 290 height 38
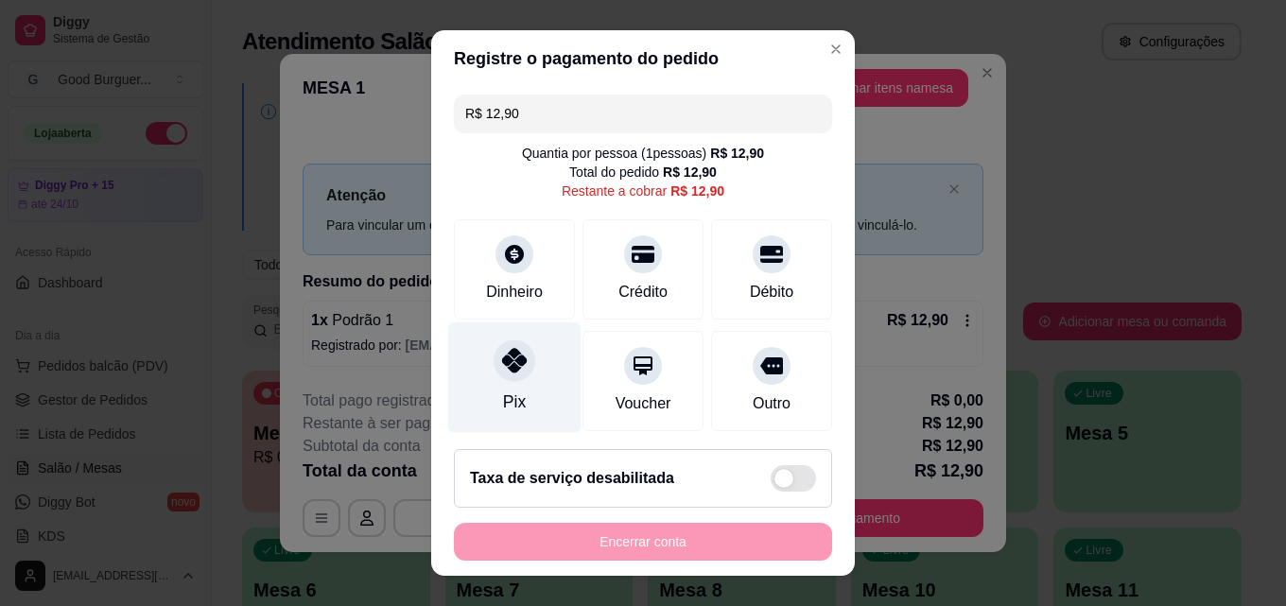
drag, startPoint x: 489, startPoint y: 369, endPoint x: 499, endPoint y: 369, distance: 10.4
click at [494, 369] on div at bounding box center [515, 360] width 42 height 42
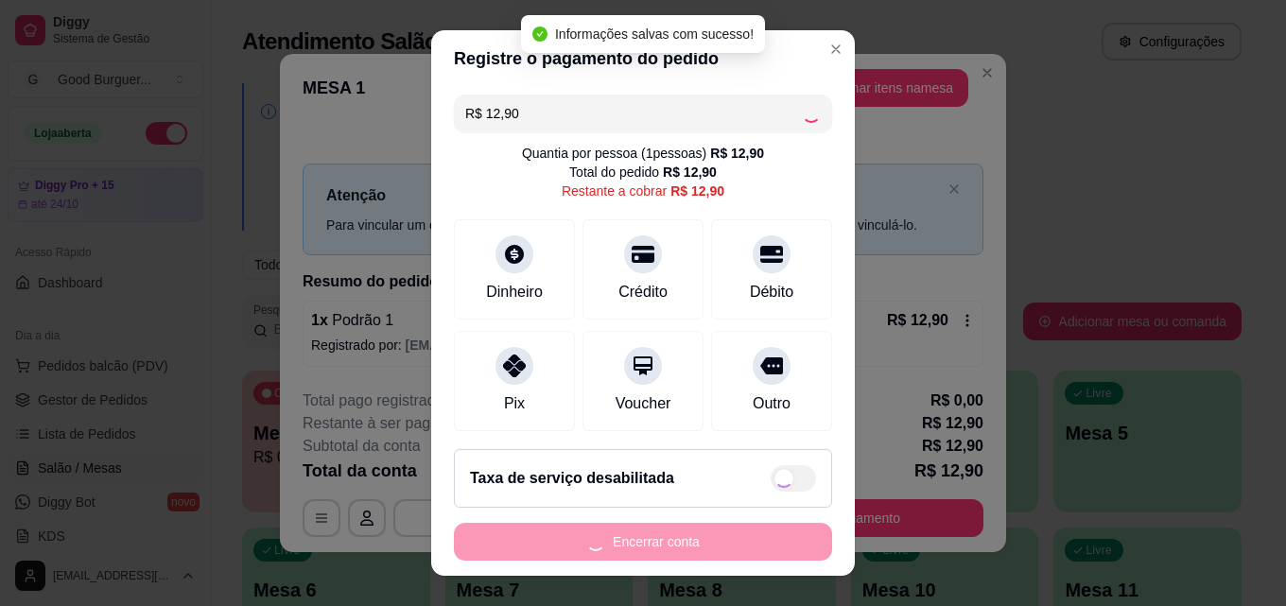
type input "R$ 0,00"
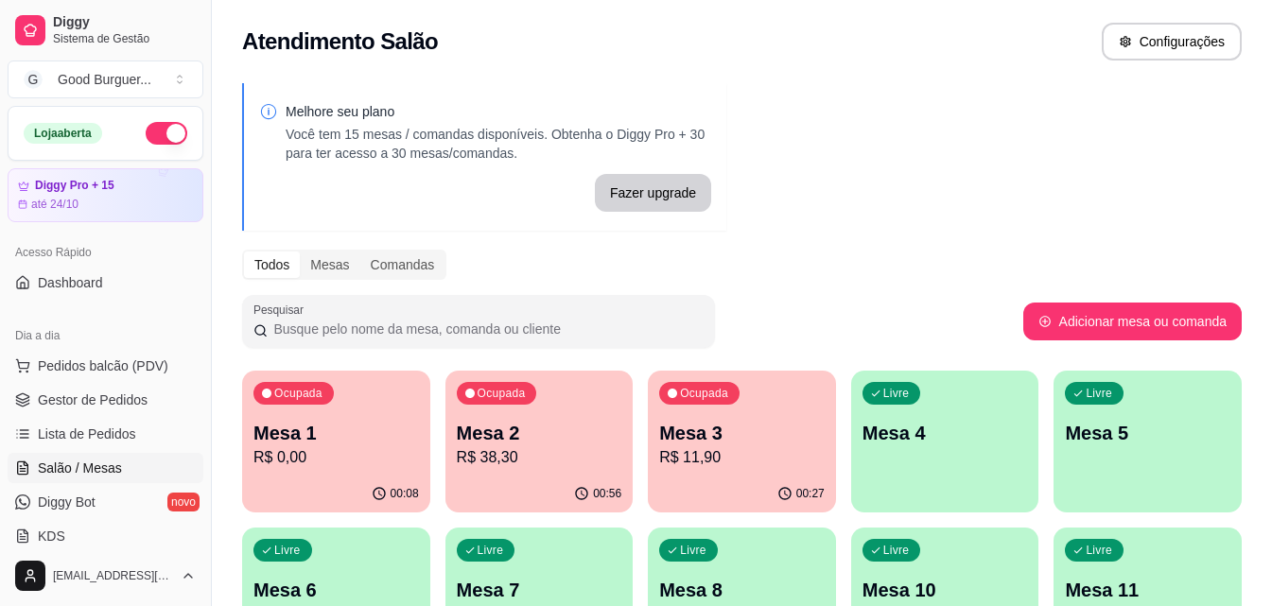
click at [581, 431] on p "Mesa 2" at bounding box center [539, 433] width 165 height 26
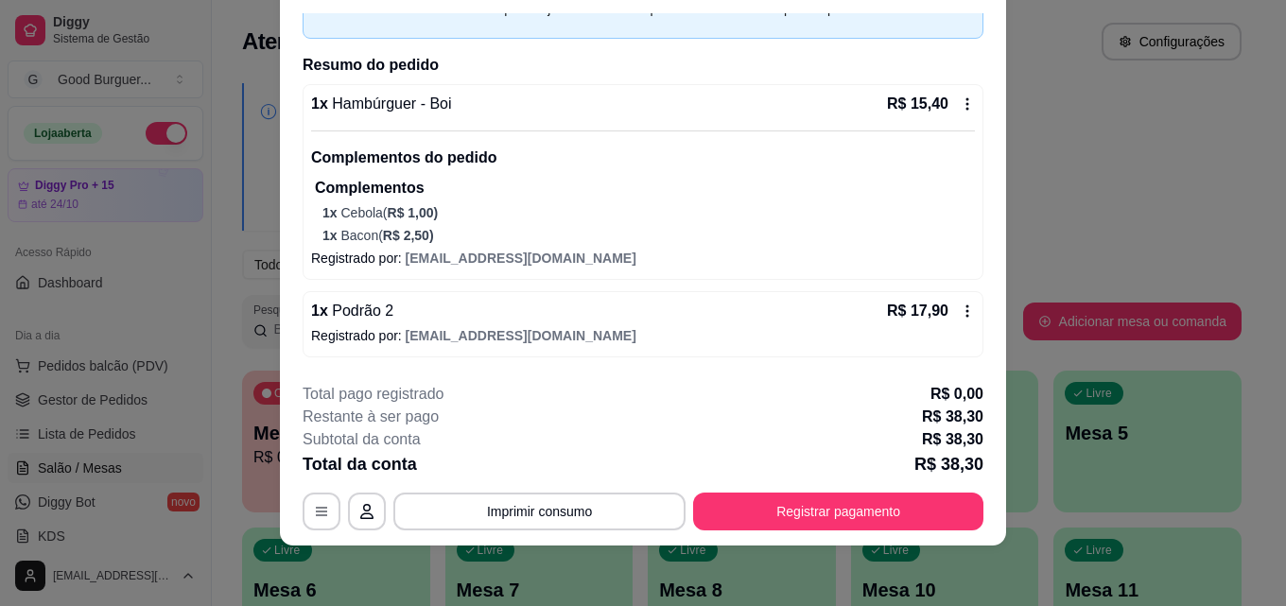
scroll to position [71, 0]
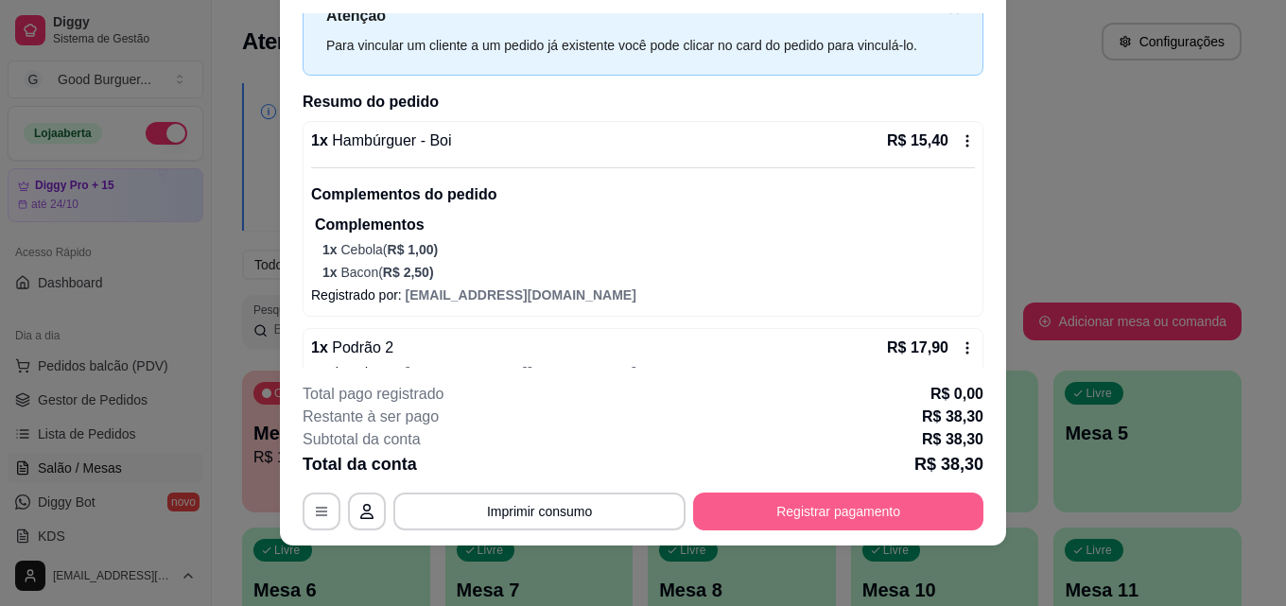
click at [826, 495] on button "Registrar pagamento" at bounding box center [838, 512] width 290 height 38
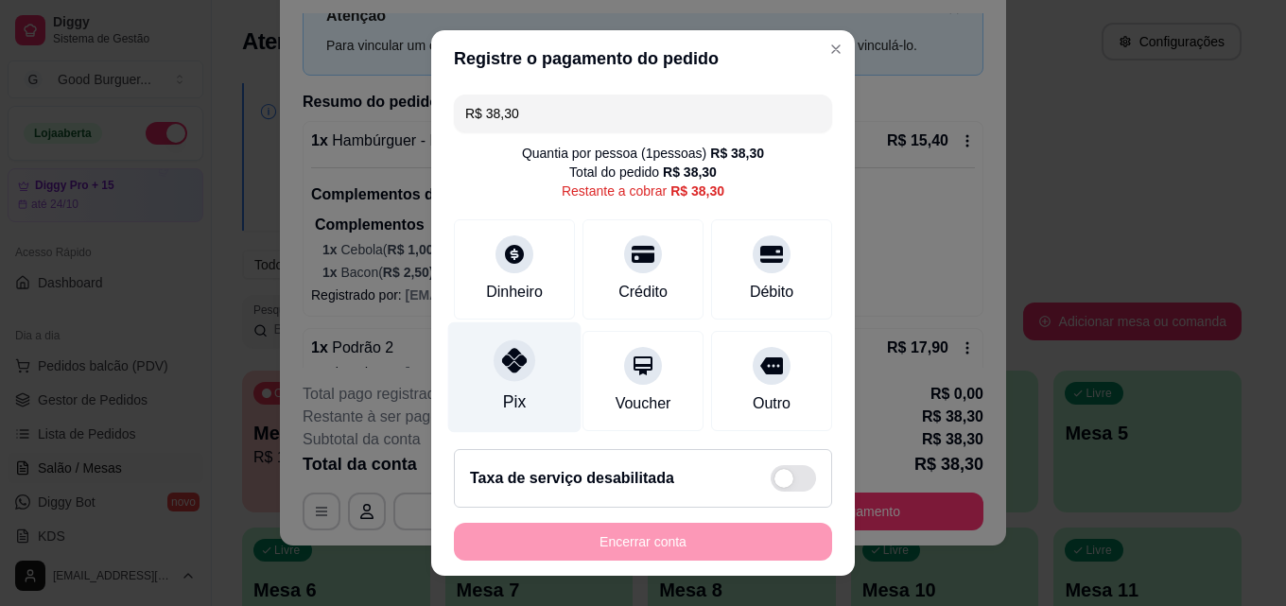
click at [513, 362] on icon at bounding box center [514, 360] width 25 height 25
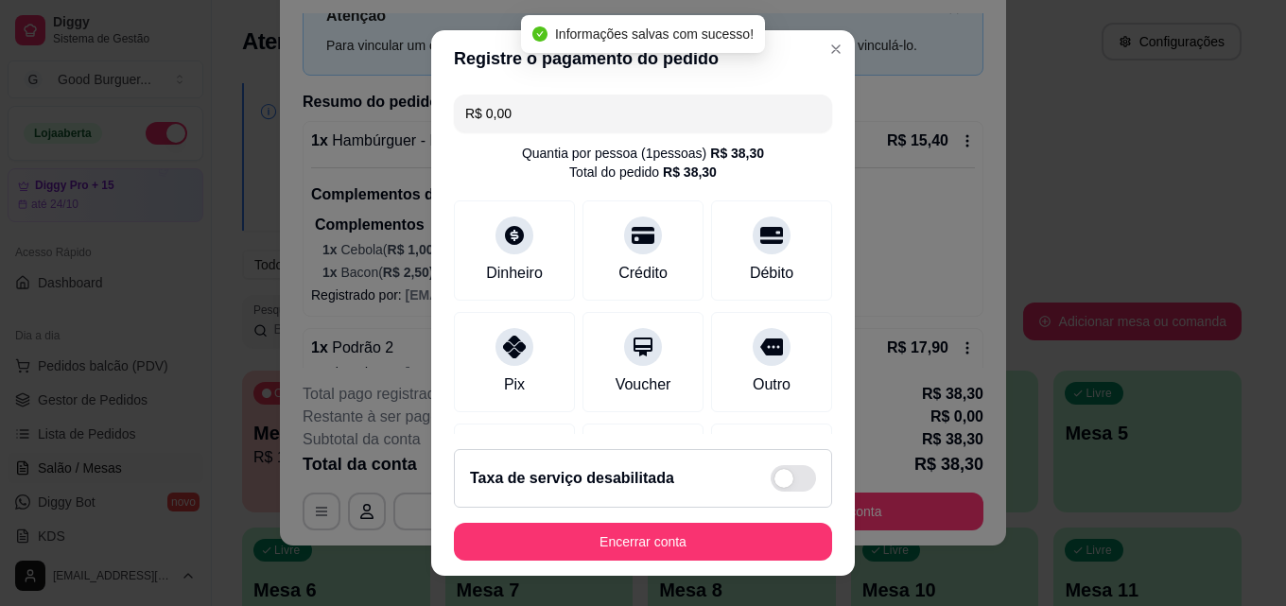
type input "R$ 0,00"
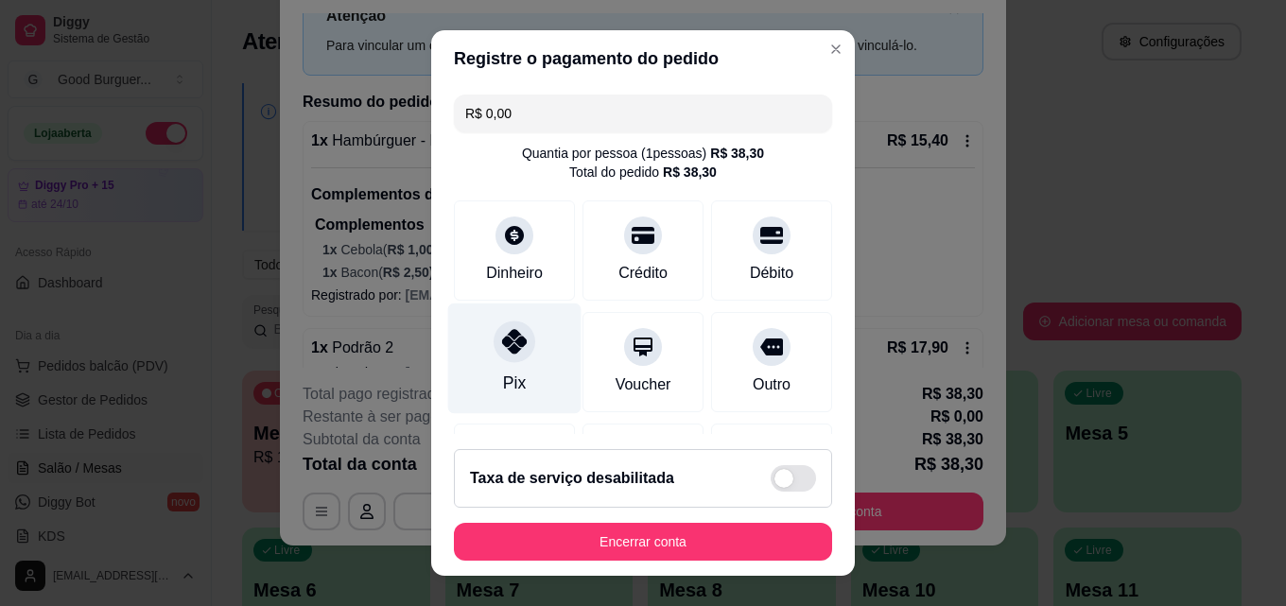
click at [511, 341] on icon at bounding box center [514, 341] width 25 height 25
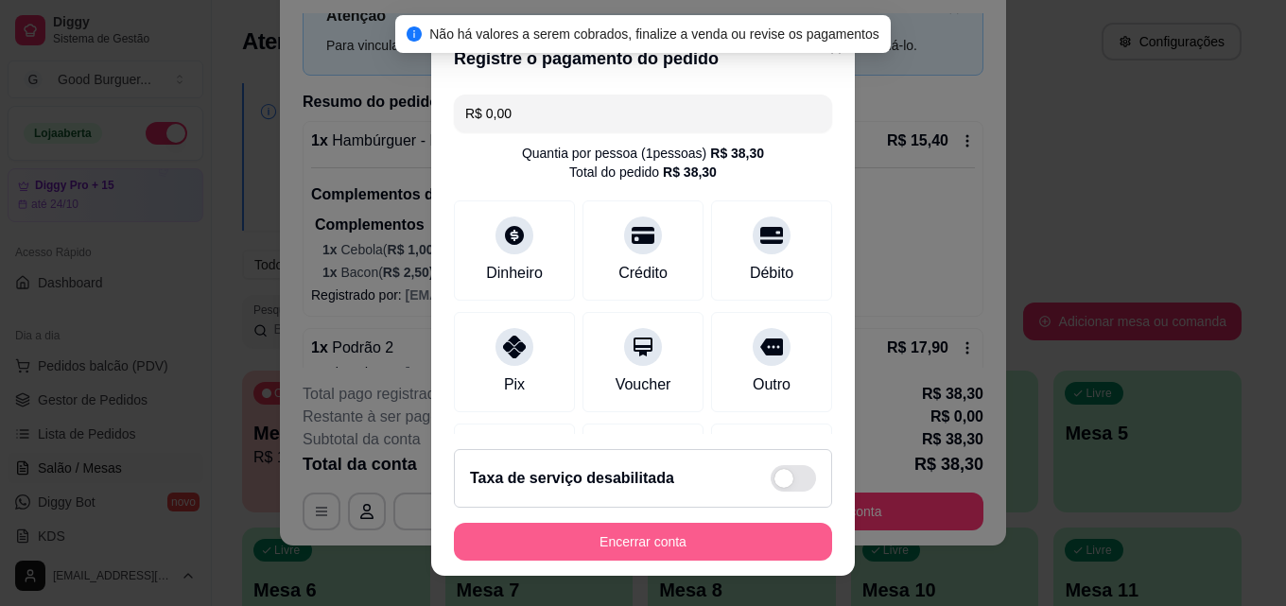
click at [670, 535] on button "Encerrar conta" at bounding box center [643, 542] width 378 height 38
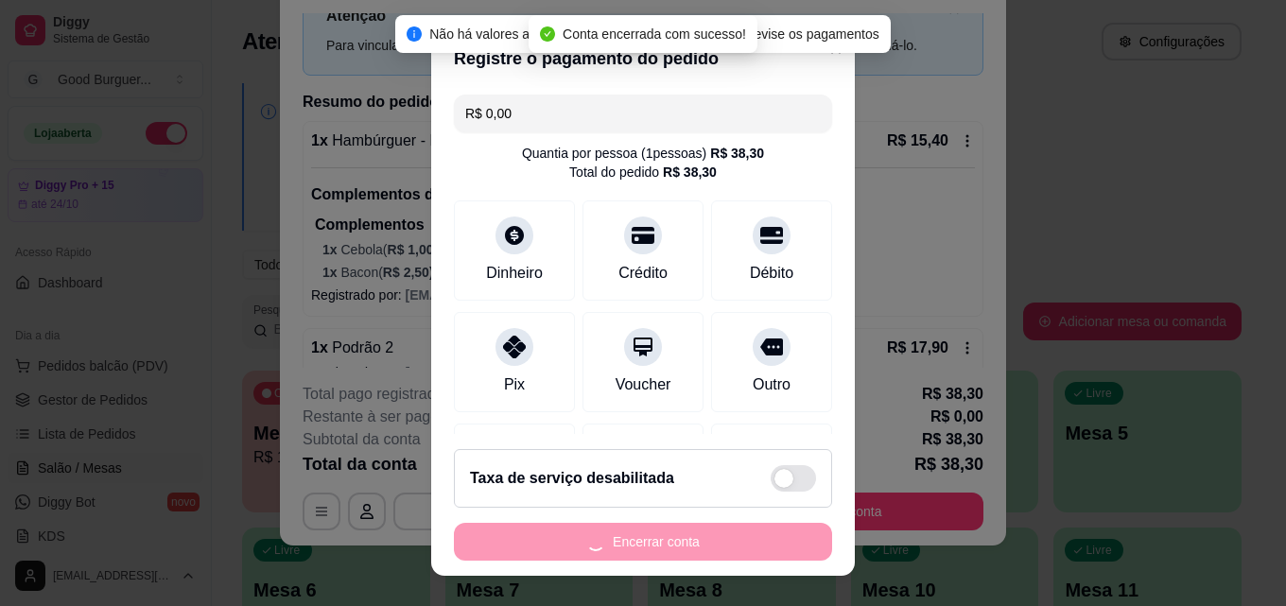
scroll to position [0, 0]
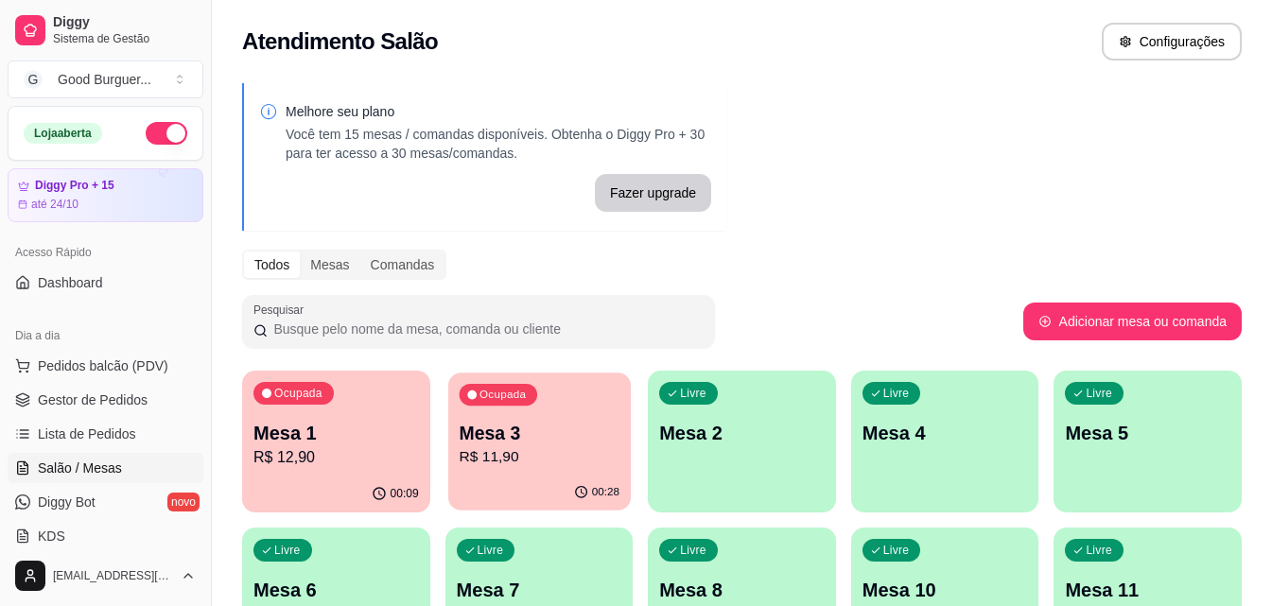
click at [569, 426] on p "Mesa 3" at bounding box center [539, 434] width 160 height 26
click at [346, 421] on p "Mesa 1" at bounding box center [335, 433] width 165 height 26
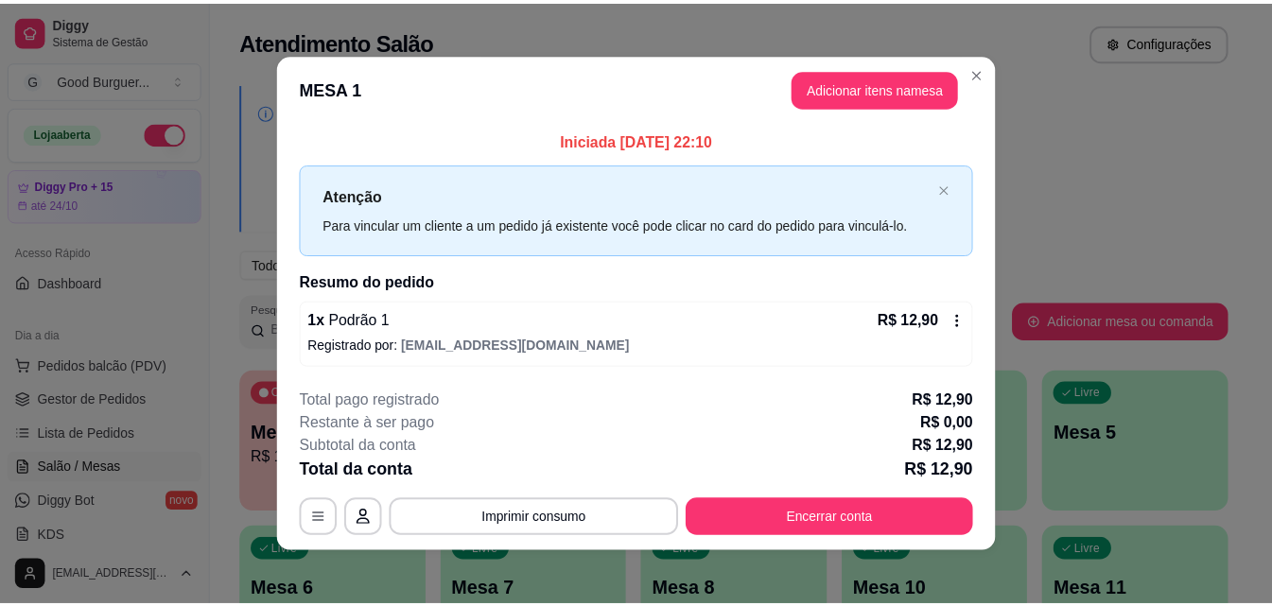
scroll to position [7, 0]
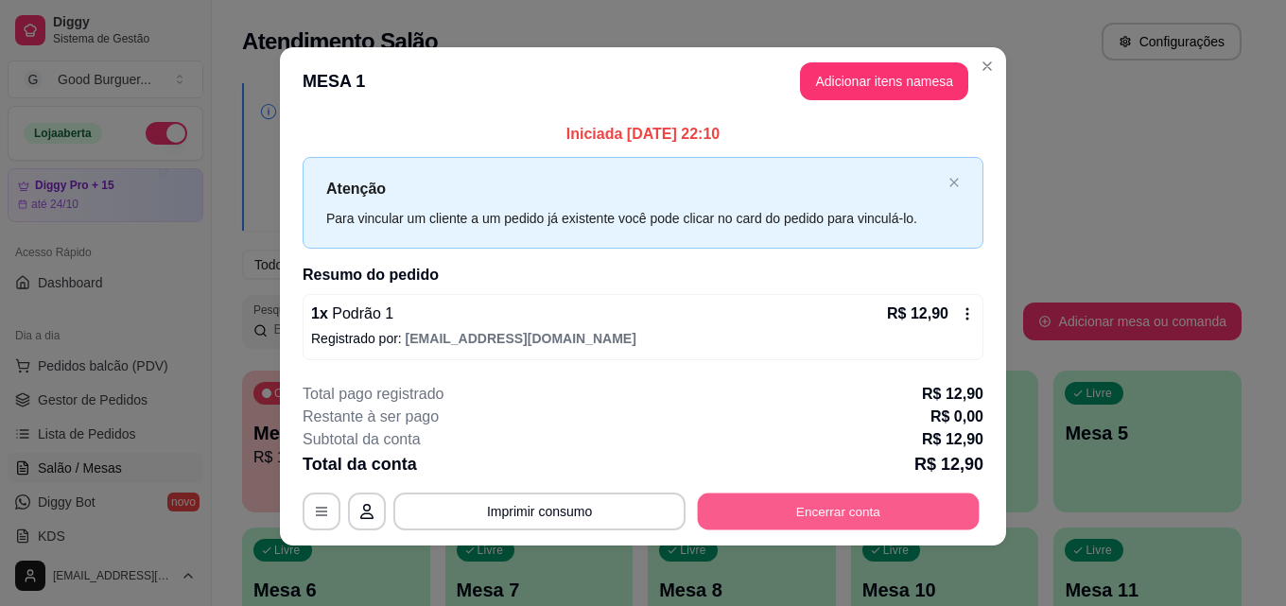
click at [849, 501] on button "Encerrar conta" at bounding box center [839, 512] width 282 height 37
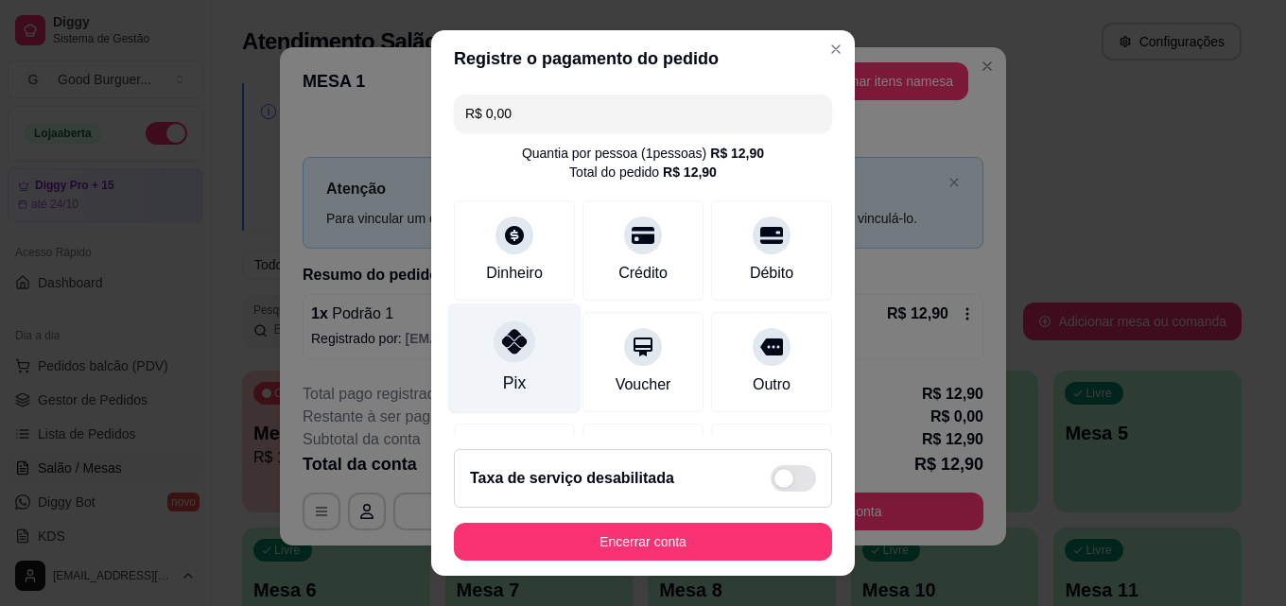
click at [505, 367] on div "Pix" at bounding box center [514, 359] width 133 height 111
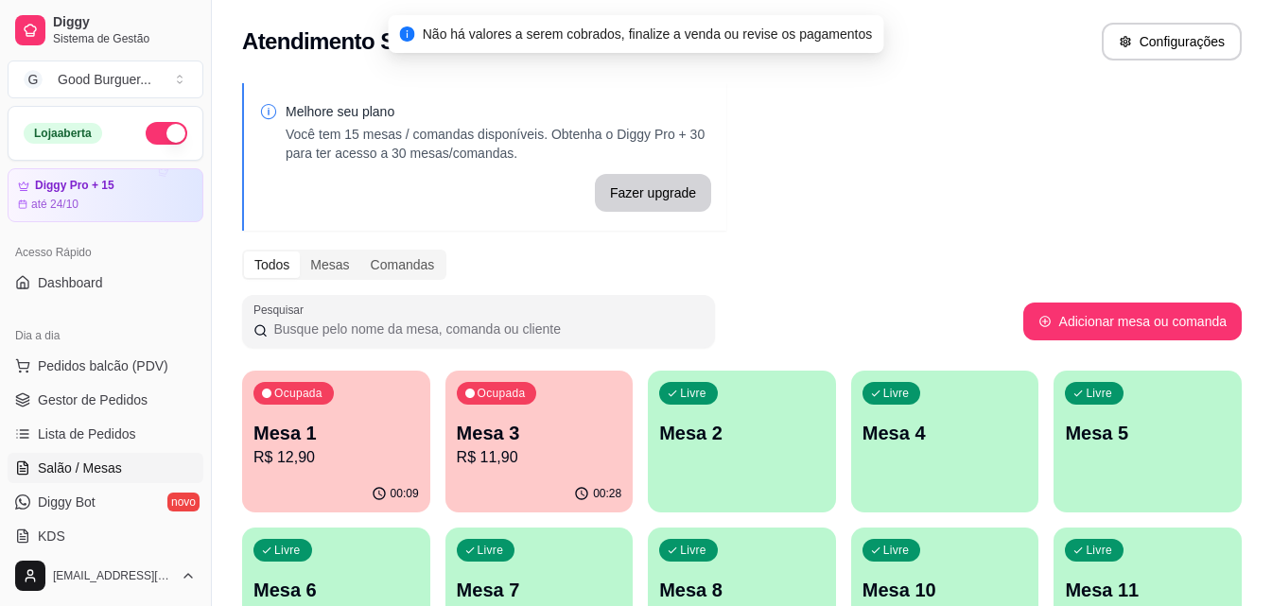
click at [553, 473] on div "Ocupada Mesa 3 R$ 11,90" at bounding box center [539, 423] width 188 height 105
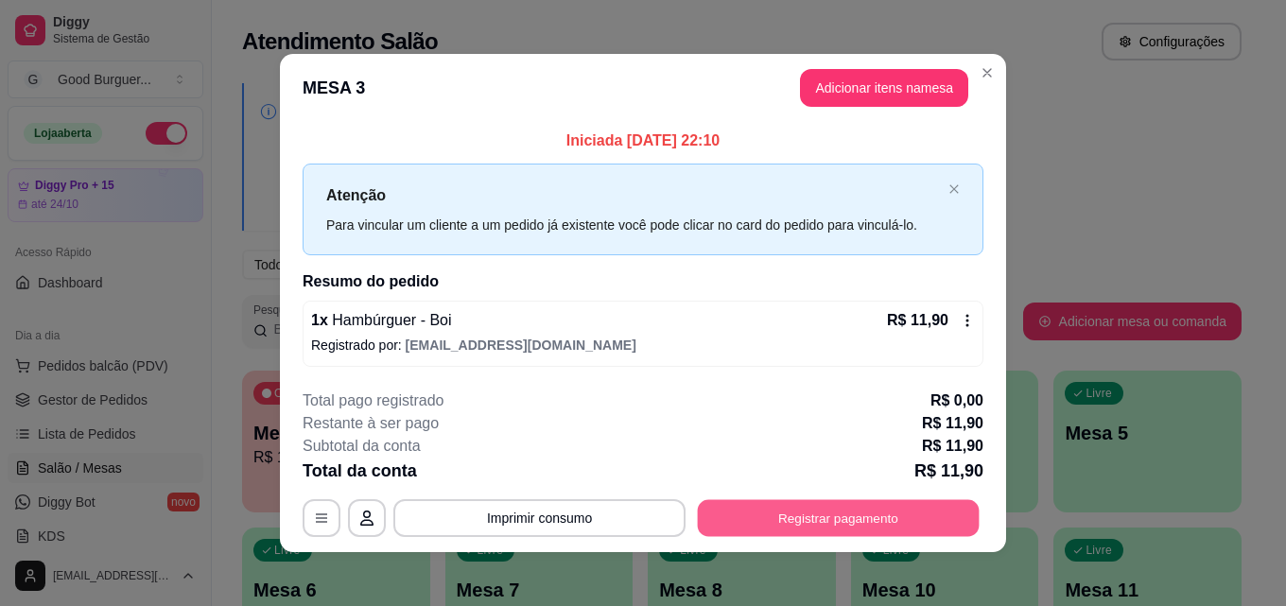
click at [788, 520] on button "Registrar pagamento" at bounding box center [839, 518] width 282 height 37
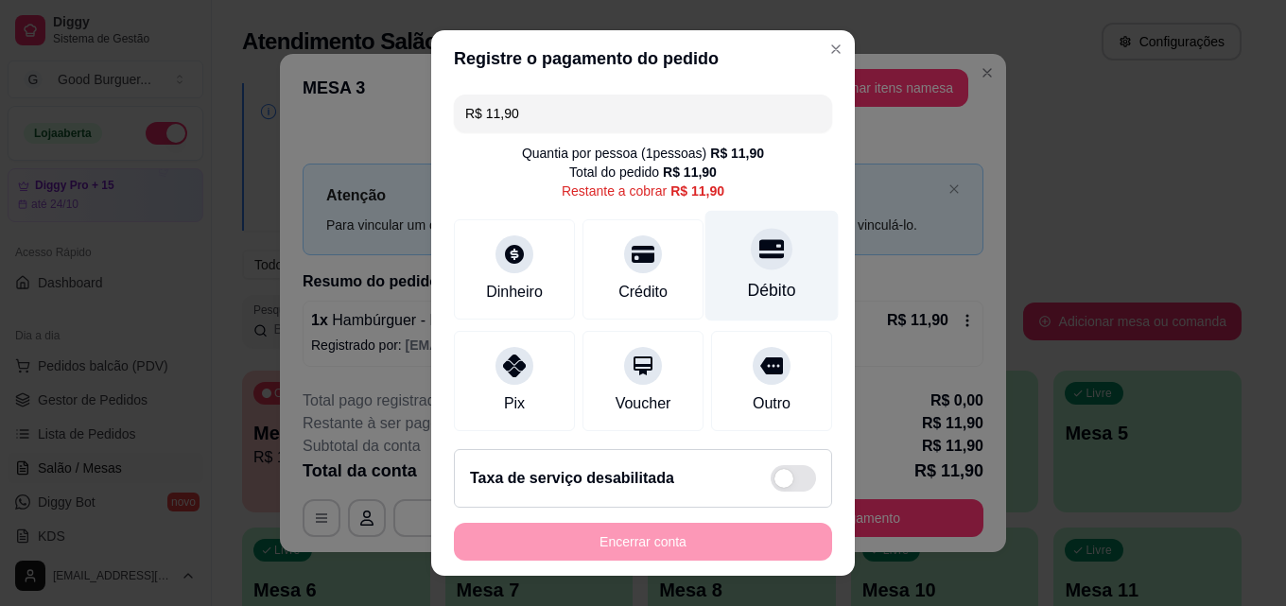
click at [759, 252] on icon at bounding box center [771, 248] width 25 height 25
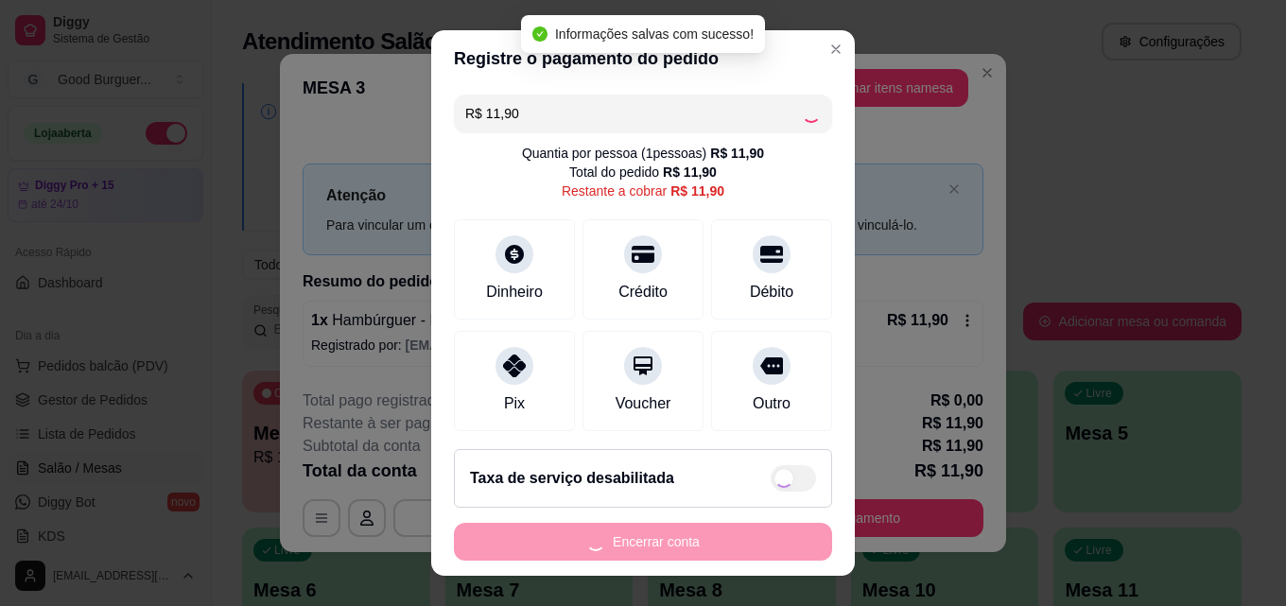
type input "R$ 0,00"
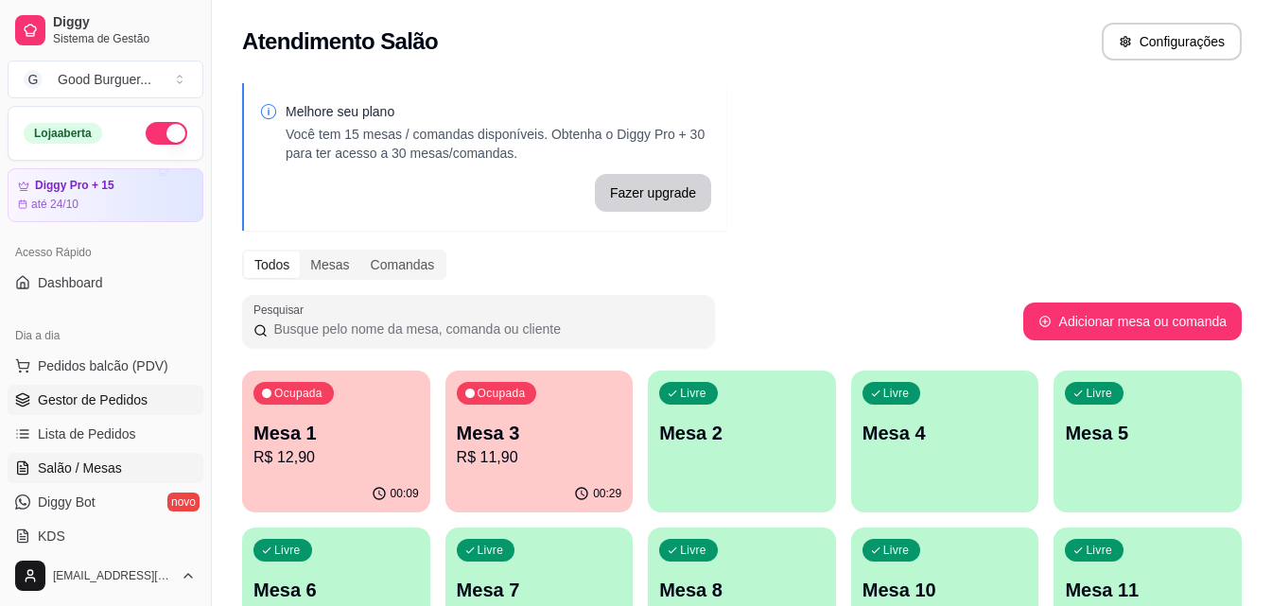
click at [118, 390] on link "Gestor de Pedidos" at bounding box center [106, 400] width 196 height 30
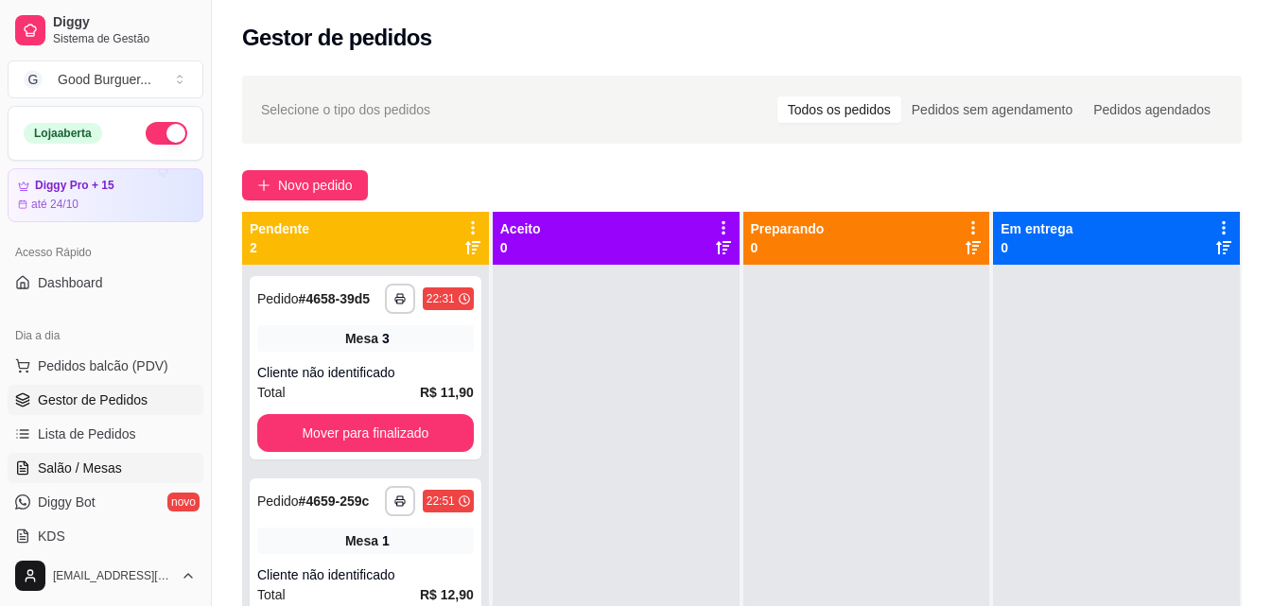
click at [111, 462] on span "Salão / Mesas" at bounding box center [80, 468] width 84 height 19
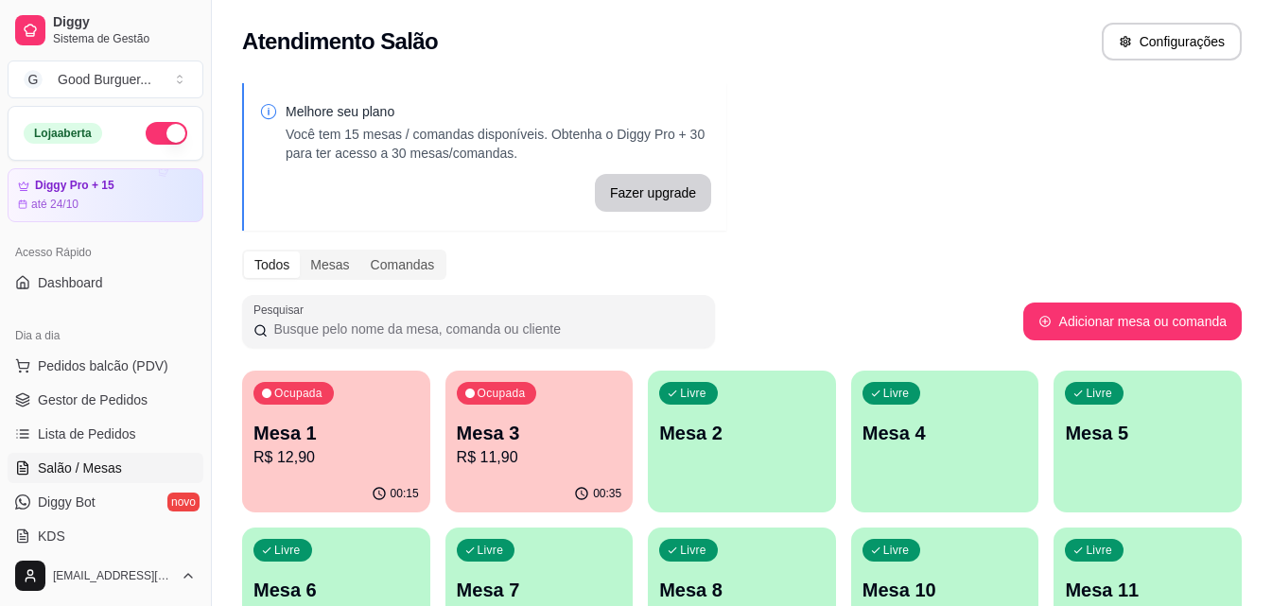
click at [809, 409] on div "Livre Mesa 2" at bounding box center [742, 430] width 188 height 119
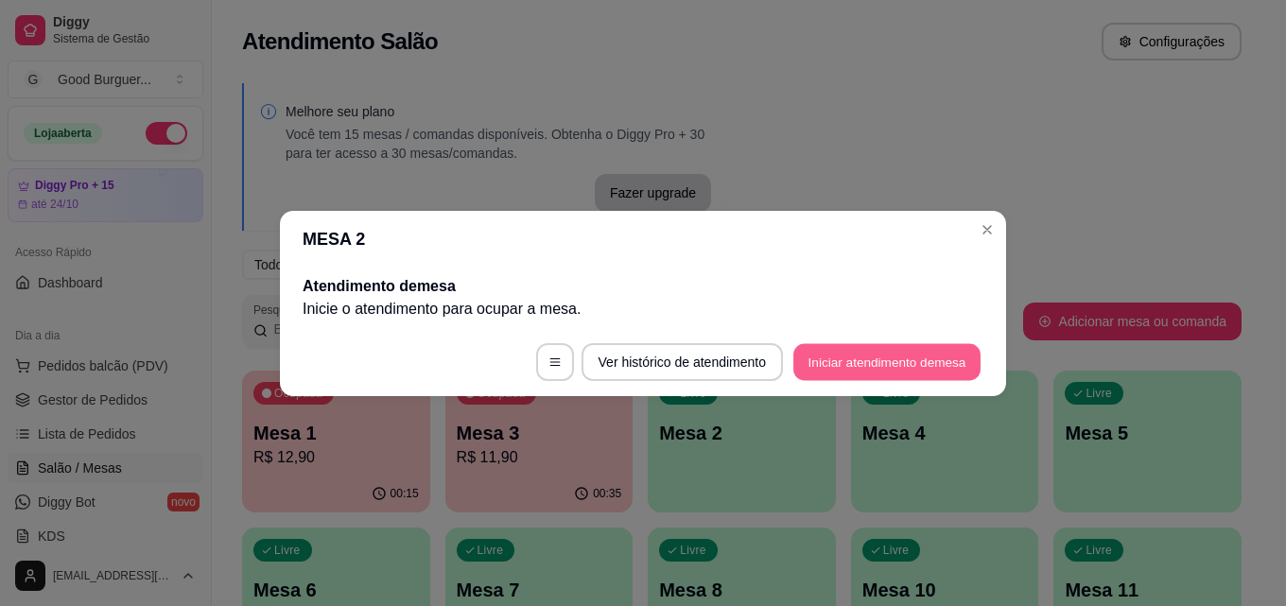
click at [898, 356] on button "Iniciar atendimento de mesa" at bounding box center [886, 361] width 187 height 37
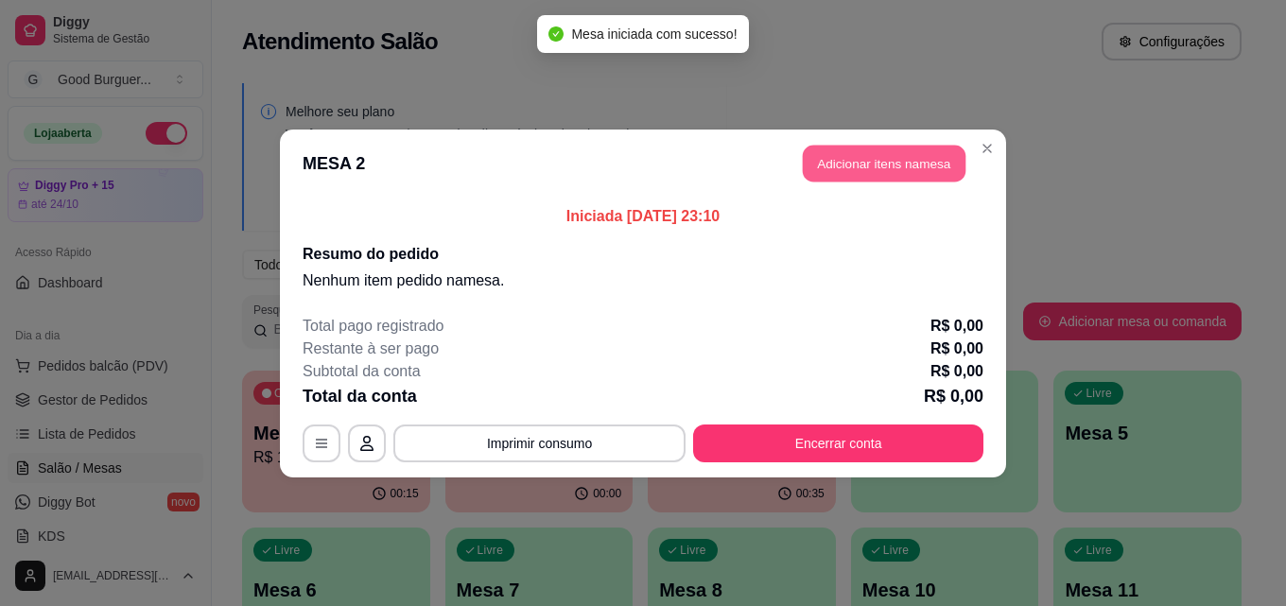
click at [949, 159] on button "Adicionar itens na mesa" at bounding box center [884, 163] width 163 height 37
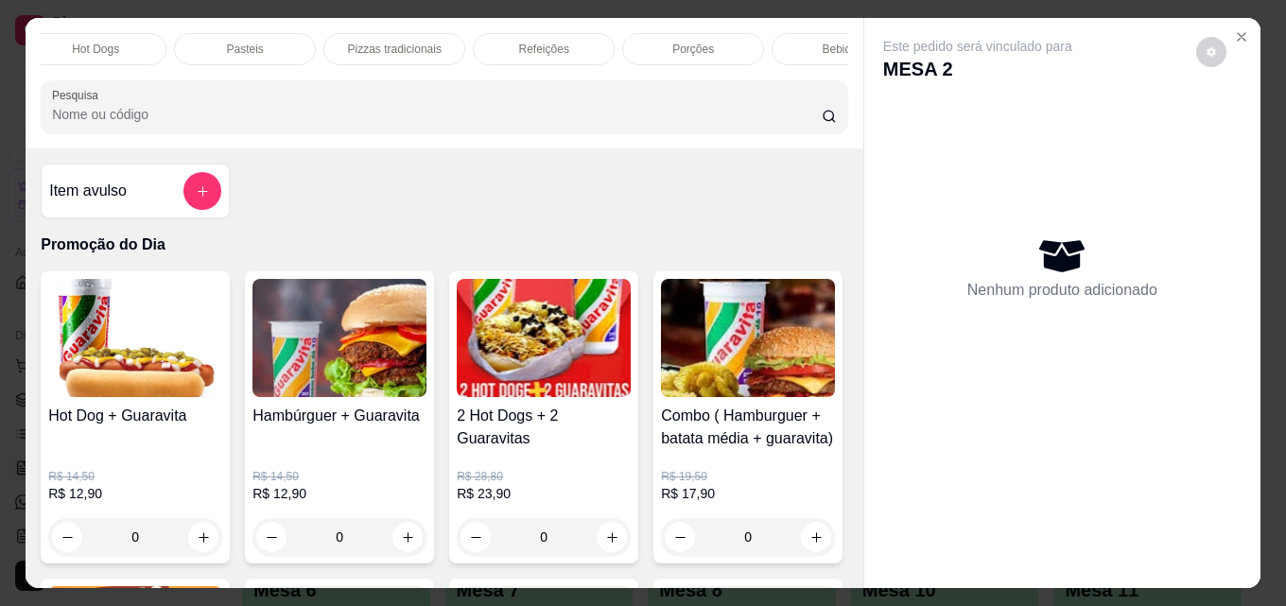
scroll to position [0, 828]
click at [798, 47] on div "Bebidas" at bounding box center [777, 49] width 142 height 32
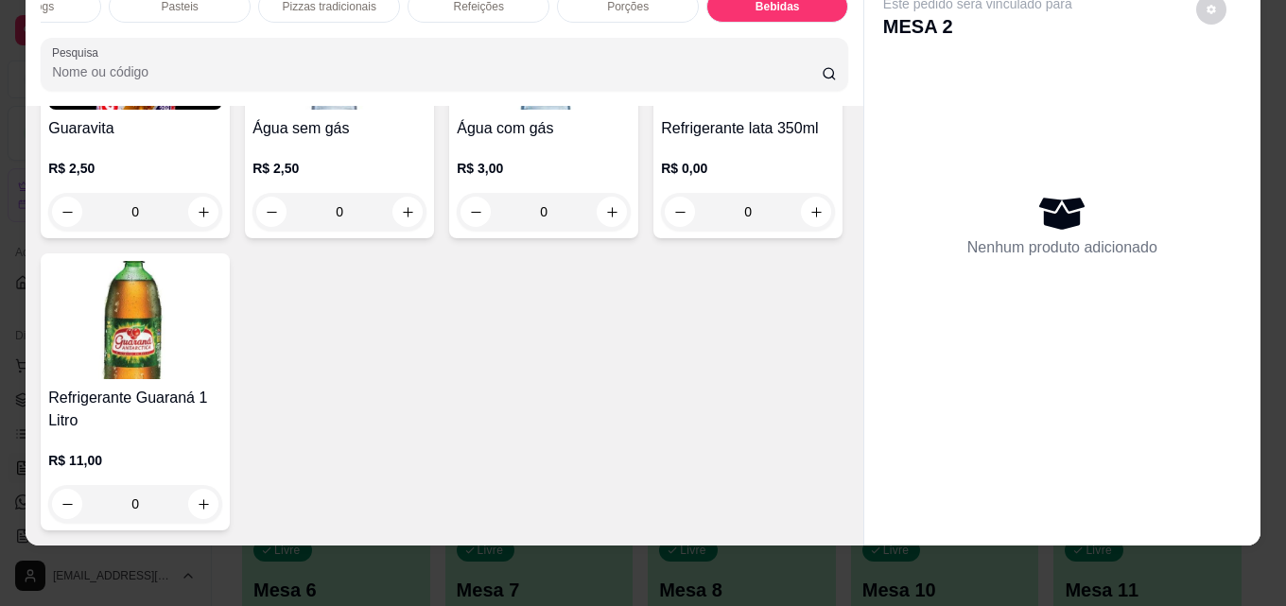
click at [101, 238] on div "Guaravita R$ 2,50 0" at bounding box center [135, 111] width 189 height 254
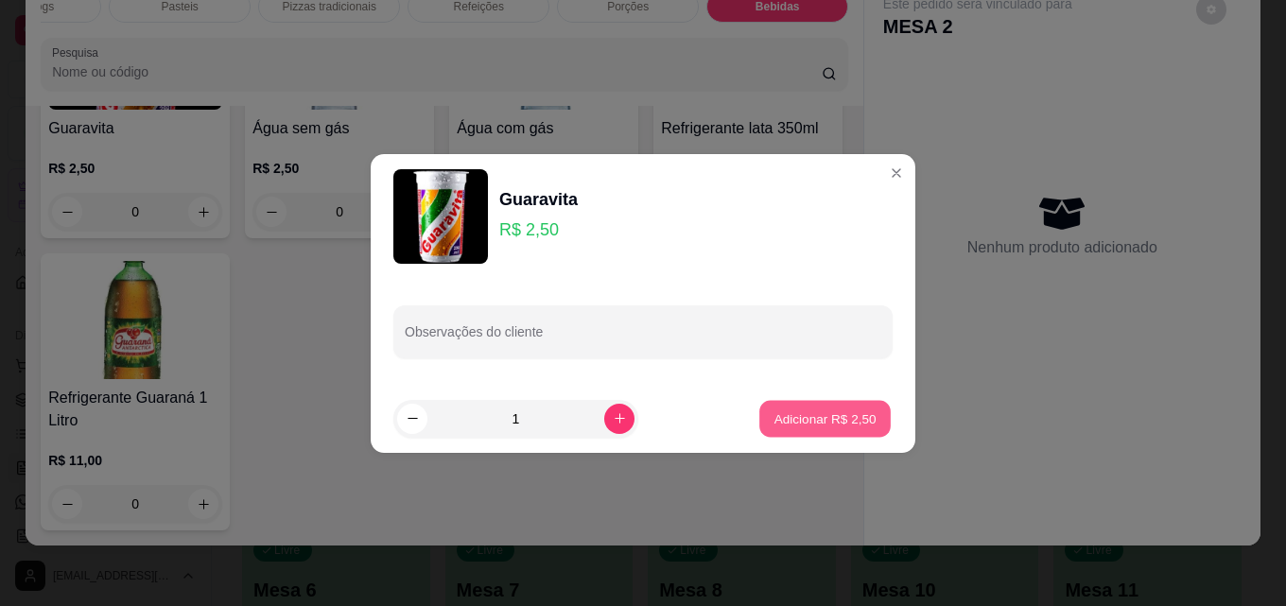
click at [842, 422] on p "Adicionar R$ 2,50" at bounding box center [824, 418] width 102 height 18
type input "1"
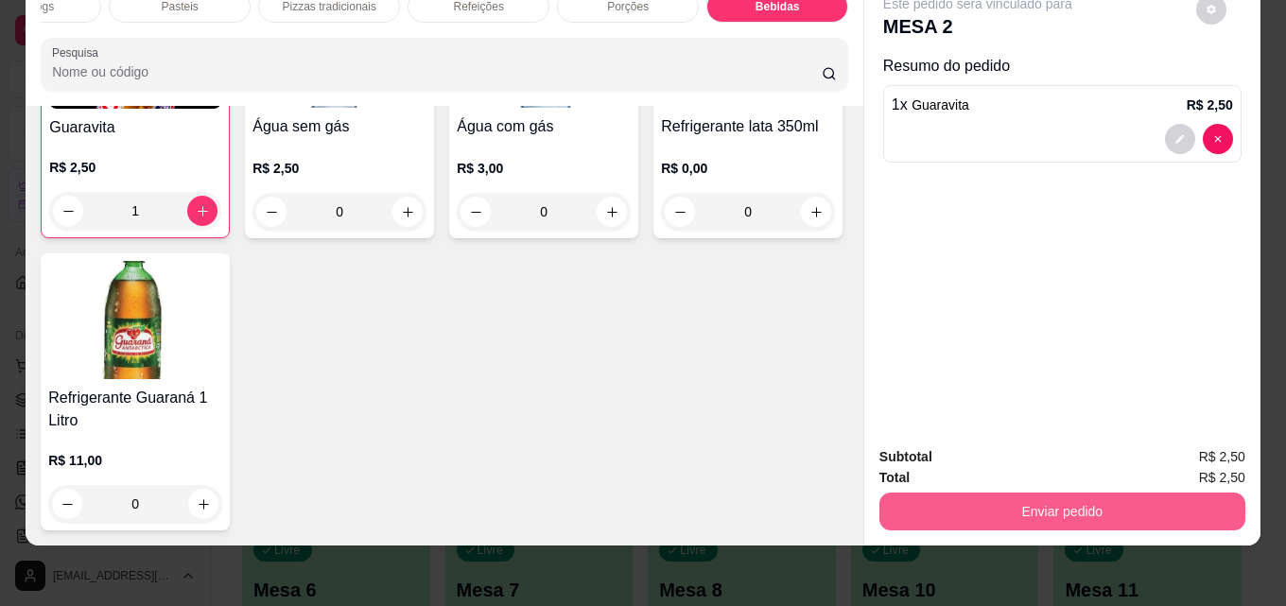
click at [1058, 493] on button "Enviar pedido" at bounding box center [1062, 512] width 366 height 38
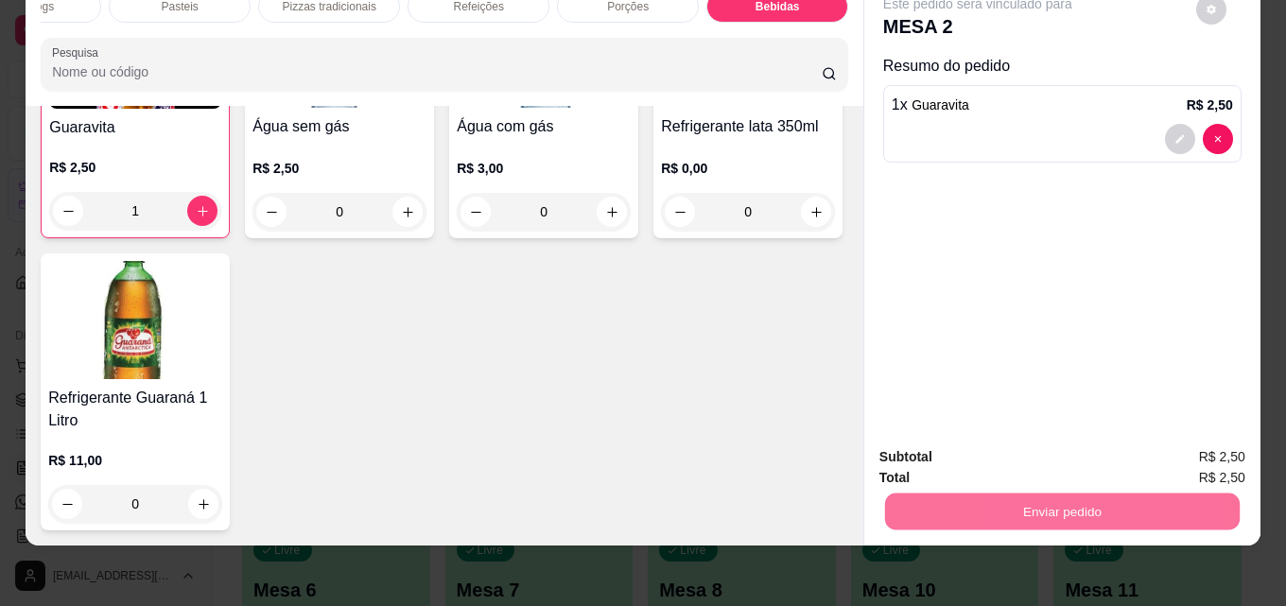
click at [1193, 442] on button "Enviar pedido" at bounding box center [1195, 451] width 107 height 36
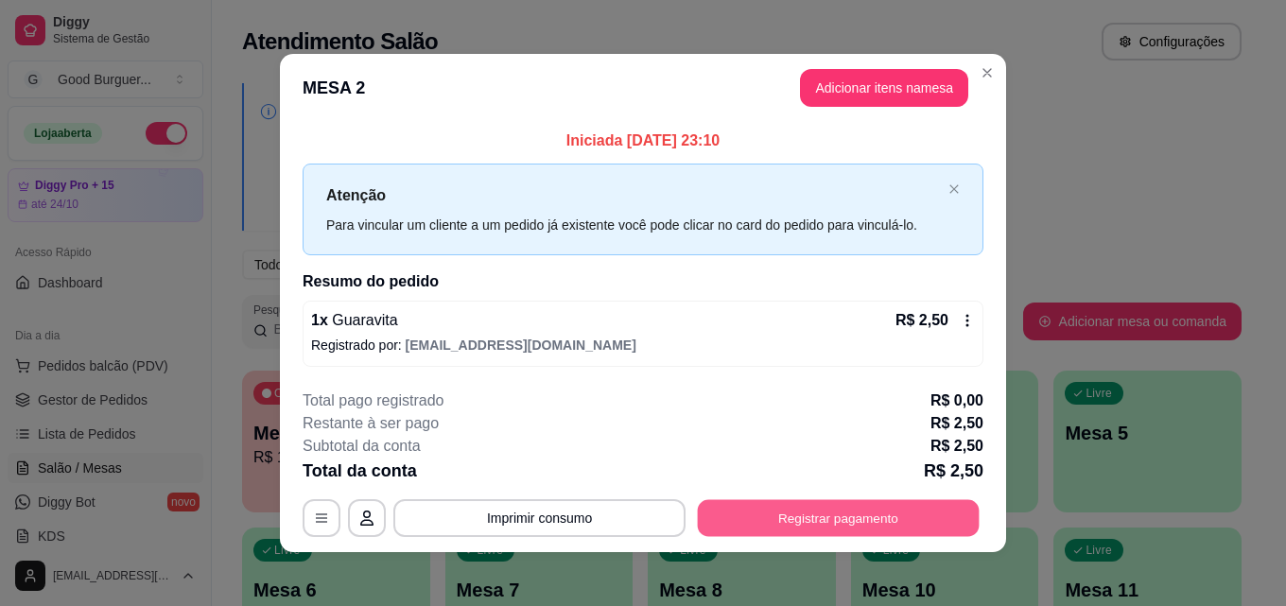
click at [878, 512] on button "Registrar pagamento" at bounding box center [839, 518] width 282 height 37
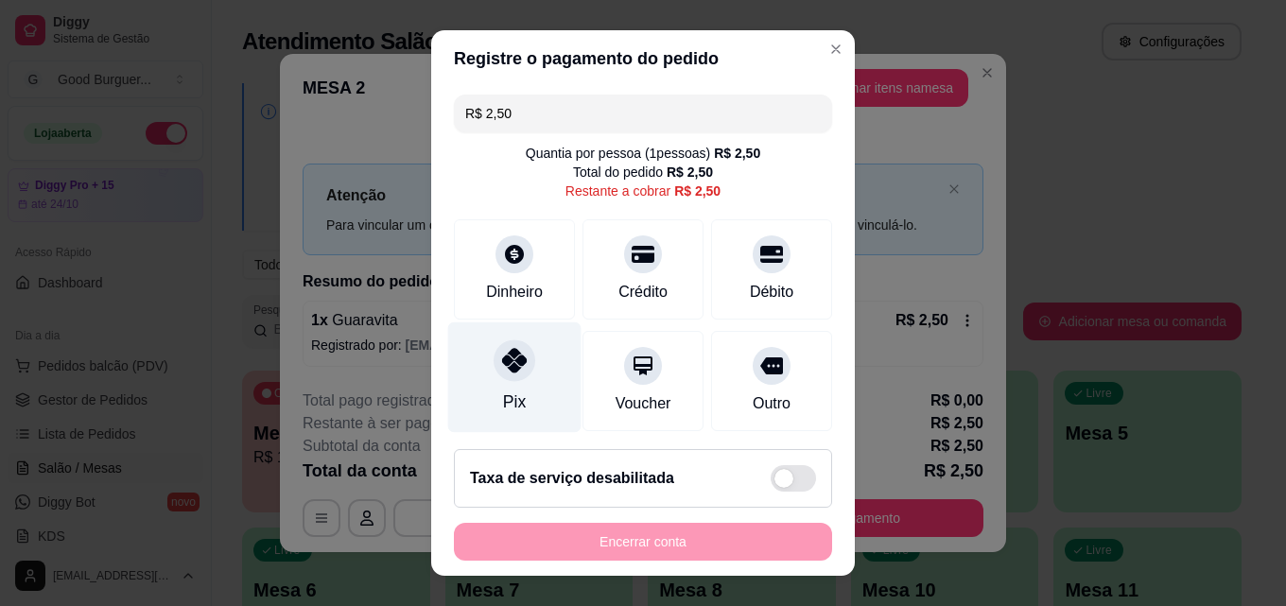
click at [510, 371] on icon at bounding box center [514, 360] width 25 height 25
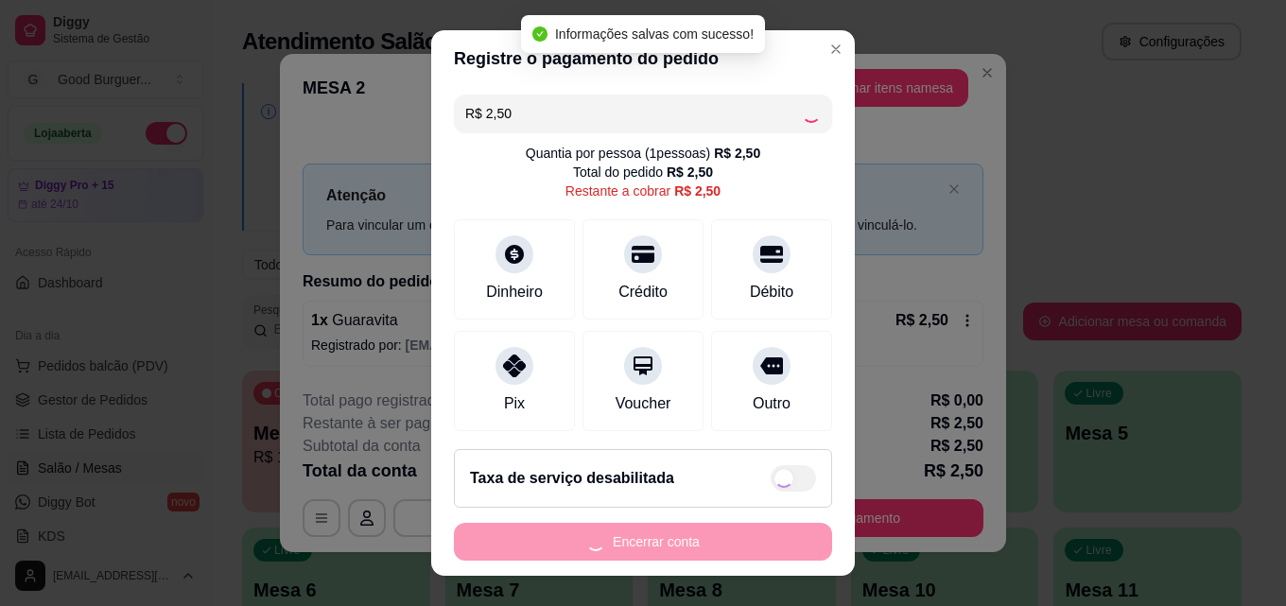
type input "R$ 0,00"
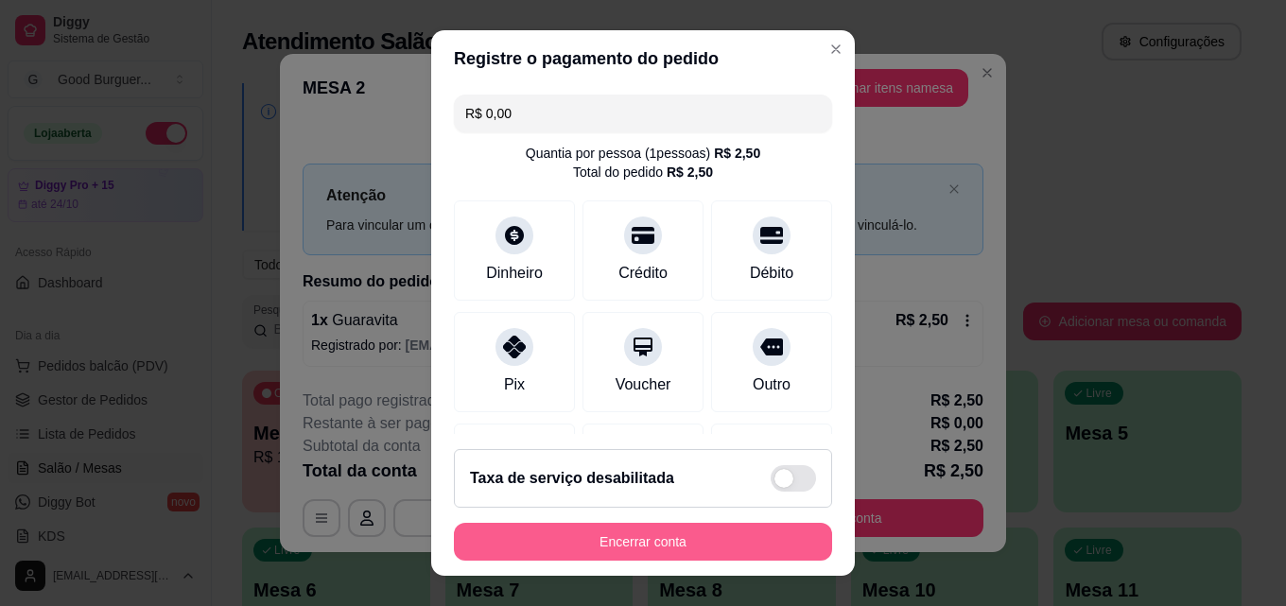
click at [706, 536] on button "Encerrar conta" at bounding box center [643, 542] width 378 height 38
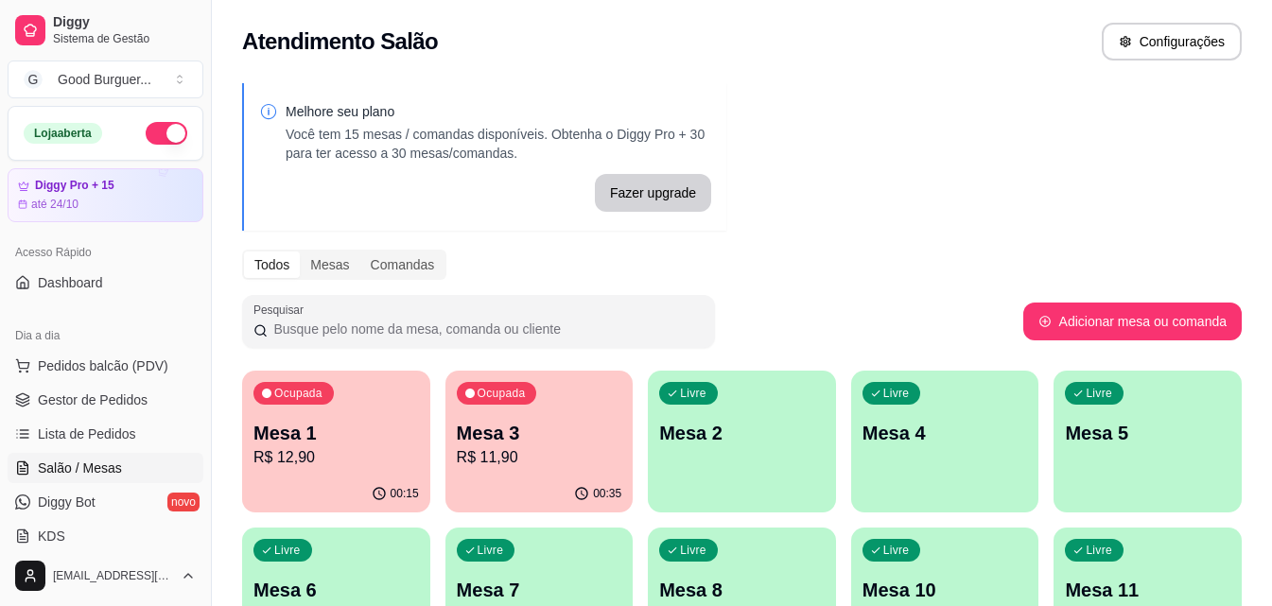
click at [351, 419] on div "Ocupada Mesa 1 R$ 12,90" at bounding box center [336, 423] width 188 height 105
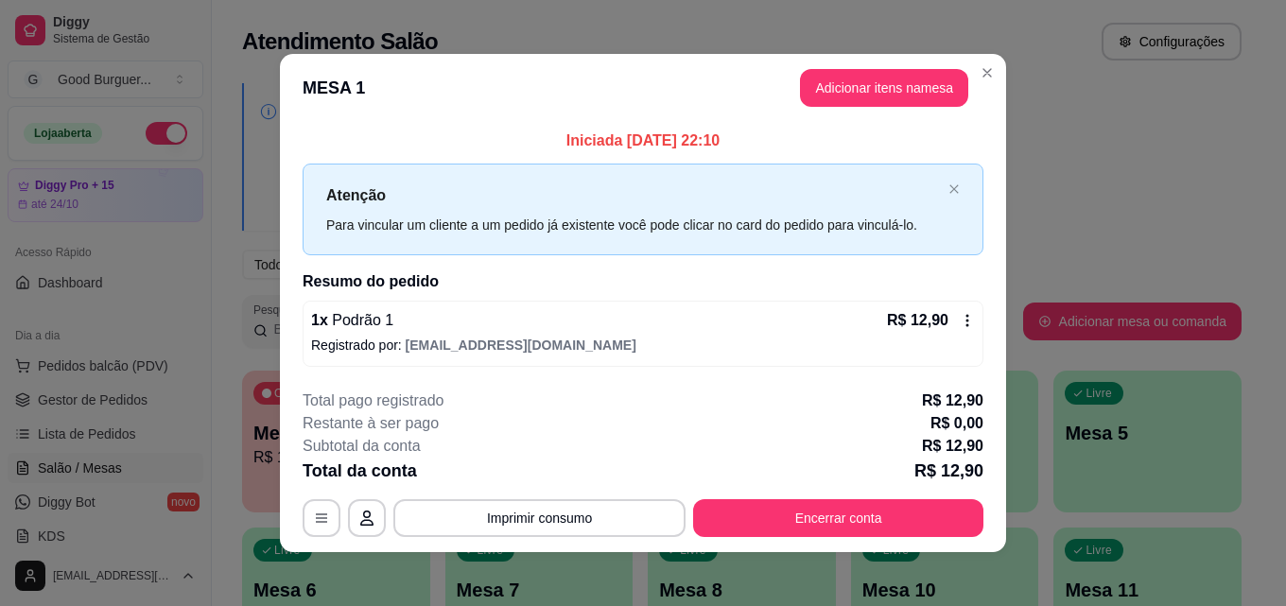
scroll to position [7, 0]
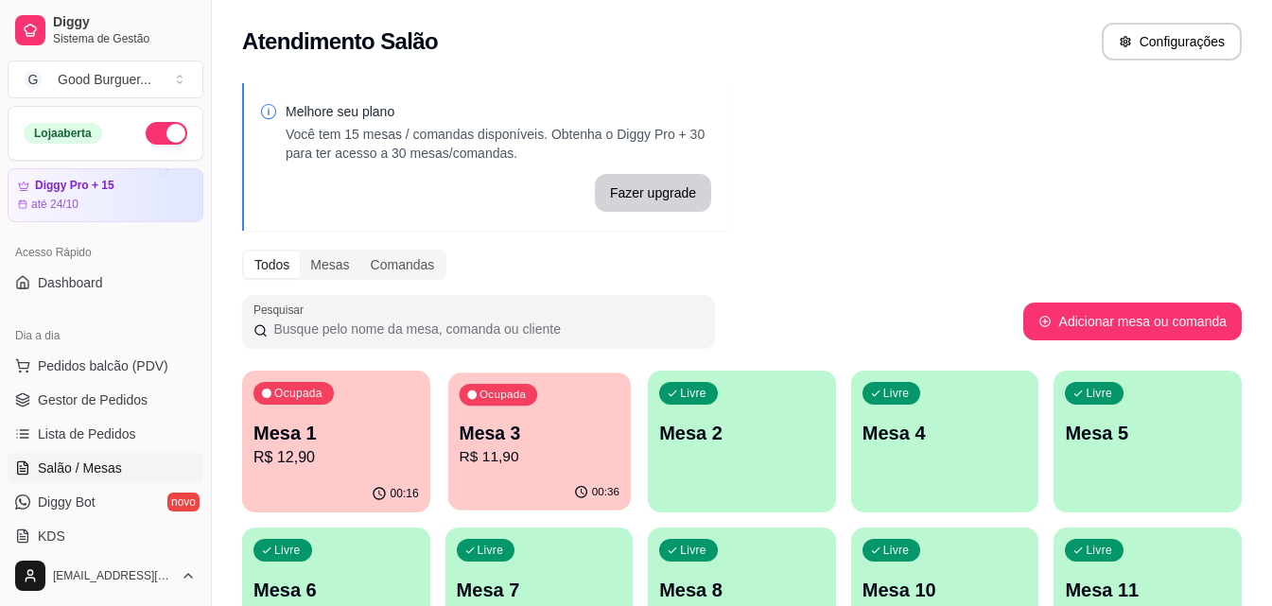
click at [577, 453] on p "R$ 11,90" at bounding box center [539, 457] width 160 height 22
click at [371, 414] on div "Ocupada Mesa 1 R$ 12,90" at bounding box center [336, 423] width 188 height 105
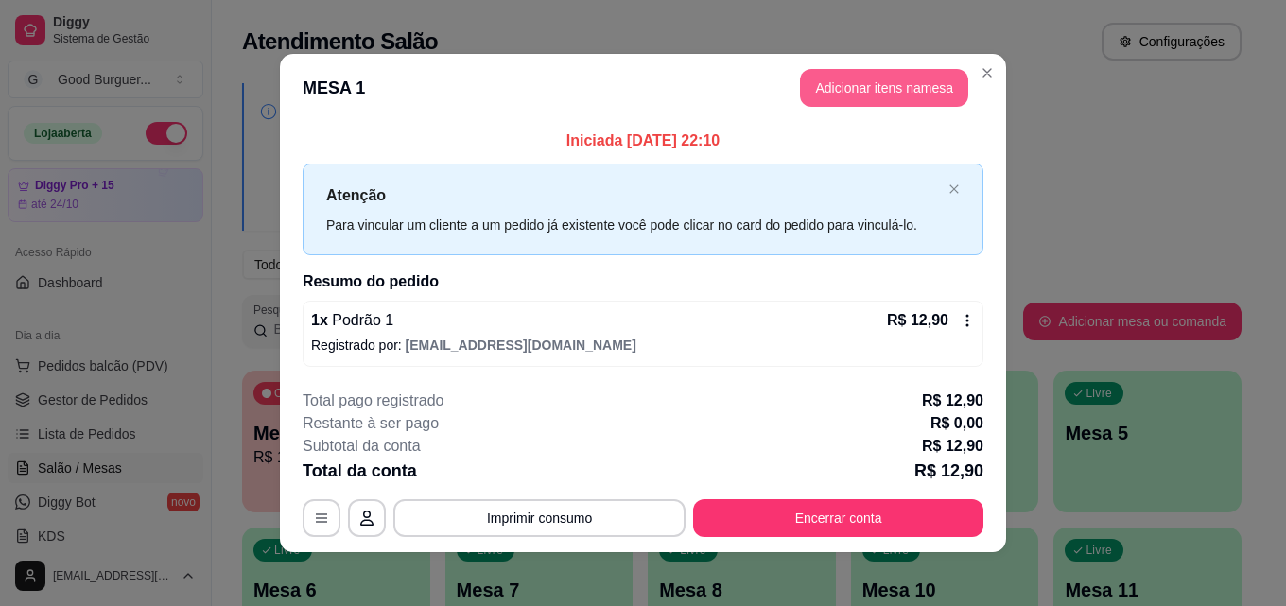
click at [859, 84] on button "Adicionar itens na mesa" at bounding box center [884, 88] width 168 height 38
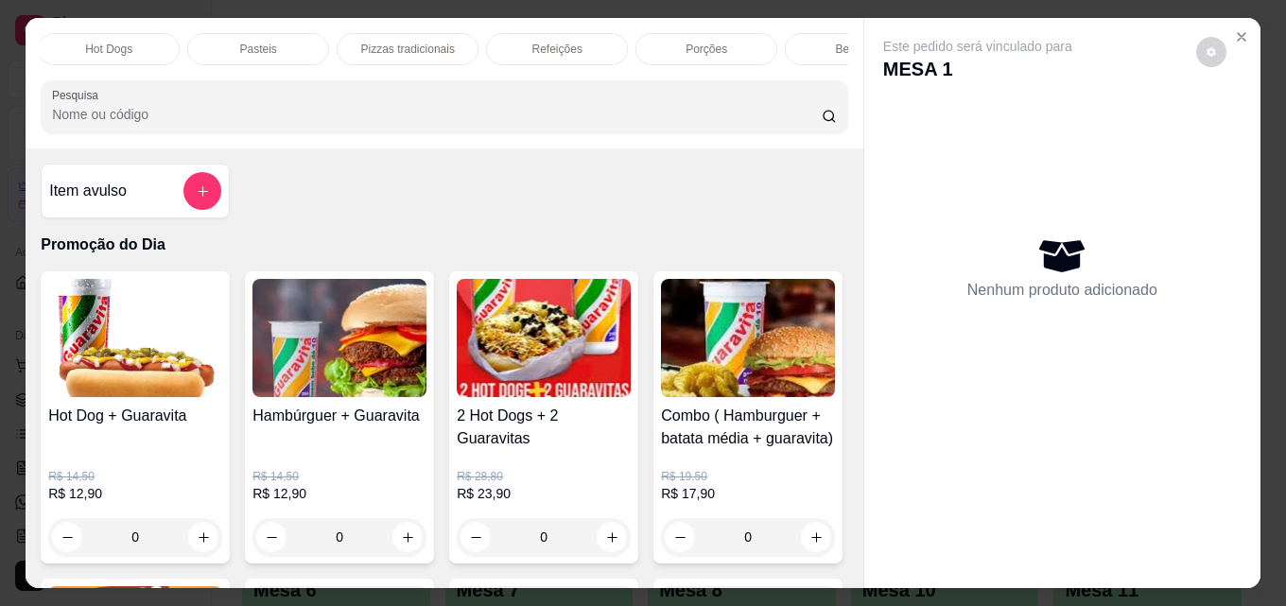
scroll to position [0, 828]
click at [812, 42] on div "Bebidas" at bounding box center [777, 49] width 142 height 32
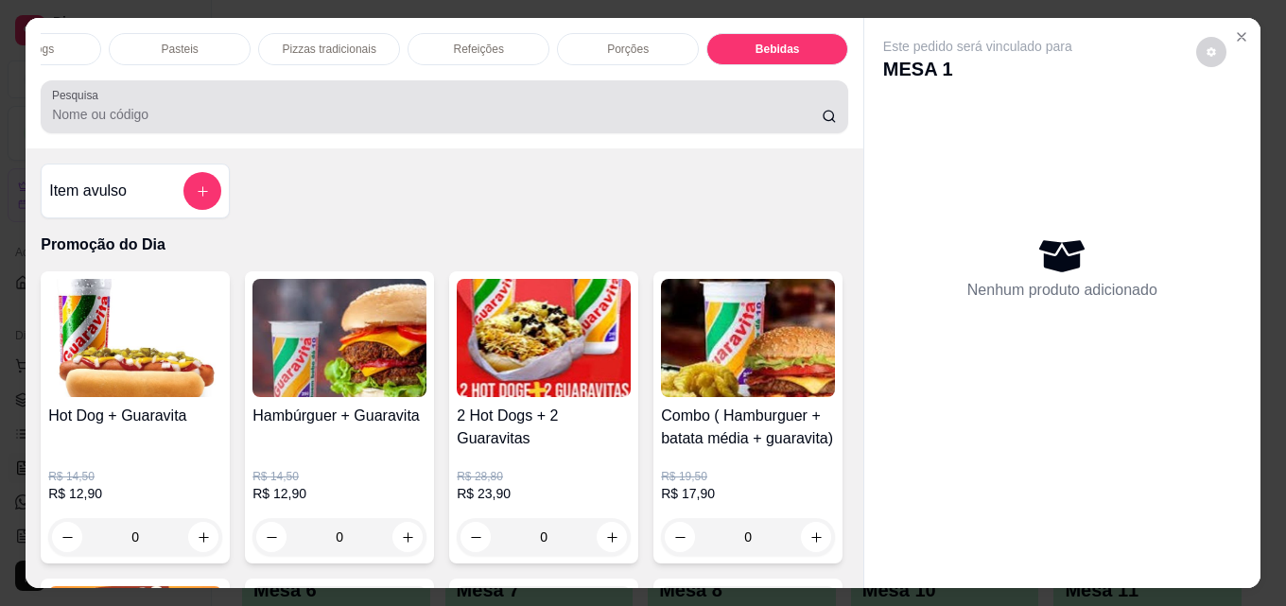
scroll to position [49, 0]
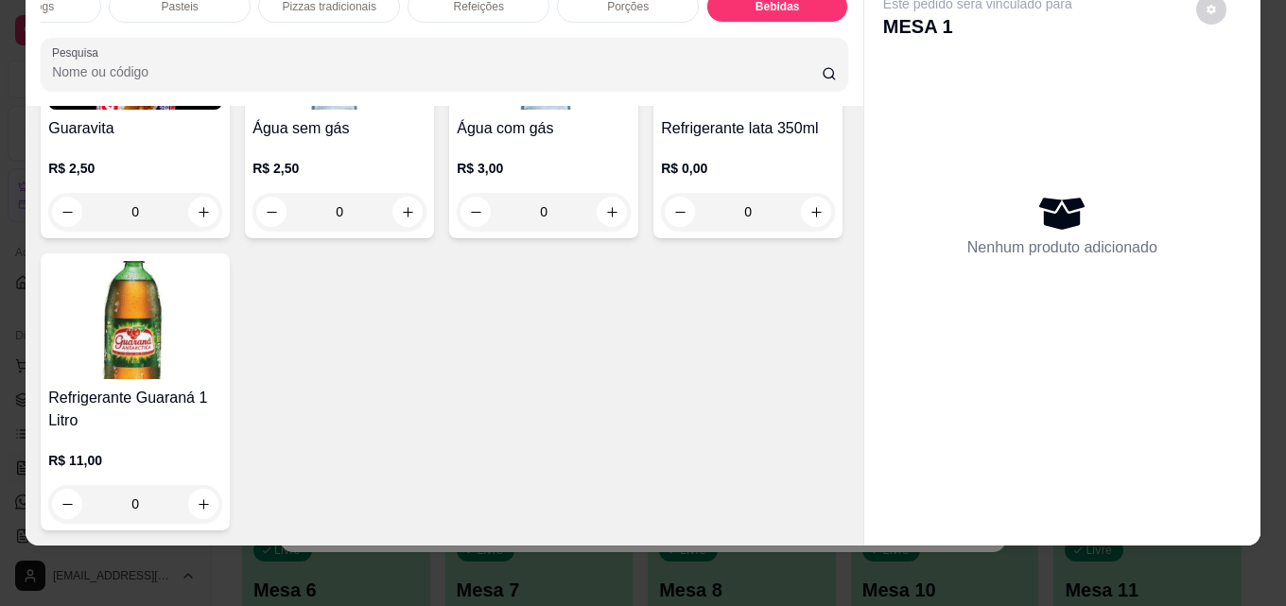
click at [203, 238] on div "Guaravita R$ 2,50 0" at bounding box center [135, 111] width 189 height 254
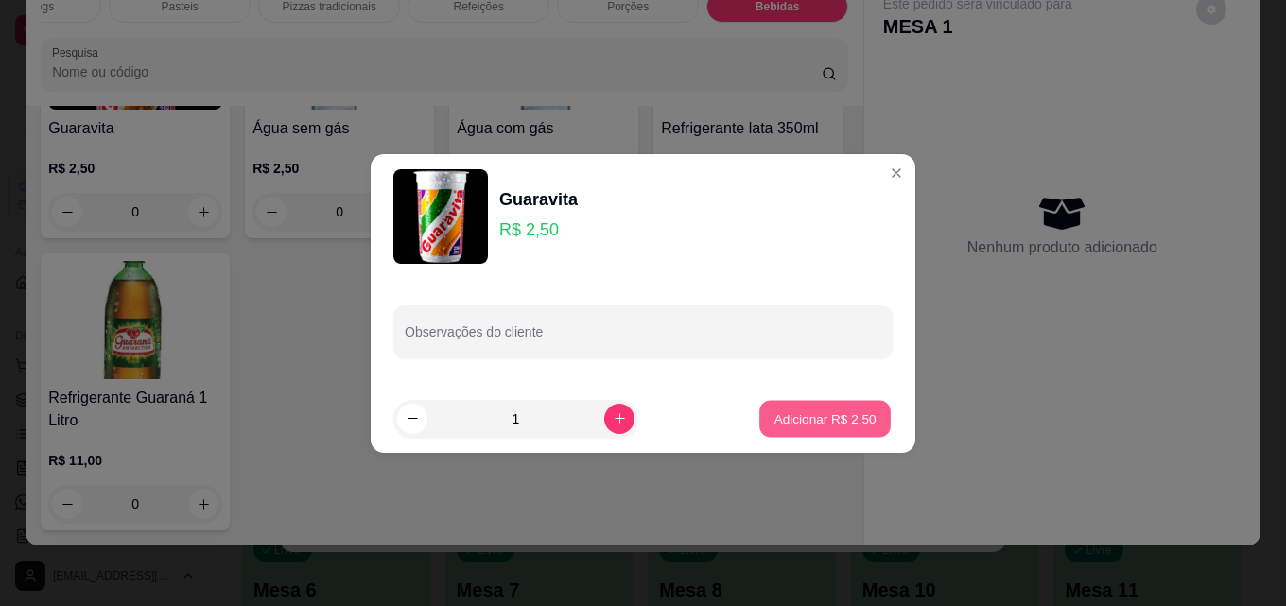
click at [824, 423] on p "Adicionar R$ 2,50" at bounding box center [824, 418] width 102 height 18
type input "1"
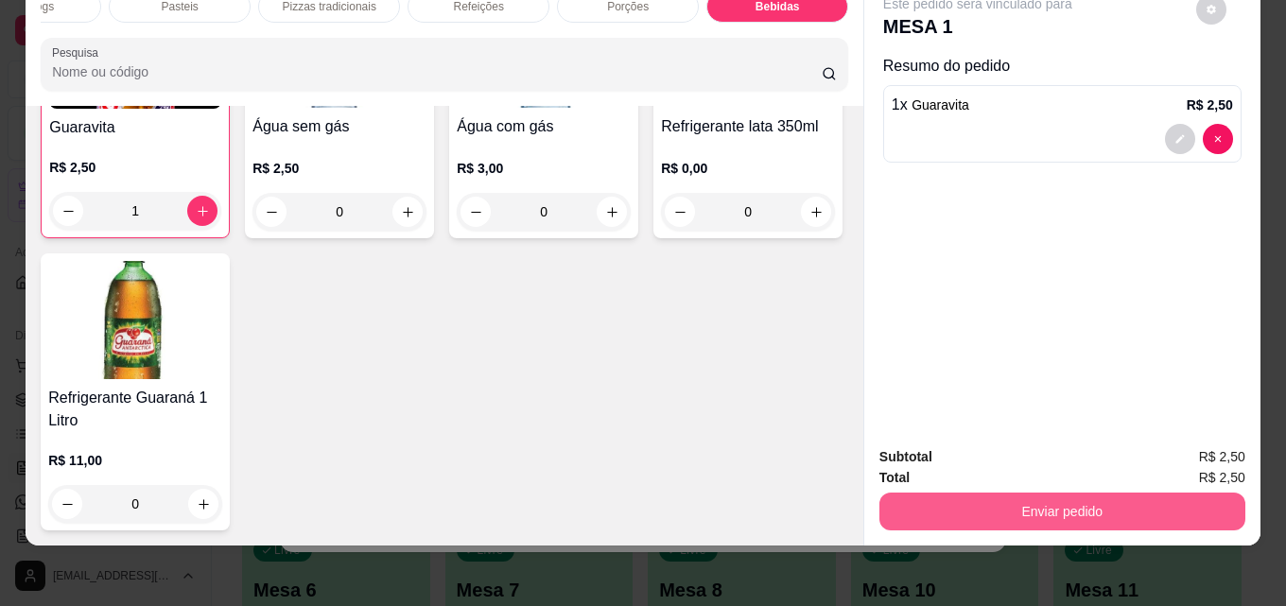
click at [1138, 493] on button "Enviar pedido" at bounding box center [1062, 512] width 366 height 38
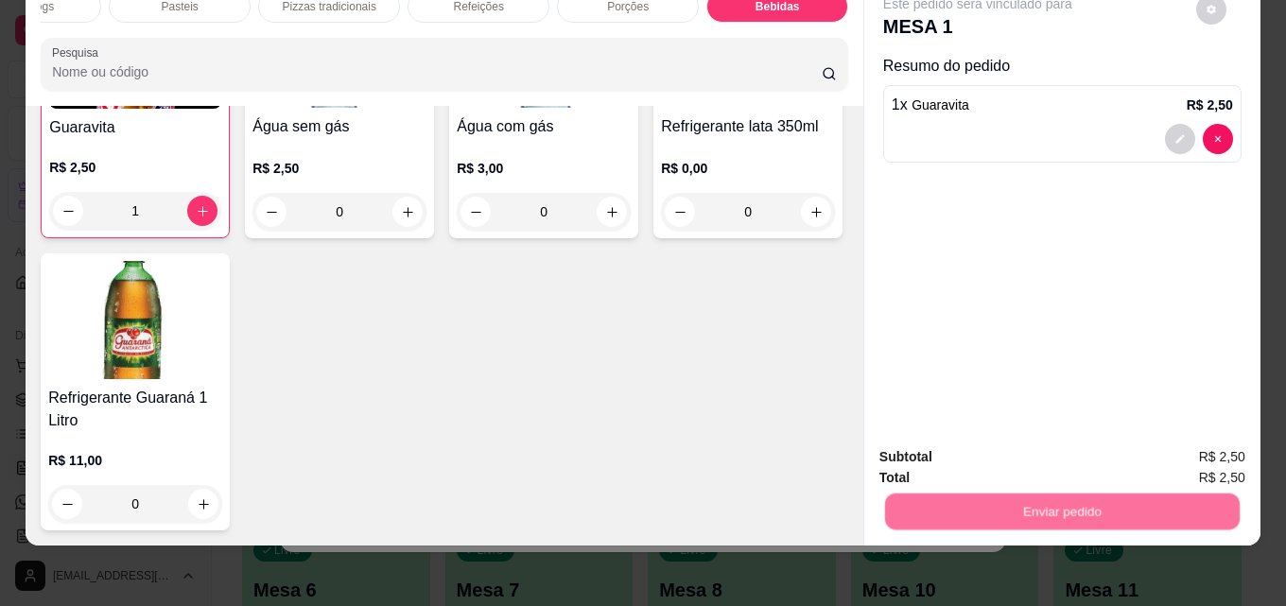
click at [1186, 446] on button "Enviar pedido" at bounding box center [1196, 450] width 104 height 35
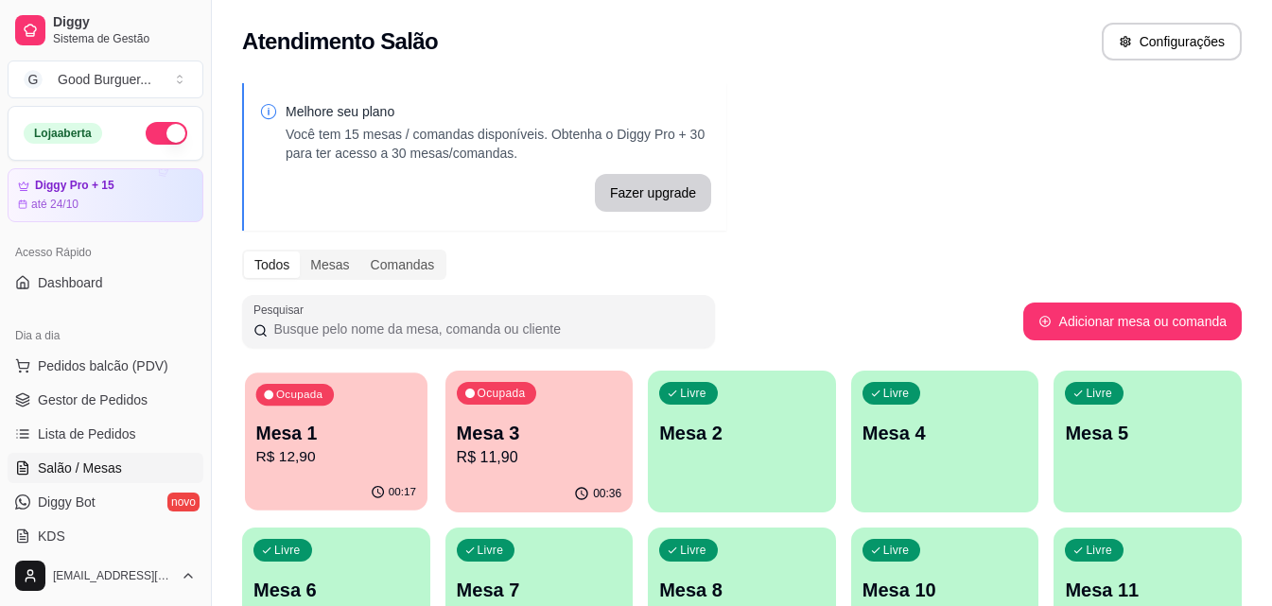
click at [318, 435] on p "Mesa 1" at bounding box center [336, 434] width 160 height 26
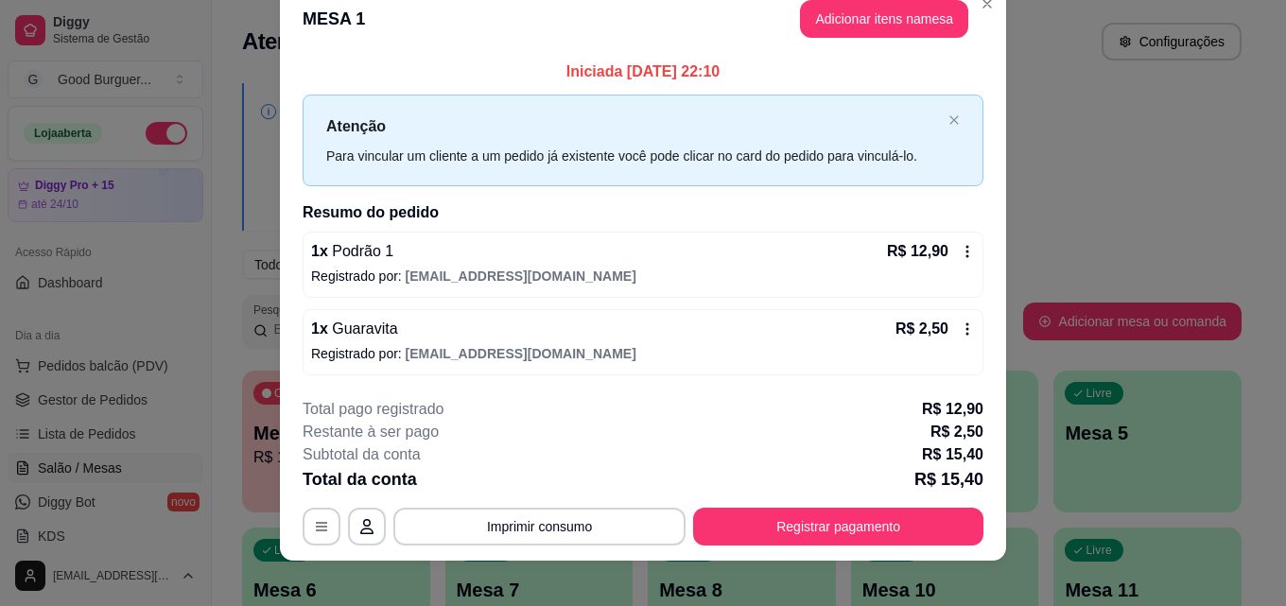
scroll to position [45, 0]
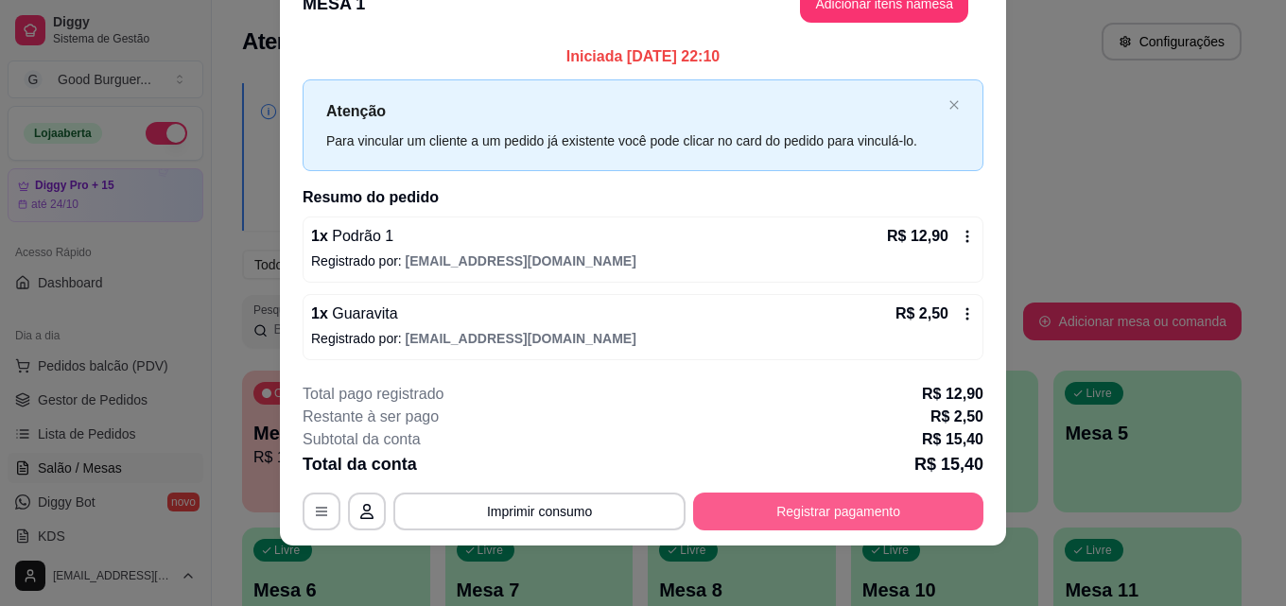
click at [939, 516] on button "Registrar pagamento" at bounding box center [838, 512] width 290 height 38
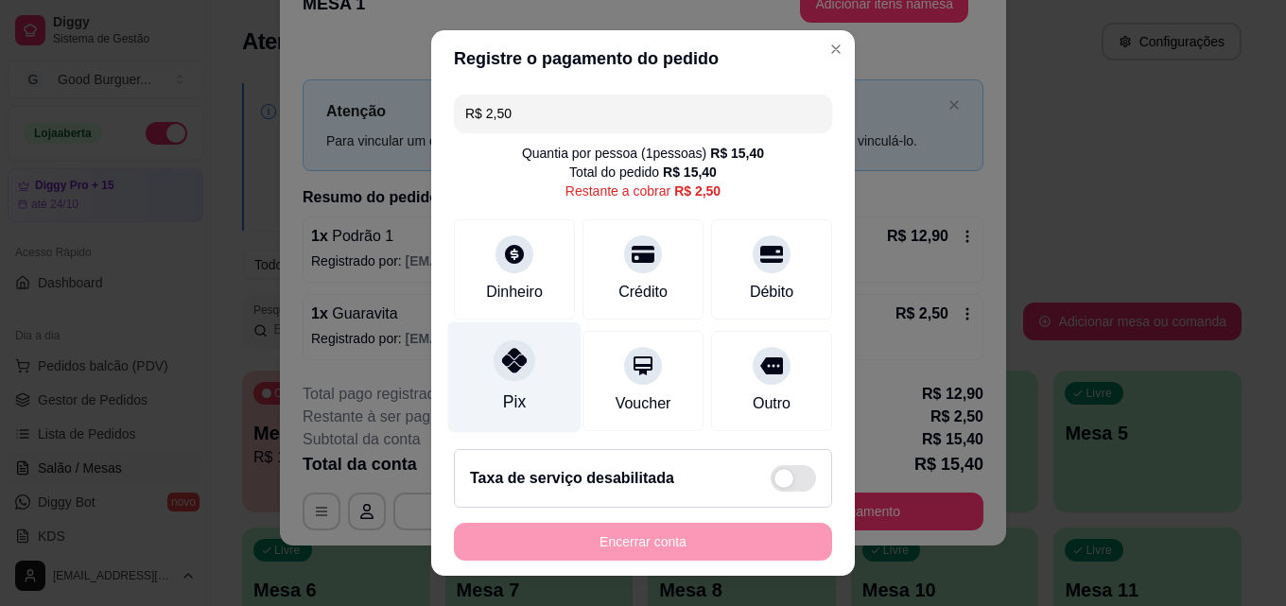
click at [512, 357] on icon at bounding box center [514, 360] width 25 height 25
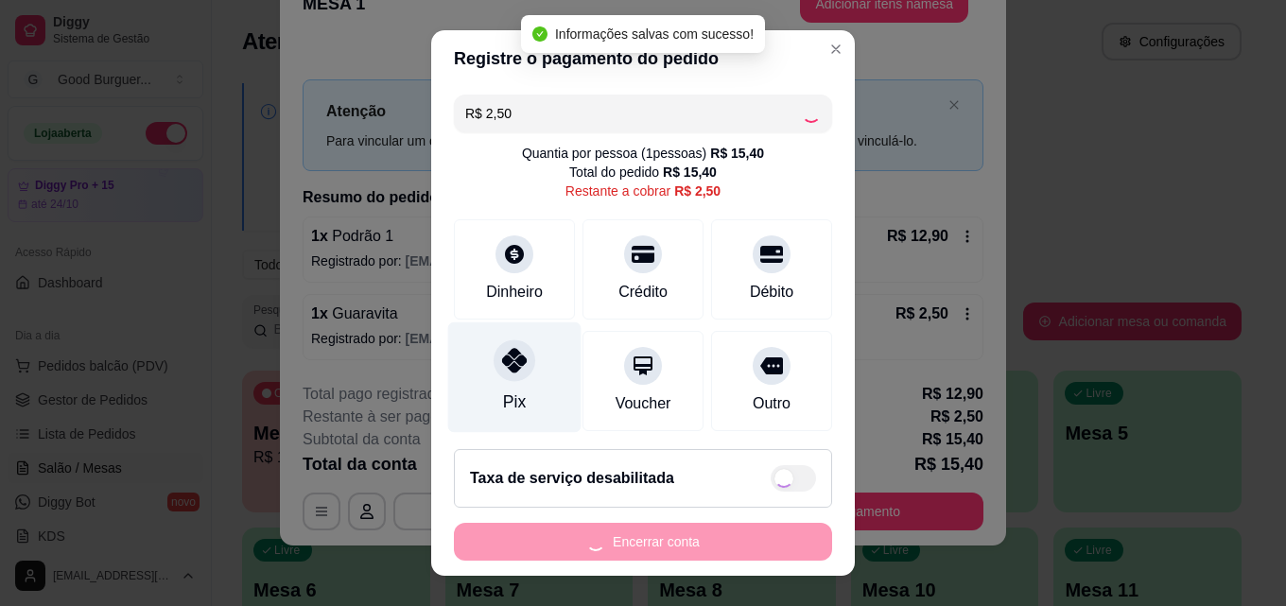
type input "R$ 0,00"
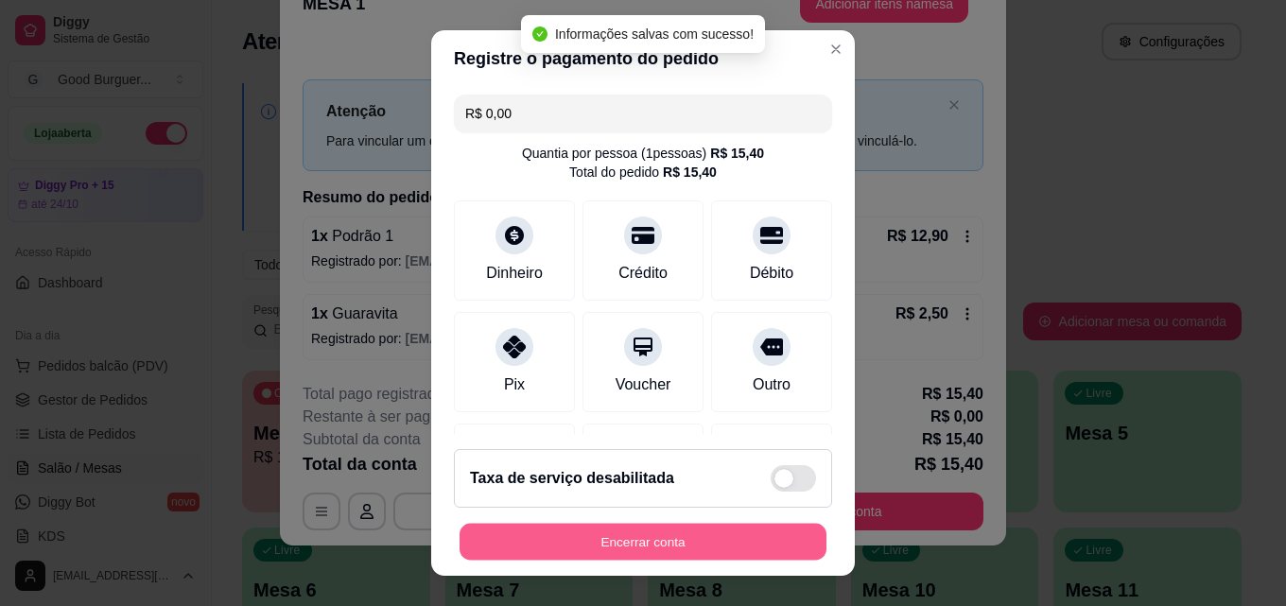
click at [666, 539] on button "Encerrar conta" at bounding box center [643, 542] width 367 height 37
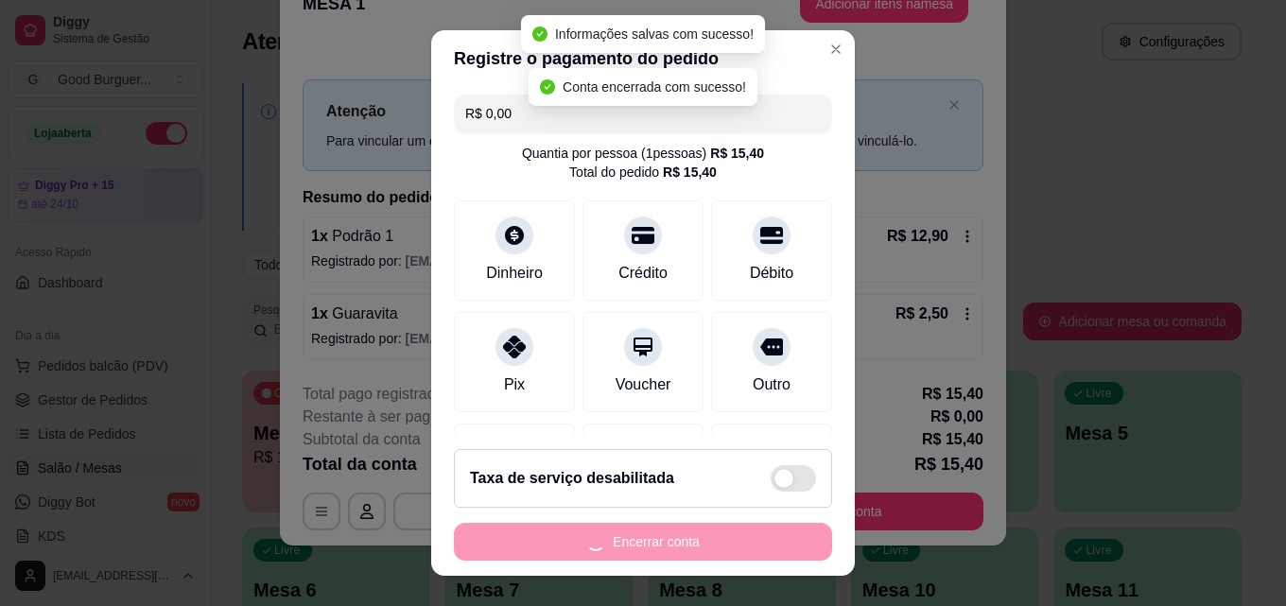
scroll to position [0, 0]
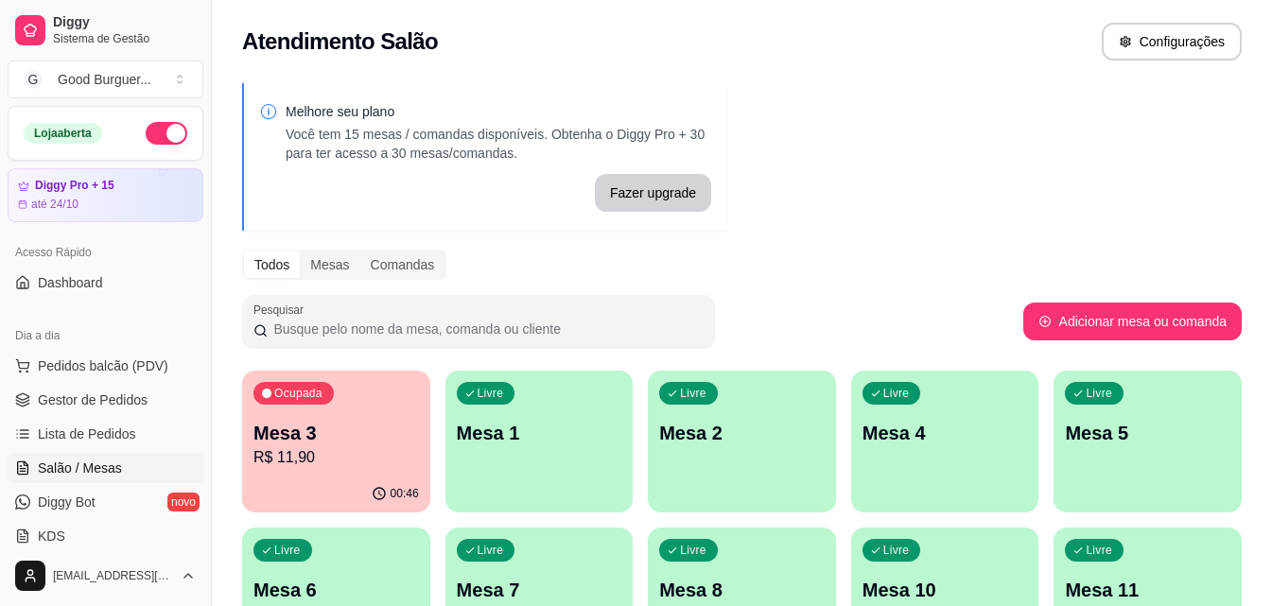
click at [361, 452] on p "R$ 11,90" at bounding box center [335, 457] width 165 height 23
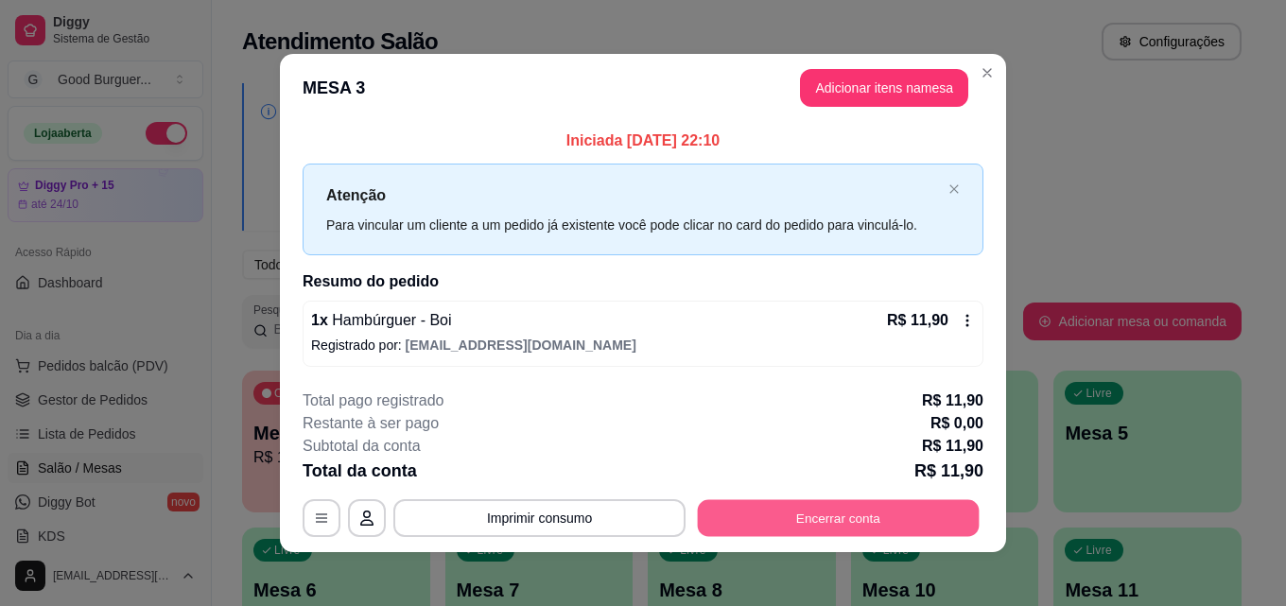
click at [801, 518] on button "Encerrar conta" at bounding box center [839, 518] width 282 height 37
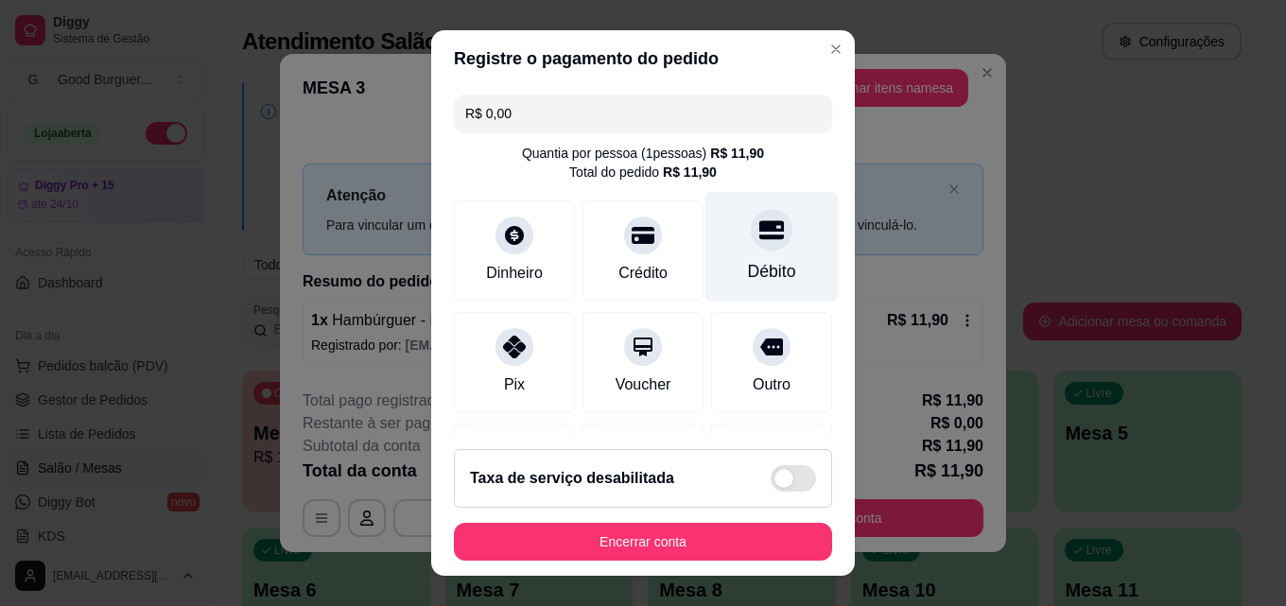
click at [759, 242] on icon at bounding box center [771, 229] width 25 height 25
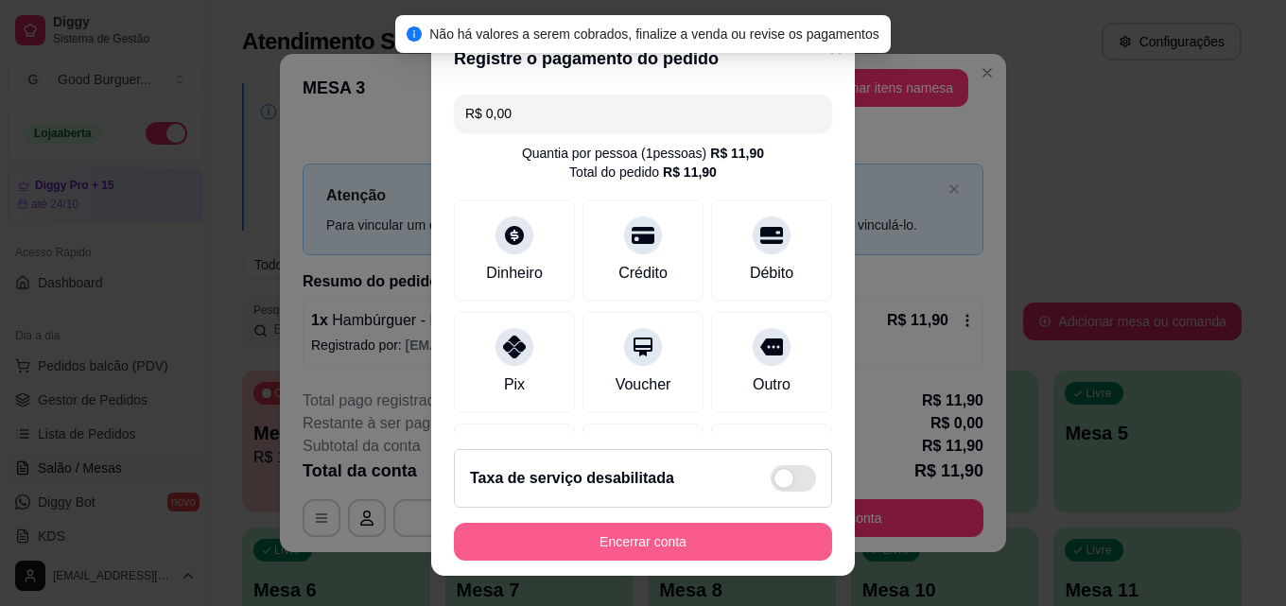
click at [728, 550] on button "Encerrar conta" at bounding box center [643, 542] width 378 height 38
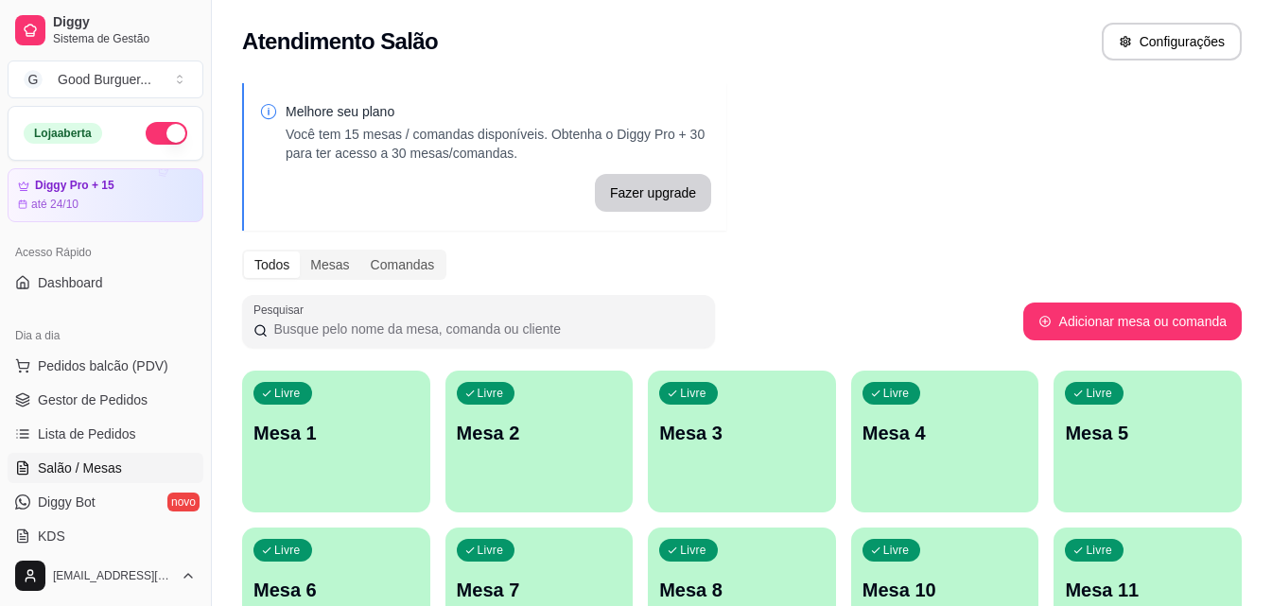
click at [356, 442] on p "Mesa 1" at bounding box center [335, 433] width 165 height 26
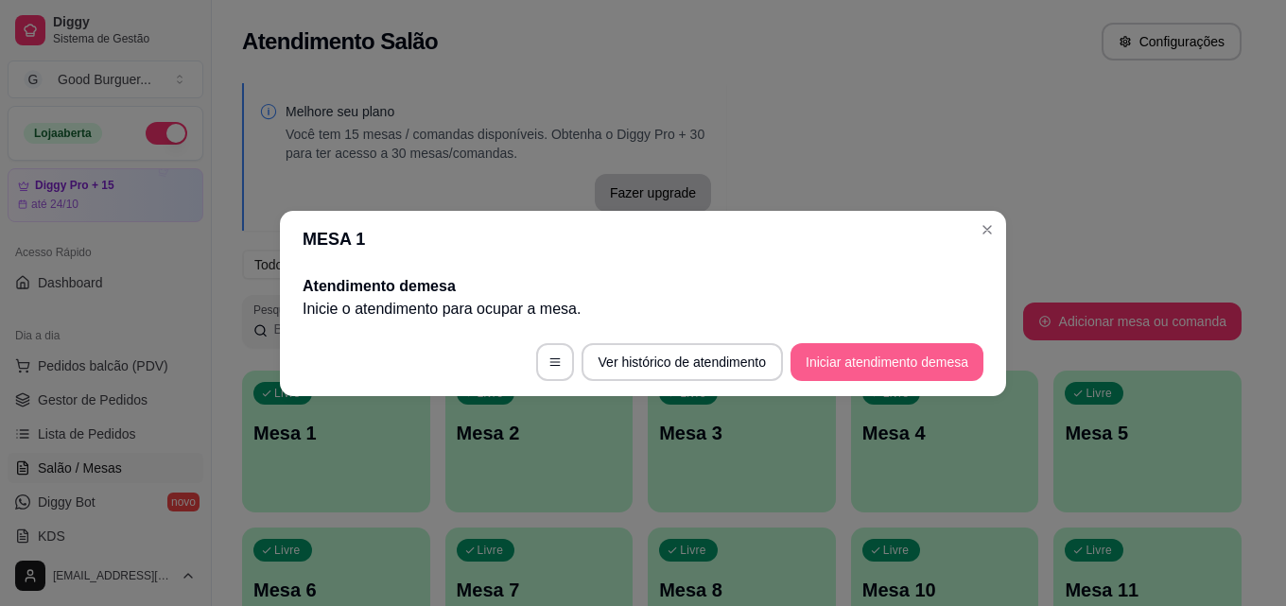
click at [849, 367] on button "Iniciar atendimento de mesa" at bounding box center [886, 362] width 193 height 38
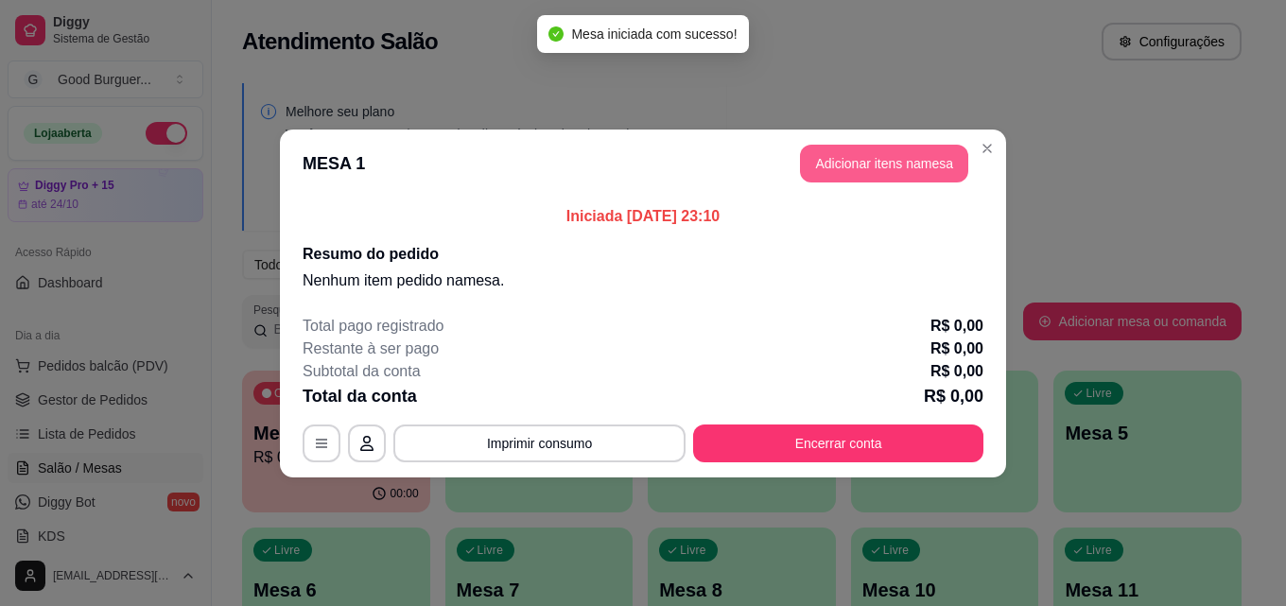
click at [831, 168] on button "Adicionar itens na mesa" at bounding box center [884, 164] width 168 height 38
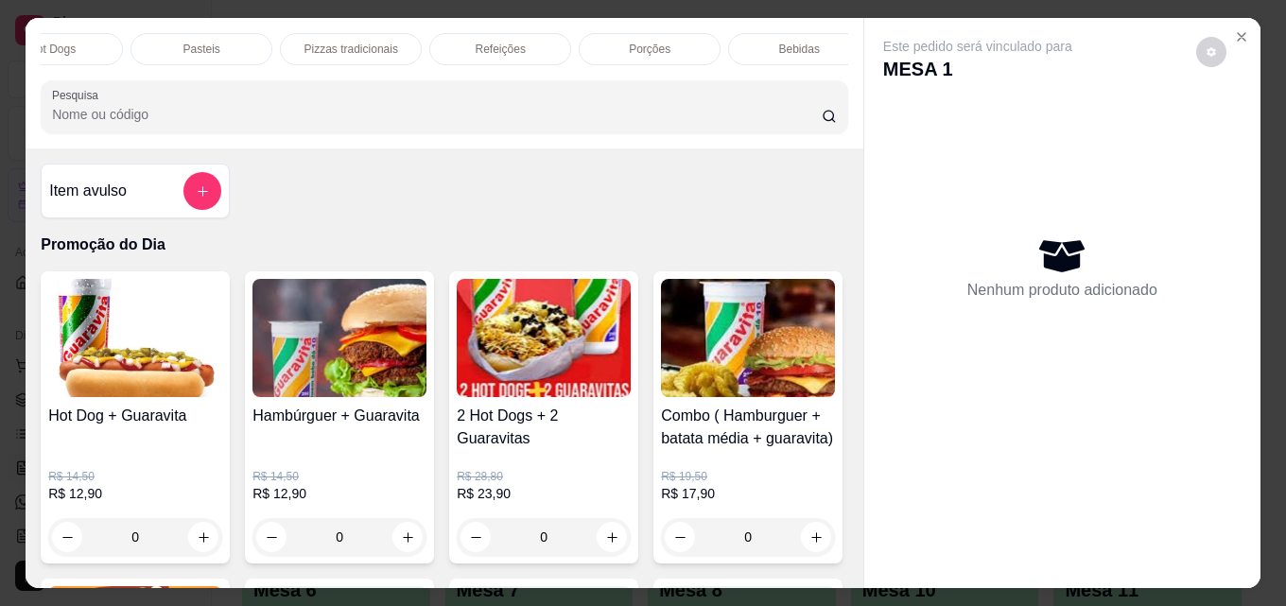
scroll to position [0, 828]
click at [783, 44] on p "Bebidas" at bounding box center [777, 49] width 41 height 15
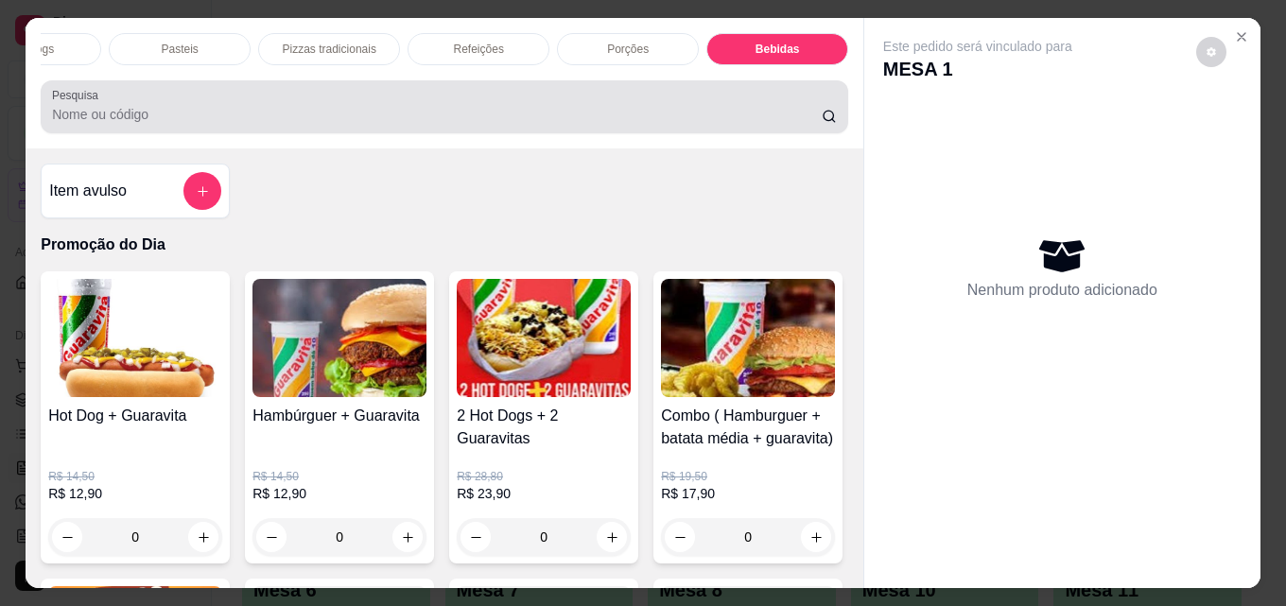
scroll to position [49, 0]
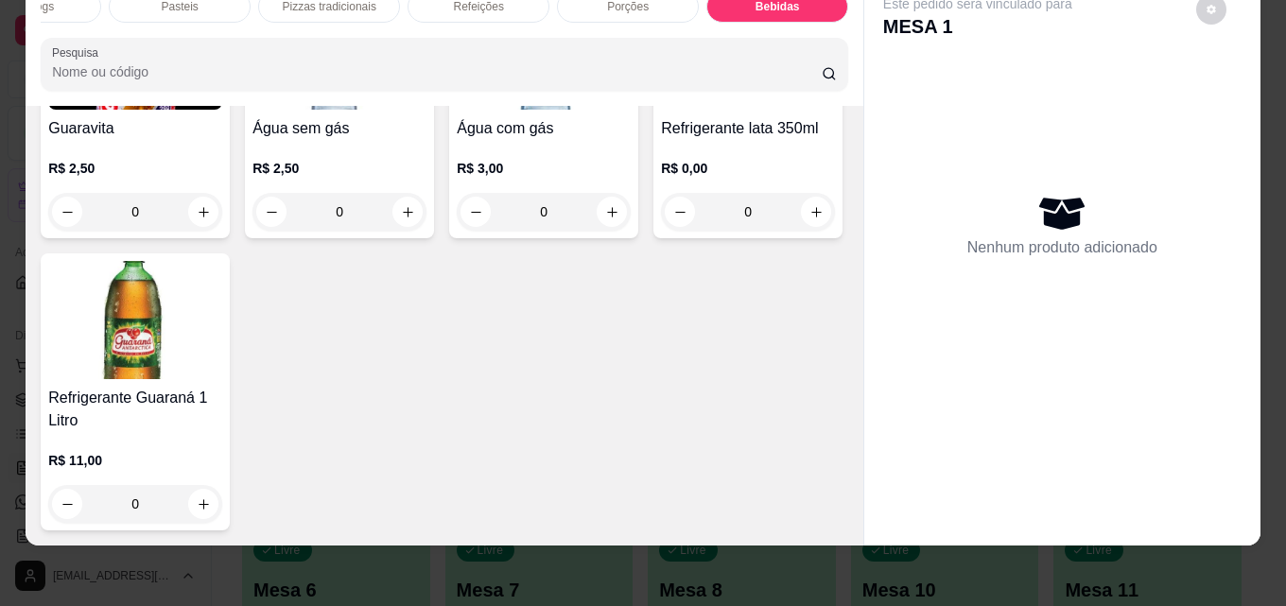
click at [522, 110] on img at bounding box center [544, 50] width 174 height 118
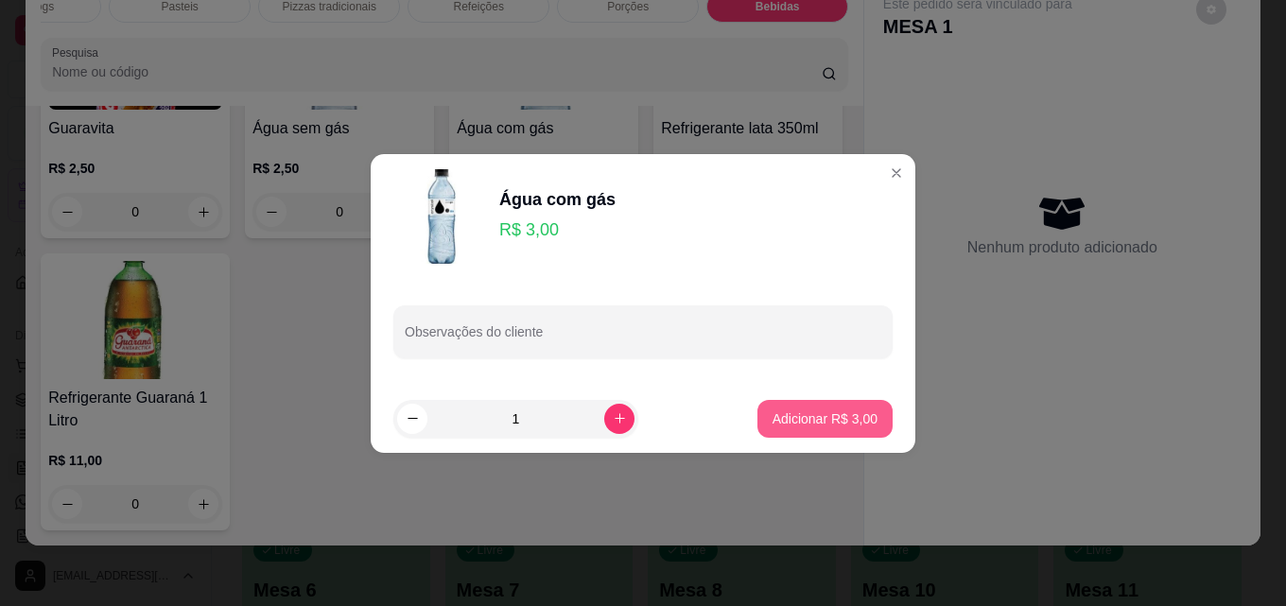
click at [830, 416] on p "Adicionar R$ 3,00" at bounding box center [824, 418] width 105 height 19
type input "1"
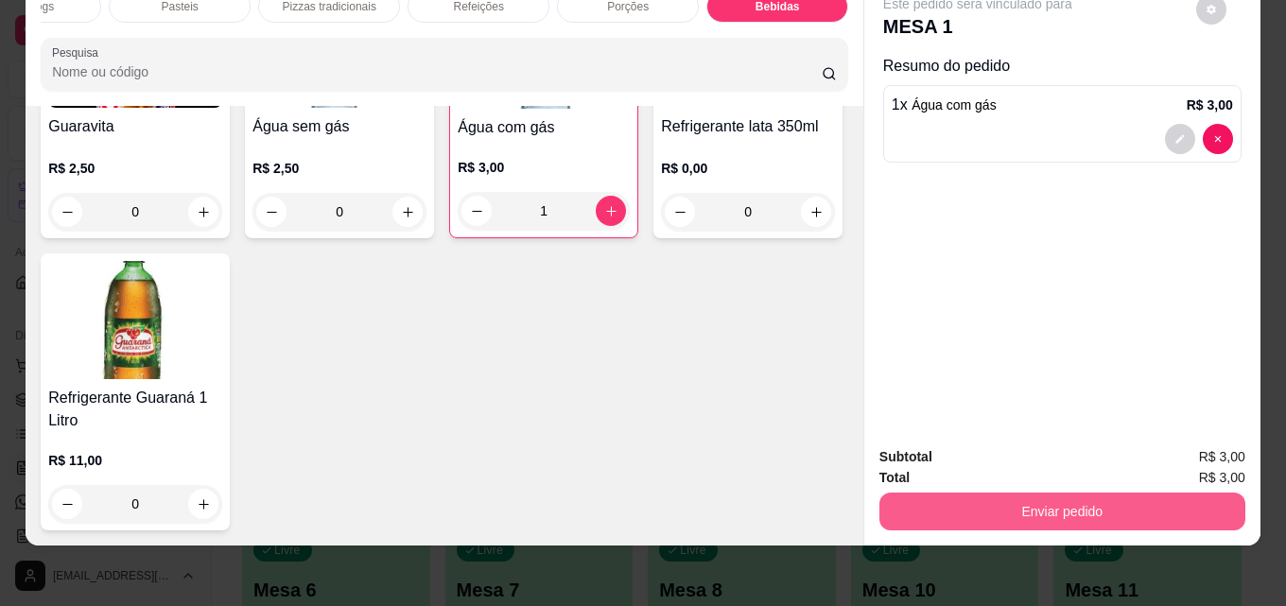
click at [1050, 497] on button "Enviar pedido" at bounding box center [1062, 512] width 366 height 38
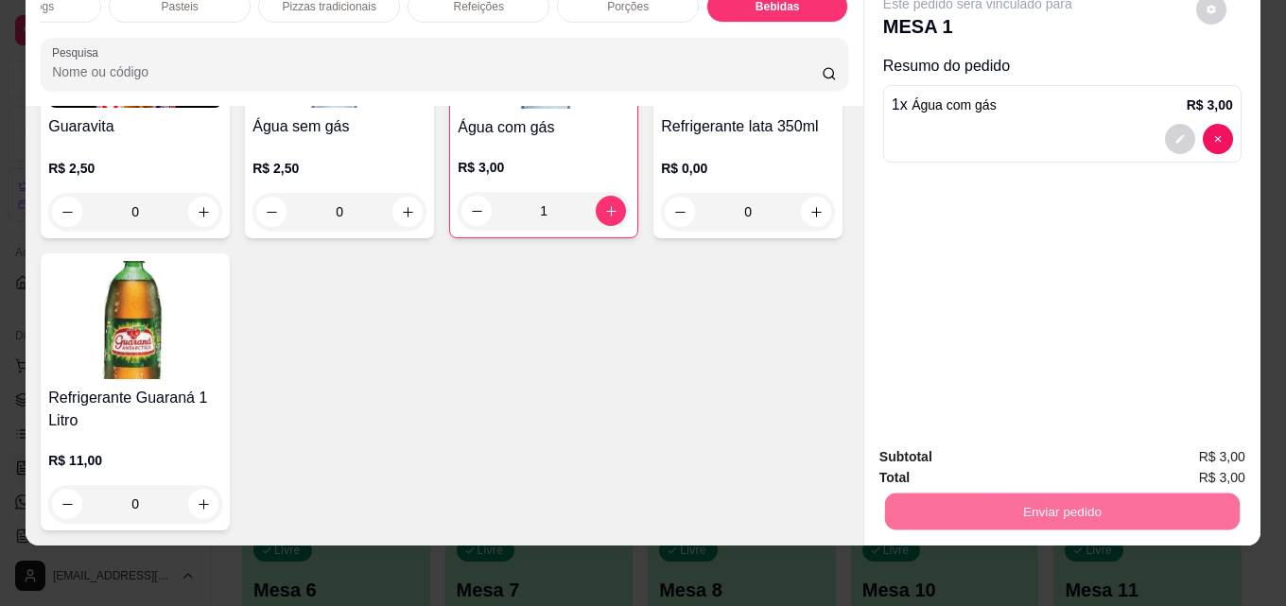
click at [1180, 453] on button "Enviar pedido" at bounding box center [1195, 451] width 107 height 36
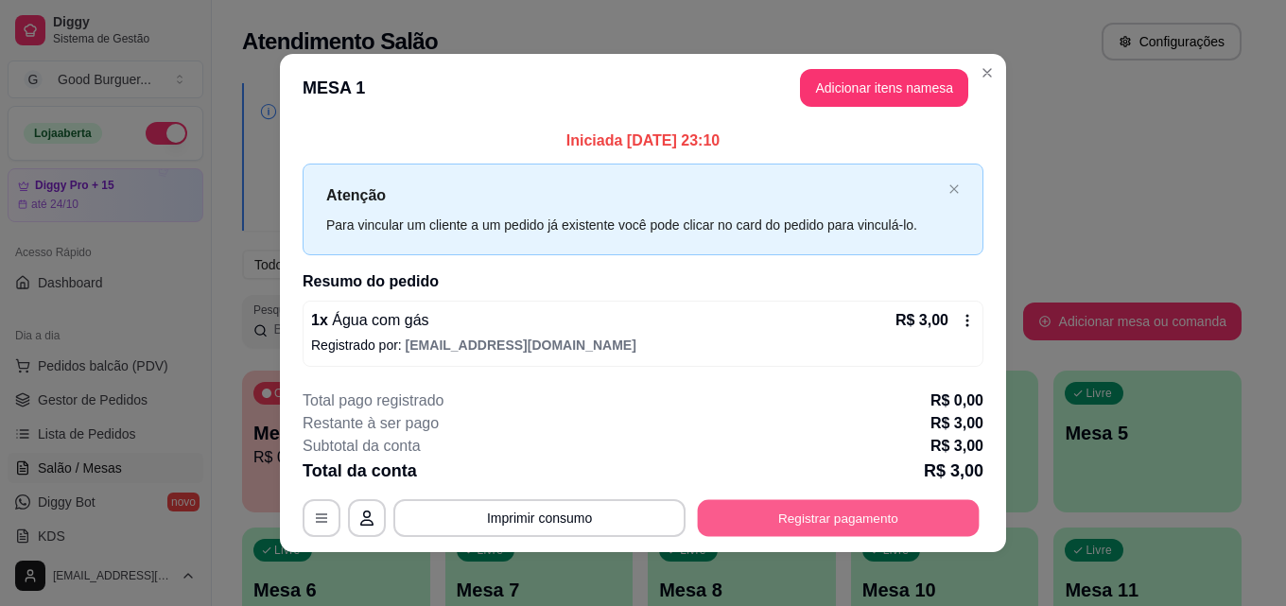
click at [897, 515] on button "Registrar pagamento" at bounding box center [839, 518] width 282 height 37
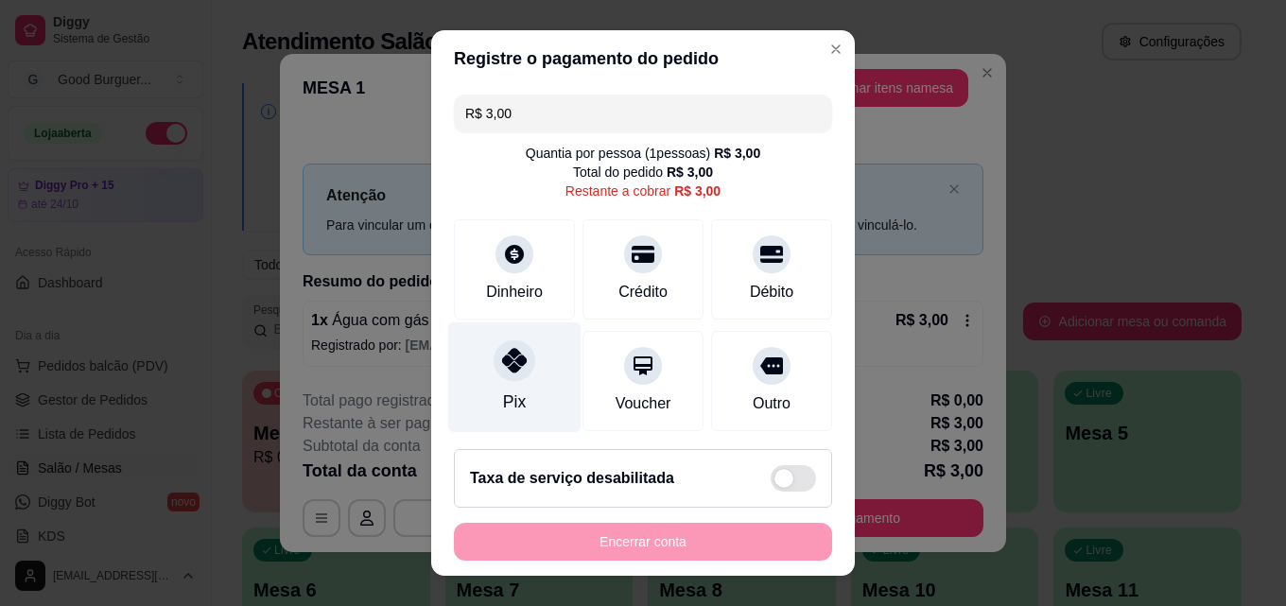
click at [506, 366] on icon at bounding box center [514, 360] width 25 height 25
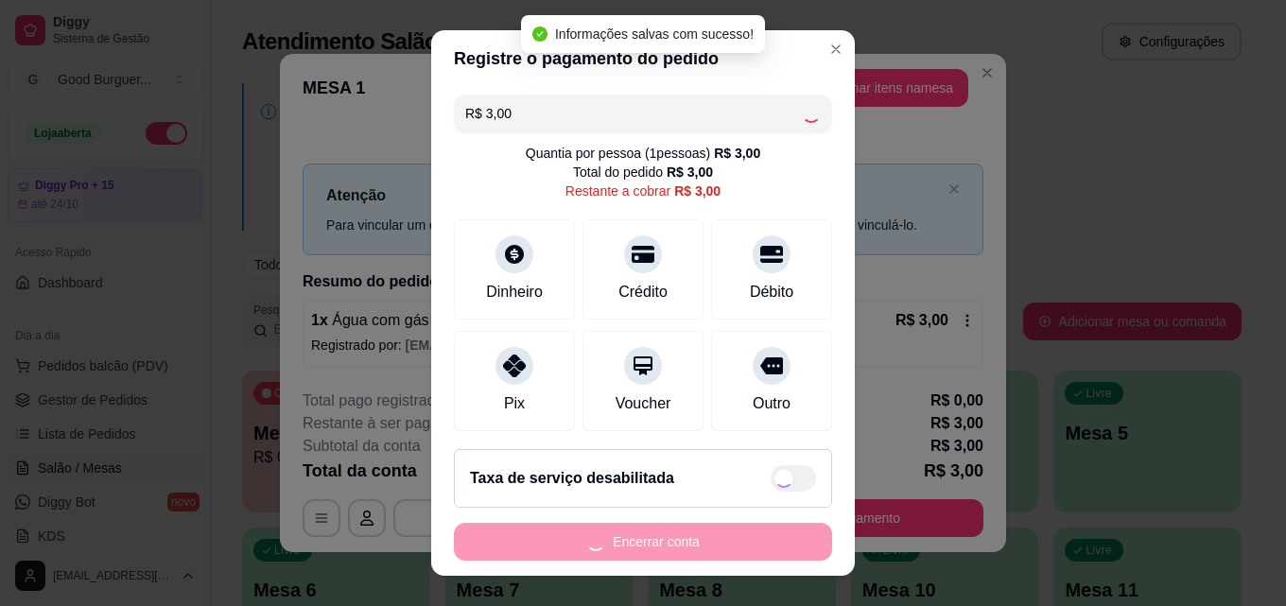
type input "R$ 0,00"
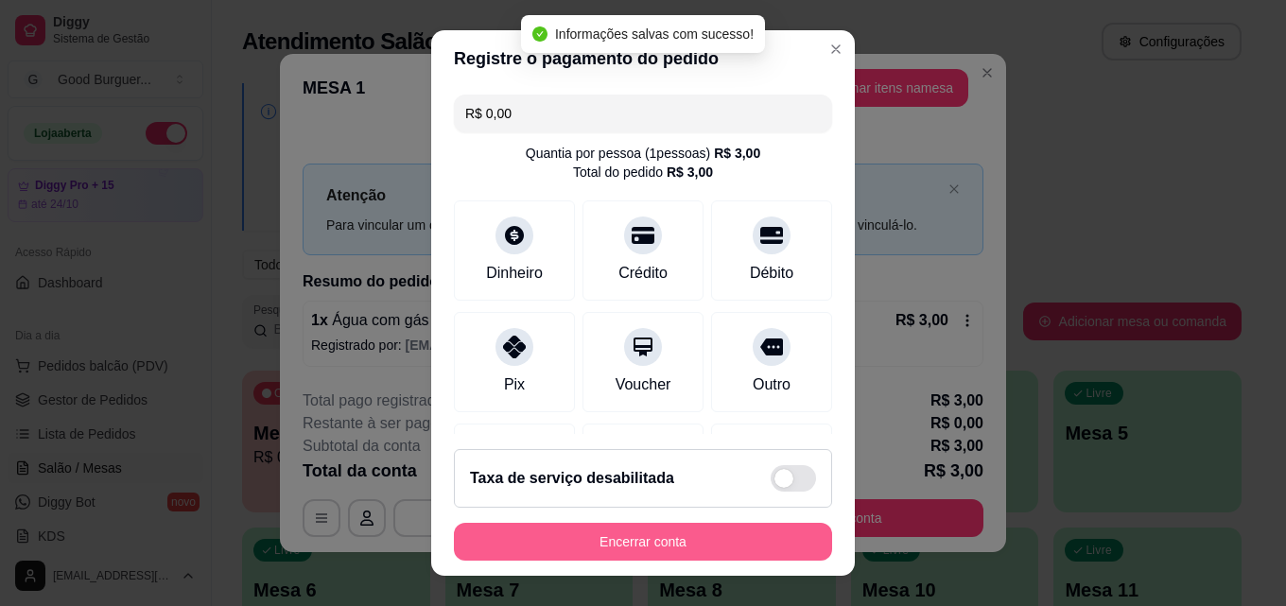
click at [725, 541] on button "Encerrar conta" at bounding box center [643, 542] width 378 height 38
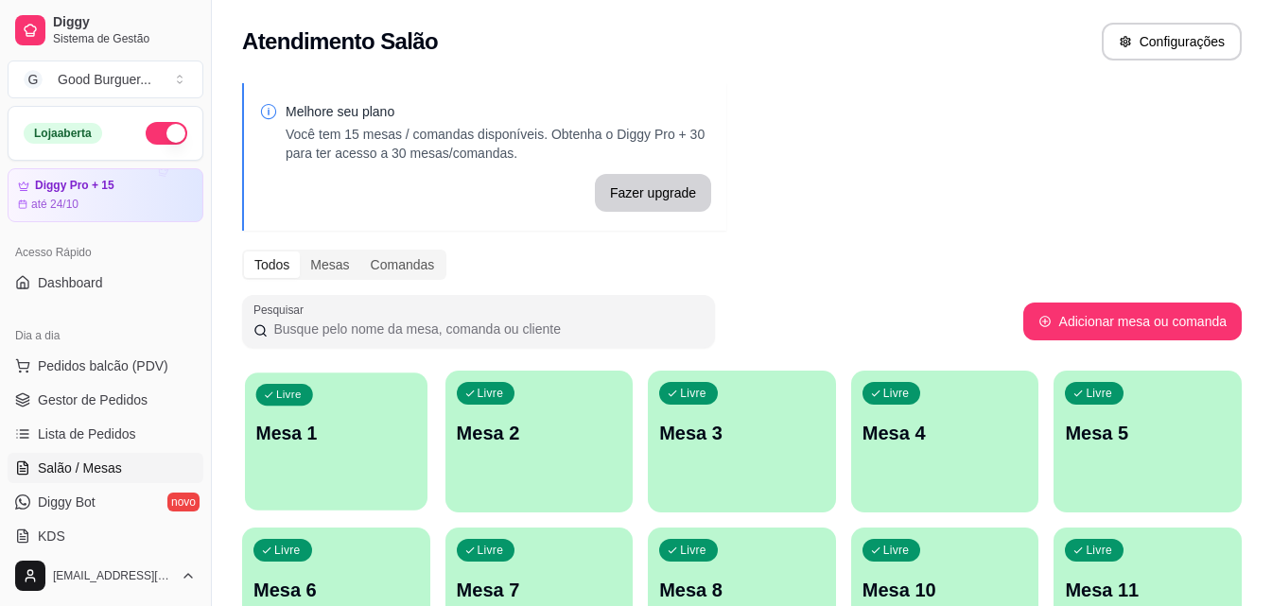
click at [270, 438] on p "Mesa 1" at bounding box center [336, 434] width 160 height 26
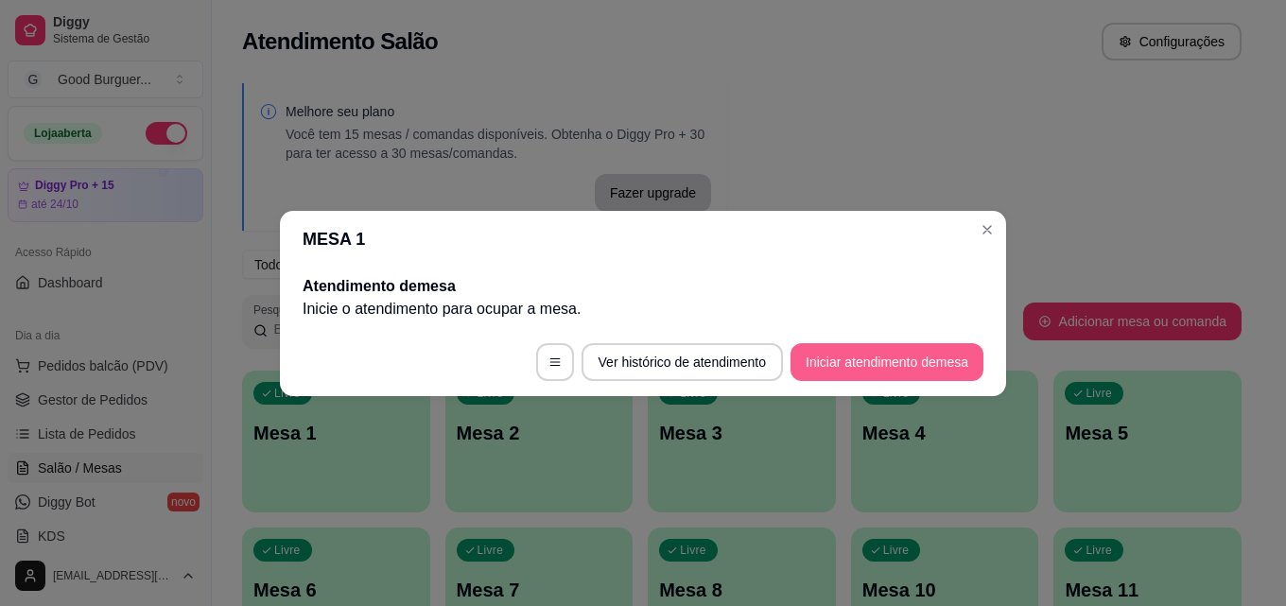
click at [903, 344] on button "Iniciar atendimento de mesa" at bounding box center [886, 362] width 193 height 38
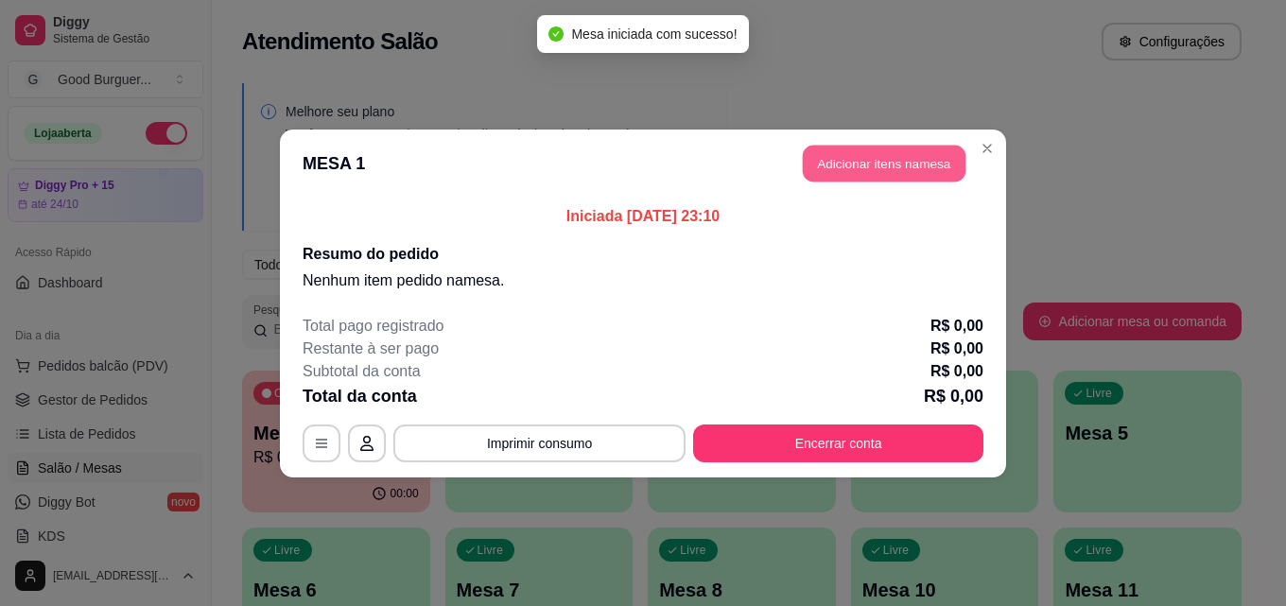
click at [881, 174] on button "Adicionar itens na mesa" at bounding box center [884, 163] width 163 height 37
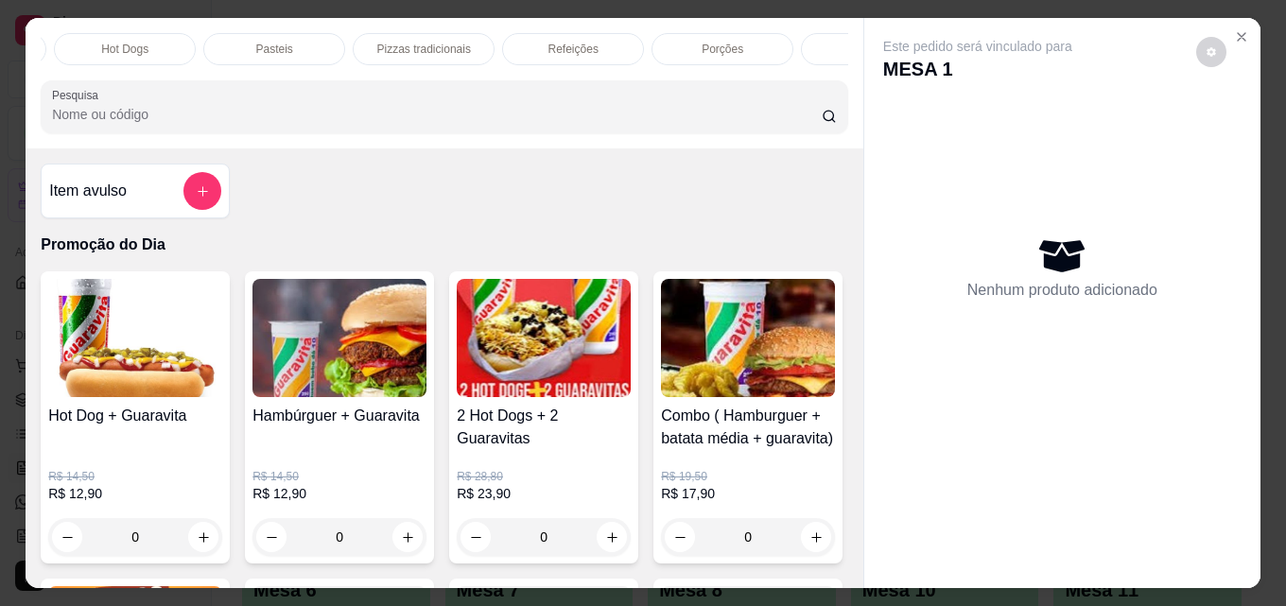
scroll to position [0, 828]
click at [766, 34] on div "Bebidas" at bounding box center [777, 49] width 142 height 32
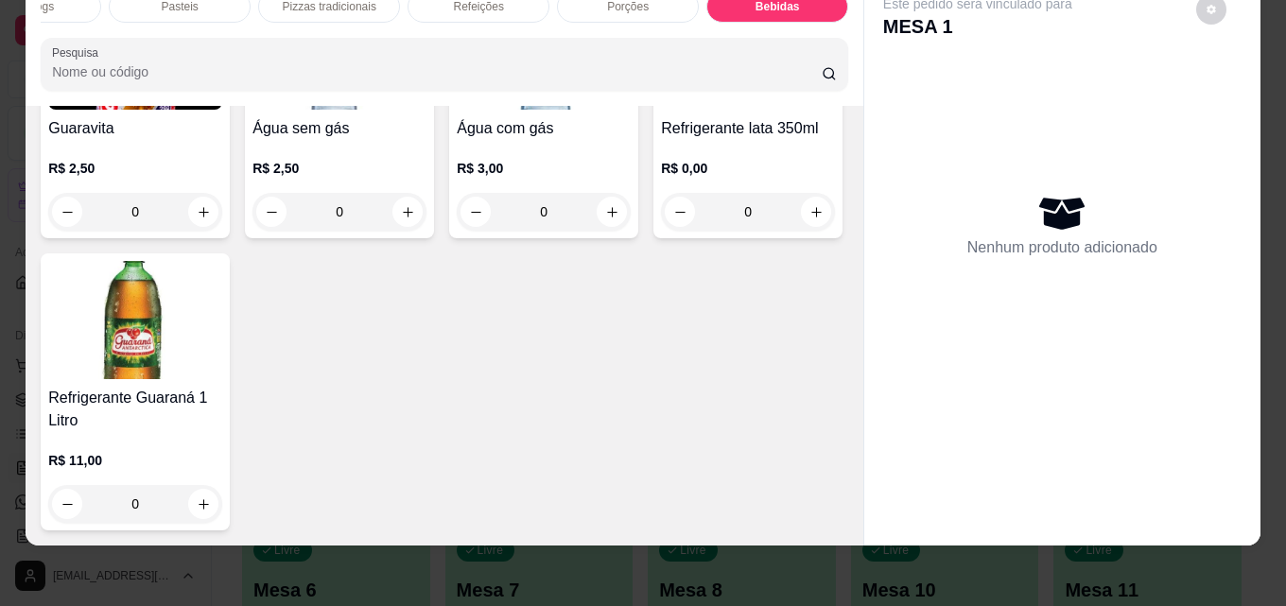
click at [661, 110] on img at bounding box center [748, 50] width 174 height 118
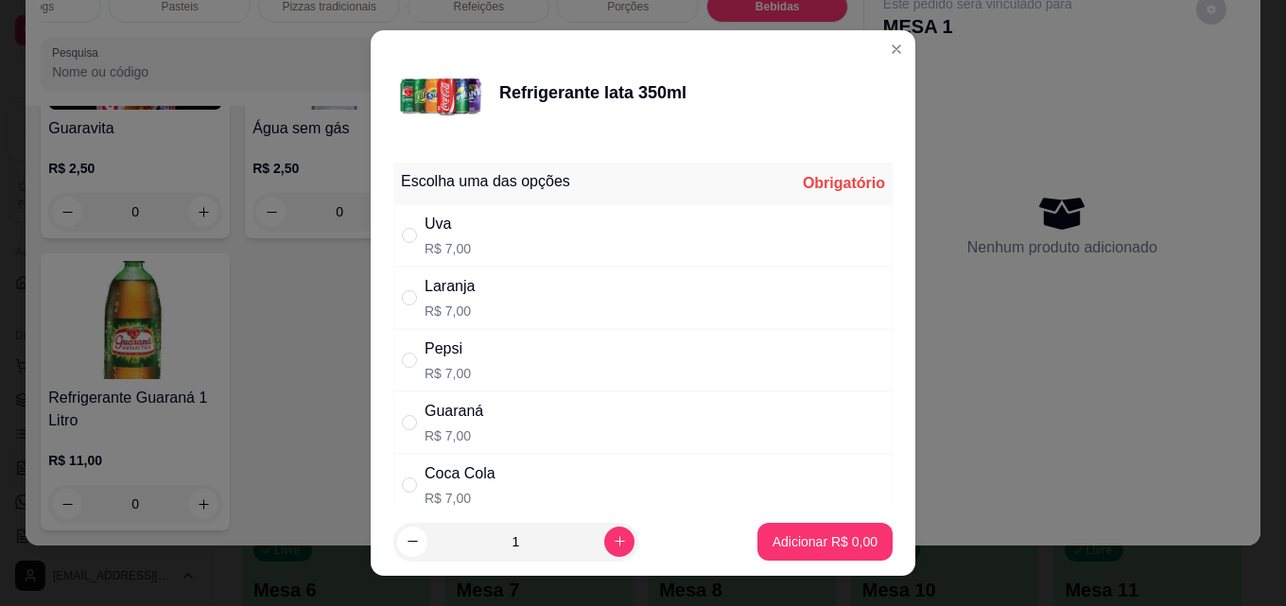
click at [477, 469] on div "Coca Cola" at bounding box center [460, 473] width 71 height 23
radio input "true"
click at [772, 536] on p "Adicionar R$ 7,00" at bounding box center [824, 541] width 105 height 19
type input "1"
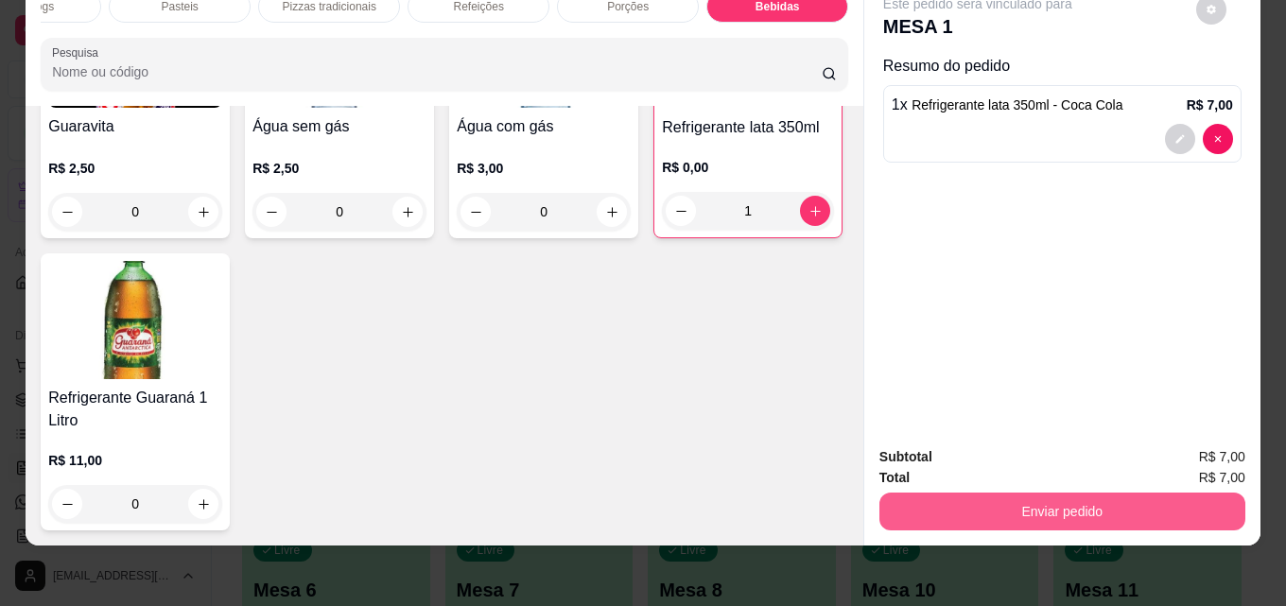
click at [1035, 495] on button "Enviar pedido" at bounding box center [1062, 512] width 366 height 38
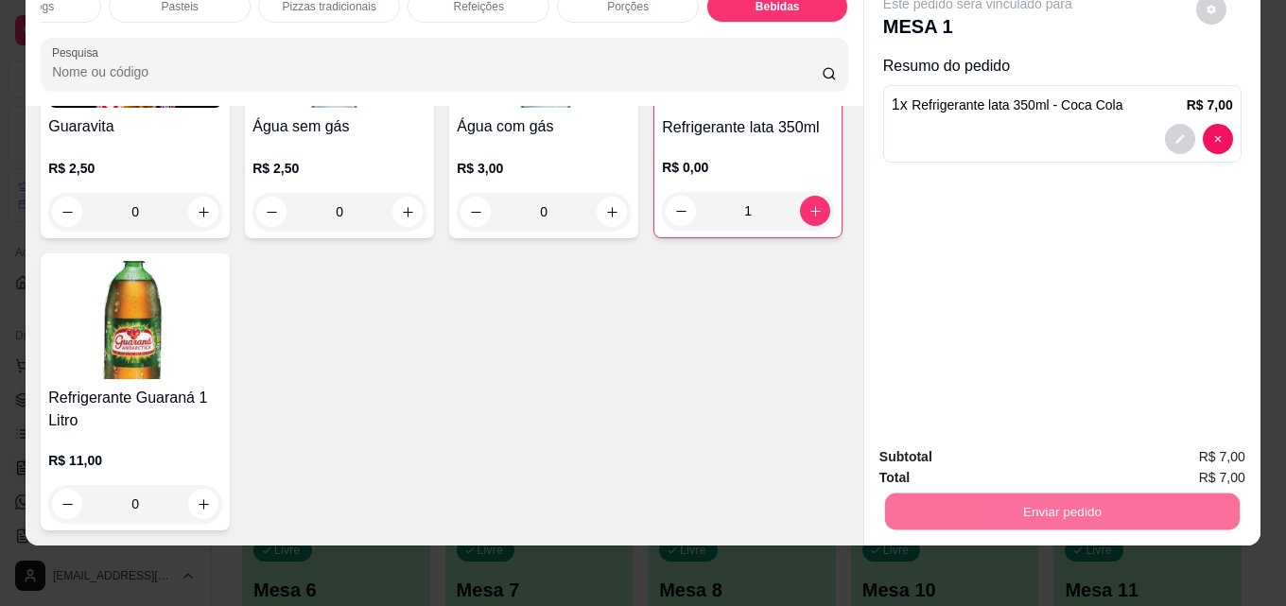
click at [1220, 442] on button "Enviar pedido" at bounding box center [1196, 450] width 104 height 35
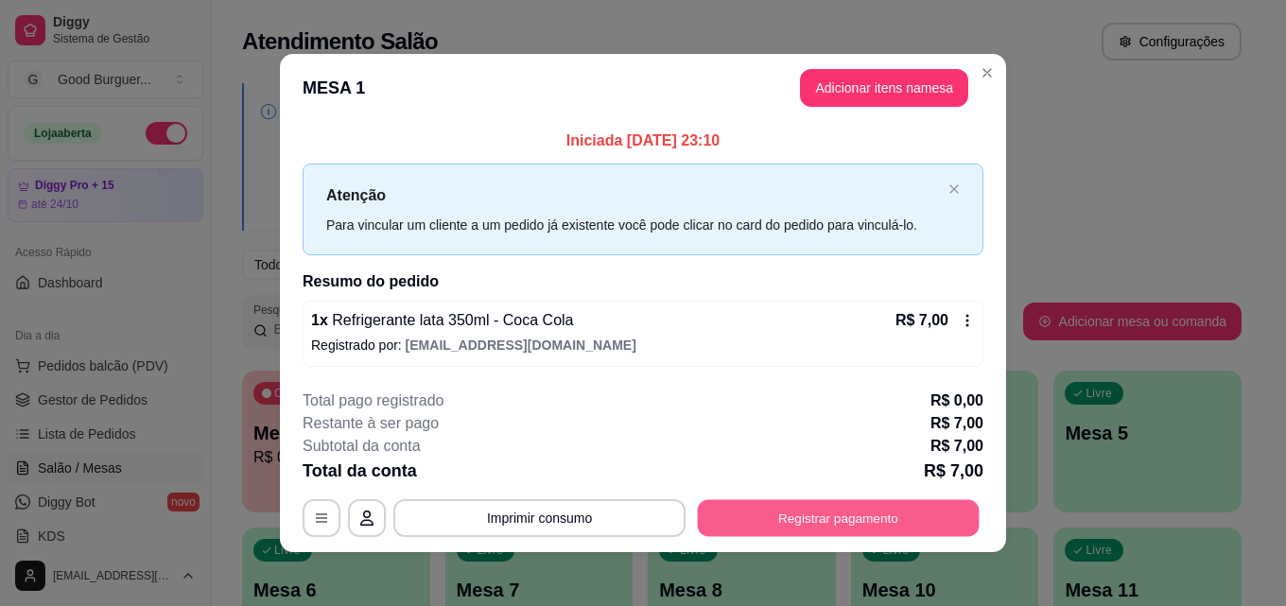
click at [864, 512] on button "Registrar pagamento" at bounding box center [839, 518] width 282 height 37
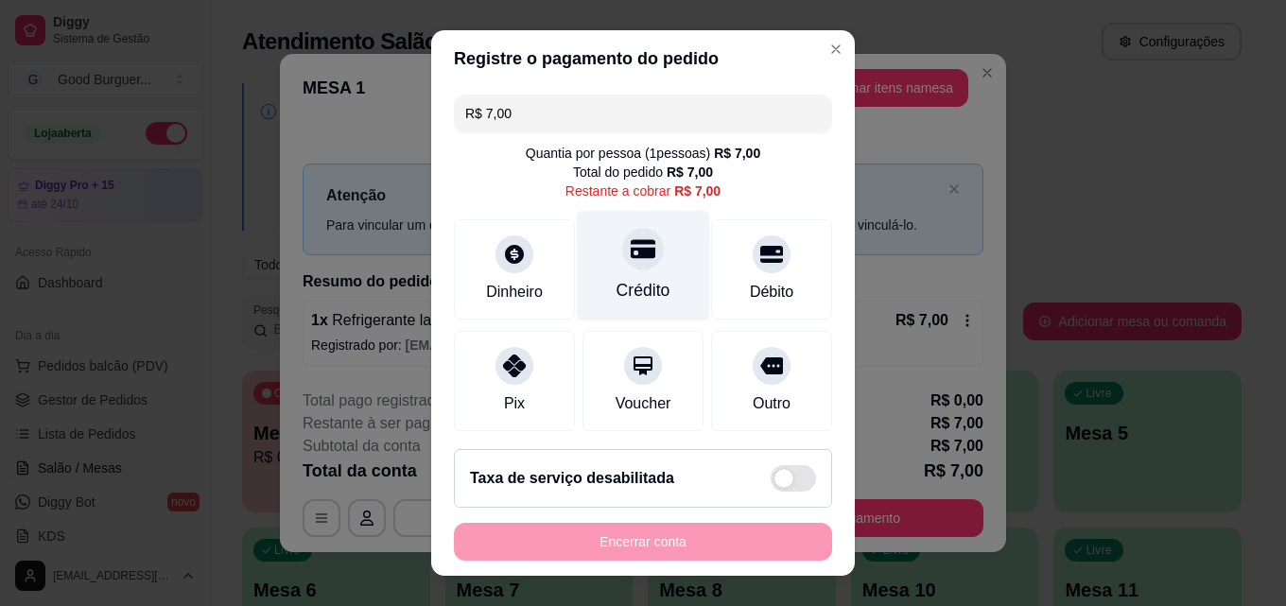
click at [622, 264] on div at bounding box center [643, 249] width 42 height 42
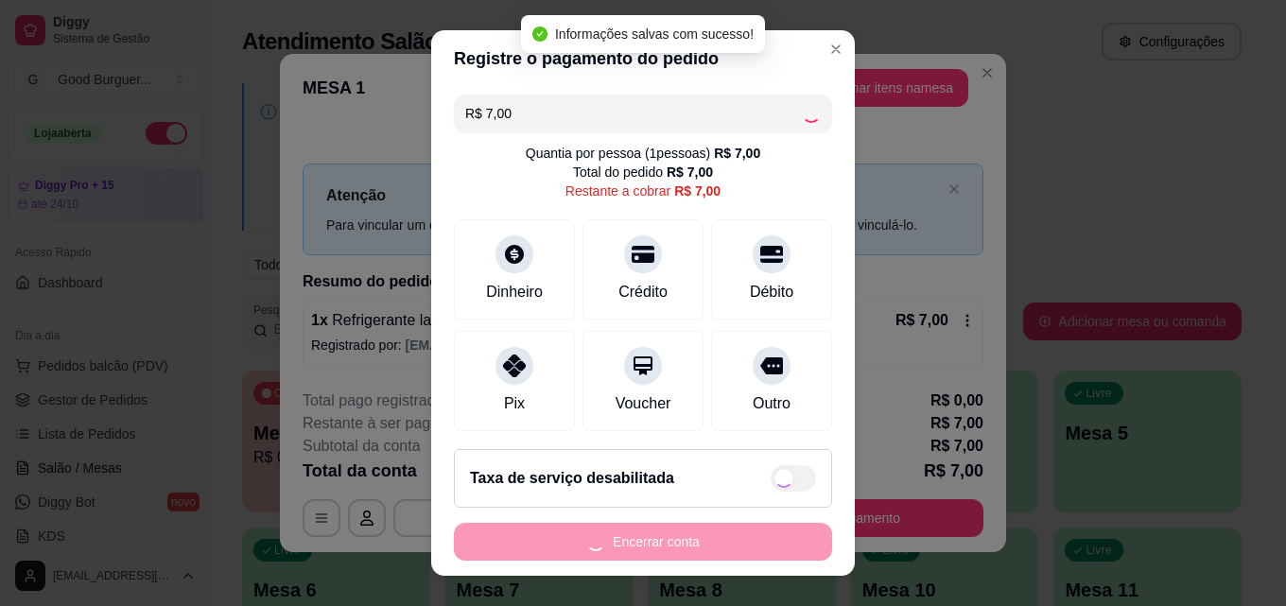
type input "R$ 0,00"
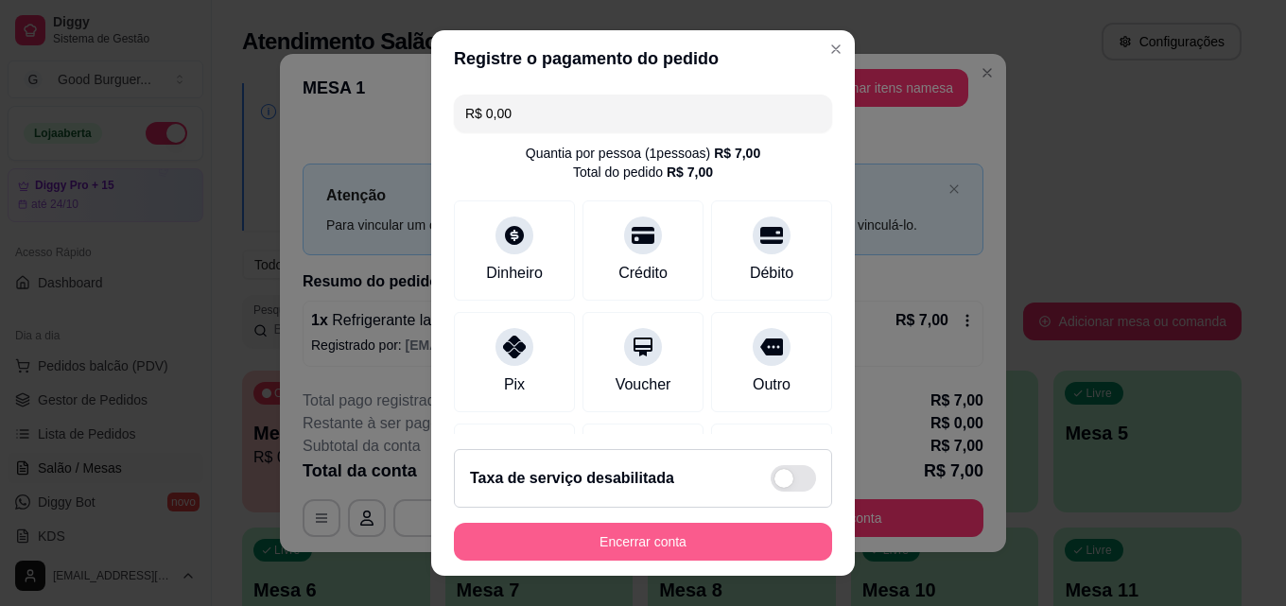
click at [773, 542] on button "Encerrar conta" at bounding box center [643, 542] width 378 height 38
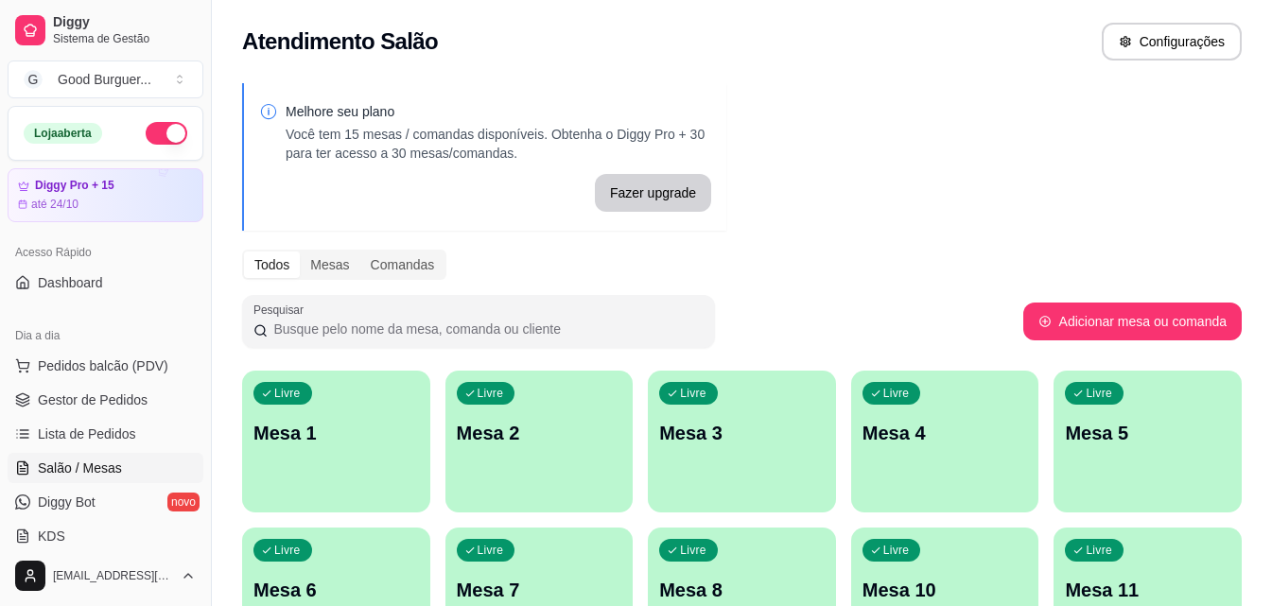
click at [321, 411] on div "Livre Mesa 1" at bounding box center [336, 430] width 188 height 119
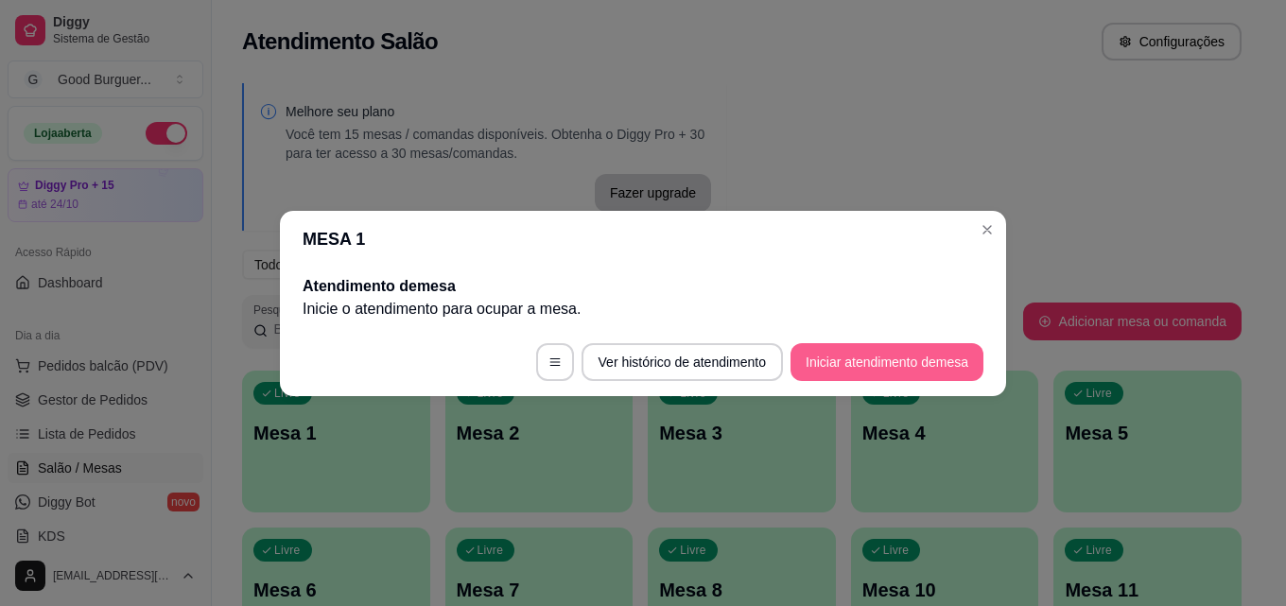
click at [867, 359] on button "Iniciar atendimento de mesa" at bounding box center [886, 362] width 193 height 38
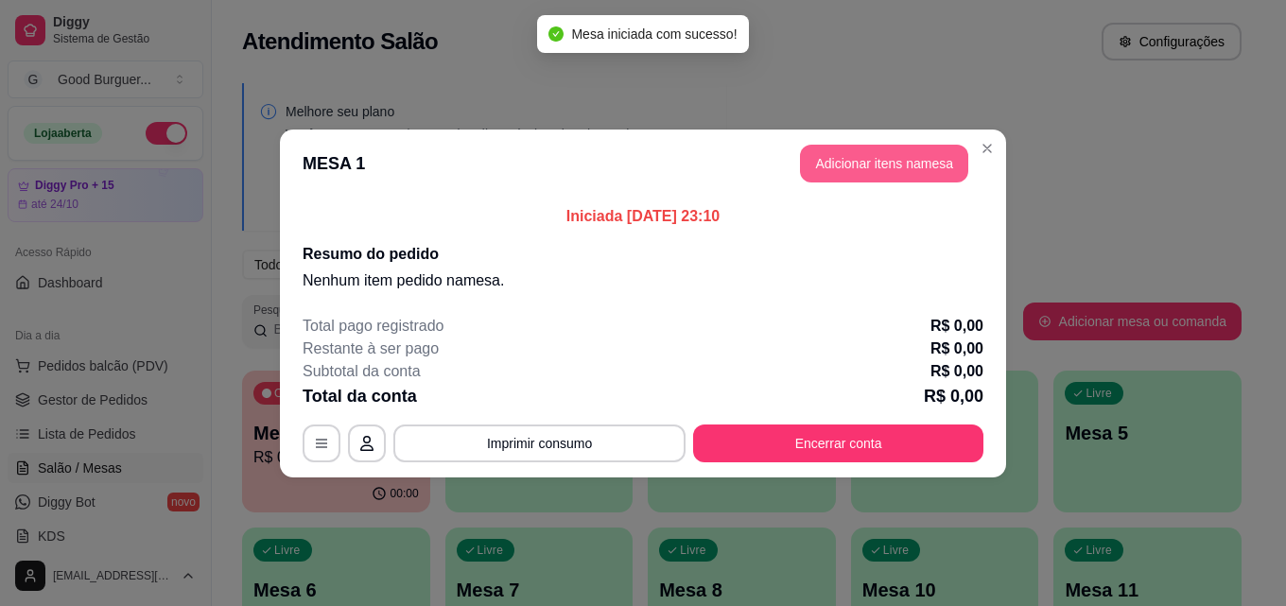
click at [933, 155] on button "Adicionar itens na mesa" at bounding box center [884, 164] width 168 height 38
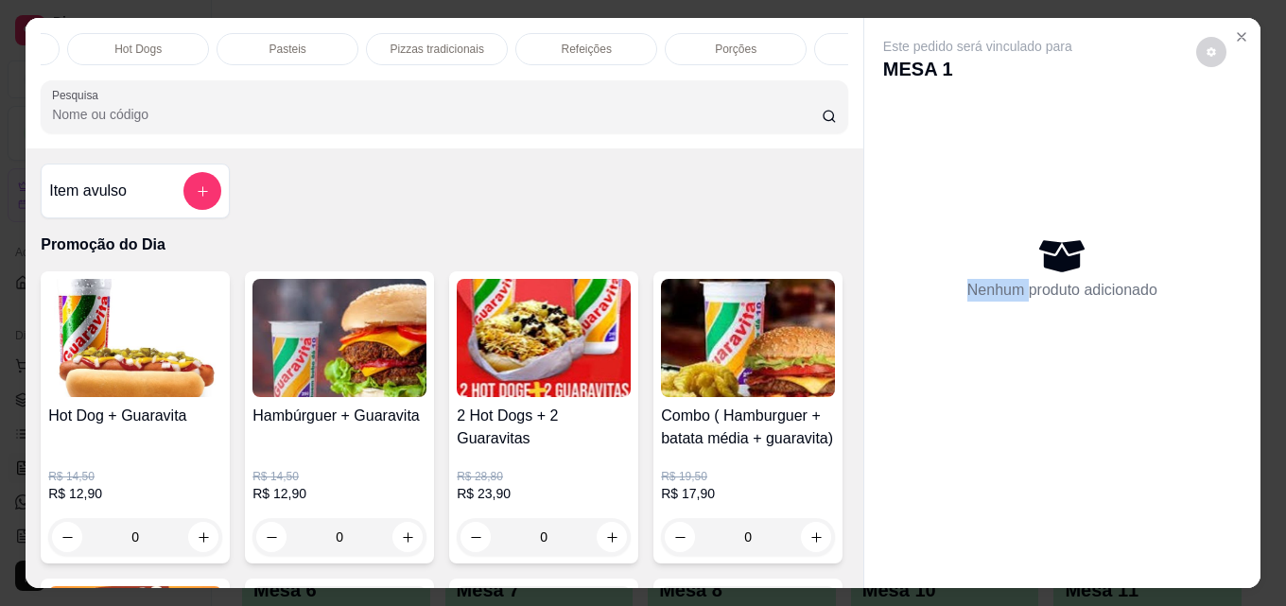
scroll to position [0, 828]
click at [779, 42] on p "Bebidas" at bounding box center [777, 49] width 41 height 15
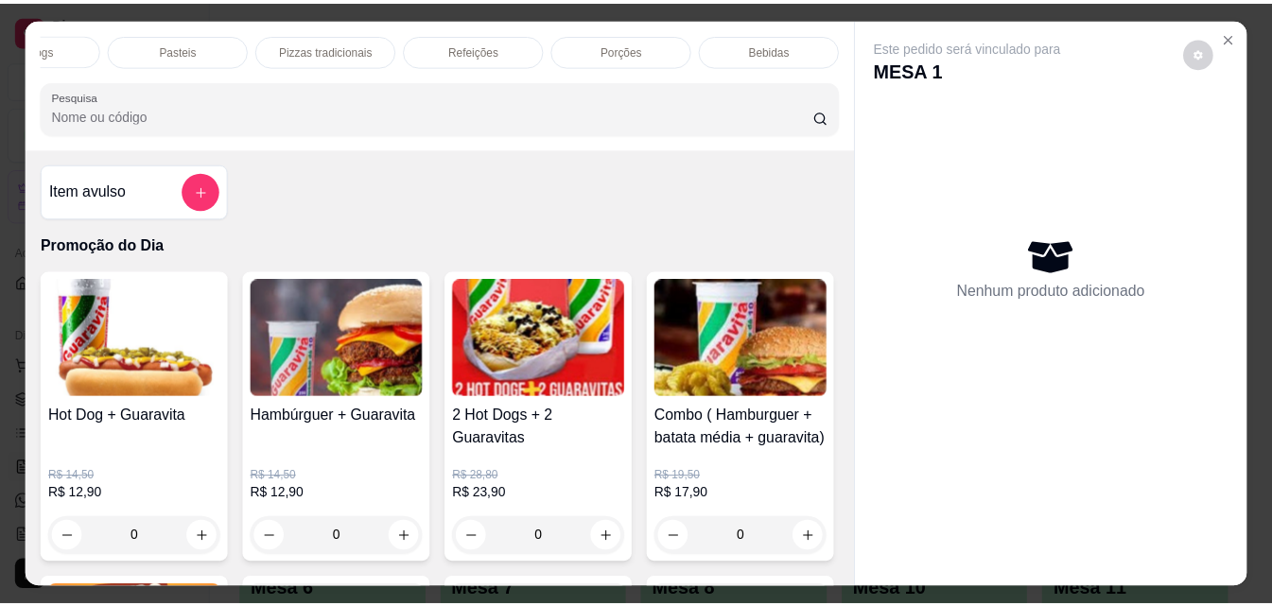
scroll to position [49, 0]
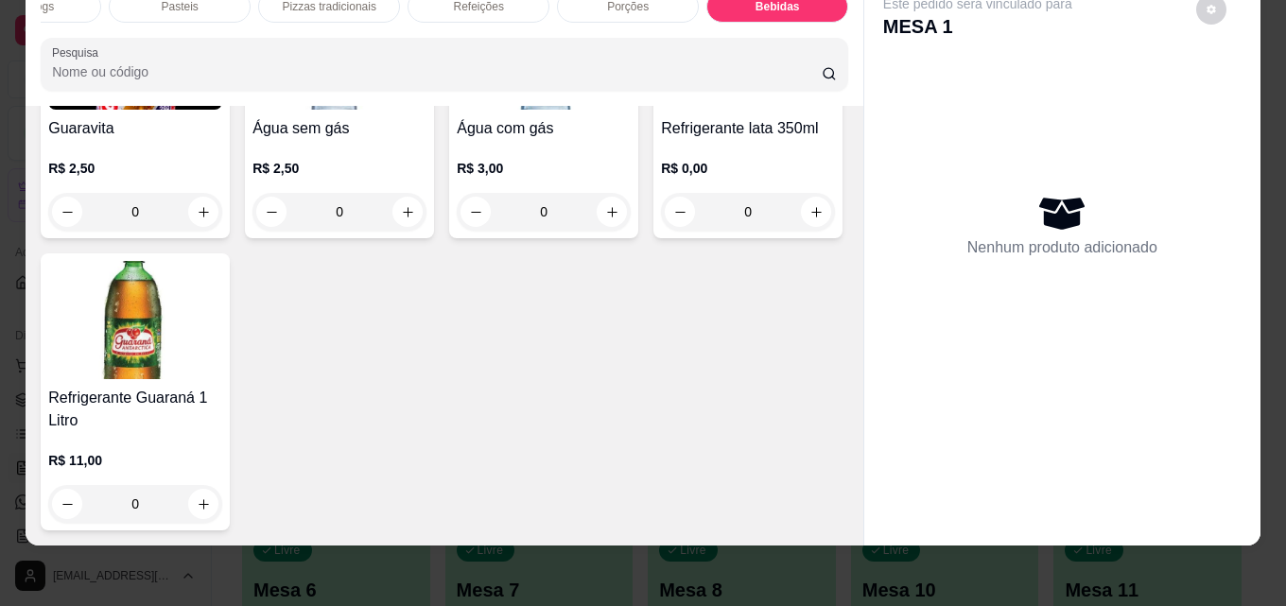
click at [344, 110] on img at bounding box center [339, 50] width 174 height 118
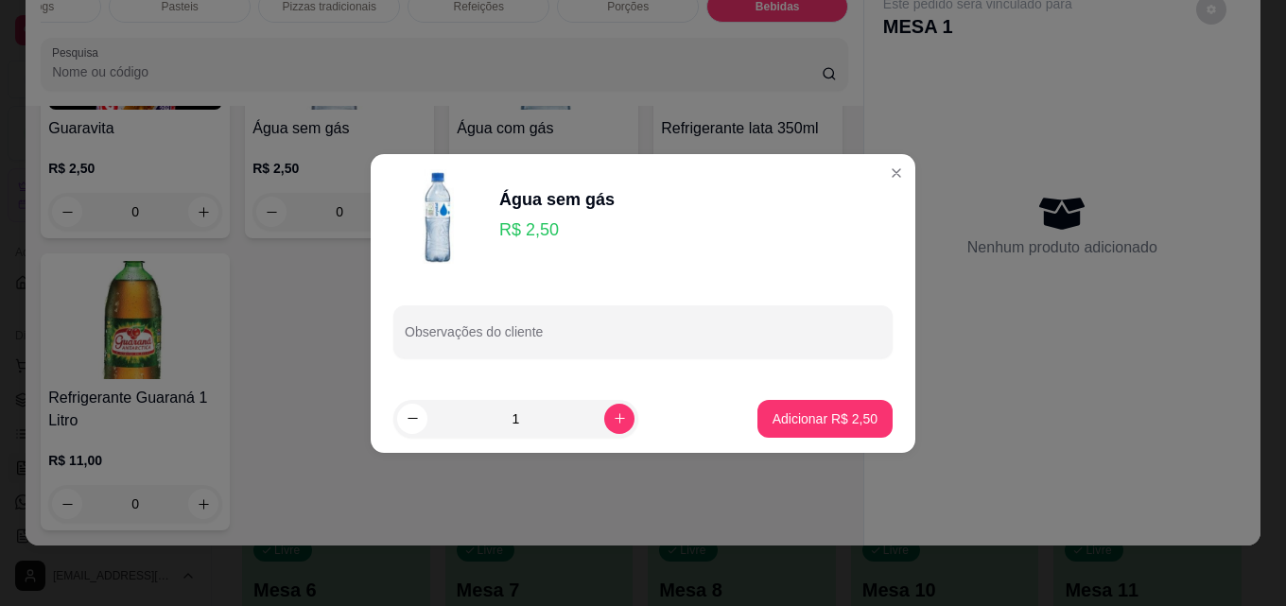
click at [850, 409] on p "Adicionar R$ 2,50" at bounding box center [824, 418] width 105 height 19
type input "1"
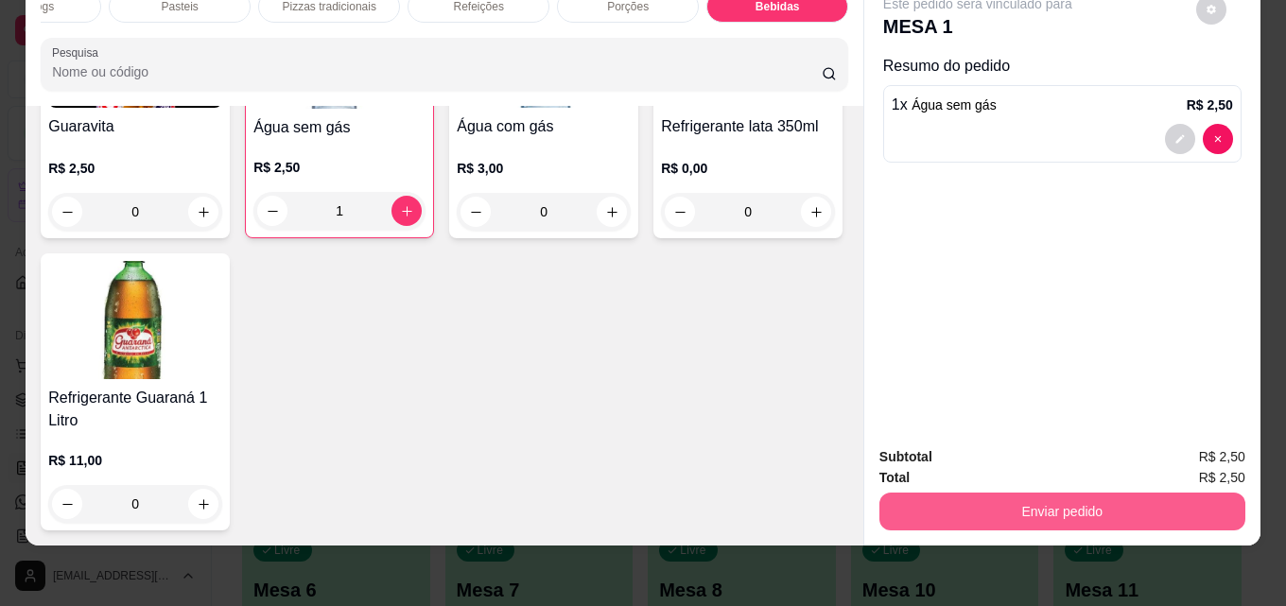
click at [941, 493] on button "Enviar pedido" at bounding box center [1062, 512] width 366 height 38
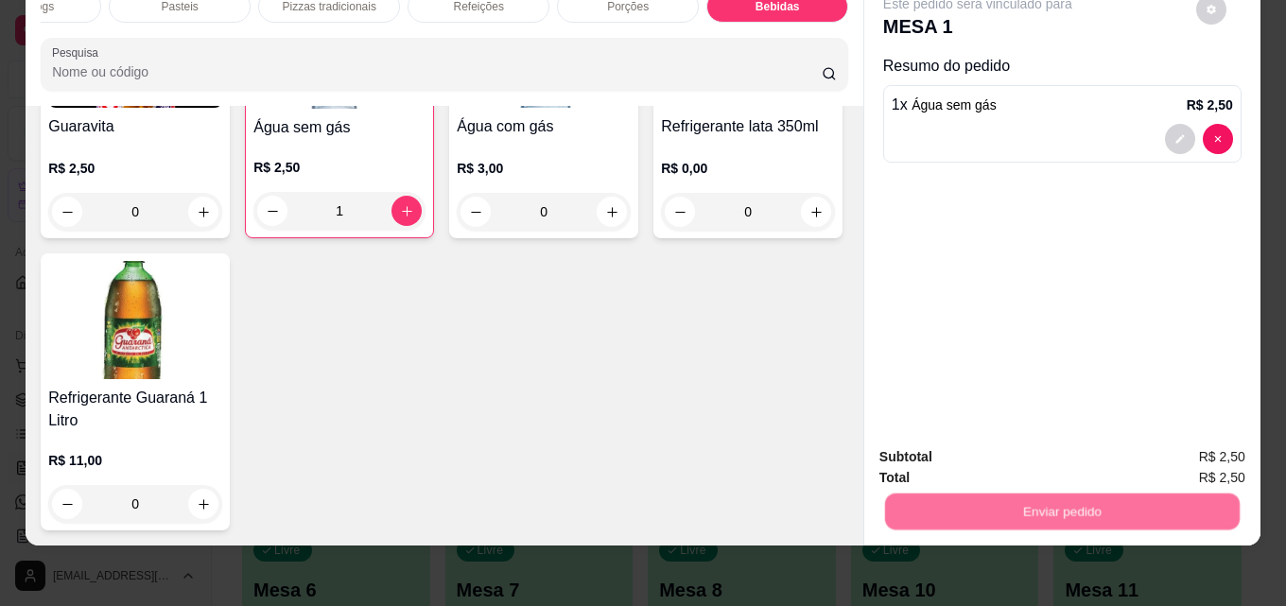
click at [1222, 444] on button "Enviar pedido" at bounding box center [1196, 450] width 104 height 35
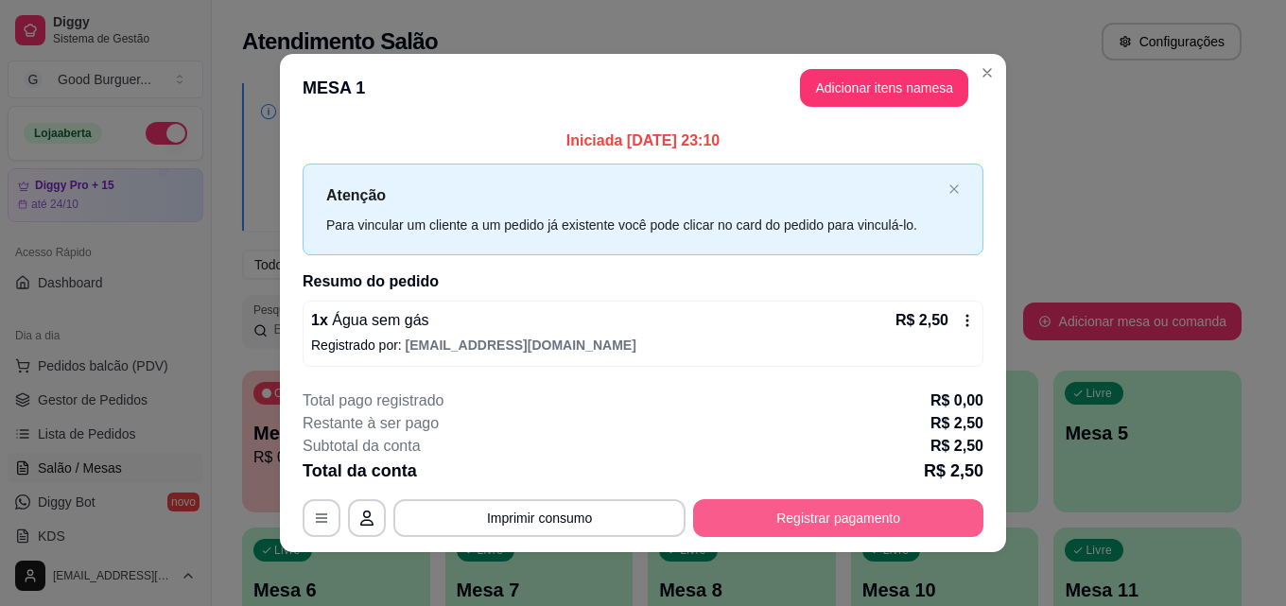
click at [828, 518] on button "Registrar pagamento" at bounding box center [838, 518] width 290 height 38
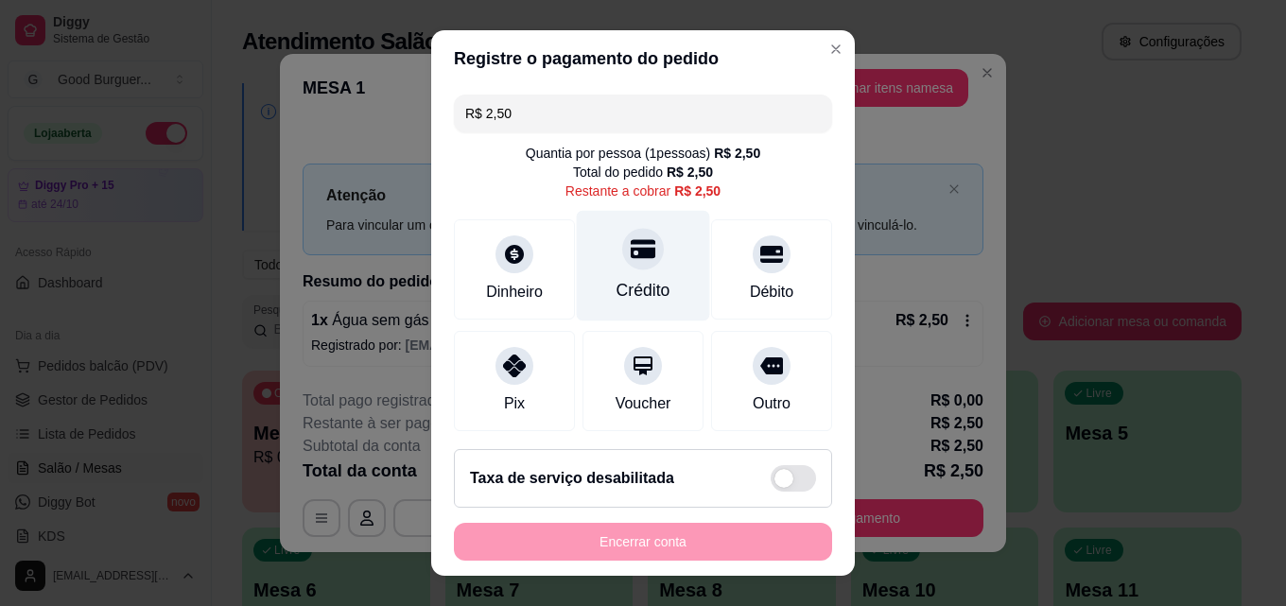
click at [631, 252] on icon at bounding box center [643, 248] width 25 height 25
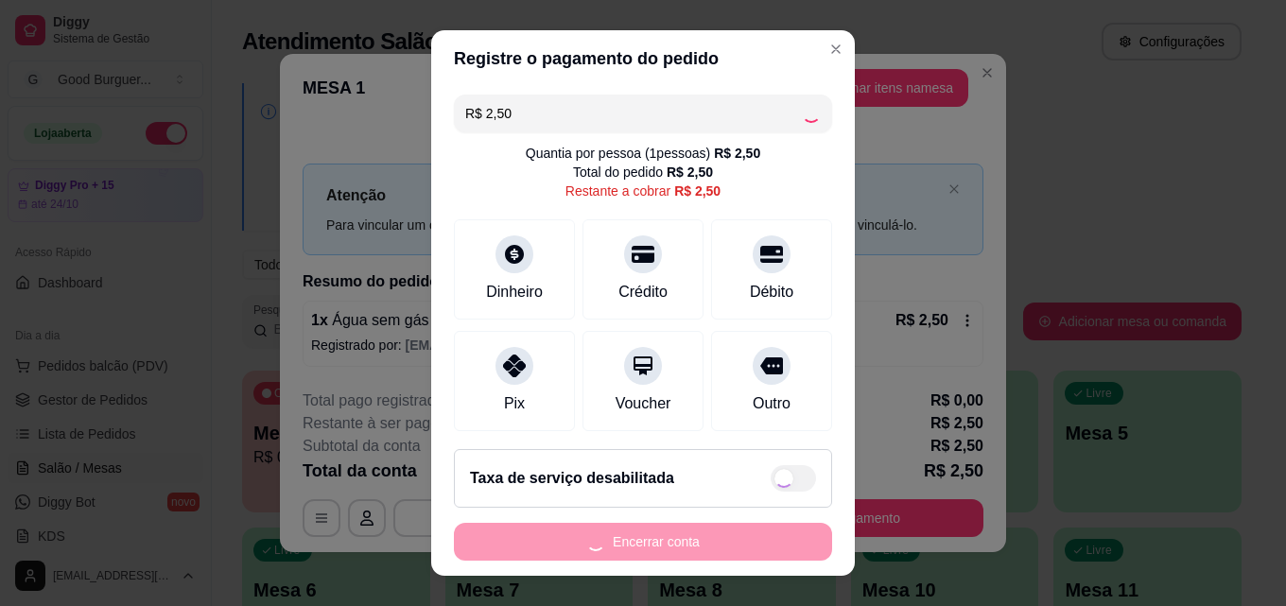
type input "R$ 0,00"
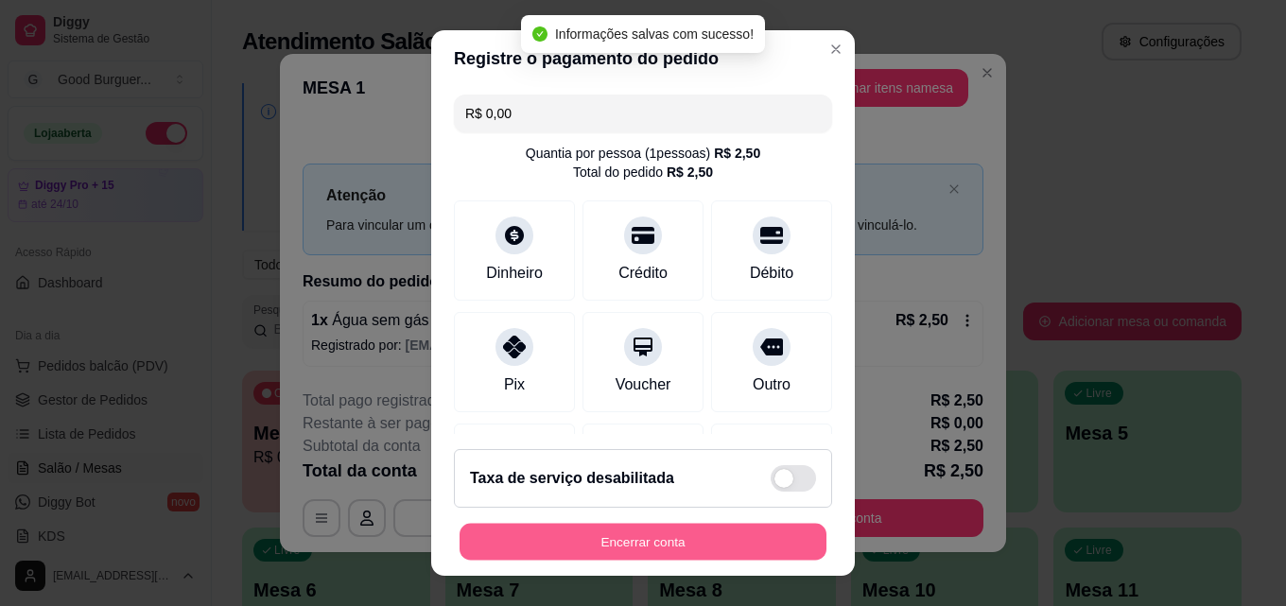
click at [751, 532] on button "Encerrar conta" at bounding box center [643, 542] width 367 height 37
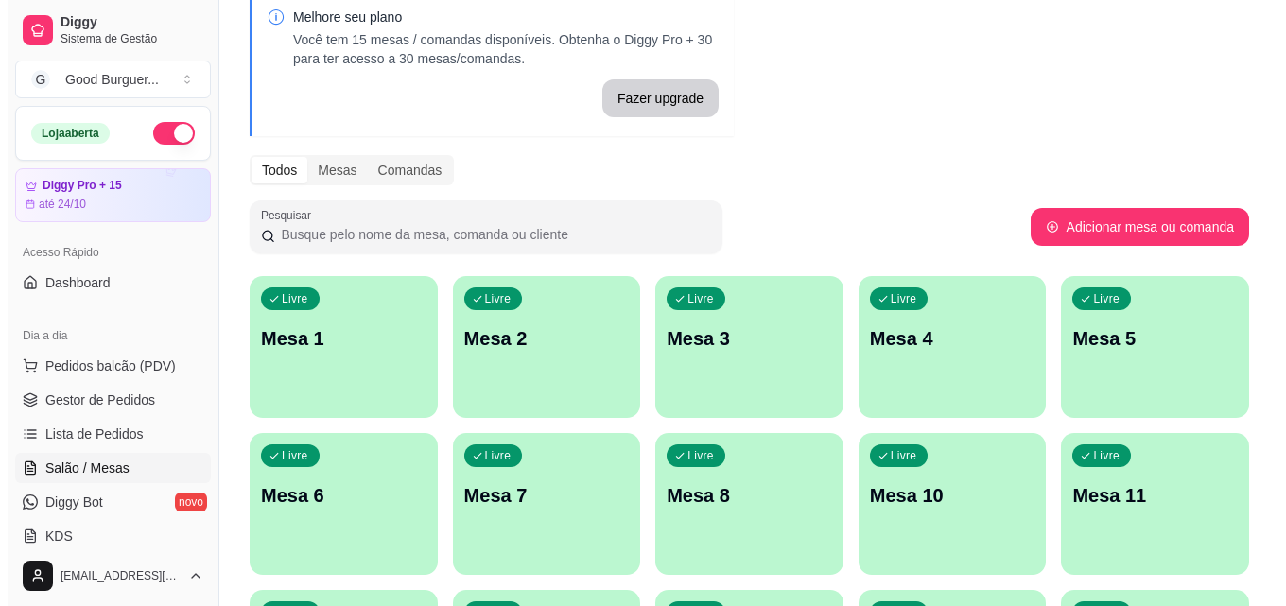
scroll to position [0, 0]
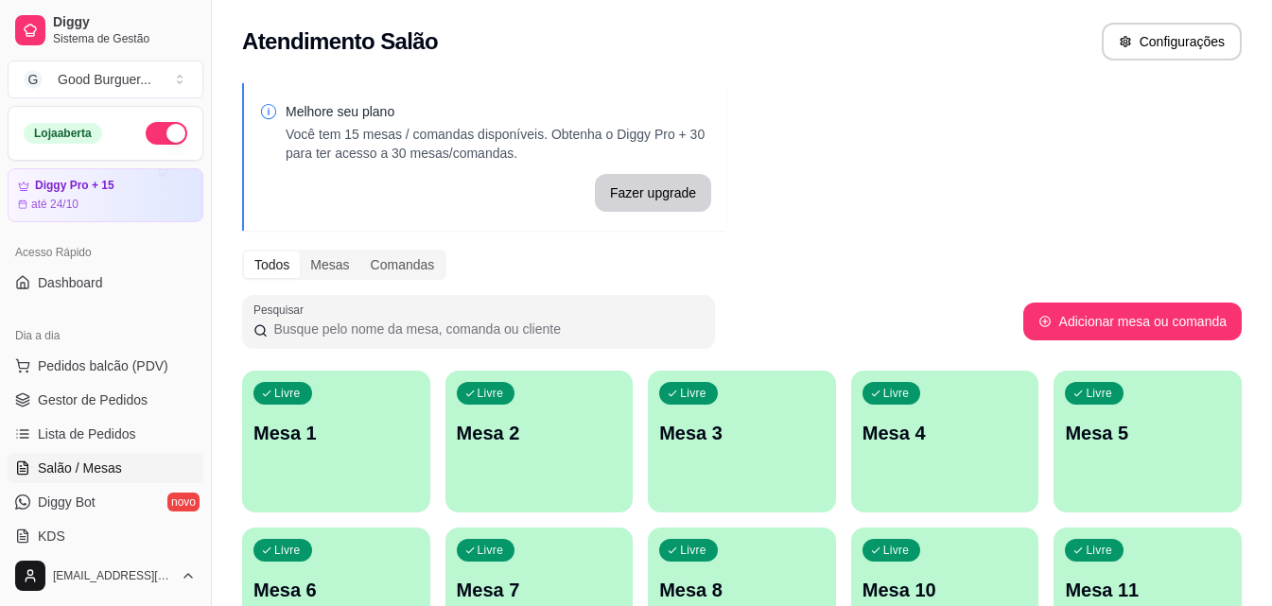
click at [305, 429] on p "Mesa 1" at bounding box center [335, 433] width 165 height 26
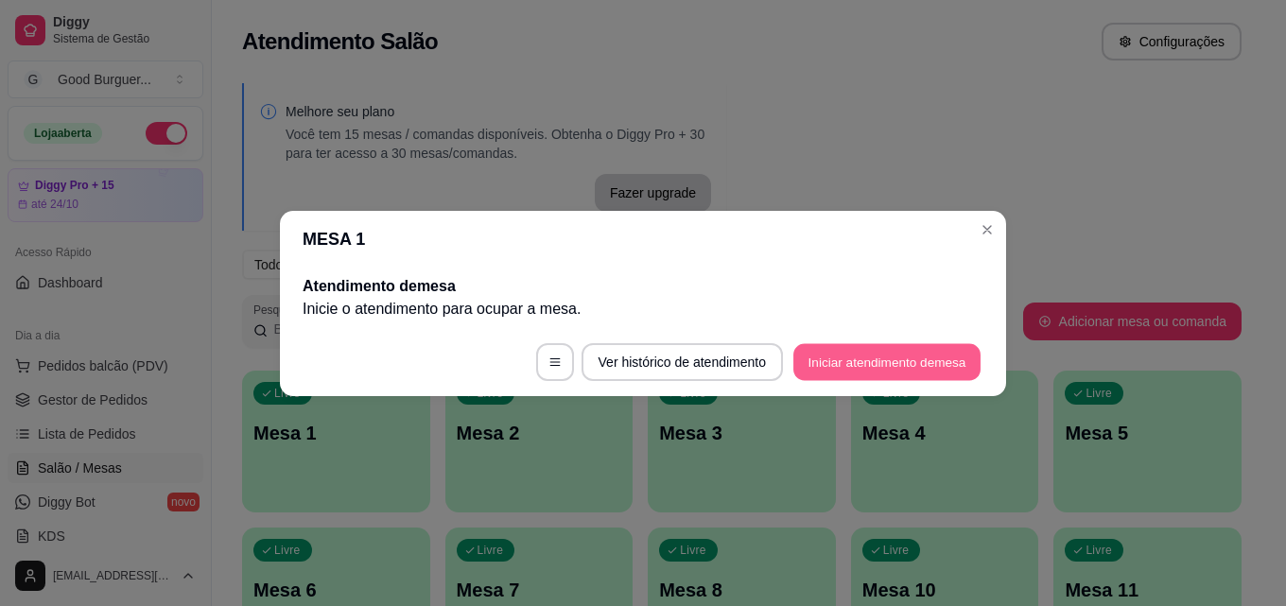
click at [907, 364] on button "Iniciar atendimento de mesa" at bounding box center [886, 361] width 187 height 37
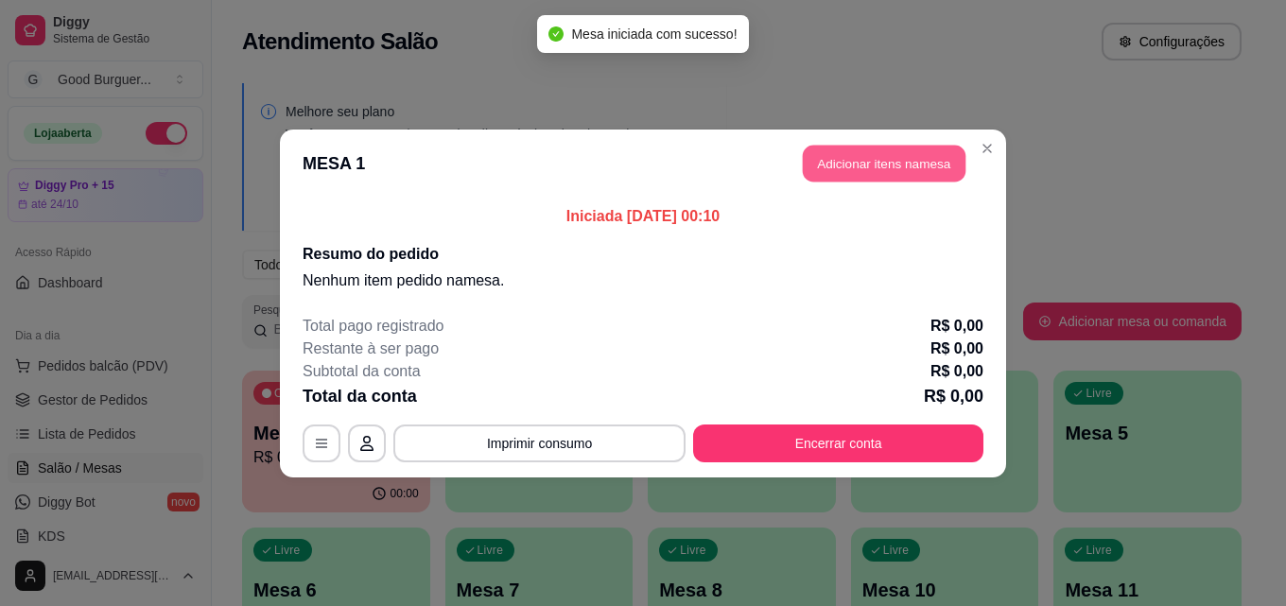
click at [907, 162] on button "Adicionar itens na mesa" at bounding box center [884, 163] width 163 height 37
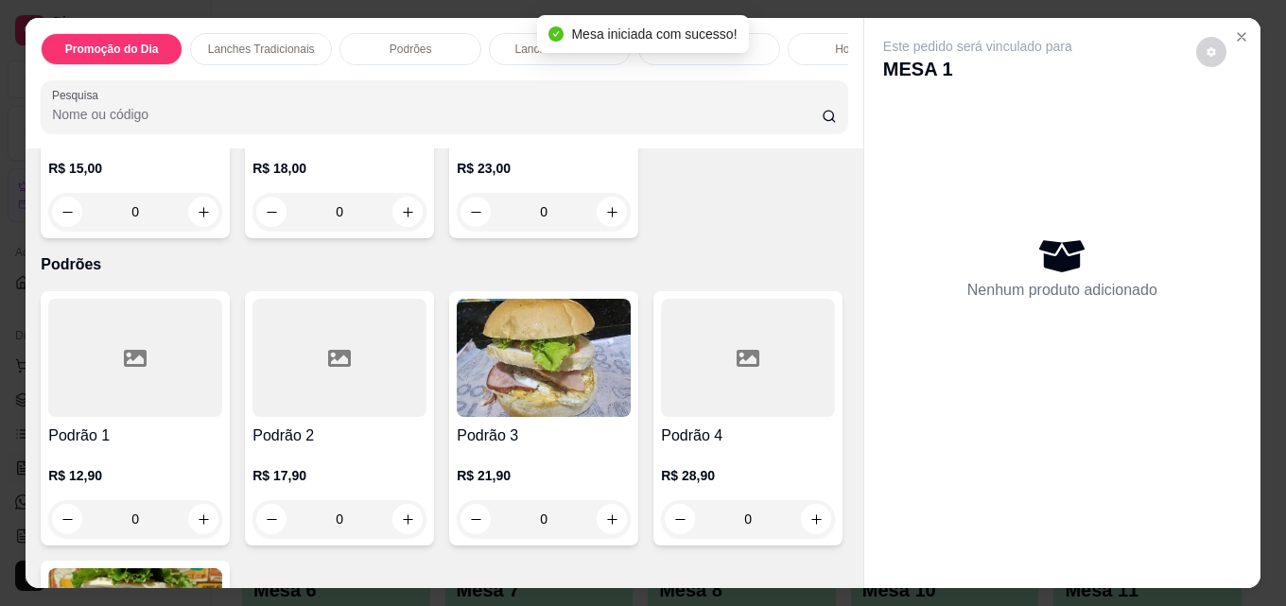
scroll to position [1324, 0]
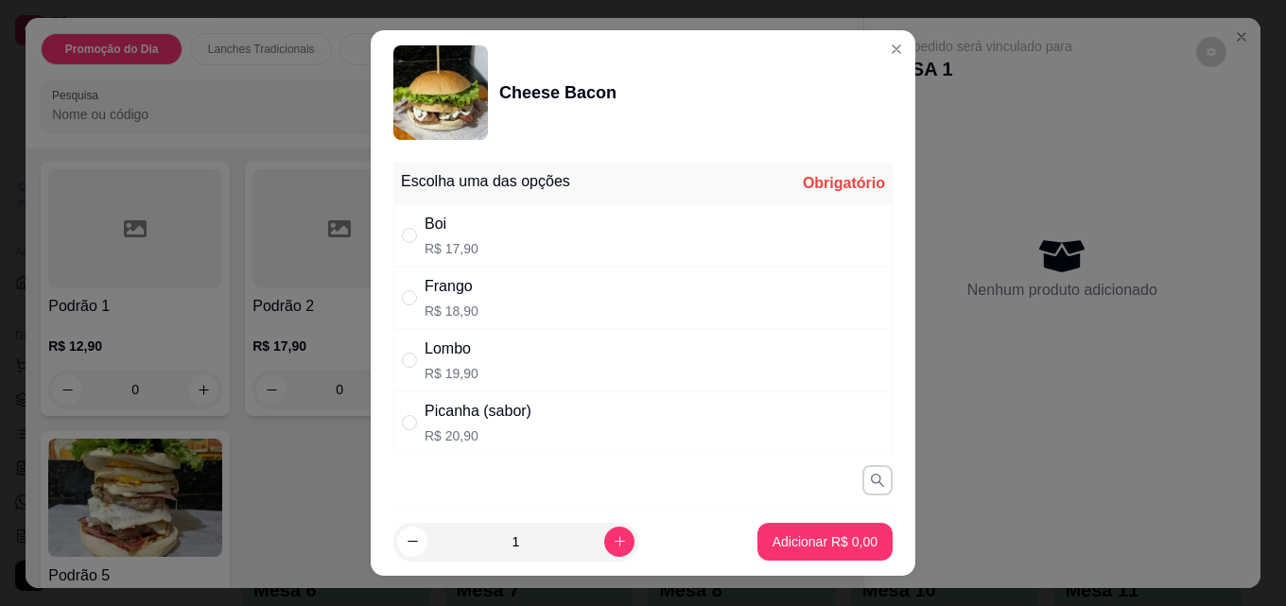
drag, startPoint x: 454, startPoint y: 228, endPoint x: 468, endPoint y: 229, distance: 14.2
click at [454, 227] on div "Boi" at bounding box center [452, 224] width 54 height 23
radio input "true"
click at [792, 545] on p "Adicionar R$ 17,90" at bounding box center [821, 541] width 113 height 19
type input "1"
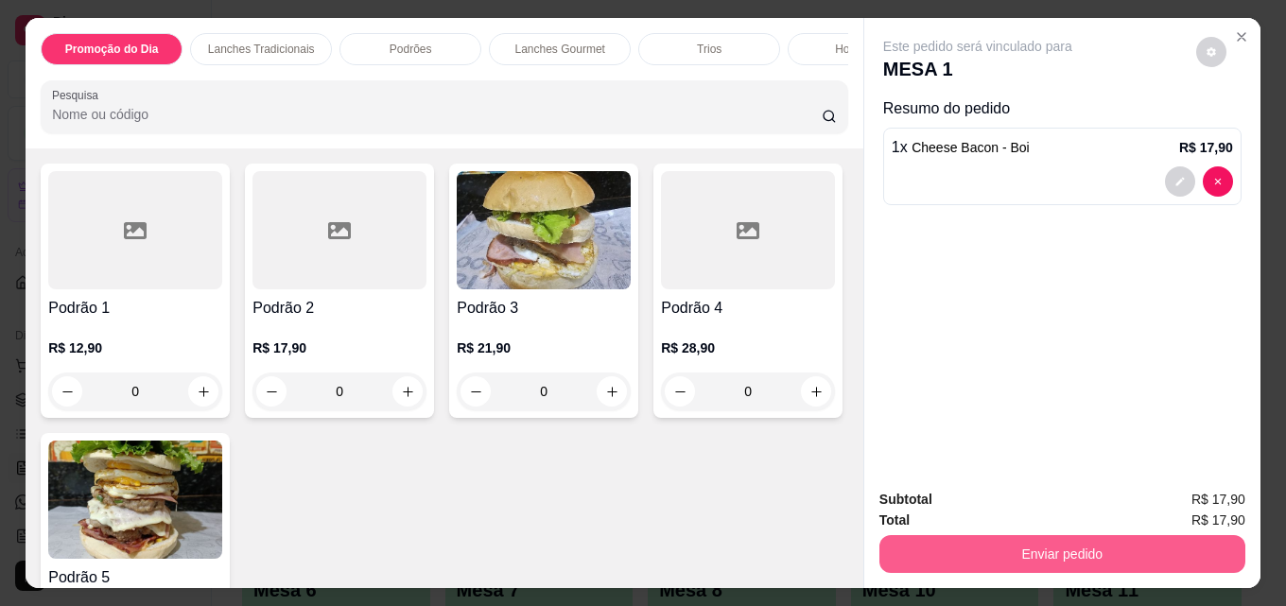
click at [1097, 552] on button "Enviar pedido" at bounding box center [1062, 554] width 366 height 38
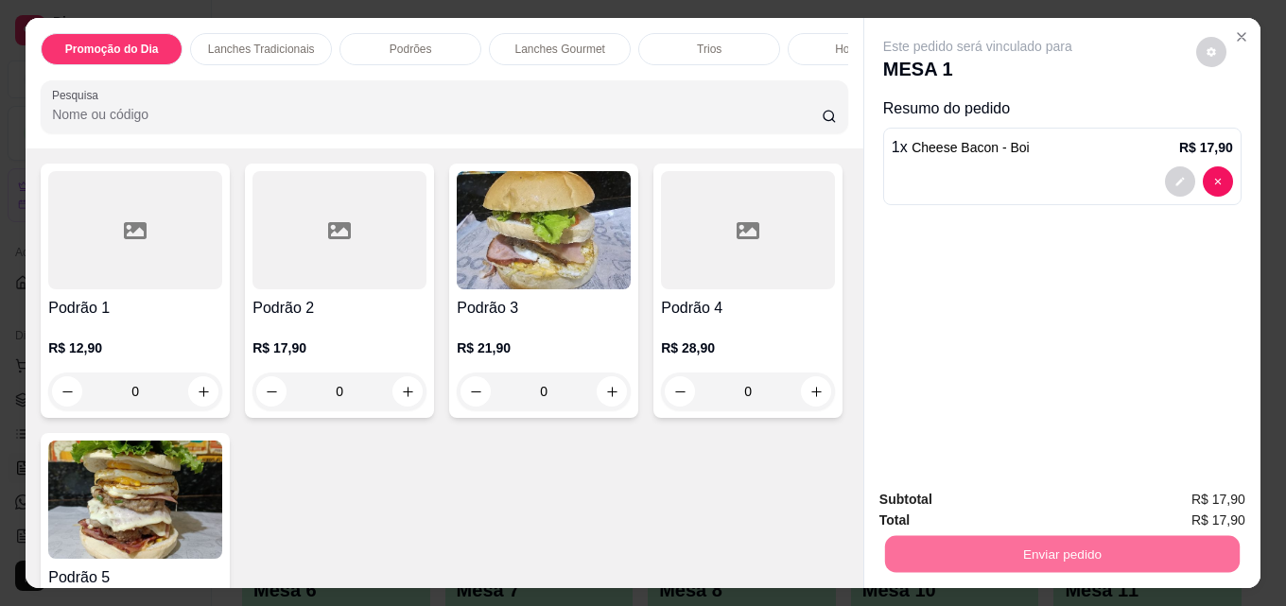
click at [1197, 501] on button "Enviar pedido" at bounding box center [1196, 499] width 104 height 35
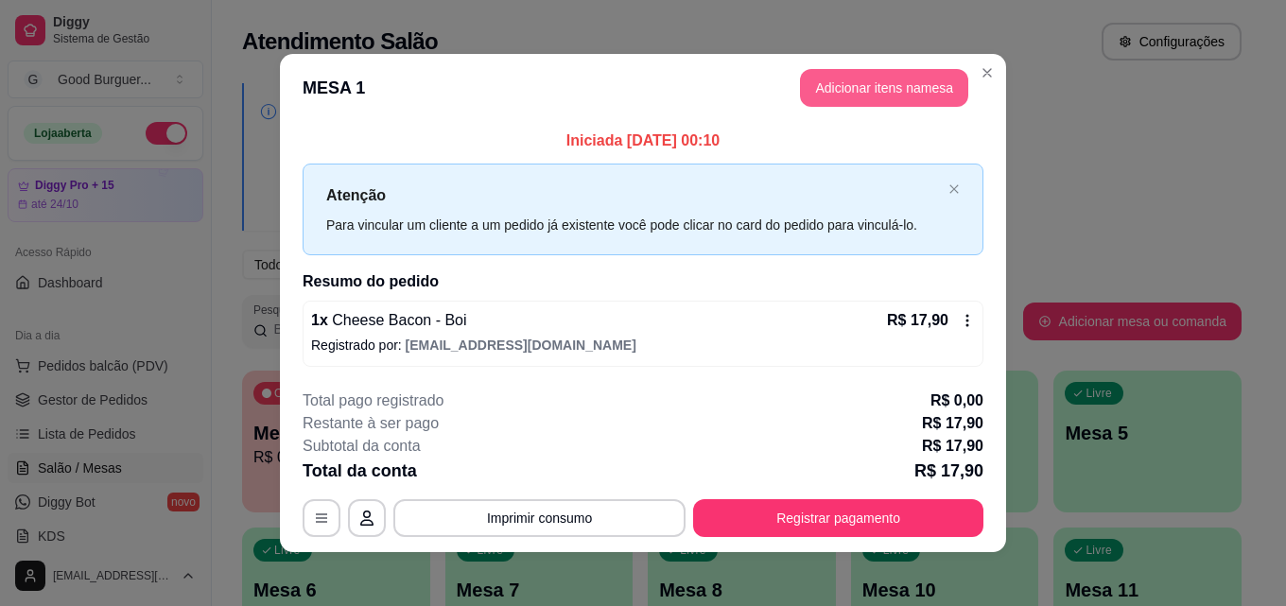
click at [889, 94] on button "Adicionar itens na mesa" at bounding box center [884, 88] width 168 height 38
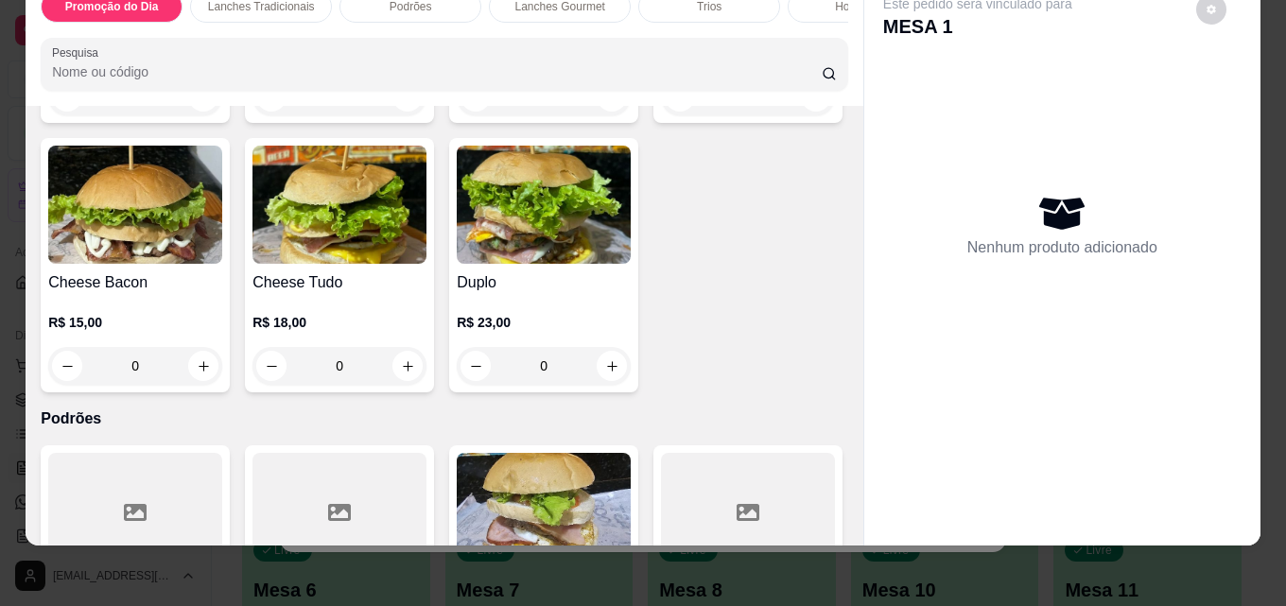
scroll to position [1135, 0]
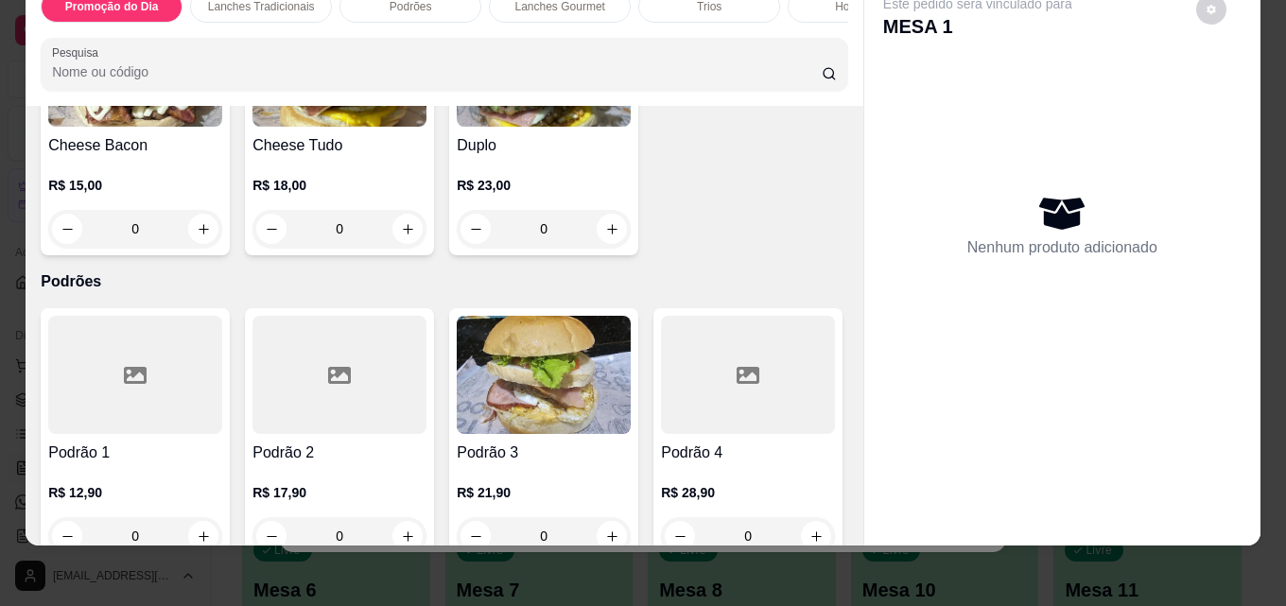
click at [222, 127] on img at bounding box center [135, 68] width 174 height 118
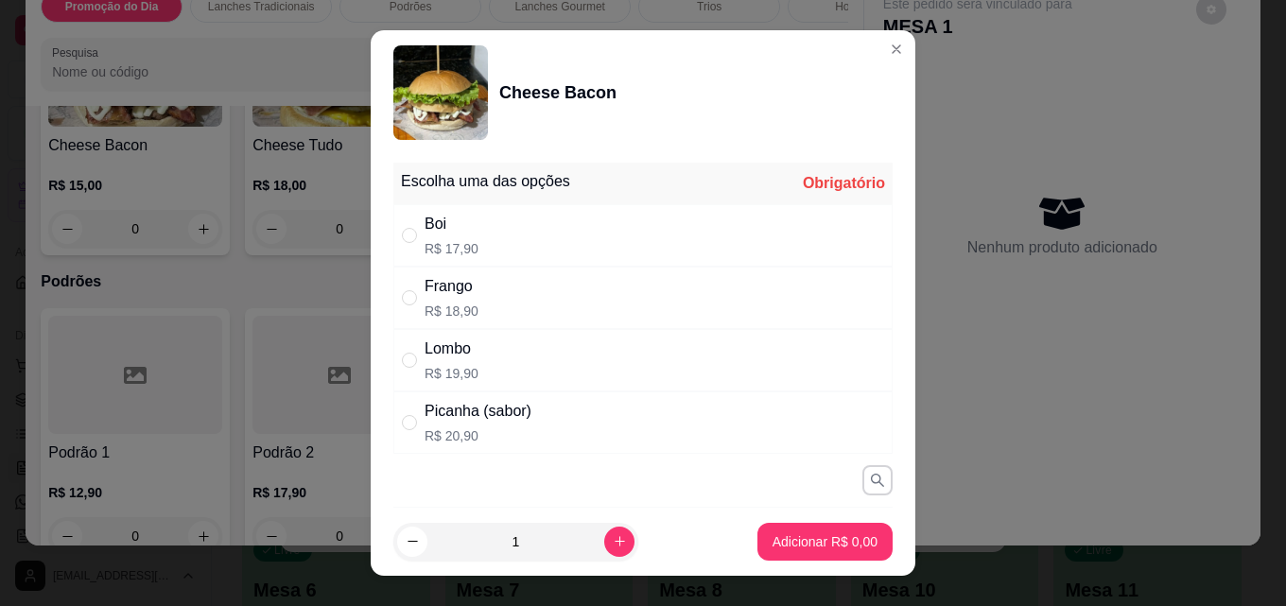
click at [480, 216] on div "Boi R$ 17,90" at bounding box center [642, 235] width 499 height 62
radio input "true"
click at [772, 538] on p "Adicionar R$ 17,90" at bounding box center [822, 541] width 110 height 18
type input "1"
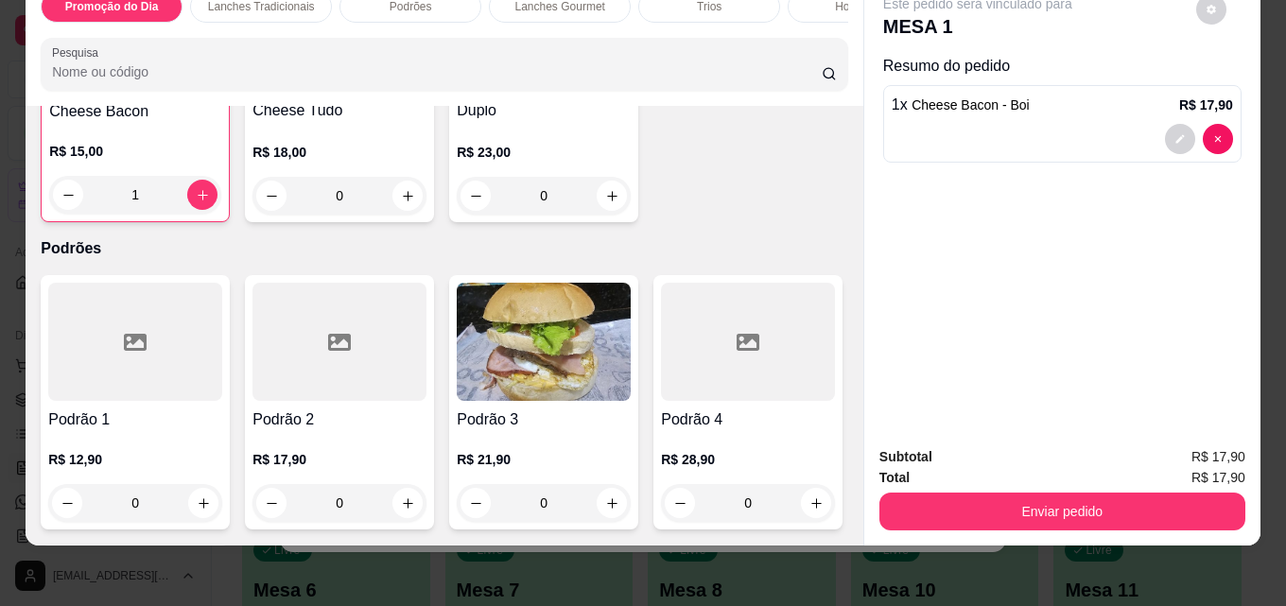
scroll to position [1229, 0]
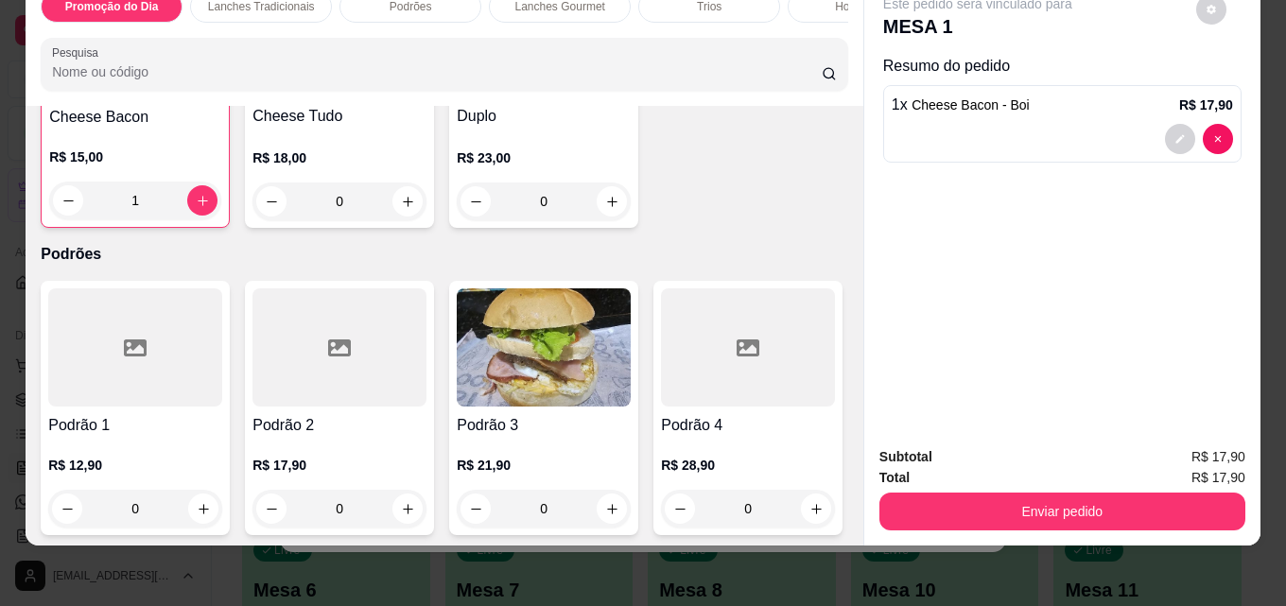
scroll to position [1135, 0]
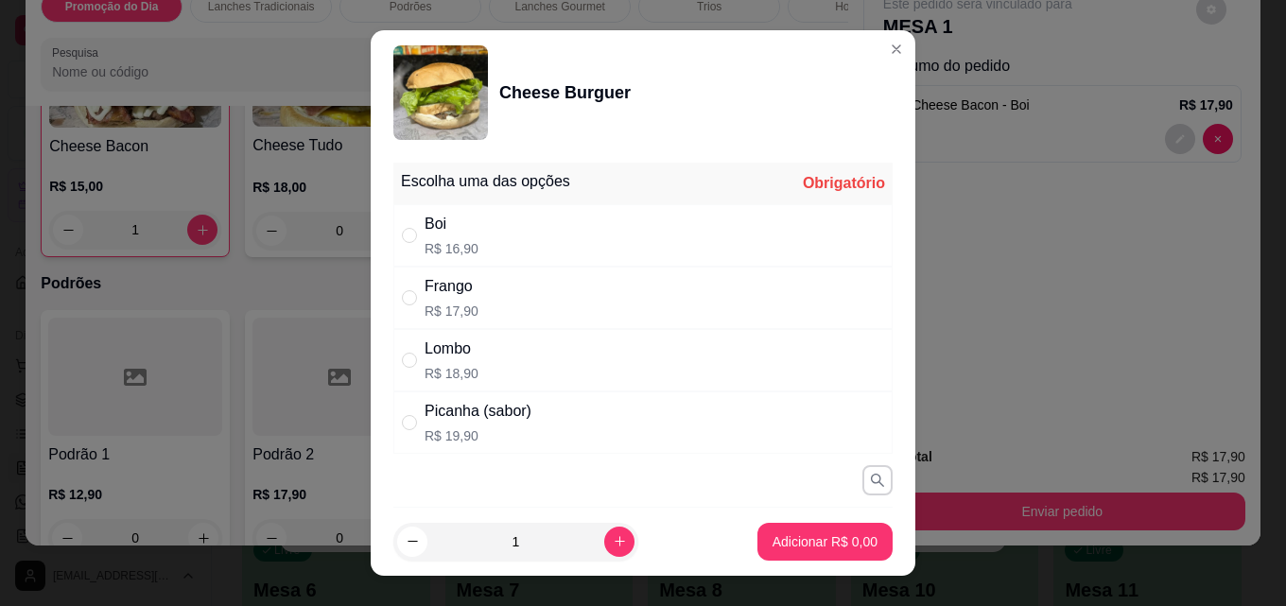
click at [454, 287] on div "Frango" at bounding box center [452, 286] width 54 height 23
radio input "true"
click at [808, 547] on p "Adicionar R$ 17,90" at bounding box center [821, 541] width 113 height 19
type input "1"
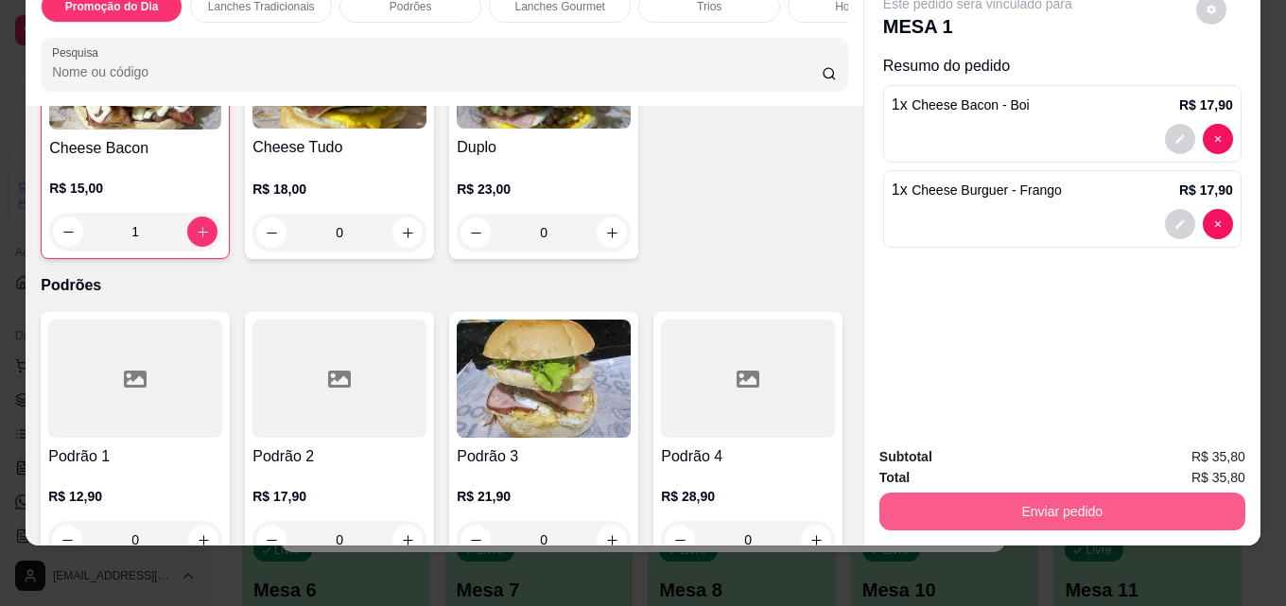
click at [1055, 493] on button "Enviar pedido" at bounding box center [1062, 512] width 366 height 38
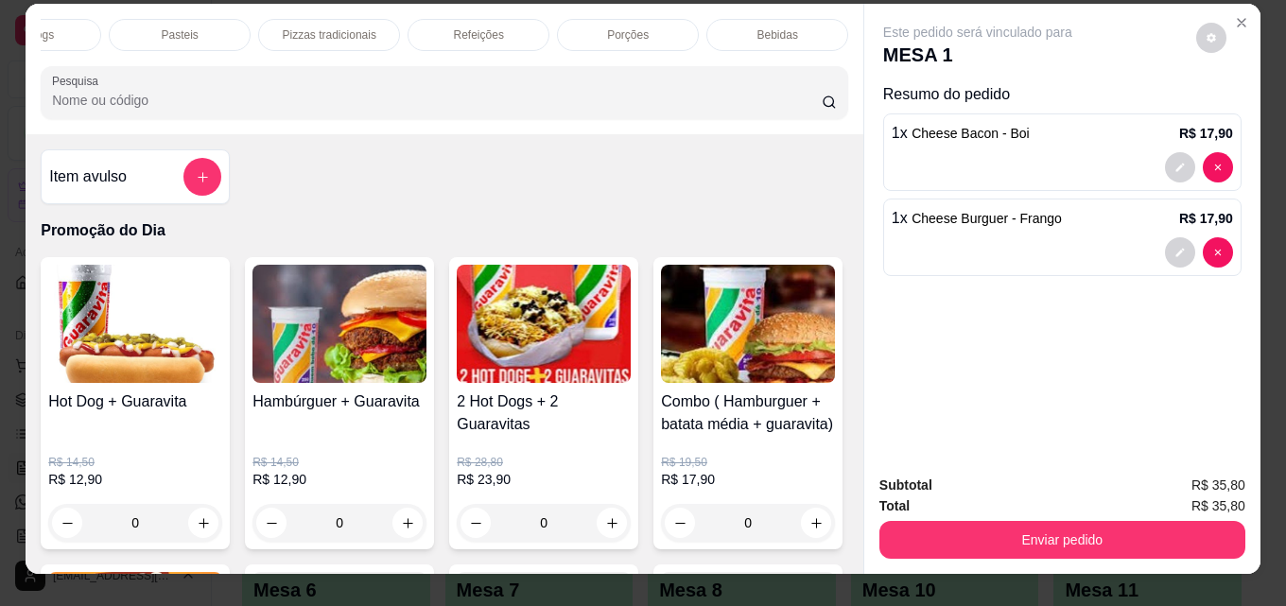
scroll to position [0, 0]
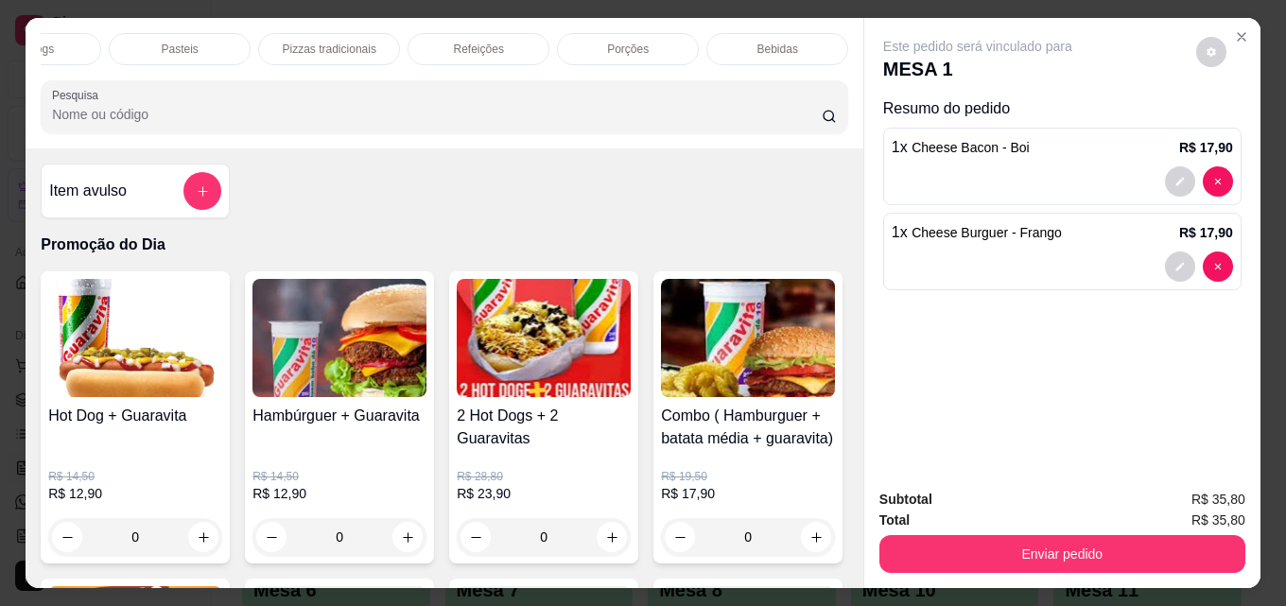
click at [770, 43] on p "Bebidas" at bounding box center [777, 49] width 41 height 15
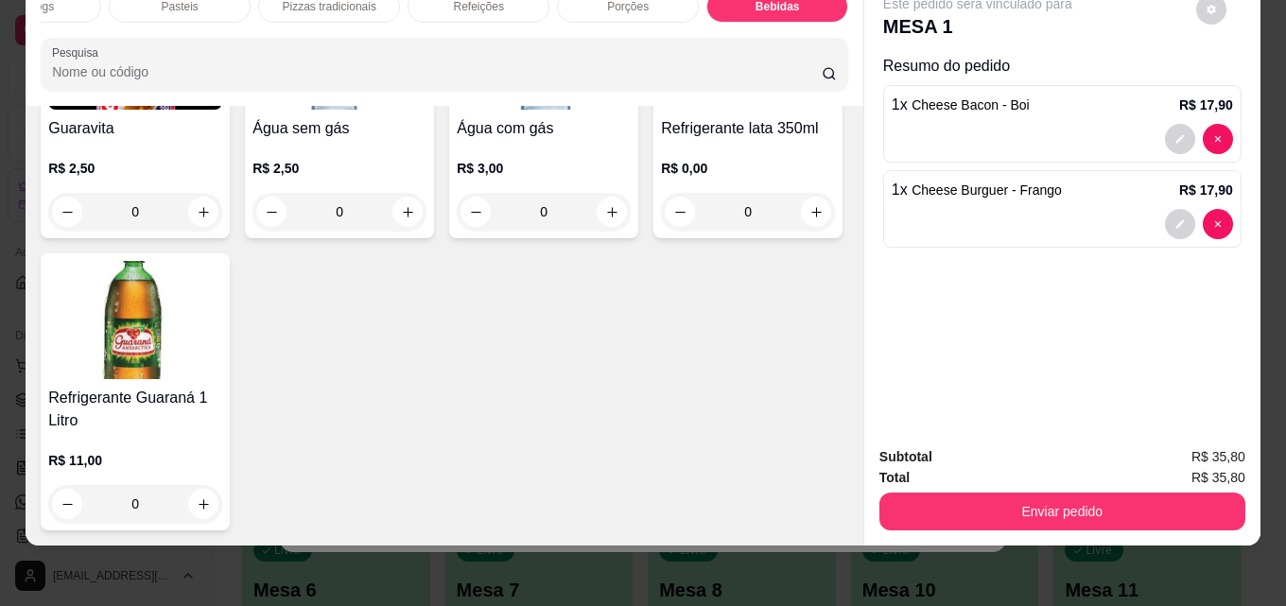
scroll to position [6406, 0]
click at [661, 110] on img at bounding box center [748, 50] width 174 height 118
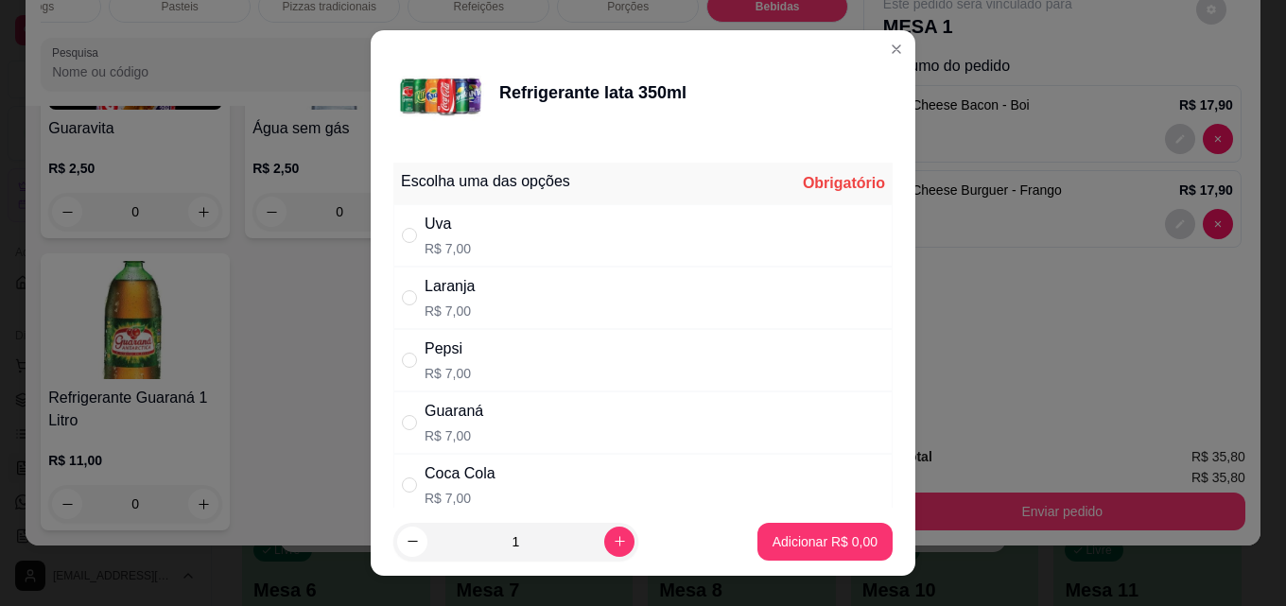
click at [437, 479] on div "Coca Cola" at bounding box center [460, 473] width 71 height 23
radio input "true"
click at [807, 531] on button "Adicionar R$ 7,00" at bounding box center [824, 542] width 135 height 38
type input "1"
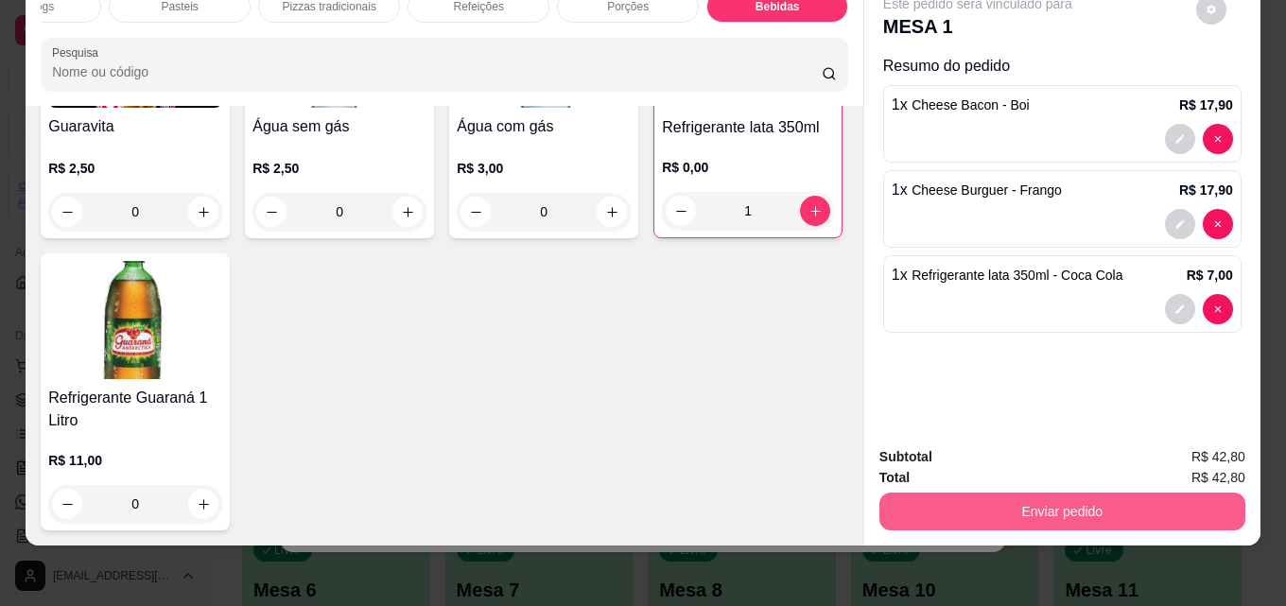
click at [940, 504] on button "Enviar pedido" at bounding box center [1062, 512] width 366 height 38
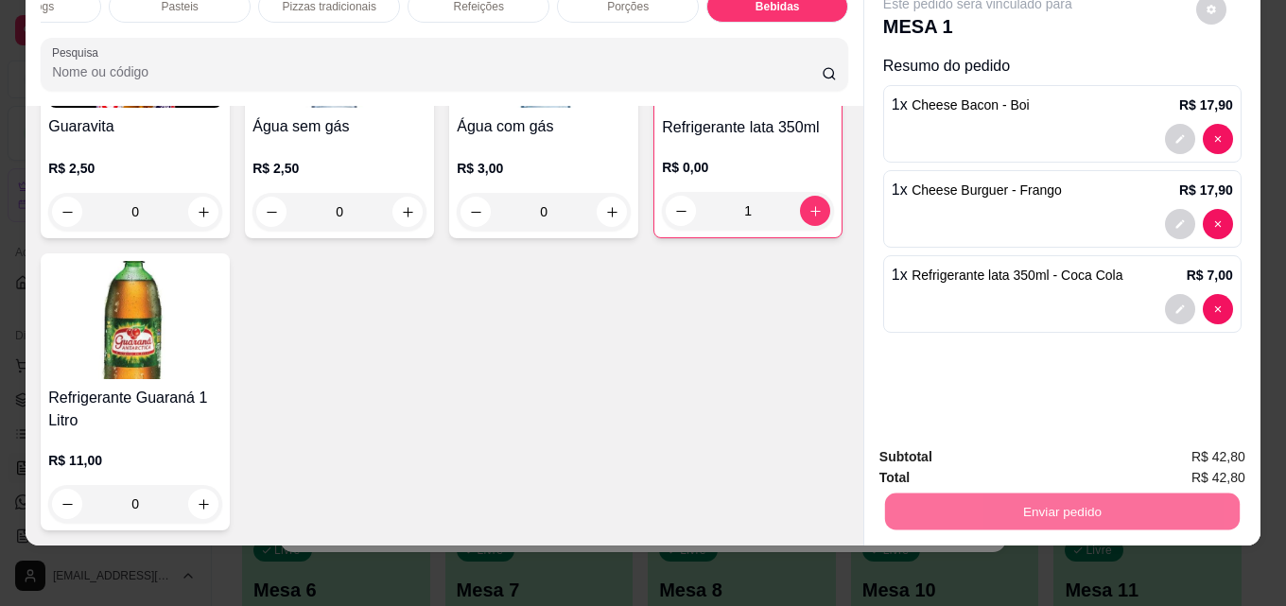
click at [1219, 451] on button "Enviar pedido" at bounding box center [1195, 451] width 107 height 36
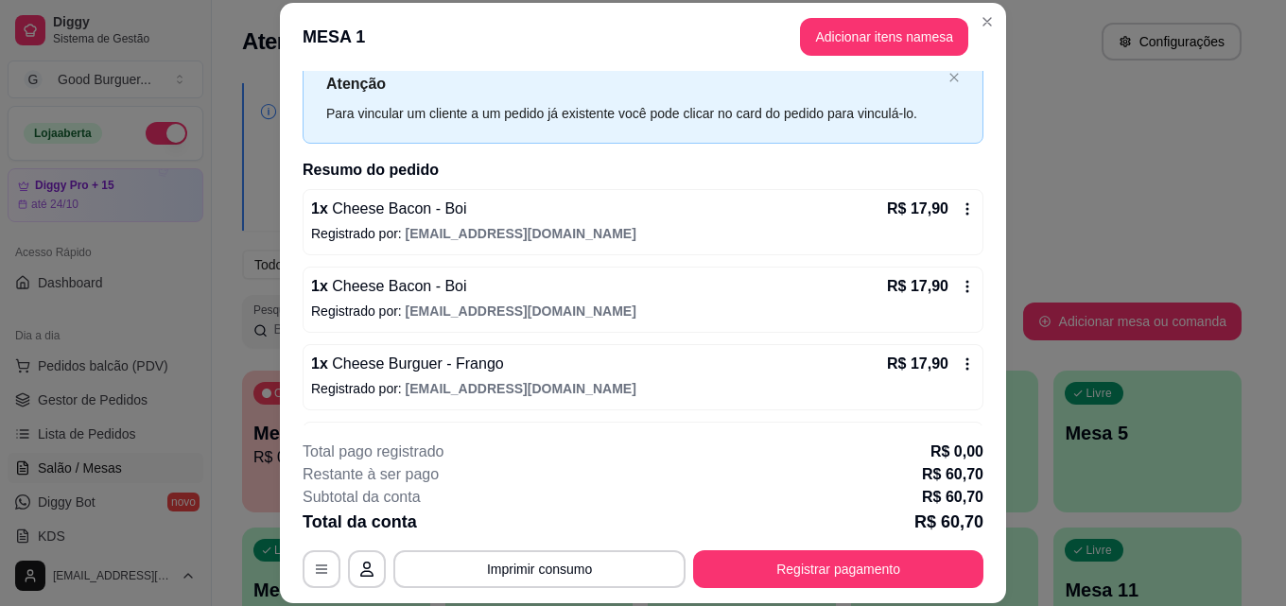
scroll to position [130, 0]
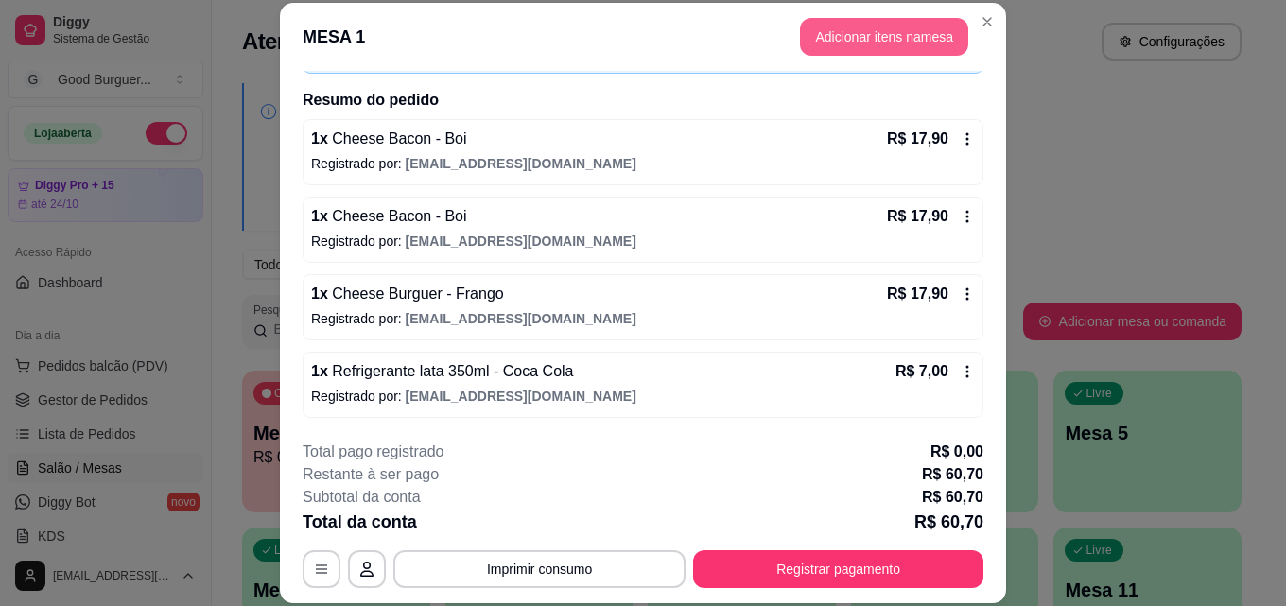
click at [861, 38] on button "Adicionar itens na mesa" at bounding box center [884, 37] width 168 height 38
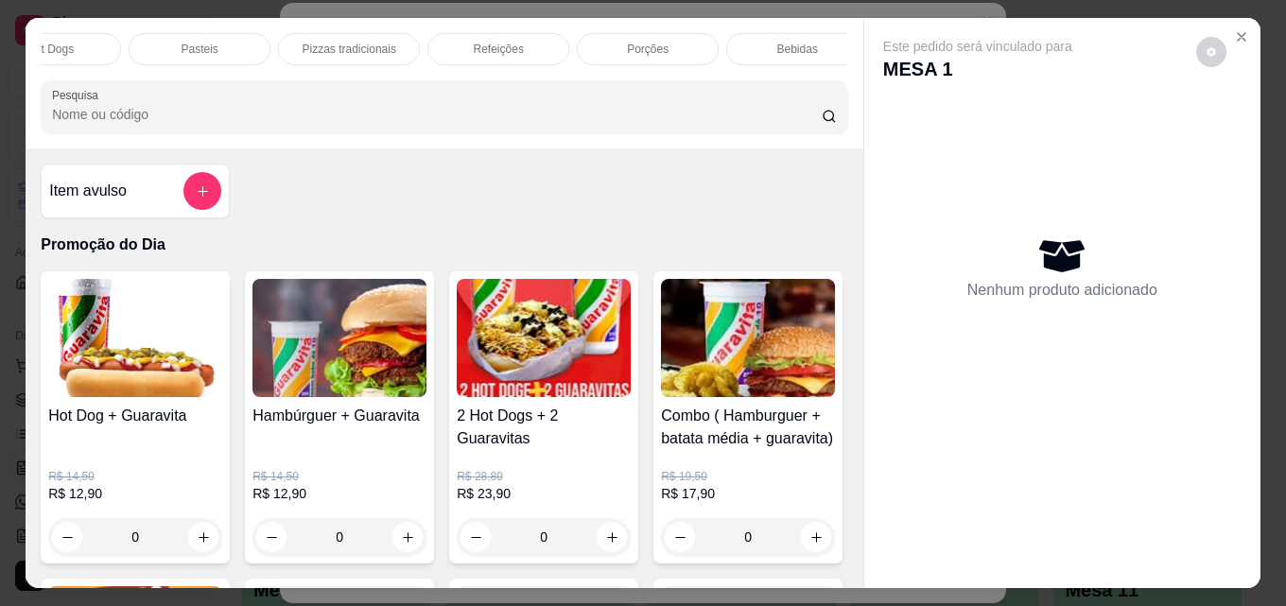
scroll to position [0, 828]
click at [778, 46] on p "Bebidas" at bounding box center [777, 49] width 41 height 15
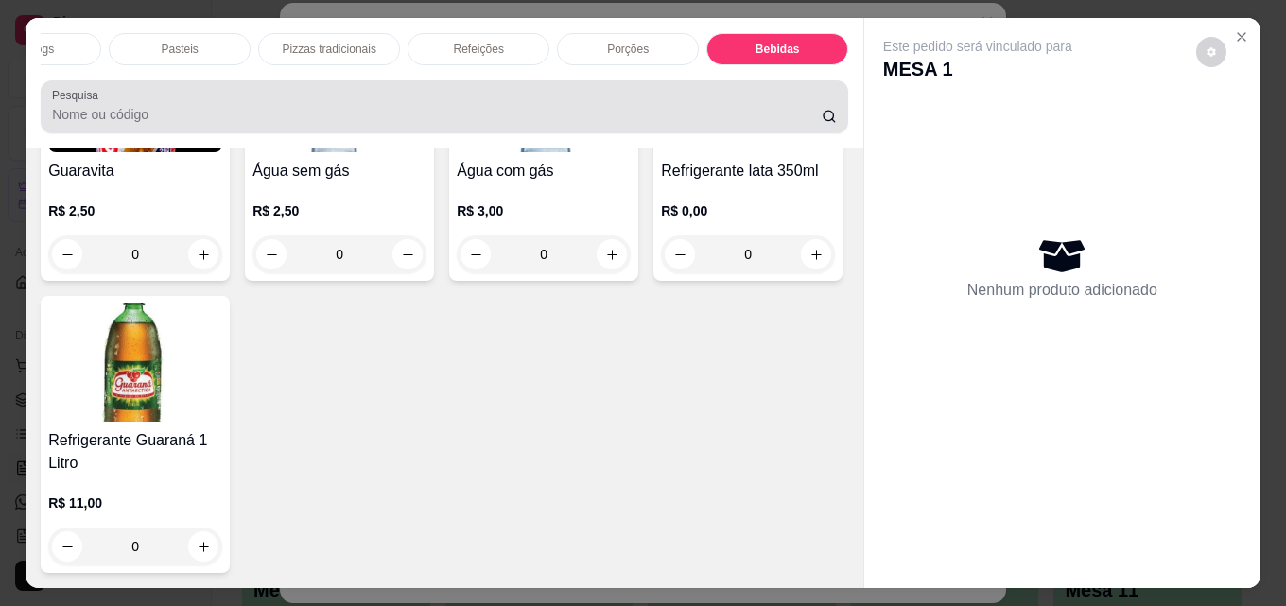
scroll to position [49, 0]
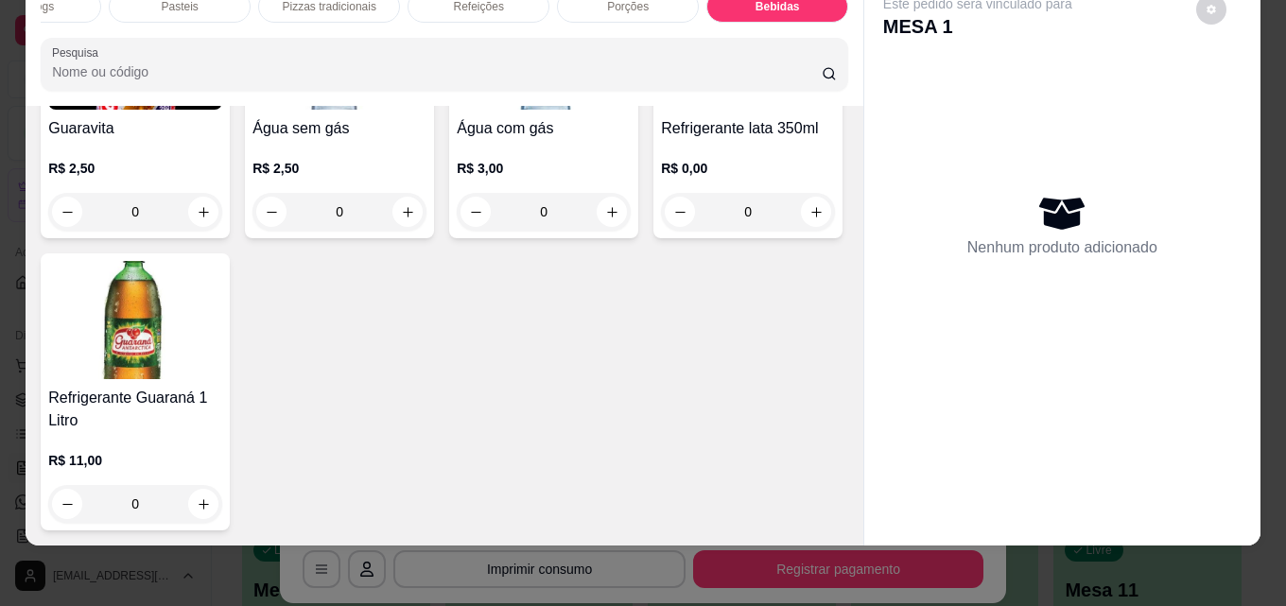
click at [661, 110] on img at bounding box center [748, 50] width 174 height 118
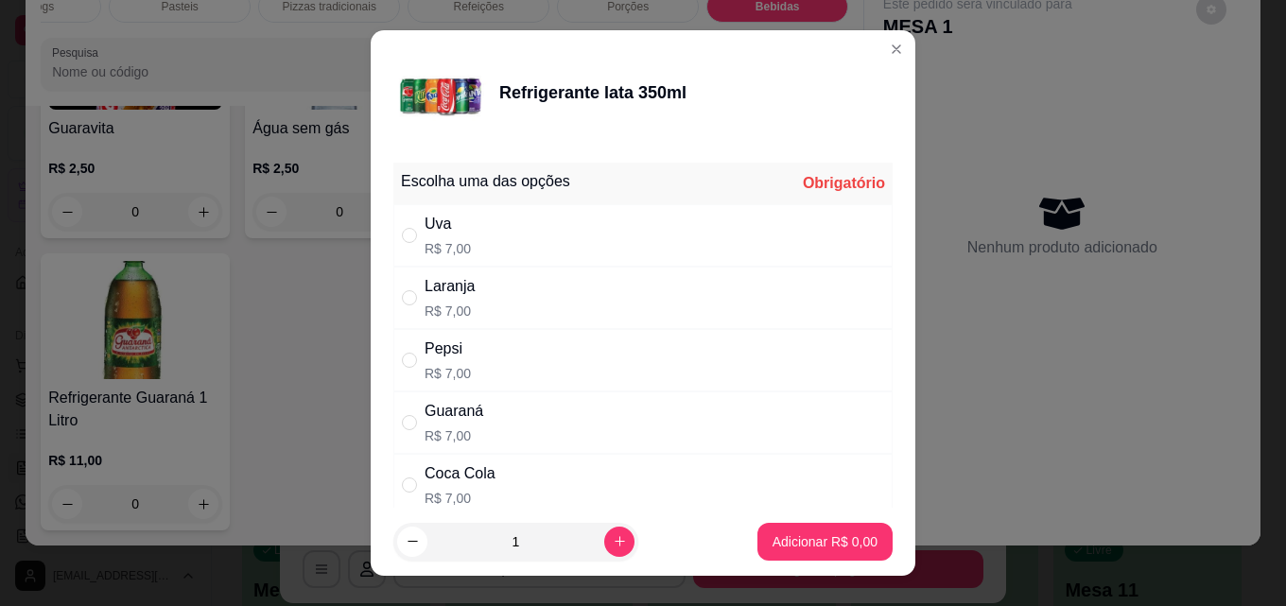
click at [435, 473] on div "Coca Cola" at bounding box center [460, 473] width 71 height 23
radio input "true"
click at [782, 529] on button "Adicionar R$ 7,00" at bounding box center [824, 542] width 131 height 37
type input "1"
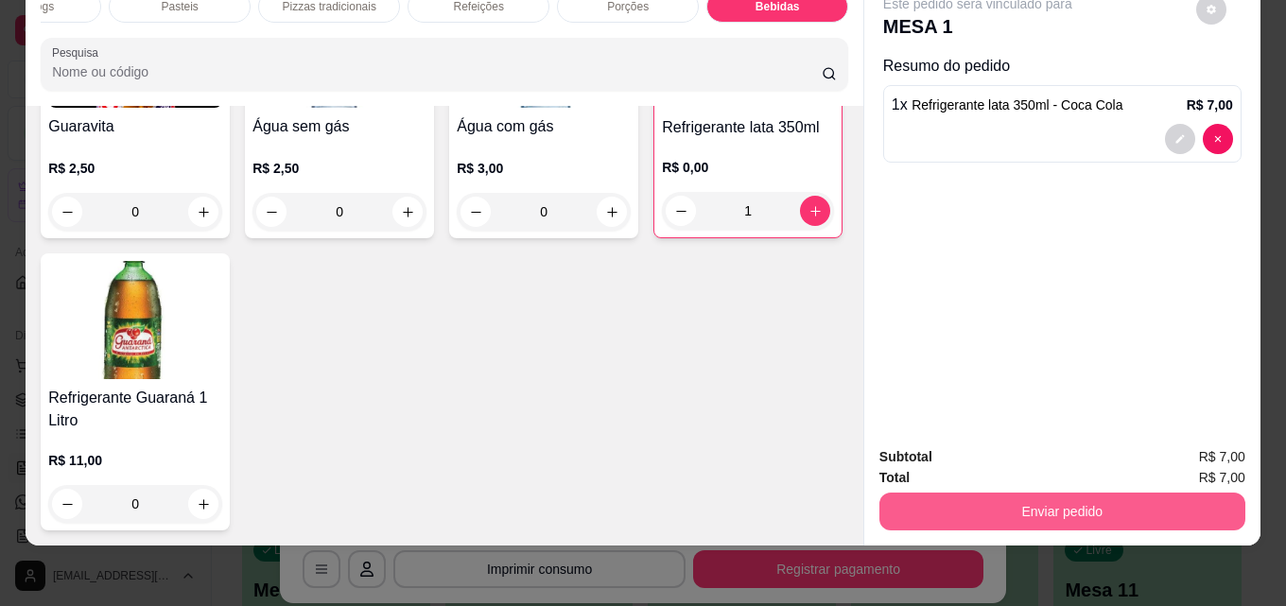
click at [1001, 493] on button "Enviar pedido" at bounding box center [1062, 512] width 366 height 38
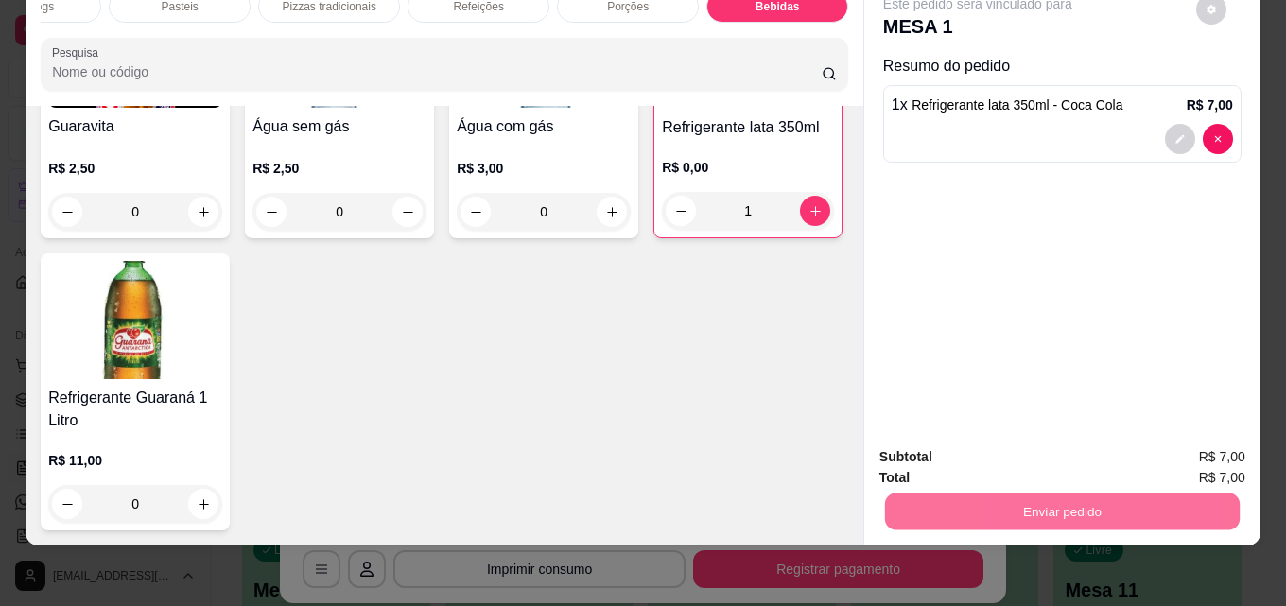
click at [1191, 443] on button "Enviar pedido" at bounding box center [1195, 451] width 107 height 36
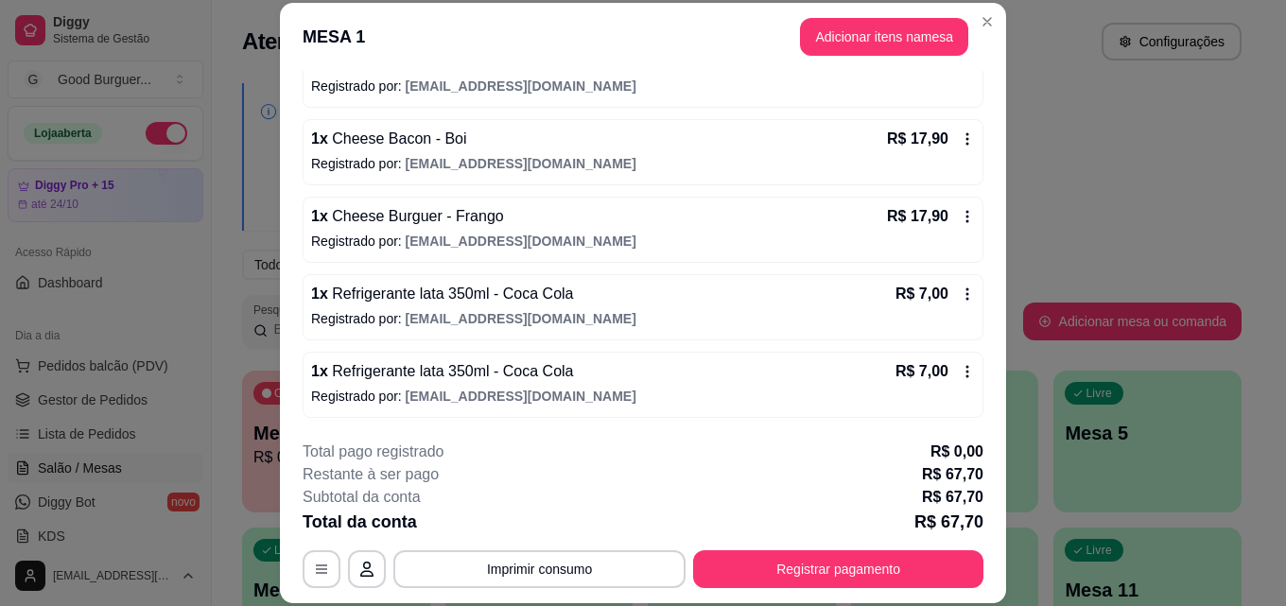
scroll to position [113, 0]
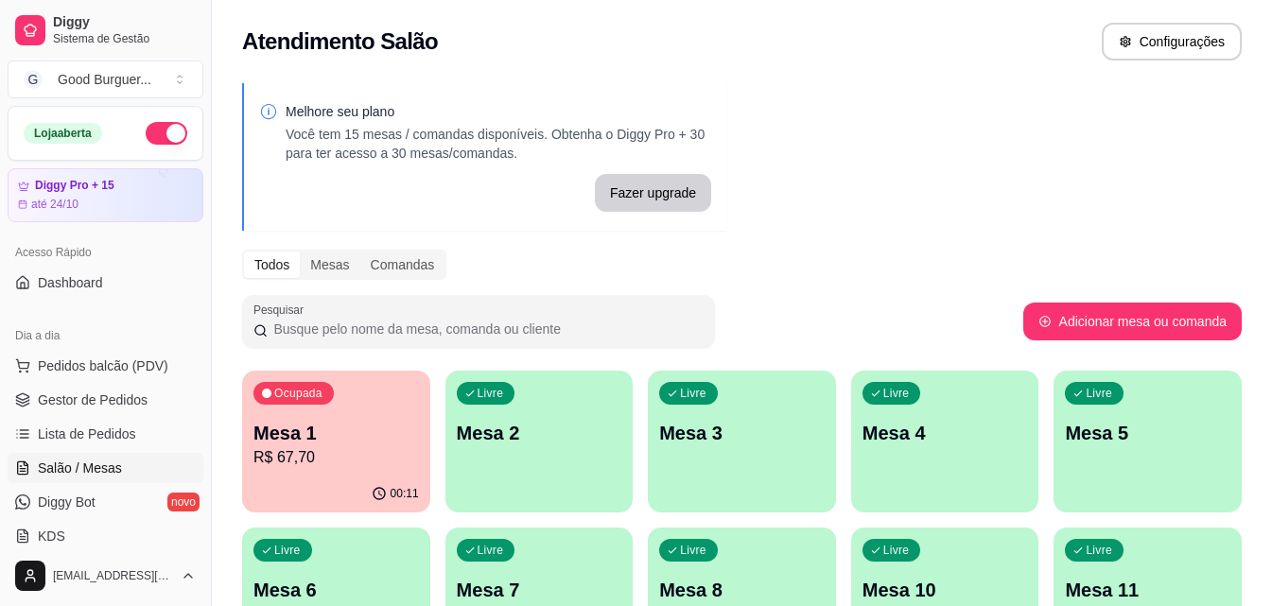
click at [530, 472] on div "Livre Mesa 2" at bounding box center [539, 430] width 188 height 119
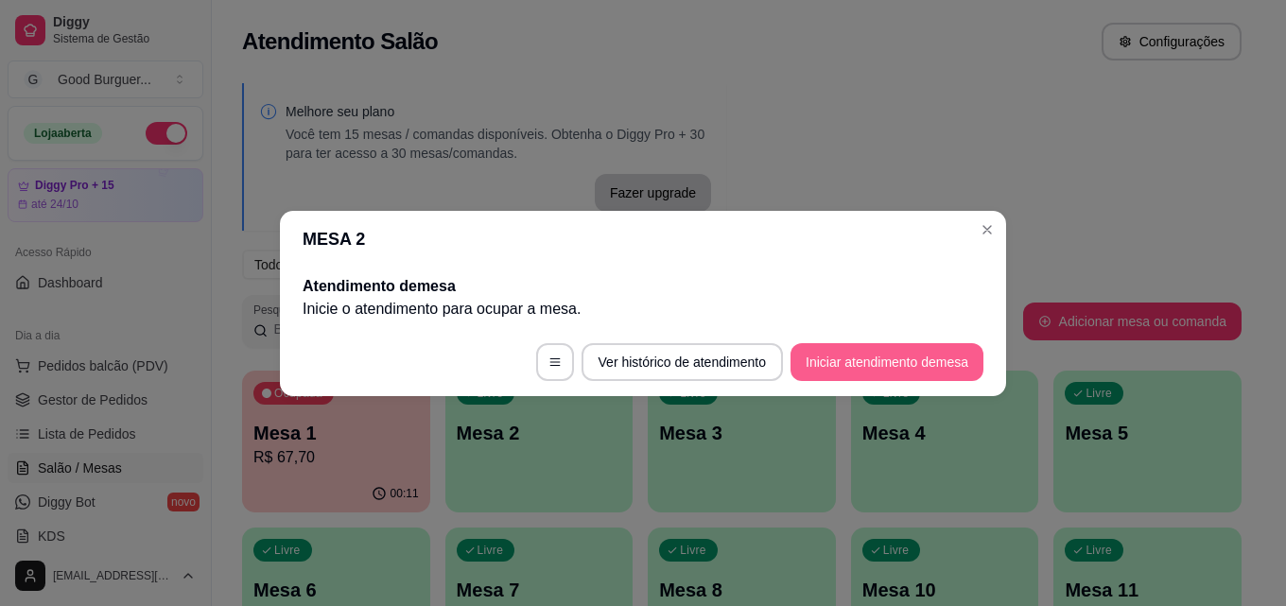
click at [859, 352] on button "Iniciar atendimento de mesa" at bounding box center [886, 362] width 193 height 38
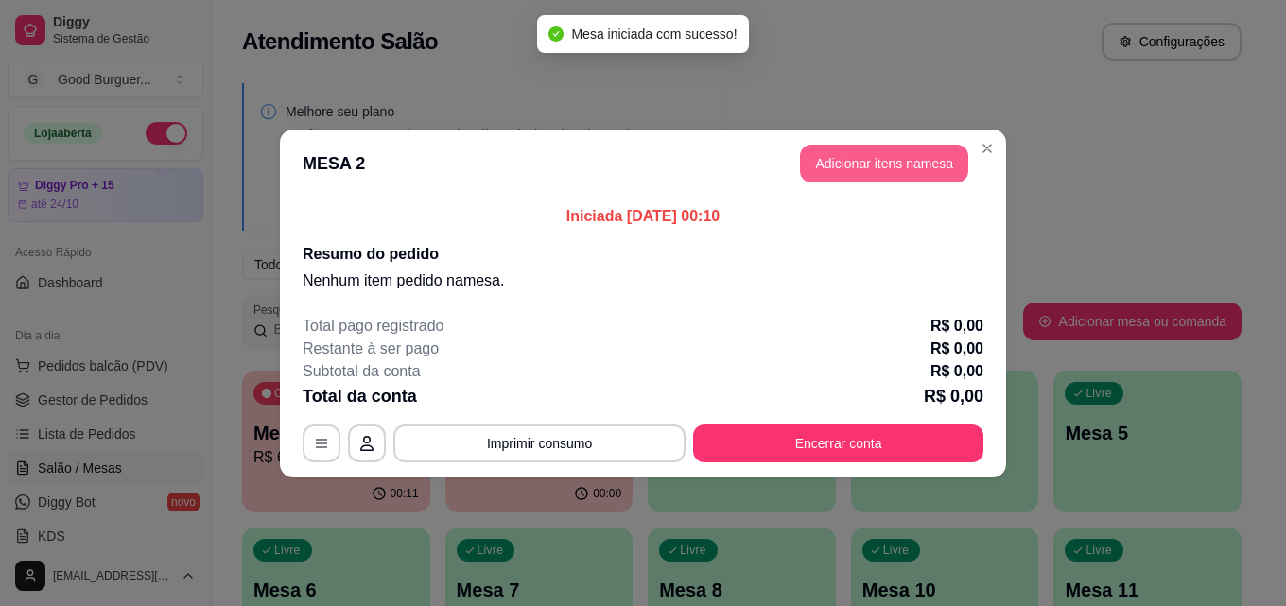
click at [874, 174] on button "Adicionar itens na mesa" at bounding box center [884, 164] width 168 height 38
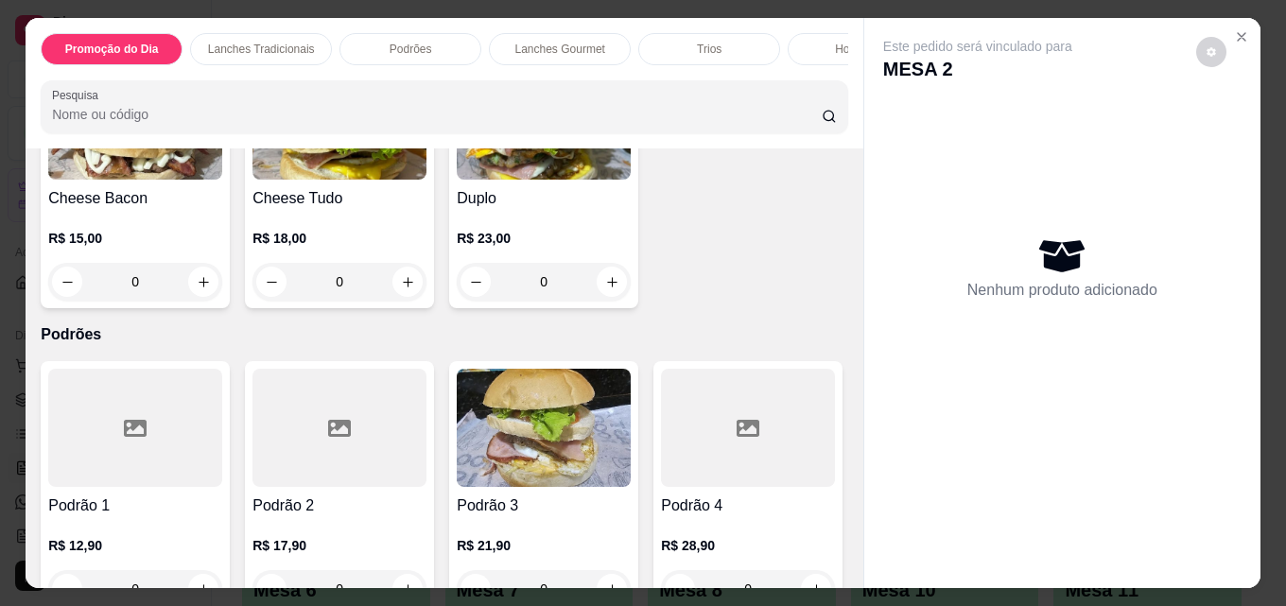
scroll to position [1229, 0]
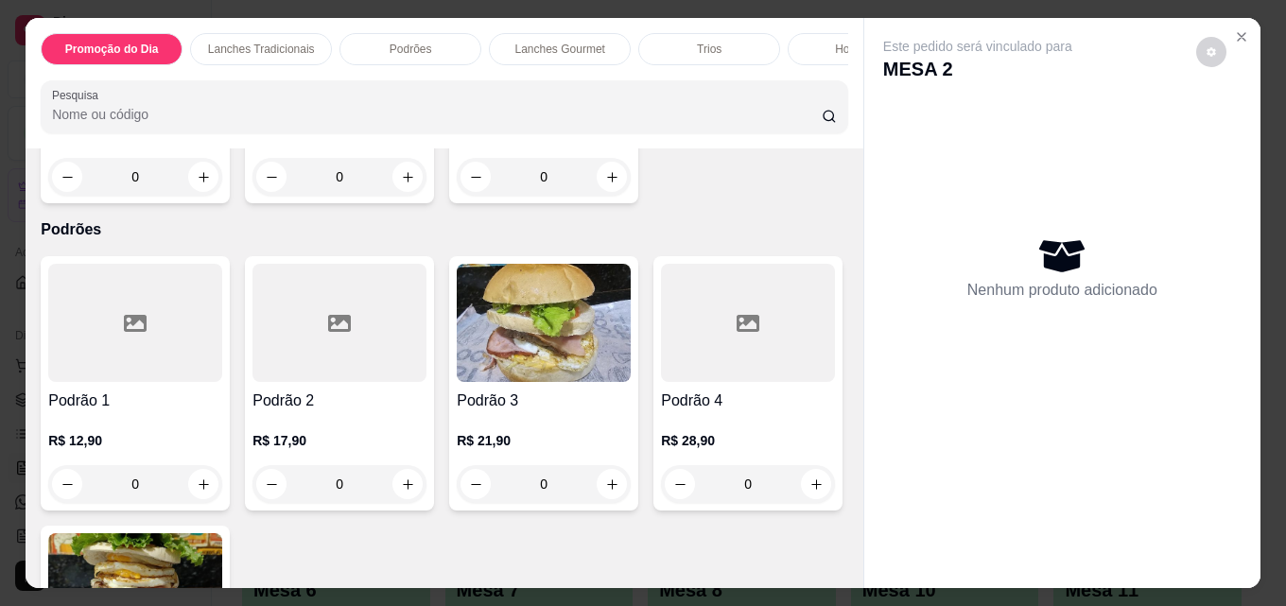
click at [222, 75] on img at bounding box center [135, 16] width 174 height 118
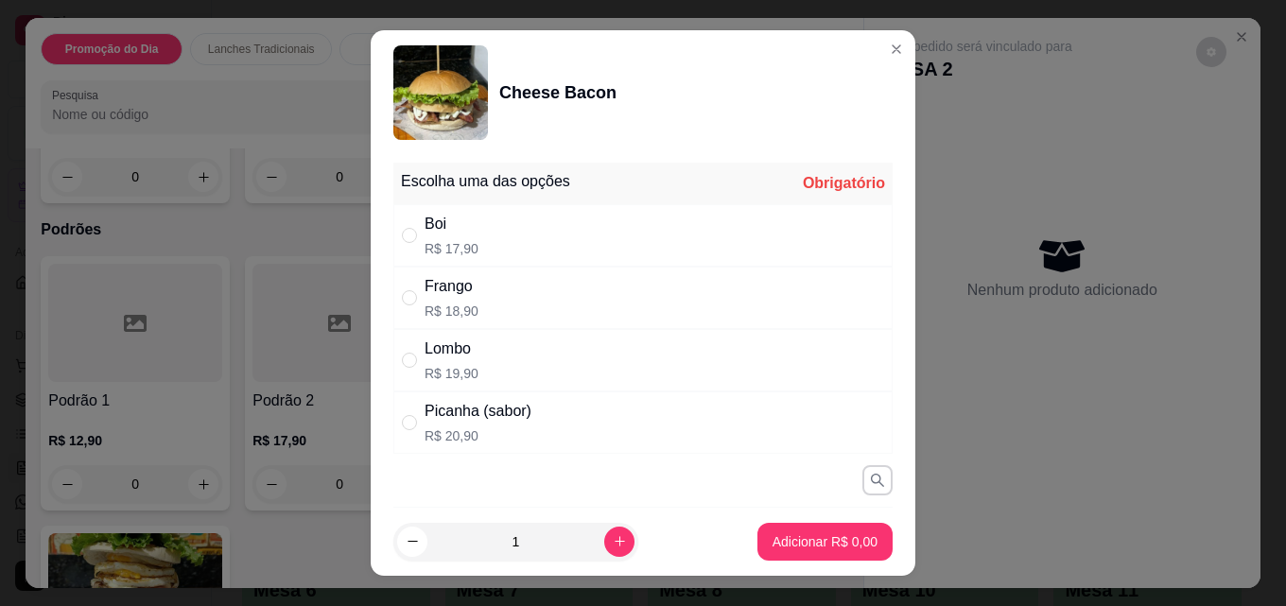
click at [512, 238] on div "Boi R$ 17,90" at bounding box center [642, 235] width 499 height 62
radio input "true"
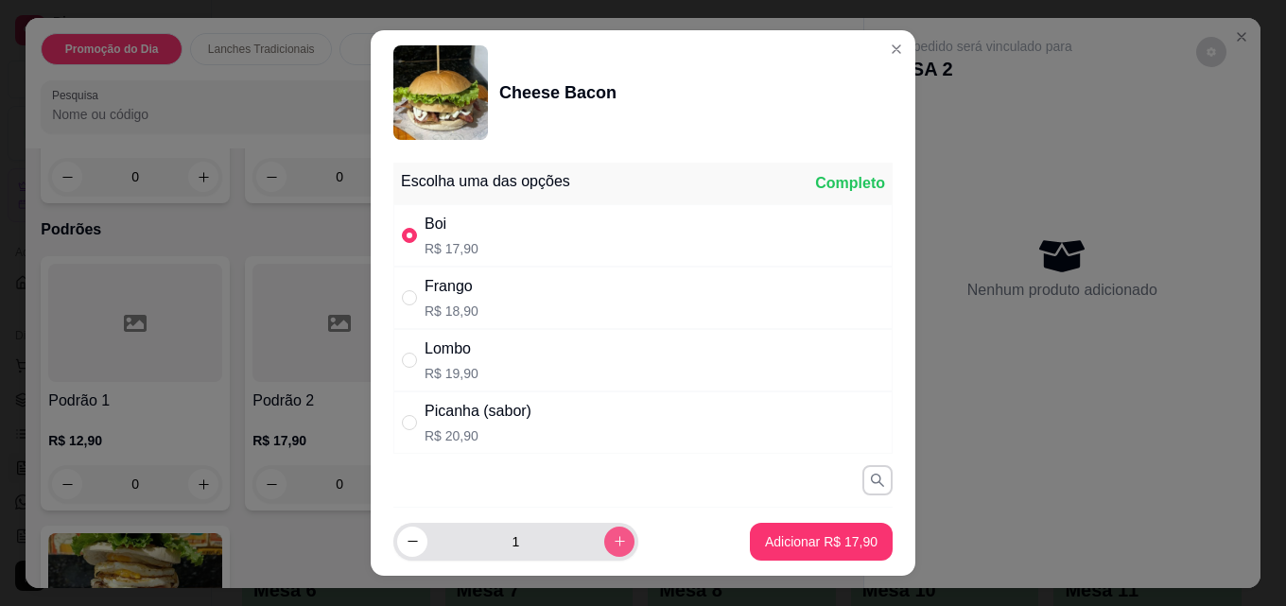
click at [604, 527] on button "increase-product-quantity" at bounding box center [619, 542] width 30 height 30
type input "2"
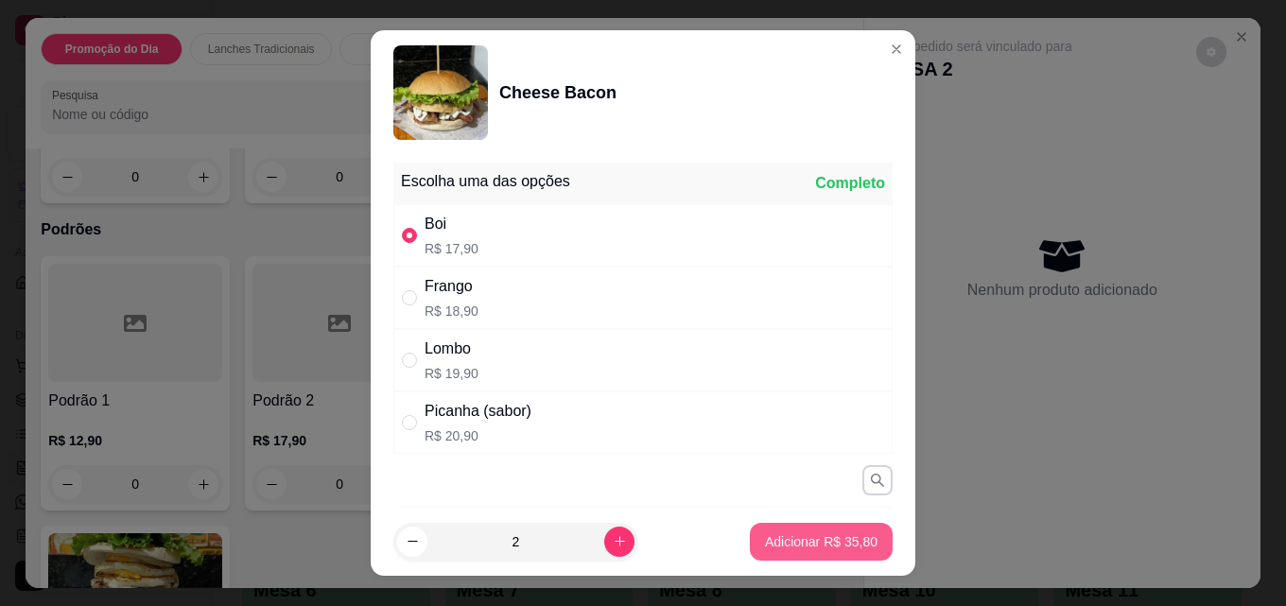
click at [793, 540] on p "Adicionar R$ 35,80" at bounding box center [821, 541] width 113 height 19
type input "2"
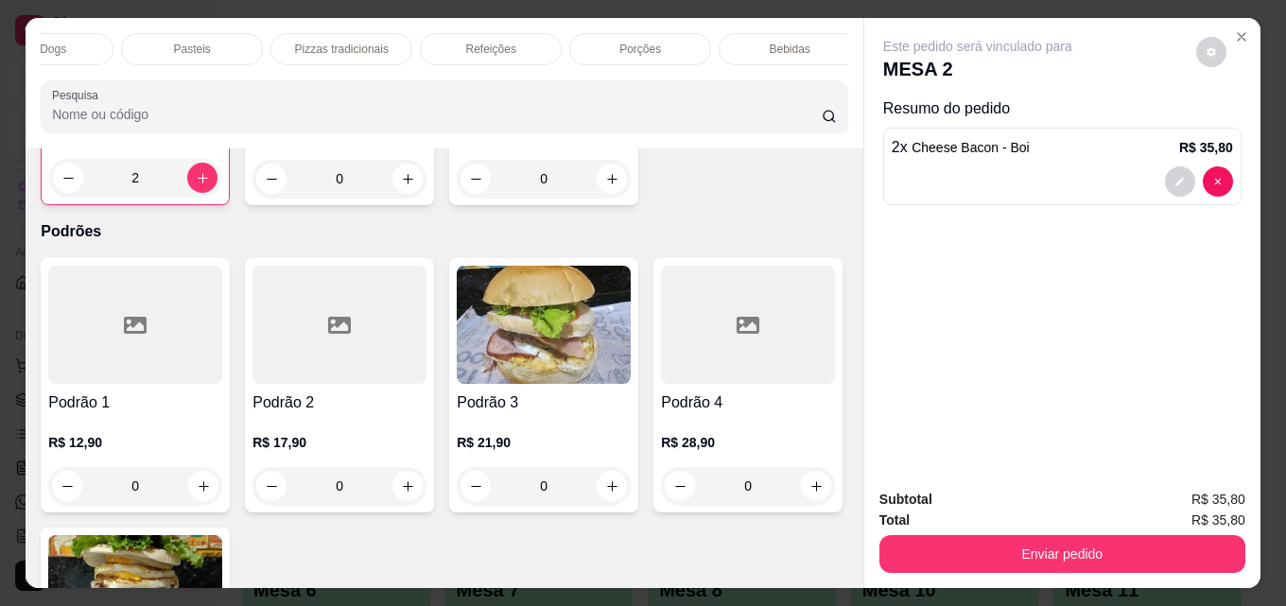
scroll to position [0, 828]
drag, startPoint x: 812, startPoint y: 49, endPoint x: 742, endPoint y: 73, distance: 73.9
click at [811, 49] on div "Bebidas" at bounding box center [777, 49] width 142 height 32
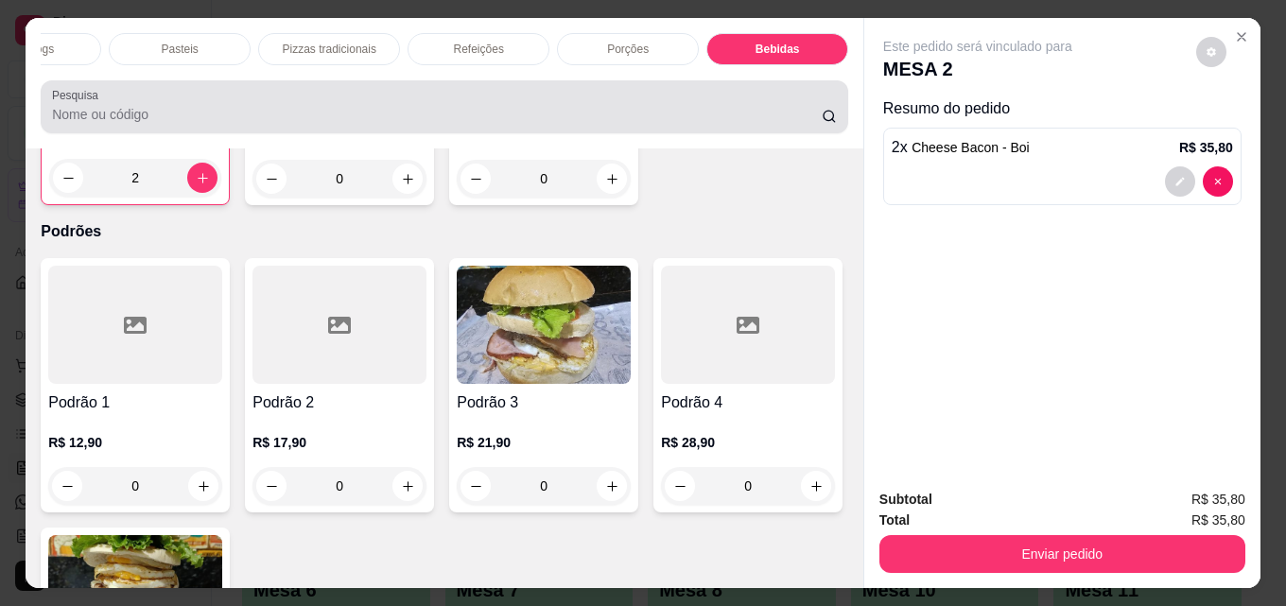
scroll to position [49, 0]
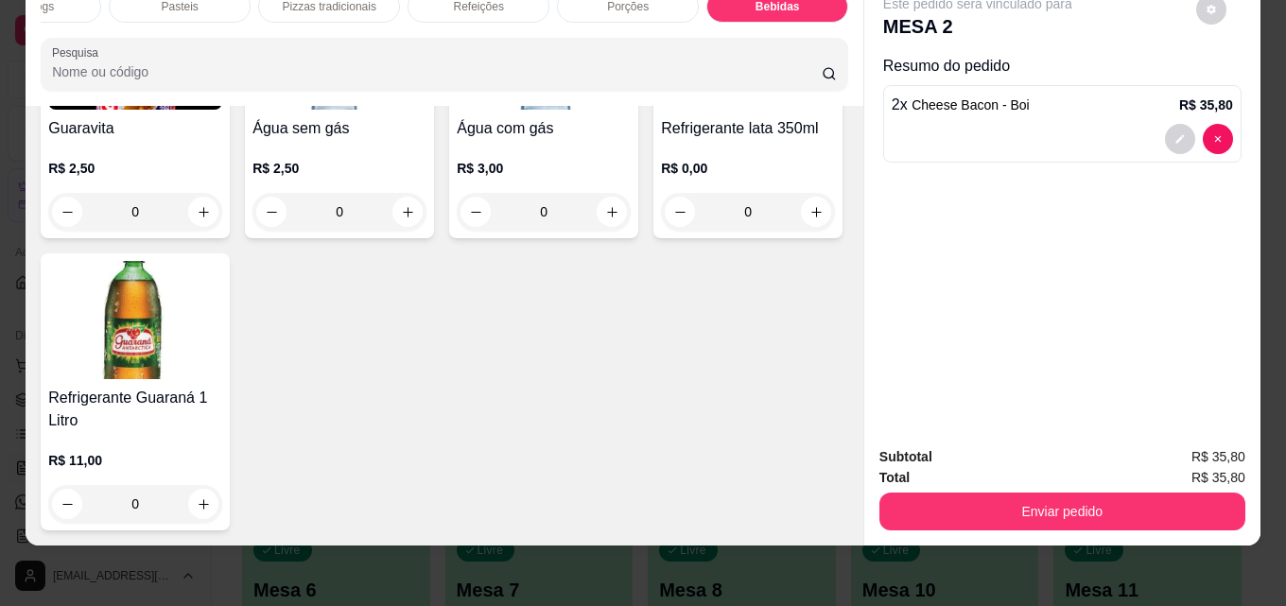
click at [539, 110] on img at bounding box center [544, 50] width 174 height 118
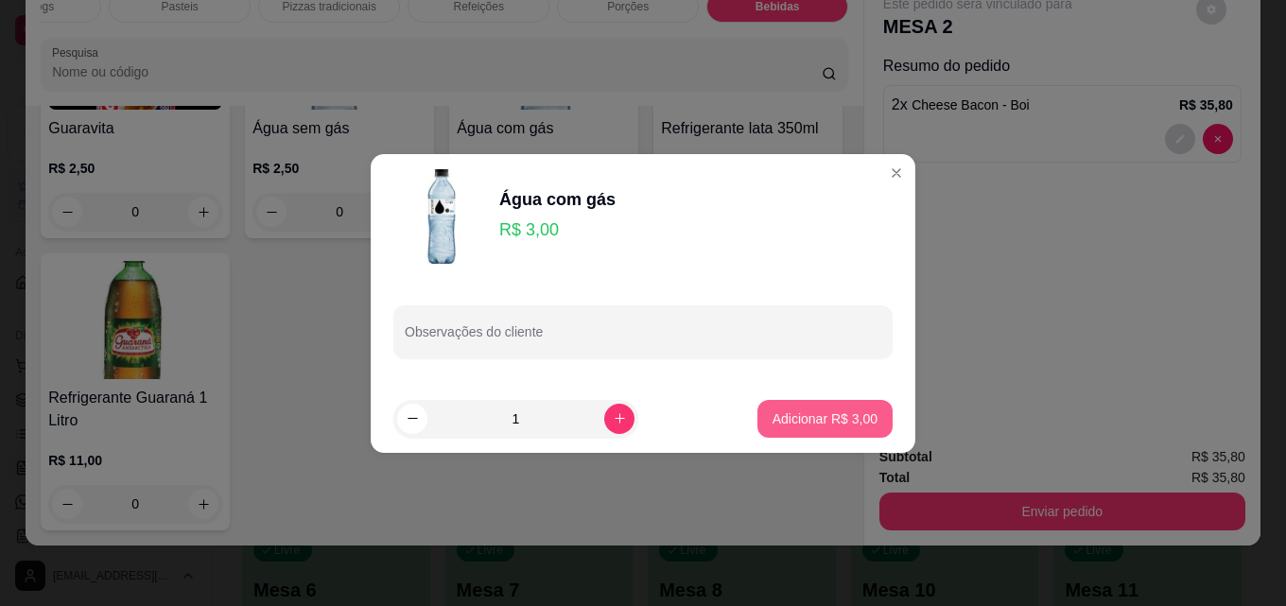
click at [845, 410] on p "Adicionar R$ 3,00" at bounding box center [824, 418] width 105 height 19
type input "1"
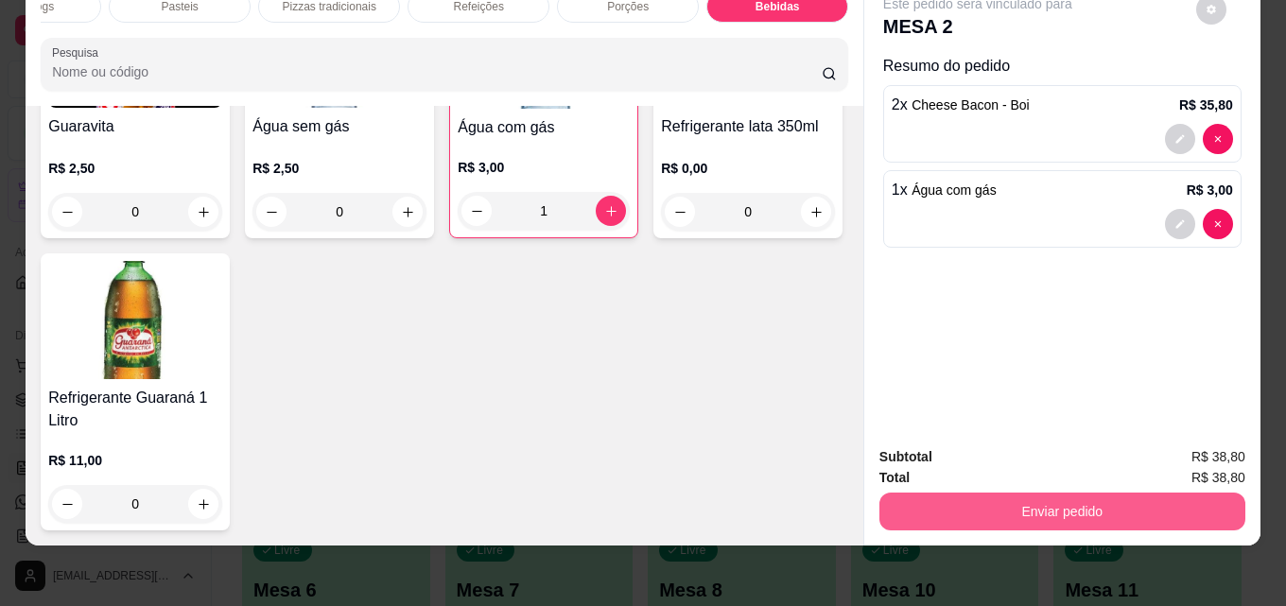
click at [1055, 501] on button "Enviar pedido" at bounding box center [1062, 512] width 366 height 38
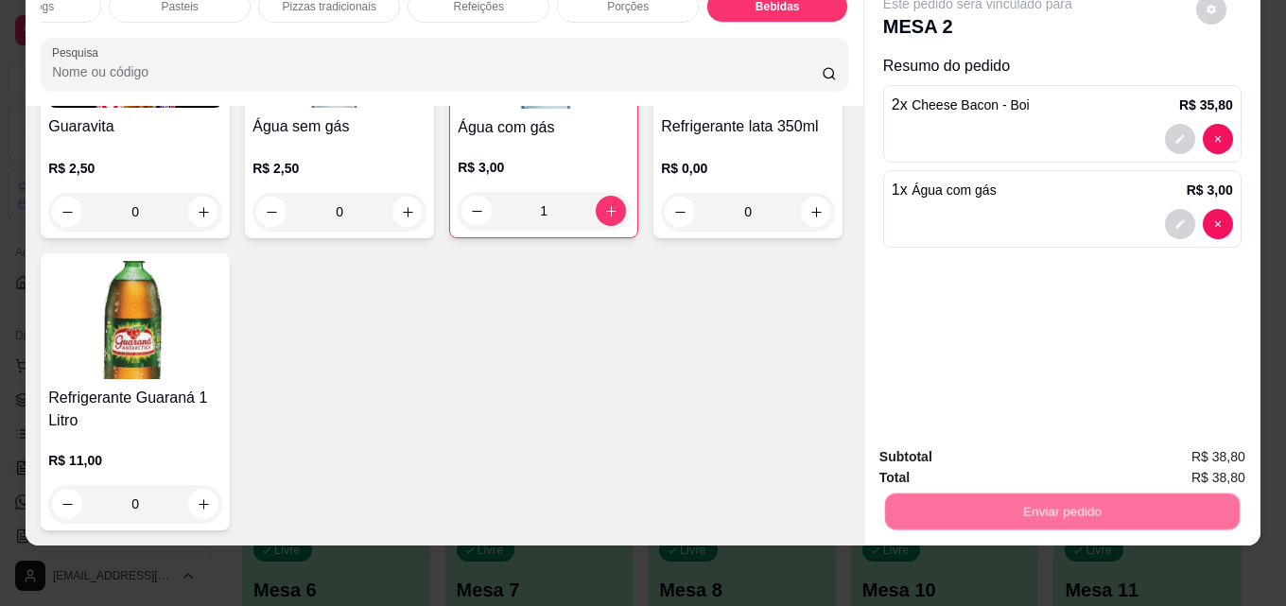
click at [1209, 433] on button "Enviar pedido" at bounding box center [1195, 451] width 107 height 36
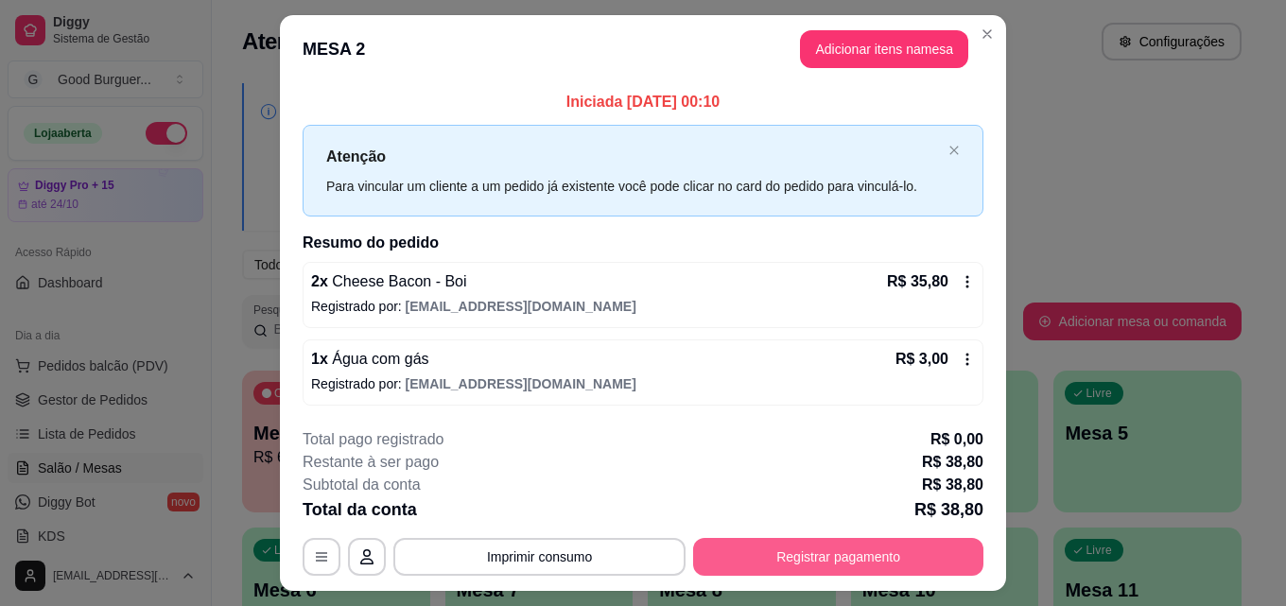
click at [873, 559] on button "Registrar pagamento" at bounding box center [838, 557] width 290 height 38
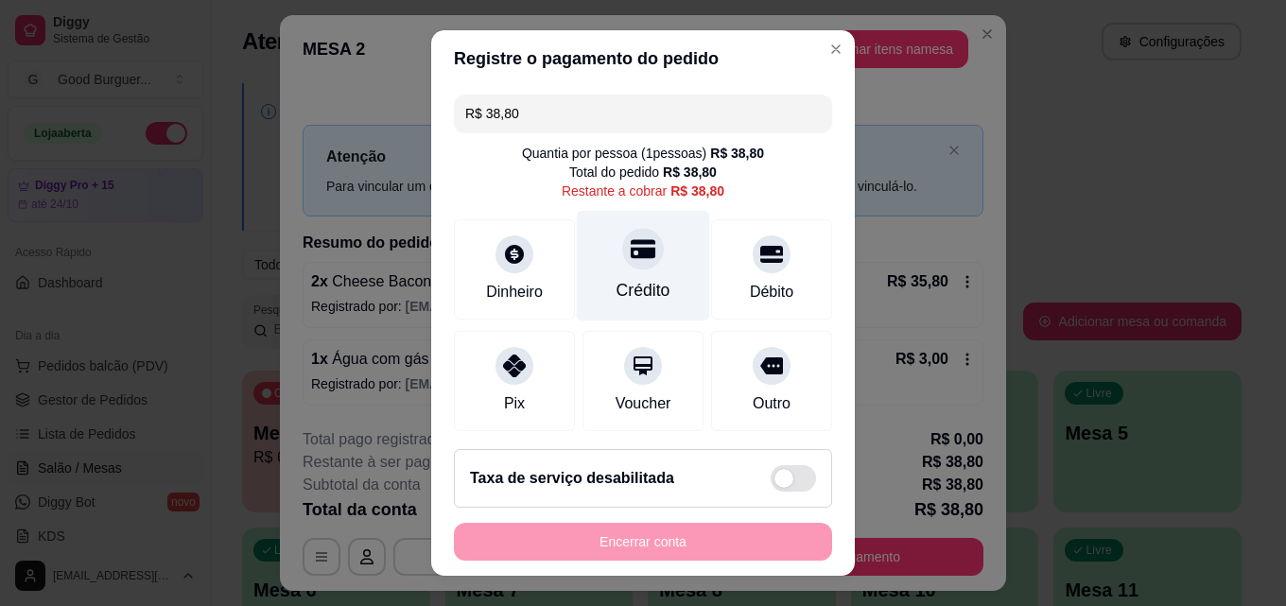
click at [631, 248] on icon at bounding box center [643, 249] width 25 height 19
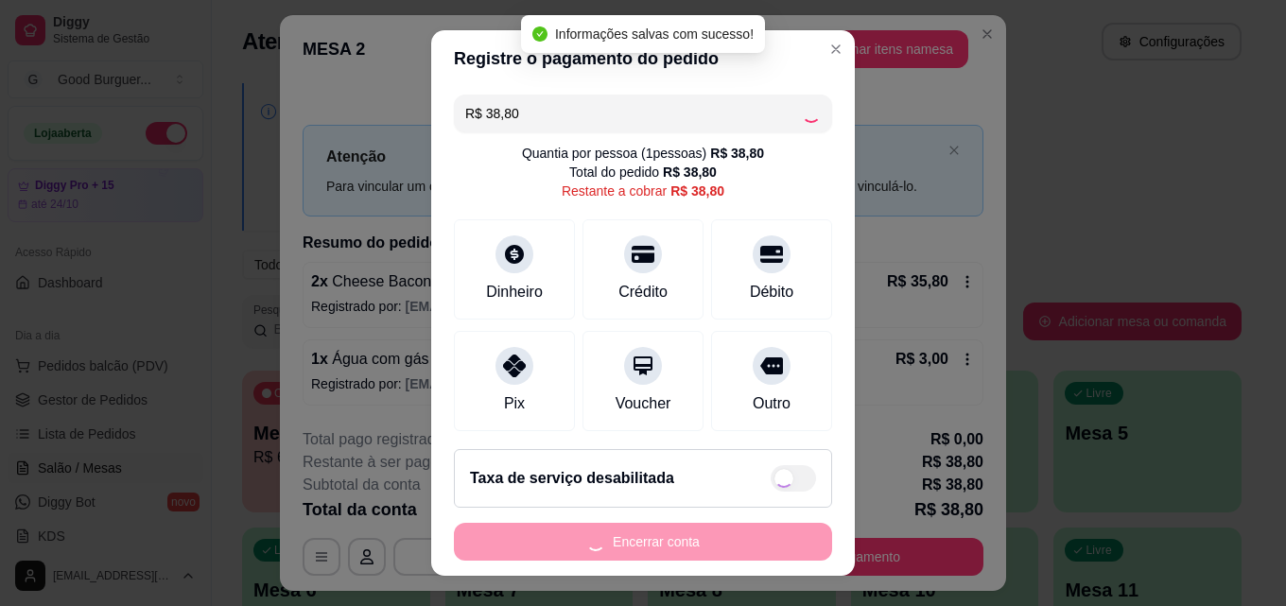
type input "R$ 0,00"
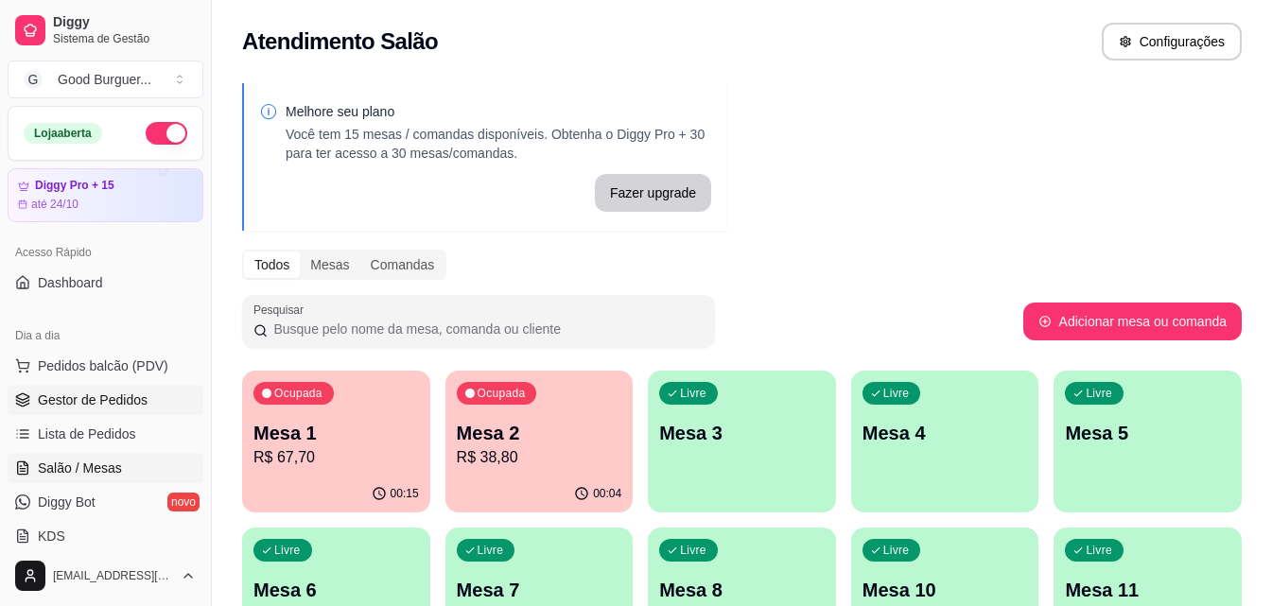
click at [107, 404] on span "Gestor de Pedidos" at bounding box center [93, 400] width 110 height 19
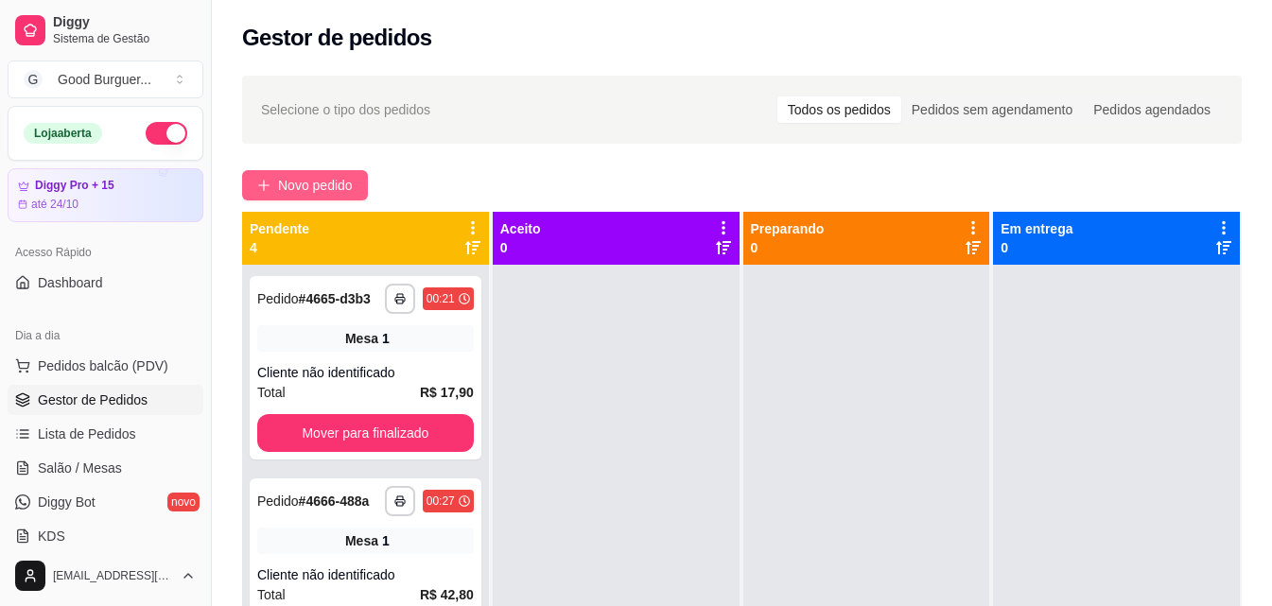
click at [339, 177] on span "Novo pedido" at bounding box center [315, 185] width 75 height 21
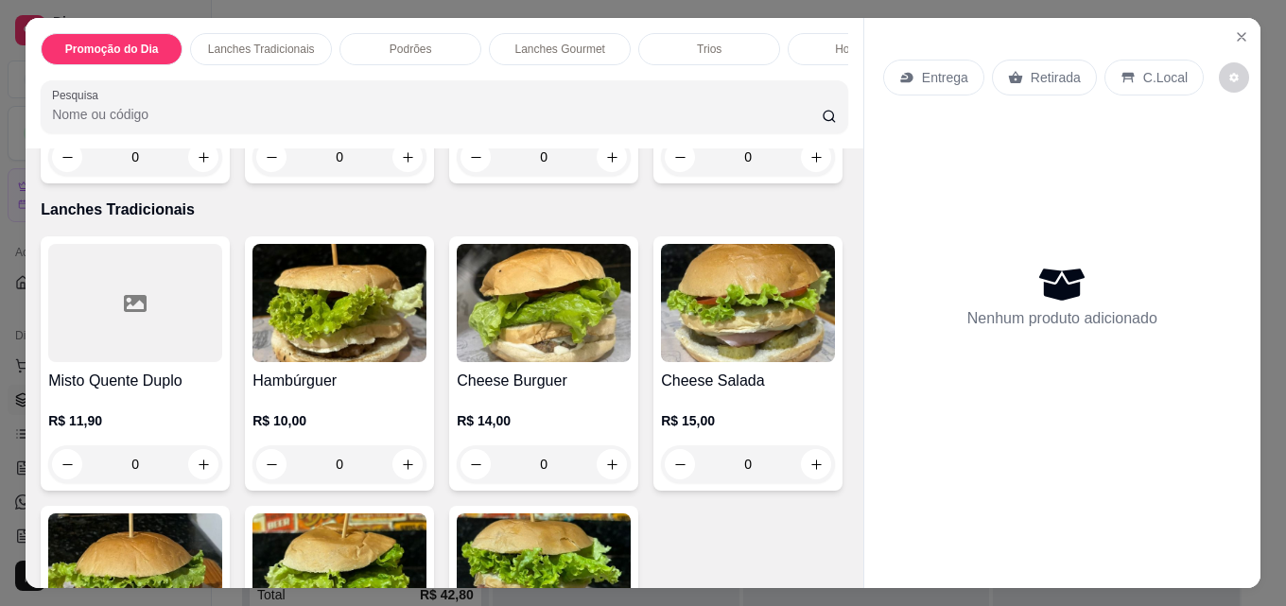
scroll to position [851, 0]
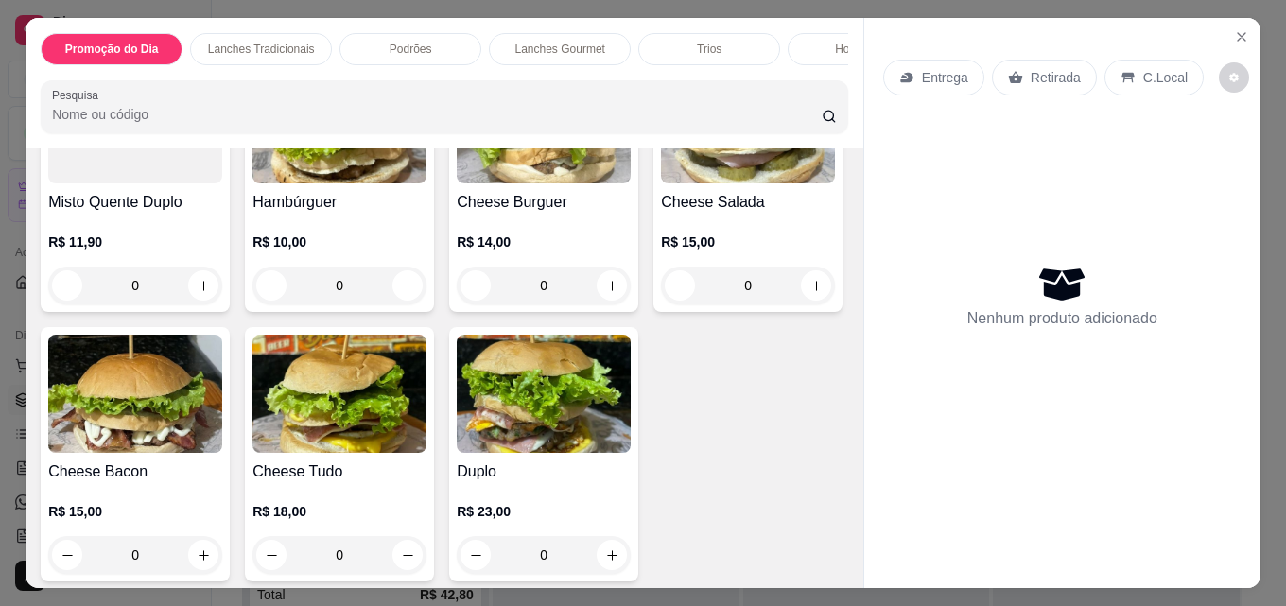
click at [366, 183] on img at bounding box center [339, 124] width 174 height 118
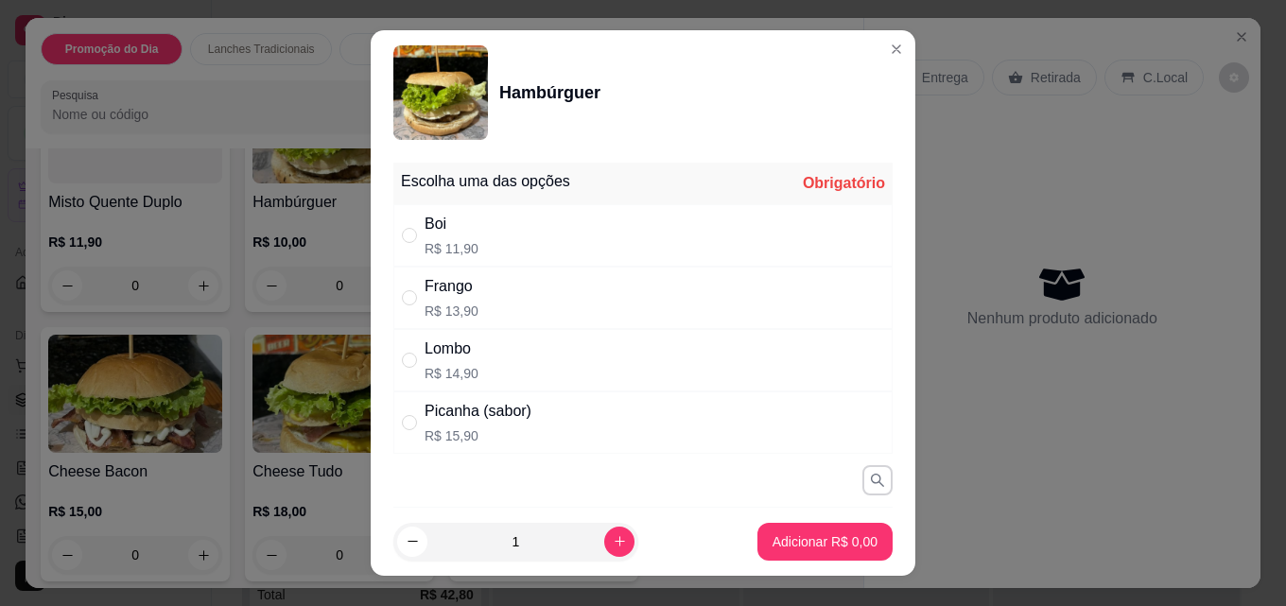
click at [503, 235] on div "Boi R$ 11,90" at bounding box center [642, 235] width 499 height 62
radio input "true"
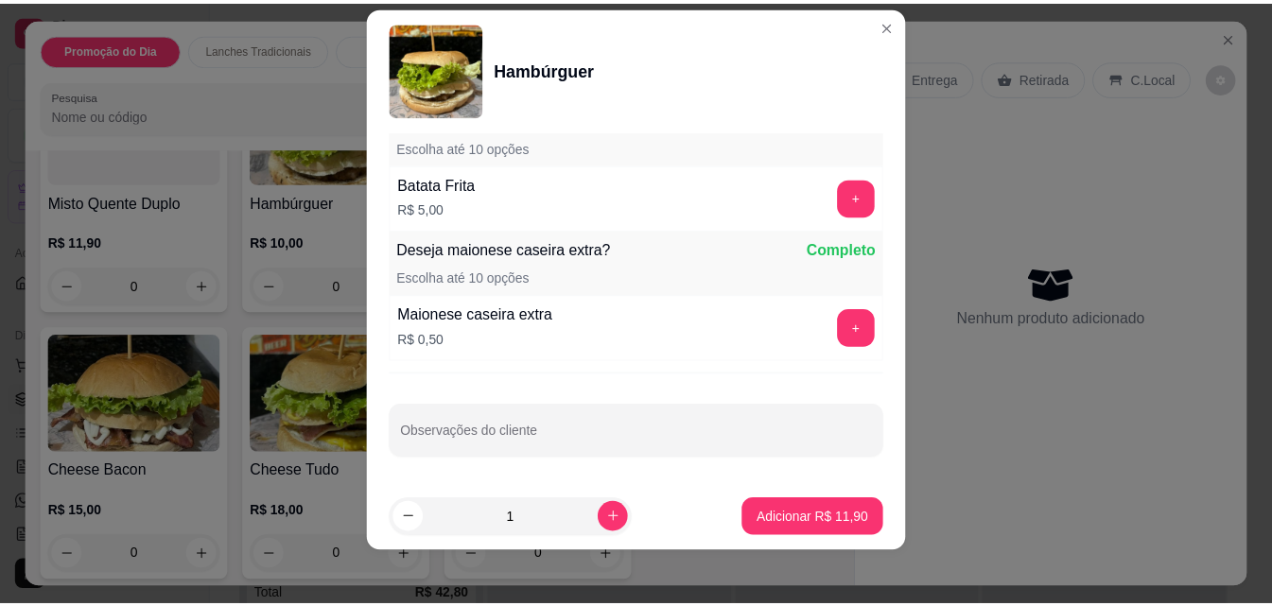
scroll to position [30, 0]
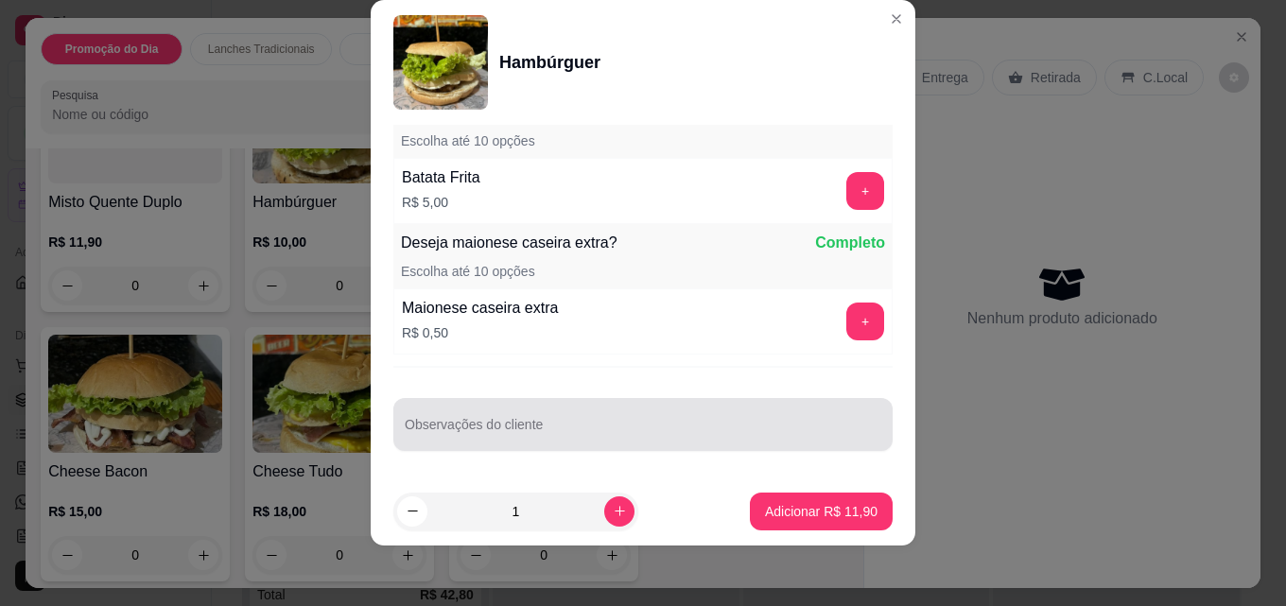
click at [499, 417] on div at bounding box center [643, 425] width 477 height 38
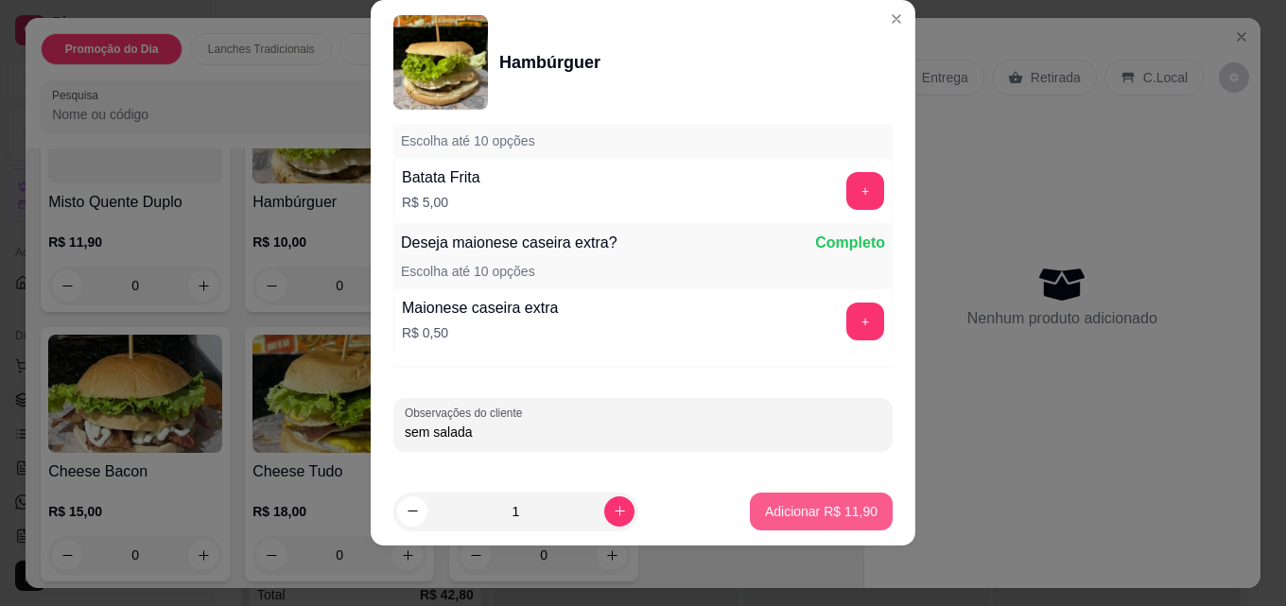
type input "sem salada"
click at [768, 502] on button "Adicionar R$ 11,90" at bounding box center [821, 512] width 143 height 38
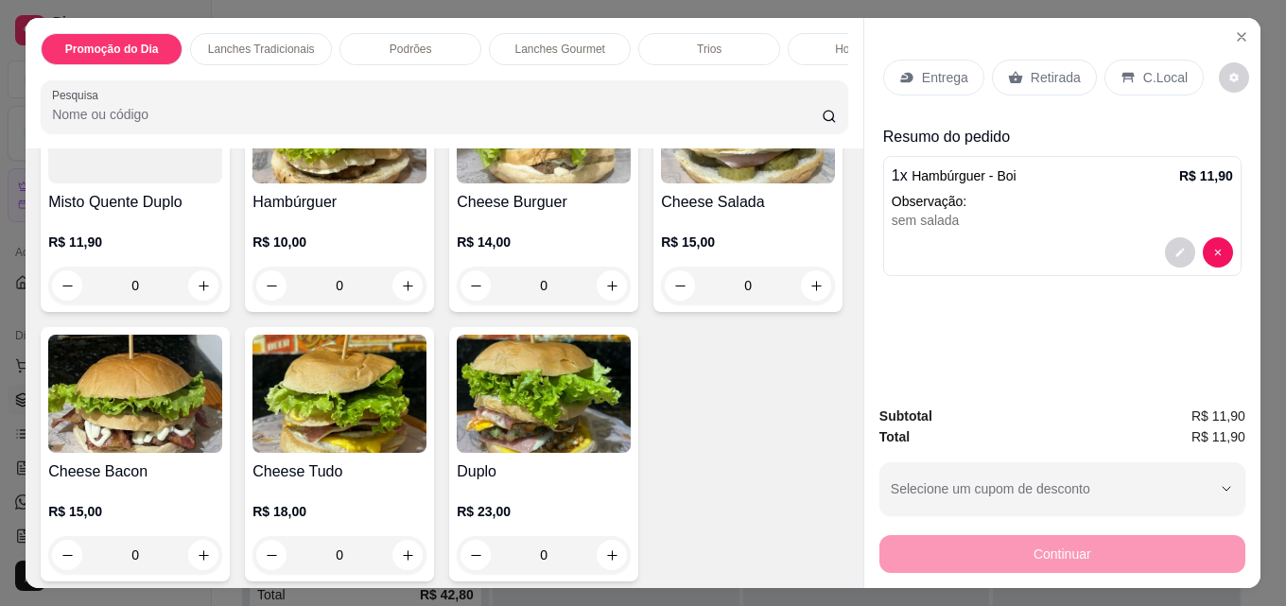
click at [1153, 68] on p "C.Local" at bounding box center [1165, 77] width 44 height 19
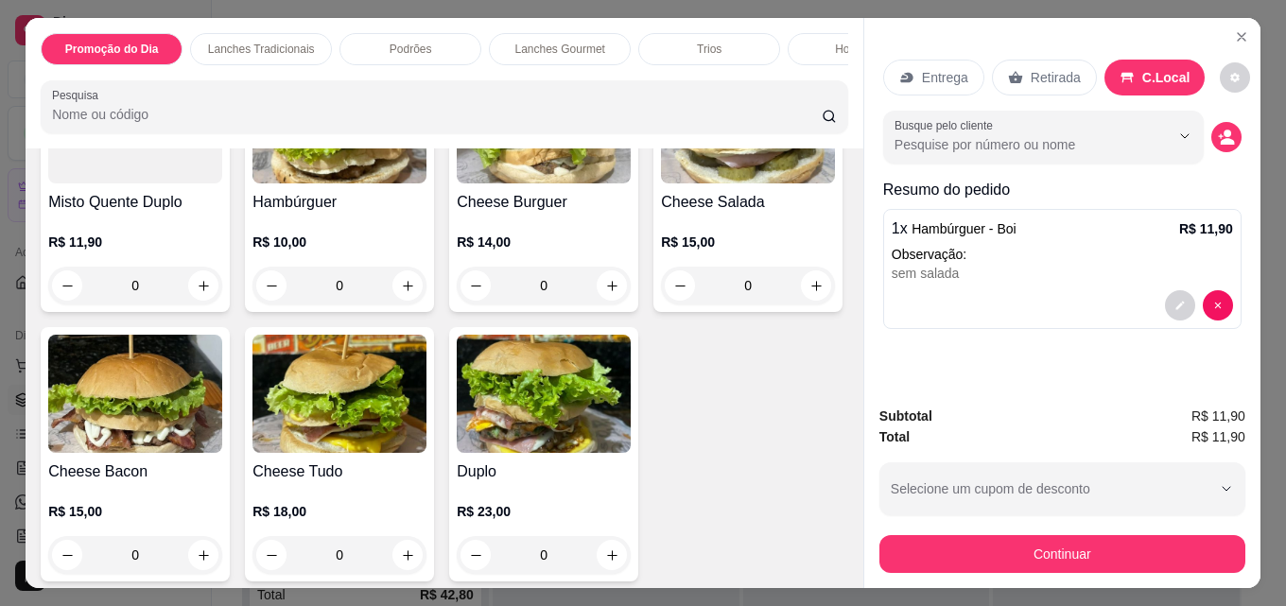
click at [1049, 68] on p "Retirada" at bounding box center [1056, 77] width 50 height 19
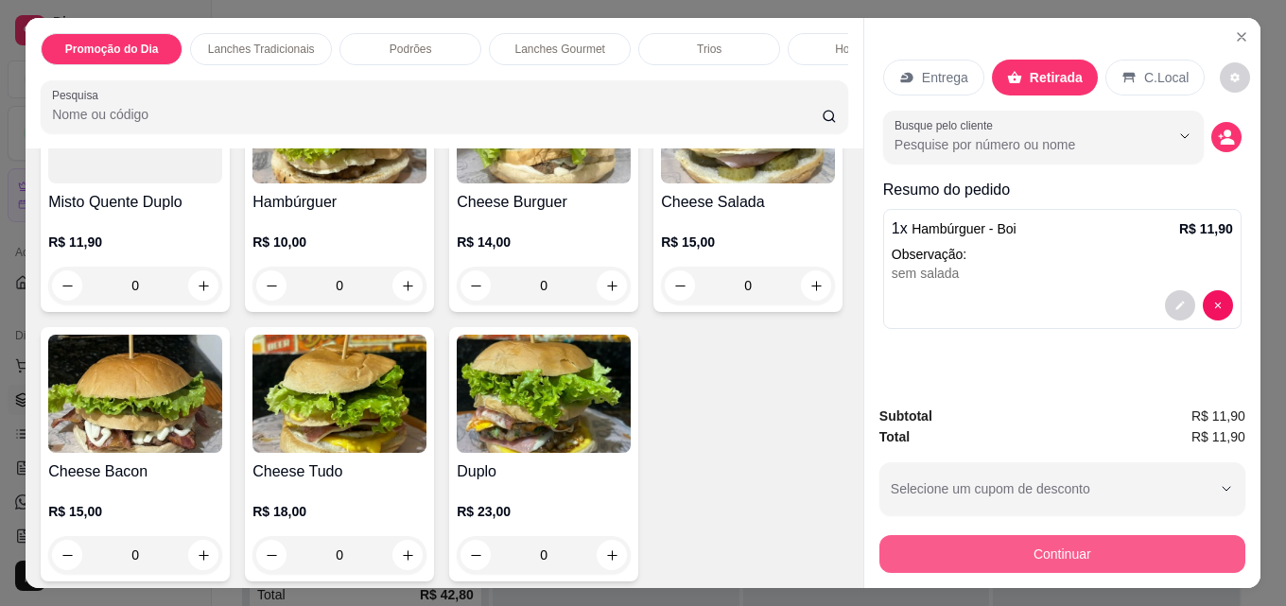
click at [1105, 548] on button "Continuar" at bounding box center [1062, 554] width 366 height 38
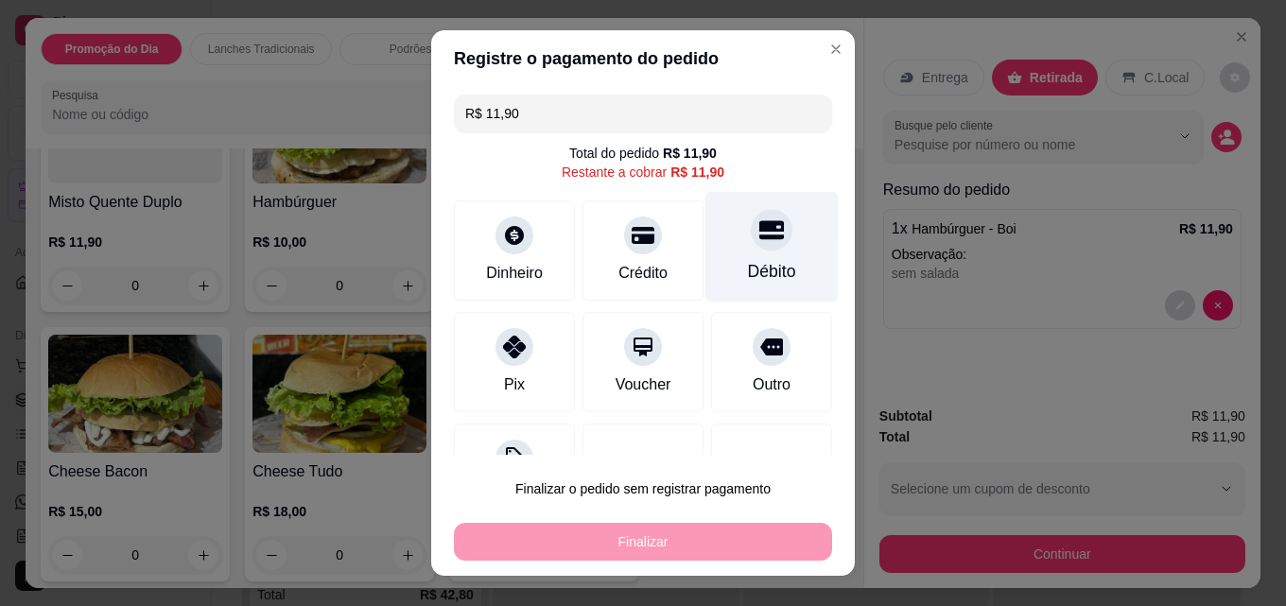
click at [759, 223] on icon at bounding box center [771, 230] width 25 height 19
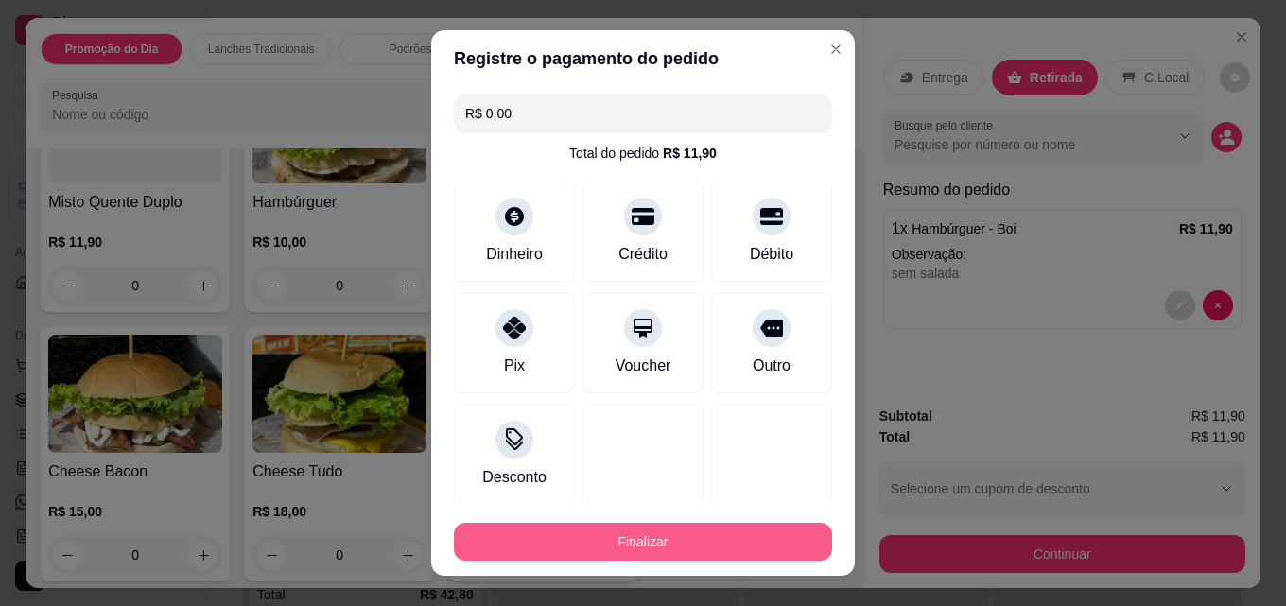
click at [675, 541] on button "Finalizar" at bounding box center [643, 542] width 378 height 38
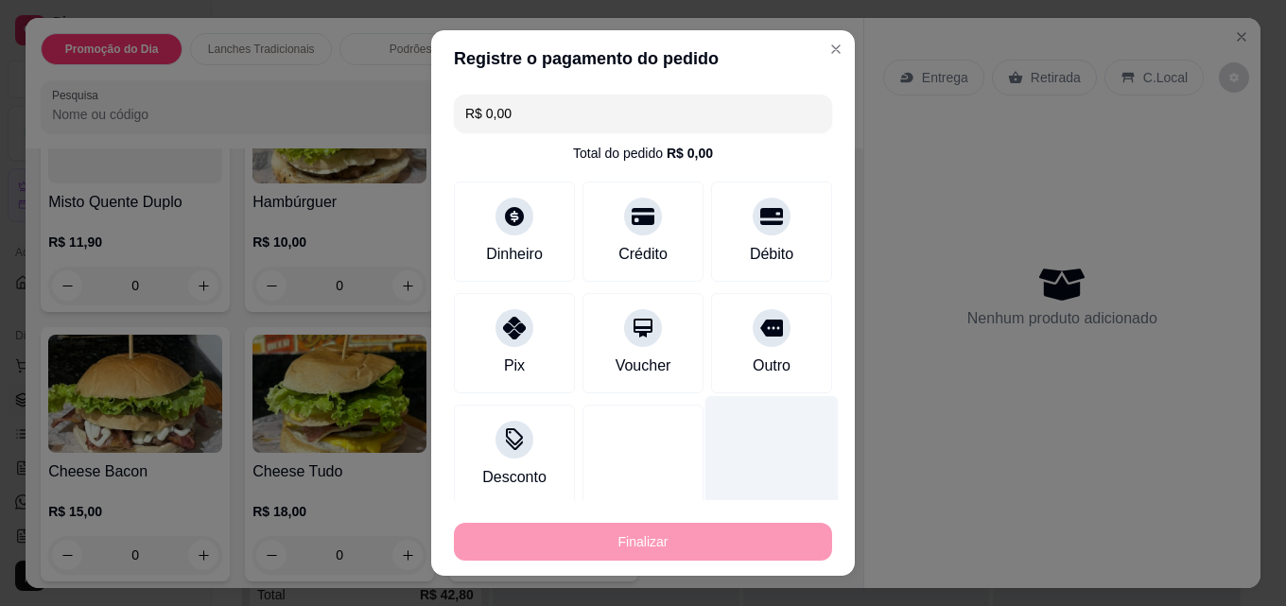
type input "-R$ 11,90"
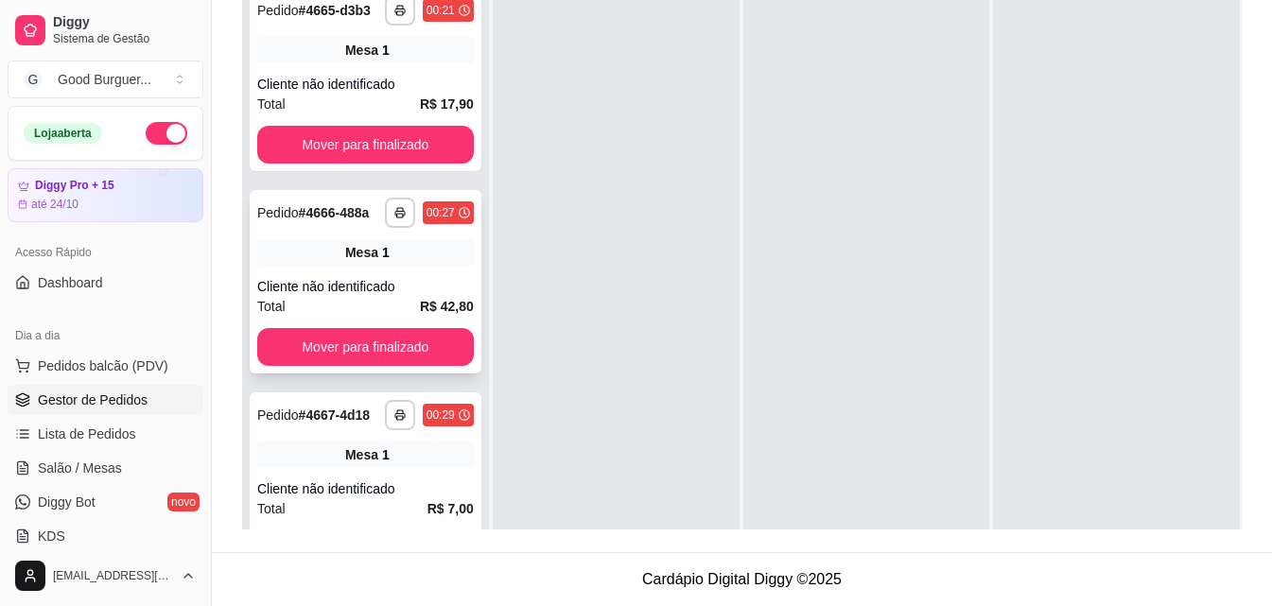
click at [313, 296] on div "Cliente não identificado" at bounding box center [365, 286] width 217 height 19
click at [90, 469] on span "Salão / Mesas" at bounding box center [80, 468] width 84 height 19
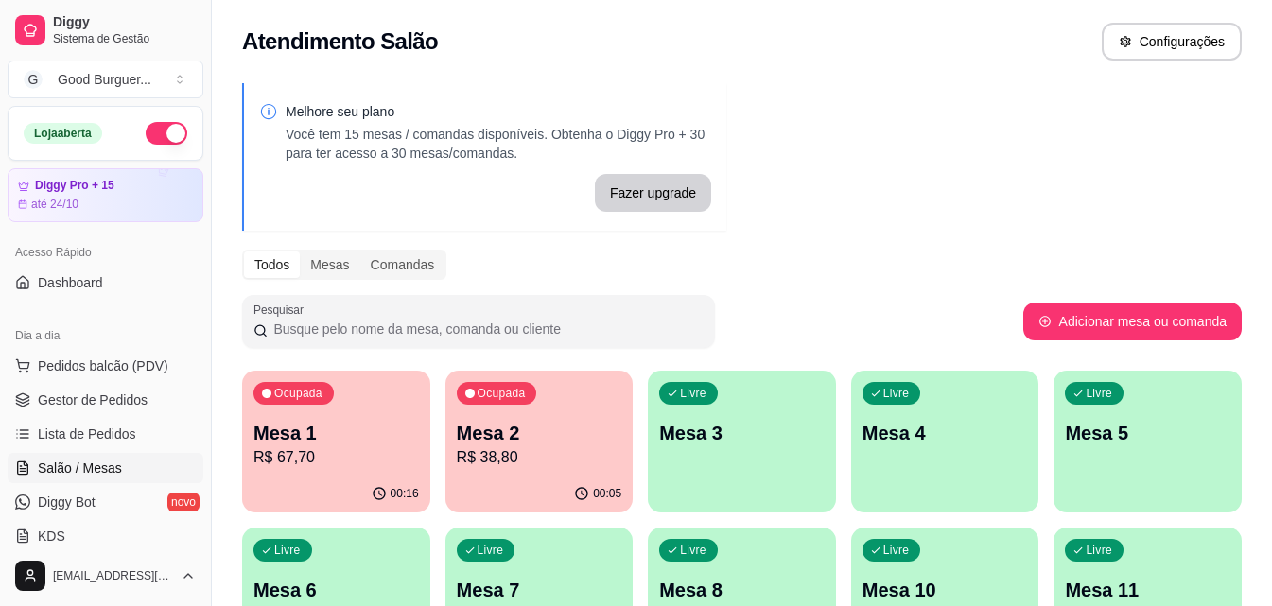
click at [358, 467] on div "Ocupada Mesa 1 R$ 67,70" at bounding box center [336, 423] width 188 height 105
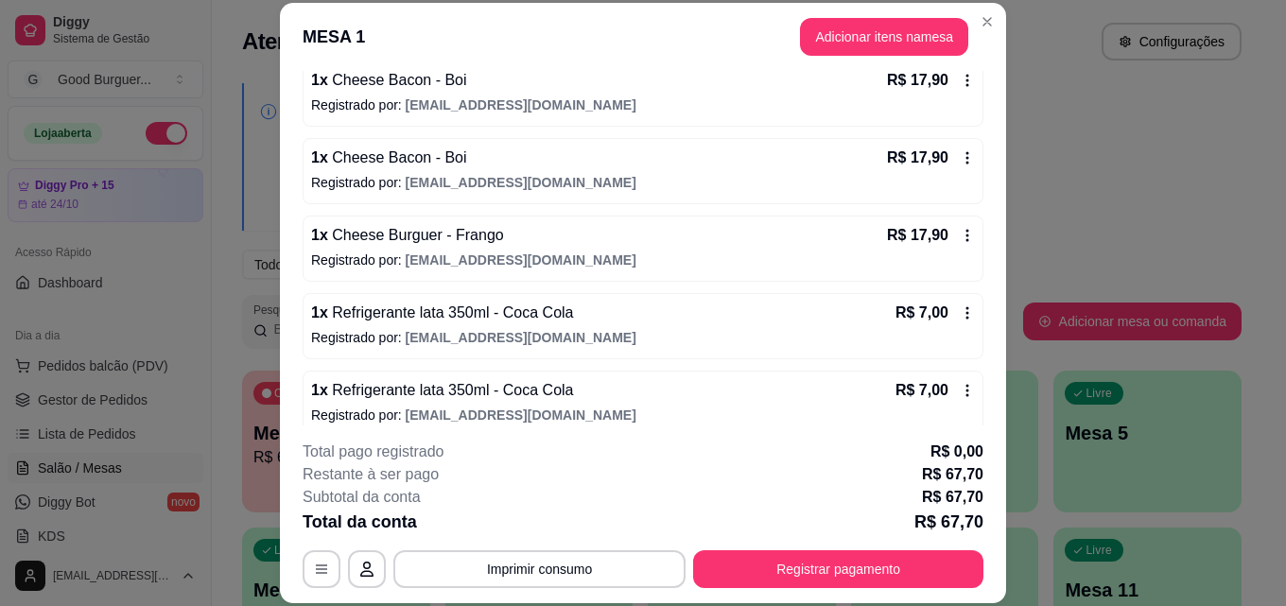
scroll to position [208, 0]
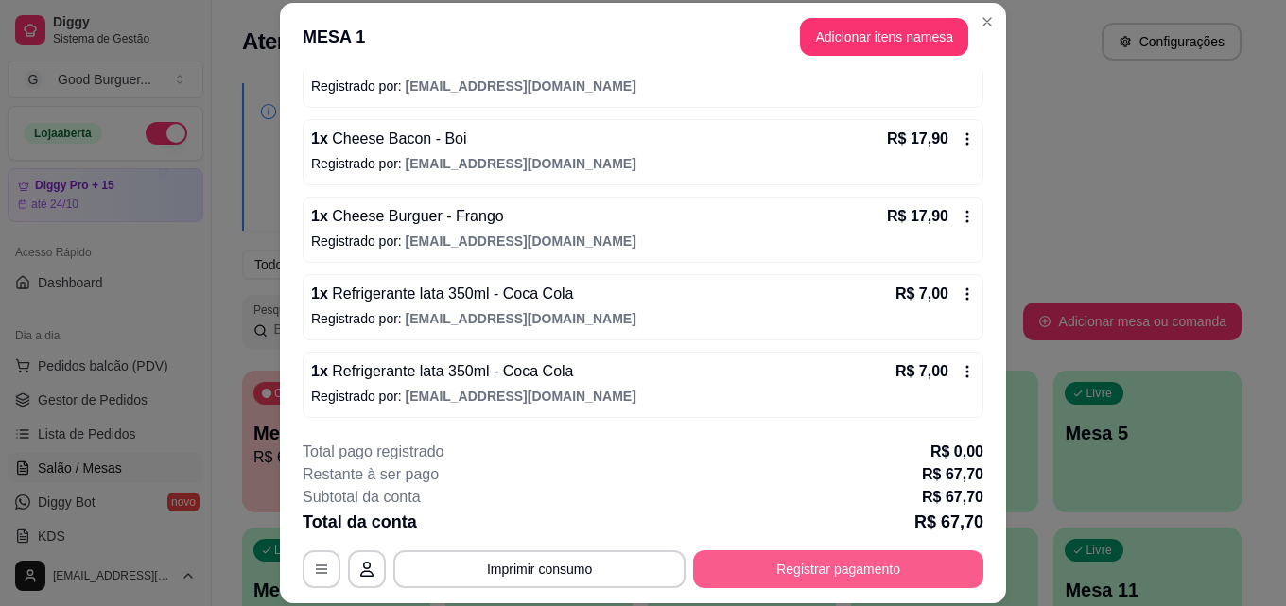
click at [797, 575] on button "Registrar pagamento" at bounding box center [838, 569] width 290 height 38
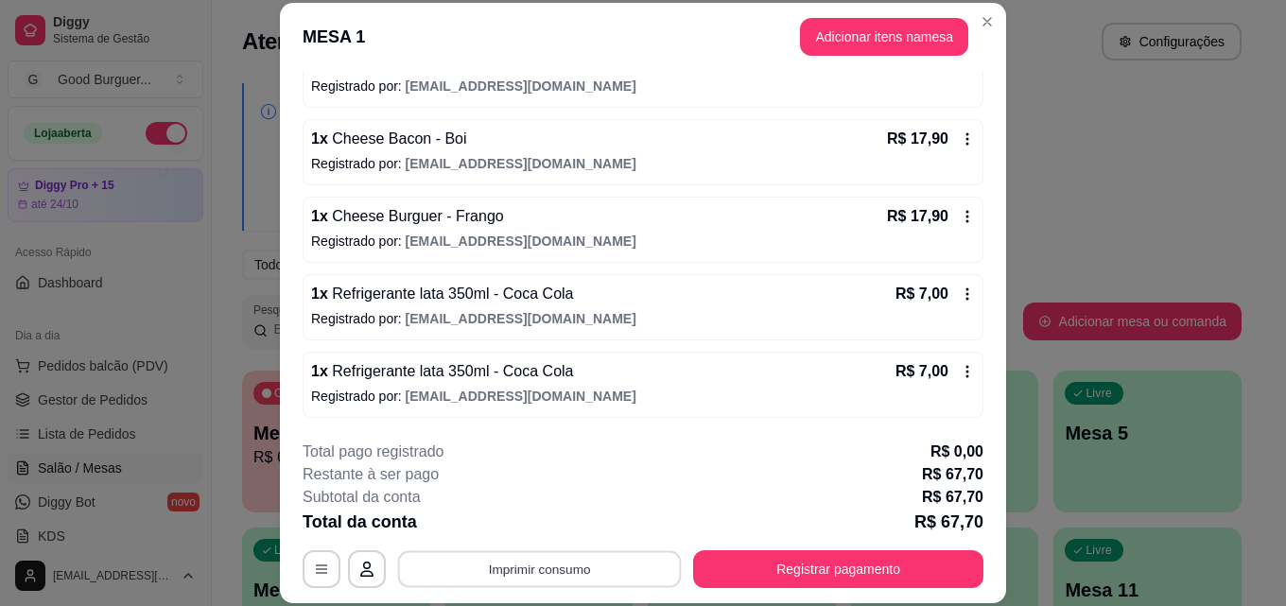
click at [533, 560] on button "Imprimir consumo" at bounding box center [540, 568] width 284 height 37
click at [543, 528] on button "IMPRESSORA" at bounding box center [538, 526] width 137 height 30
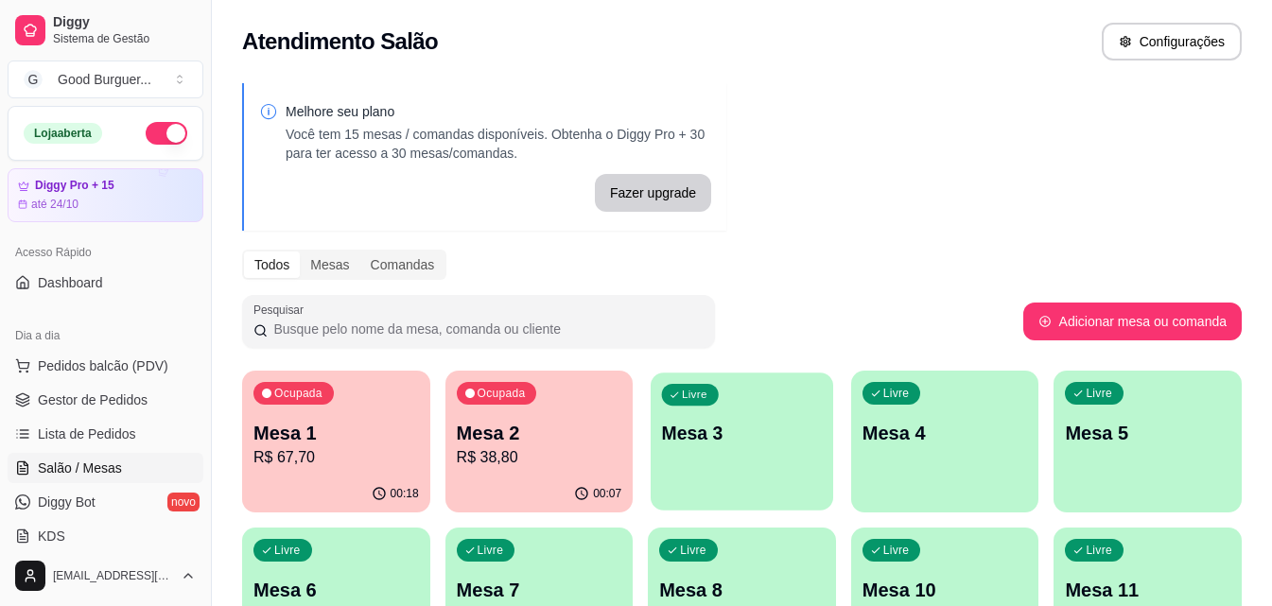
click at [741, 443] on p "Mesa 3" at bounding box center [742, 434] width 160 height 26
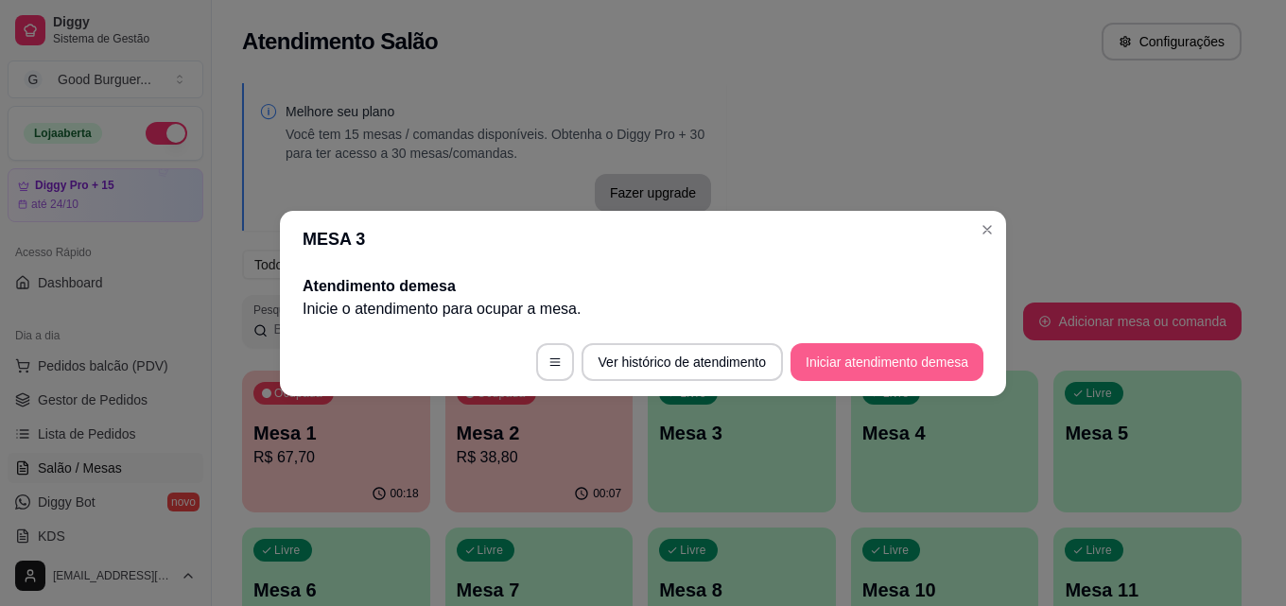
click at [814, 356] on button "Iniciar atendimento de mesa" at bounding box center [886, 362] width 193 height 38
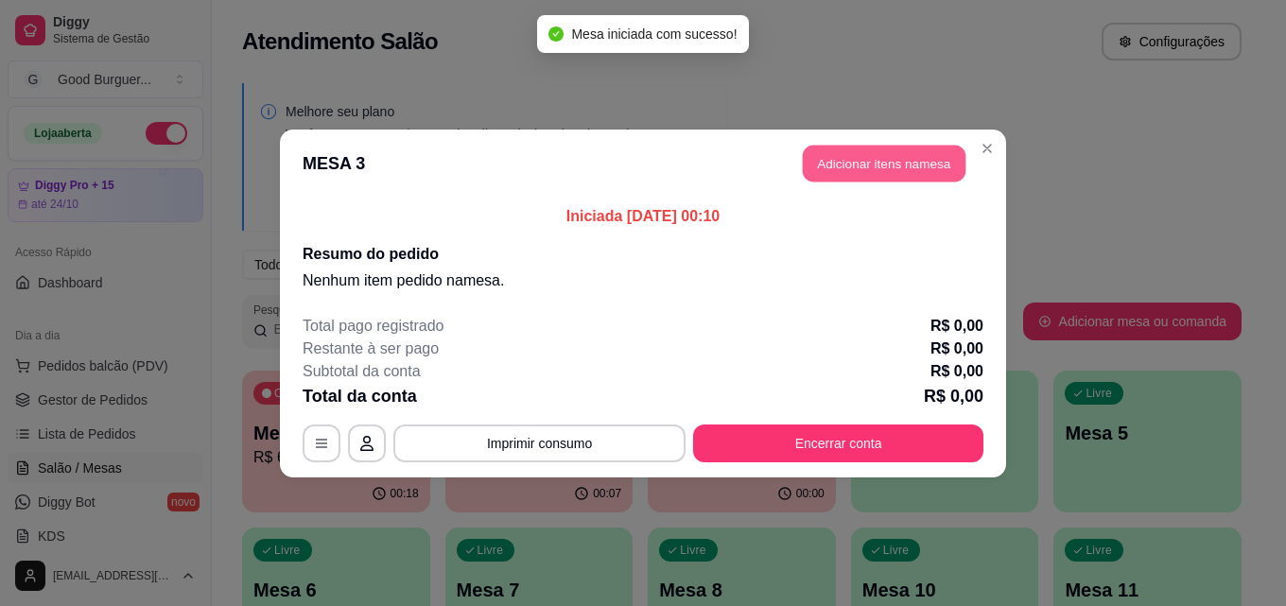
click at [904, 150] on button "Adicionar itens na mesa" at bounding box center [884, 163] width 163 height 37
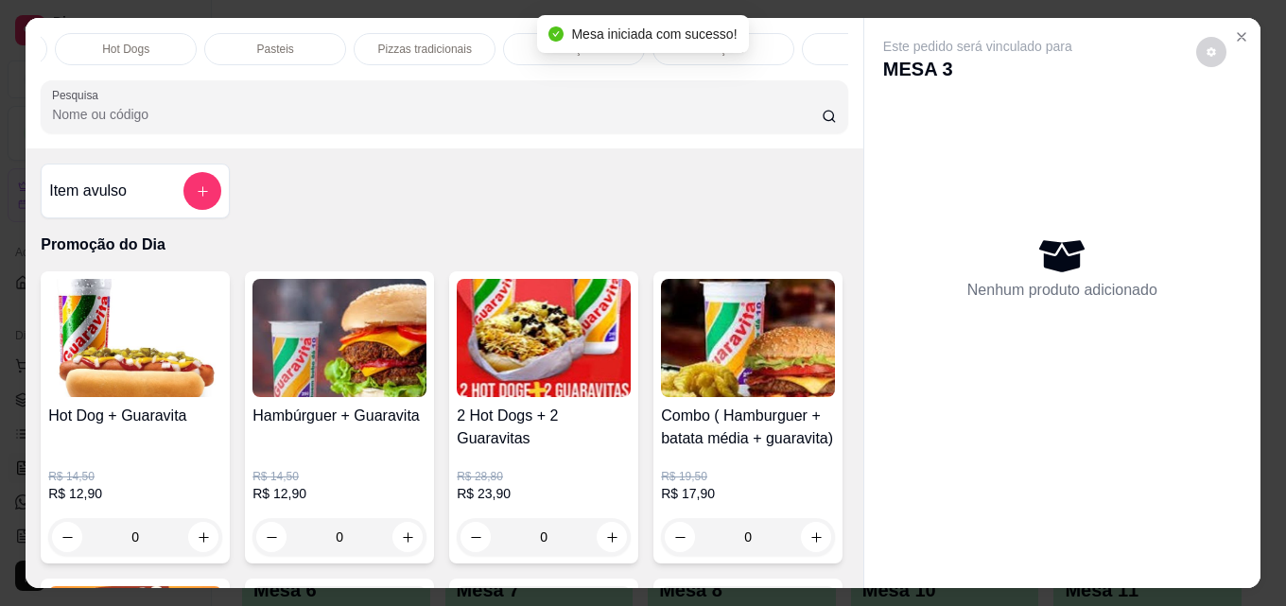
scroll to position [0, 828]
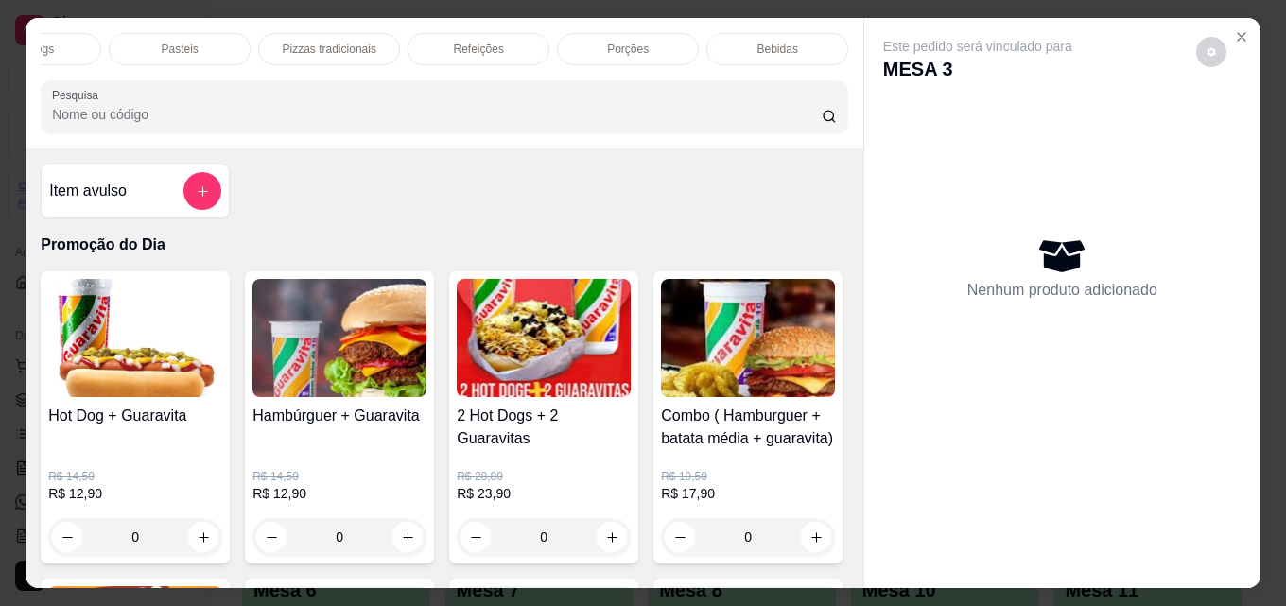
click at [798, 41] on div "Bebidas" at bounding box center [777, 49] width 142 height 32
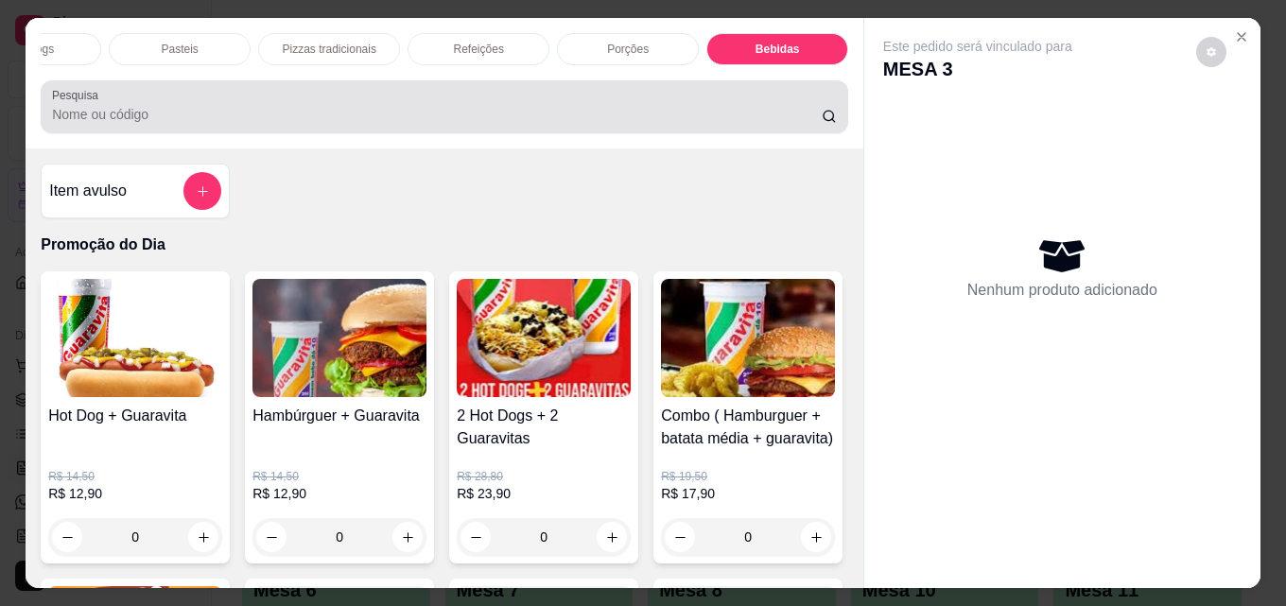
scroll to position [49, 0]
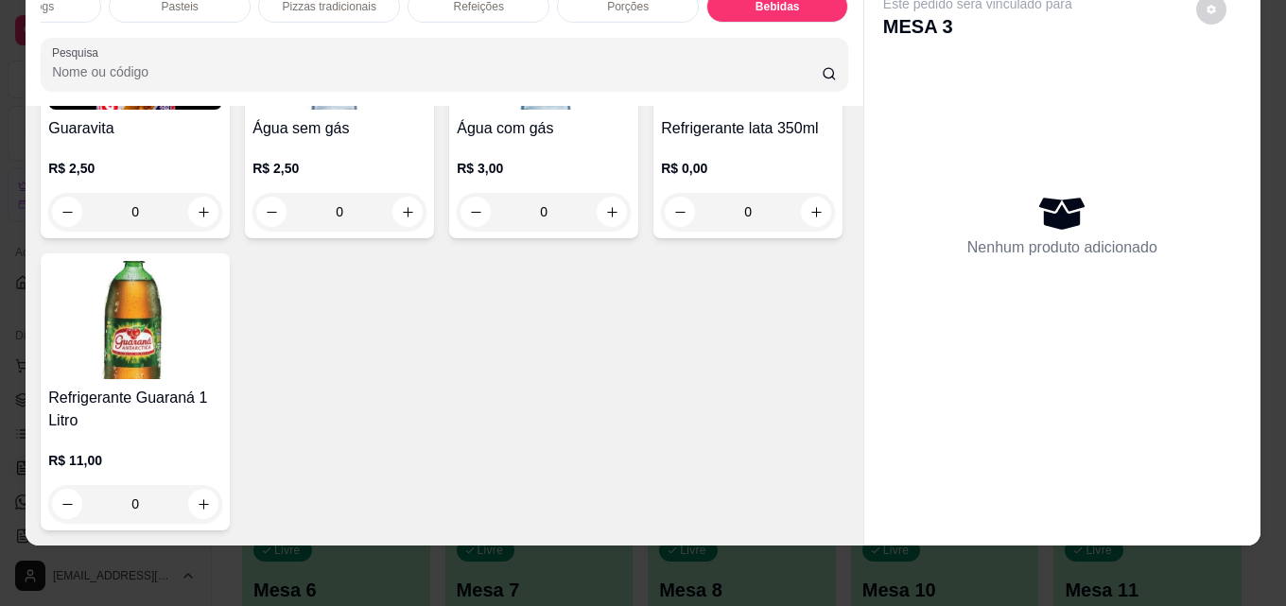
click at [661, 110] on img at bounding box center [748, 50] width 174 height 118
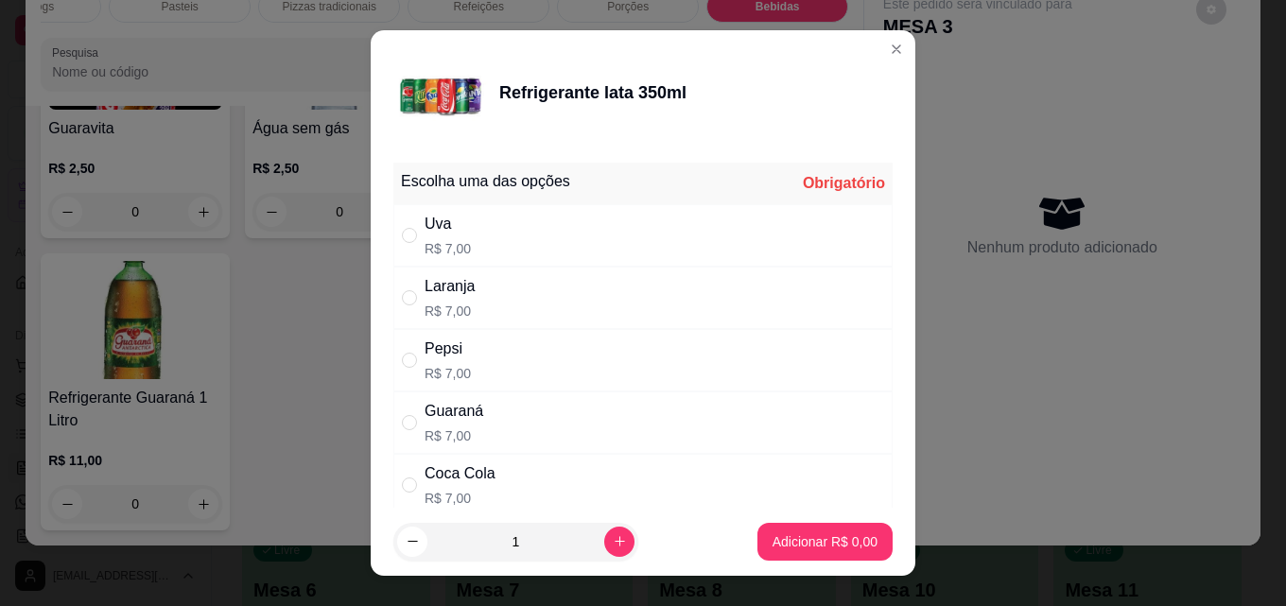
drag, startPoint x: 462, startPoint y: 485, endPoint x: 576, endPoint y: 529, distance: 121.9
click at [469, 485] on div "Coca Cola" at bounding box center [460, 473] width 71 height 23
radio input "true"
click at [613, 547] on icon "increase-product-quantity" at bounding box center [620, 541] width 14 height 14
type input "2"
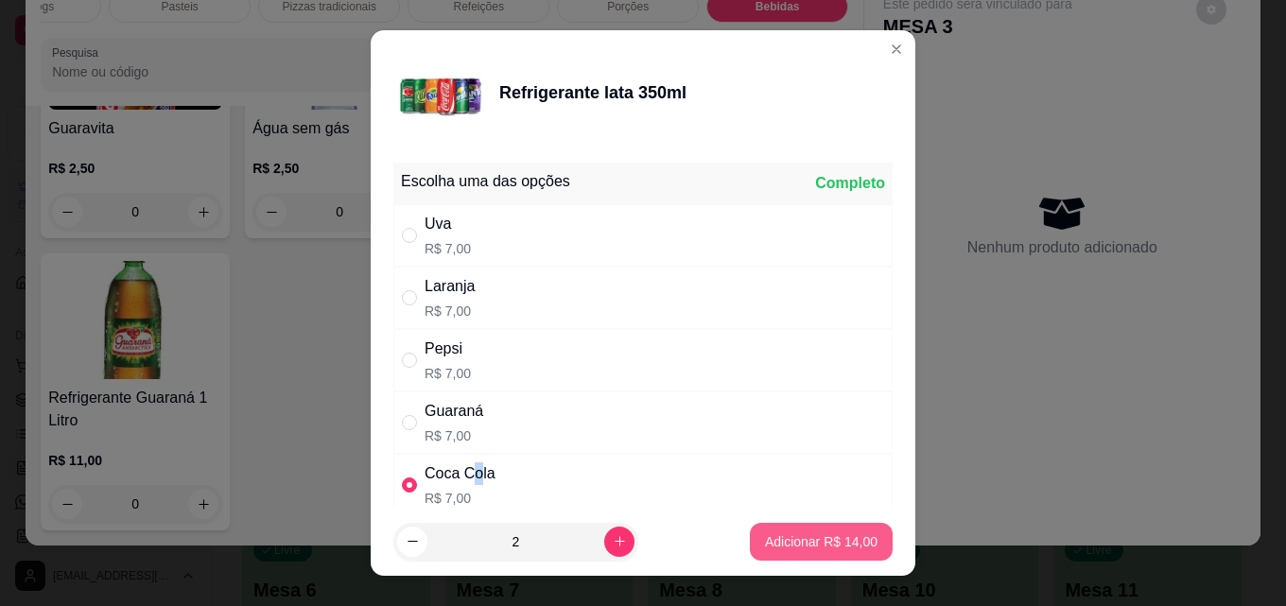
click at [825, 540] on p "Adicionar R$ 14,00" at bounding box center [821, 541] width 113 height 19
type input "2"
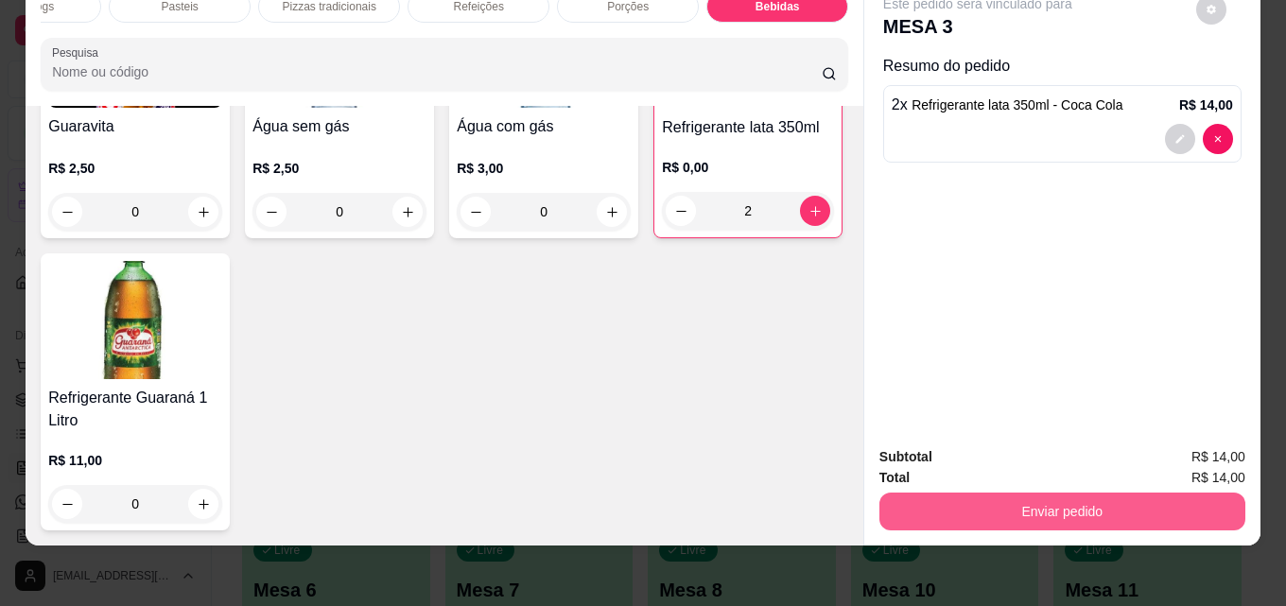
click at [920, 493] on button "Enviar pedido" at bounding box center [1062, 512] width 366 height 38
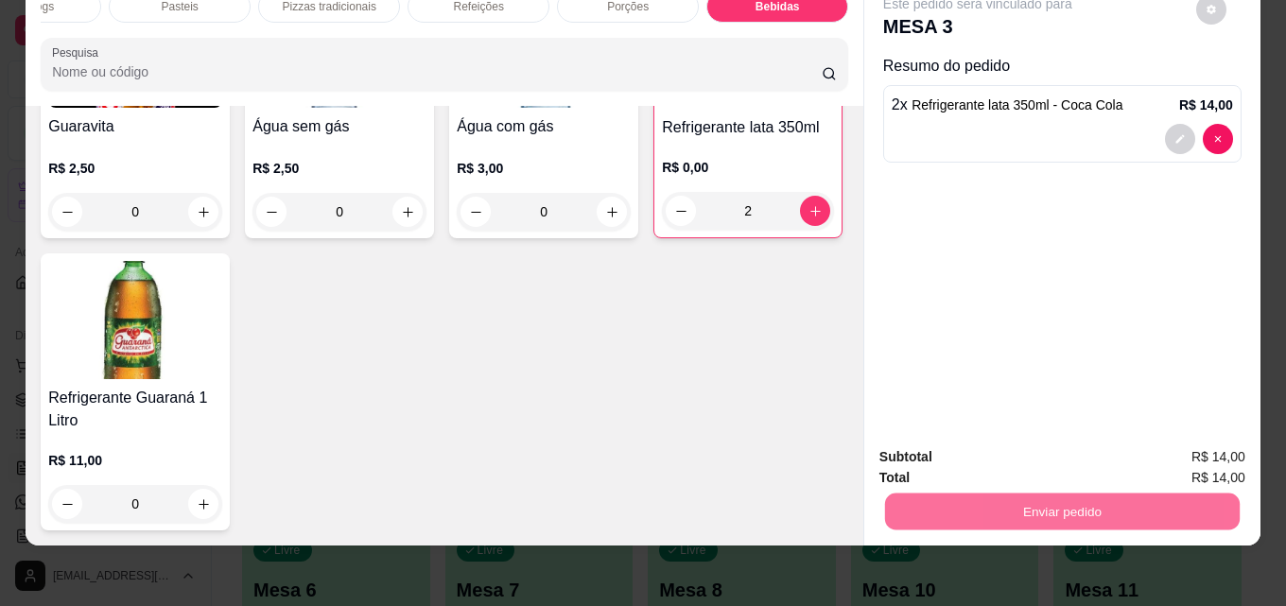
click at [1200, 453] on button "Enviar pedido" at bounding box center [1196, 450] width 104 height 35
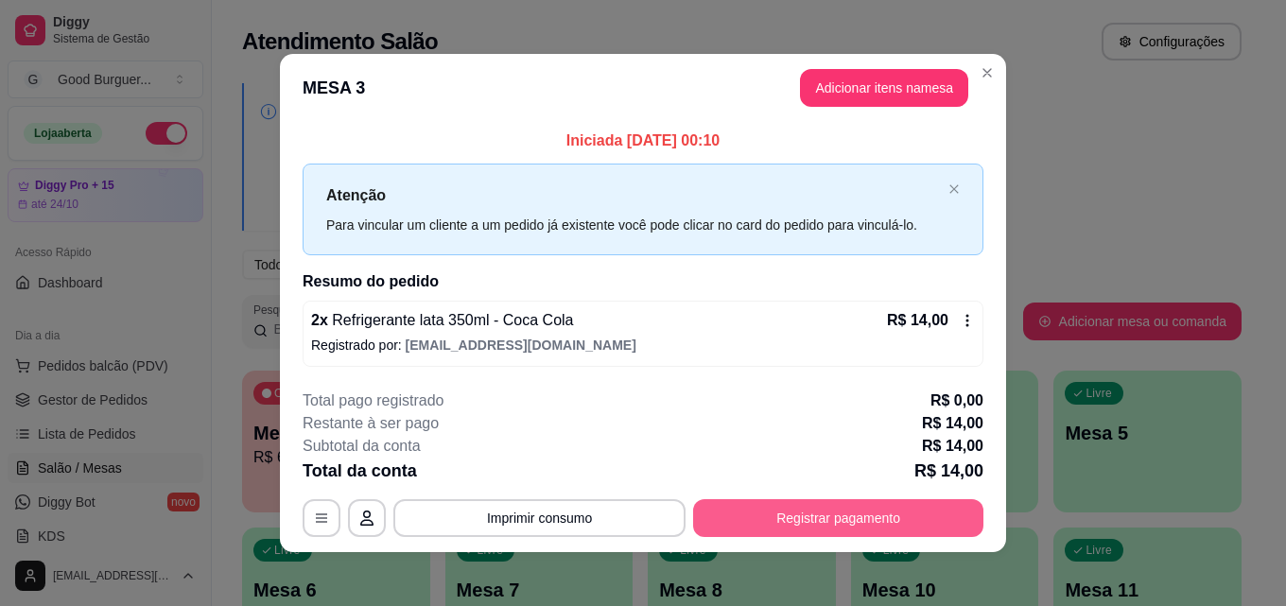
click at [859, 508] on button "Registrar pagamento" at bounding box center [838, 518] width 290 height 38
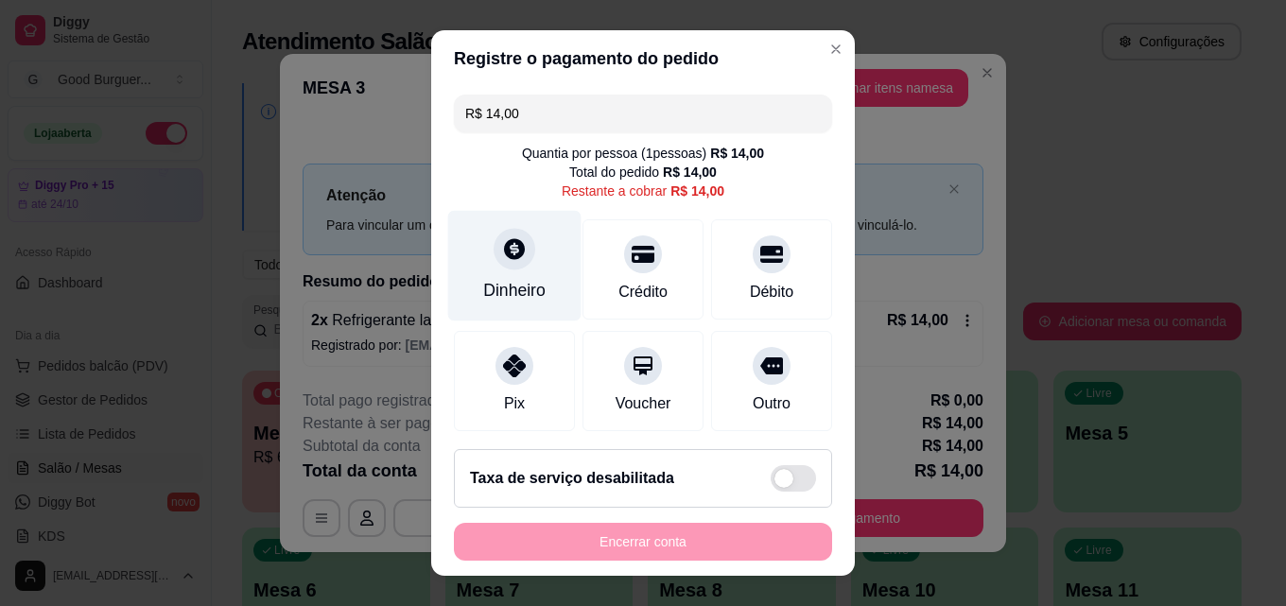
click at [513, 284] on div "Dinheiro" at bounding box center [514, 290] width 62 height 25
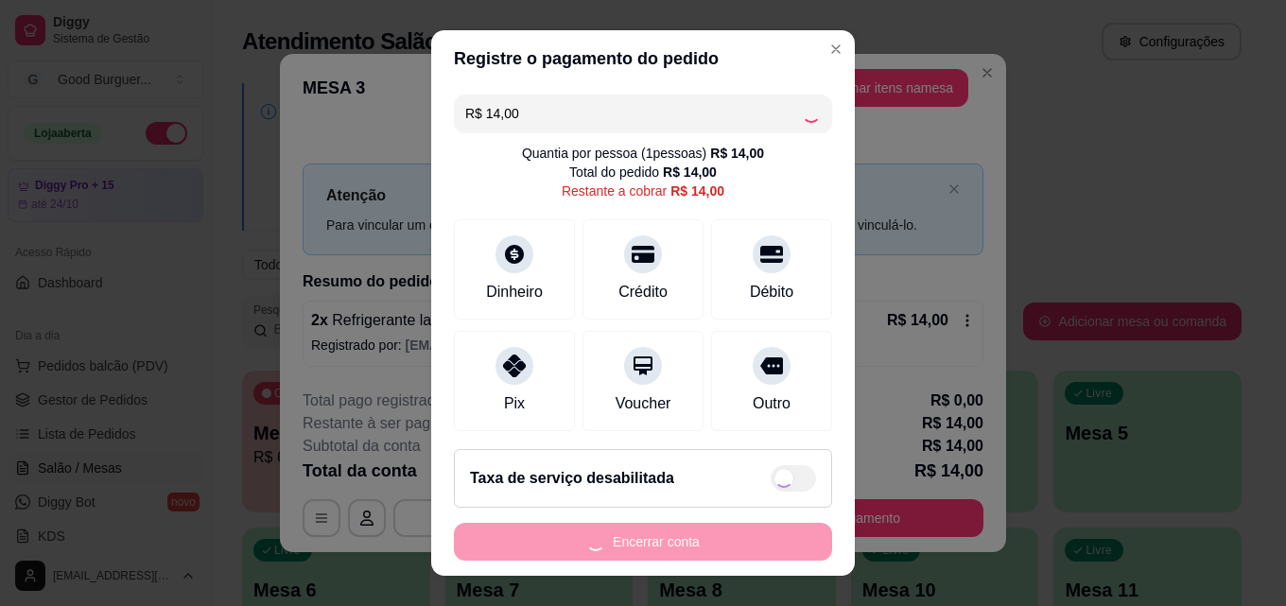
type input "R$ 0,00"
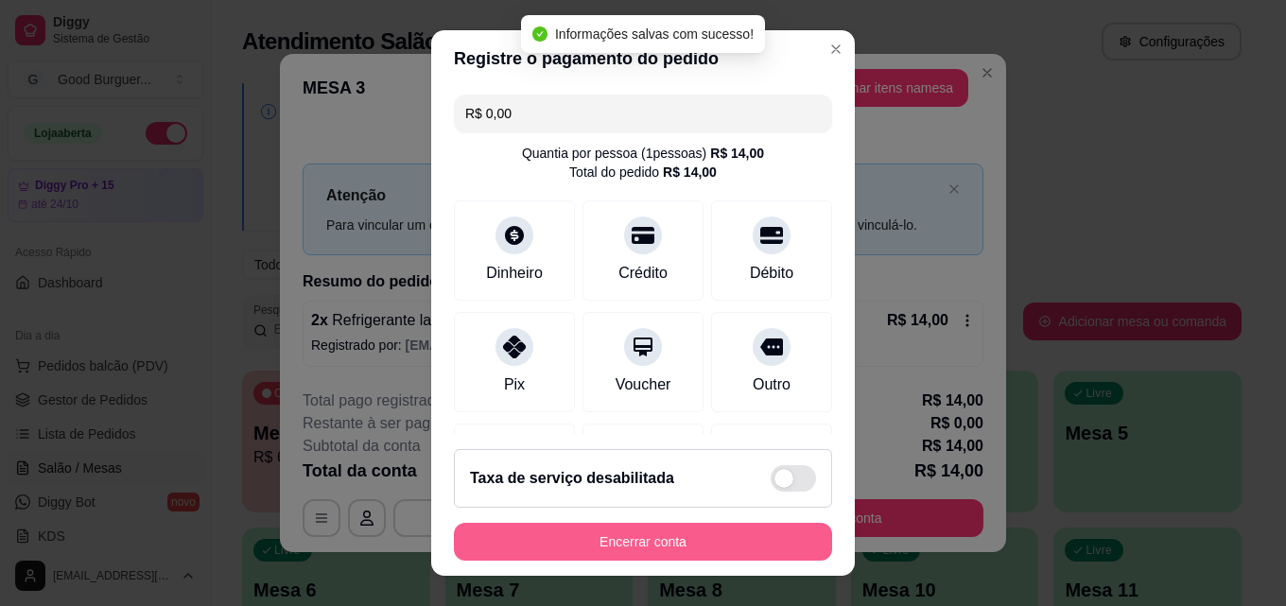
click at [702, 539] on button "Encerrar conta" at bounding box center [643, 542] width 378 height 38
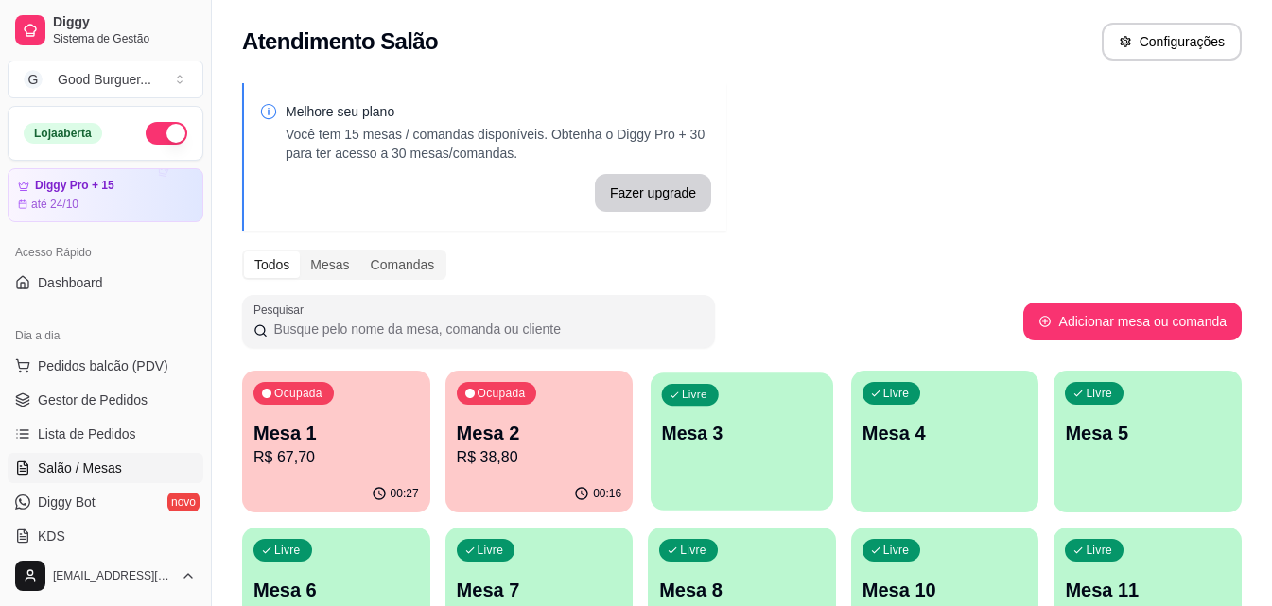
click at [791, 443] on p "Mesa 3" at bounding box center [742, 434] width 160 height 26
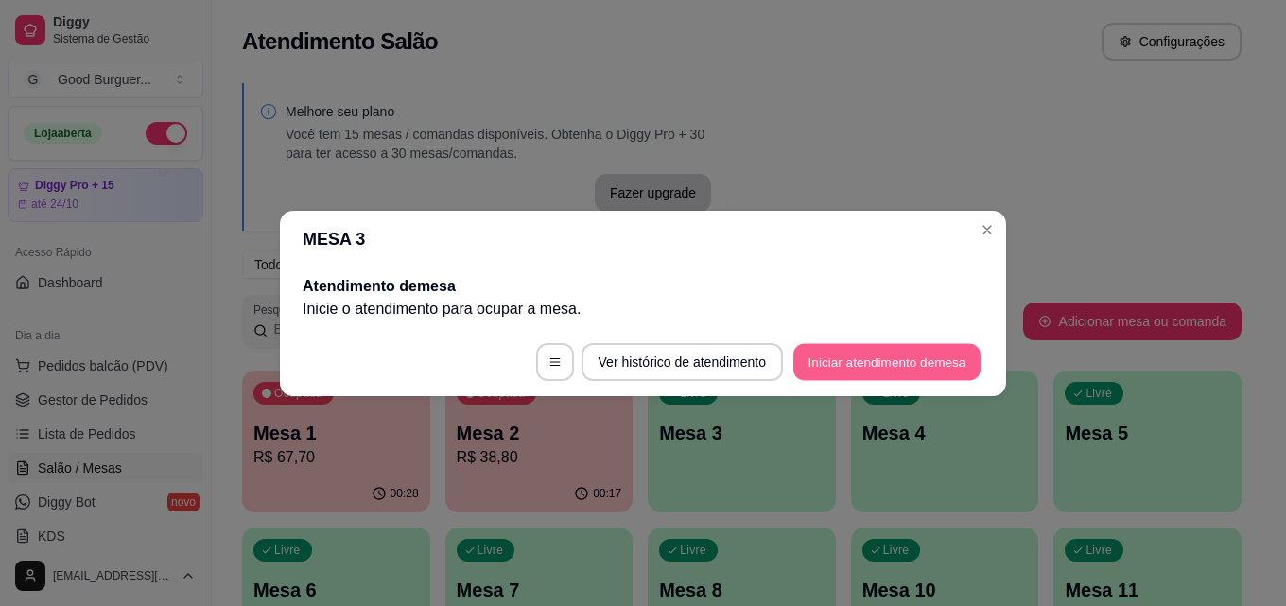
click at [910, 363] on button "Iniciar atendimento de mesa" at bounding box center [886, 361] width 187 height 37
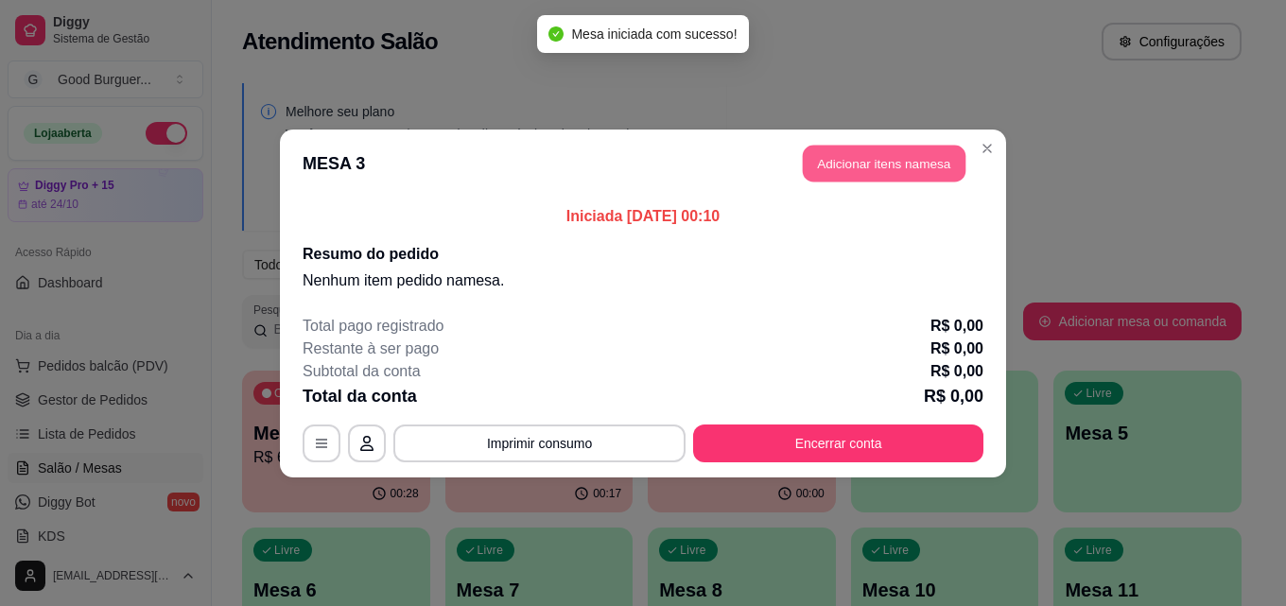
click at [884, 163] on button "Adicionar itens na mesa" at bounding box center [884, 163] width 163 height 37
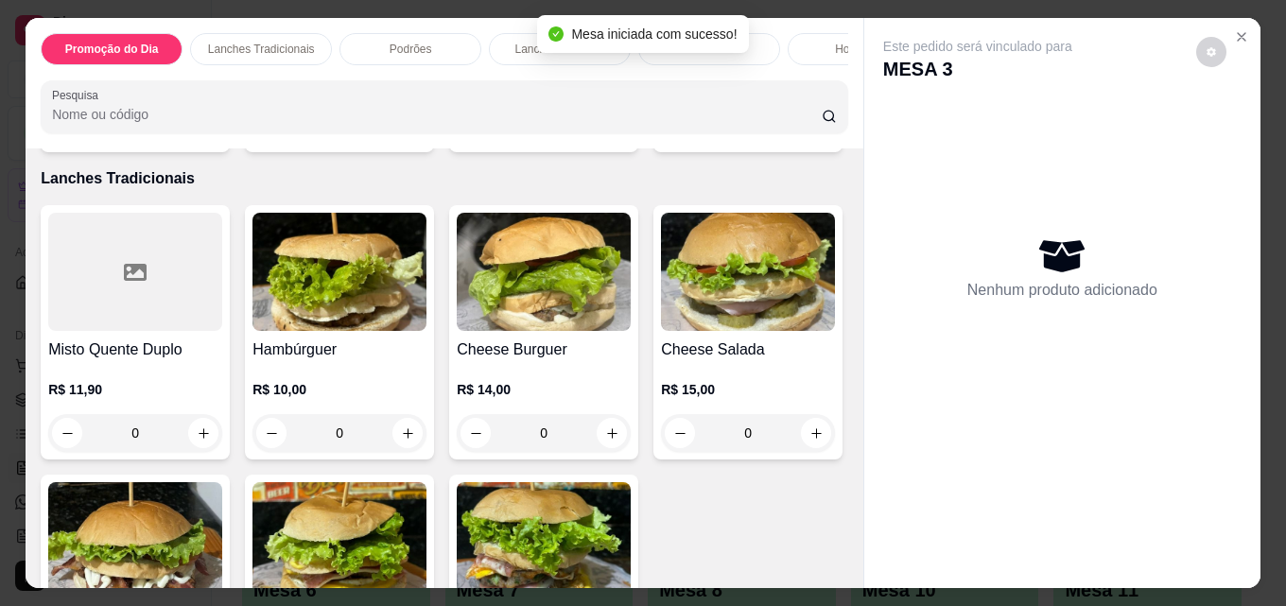
scroll to position [851, 0]
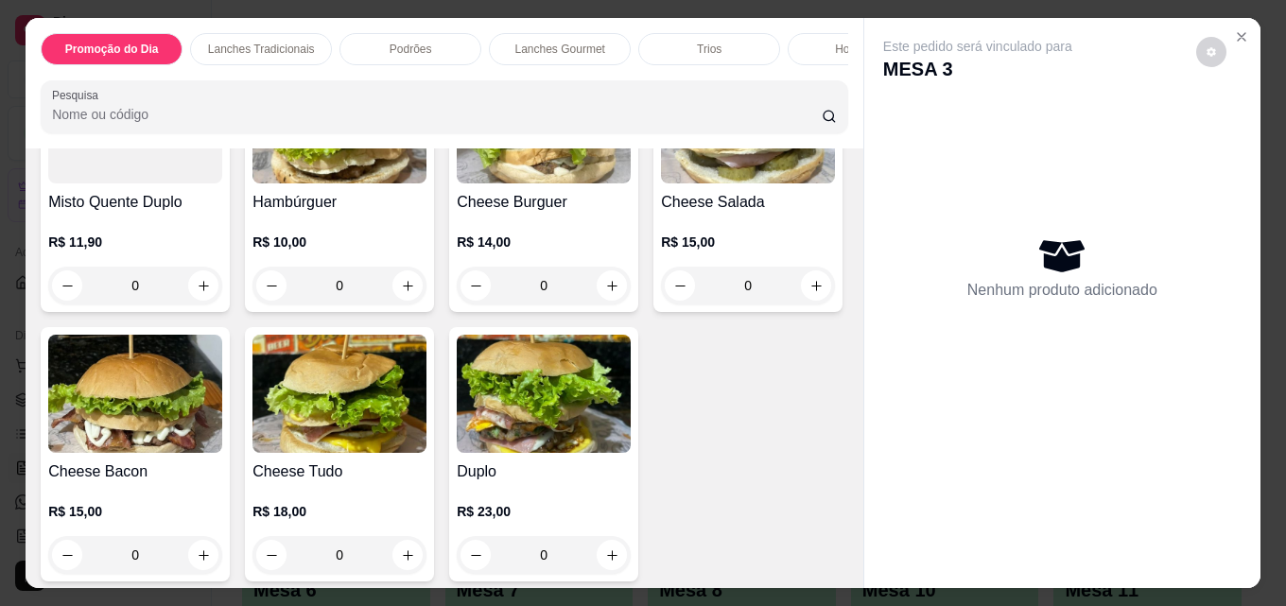
click at [390, 183] on img at bounding box center [339, 124] width 174 height 118
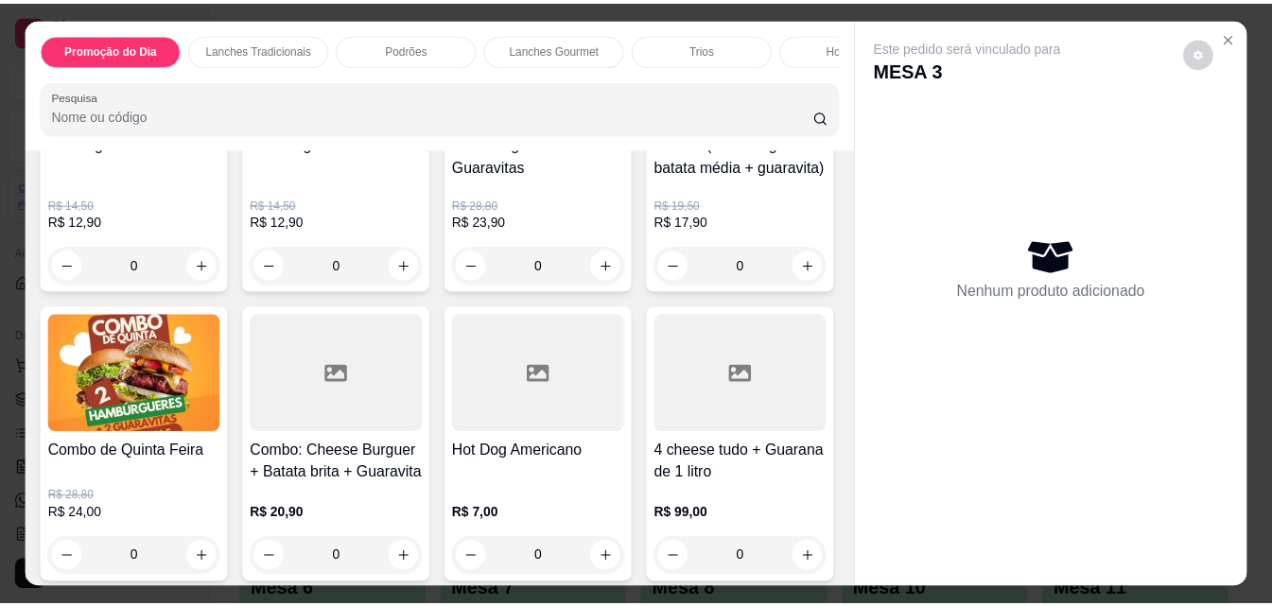
scroll to position [0, 0]
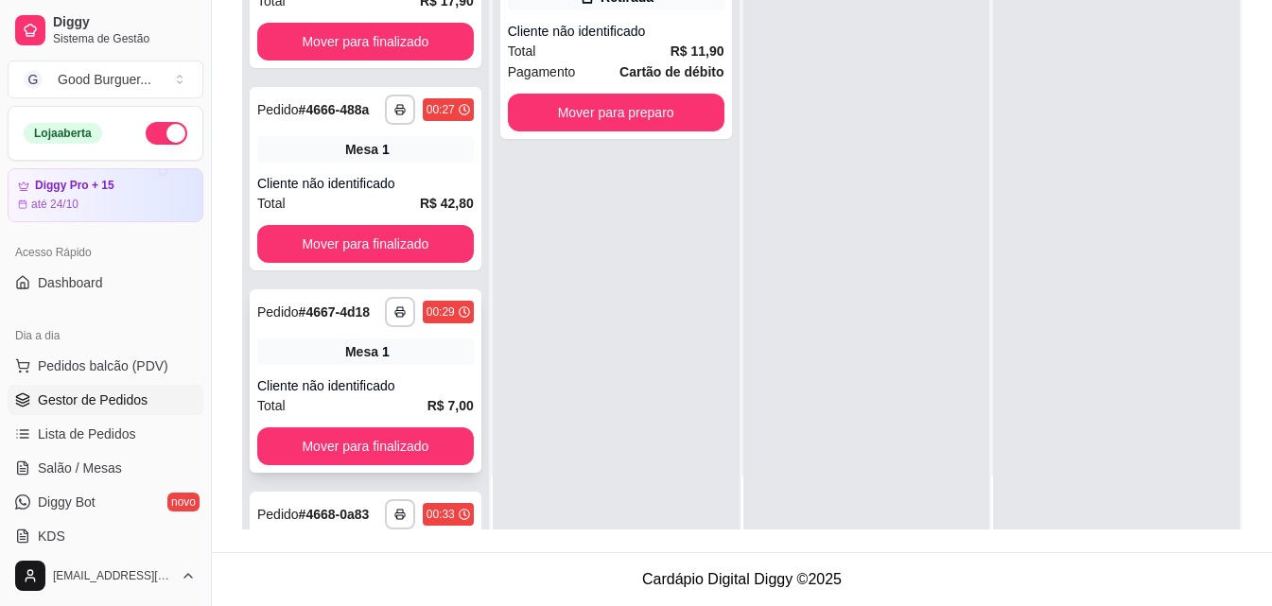
scroll to position [95, 0]
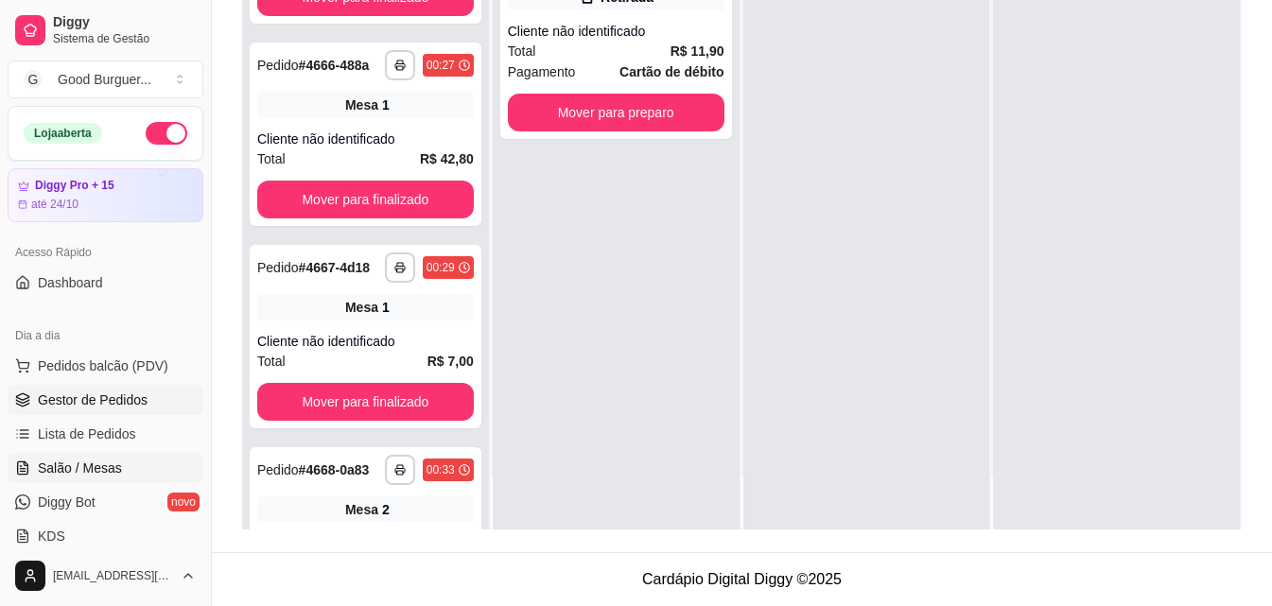
click at [113, 468] on span "Salão / Mesas" at bounding box center [80, 468] width 84 height 19
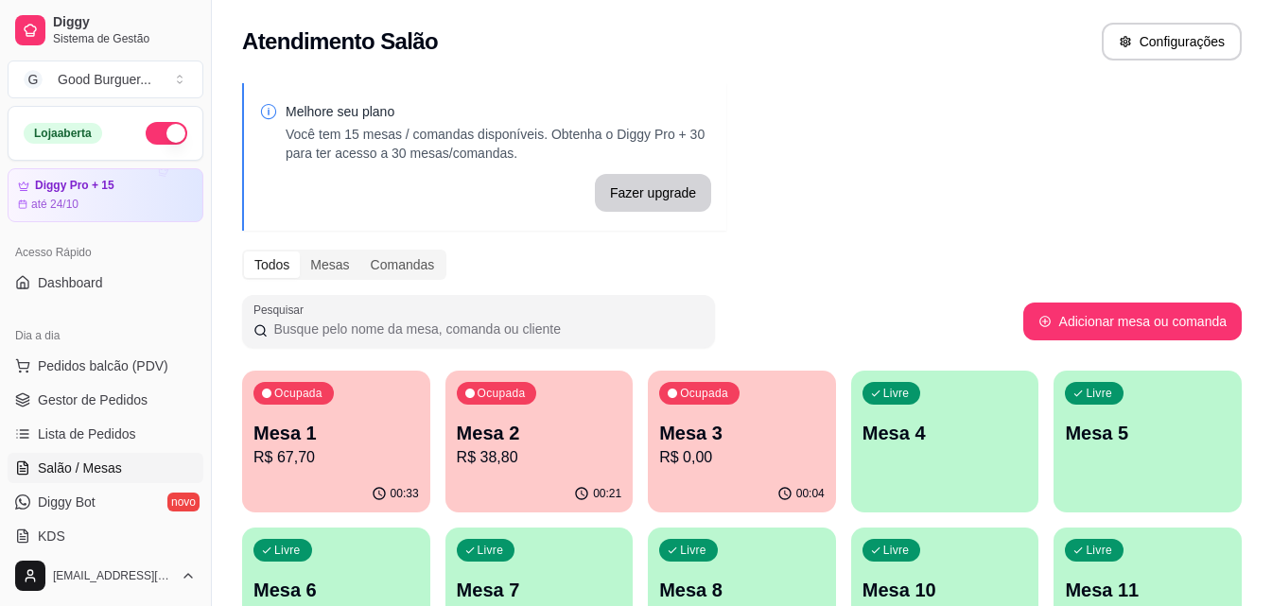
click at [704, 468] on p "R$ 0,00" at bounding box center [741, 457] width 165 height 23
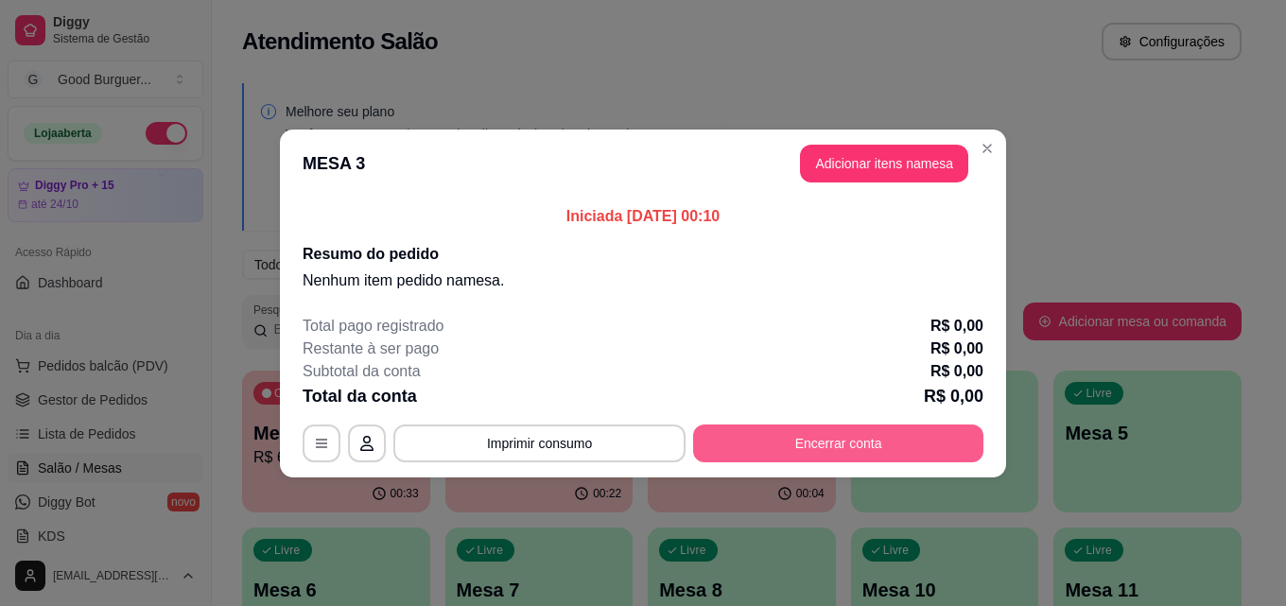
click at [935, 443] on button "Encerrar conta" at bounding box center [838, 444] width 290 height 38
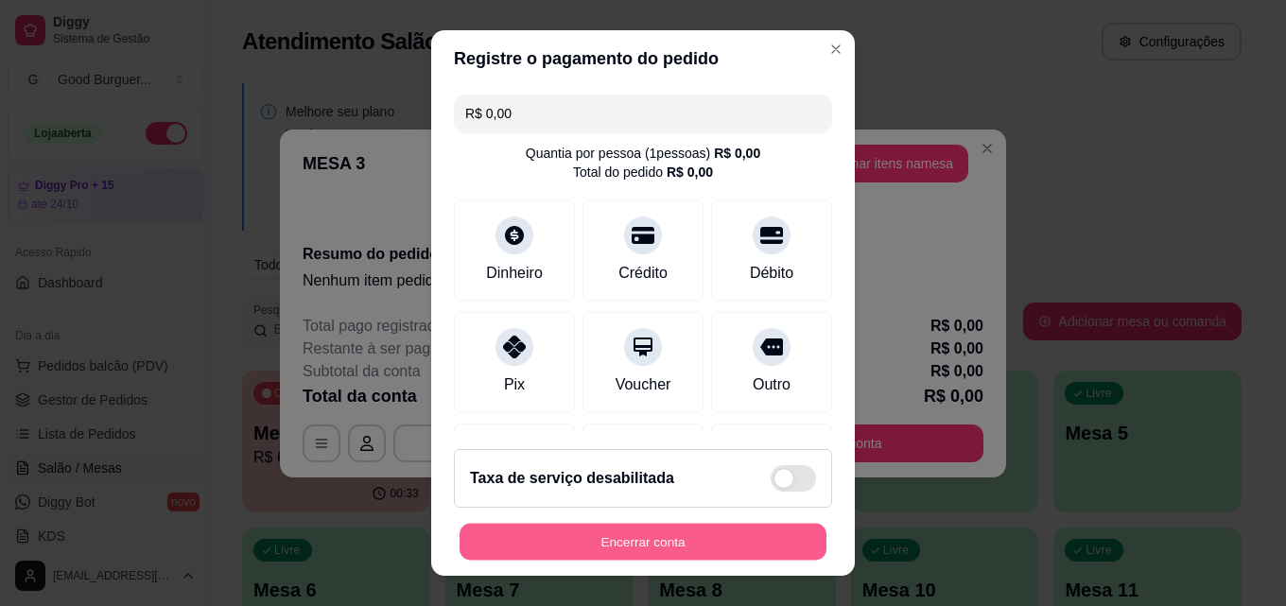
click at [728, 547] on button "Encerrar conta" at bounding box center [643, 542] width 367 height 37
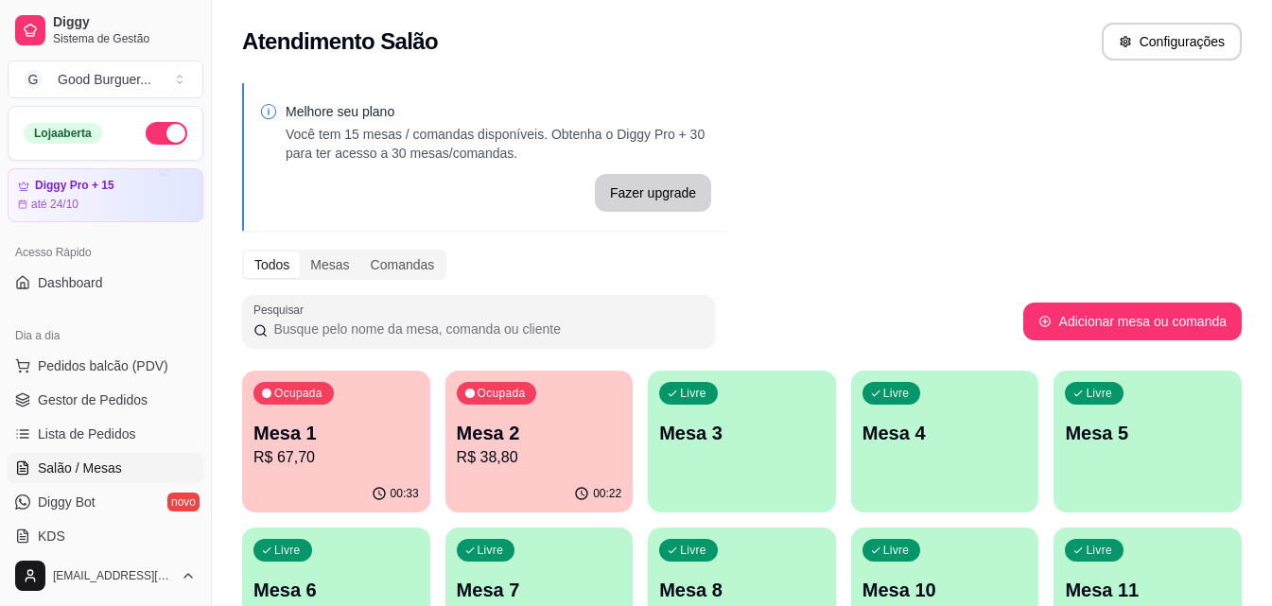
click at [575, 444] on p "Mesa 2" at bounding box center [539, 433] width 165 height 26
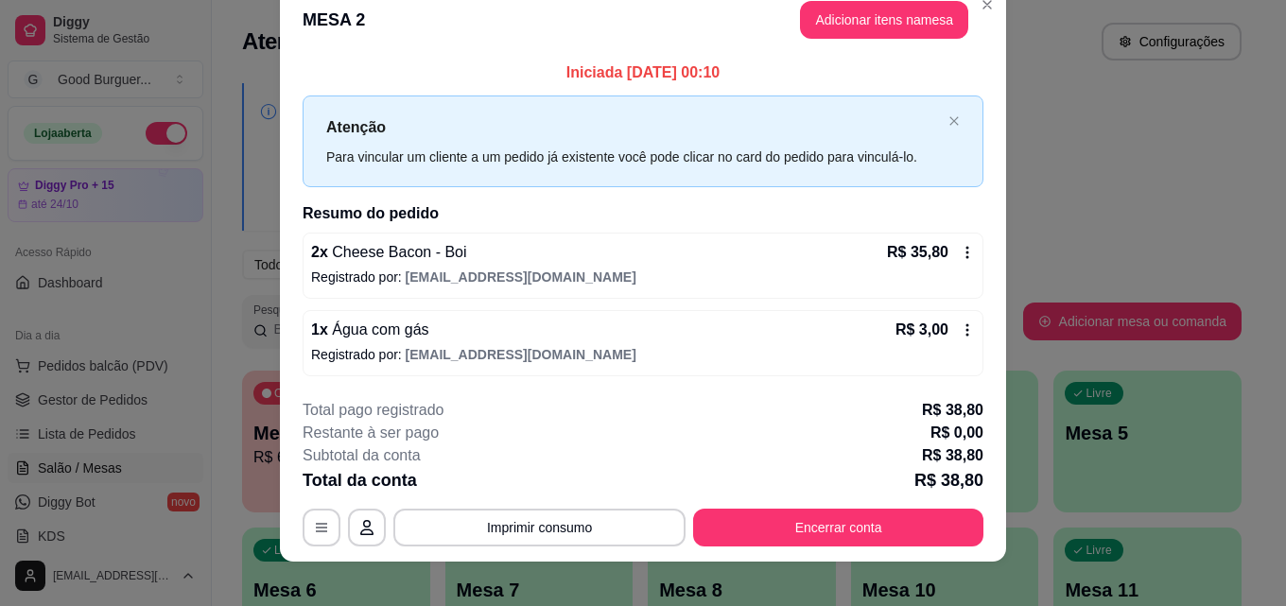
scroll to position [45, 0]
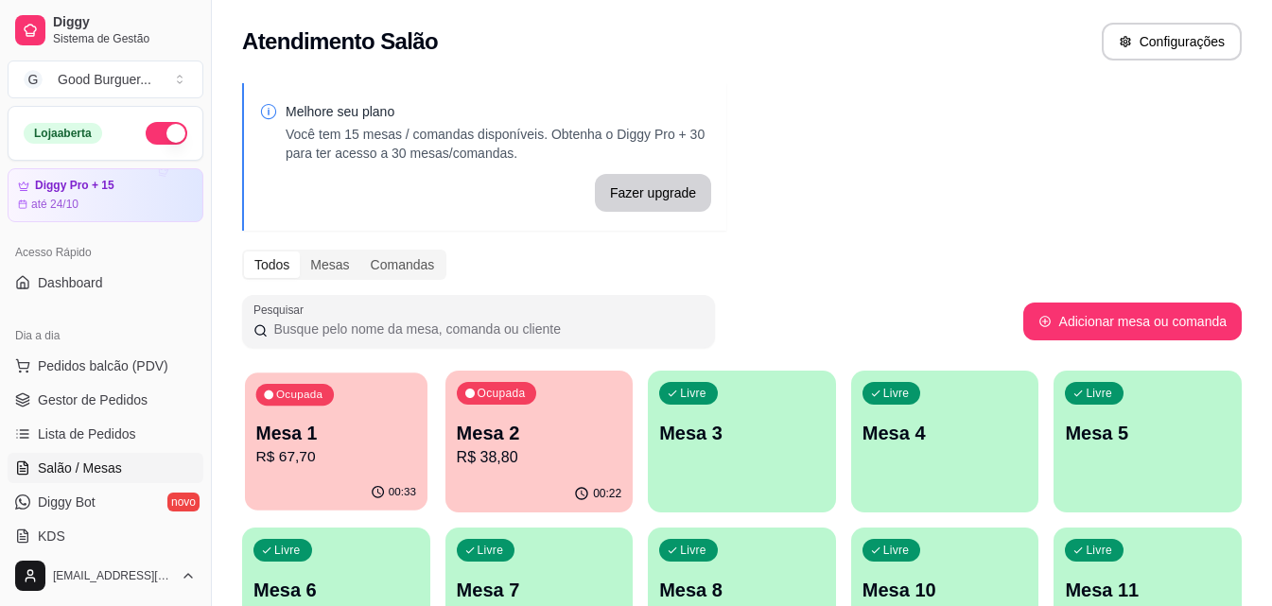
click at [331, 452] on p "R$ 67,70" at bounding box center [336, 457] width 160 height 22
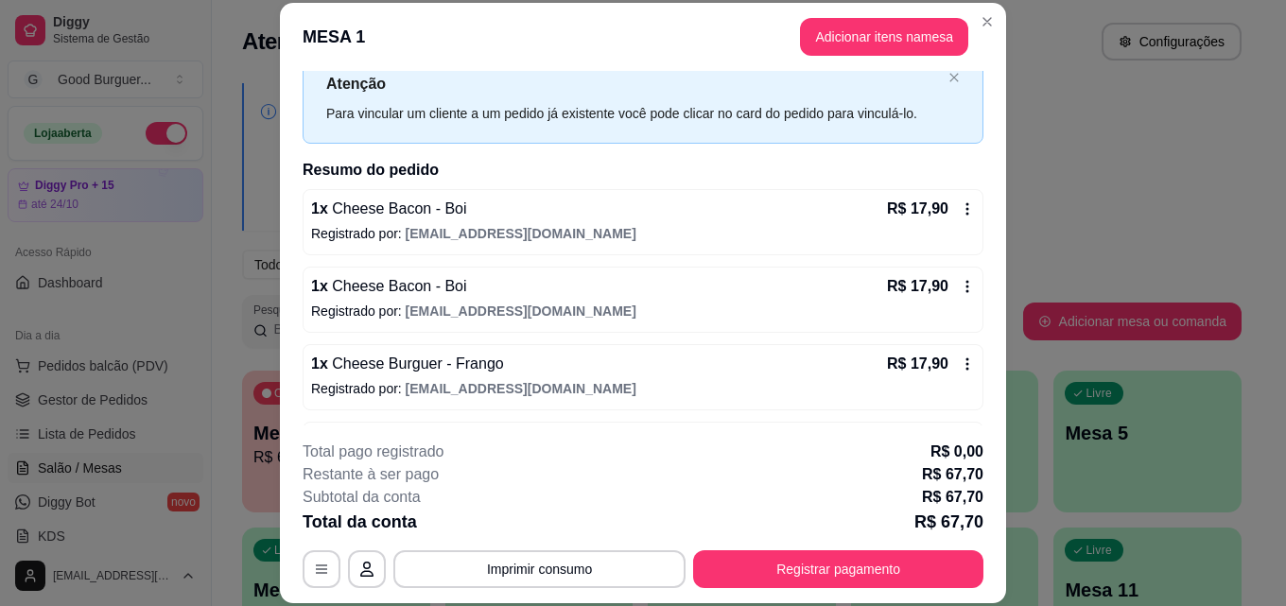
scroll to position [95, 0]
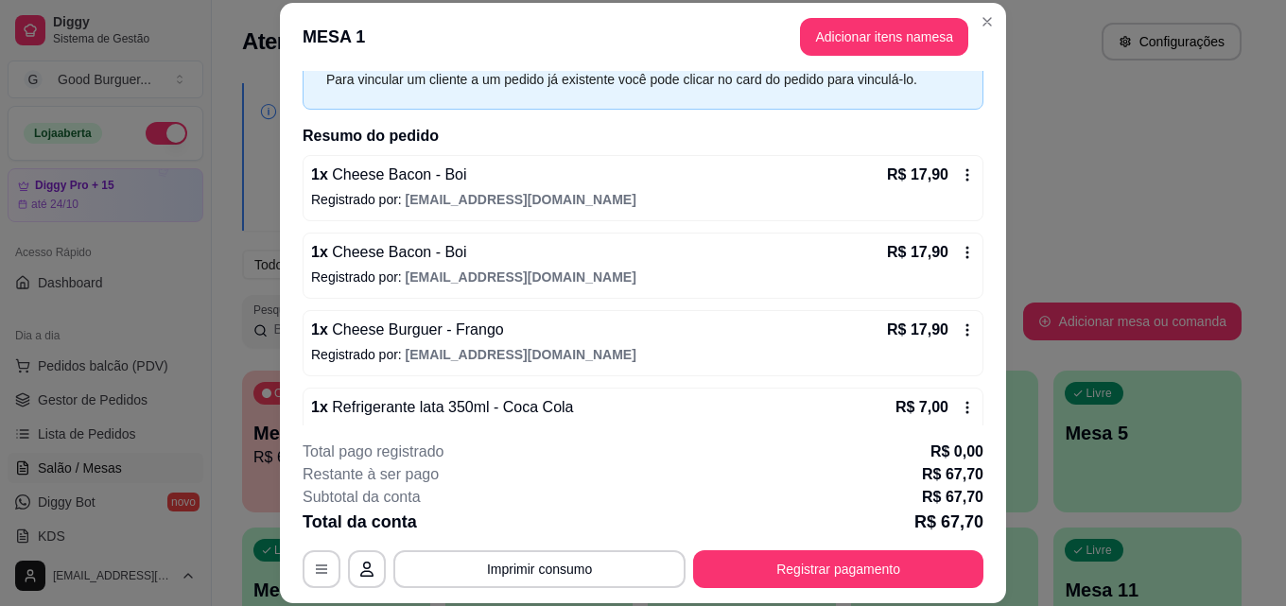
click at [960, 174] on icon at bounding box center [967, 174] width 15 height 15
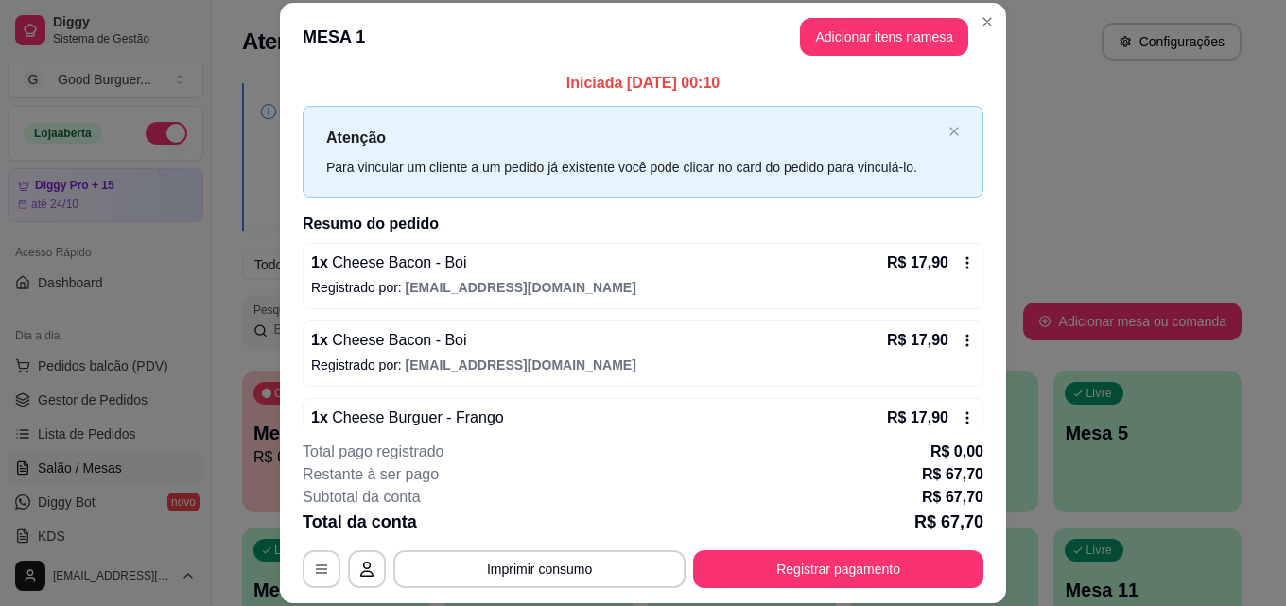
scroll to position [0, 0]
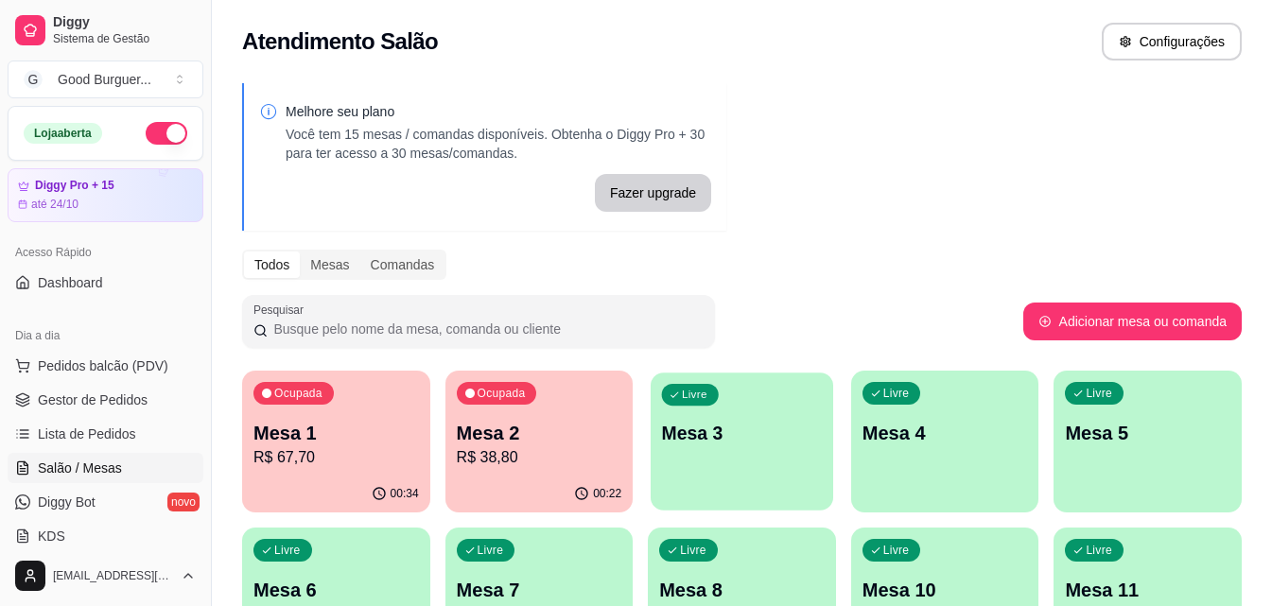
click at [738, 430] on p "Mesa 3" at bounding box center [742, 434] width 160 height 26
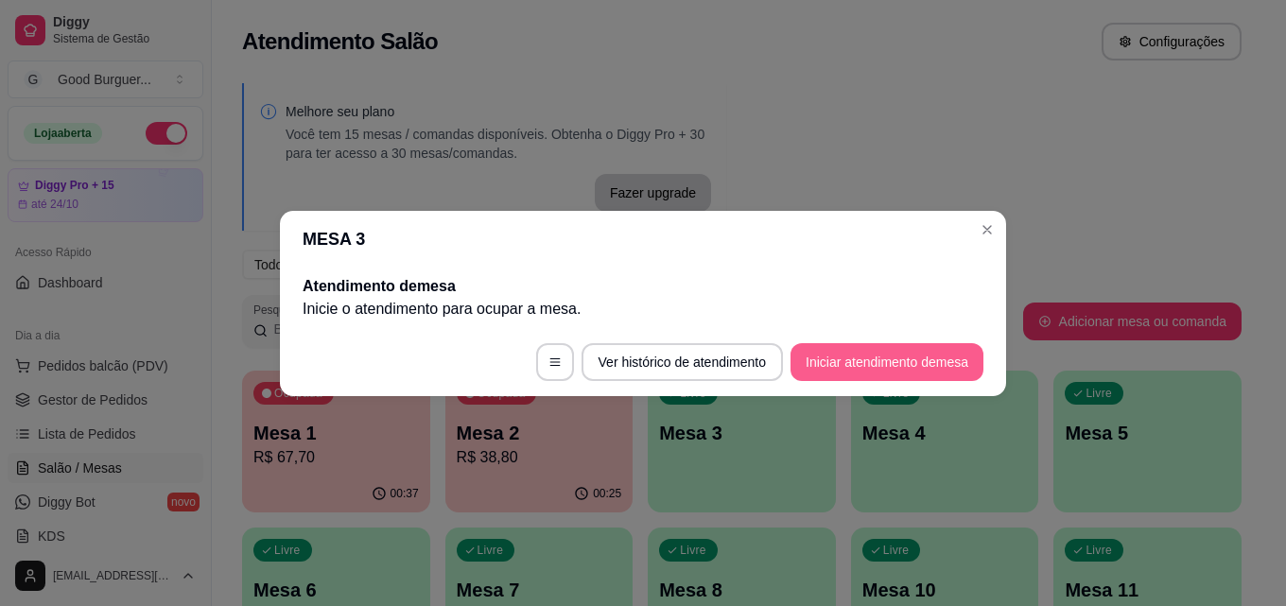
click at [922, 348] on button "Iniciar atendimento de mesa" at bounding box center [886, 362] width 193 height 38
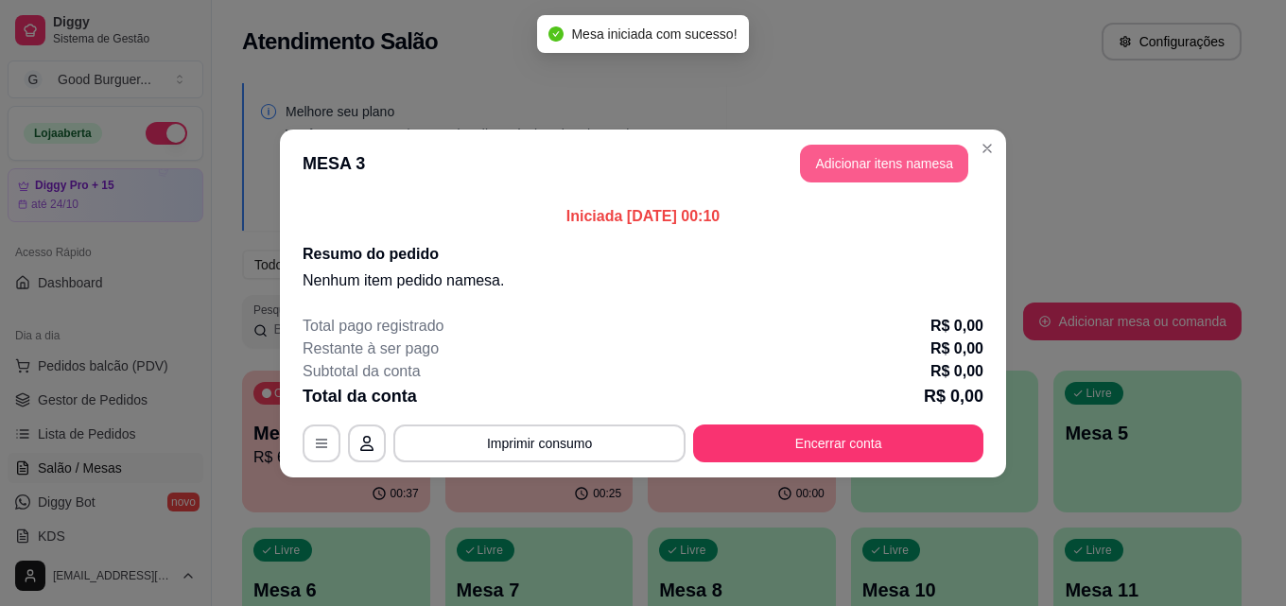
click at [917, 175] on button "Adicionar itens na mesa" at bounding box center [884, 164] width 168 height 38
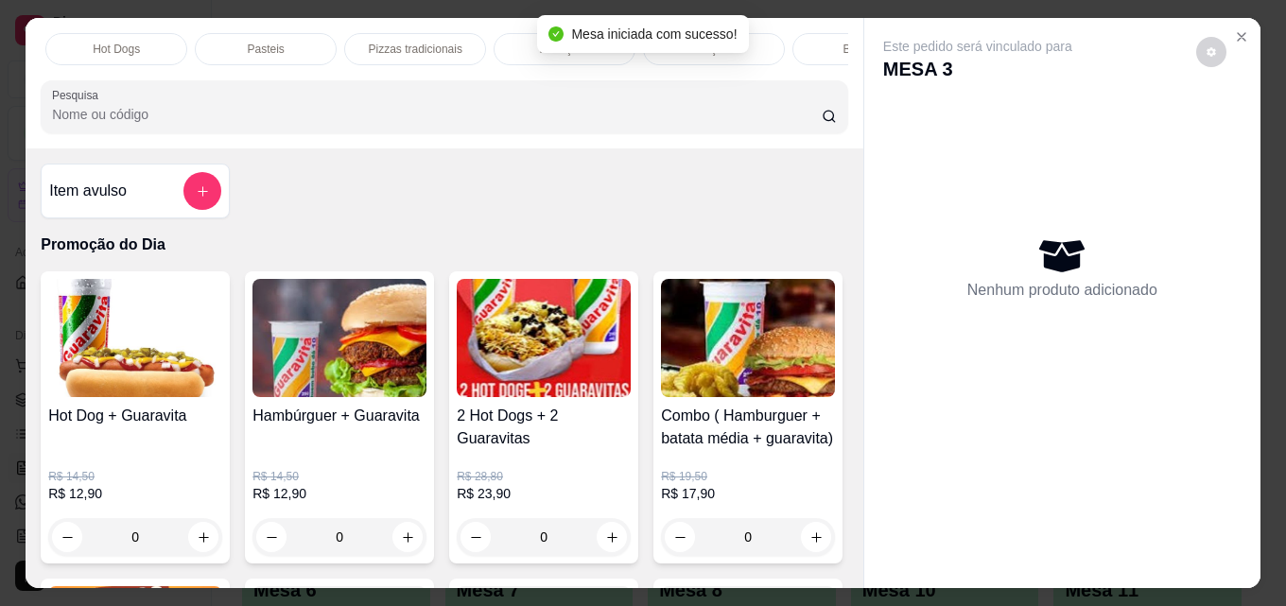
scroll to position [0, 828]
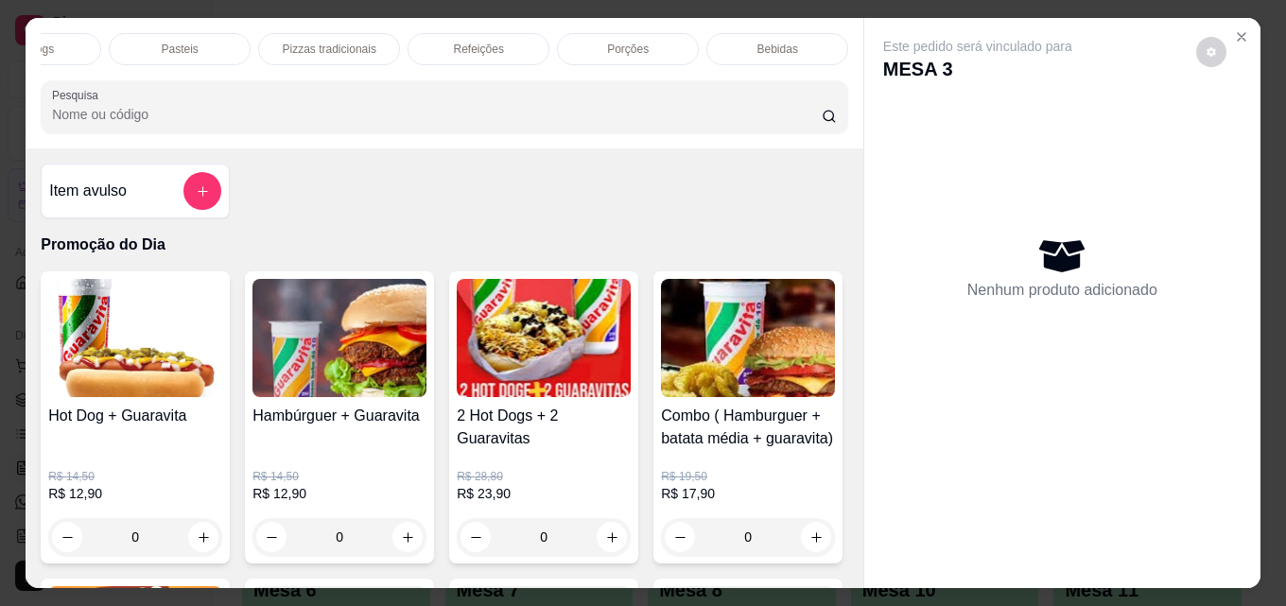
click at [772, 42] on p "Bebidas" at bounding box center [777, 49] width 41 height 15
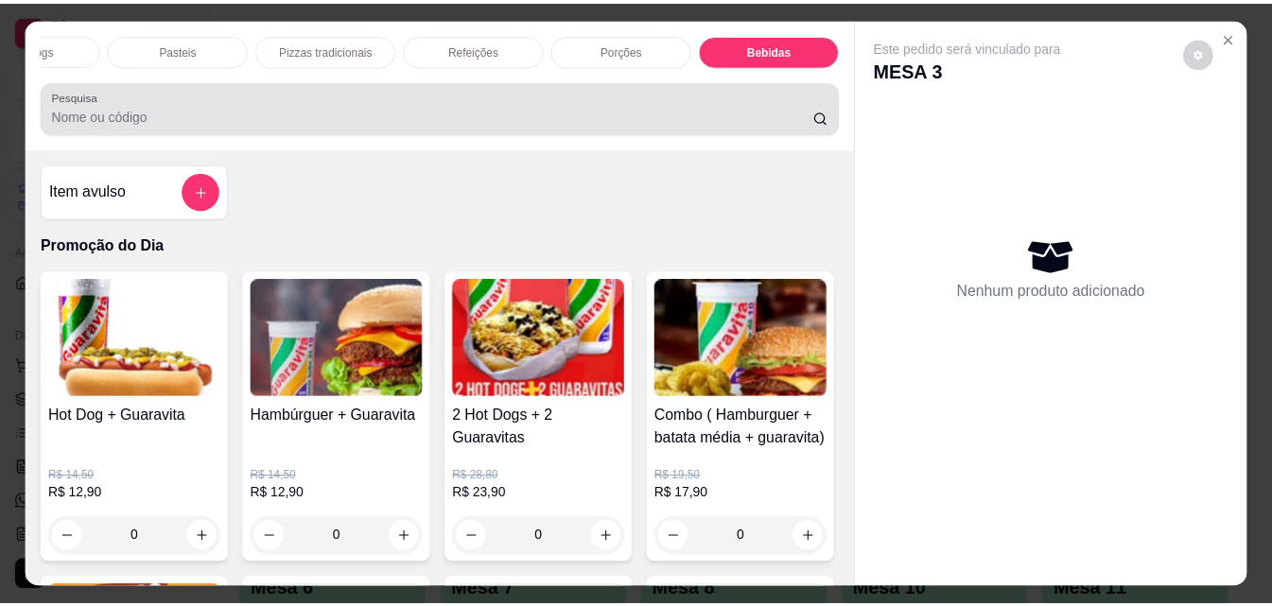
scroll to position [49, 0]
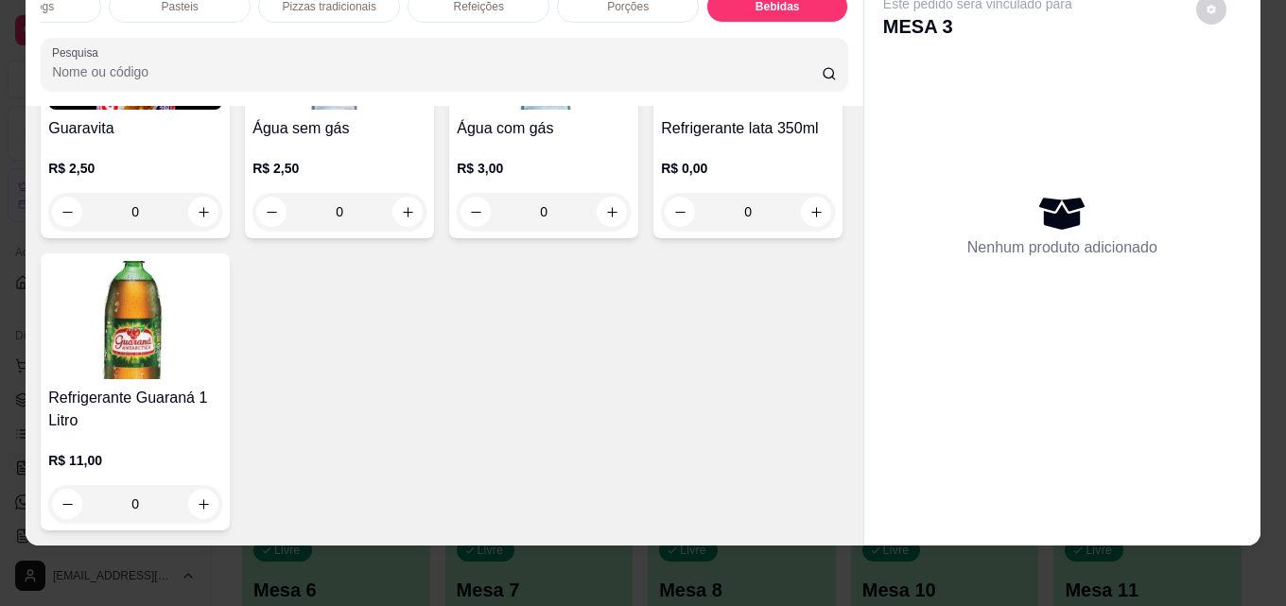
click at [147, 110] on img at bounding box center [135, 50] width 174 height 118
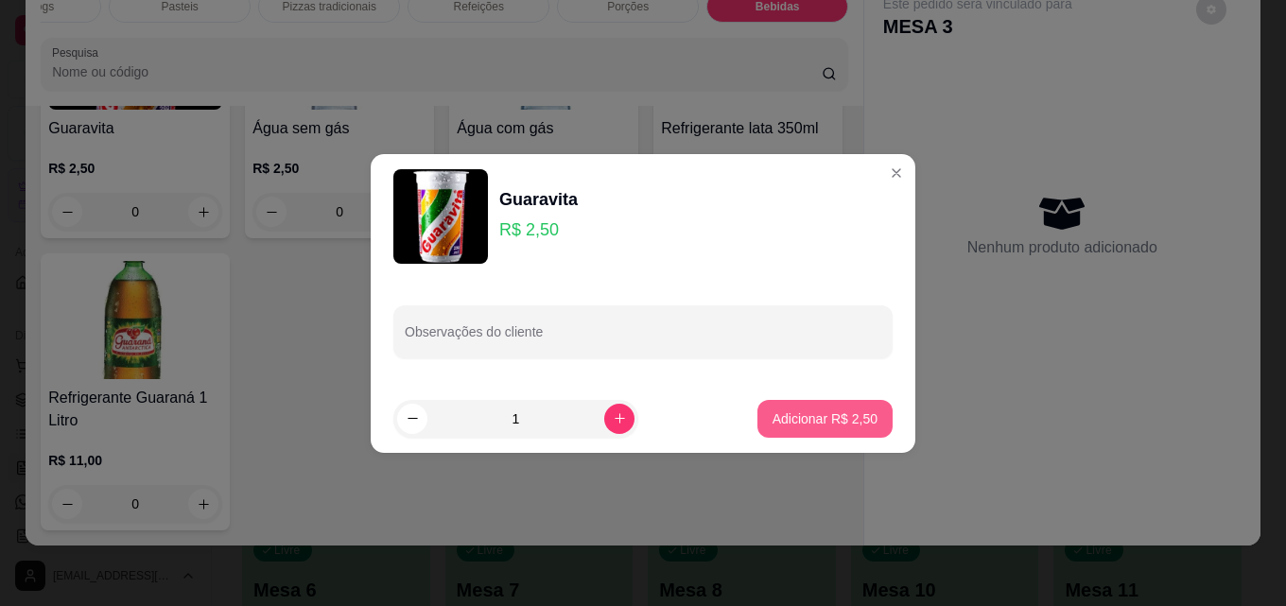
click at [812, 424] on p "Adicionar R$ 2,50" at bounding box center [824, 418] width 105 height 19
type input "1"
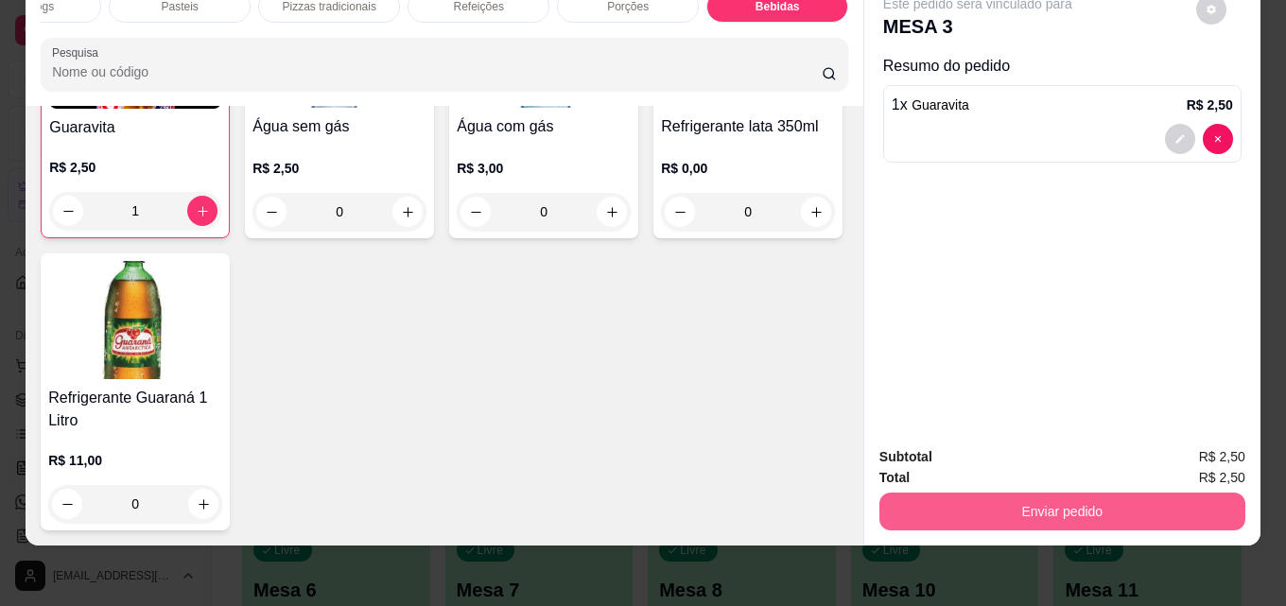
click at [1029, 499] on button "Enviar pedido" at bounding box center [1062, 512] width 366 height 38
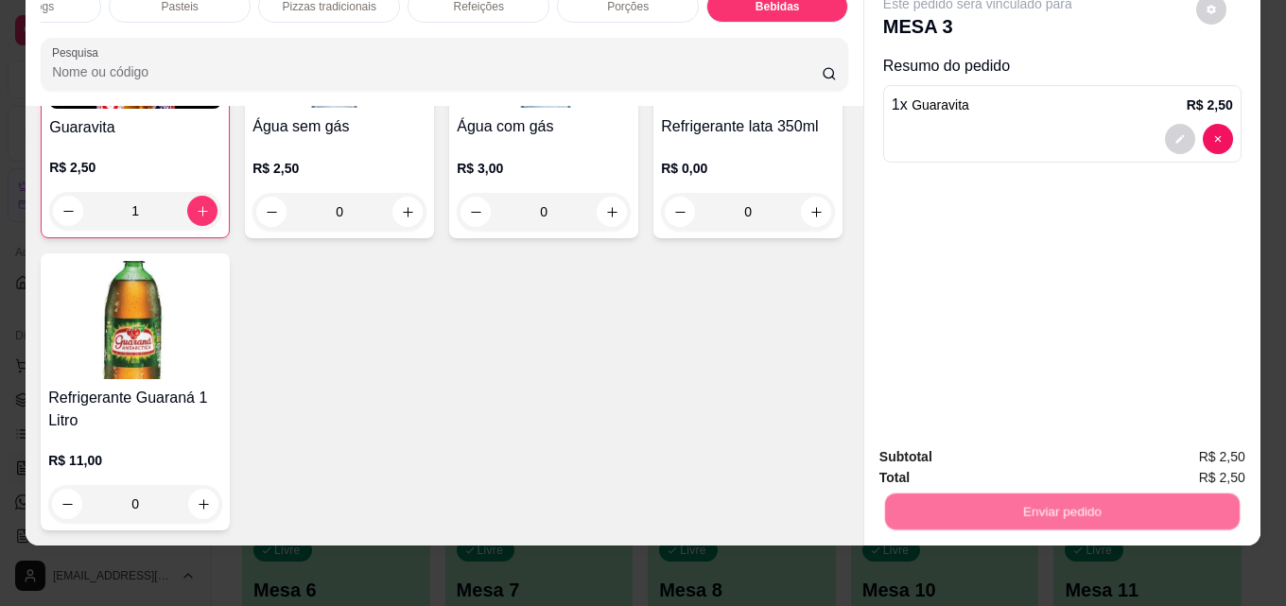
click at [1177, 448] on button "Enviar pedido" at bounding box center [1195, 451] width 107 height 36
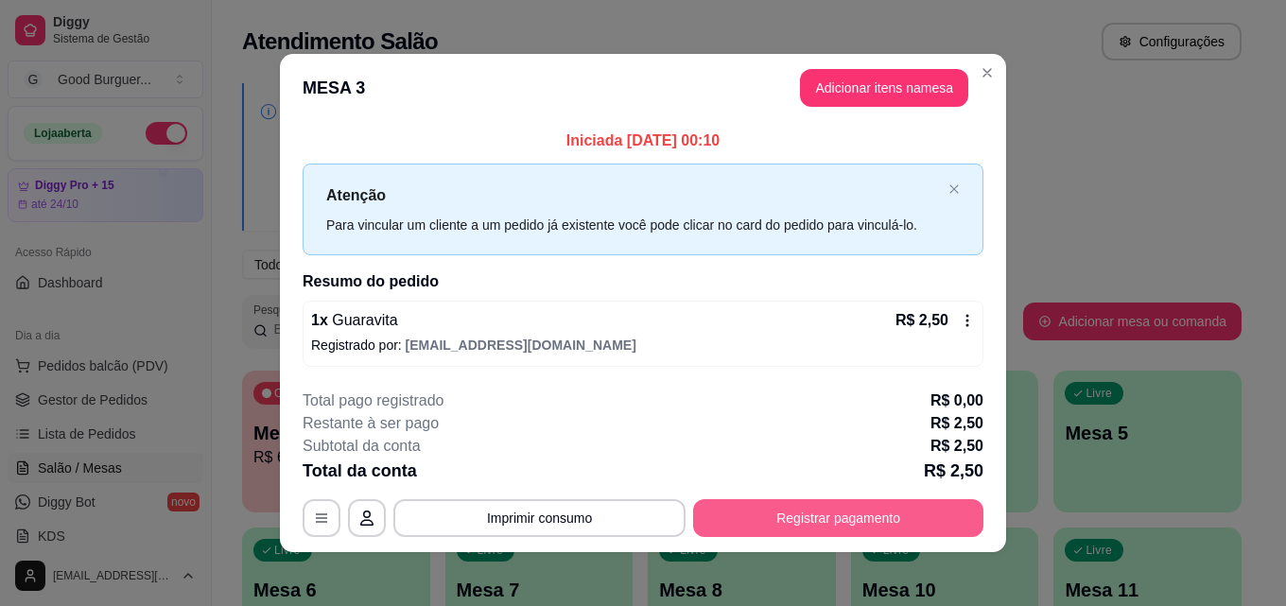
click at [896, 510] on button "Registrar pagamento" at bounding box center [838, 518] width 290 height 38
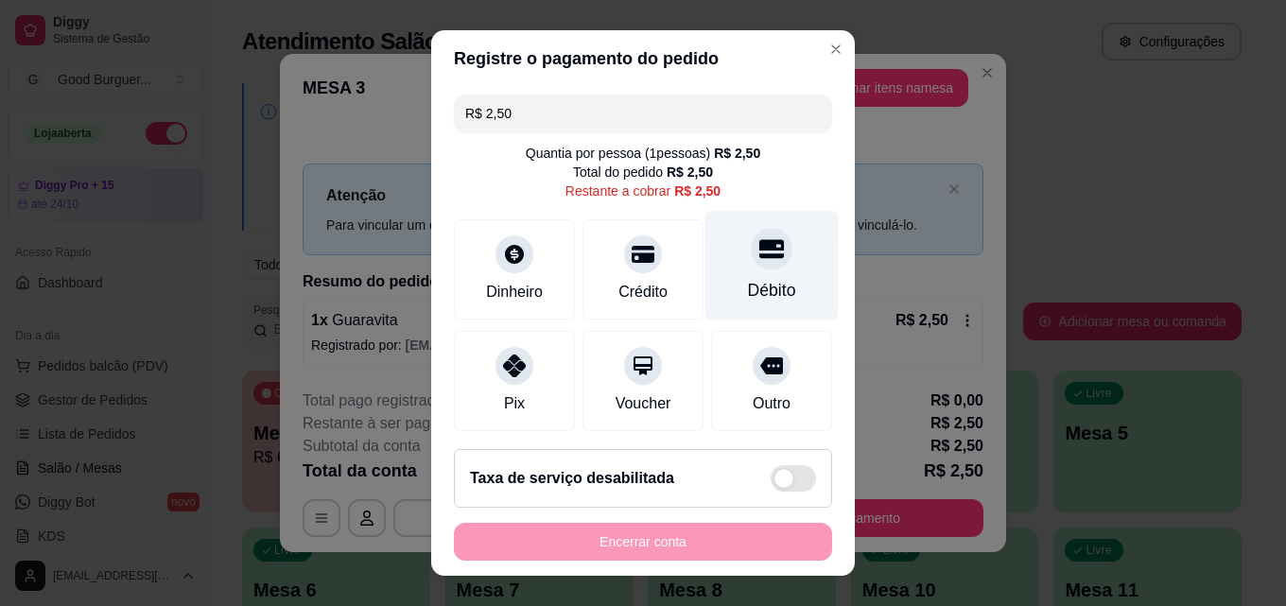
click at [759, 256] on icon at bounding box center [771, 249] width 25 height 19
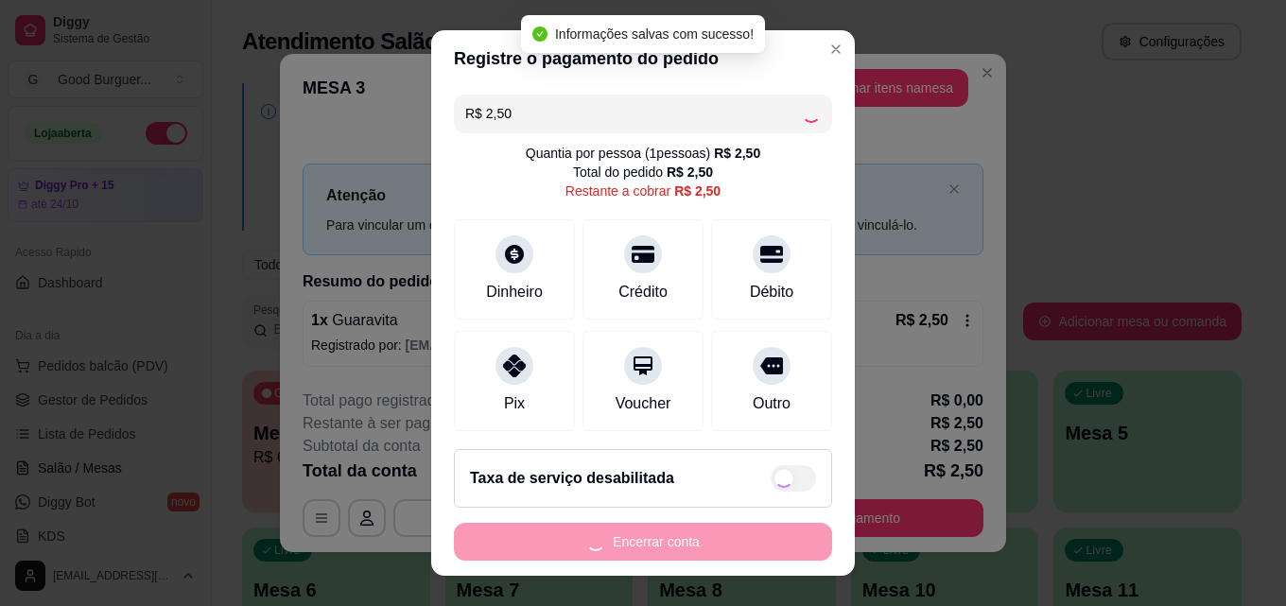
type input "R$ 0,00"
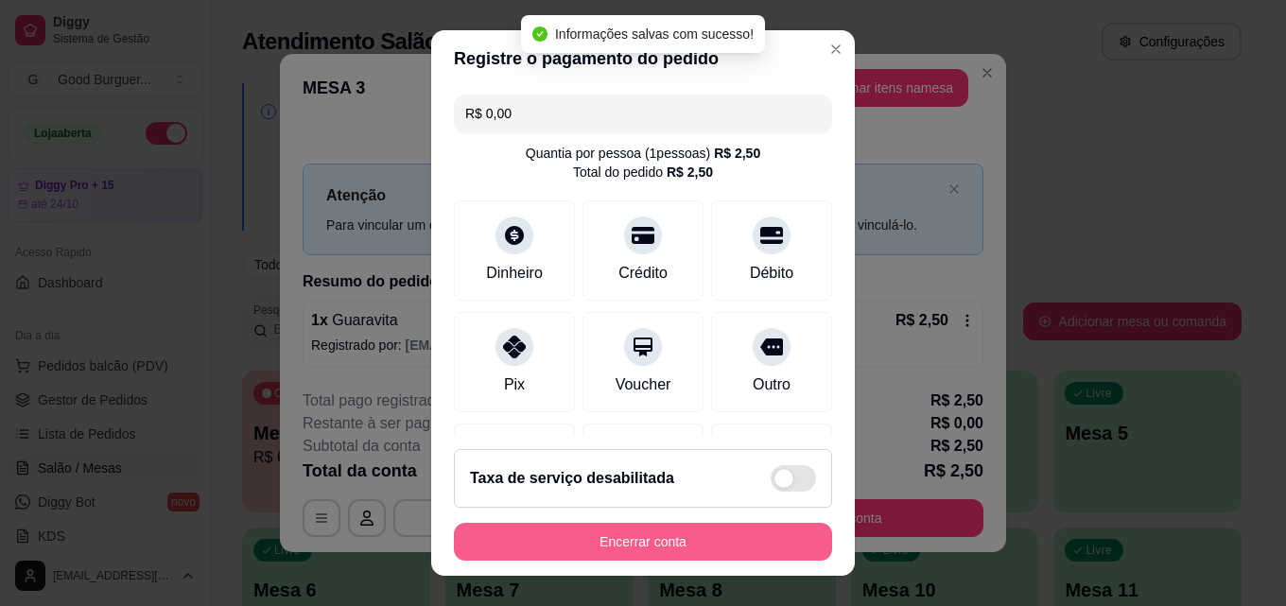
click at [727, 532] on button "Encerrar conta" at bounding box center [643, 542] width 378 height 38
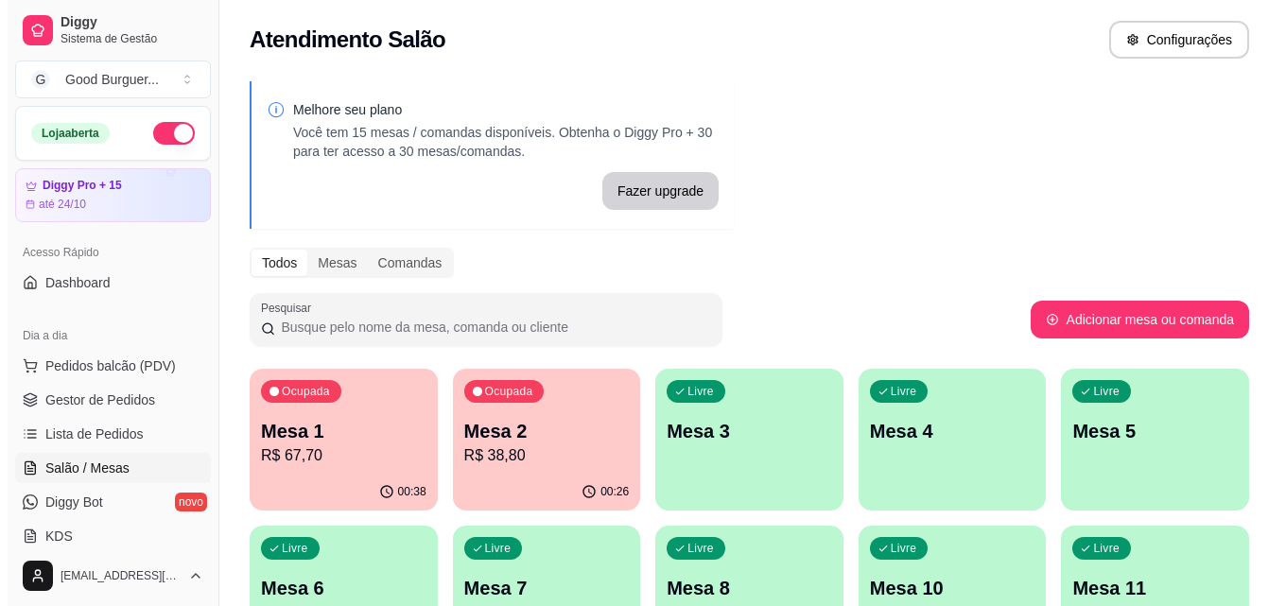
scroll to position [0, 0]
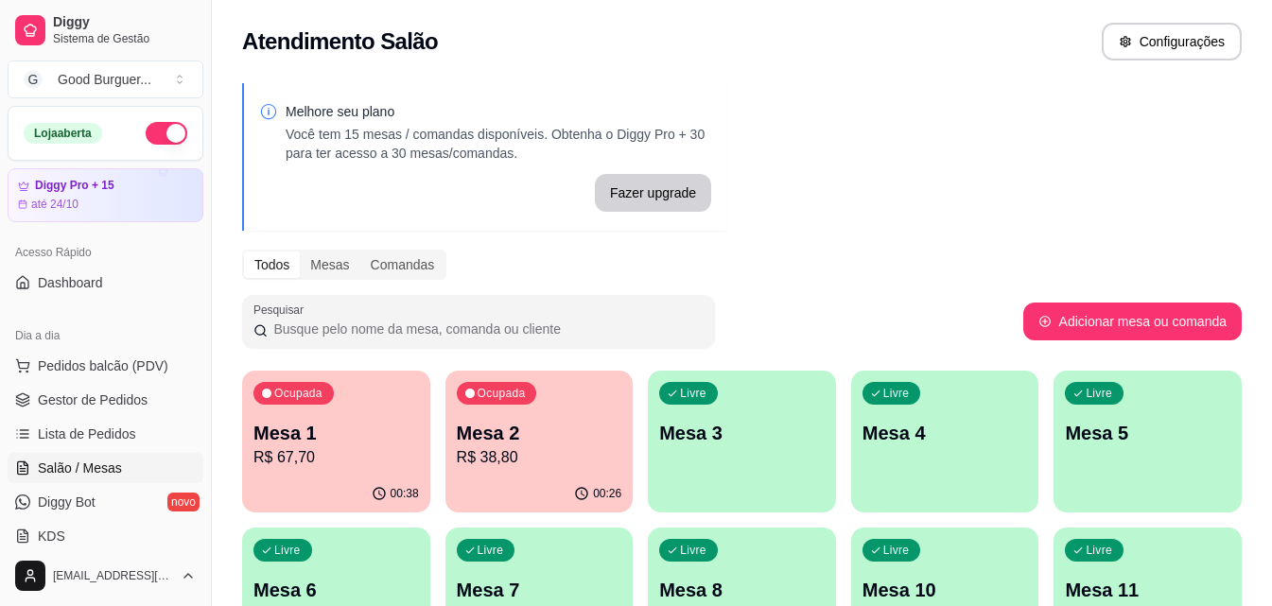
click at [520, 452] on p "R$ 38,80" at bounding box center [539, 457] width 165 height 23
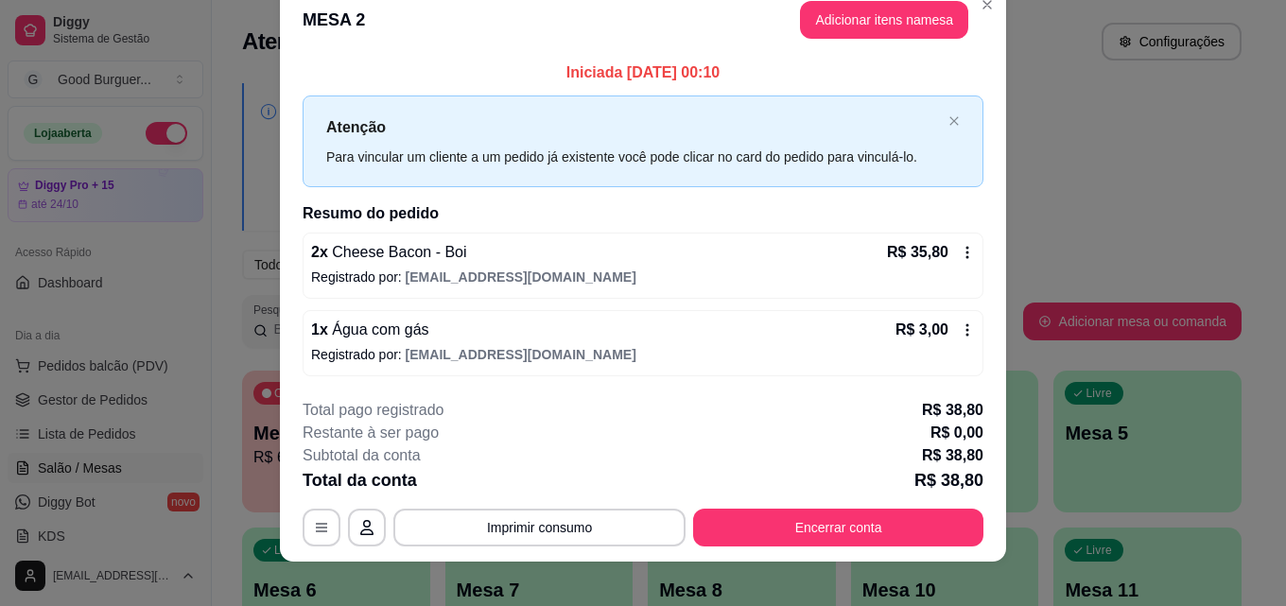
scroll to position [45, 0]
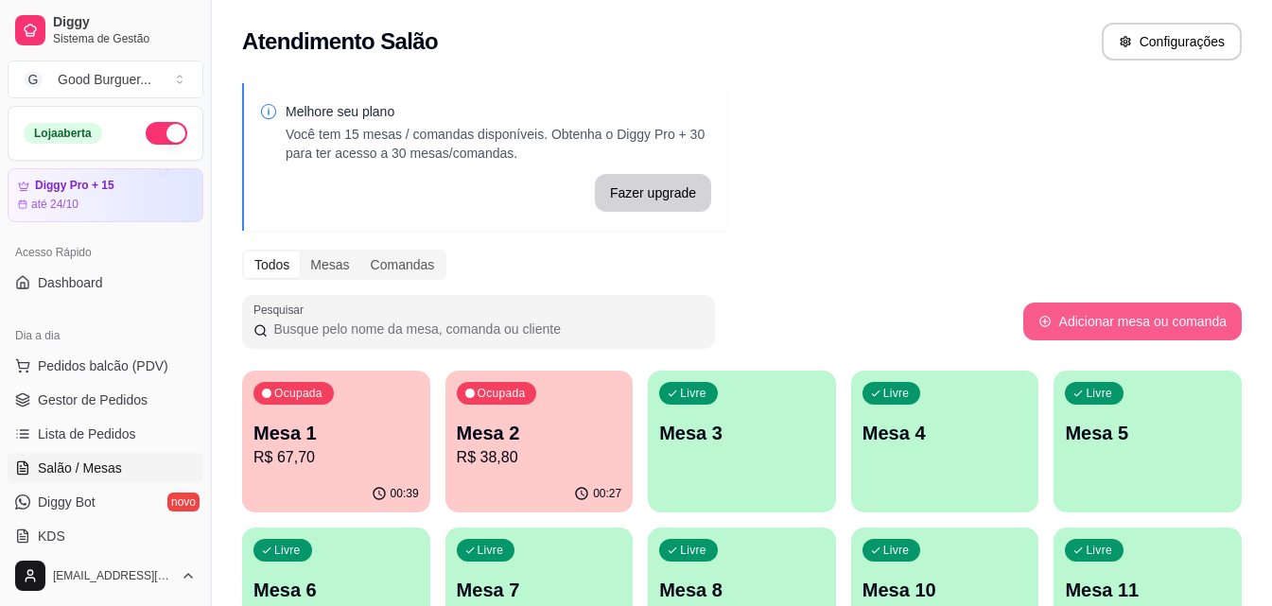
click at [1188, 320] on button "Adicionar mesa ou comanda" at bounding box center [1132, 322] width 218 height 38
click at [764, 473] on div "Livre Mesa 3" at bounding box center [742, 430] width 188 height 119
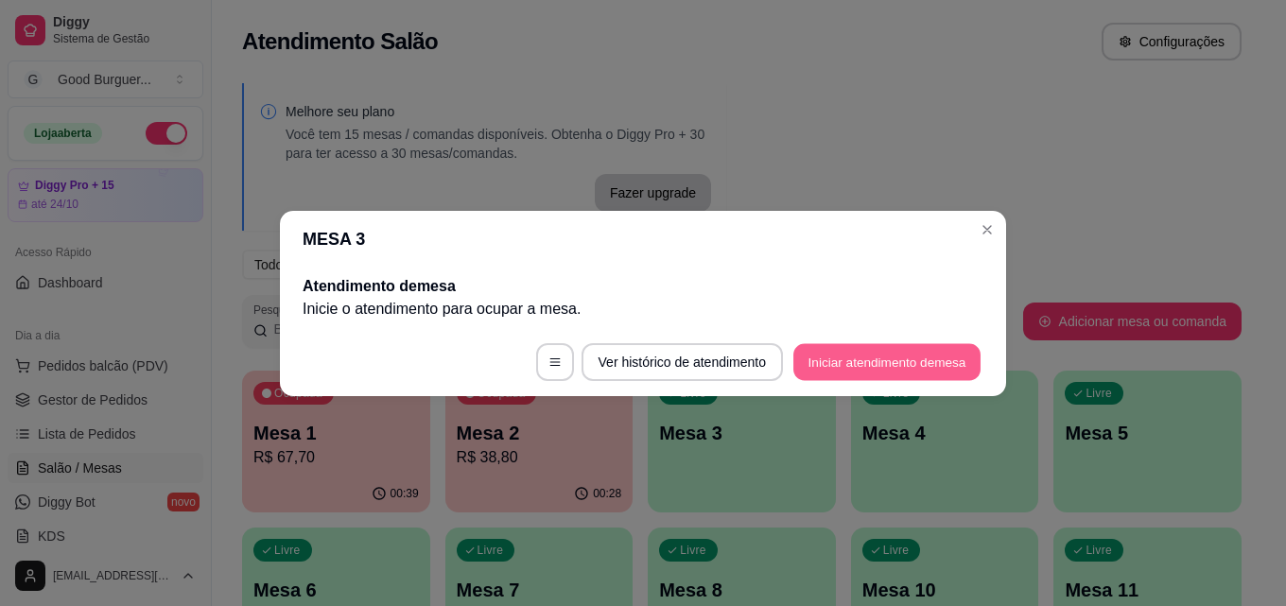
click at [897, 362] on button "Iniciar atendimento de mesa" at bounding box center [886, 361] width 187 height 37
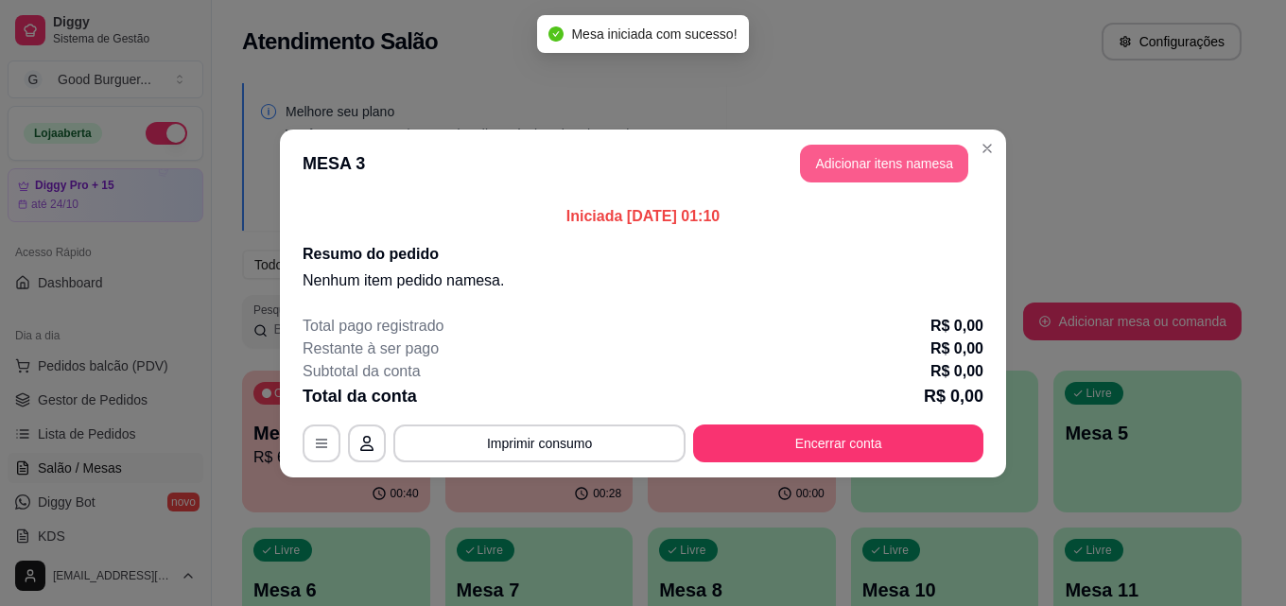
click at [872, 153] on button "Adicionar itens na mesa" at bounding box center [884, 164] width 168 height 38
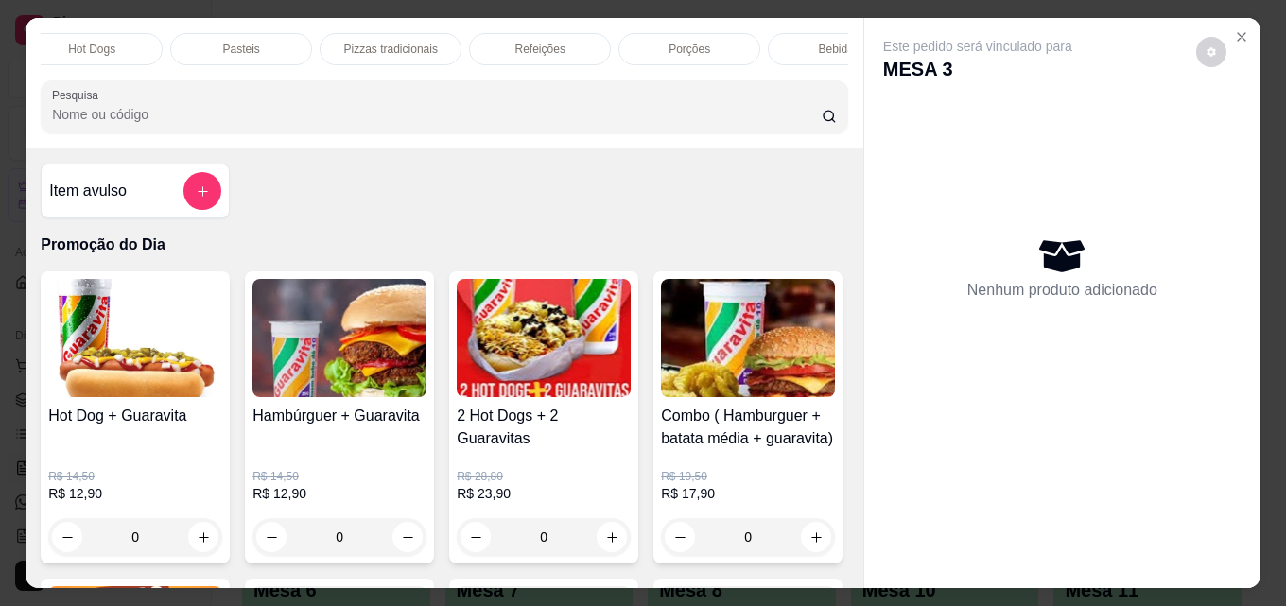
scroll to position [0, 828]
click at [804, 45] on div "Bebidas" at bounding box center [777, 49] width 142 height 32
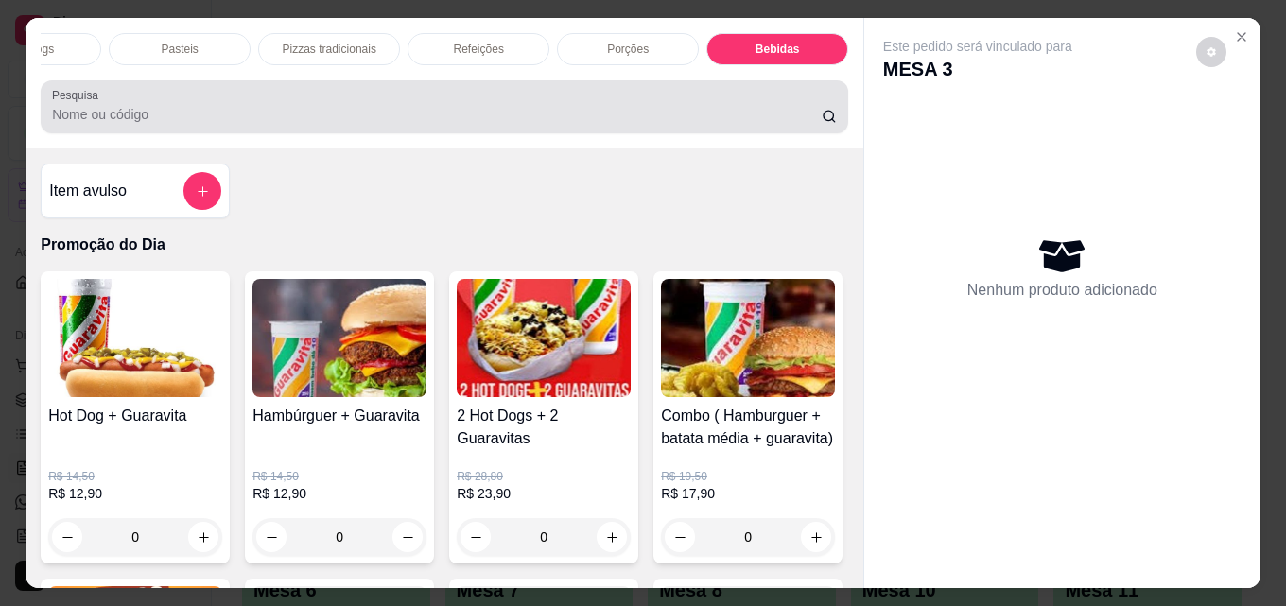
scroll to position [49, 0]
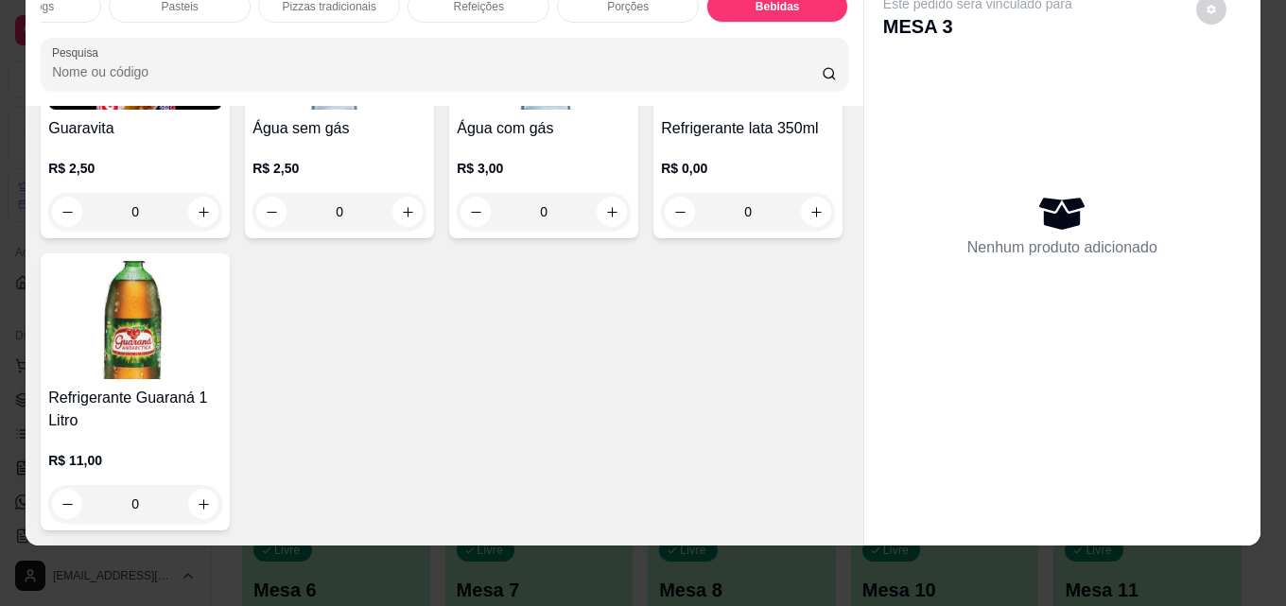
click at [501, 140] on h4 "Água com gás" at bounding box center [544, 128] width 174 height 23
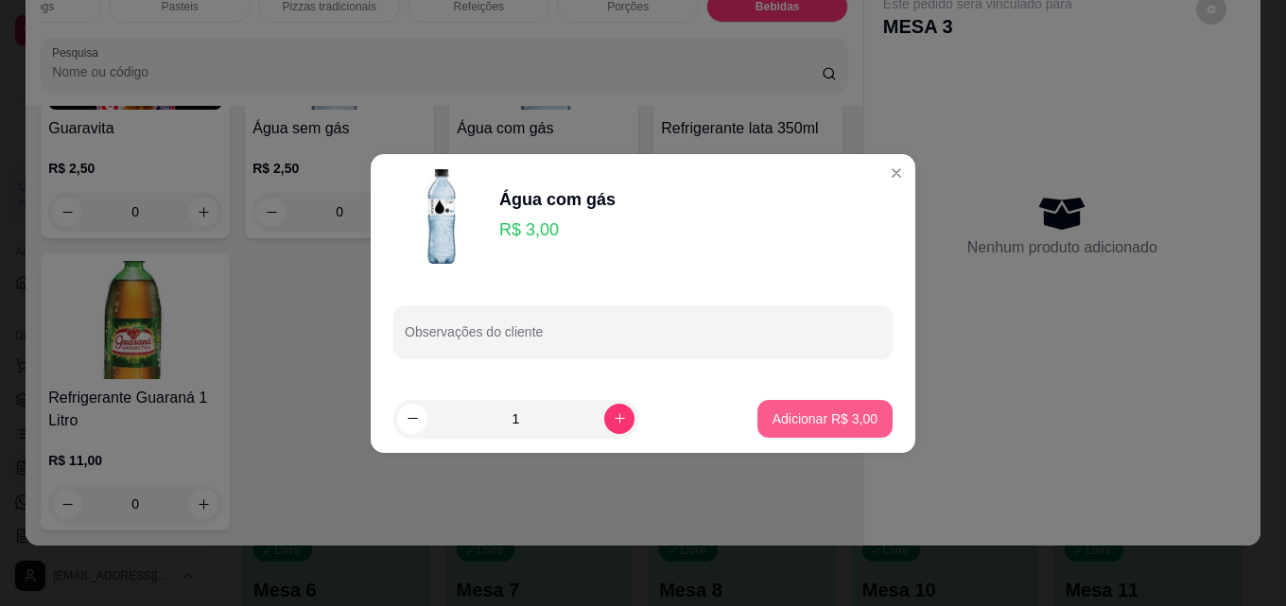
click at [857, 421] on p "Adicionar R$ 3,00" at bounding box center [824, 418] width 105 height 19
type input "1"
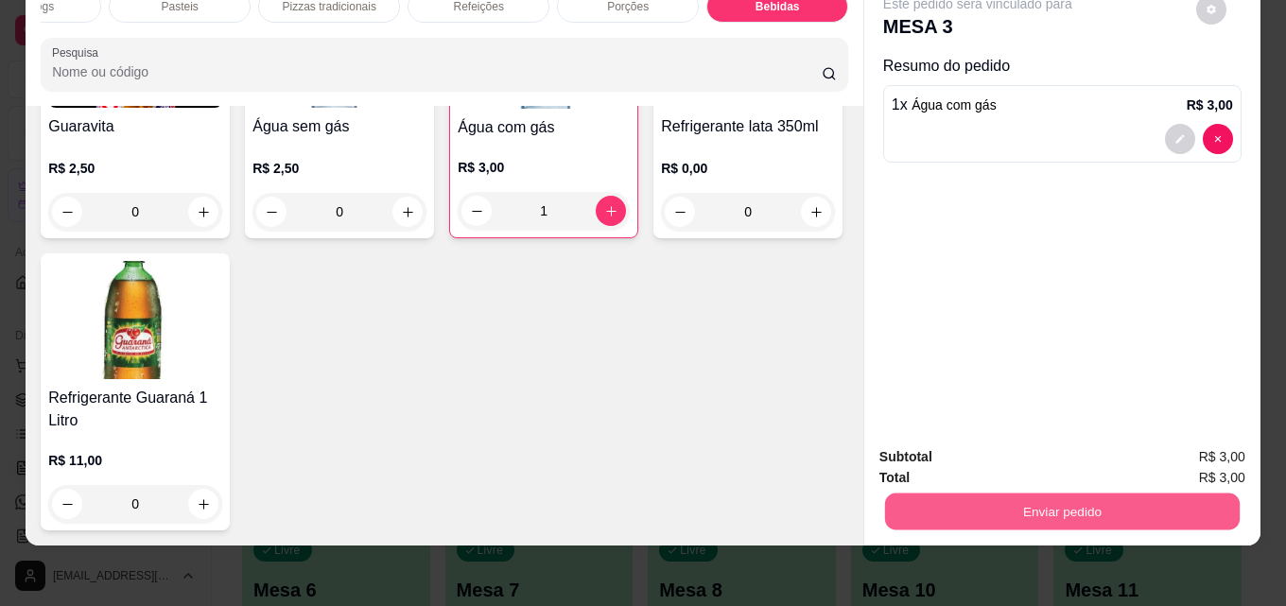
click at [1012, 493] on button "Enviar pedido" at bounding box center [1062, 511] width 355 height 37
click at [1197, 445] on button "Enviar pedido" at bounding box center [1195, 451] width 107 height 36
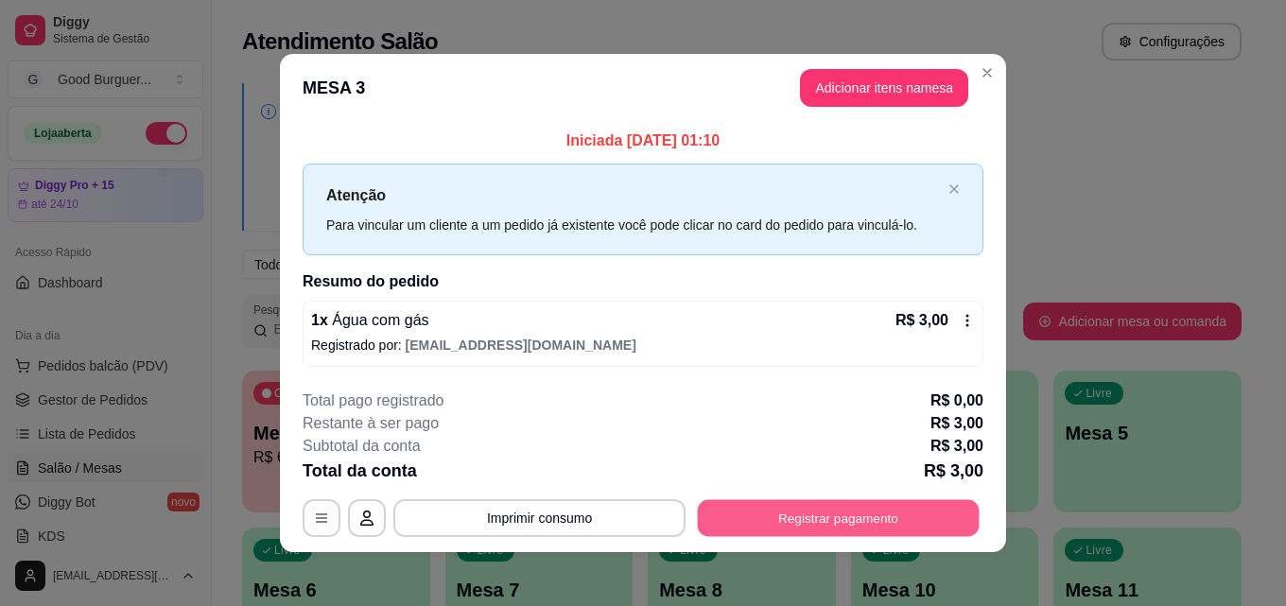
click at [881, 514] on button "Registrar pagamento" at bounding box center [839, 518] width 282 height 37
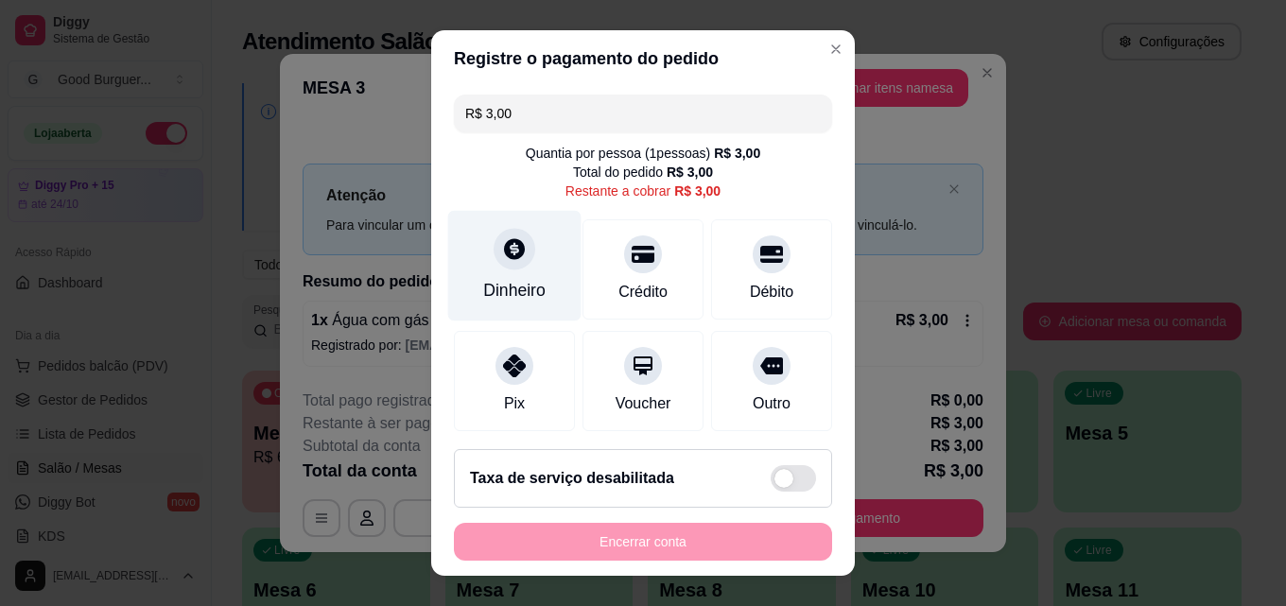
click at [502, 256] on icon at bounding box center [514, 248] width 25 height 25
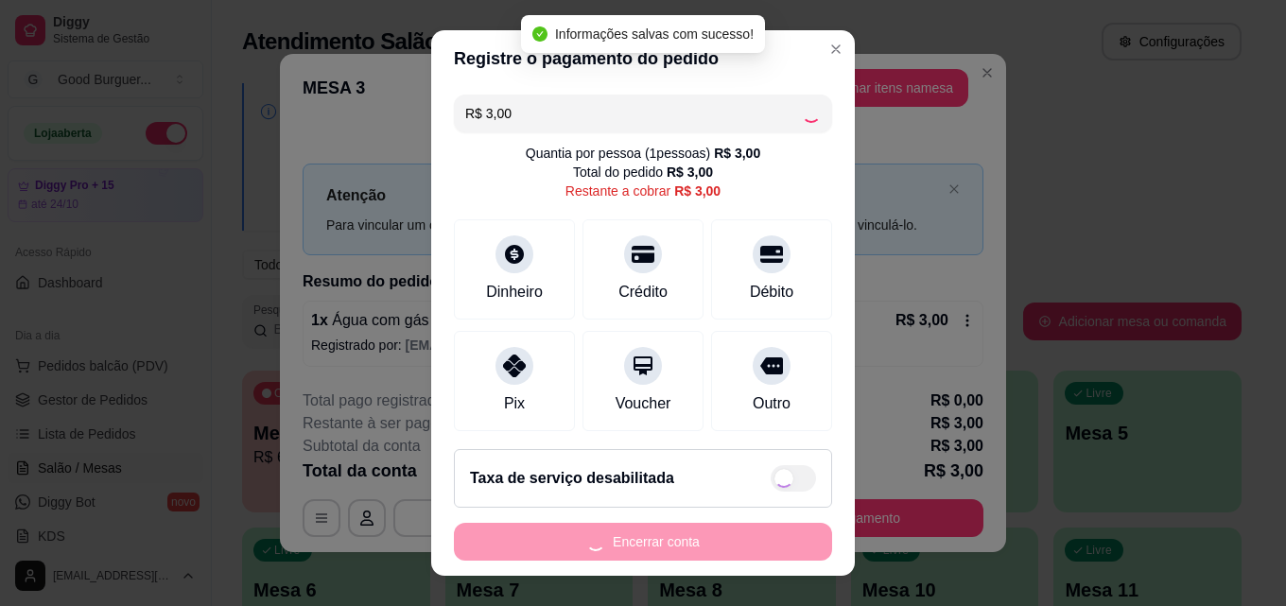
type input "R$ 0,00"
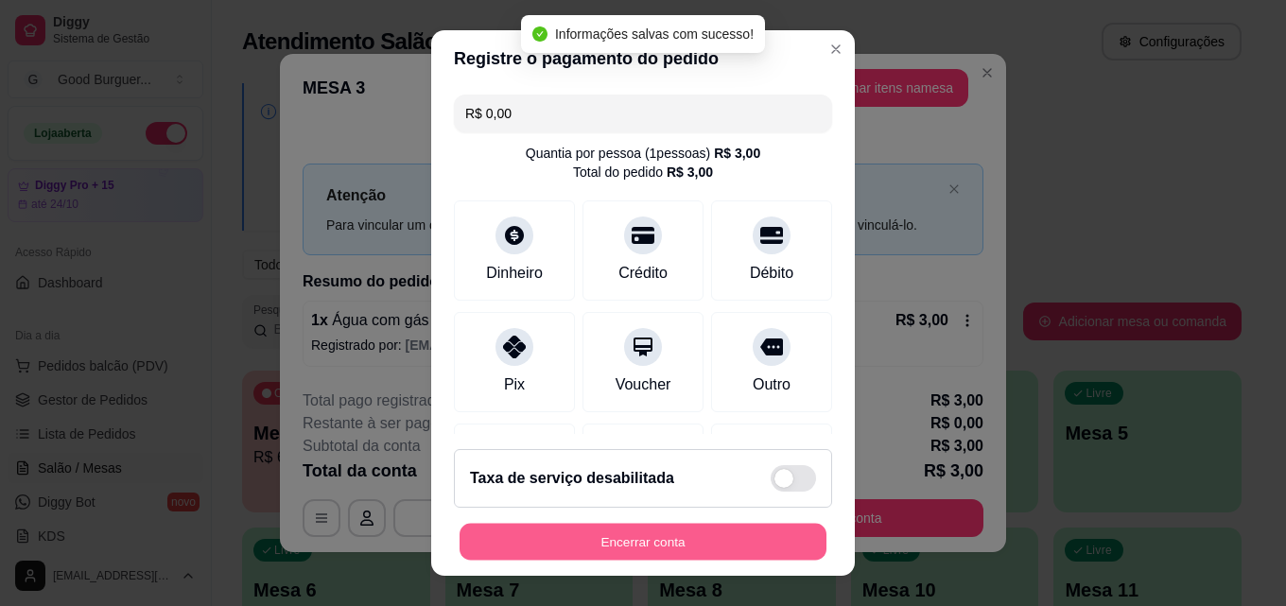
click at [715, 547] on button "Encerrar conta" at bounding box center [643, 542] width 367 height 37
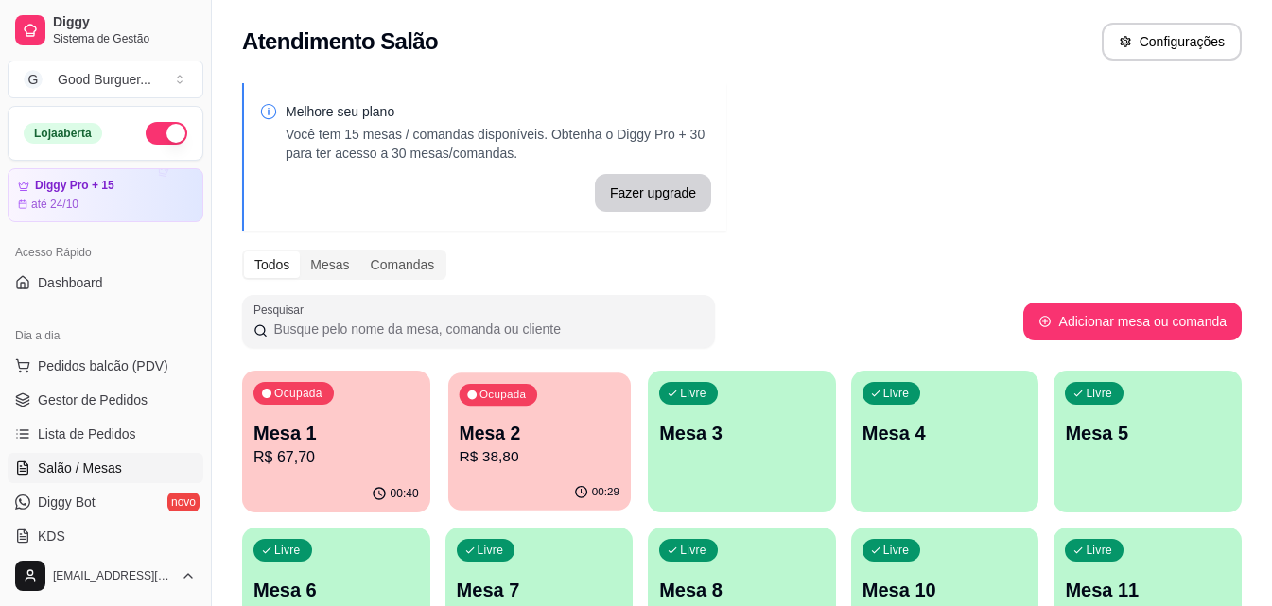
click at [552, 432] on p "Mesa 2" at bounding box center [539, 434] width 160 height 26
click at [394, 442] on p "Mesa 1" at bounding box center [335, 433] width 165 height 26
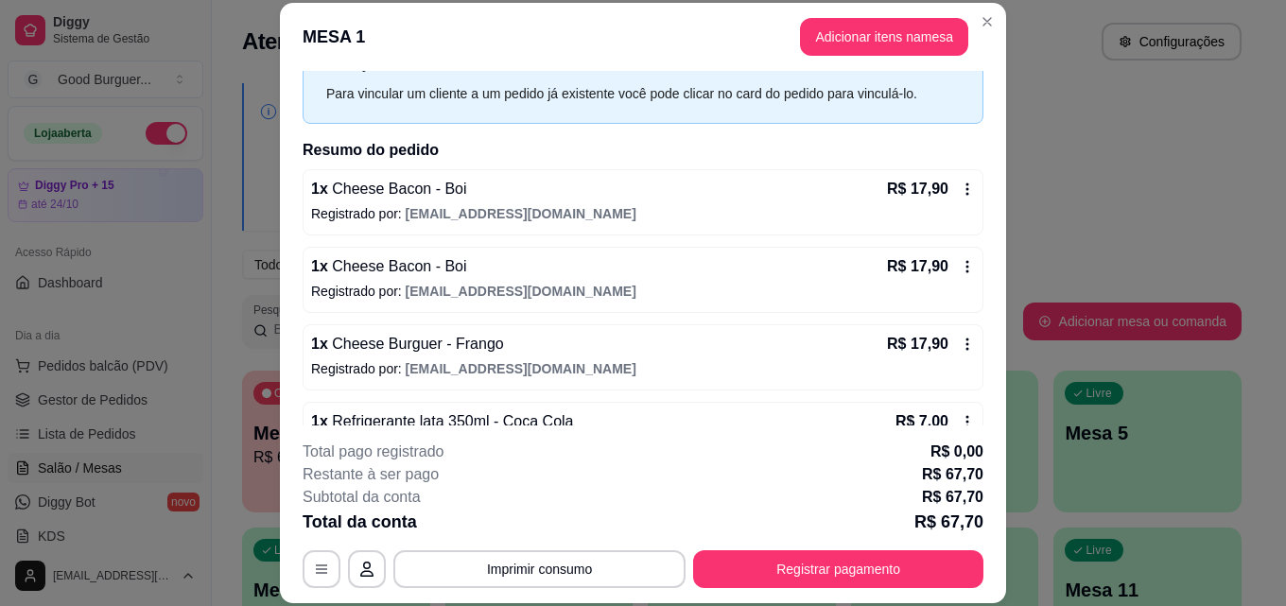
scroll to position [189, 0]
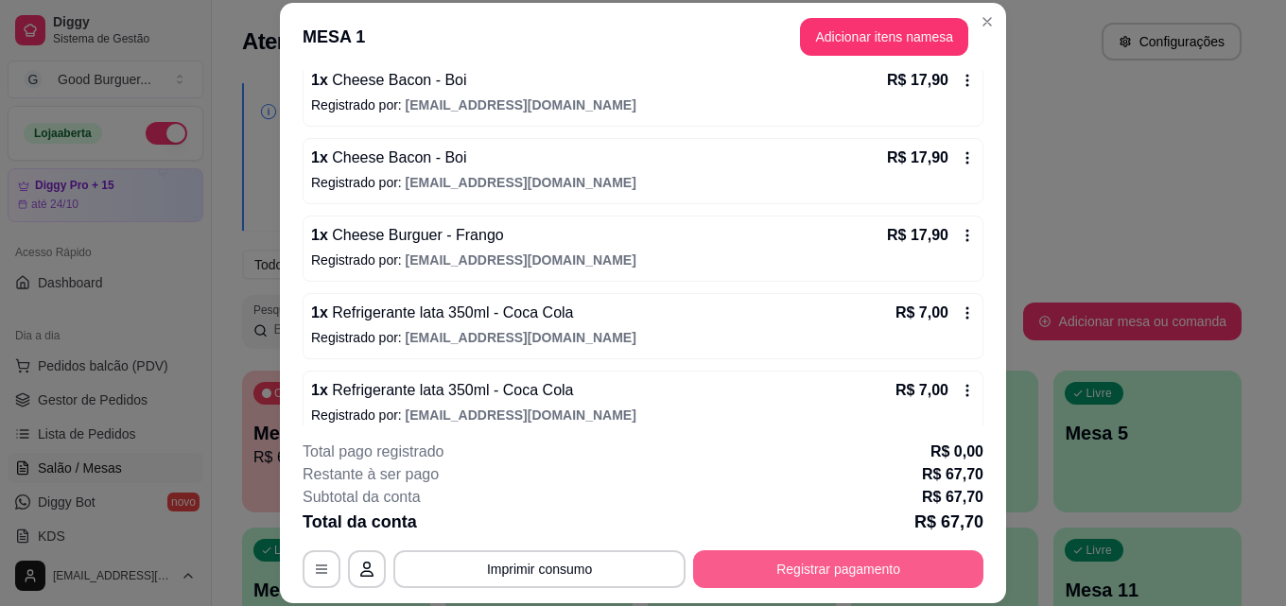
click at [862, 576] on button "Registrar pagamento" at bounding box center [838, 569] width 290 height 38
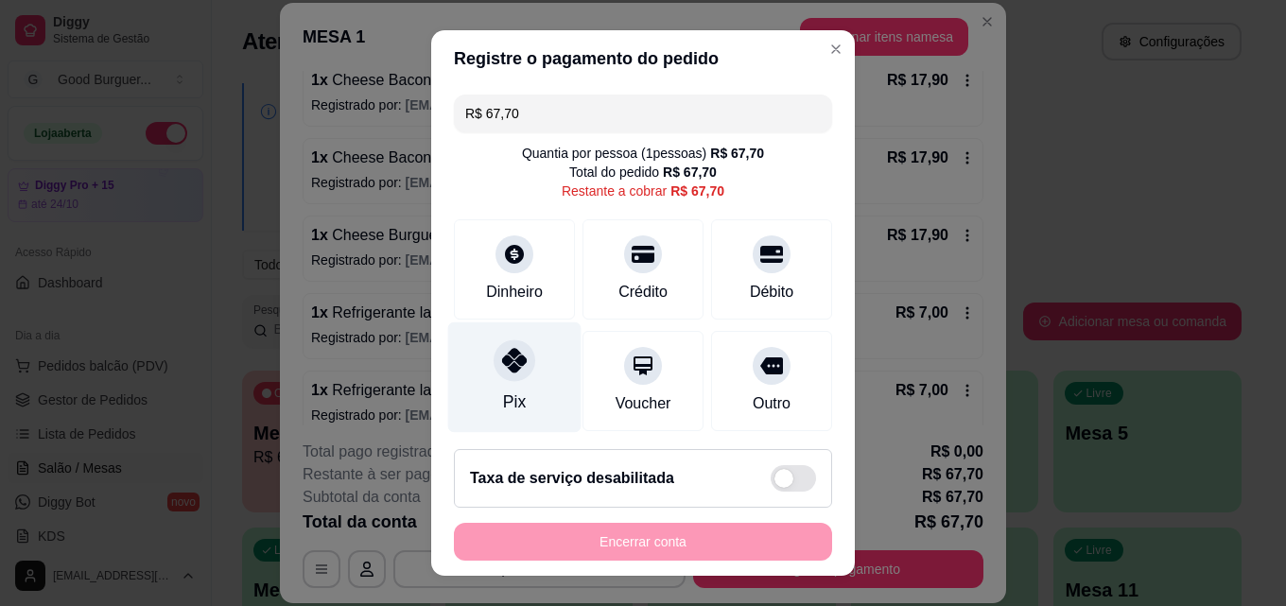
click at [515, 360] on icon at bounding box center [514, 360] width 25 height 25
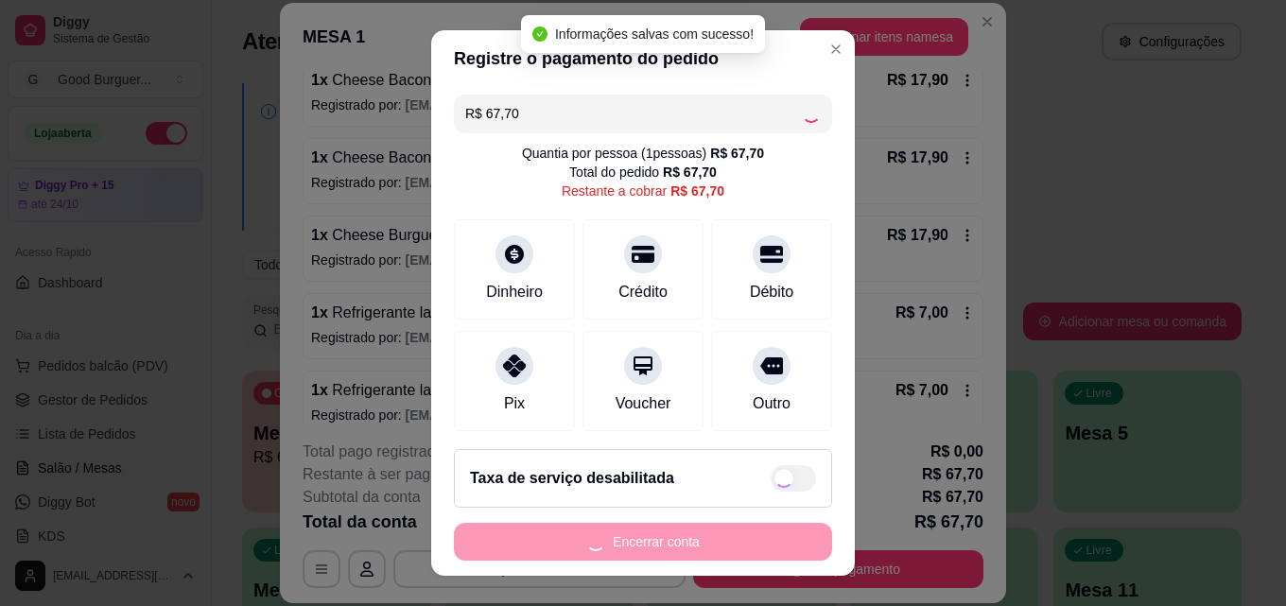
type input "R$ 0,00"
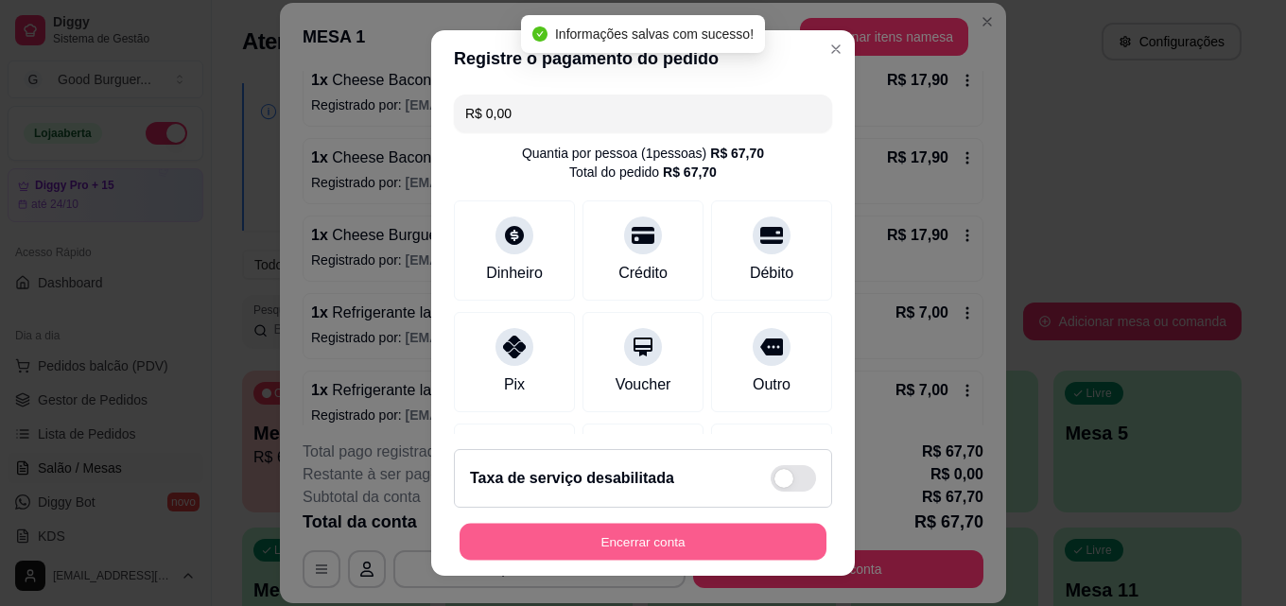
click at [683, 529] on button "Encerrar conta" at bounding box center [643, 542] width 367 height 37
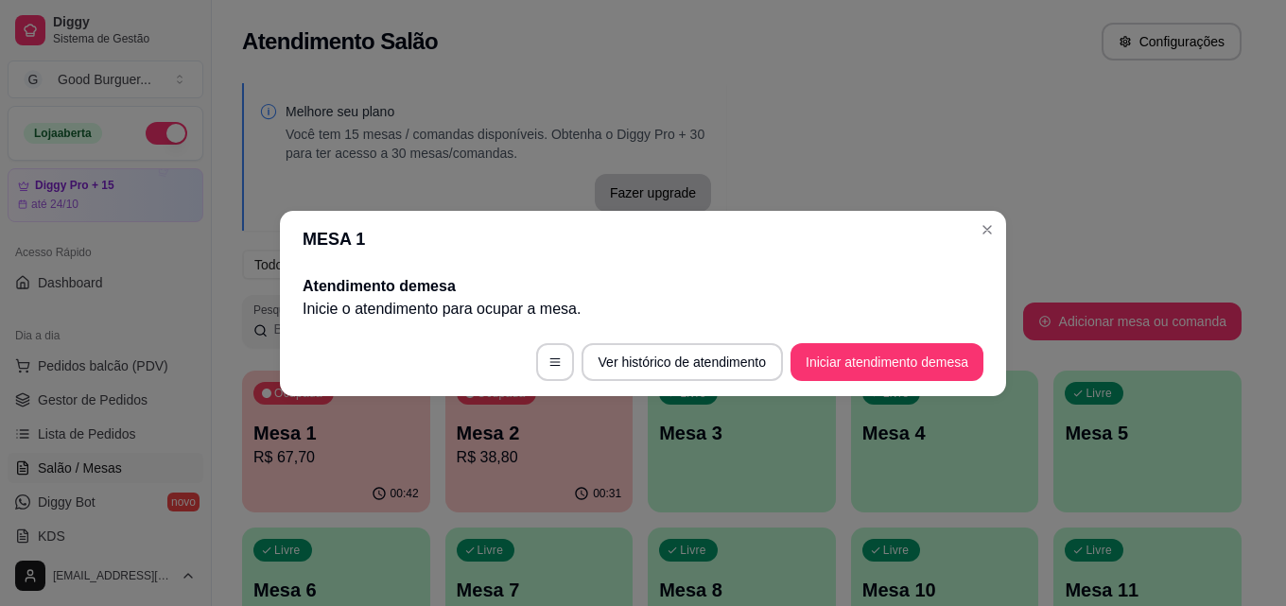
scroll to position [0, 0]
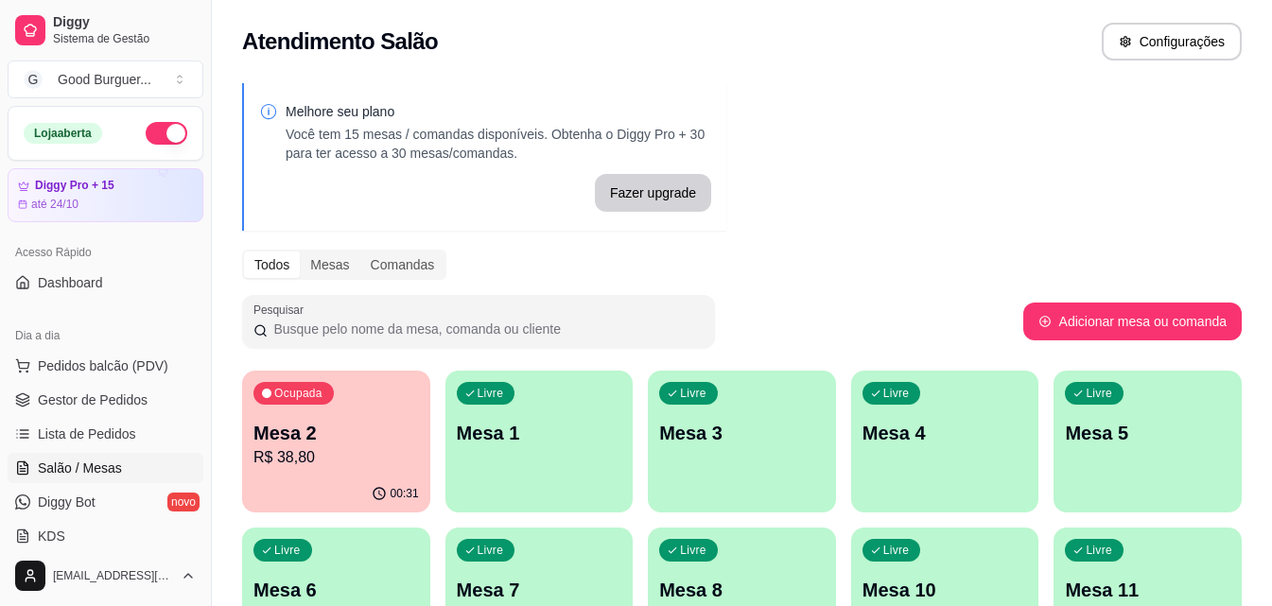
click at [356, 451] on p "R$ 38,80" at bounding box center [335, 457] width 165 height 23
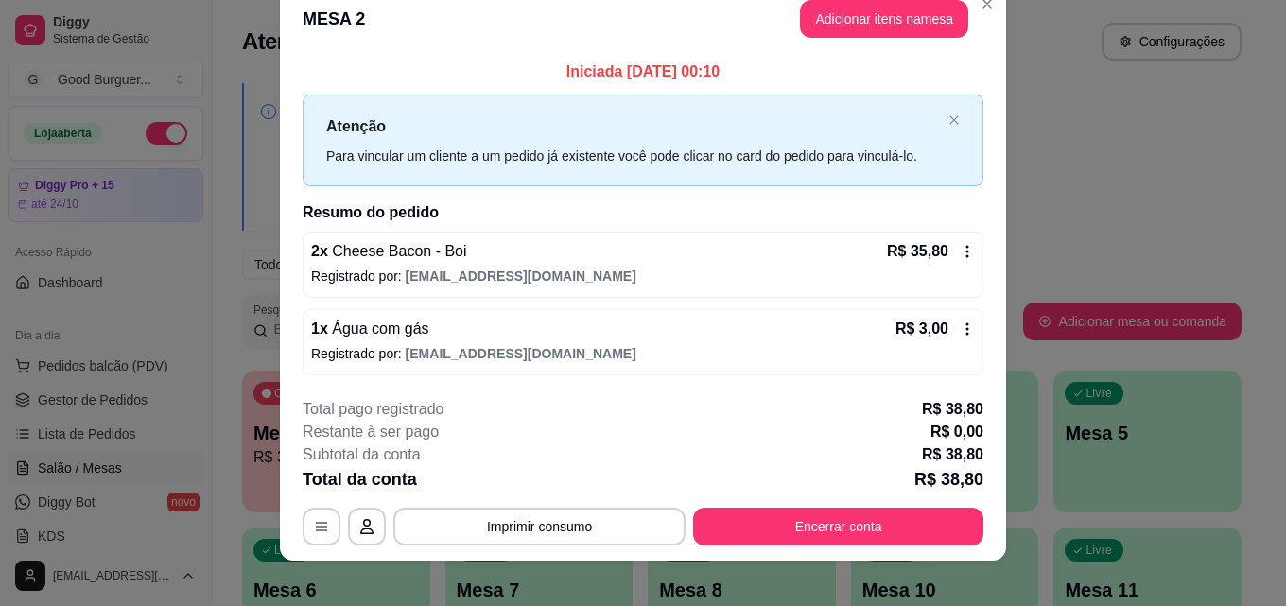
scroll to position [45, 0]
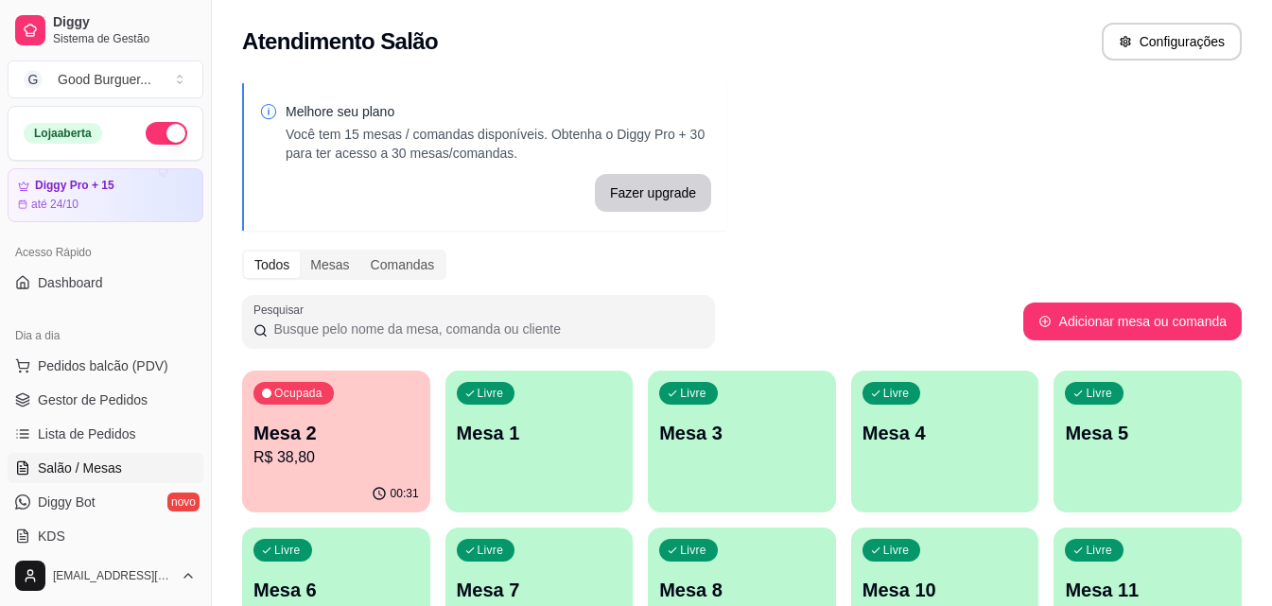
click at [552, 446] on div "Livre Mesa 1" at bounding box center [539, 430] width 188 height 119
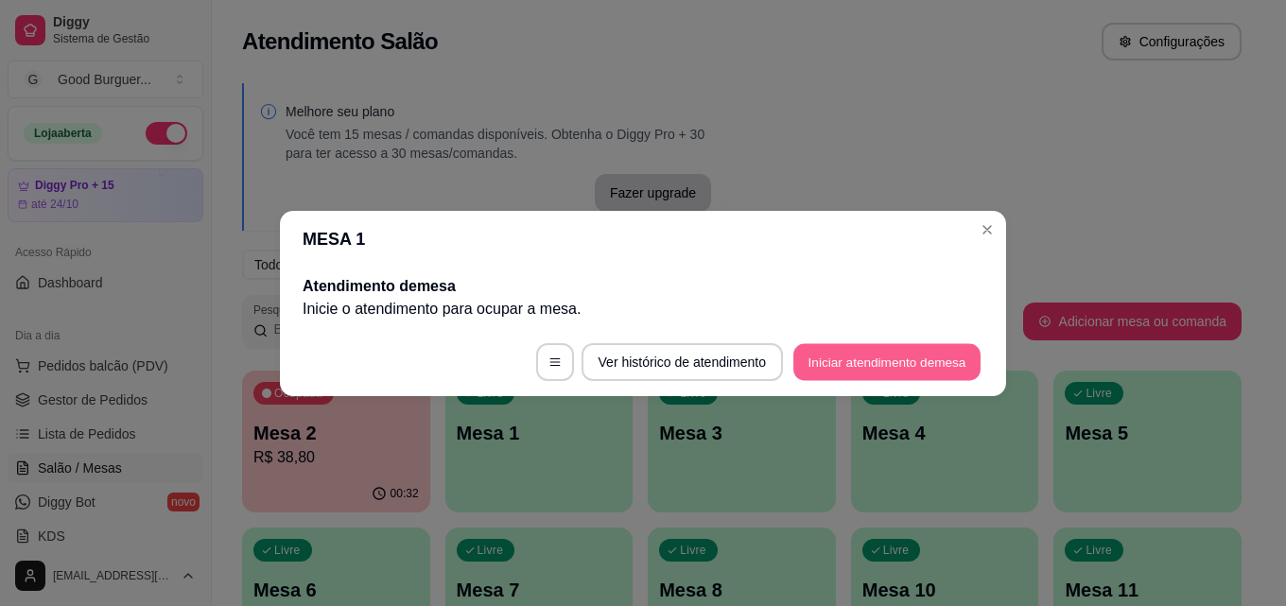
click at [859, 365] on button "Iniciar atendimento de mesa" at bounding box center [886, 361] width 187 height 37
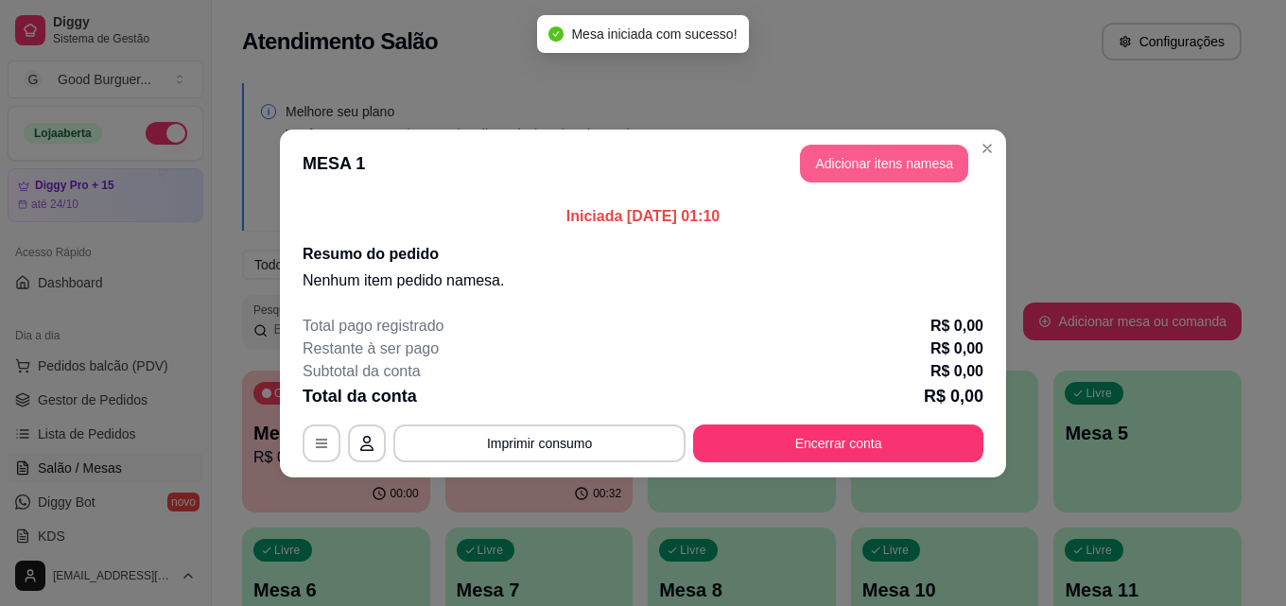
click at [894, 161] on button "Adicionar itens na mesa" at bounding box center [884, 164] width 168 height 38
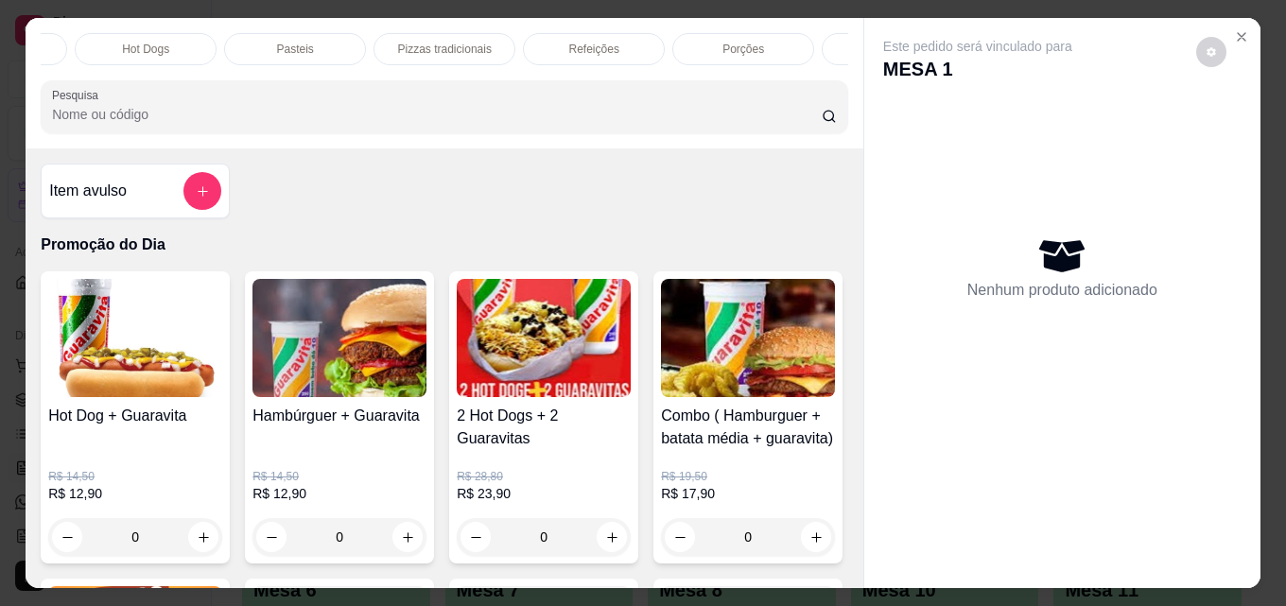
scroll to position [0, 828]
click at [777, 33] on div "Bebidas" at bounding box center [777, 49] width 142 height 32
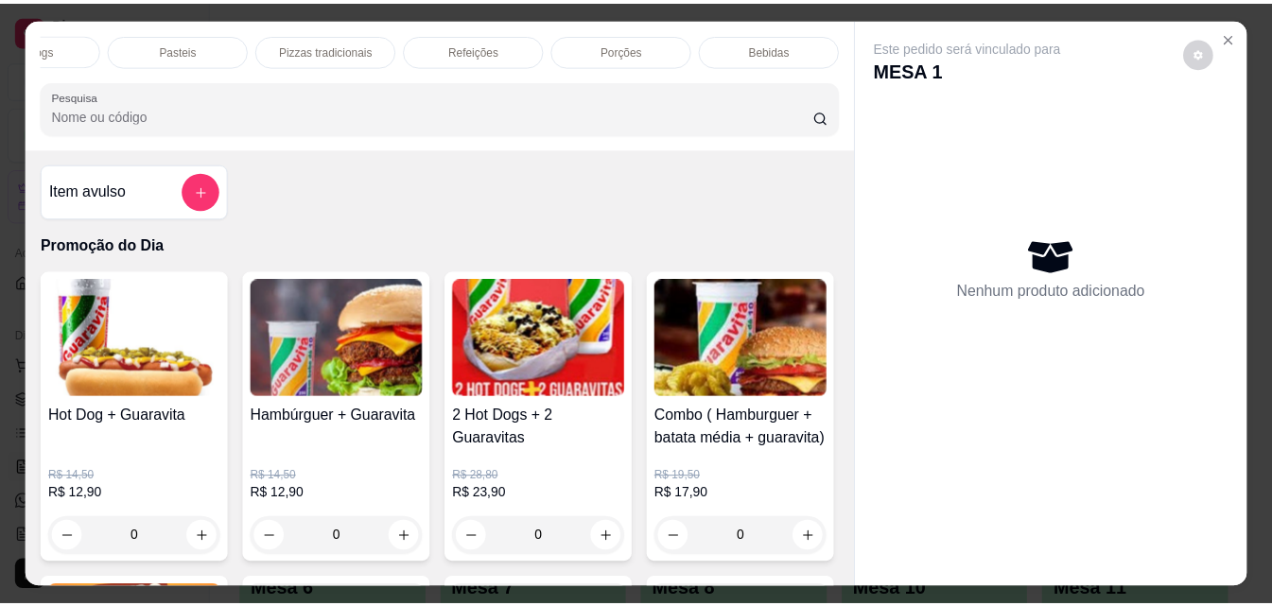
scroll to position [49, 0]
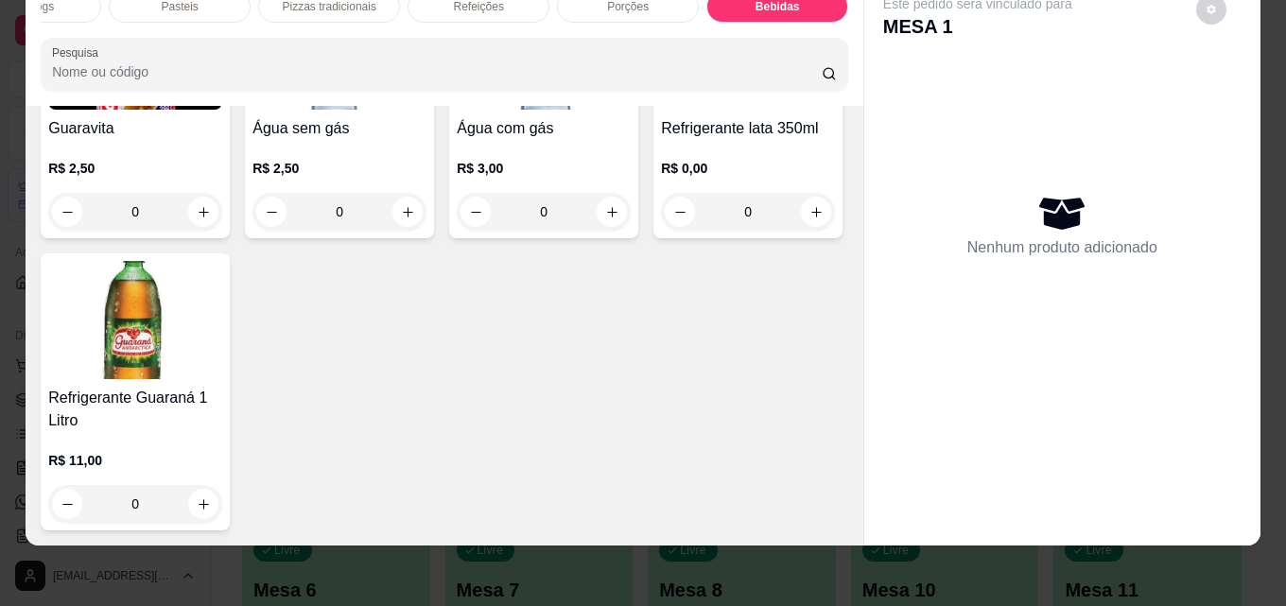
click at [155, 110] on img at bounding box center [135, 50] width 174 height 118
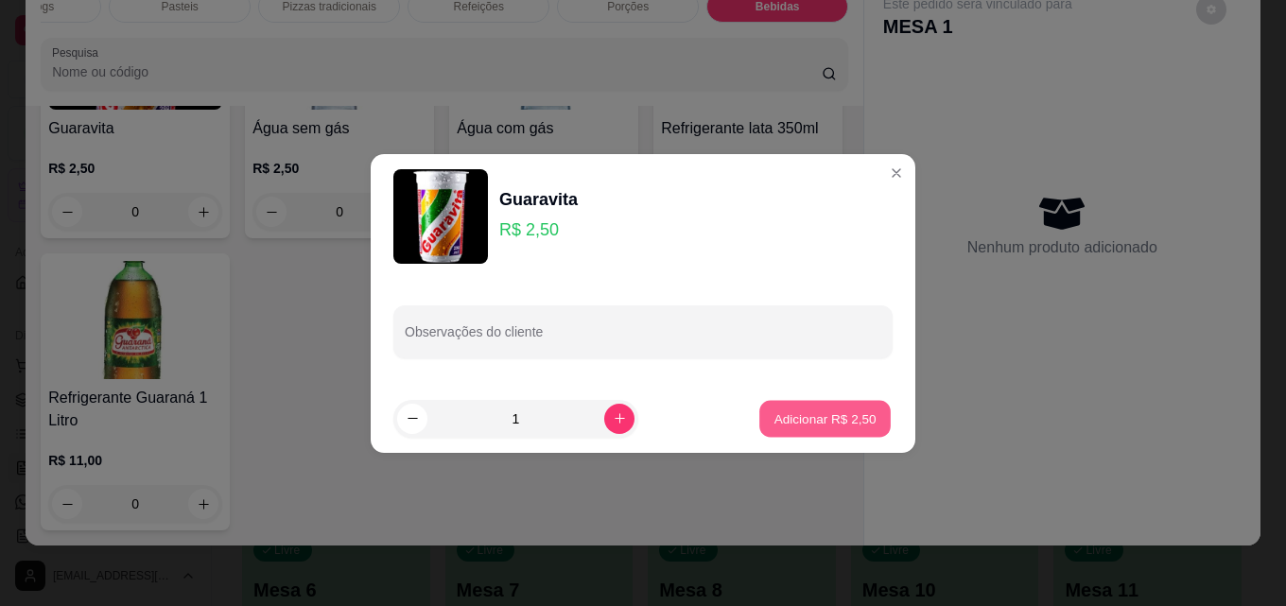
click at [845, 417] on p "Adicionar R$ 2,50" at bounding box center [824, 418] width 102 height 18
type input "1"
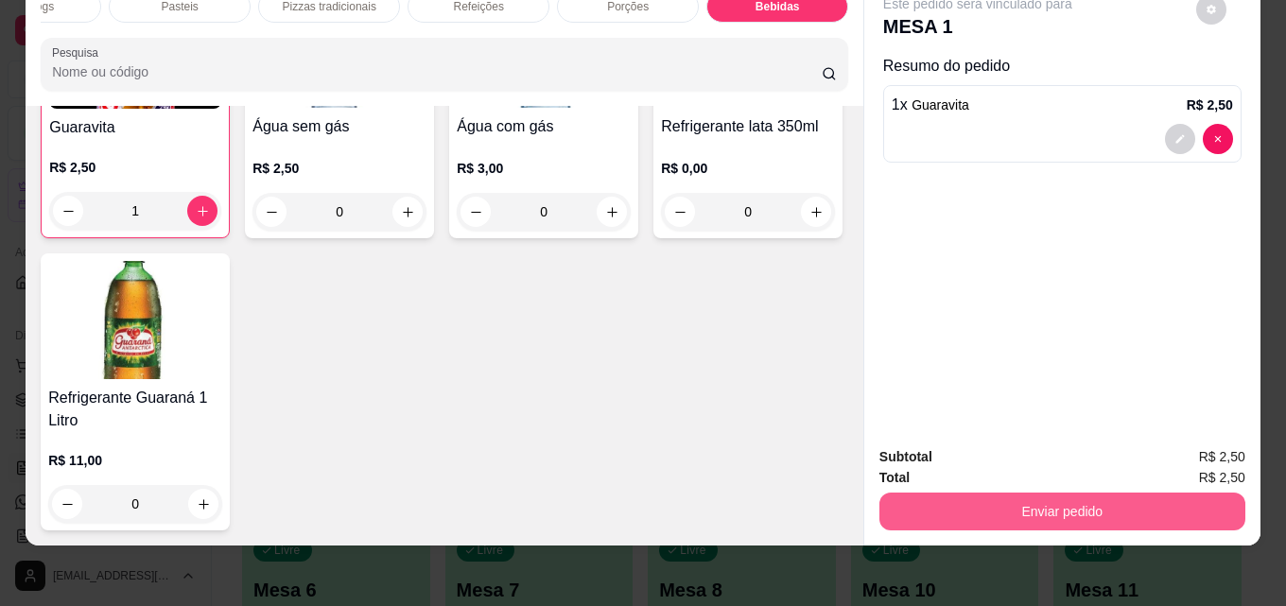
click at [1077, 498] on button "Enviar pedido" at bounding box center [1062, 512] width 366 height 38
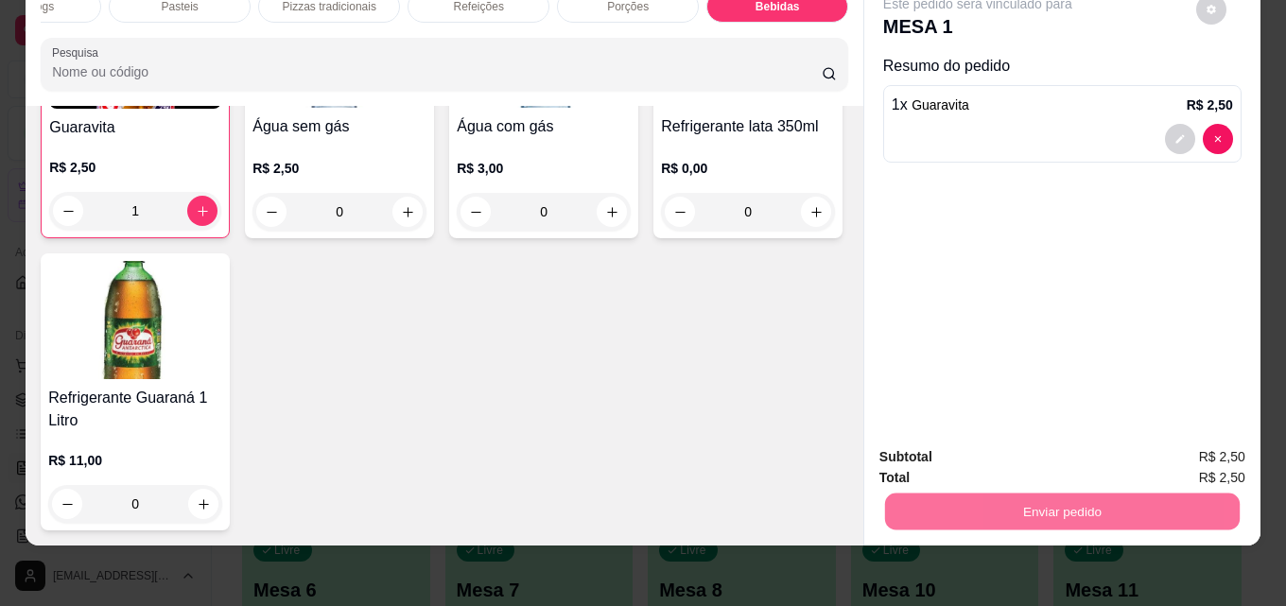
click at [1162, 446] on button "Enviar pedido" at bounding box center [1195, 451] width 107 height 36
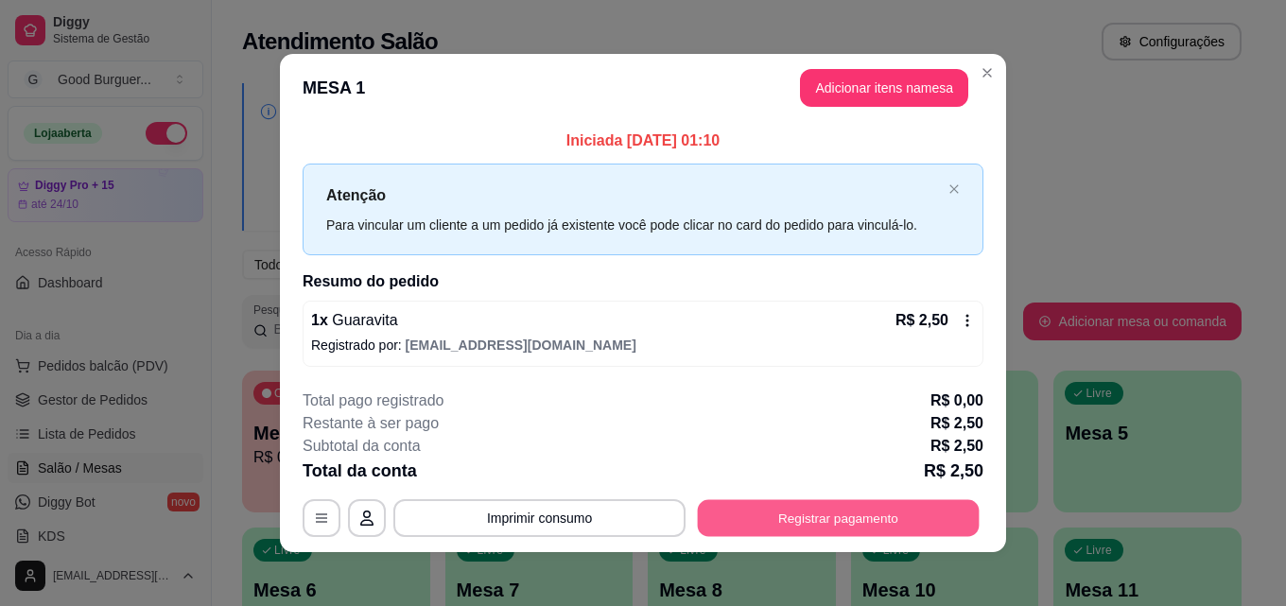
click at [858, 515] on button "Registrar pagamento" at bounding box center [839, 518] width 282 height 37
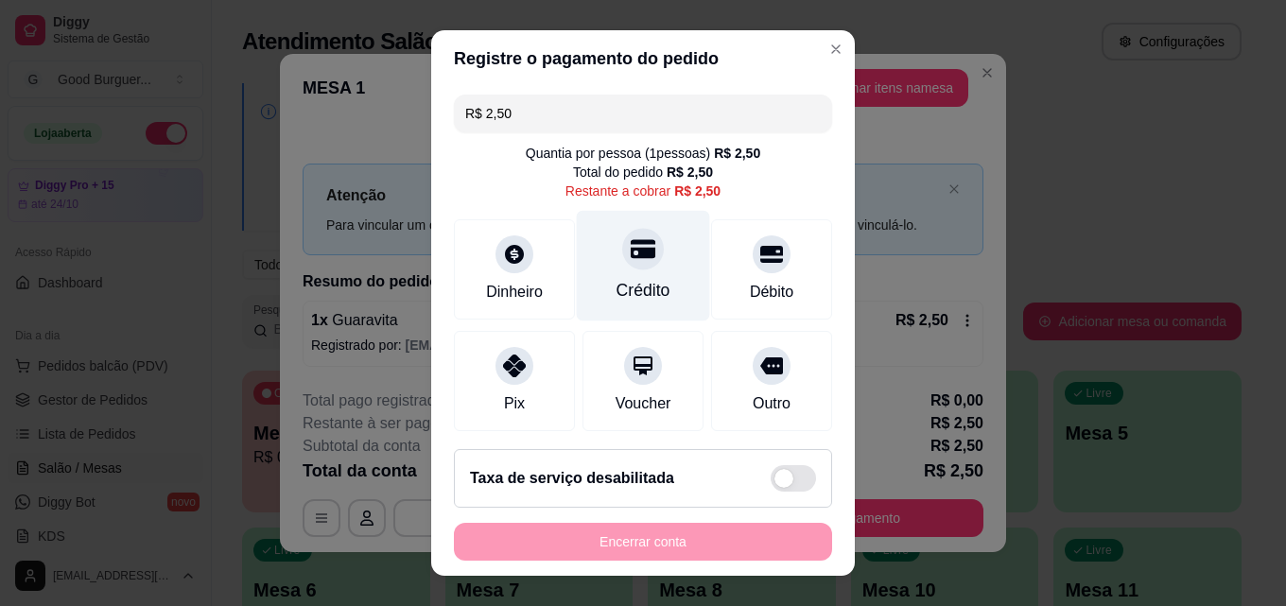
click at [636, 263] on div at bounding box center [643, 249] width 42 height 42
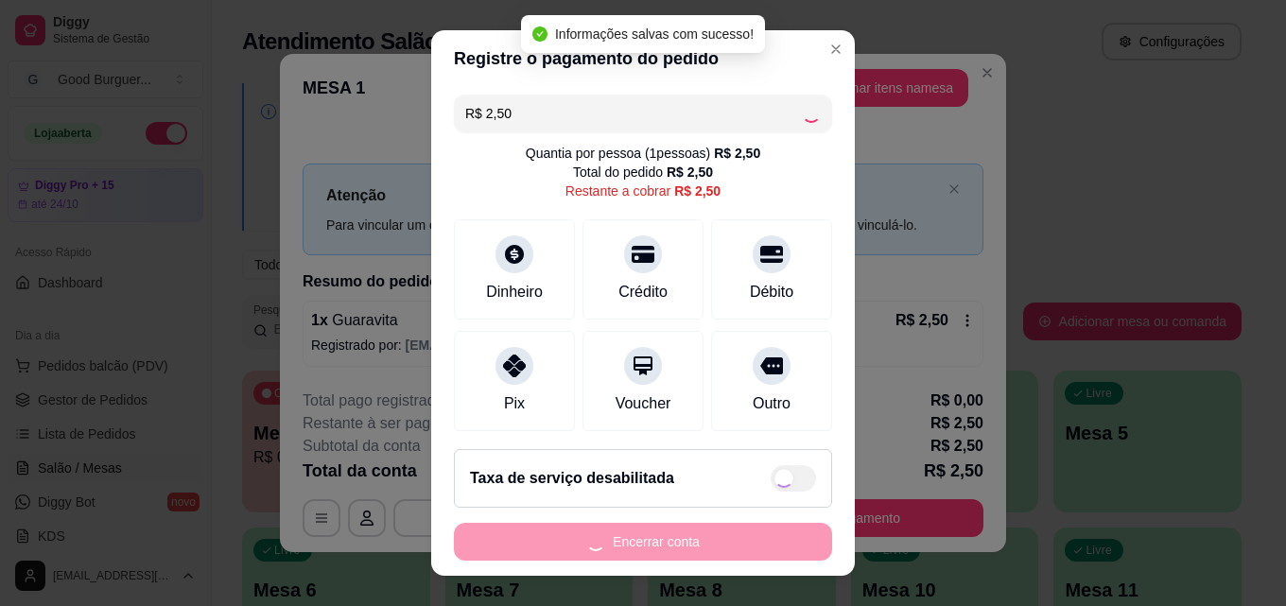
type input "R$ 0,00"
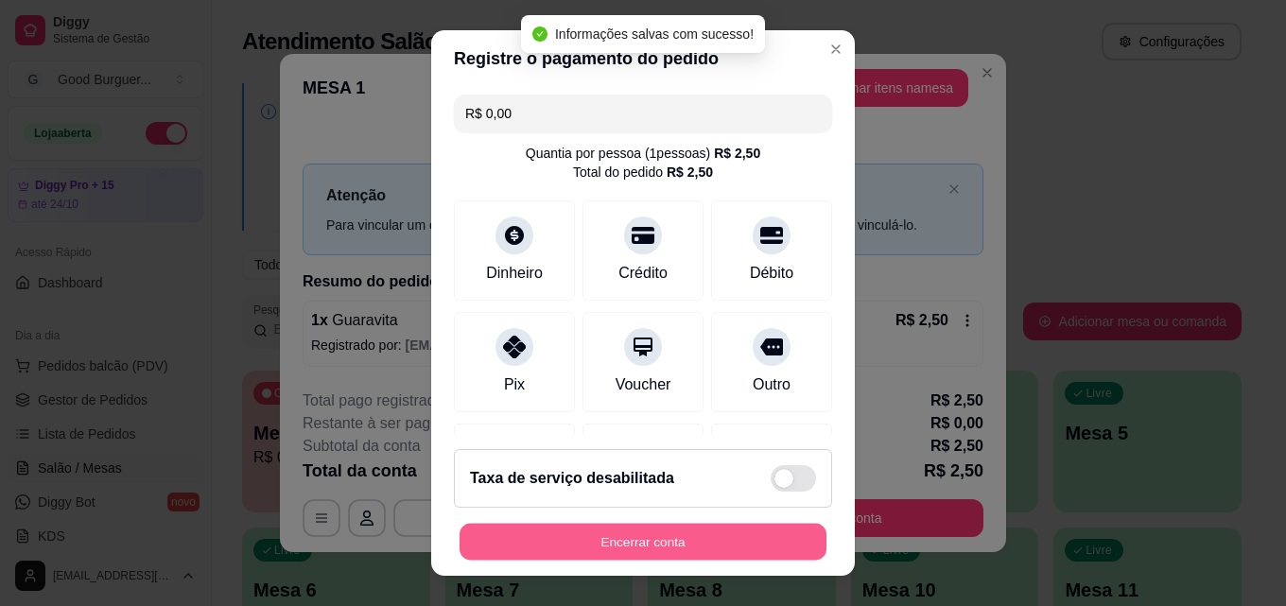
click at [702, 533] on button "Encerrar conta" at bounding box center [643, 542] width 367 height 37
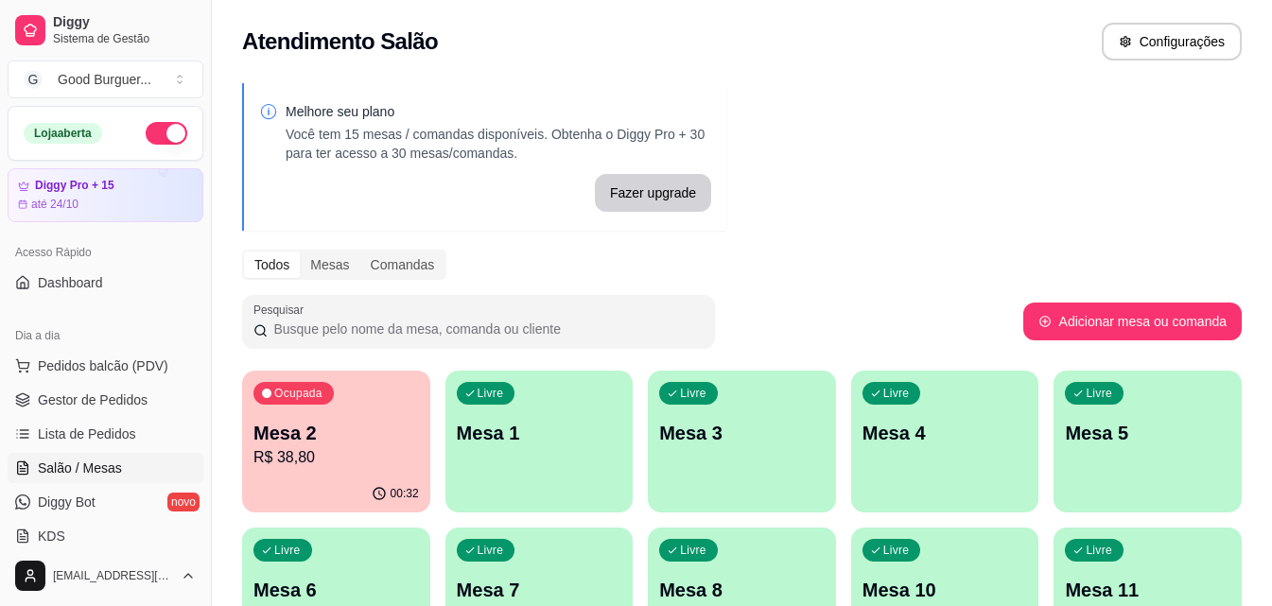
click at [985, 170] on div "Melhore seu plano Você tem 15 mesas / comandas disponíveis. Obtenha o Diggy Pro…" at bounding box center [742, 460] width 1060 height 777
click at [295, 455] on p "R$ 38,80" at bounding box center [335, 457] width 165 height 23
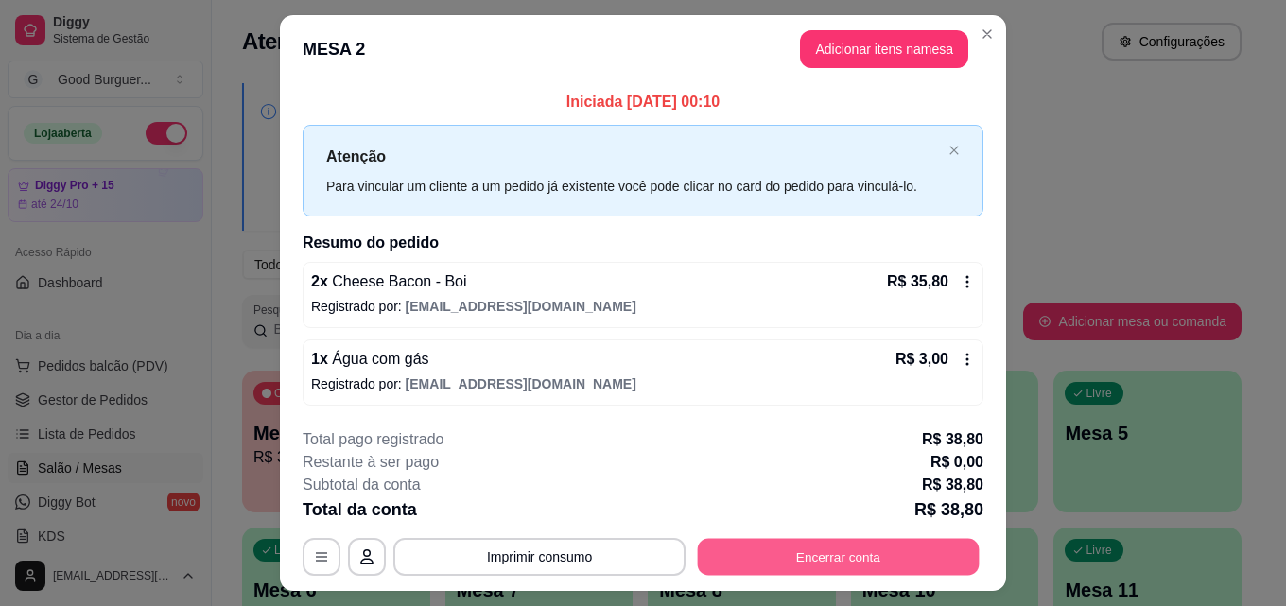
click at [900, 554] on button "Encerrar conta" at bounding box center [839, 557] width 282 height 37
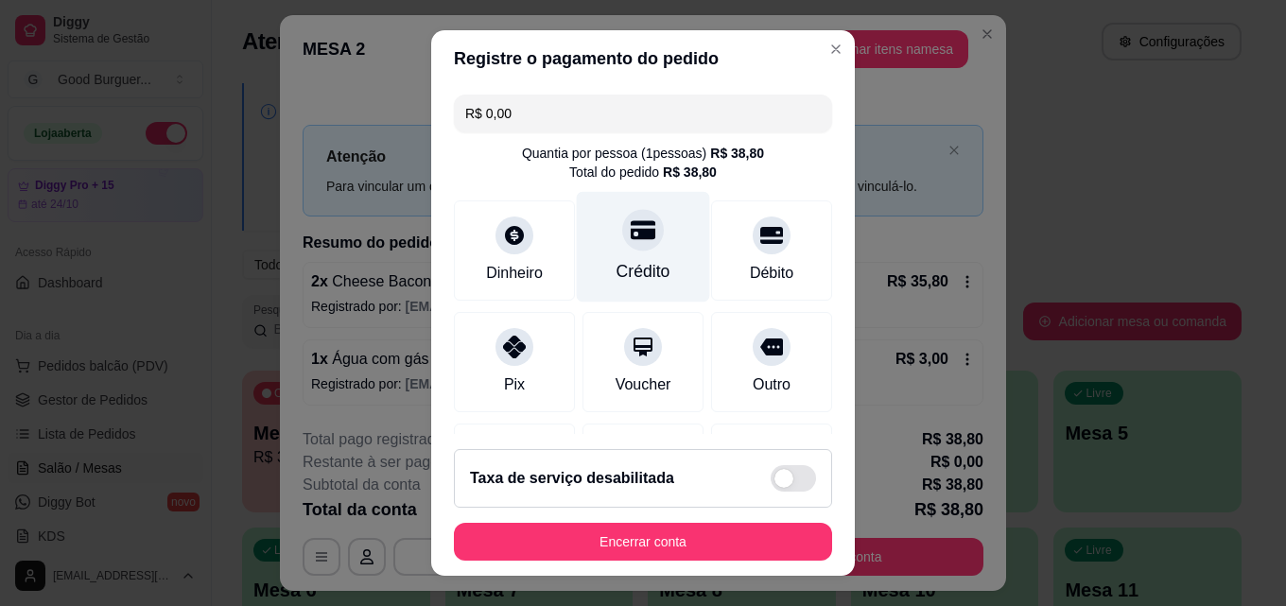
click at [638, 231] on div at bounding box center [643, 230] width 42 height 42
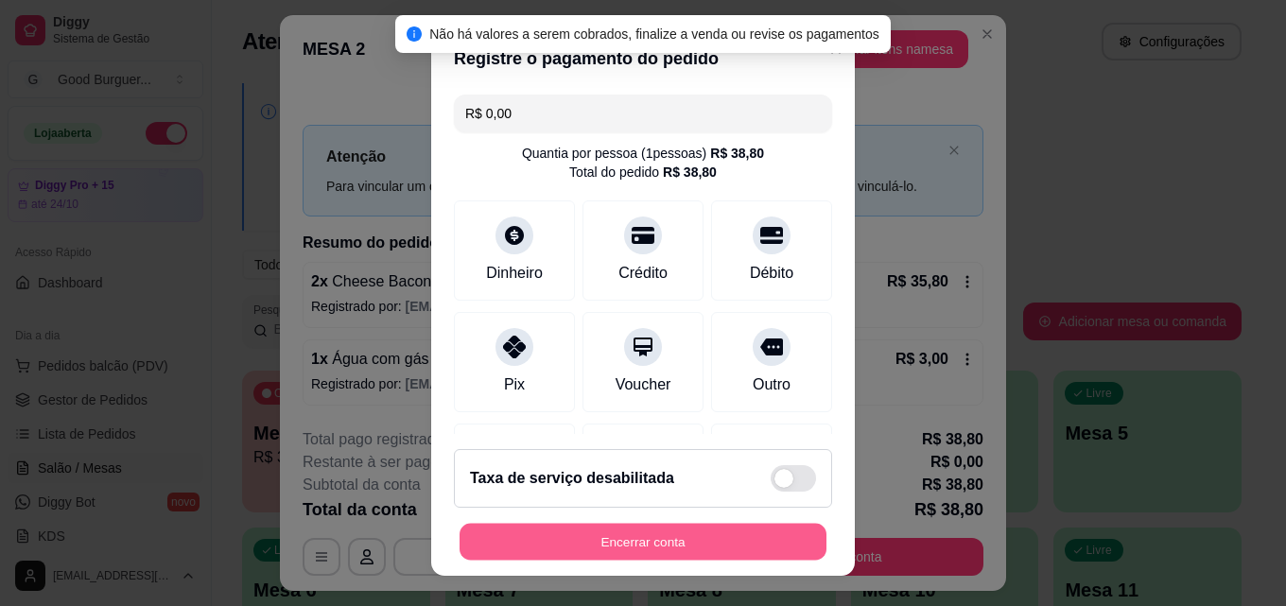
click at [671, 532] on button "Encerrar conta" at bounding box center [643, 542] width 367 height 37
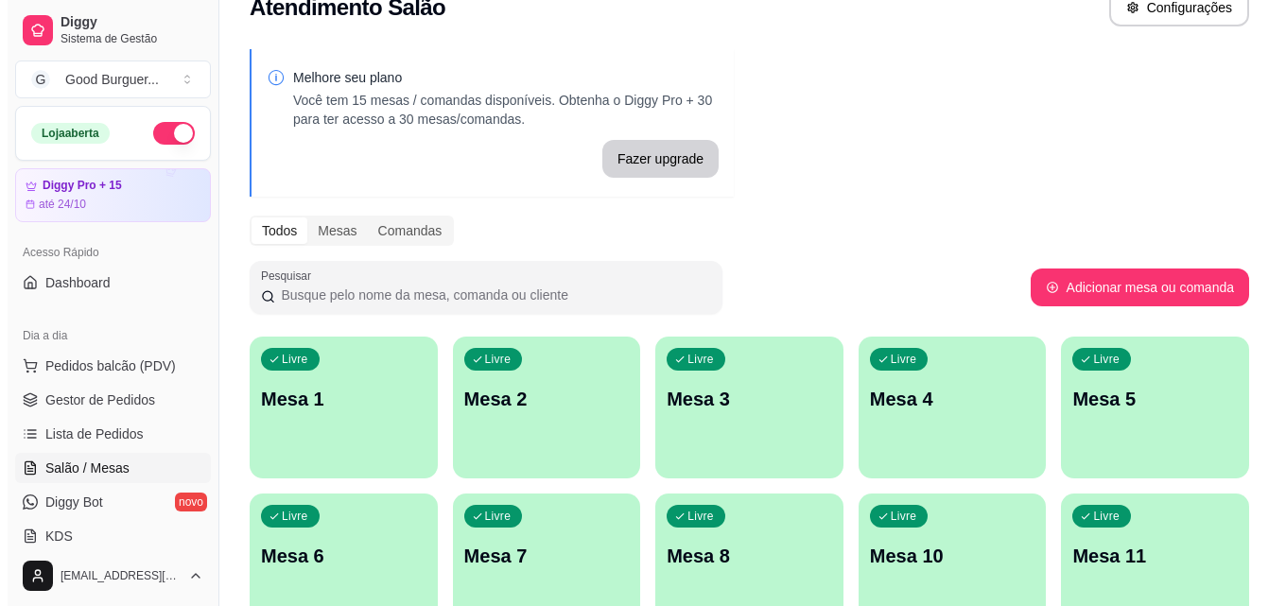
scroll to position [0, 0]
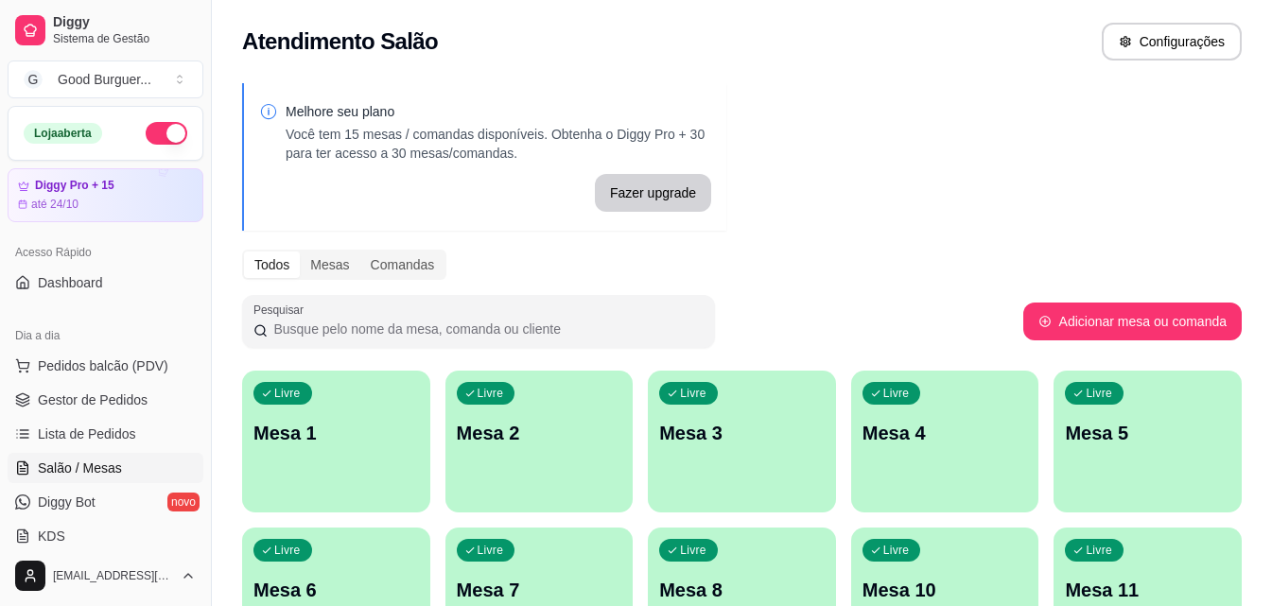
click at [361, 408] on div "Livre Mesa 1" at bounding box center [336, 430] width 188 height 119
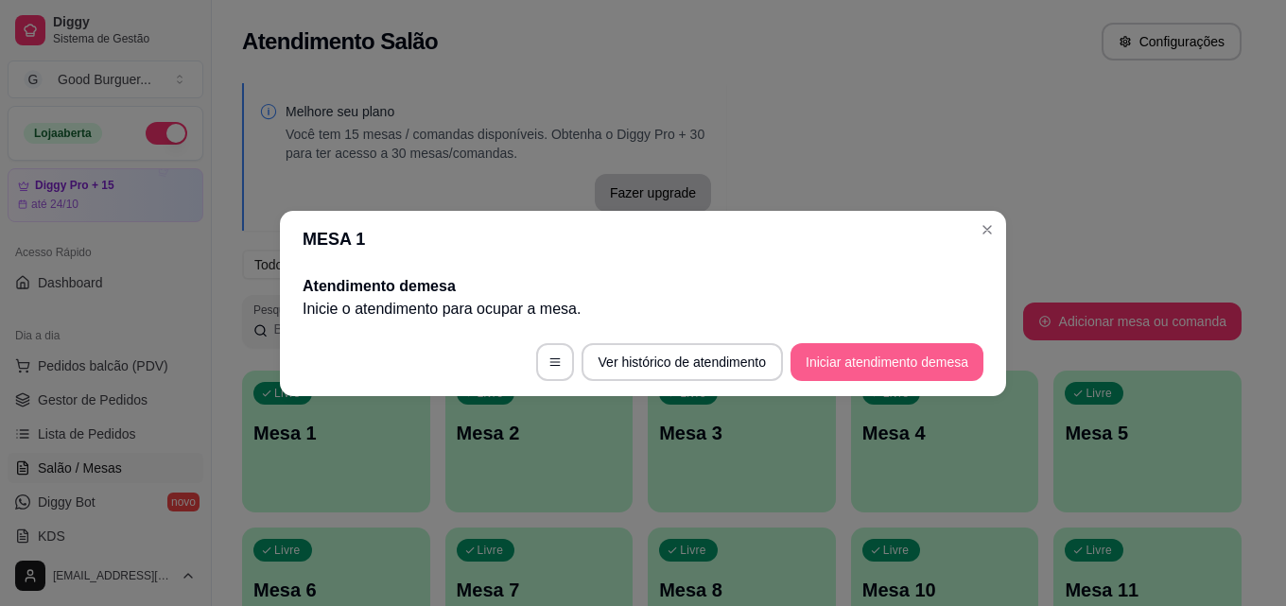
click at [935, 368] on button "Iniciar atendimento de mesa" at bounding box center [886, 362] width 193 height 38
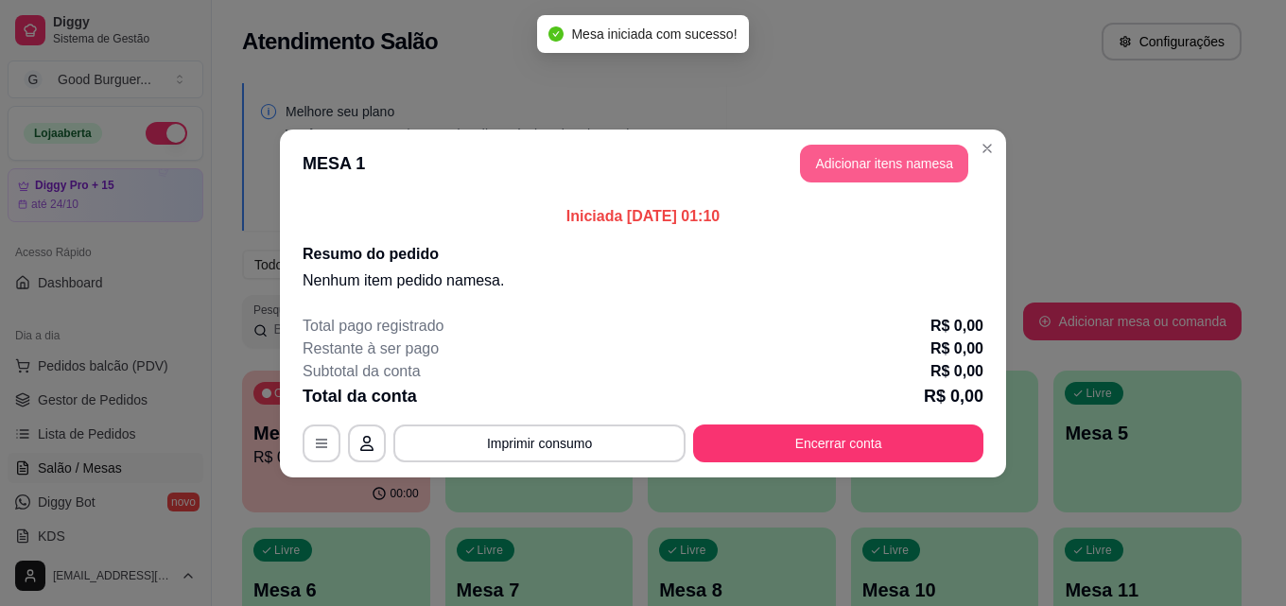
click at [924, 163] on button "Adicionar itens na mesa" at bounding box center [884, 164] width 168 height 38
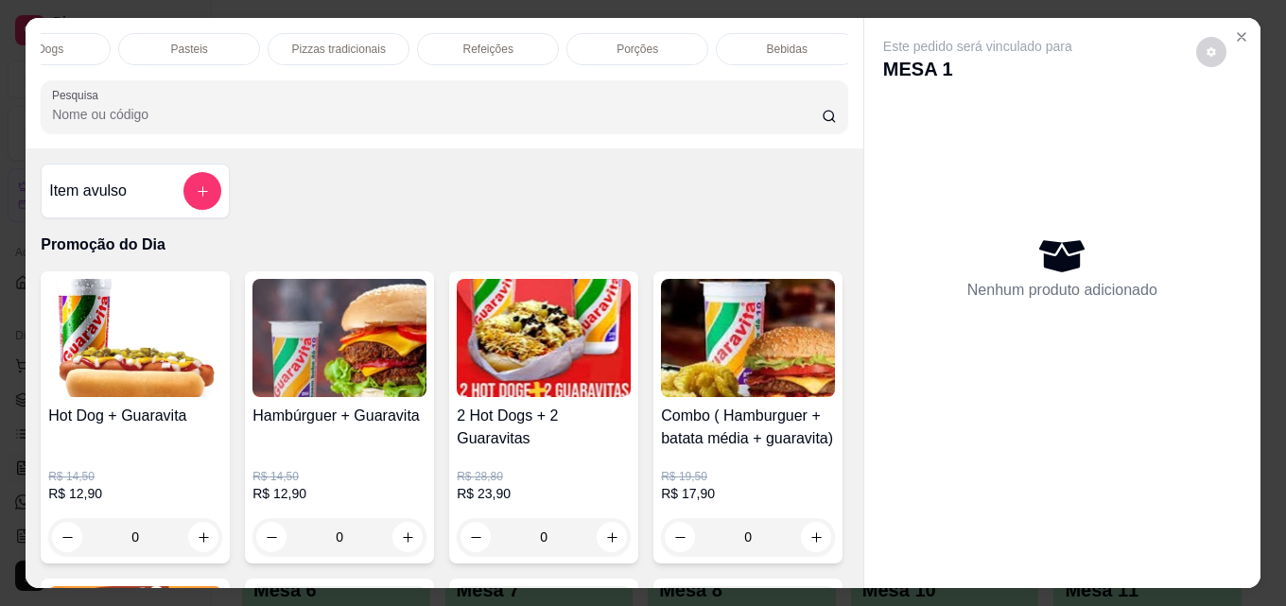
scroll to position [0, 828]
click at [789, 42] on p "Bebidas" at bounding box center [777, 49] width 41 height 15
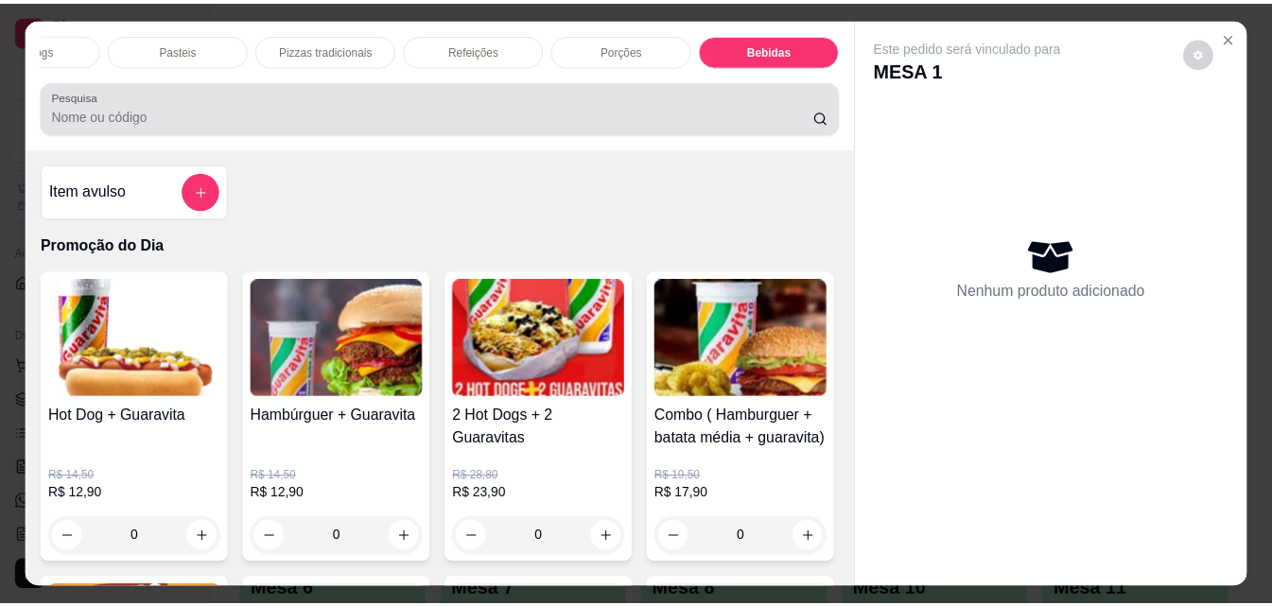
scroll to position [49, 0]
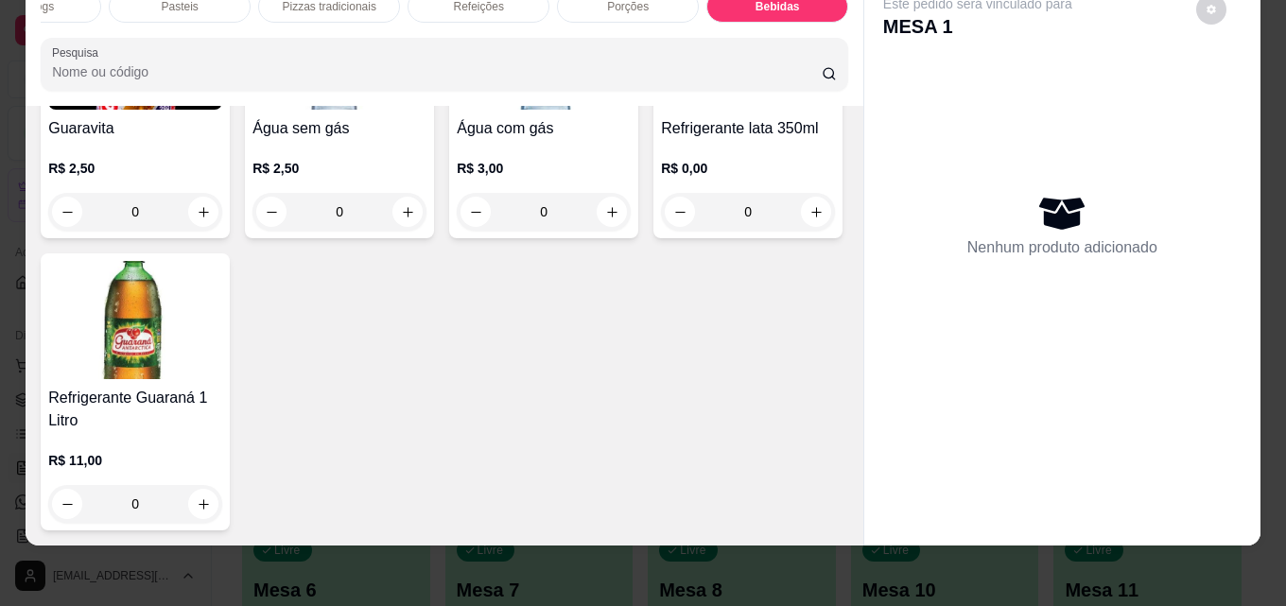
click at [135, 238] on div "Guaravita R$ 2,50 0" at bounding box center [135, 111] width 189 height 254
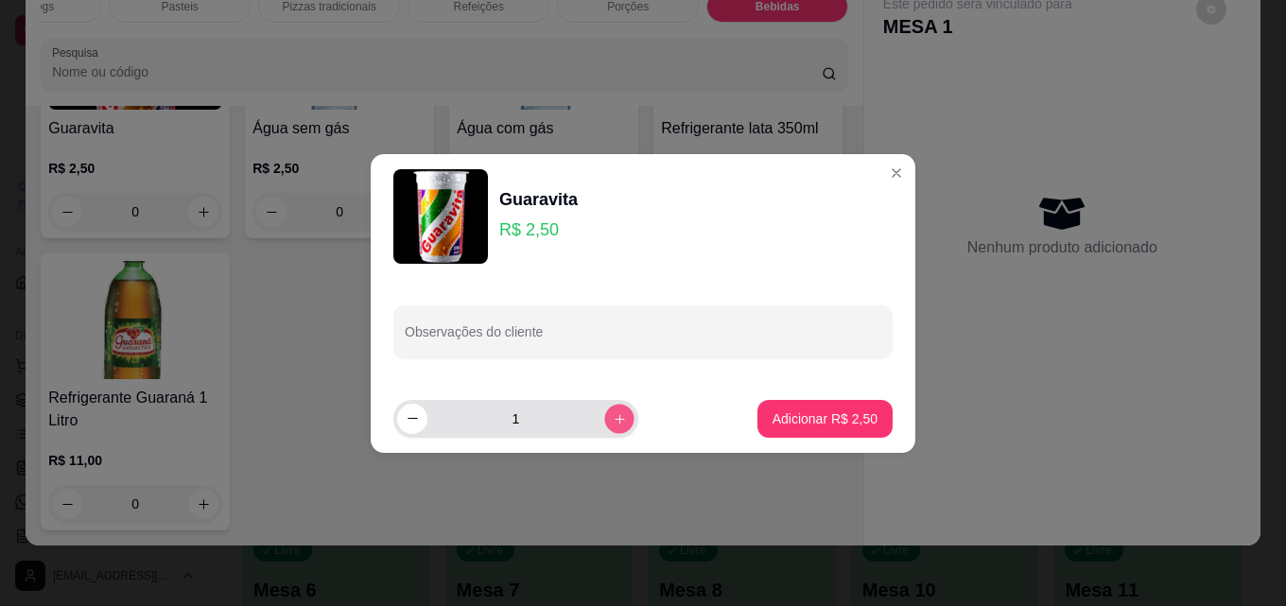
click at [615, 416] on button "increase-product-quantity" at bounding box center [618, 418] width 29 height 29
type input "2"
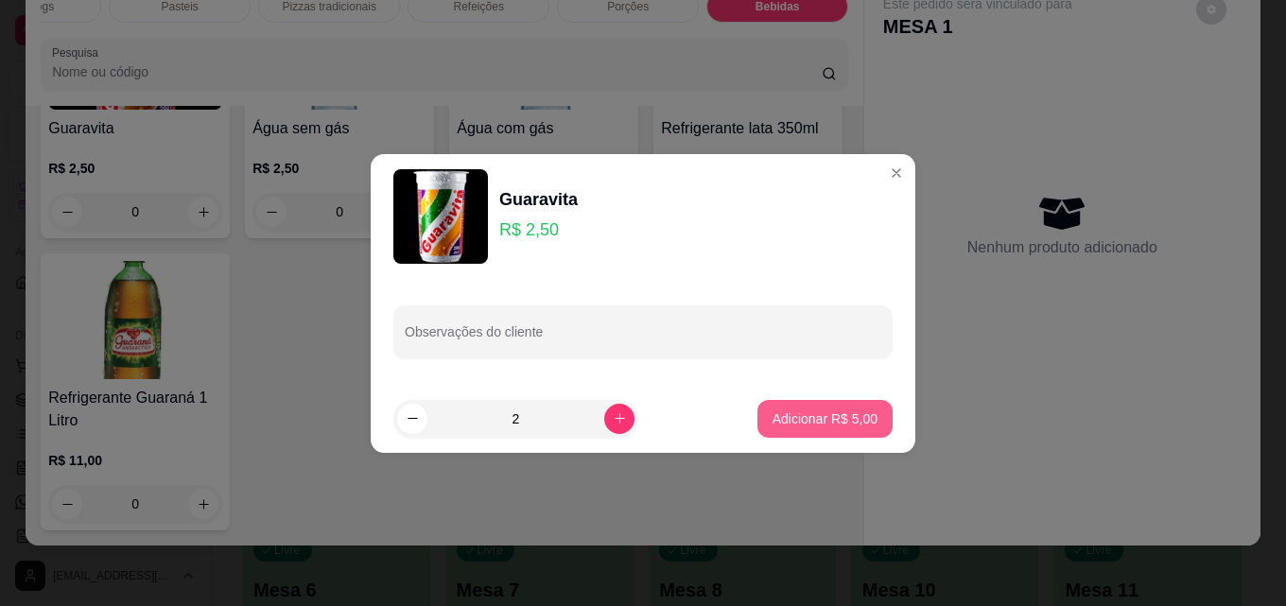
click at [783, 419] on p "Adicionar R$ 5,00" at bounding box center [824, 418] width 105 height 19
type input "2"
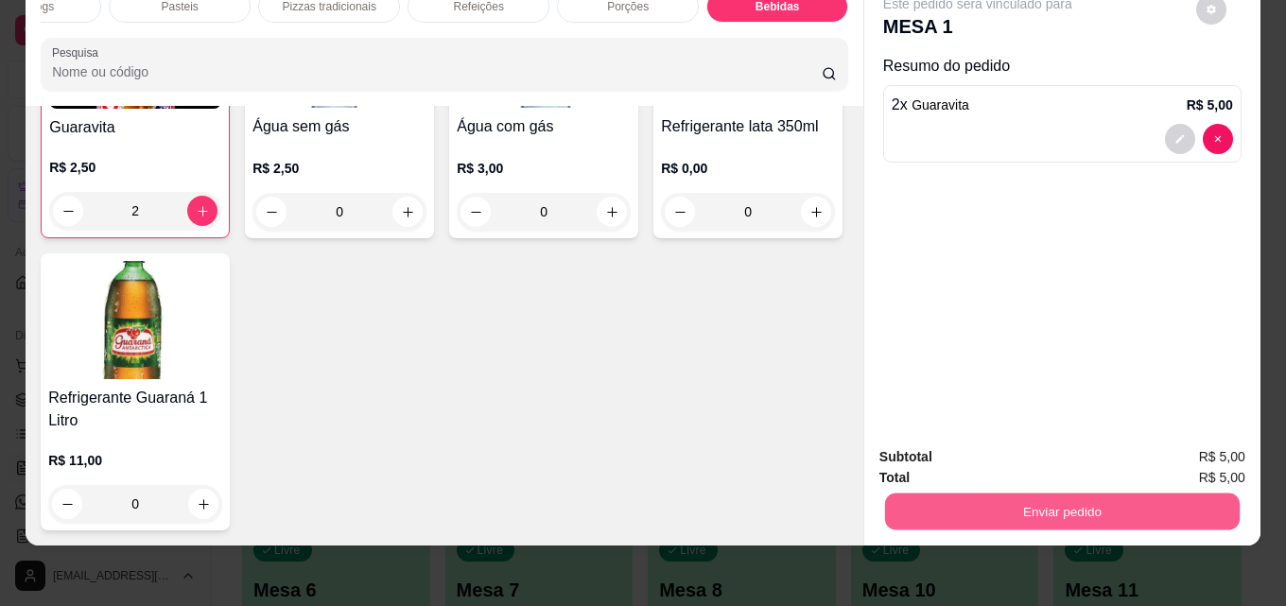
click at [1024, 493] on button "Enviar pedido" at bounding box center [1062, 511] width 355 height 37
click at [1206, 449] on button "Enviar pedido" at bounding box center [1195, 451] width 107 height 36
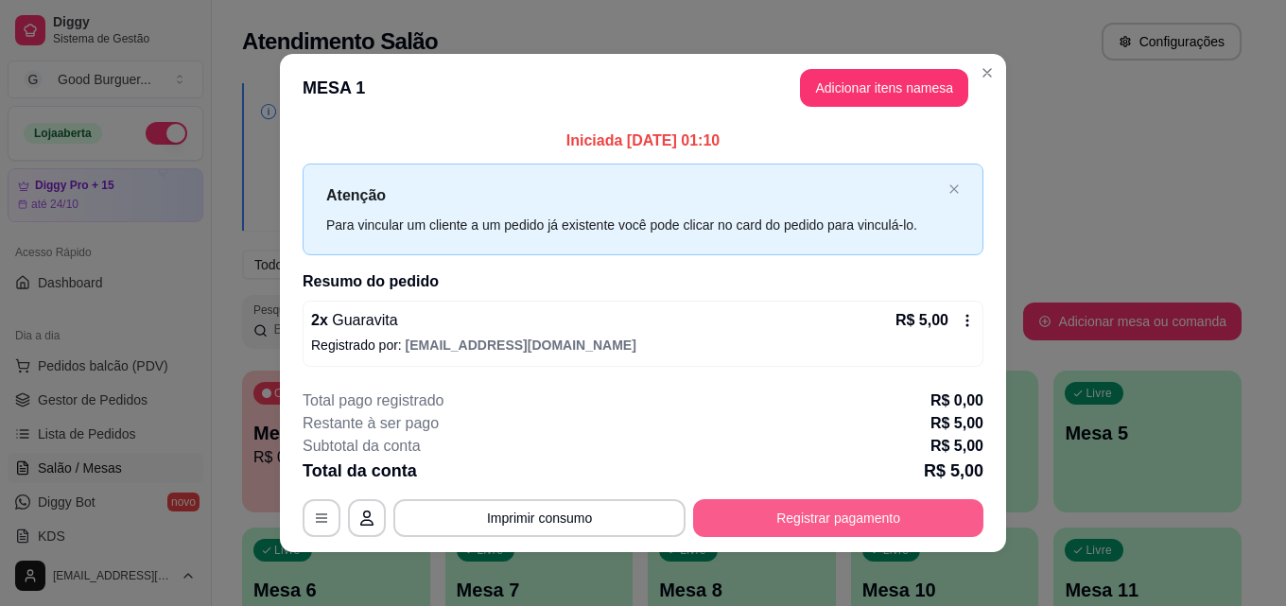
click at [927, 518] on button "Registrar pagamento" at bounding box center [838, 518] width 290 height 38
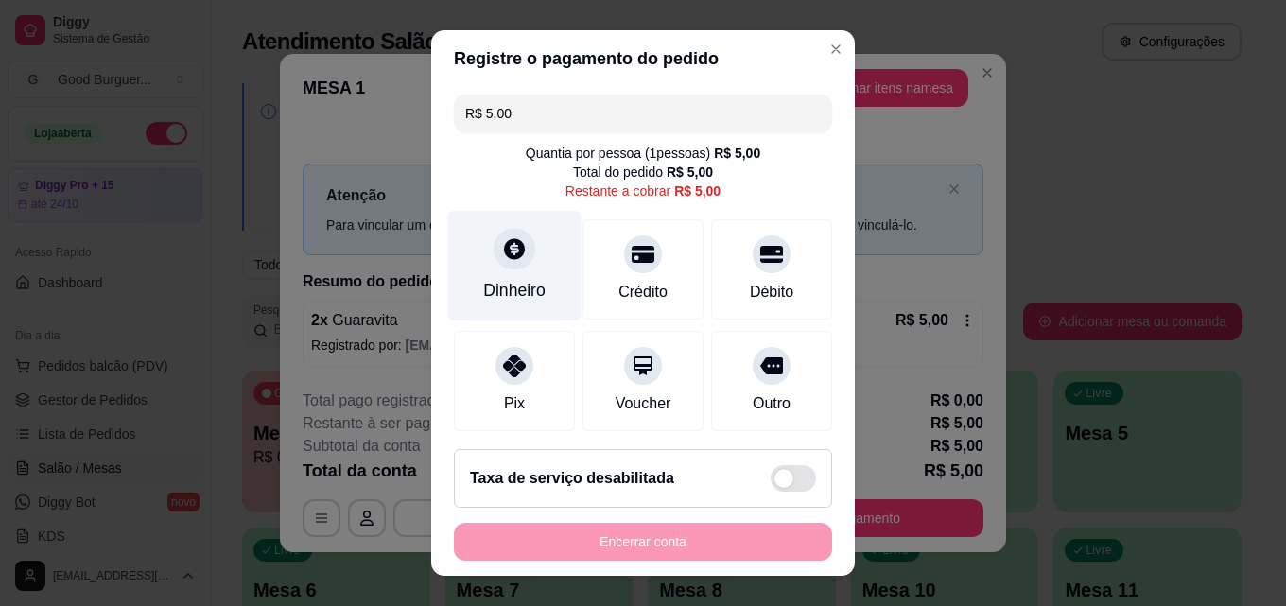
click at [531, 263] on div "Dinheiro" at bounding box center [514, 266] width 133 height 111
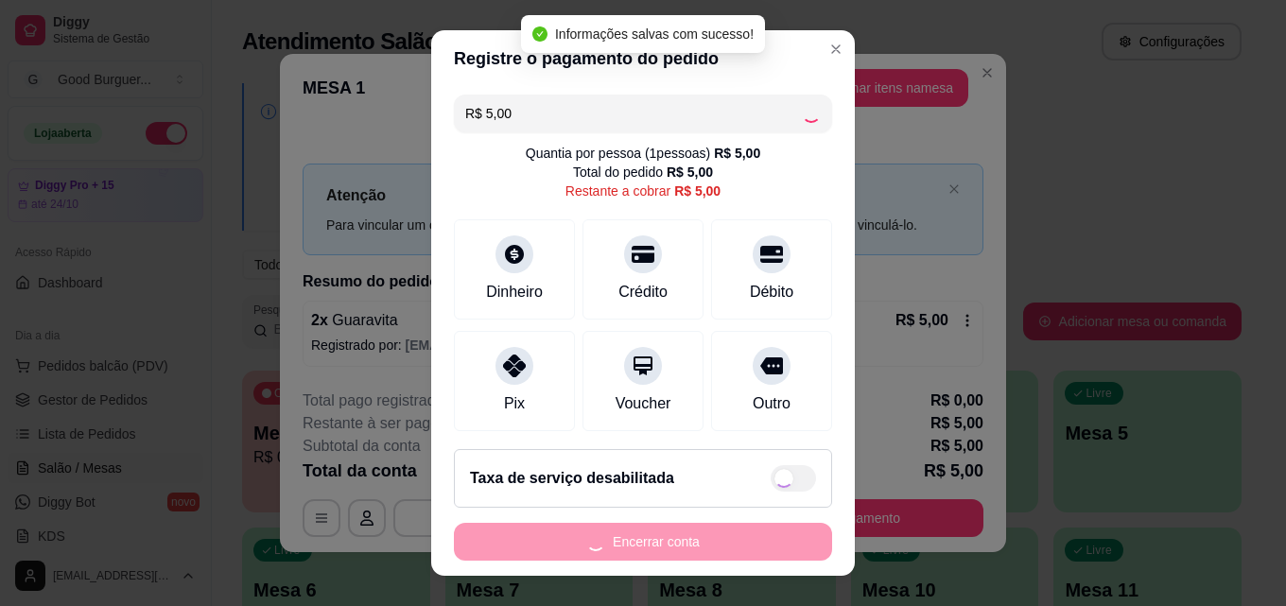
type input "R$ 0,00"
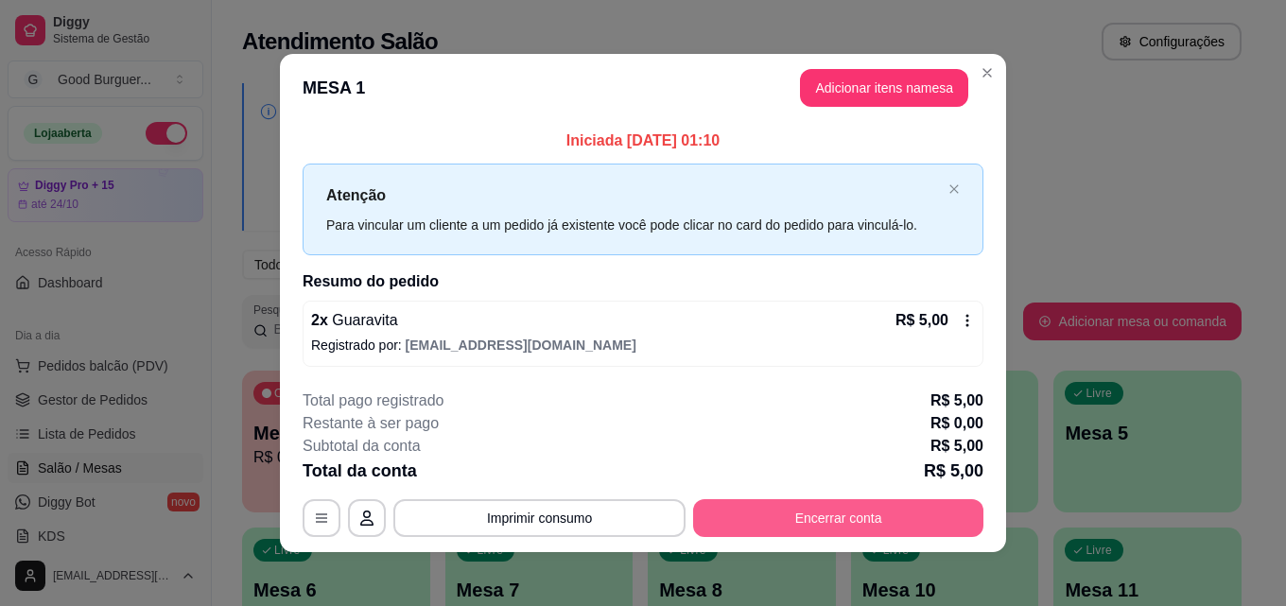
click at [852, 524] on button "Encerrar conta" at bounding box center [838, 518] width 290 height 38
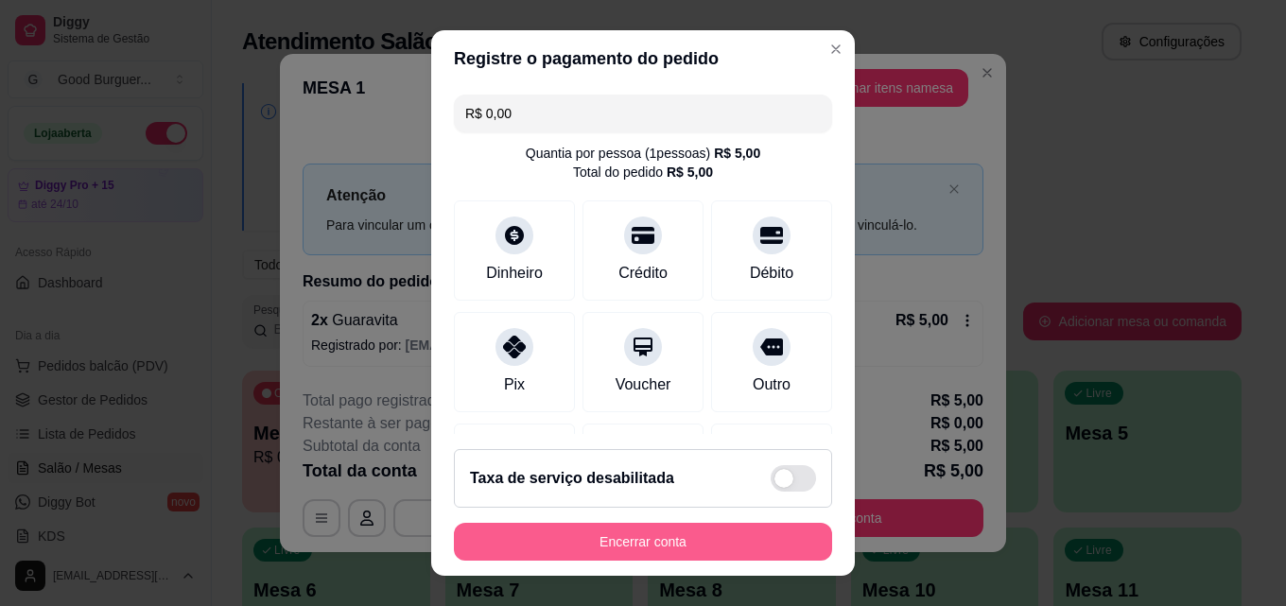
click at [678, 536] on button "Encerrar conta" at bounding box center [643, 542] width 378 height 38
